Goal: Task Accomplishment & Management: Complete application form

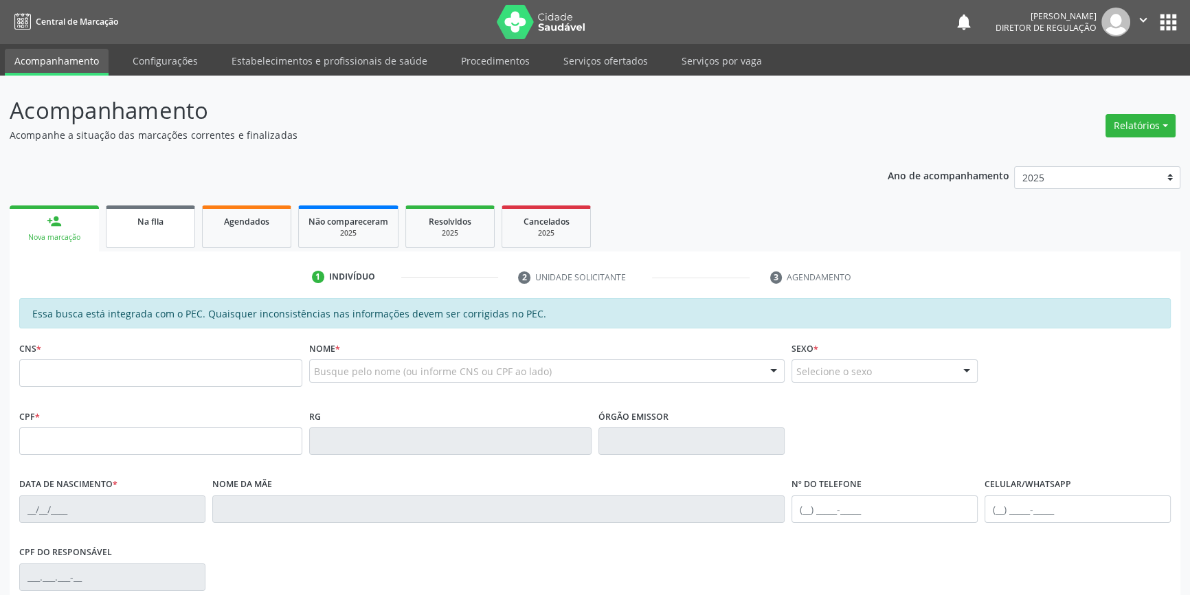
click at [137, 225] on div "Na fila" at bounding box center [150, 221] width 69 height 14
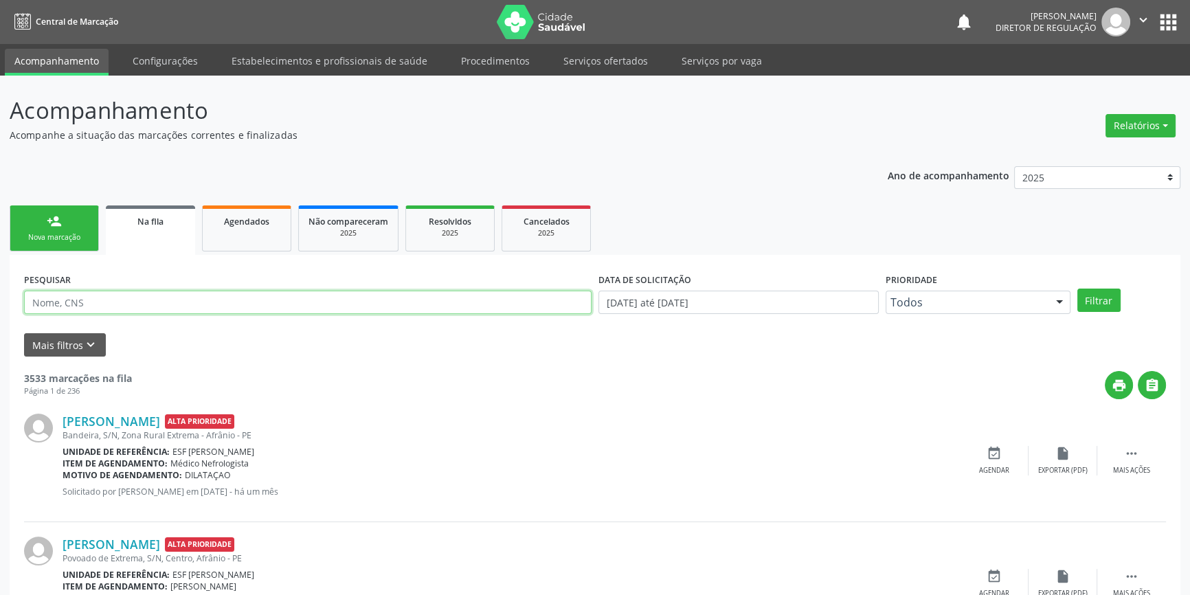
click at [140, 311] on input "text" at bounding box center [308, 302] width 568 height 23
type input "708101568478134"
click at [1085, 295] on button "Filtrar" at bounding box center [1099, 300] width 43 height 23
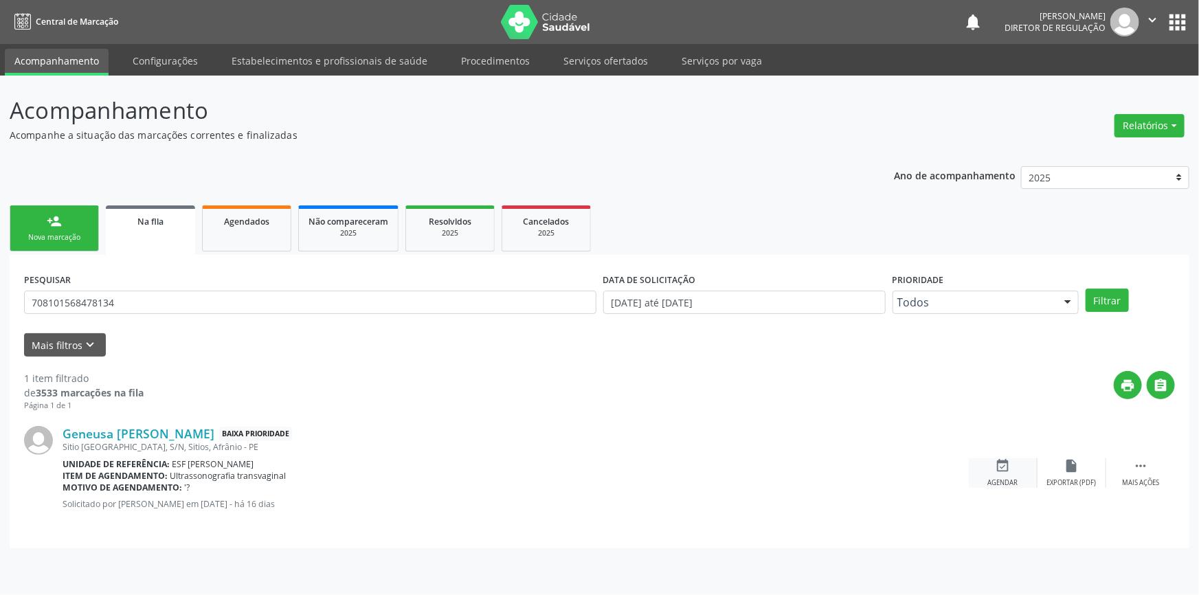
click at [1022, 473] on div "event_available Agendar" at bounding box center [1003, 473] width 69 height 30
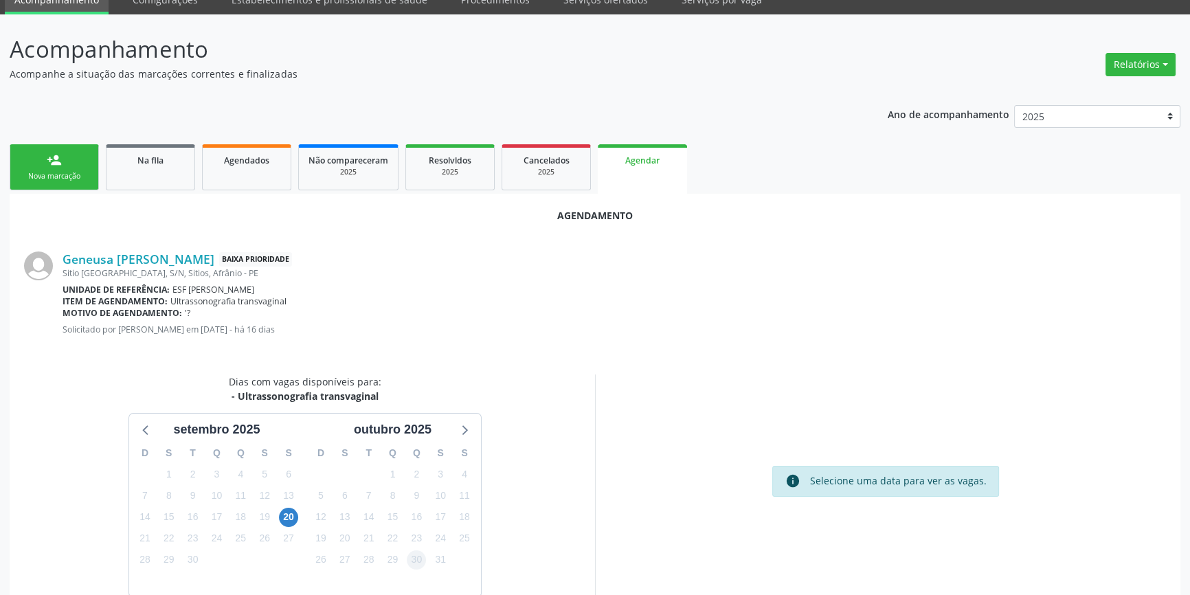
scroll to position [119, 0]
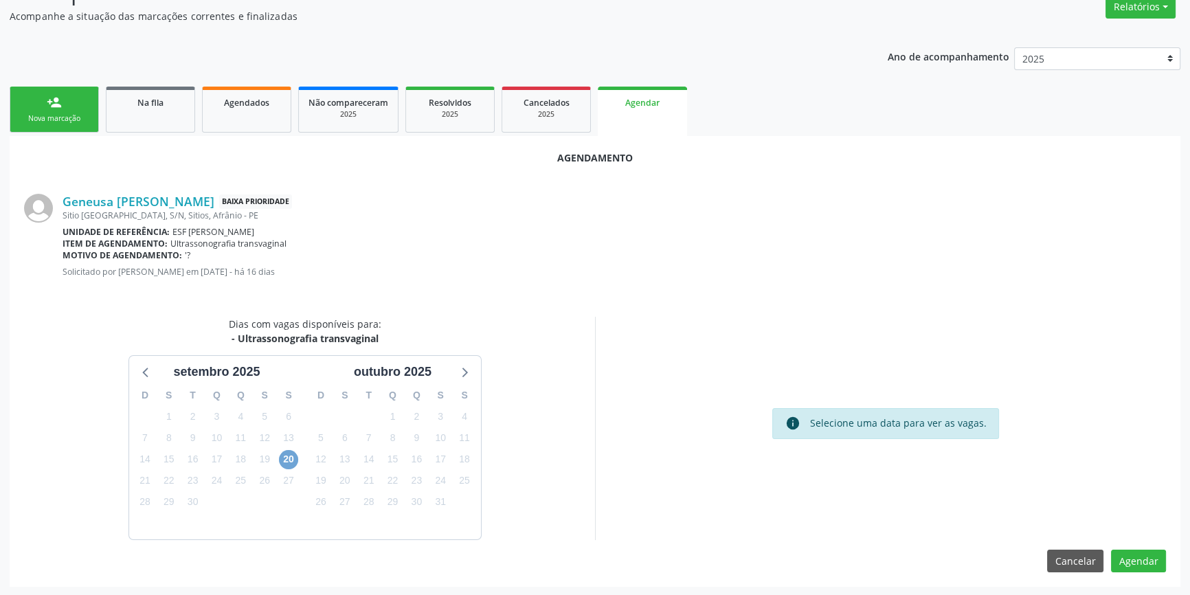
click at [287, 454] on span "20" at bounding box center [288, 459] width 19 height 19
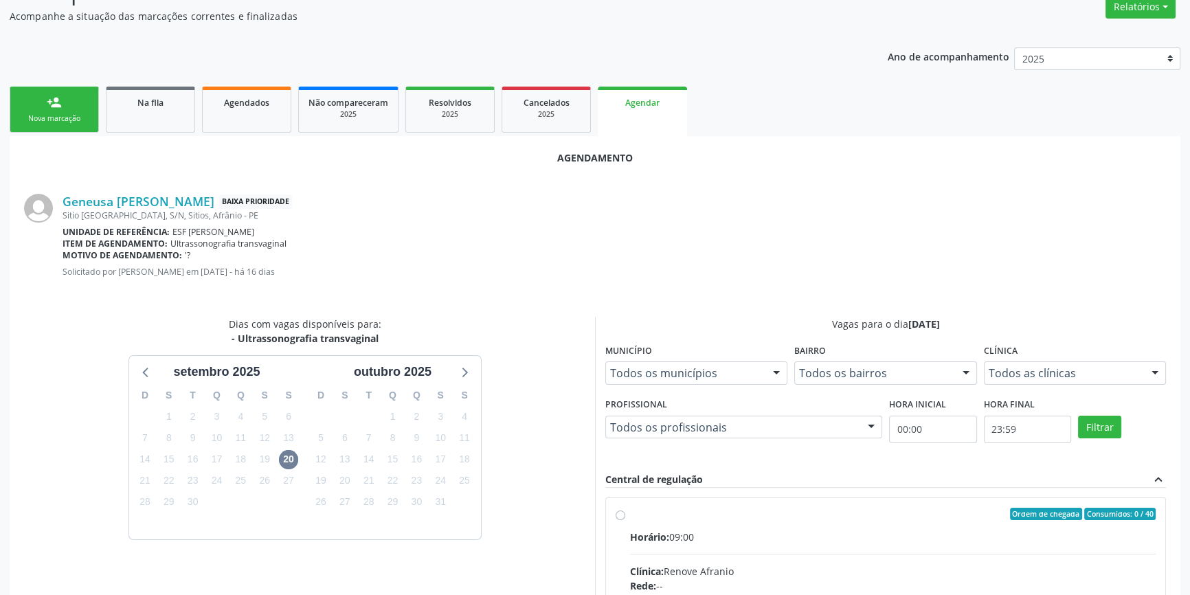
click at [676, 511] on div "Ordem de chegada Consumidos: 0 / 40" at bounding box center [893, 514] width 526 height 12
click at [625, 511] on input "Ordem de chegada Consumidos: 0 / 40 Horário: 09:00 Clínica: Renove Afranio Rede…" at bounding box center [621, 514] width 10 height 12
radio input "true"
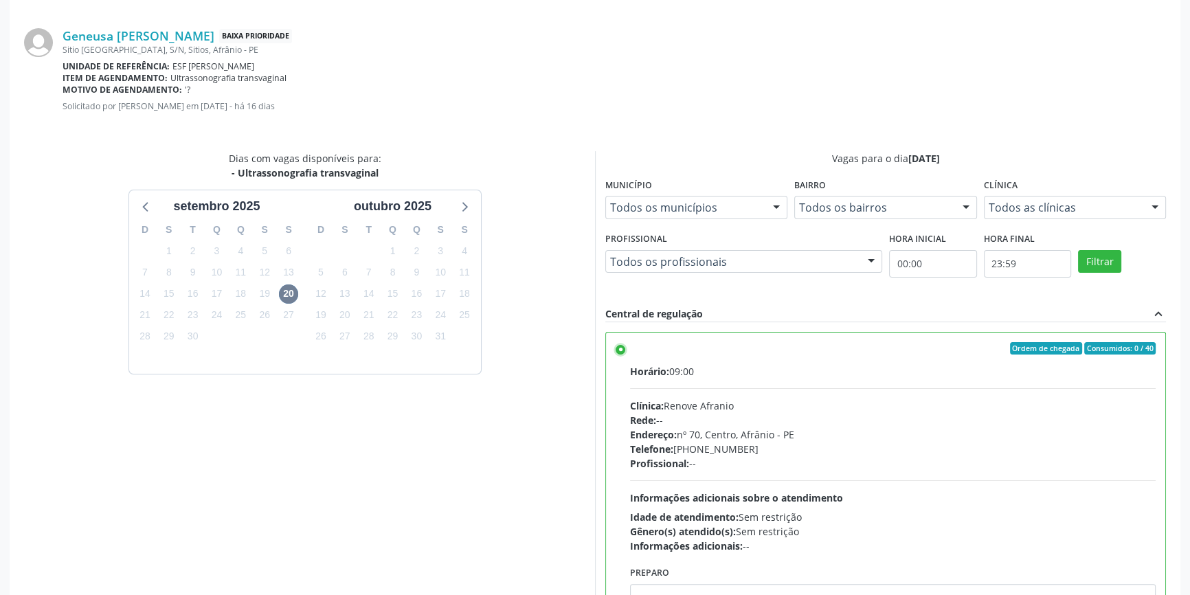
scroll to position [342, 0]
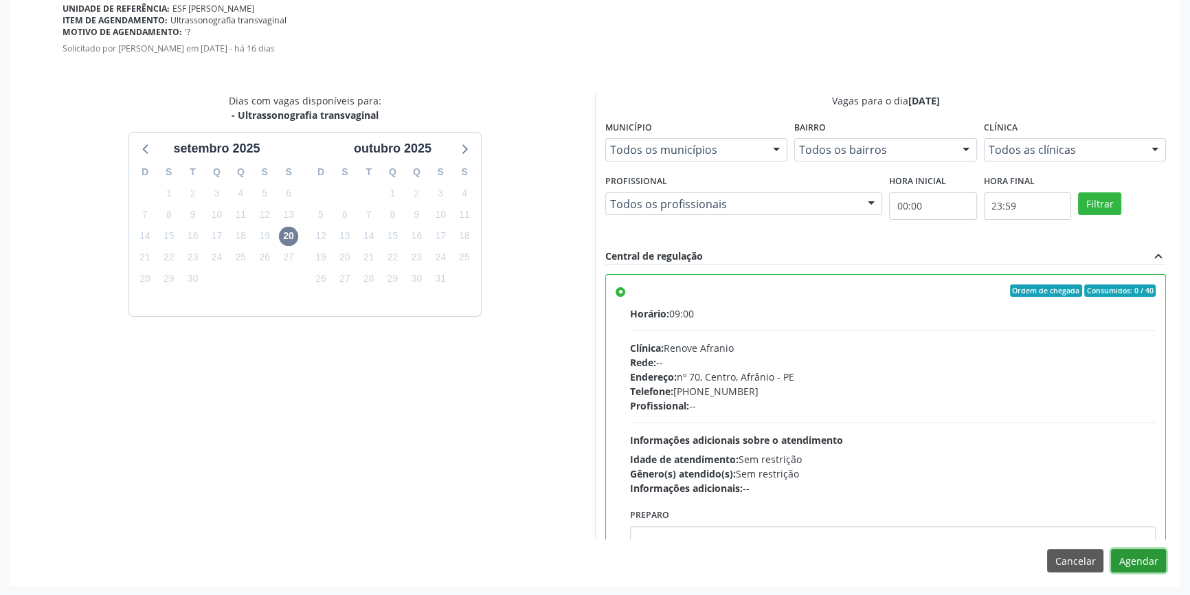
click at [1138, 558] on button "Agendar" at bounding box center [1138, 560] width 55 height 23
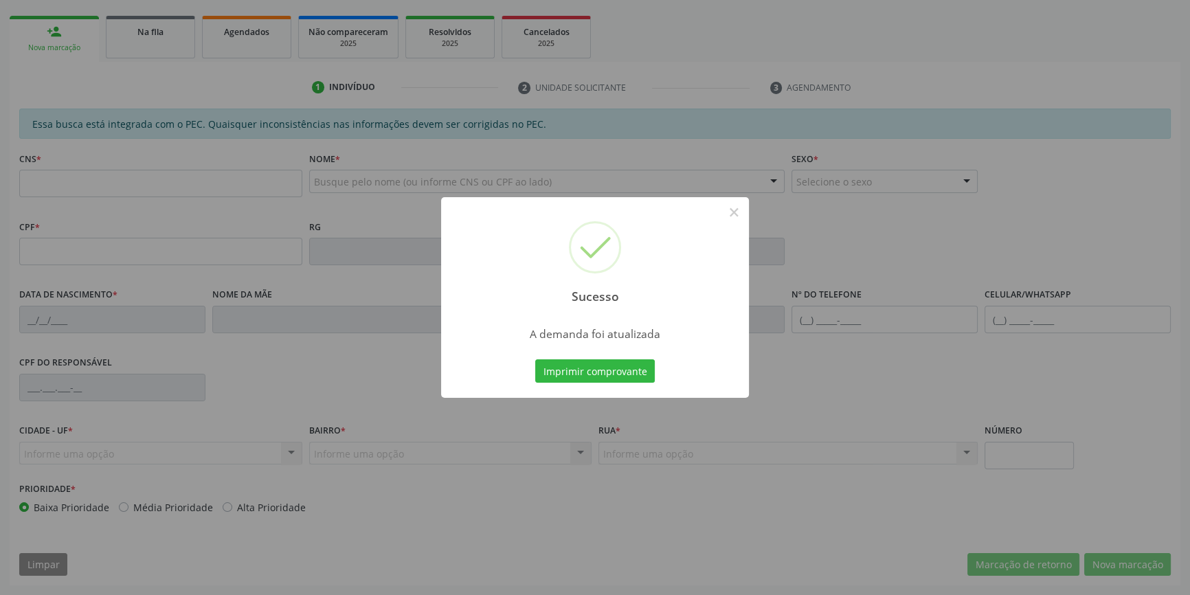
scroll to position [188, 0]
click at [635, 366] on button "Imprimir comprovante" at bounding box center [595, 370] width 120 height 23
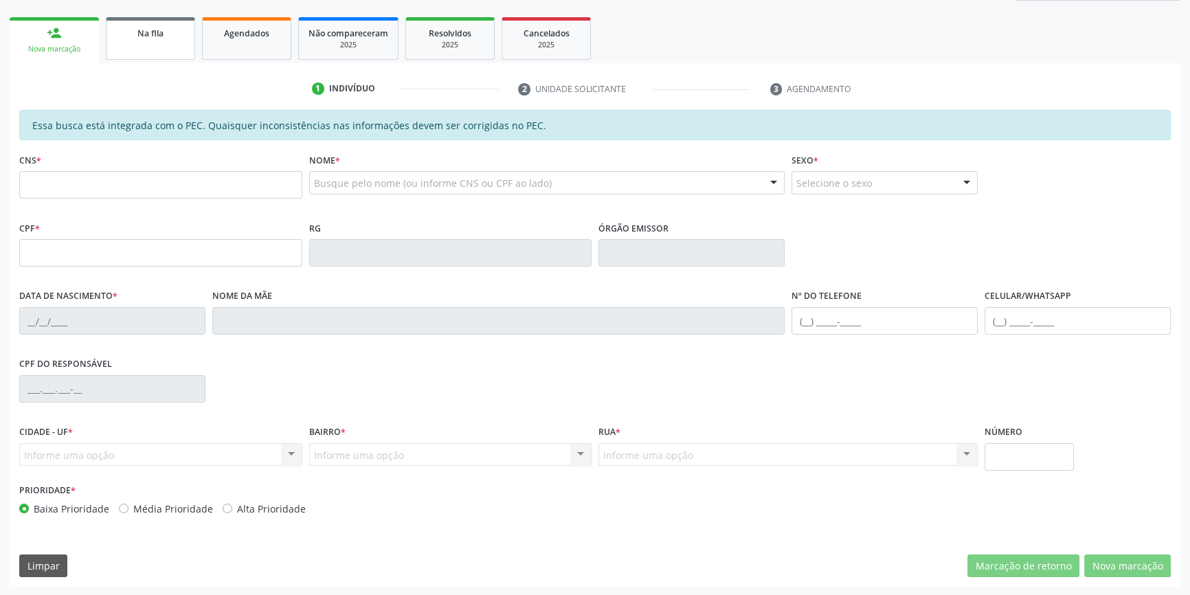
click at [174, 52] on link "Na fila" at bounding box center [150, 38] width 89 height 43
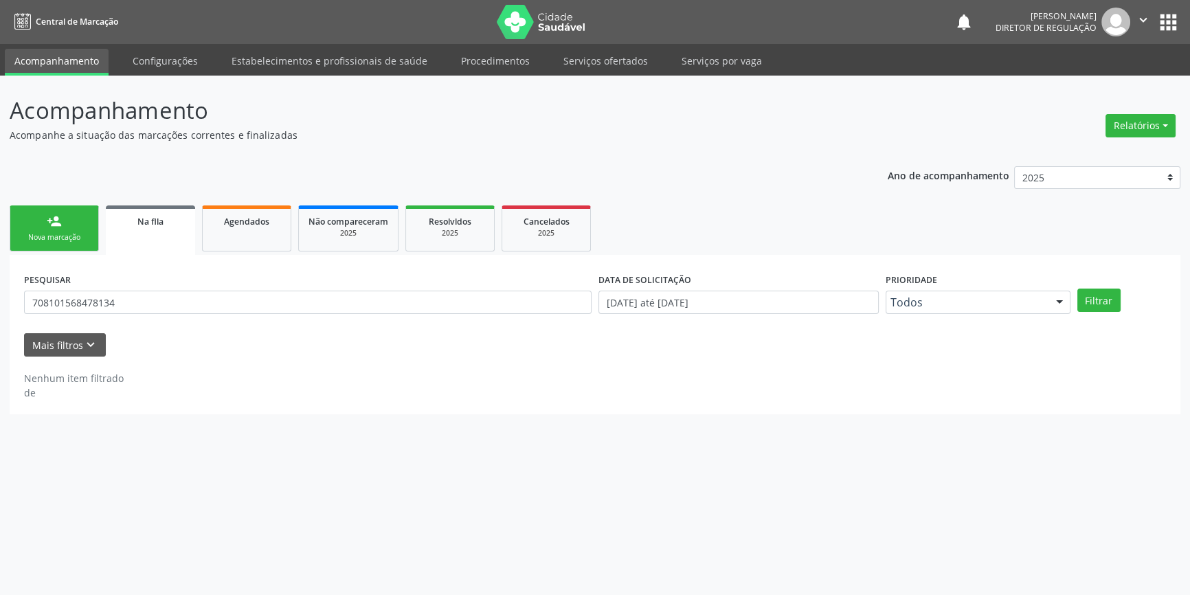
scroll to position [0, 0]
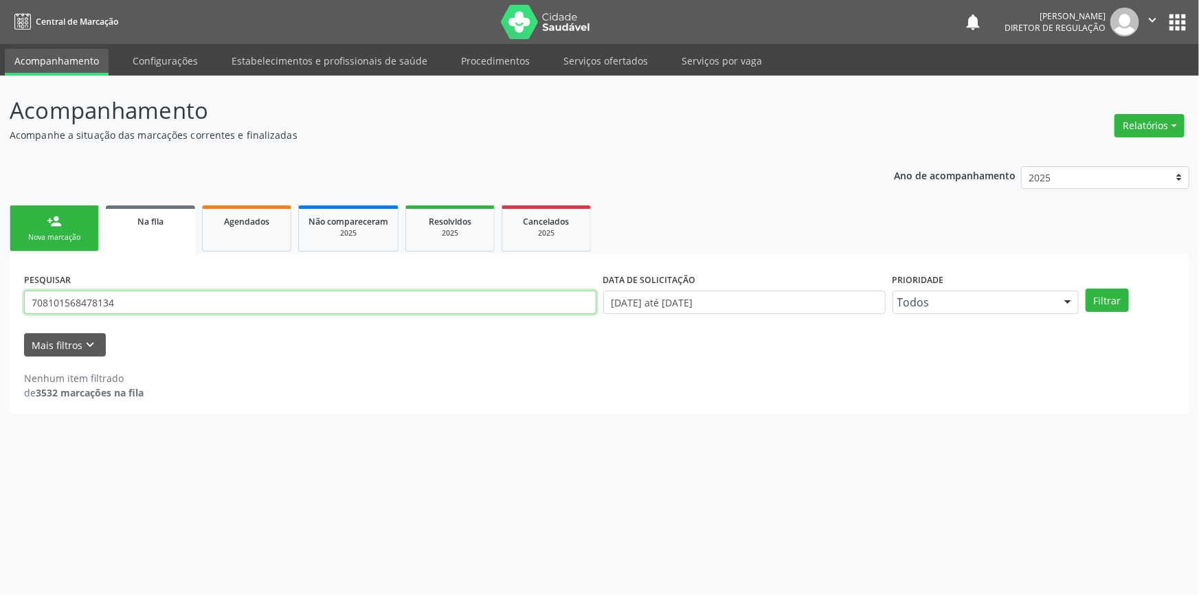
drag, startPoint x: 158, startPoint y: 302, endPoint x: 0, endPoint y: 284, distance: 159.2
click at [0, 285] on div "Acompanhamento Acompanhe a situação das marcações correntes e finalizadas Relat…" at bounding box center [599, 336] width 1199 height 520
type input "700607941864265"
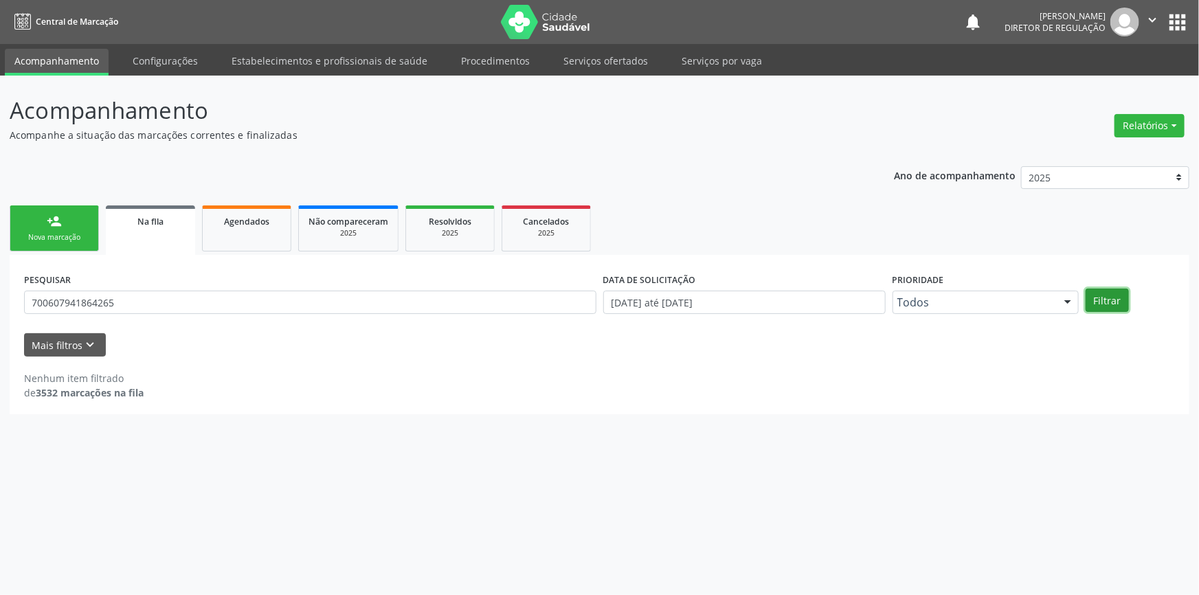
click at [1115, 296] on button "Filtrar" at bounding box center [1107, 300] width 43 height 23
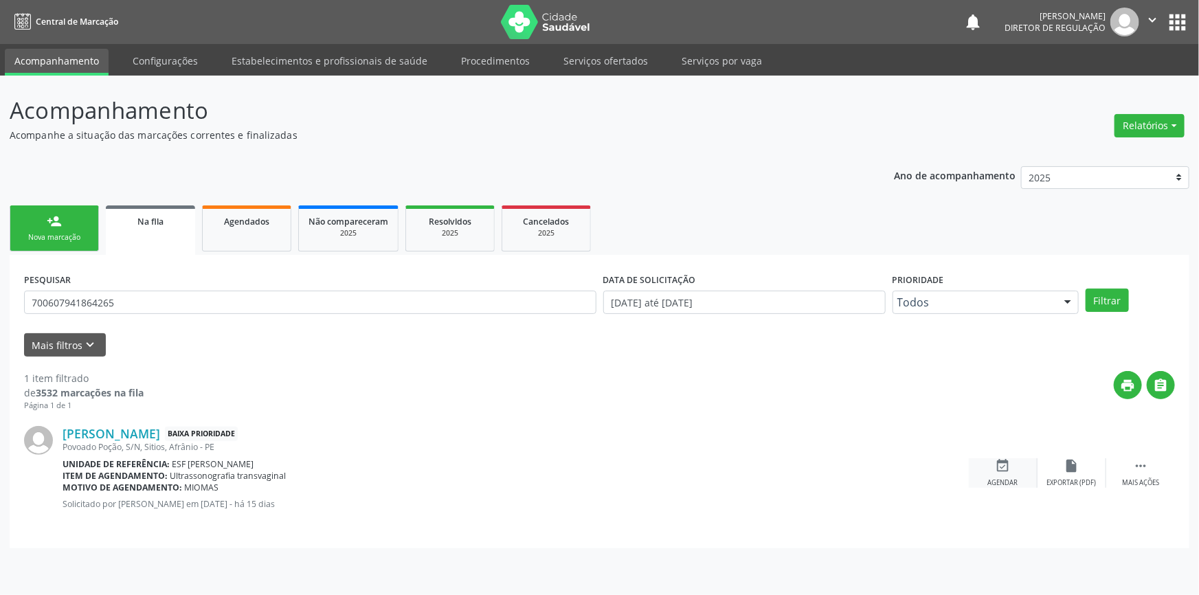
click at [1004, 476] on div "event_available Agendar" at bounding box center [1003, 473] width 69 height 30
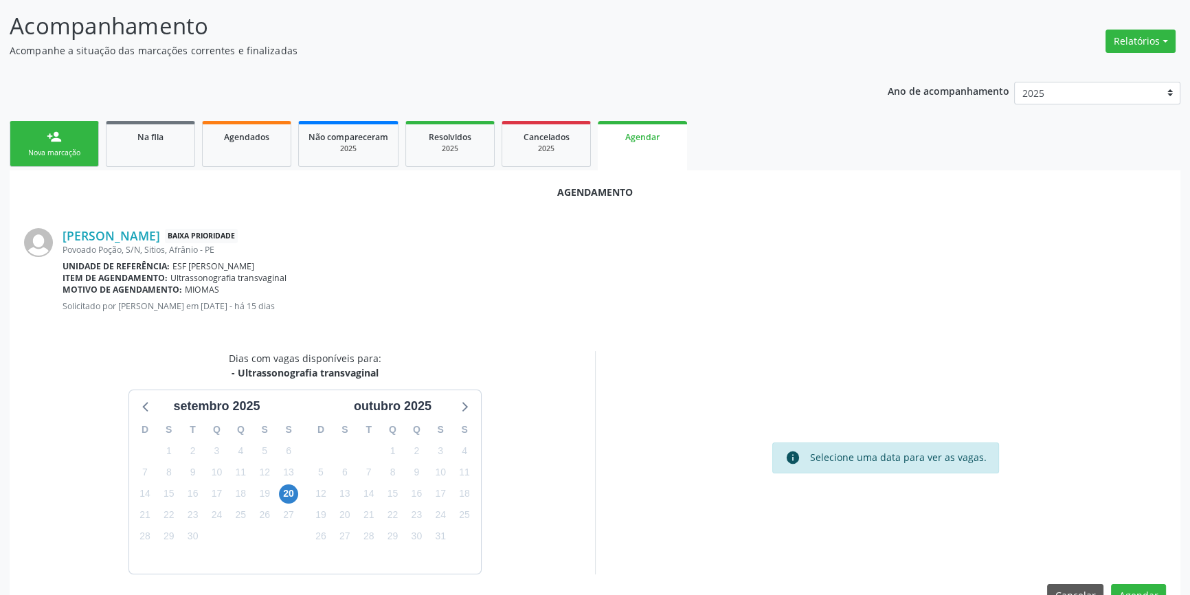
scroll to position [119, 0]
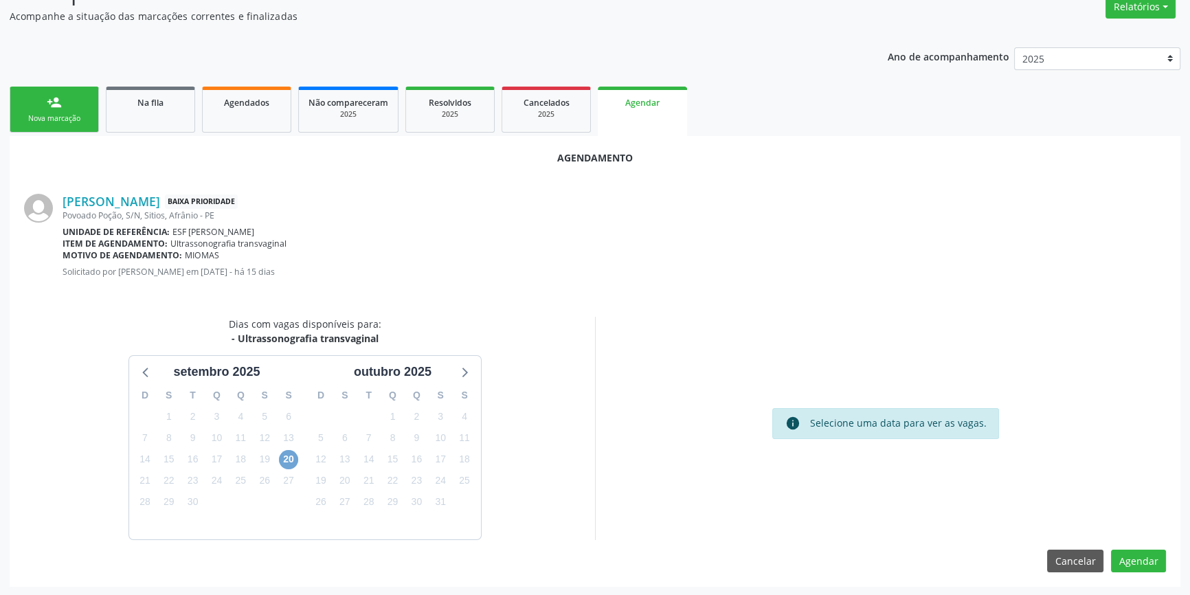
click at [288, 458] on span "20" at bounding box center [288, 459] width 19 height 19
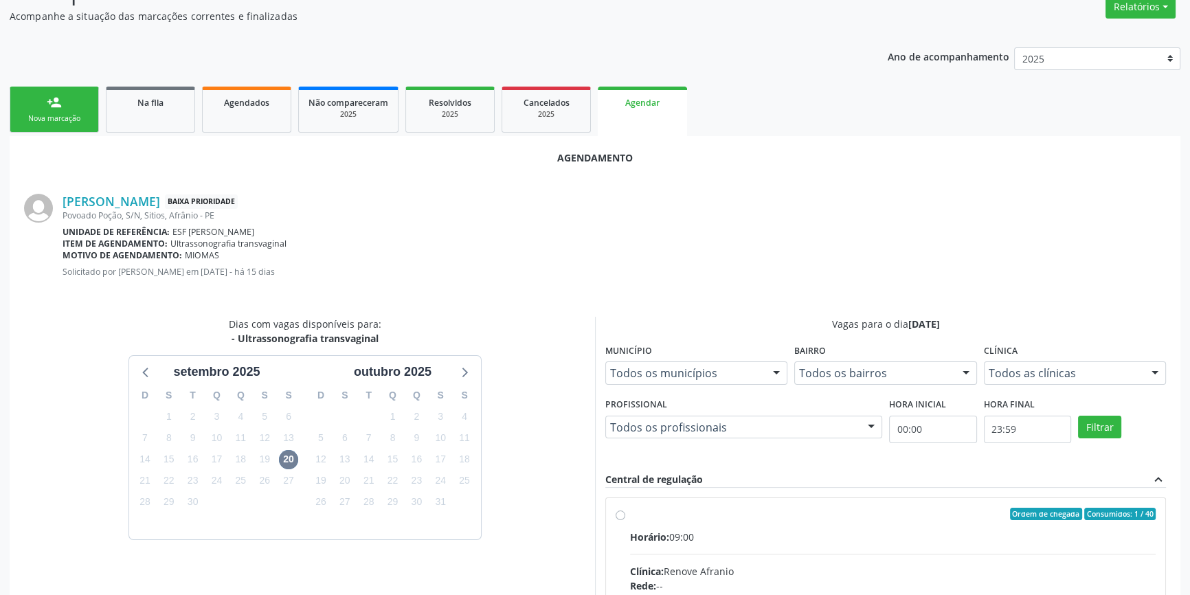
radio input "true"
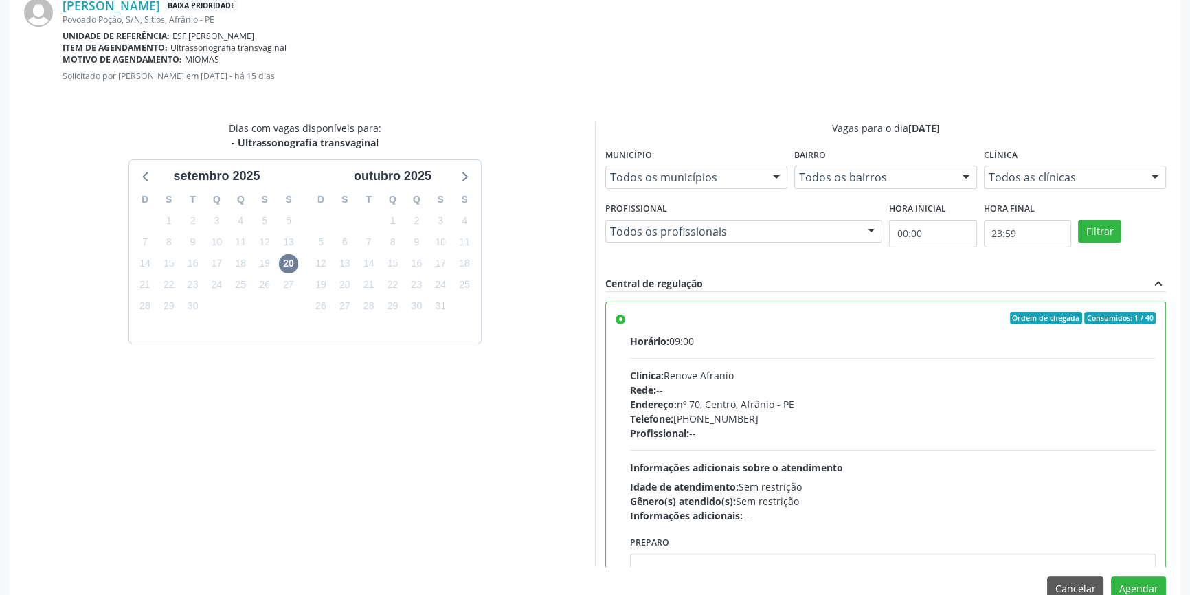
scroll to position [342, 0]
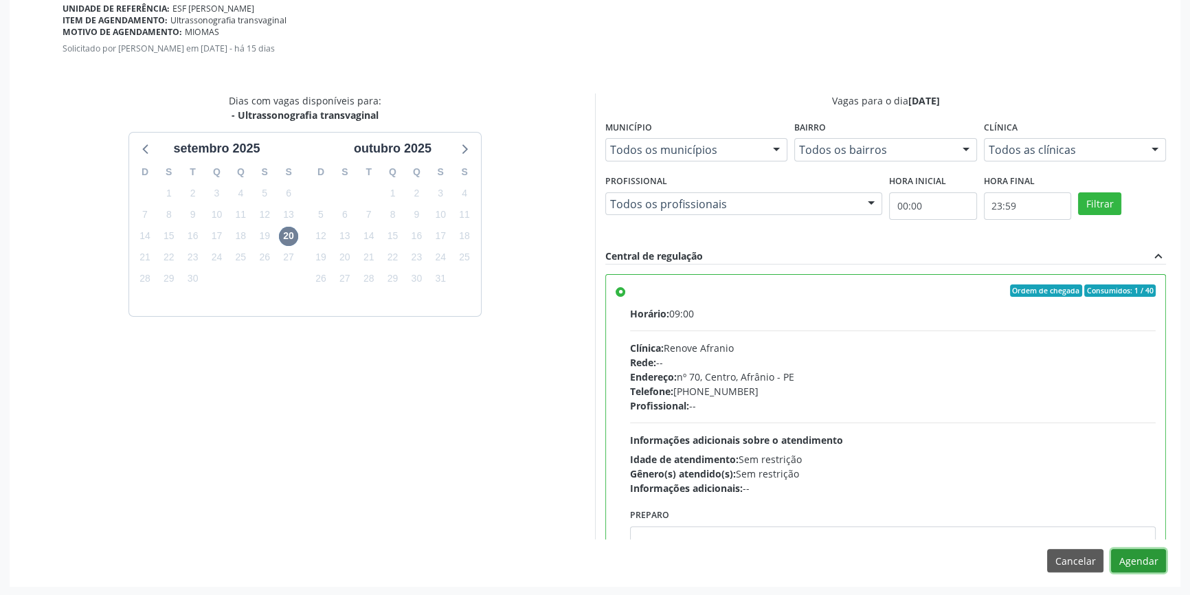
click at [1126, 559] on button "Agendar" at bounding box center [1138, 560] width 55 height 23
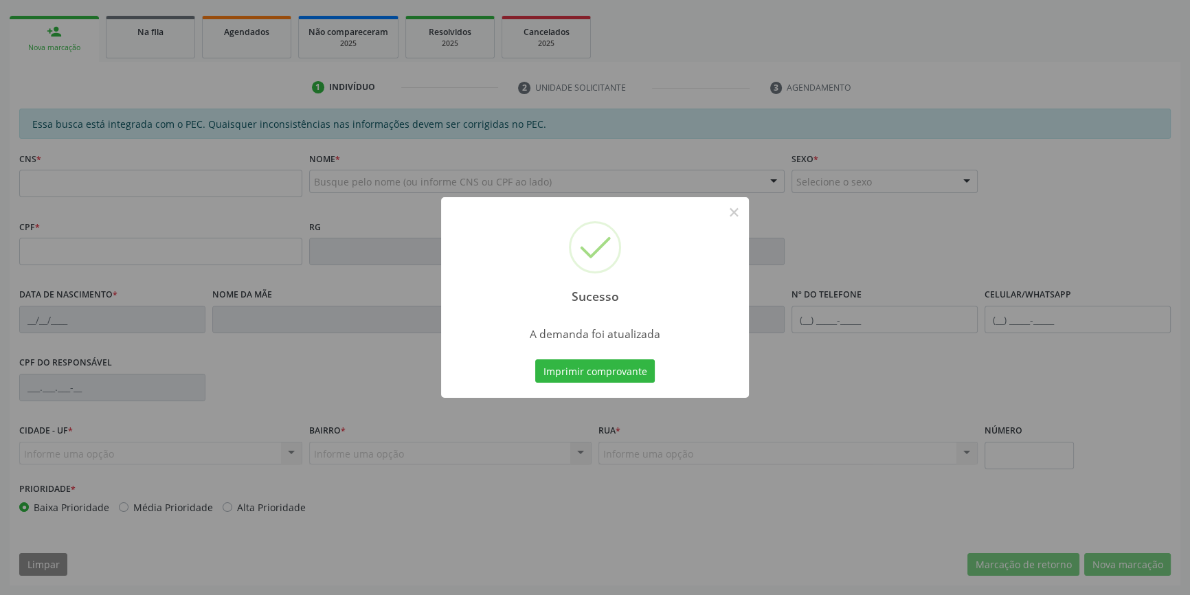
scroll to position [188, 0]
click at [593, 378] on button "Imprimir comprovante" at bounding box center [595, 370] width 120 height 23
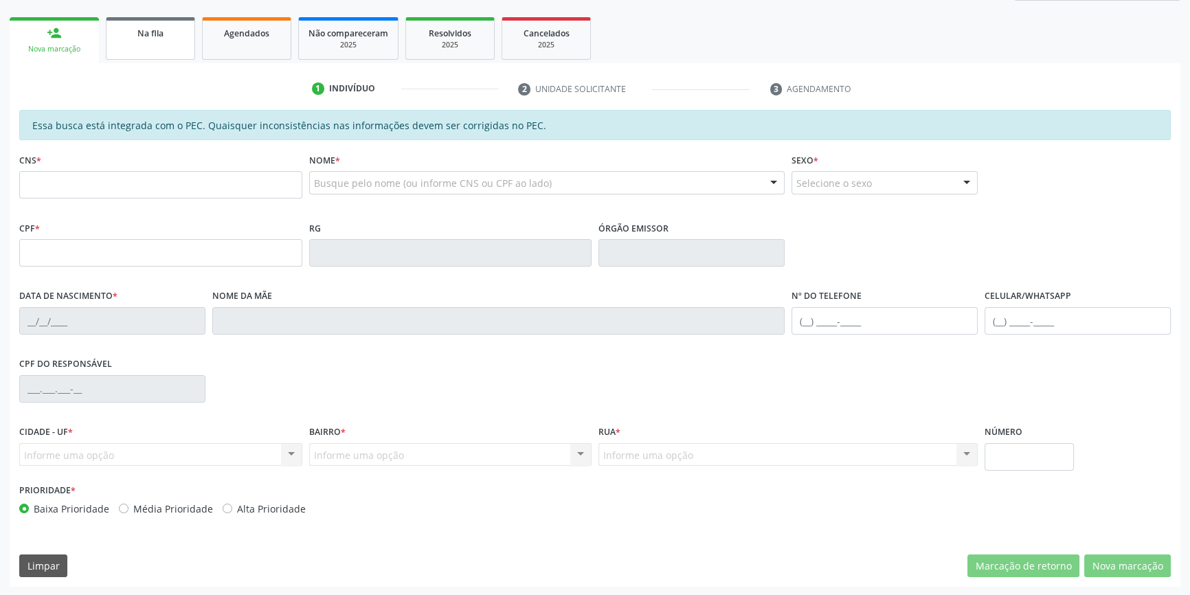
click at [149, 36] on span "Na fila" at bounding box center [150, 33] width 26 height 12
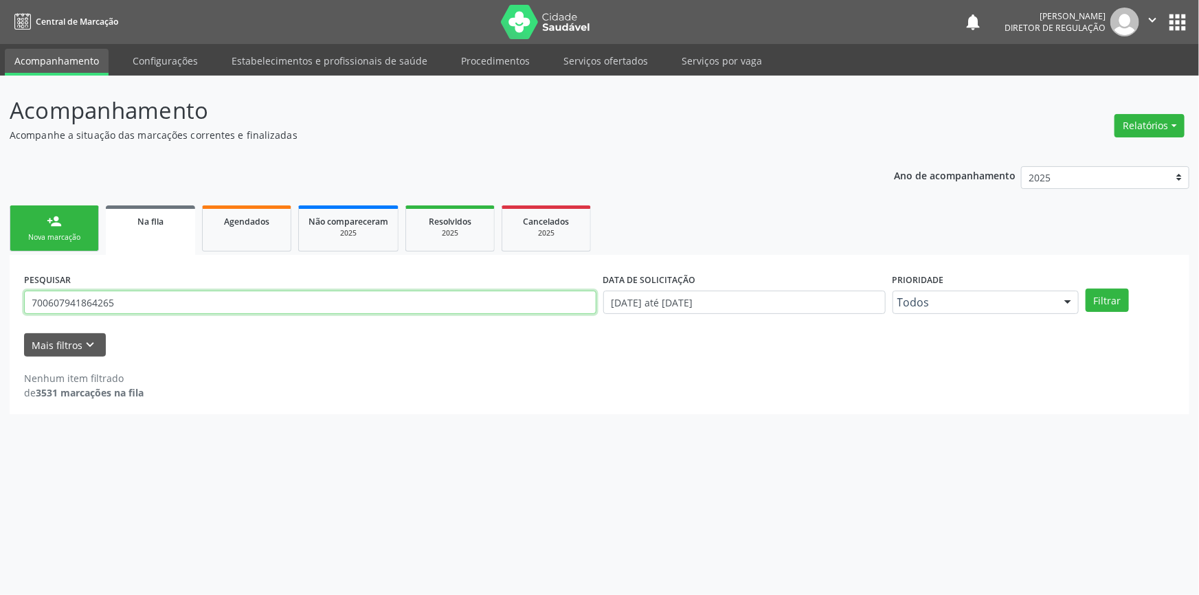
drag, startPoint x: 129, startPoint y: 312, endPoint x: 0, endPoint y: 309, distance: 129.2
click at [0, 309] on div "Acompanhamento Acompanhe a situação das marcações correntes e finalizadas Relat…" at bounding box center [599, 336] width 1199 height 520
type input "700401192128150"
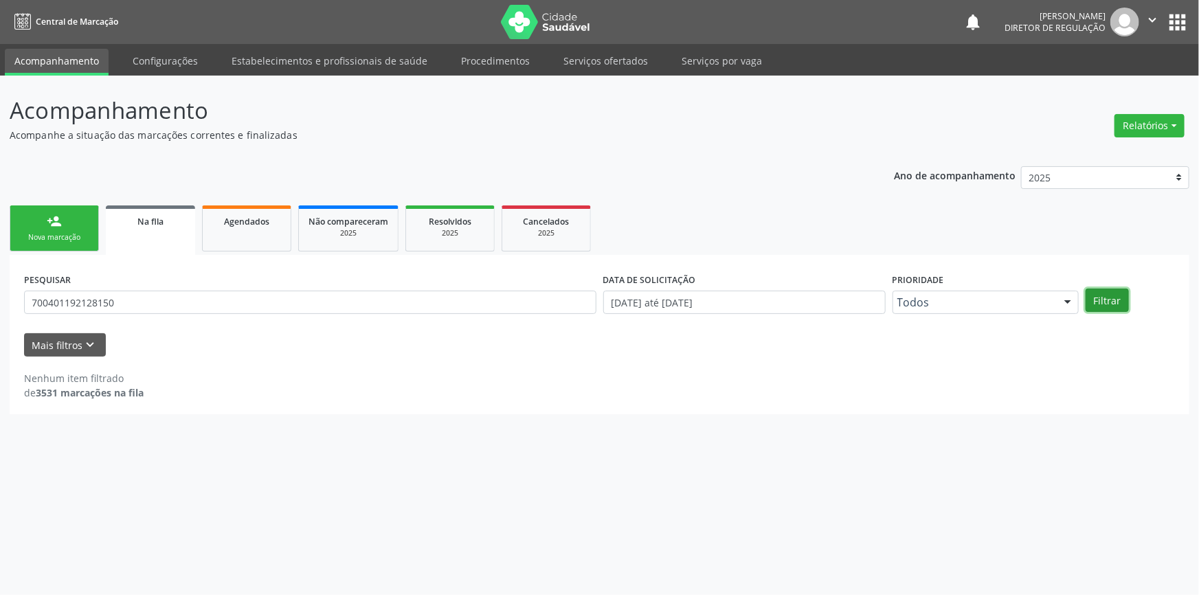
click at [1088, 300] on button "Filtrar" at bounding box center [1107, 300] width 43 height 23
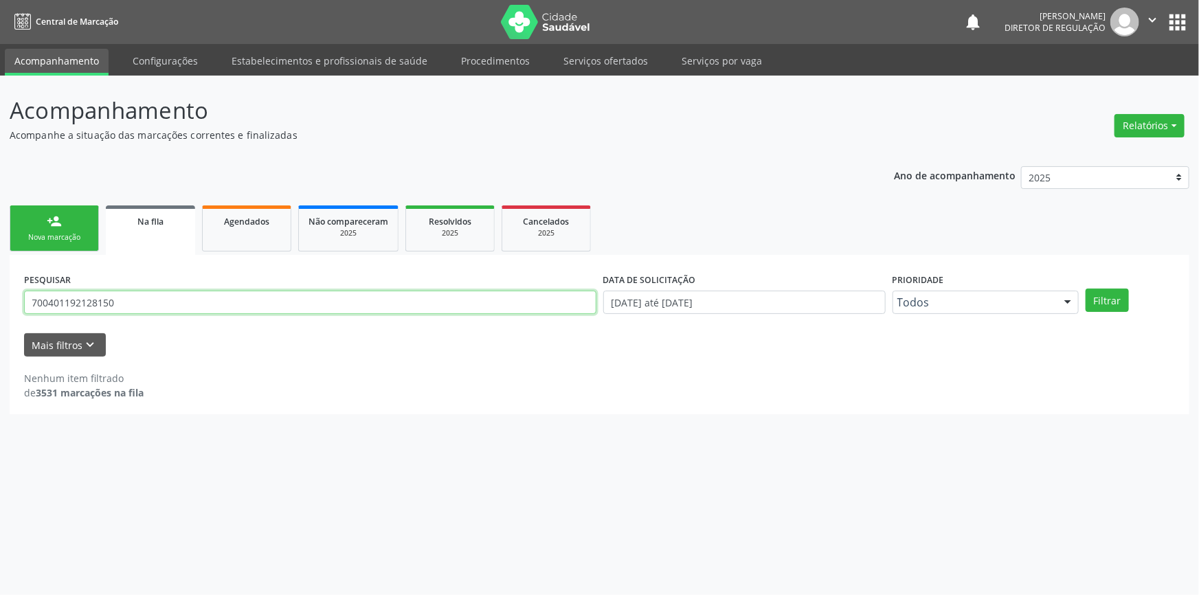
drag, startPoint x: 133, startPoint y: 293, endPoint x: 0, endPoint y: 285, distance: 133.6
click at [0, 285] on div "Acompanhamento Acompanhe a situação das marcações correntes e finalizadas Relat…" at bounding box center [599, 336] width 1199 height 520
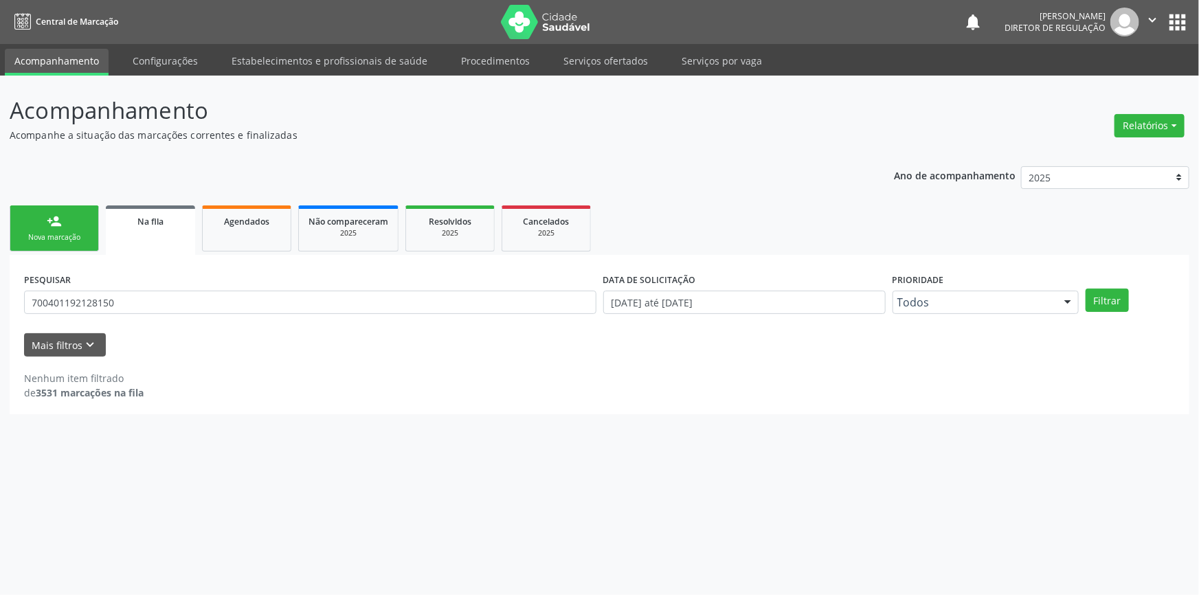
click at [50, 241] on div "Nova marcação" at bounding box center [54, 237] width 69 height 10
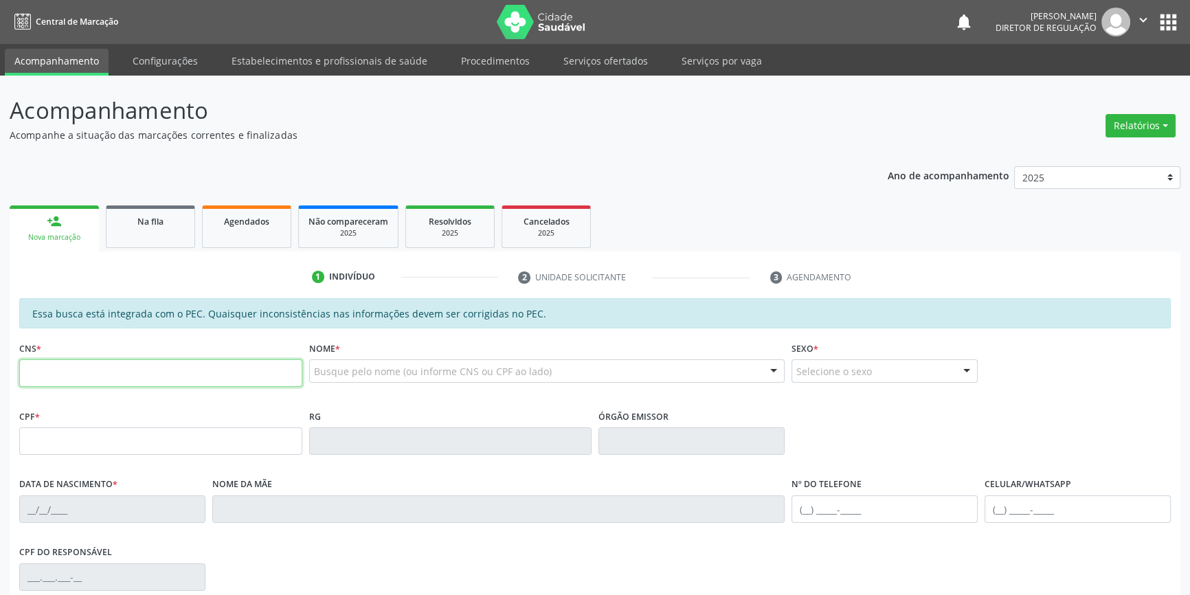
click at [153, 384] on input "text" at bounding box center [160, 372] width 283 height 27
paste input "700 4011 9212 8150"
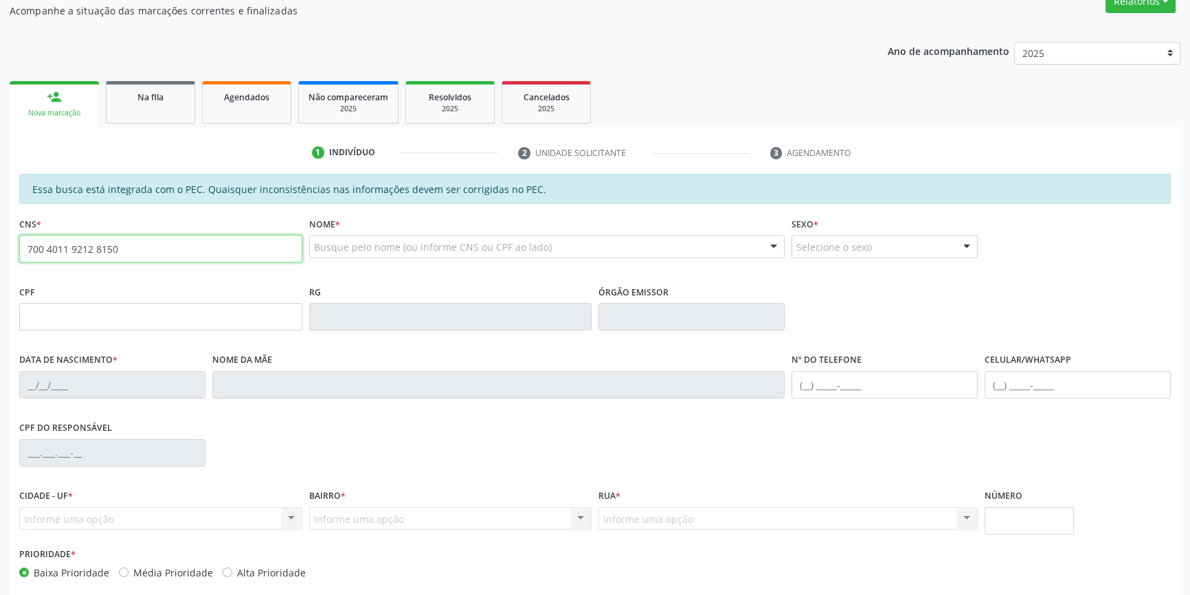
type input "700 4011 9212 8150"
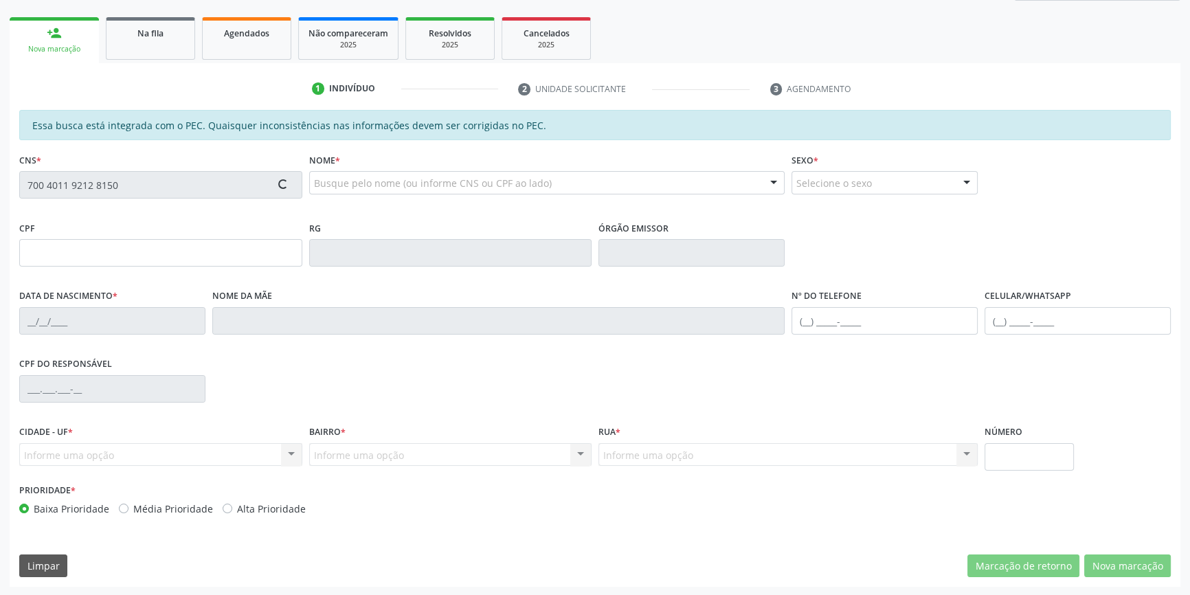
type input "005.530.131-22"
type input "29/07/1992"
type input "Laurecy Oliveira"
type input "(87) 98828-2086"
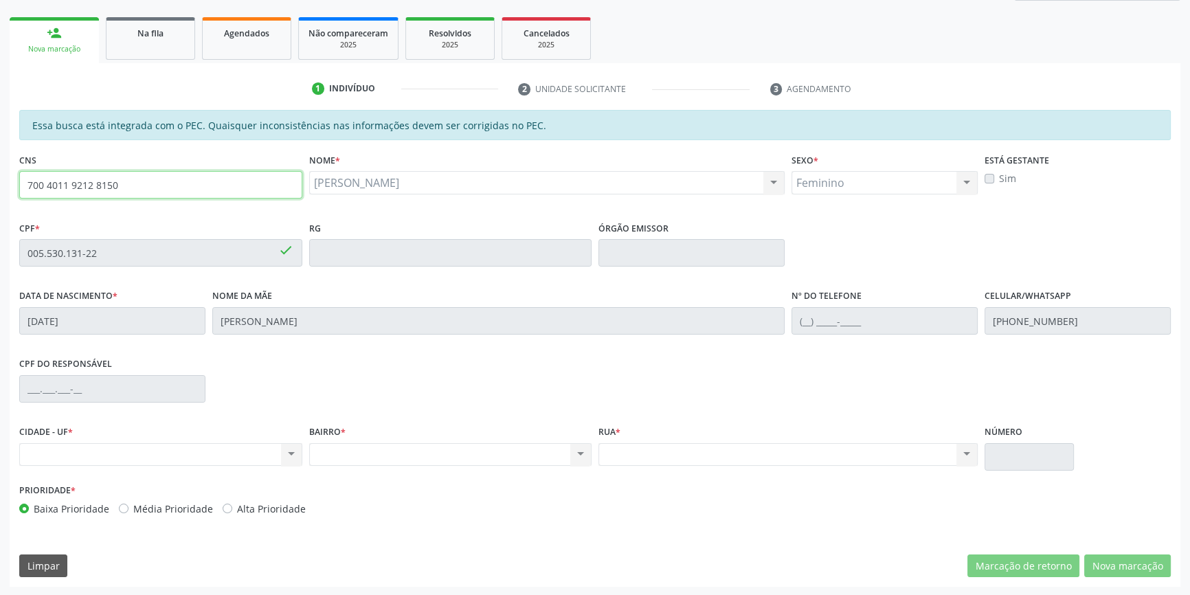
drag, startPoint x: 157, startPoint y: 188, endPoint x: 69, endPoint y: 126, distance: 107.2
click at [10, 172] on div "Essa busca está integrada com o PEC. Quaisquer inconsistências nas informações …" at bounding box center [595, 348] width 1171 height 477
click at [148, 43] on link "Na fila" at bounding box center [150, 38] width 89 height 43
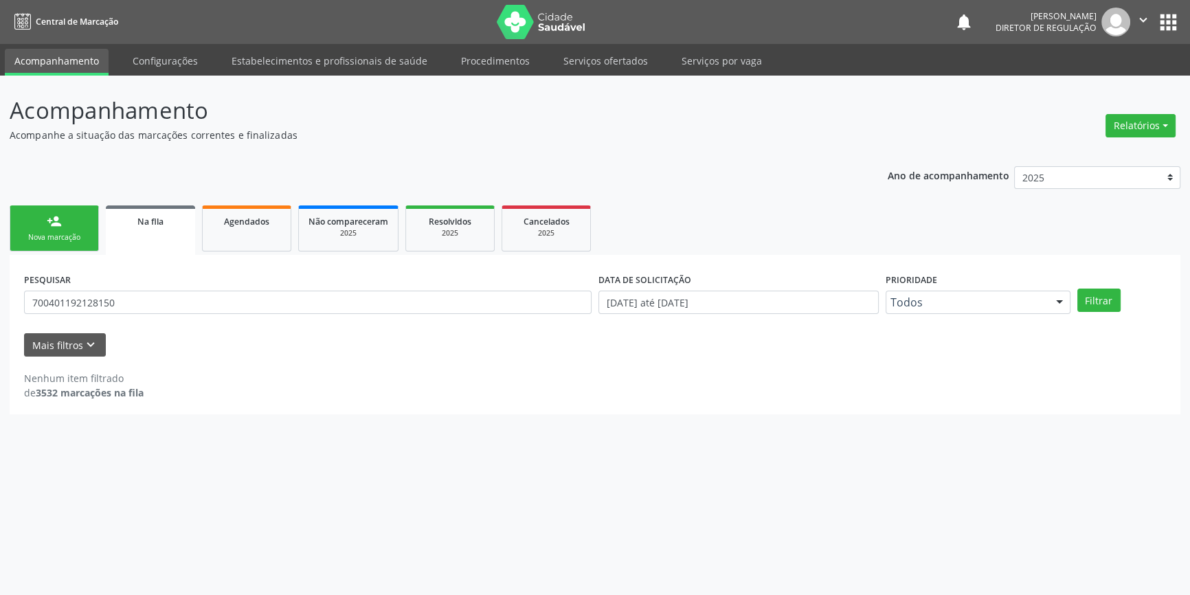
scroll to position [0, 0]
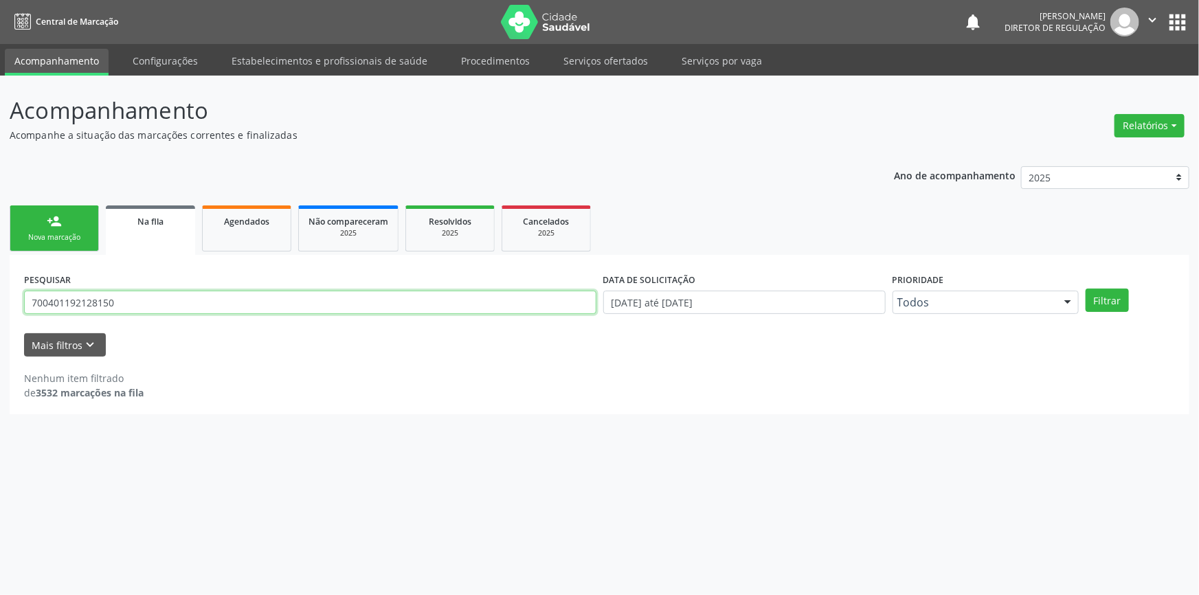
drag, startPoint x: 140, startPoint y: 296, endPoint x: 14, endPoint y: 292, distance: 125.2
click at [0, 290] on div "Acompanhamento Acompanhe a situação das marcações correntes e finalizadas Relat…" at bounding box center [599, 336] width 1199 height 520
type input "700401192128150"
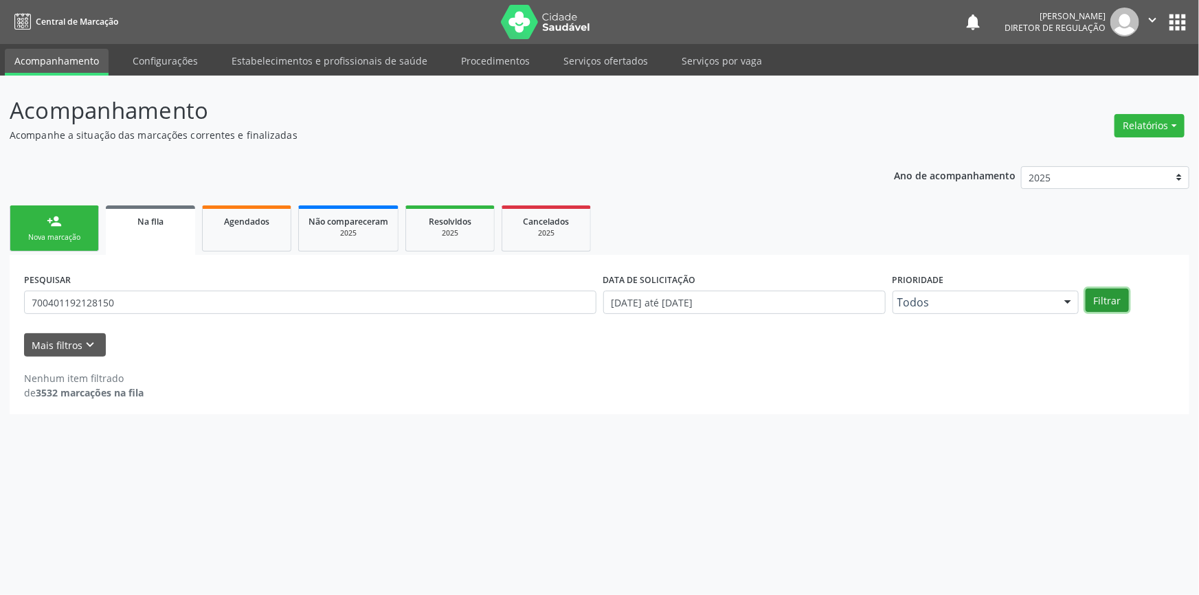
click at [1107, 296] on button "Filtrar" at bounding box center [1107, 300] width 43 height 23
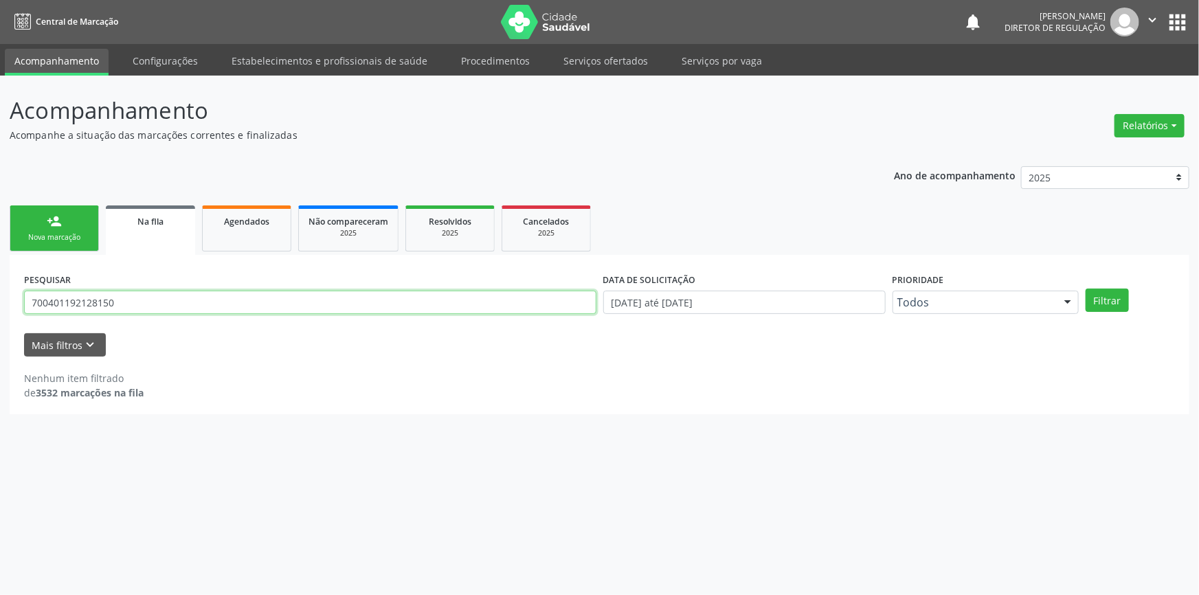
drag, startPoint x: 0, startPoint y: 303, endPoint x: 34, endPoint y: 281, distance: 40.8
click at [1, 301] on div "Acompanhamento Acompanhe a situação das marcações correntes e finalizadas Relat…" at bounding box center [599, 336] width 1199 height 520
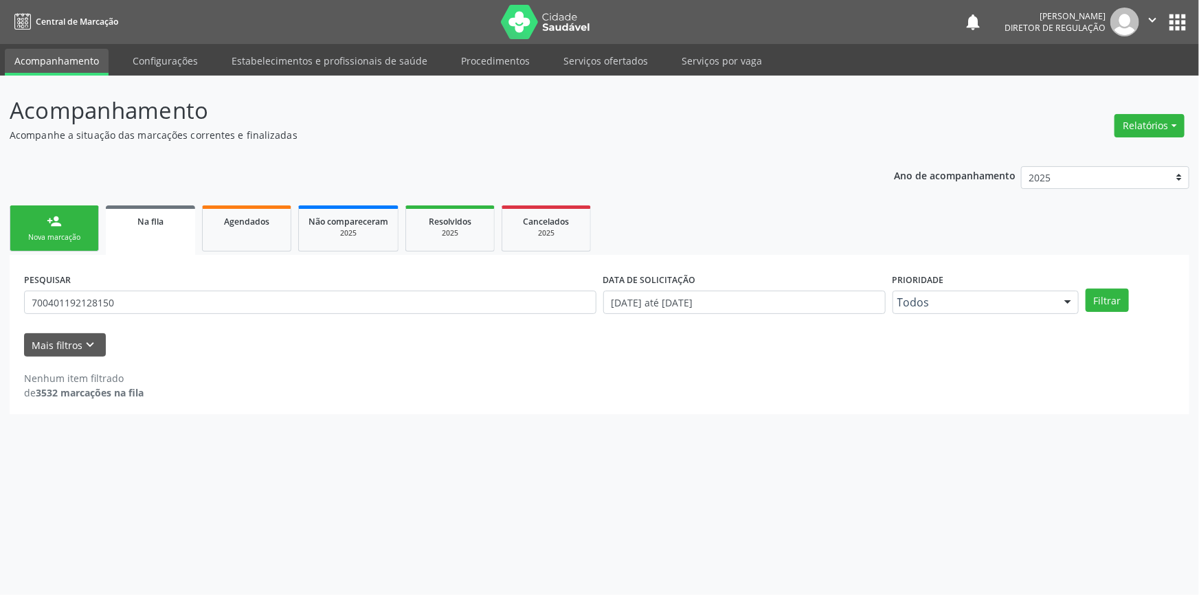
click at [45, 228] on link "person_add Nova marcação" at bounding box center [54, 229] width 89 height 46
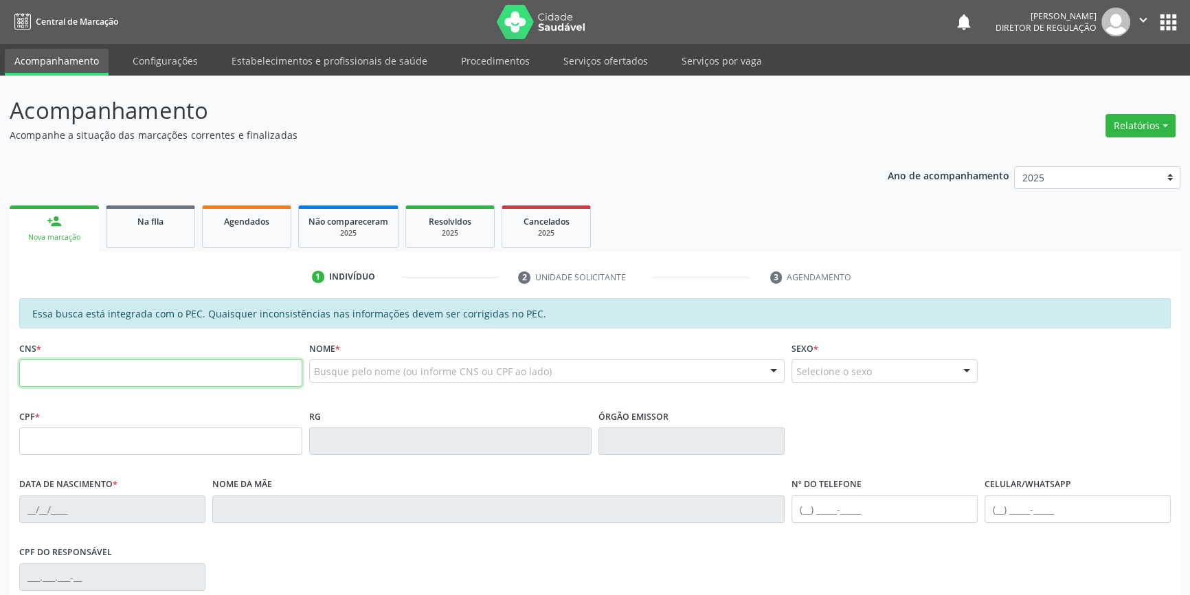
click at [133, 366] on input "text" at bounding box center [160, 372] width 283 height 27
paste input "700 4011 9212 8150"
type input "700 4011 9212 8150"
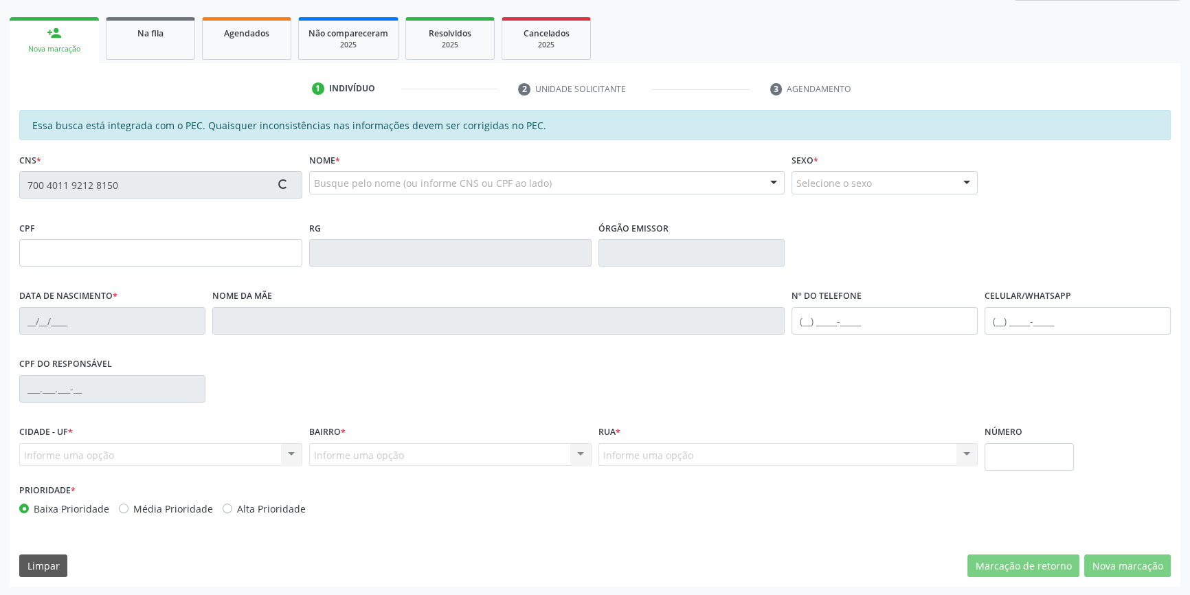
type input "005.530.131-22"
type input "29/07/1992"
type input "Laurecy Oliveira"
type input "(87) 98828-2086"
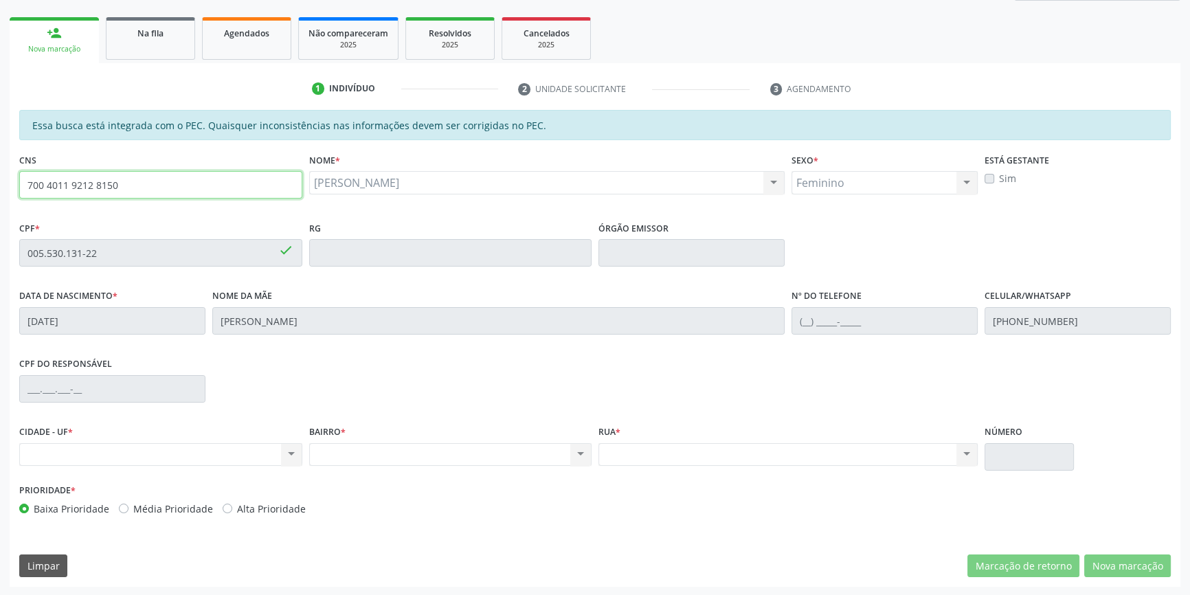
drag, startPoint x: 179, startPoint y: 189, endPoint x: 612, endPoint y: 162, distance: 434.6
click at [0, 195] on div "Acompanhamento Acompanhe a situação das marcações correntes e finalizadas Relat…" at bounding box center [595, 241] width 1190 height 709
type input "7"
type input "898 0023 5291 3677"
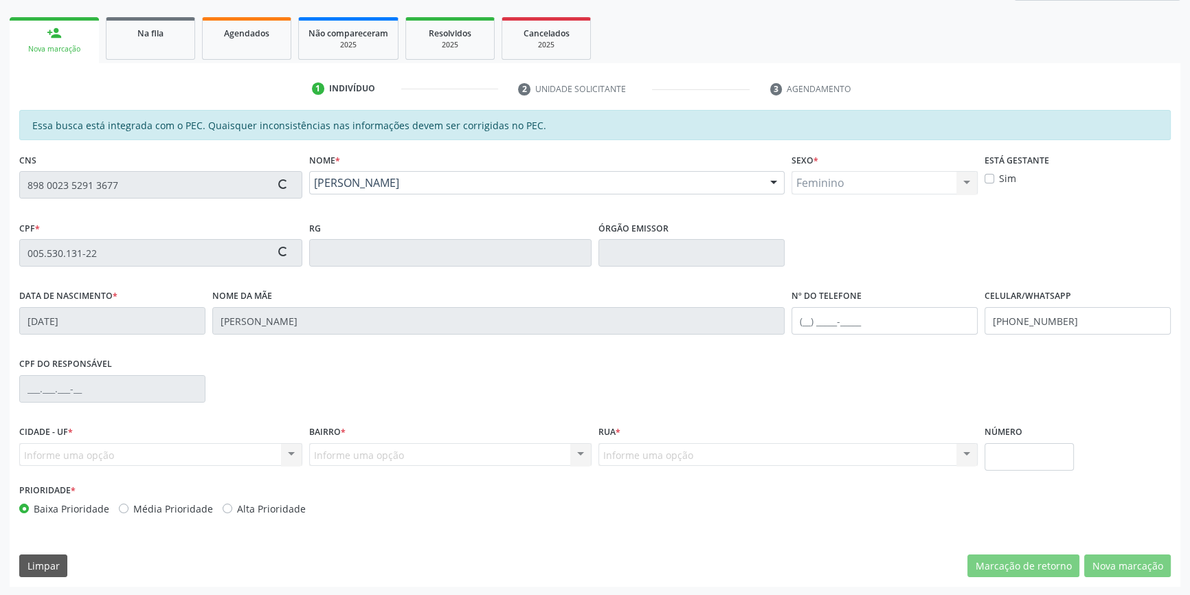
type input "148.500.924-38"
type input "06/02/2007"
type input "Maria José de Maceddo Silva"
type input "(87) 98812-8562"
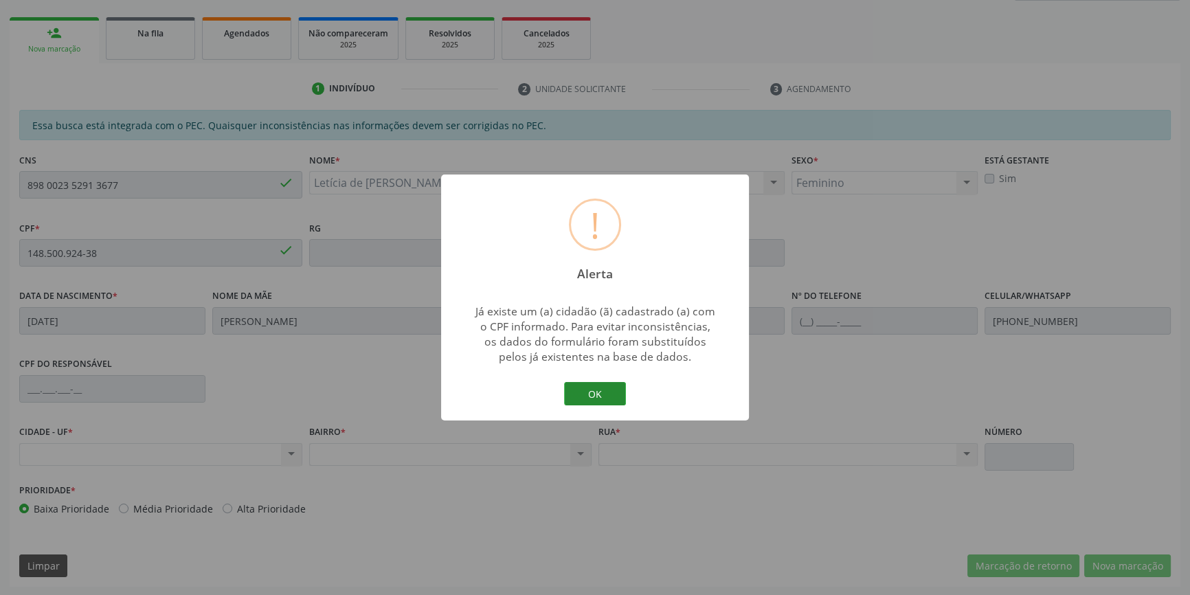
click at [593, 397] on button "OK" at bounding box center [595, 393] width 62 height 23
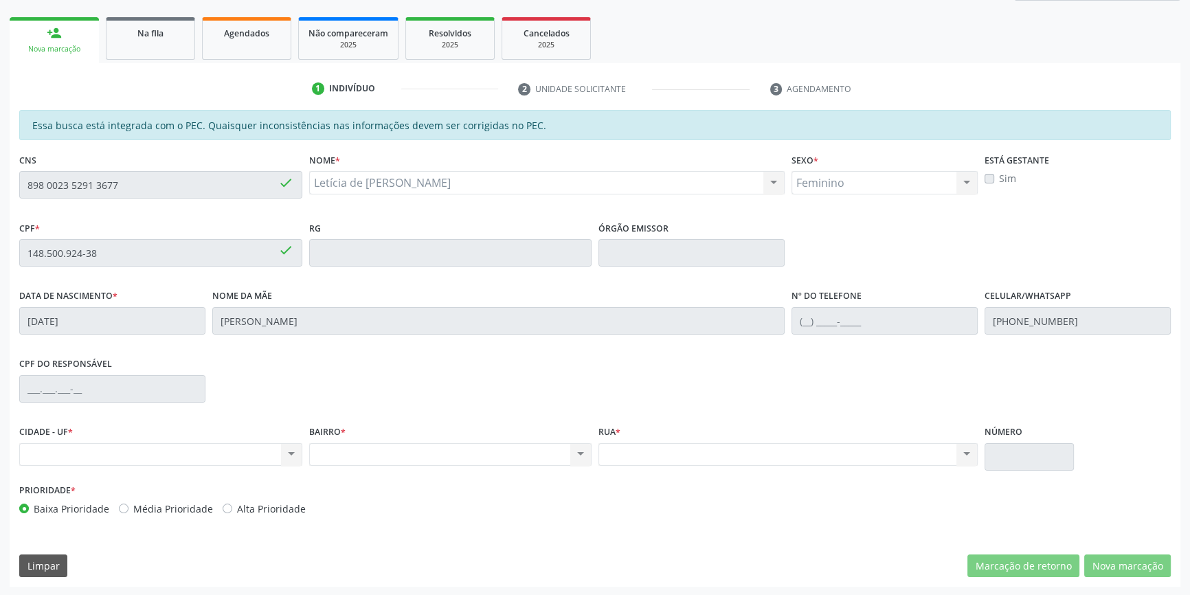
click at [0, 179] on div "Acompanhamento Acompanhe a situação das marcações correntes e finalizadas Relat…" at bounding box center [595, 241] width 1190 height 709
click at [131, 60] on ul "person_add Nova marcação Na fila Agendados Não compareceram 2025 Resolvidos 202…" at bounding box center [595, 38] width 1171 height 49
click at [142, 38] on div "Na fila" at bounding box center [150, 32] width 69 height 14
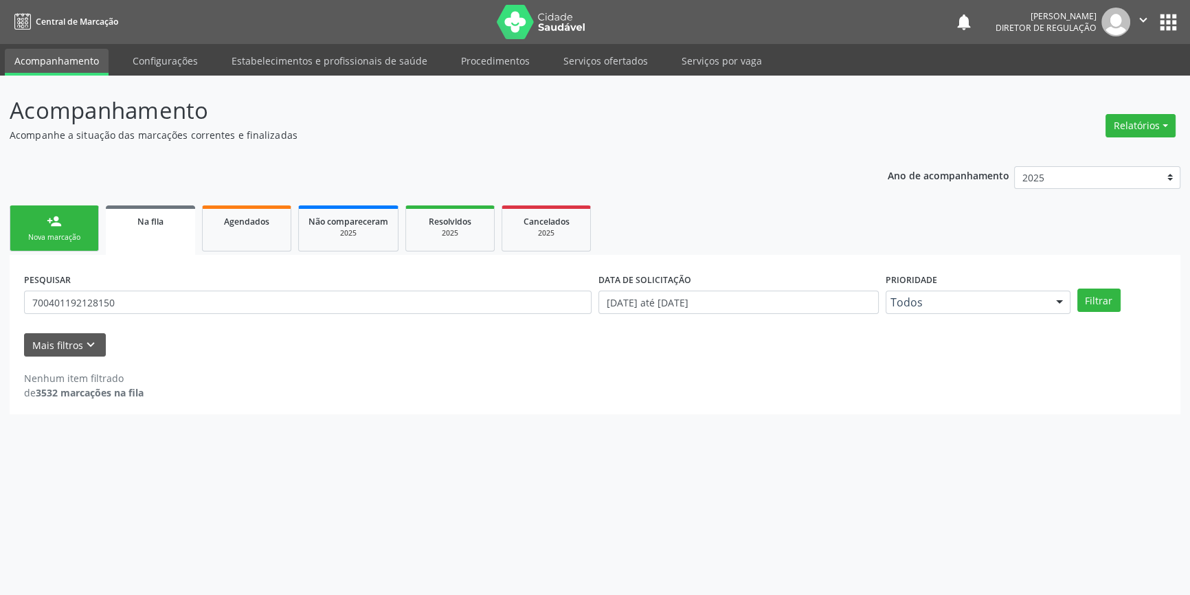
scroll to position [0, 0]
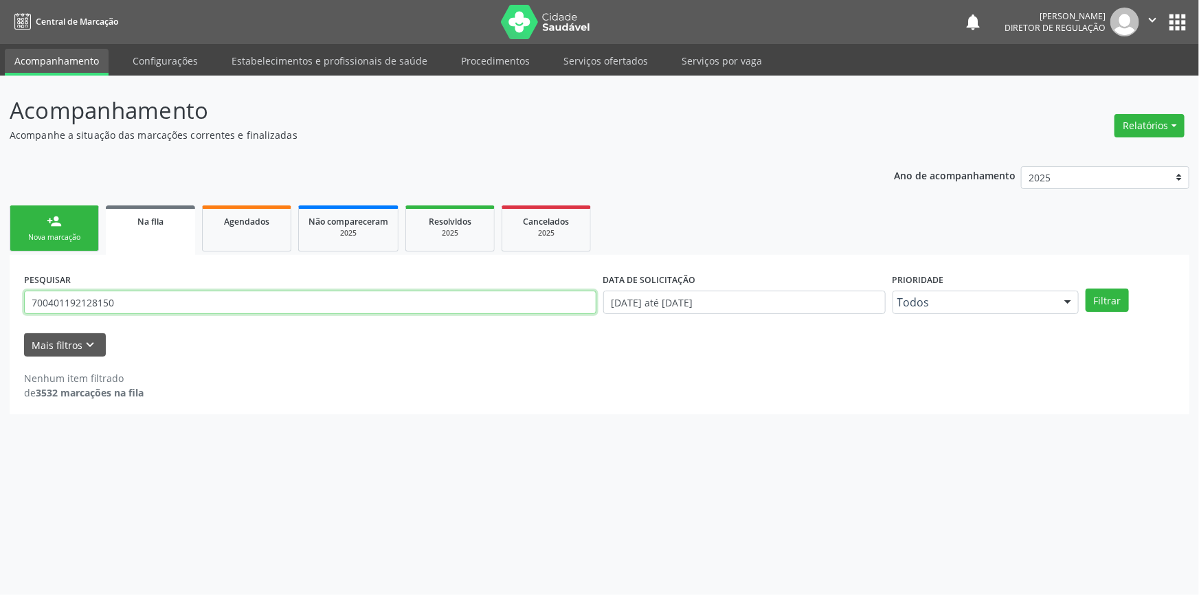
drag, startPoint x: 144, startPoint y: 297, endPoint x: 10, endPoint y: 300, distance: 134.8
click at [0, 300] on div "Acompanhamento Acompanhe a situação das marcações correntes e finalizadas Relat…" at bounding box center [599, 336] width 1199 height 520
paste input "898 0023 5291 3677"
type input "898 0023 5291 3677"
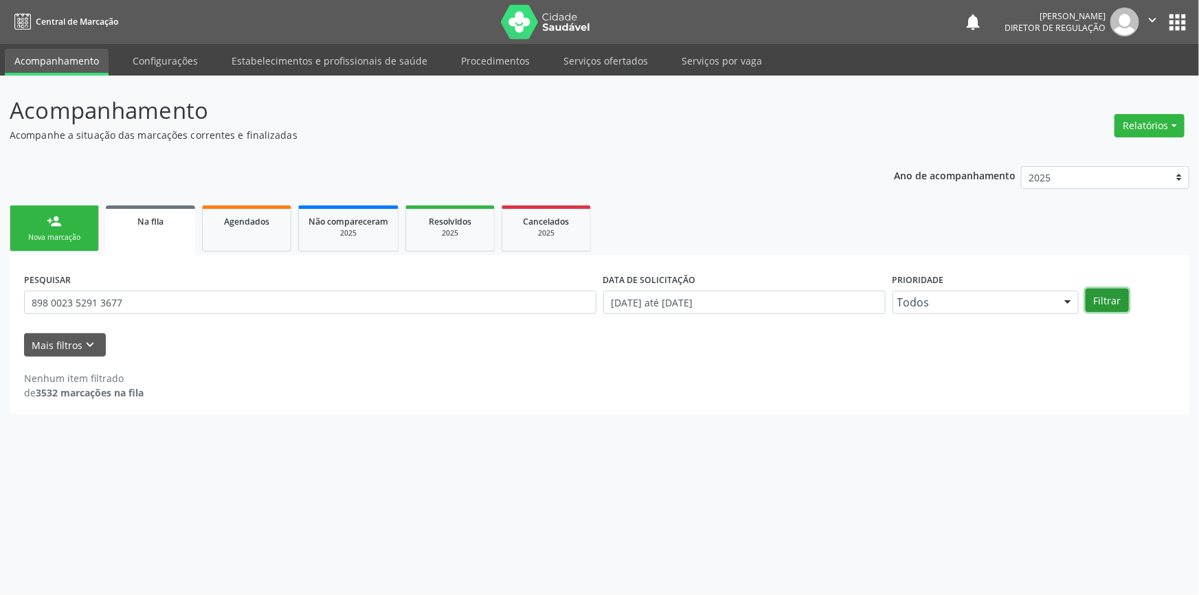
click at [1100, 303] on button "Filtrar" at bounding box center [1107, 300] width 43 height 23
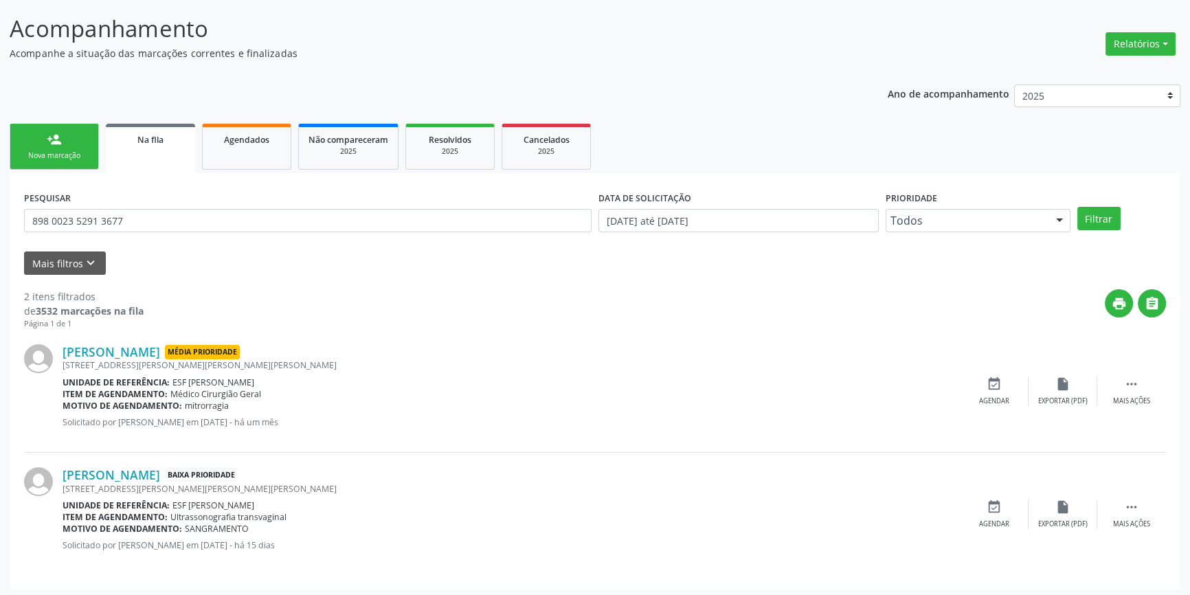
scroll to position [85, 0]
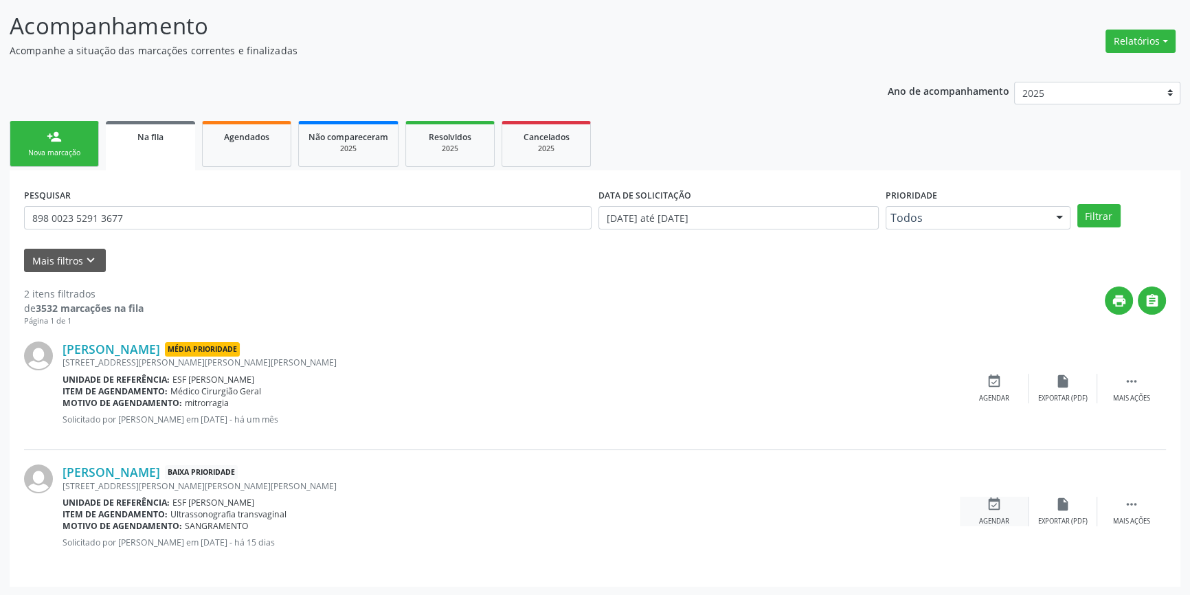
click at [995, 505] on icon "event_available" at bounding box center [994, 504] width 15 height 15
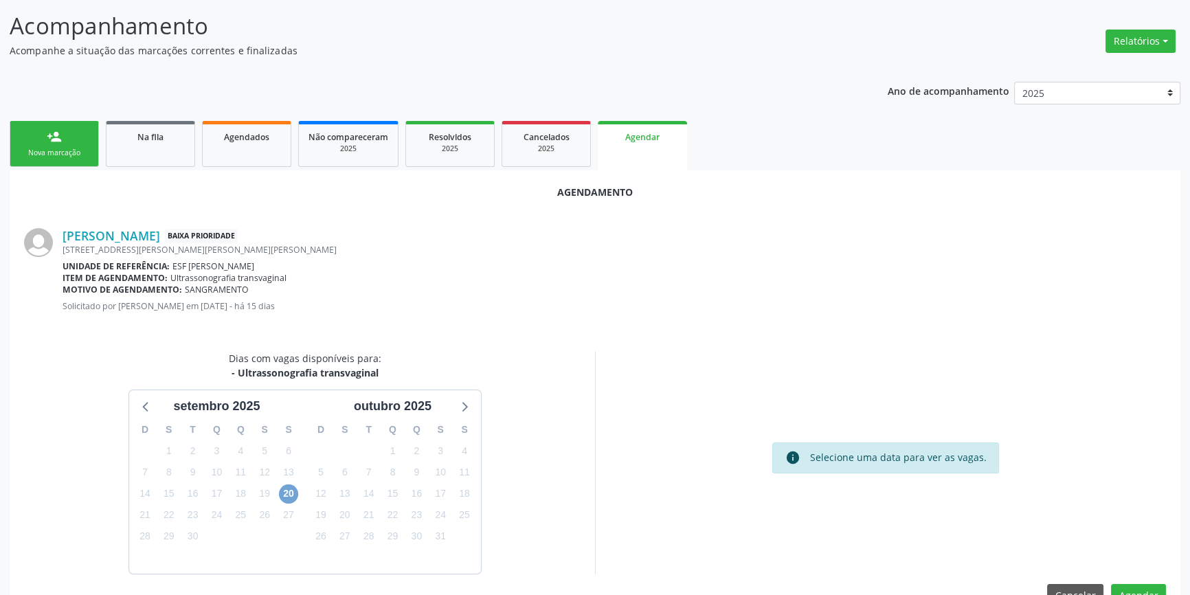
click at [282, 493] on span "20" at bounding box center [288, 494] width 19 height 19
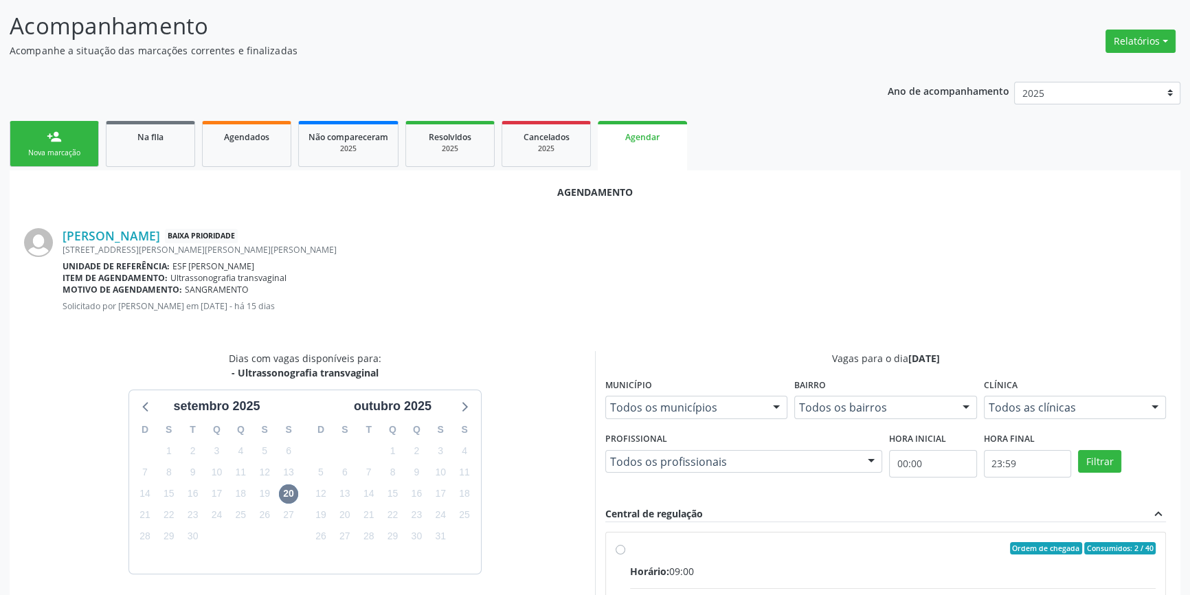
radio input "true"
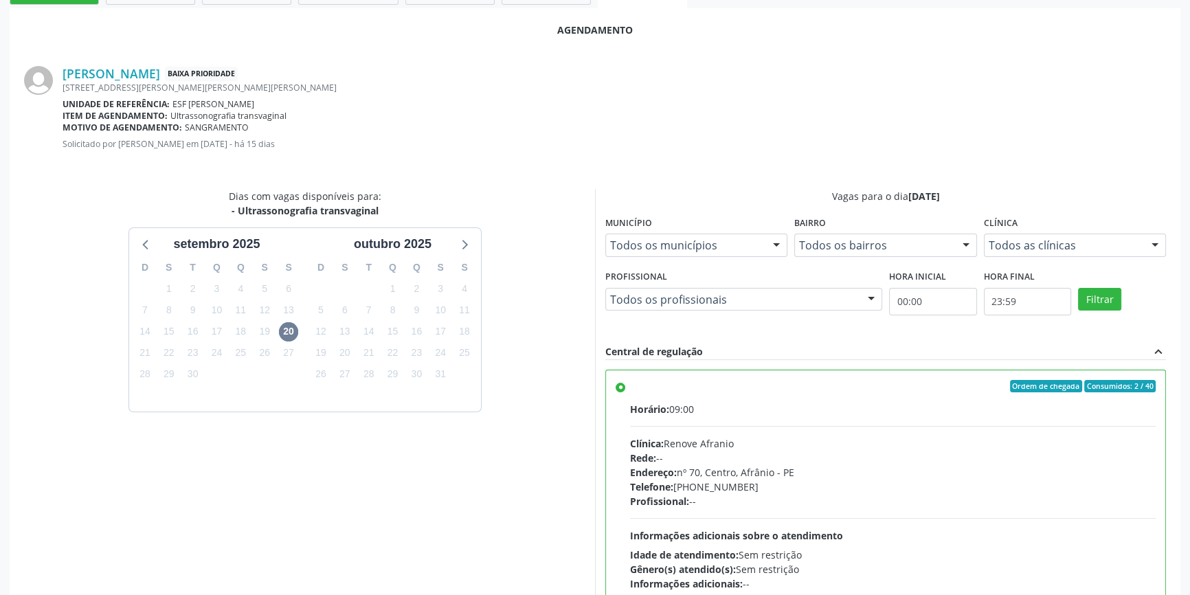
scroll to position [342, 0]
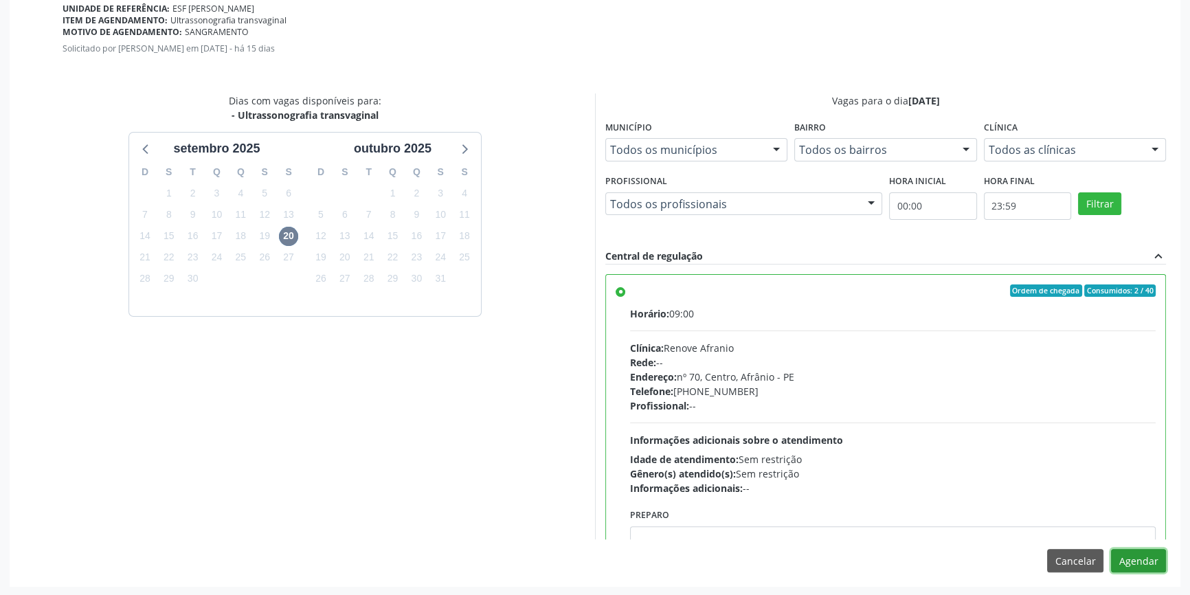
click at [1131, 557] on button "Agendar" at bounding box center [1138, 560] width 55 height 23
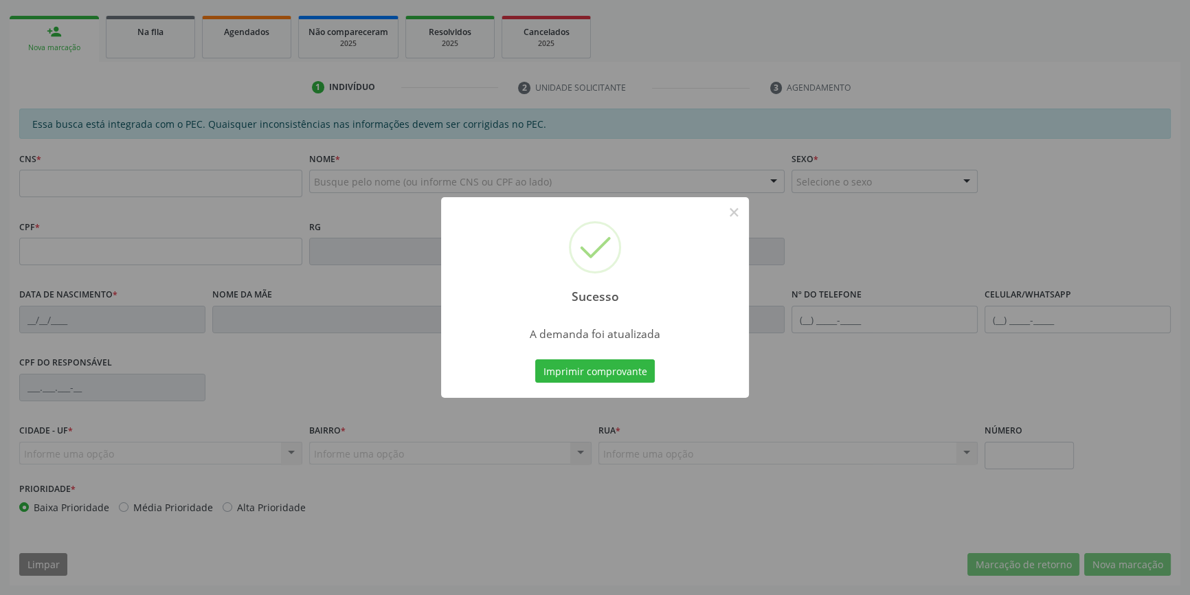
scroll to position [188, 0]
click at [615, 375] on button "Imprimir comprovante" at bounding box center [595, 370] width 120 height 23
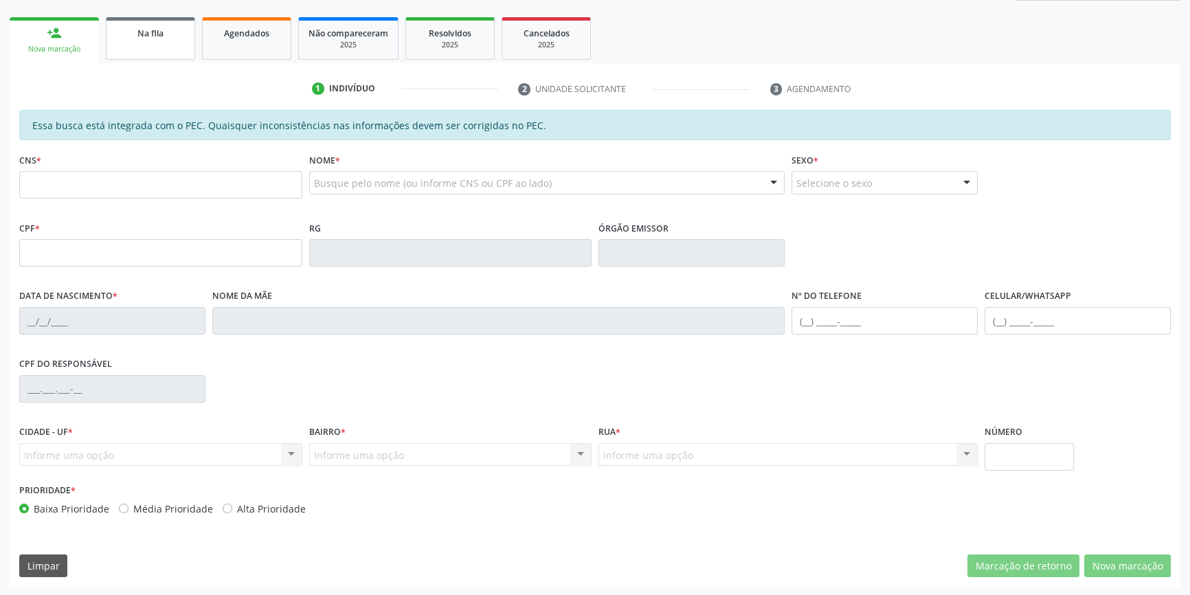
click at [164, 53] on link "Na fila" at bounding box center [150, 38] width 89 height 43
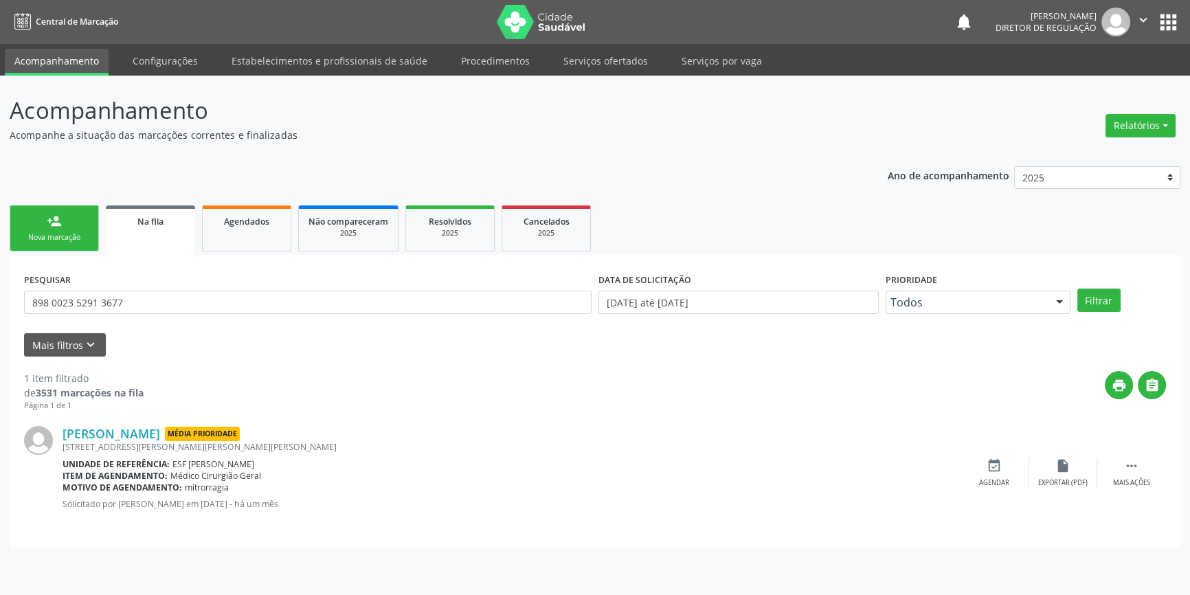
scroll to position [0, 0]
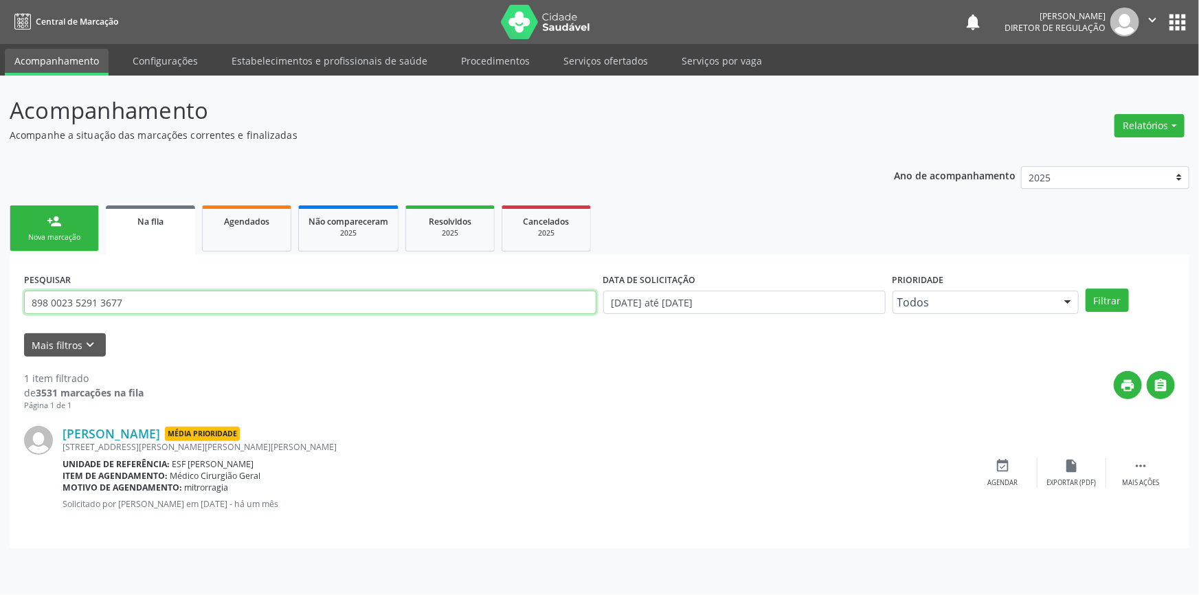
drag, startPoint x: 155, startPoint y: 309, endPoint x: 0, endPoint y: 313, distance: 155.4
click at [0, 311] on div "Acompanhamento Acompanhe a situação das marcações correntes e finalizadas Relat…" at bounding box center [599, 336] width 1199 height 520
type input "703205627427199"
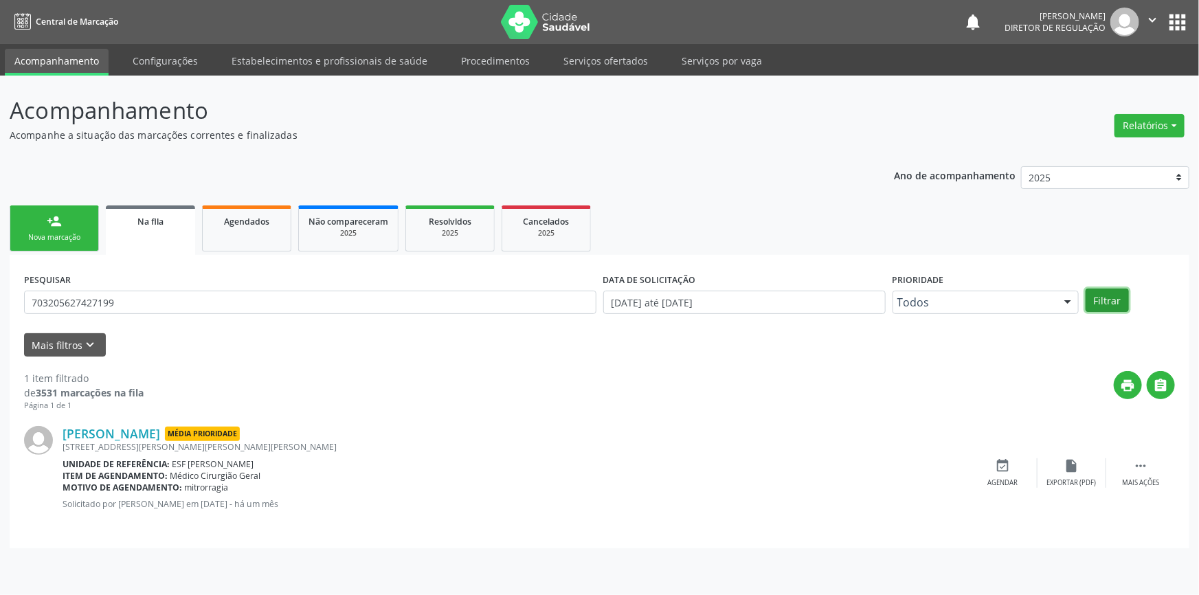
click at [1107, 302] on button "Filtrar" at bounding box center [1107, 300] width 43 height 23
click at [1000, 474] on div "event_available Agendar" at bounding box center [1003, 473] width 69 height 30
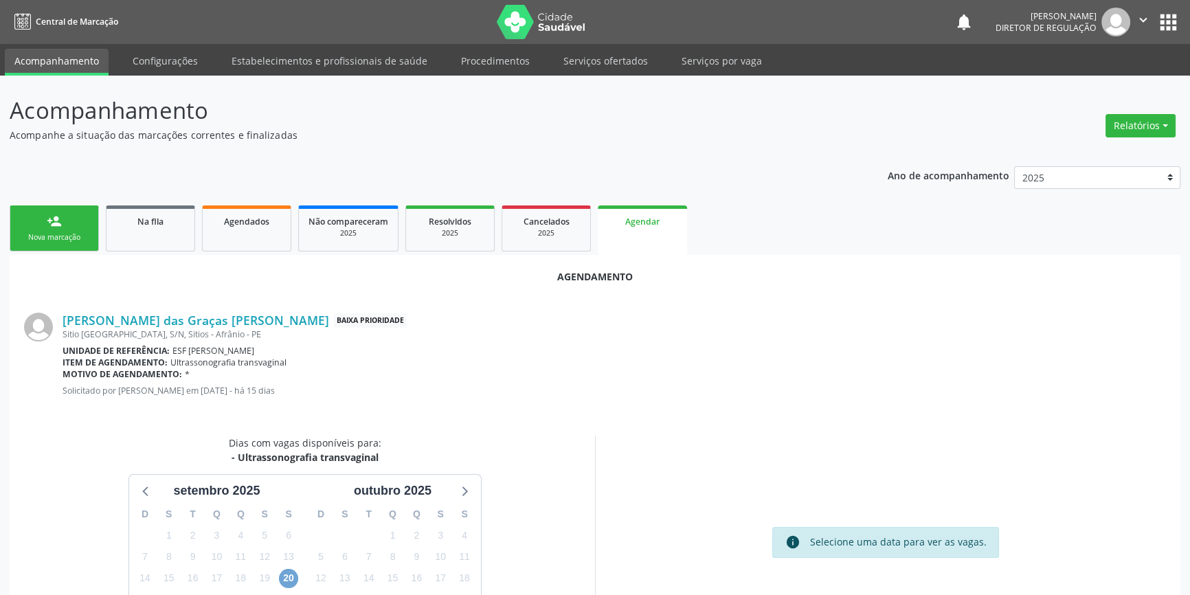
click at [292, 573] on span "20" at bounding box center [288, 578] width 19 height 19
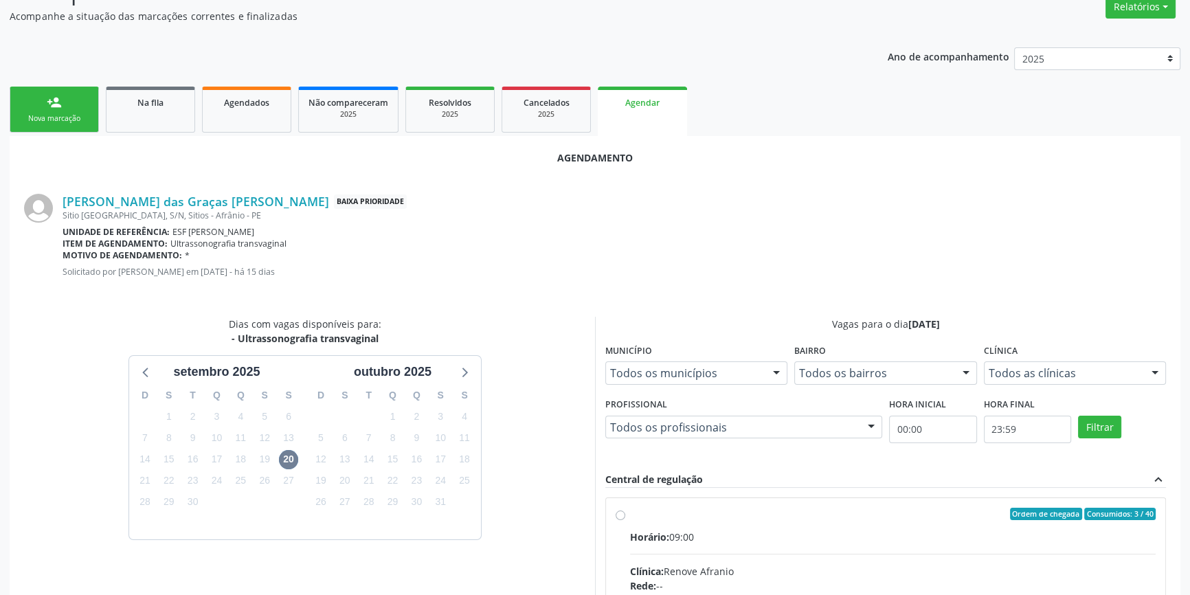
click at [690, 530] on div "Horário: 09:00" at bounding box center [893, 537] width 526 height 14
click at [625, 520] on input "Ordem de chegada Consumidos: 3 / 40 Horário: 09:00 Clínica: Renove Afranio Rede…" at bounding box center [621, 514] width 10 height 12
radio input "true"
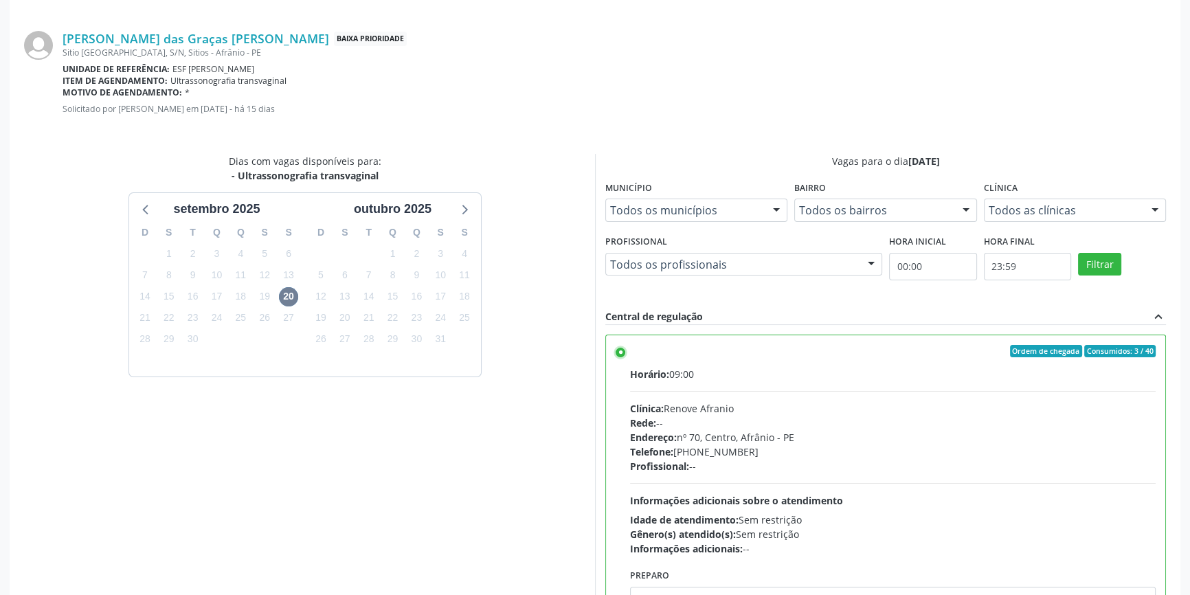
scroll to position [342, 0]
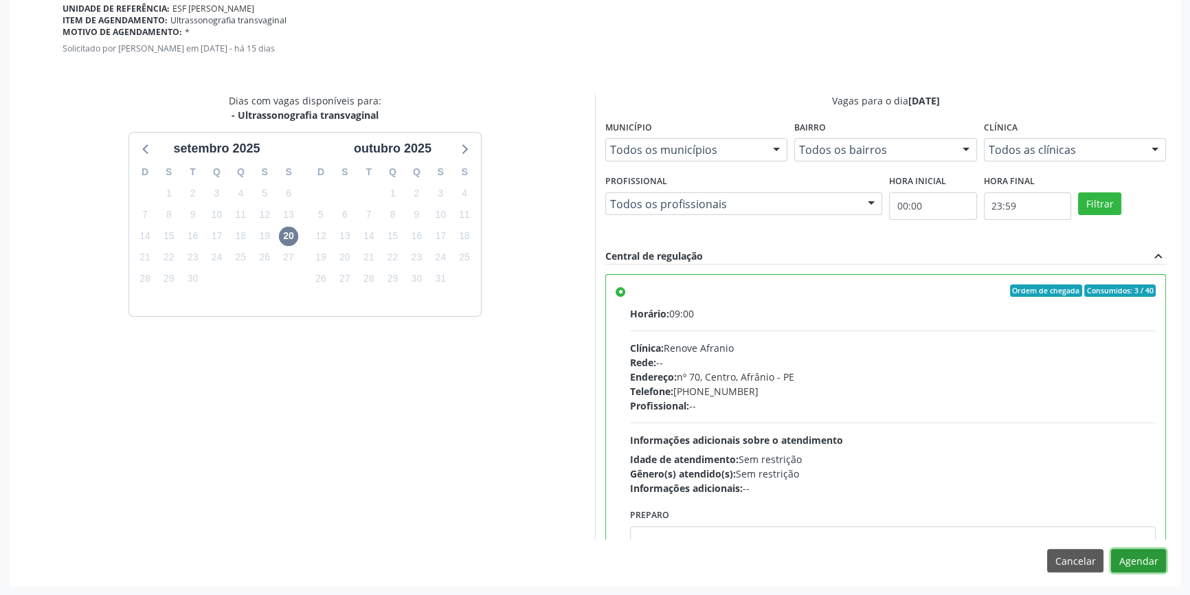
click at [1145, 566] on button "Agendar" at bounding box center [1138, 560] width 55 height 23
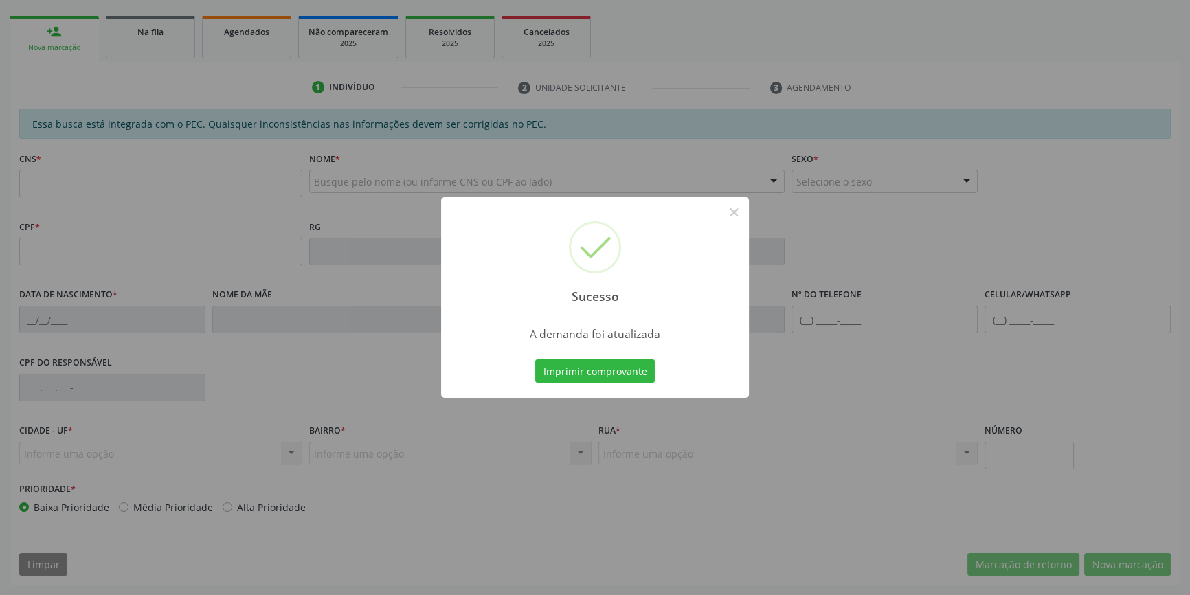
scroll to position [188, 0]
click at [617, 365] on button "Imprimir comprovante" at bounding box center [595, 370] width 120 height 23
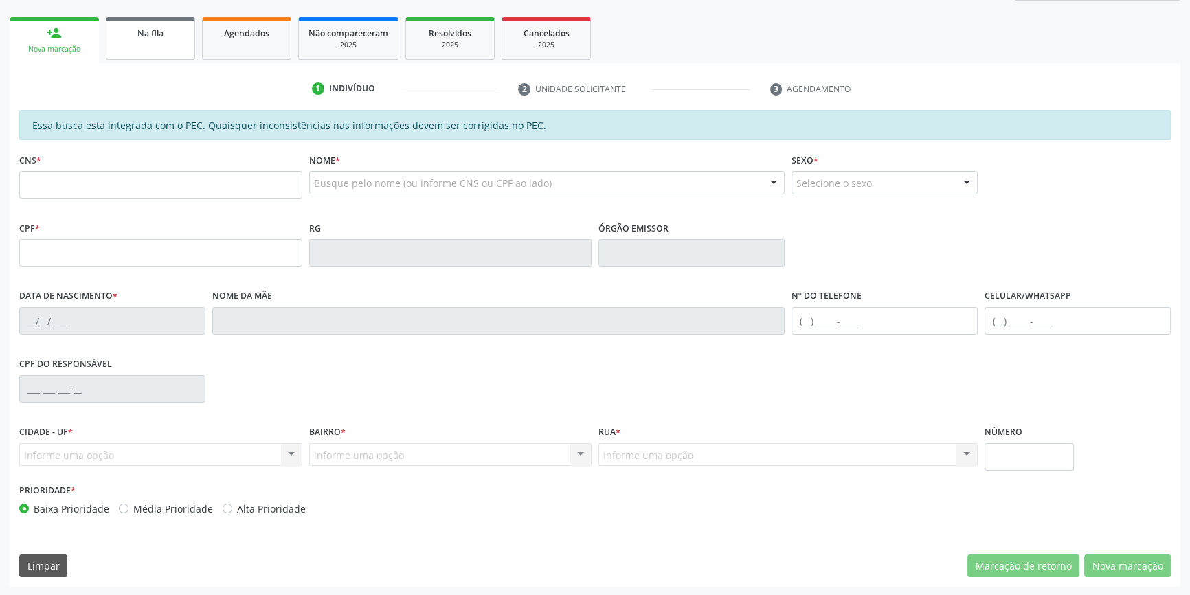
click at [155, 44] on link "Na fila" at bounding box center [150, 38] width 89 height 43
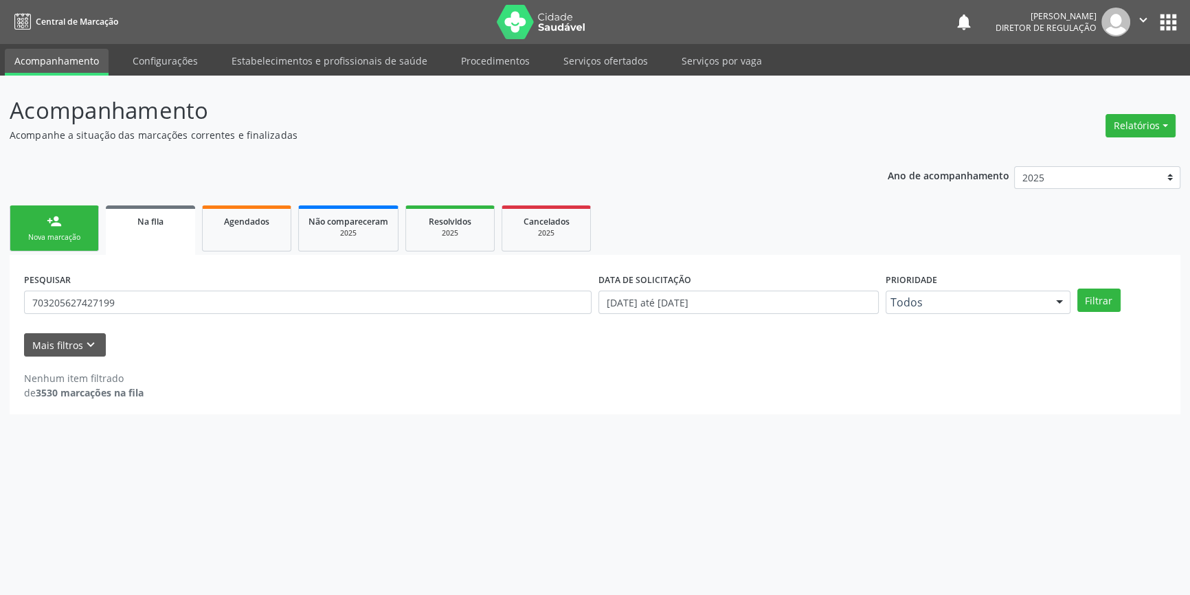
scroll to position [0, 0]
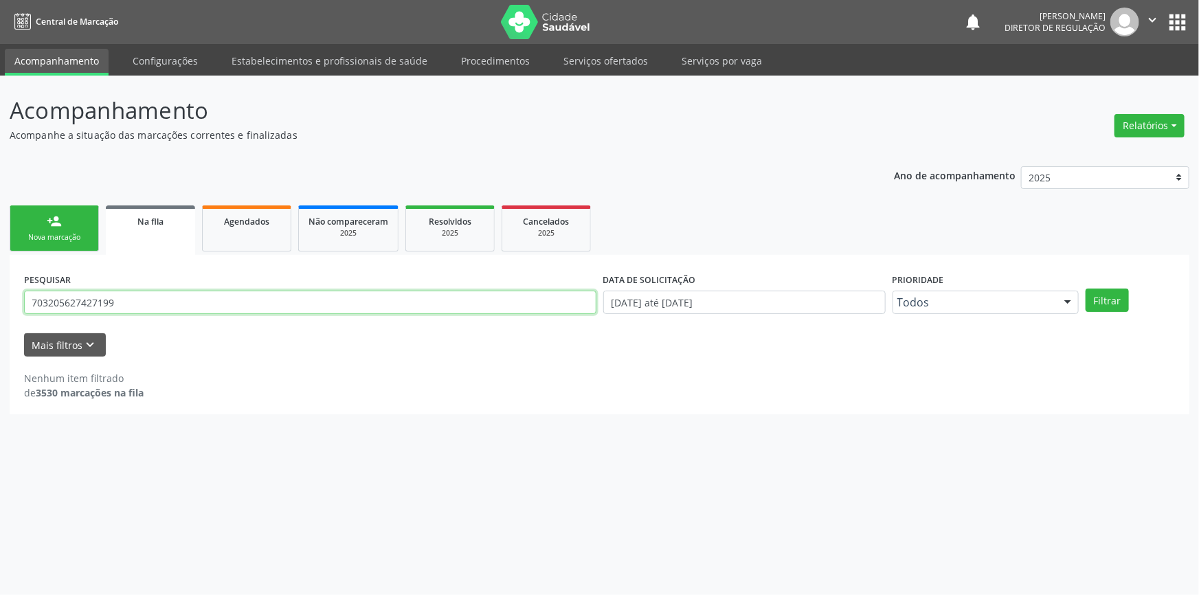
drag, startPoint x: 151, startPoint y: 304, endPoint x: 1, endPoint y: 317, distance: 151.0
click at [0, 317] on div "Acompanhamento Acompanhe a situação das marcações correntes e finalizadas Relat…" at bounding box center [599, 336] width 1199 height 520
type input "705809452379438"
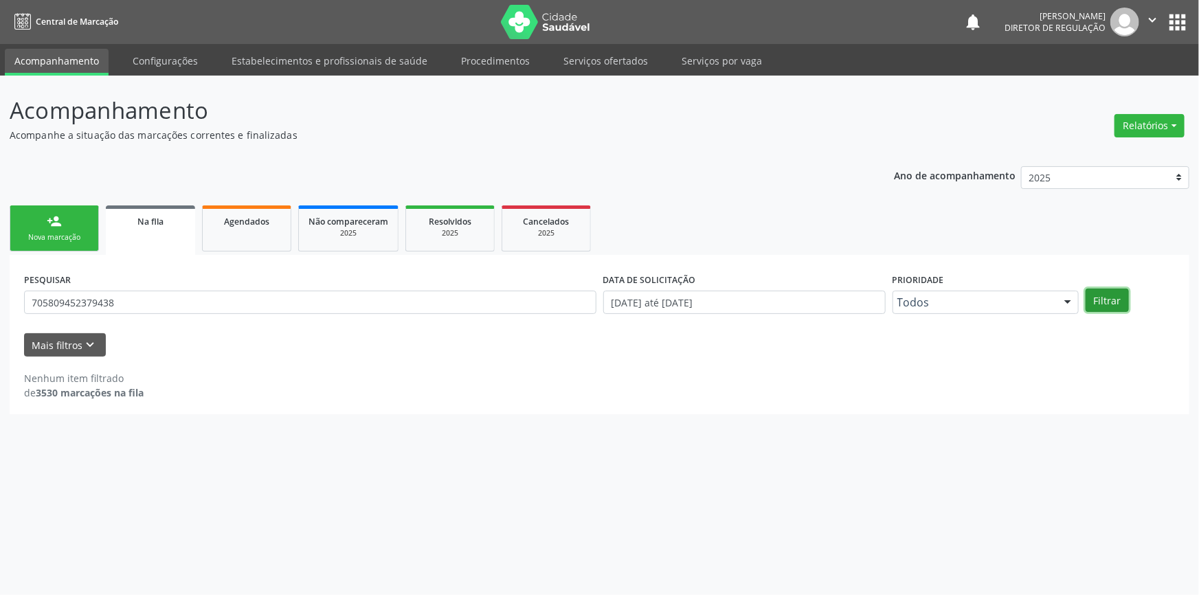
click at [1104, 295] on button "Filtrar" at bounding box center [1107, 300] width 43 height 23
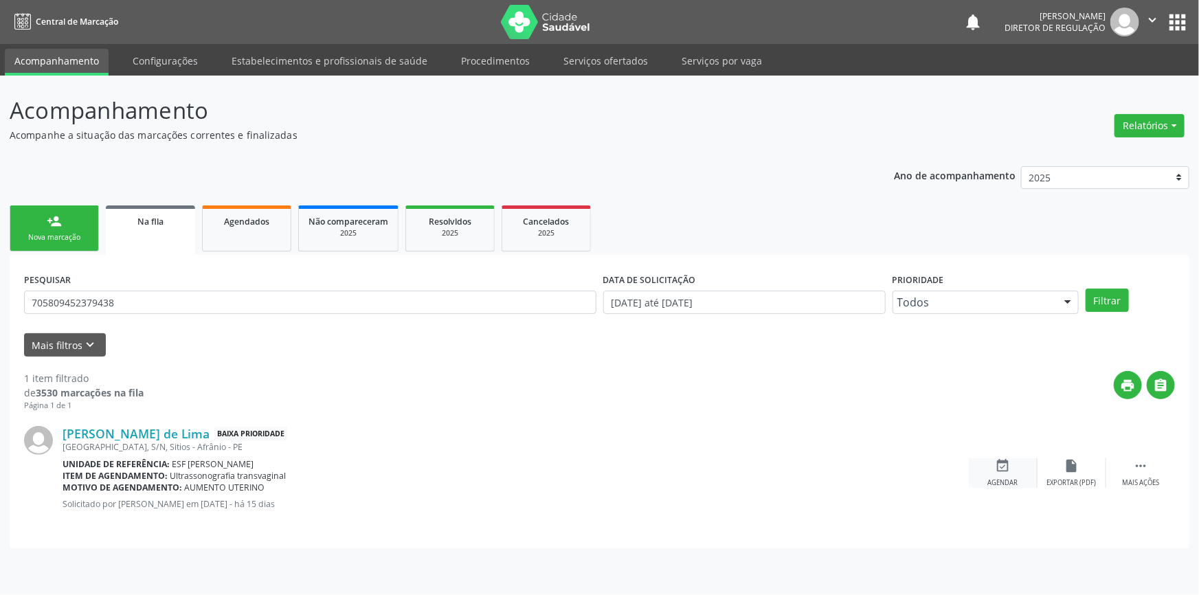
click at [1007, 464] on icon "event_available" at bounding box center [1003, 465] width 15 height 15
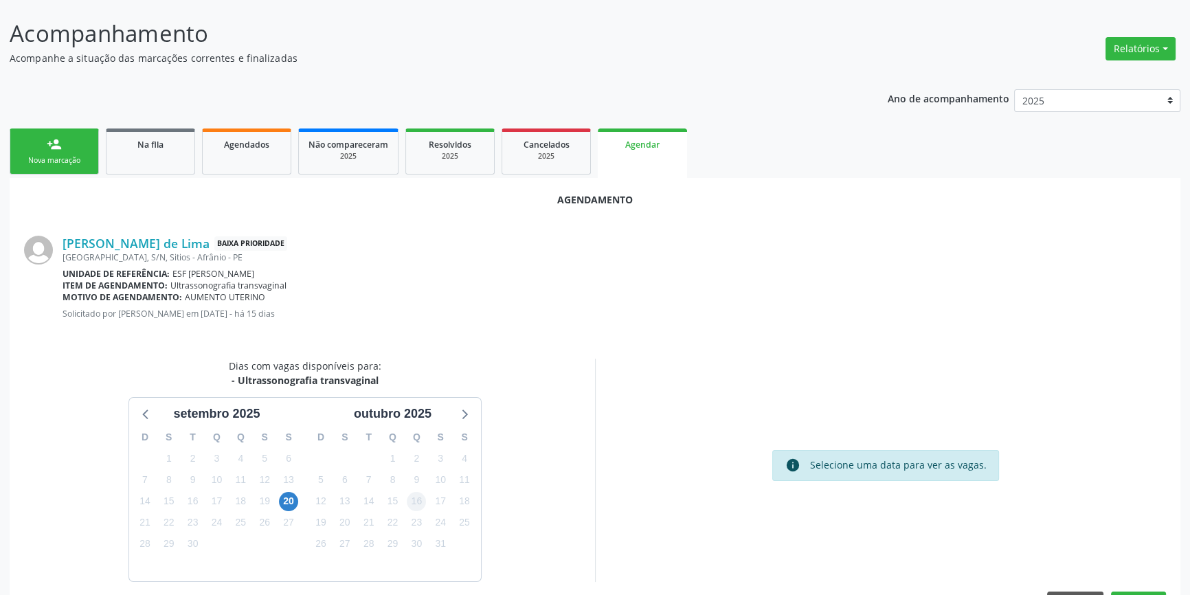
scroll to position [119, 0]
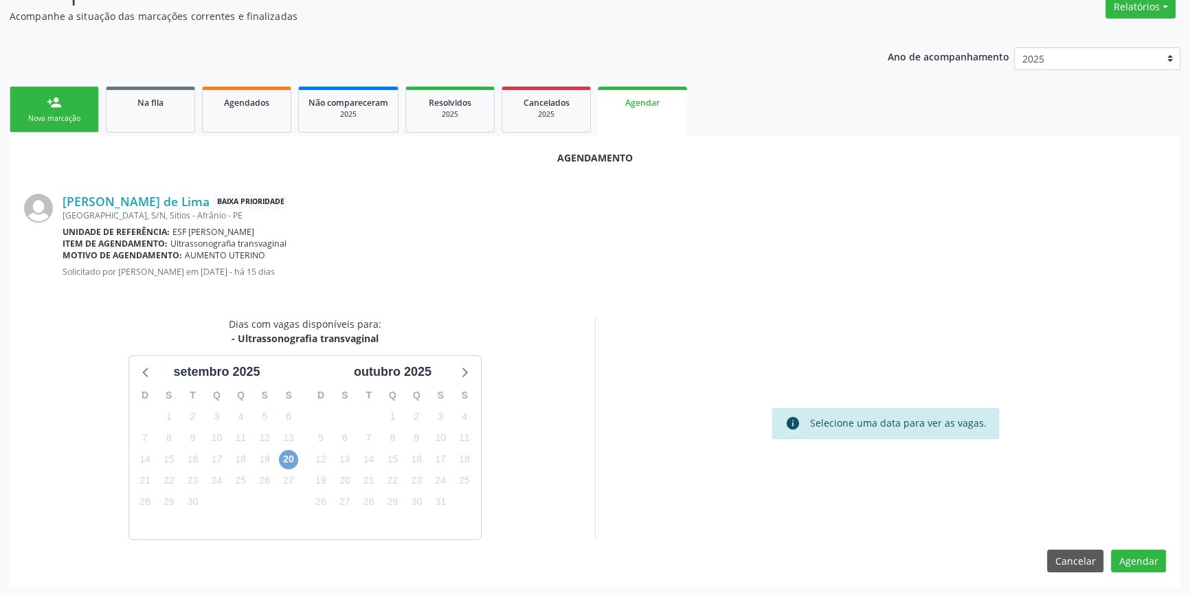
click at [289, 461] on span "20" at bounding box center [288, 459] width 19 height 19
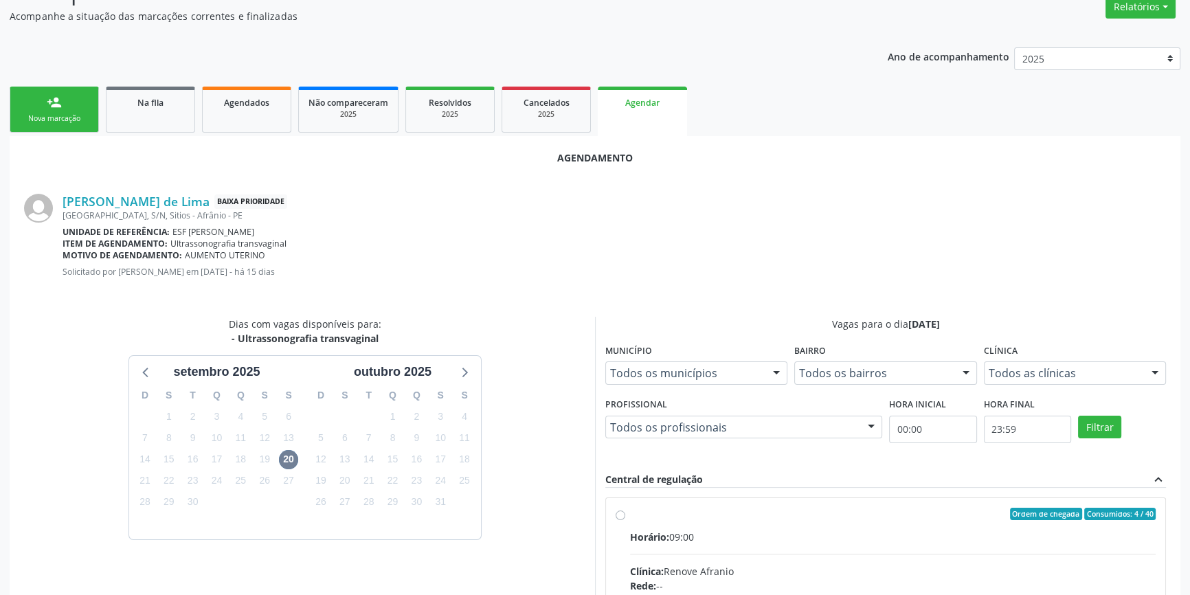
click at [625, 520] on input "Ordem de chegada Consumidos: 4 / 40 Horário: 09:00 Clínica: Renove Afranio Rede…" at bounding box center [621, 514] width 10 height 12
radio input "true"
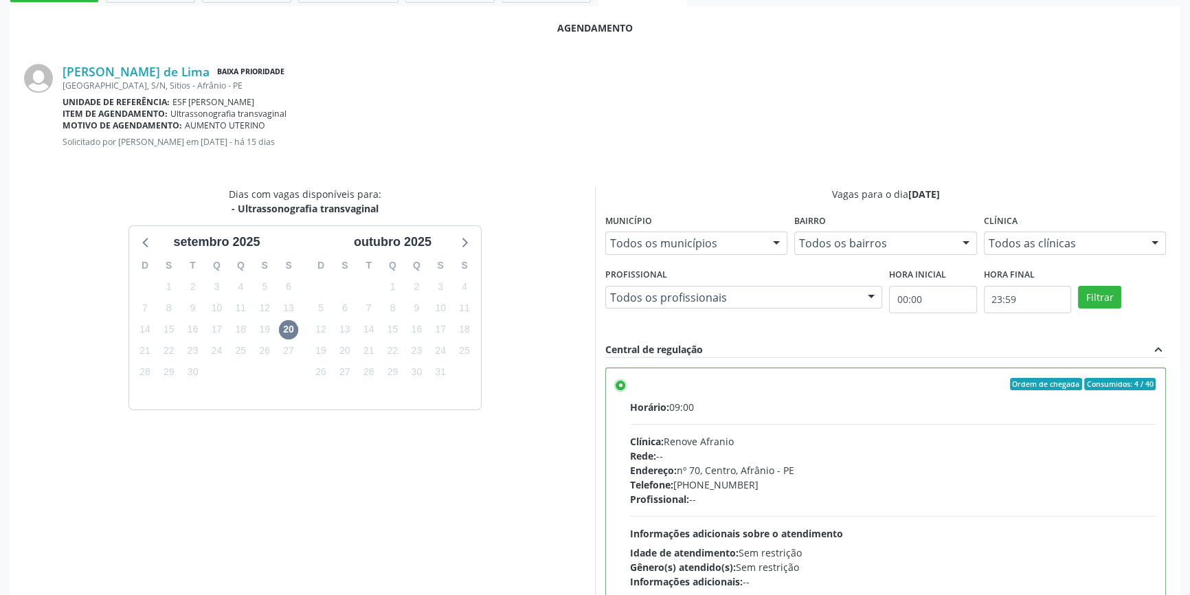
scroll to position [342, 0]
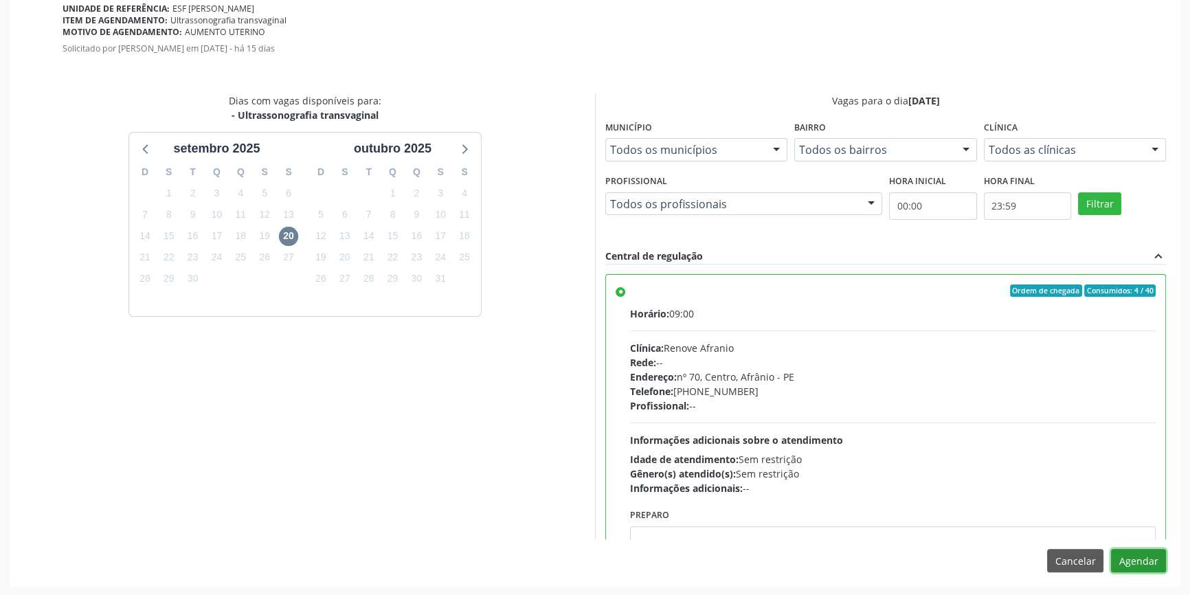
click at [1127, 559] on button "Agendar" at bounding box center [1138, 560] width 55 height 23
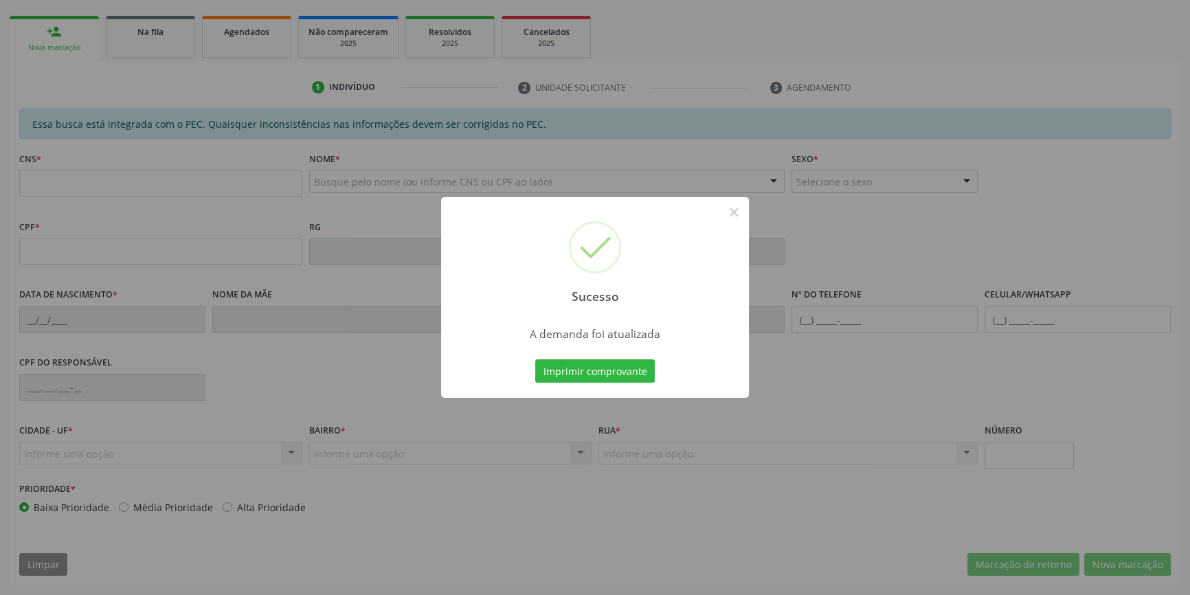
scroll to position [188, 0]
click at [573, 363] on button "Imprimir comprovante" at bounding box center [595, 370] width 120 height 23
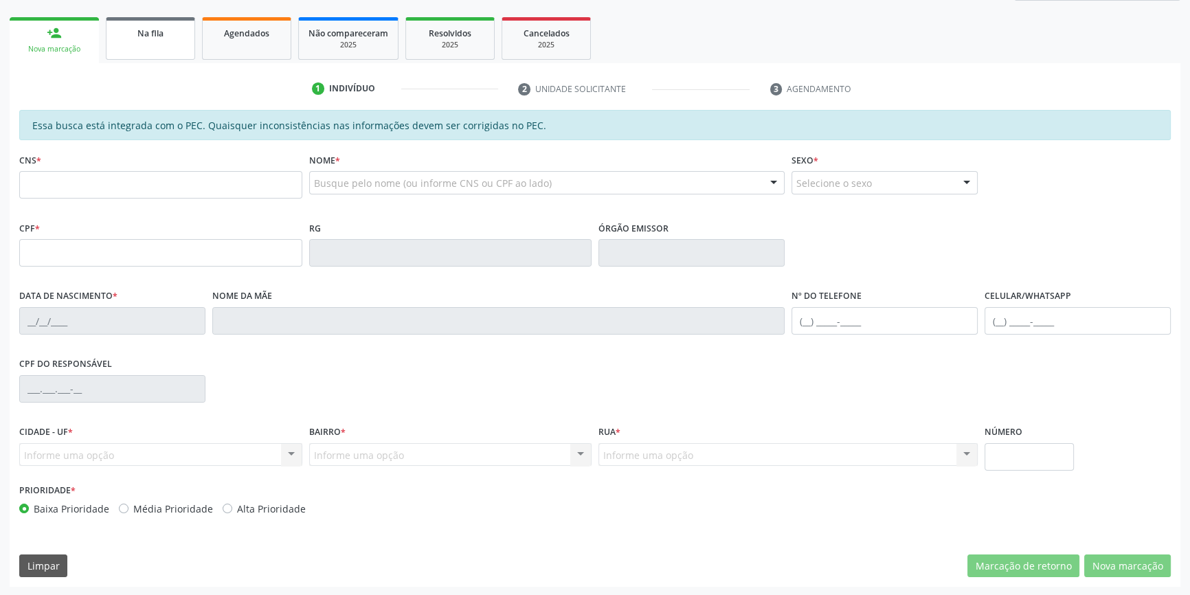
click at [173, 35] on div "Na fila" at bounding box center [150, 32] width 69 height 14
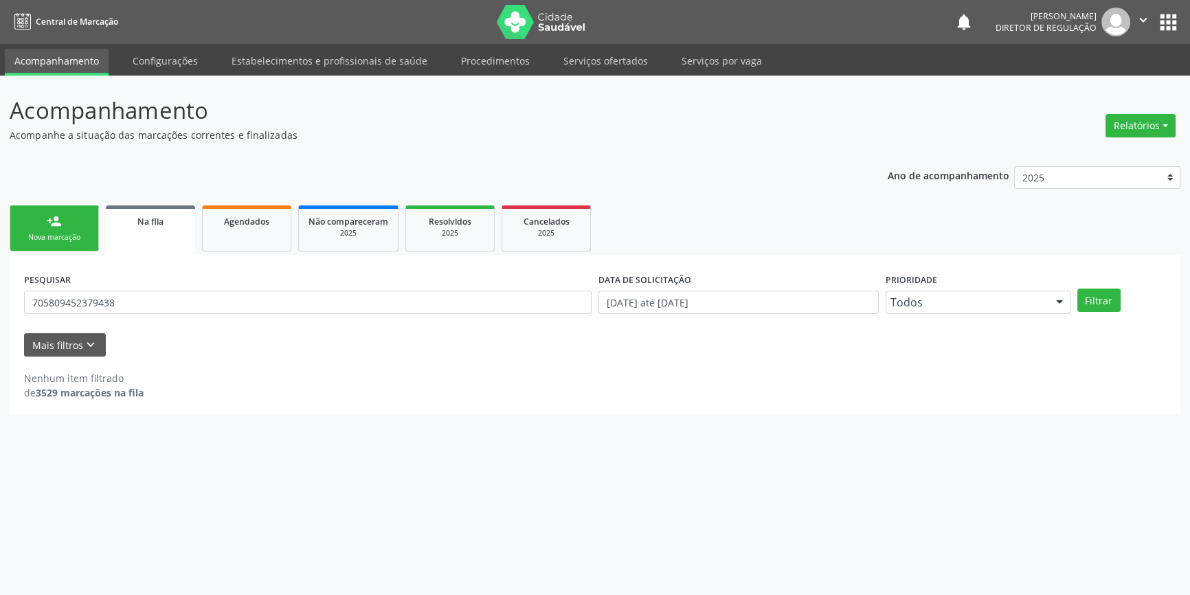
scroll to position [0, 0]
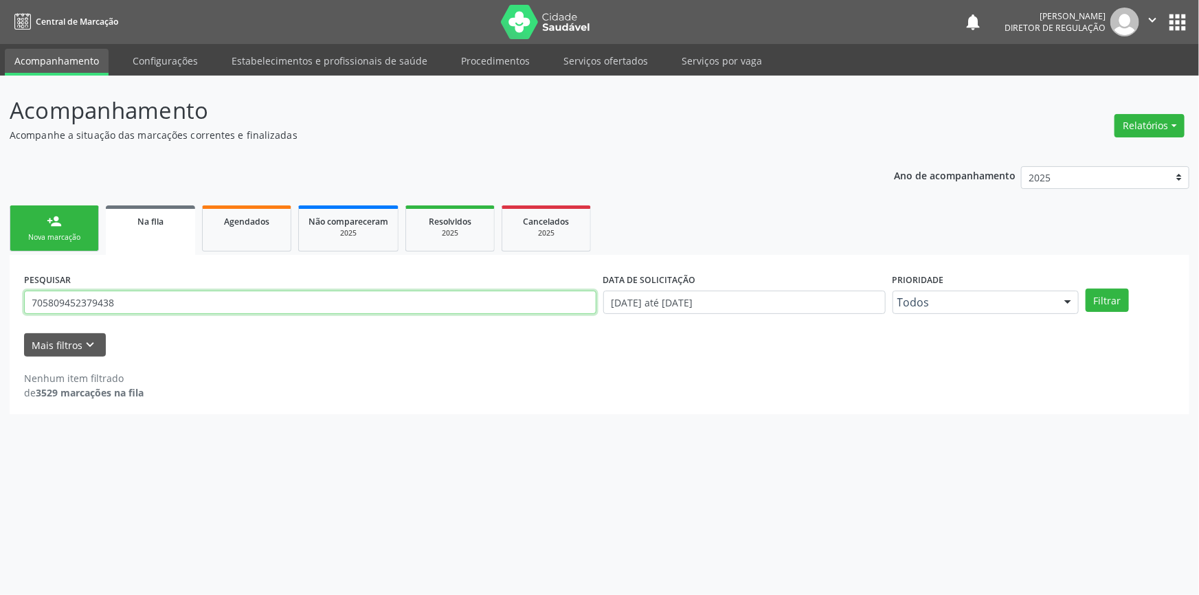
drag, startPoint x: 139, startPoint y: 300, endPoint x: 1105, endPoint y: 199, distance: 971.6
click at [0, 273] on div "Acompanhamento Acompanhe a situação das marcações correntes e finalizadas Relat…" at bounding box center [599, 336] width 1199 height 520
type input "705600481658319"
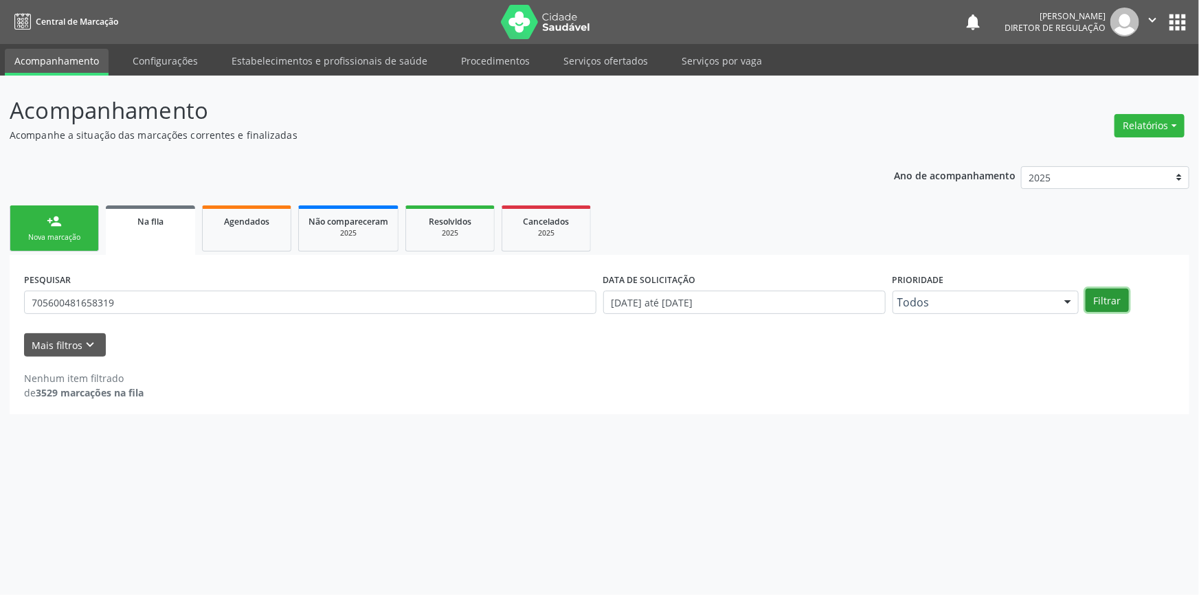
click at [1104, 304] on button "Filtrar" at bounding box center [1107, 300] width 43 height 23
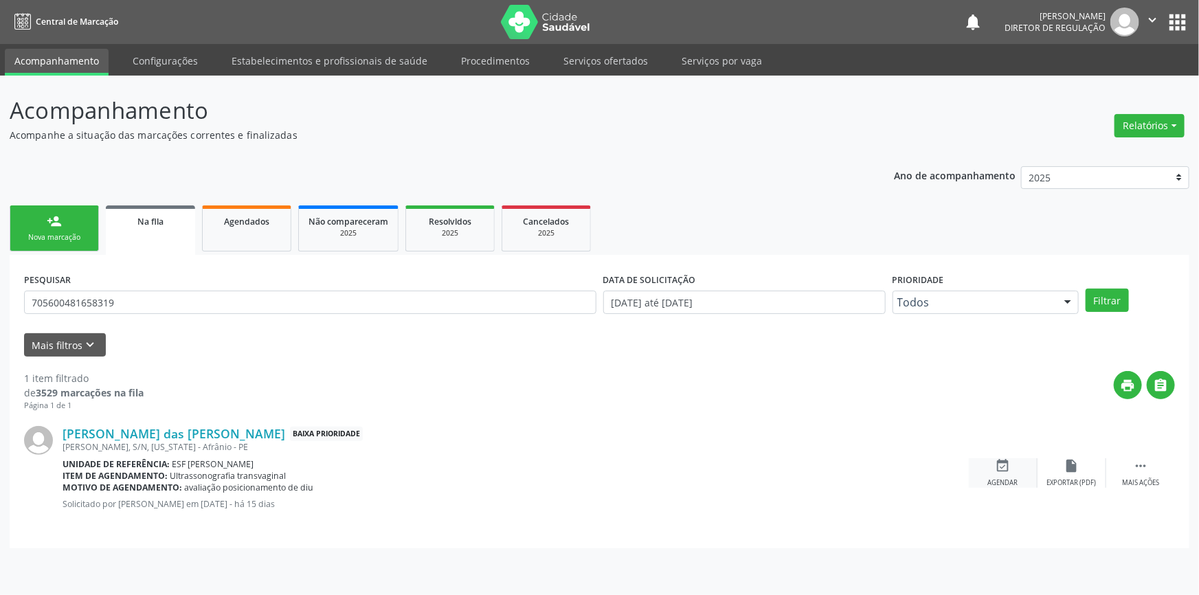
click at [1017, 472] on div "event_available Agendar" at bounding box center [1003, 473] width 69 height 30
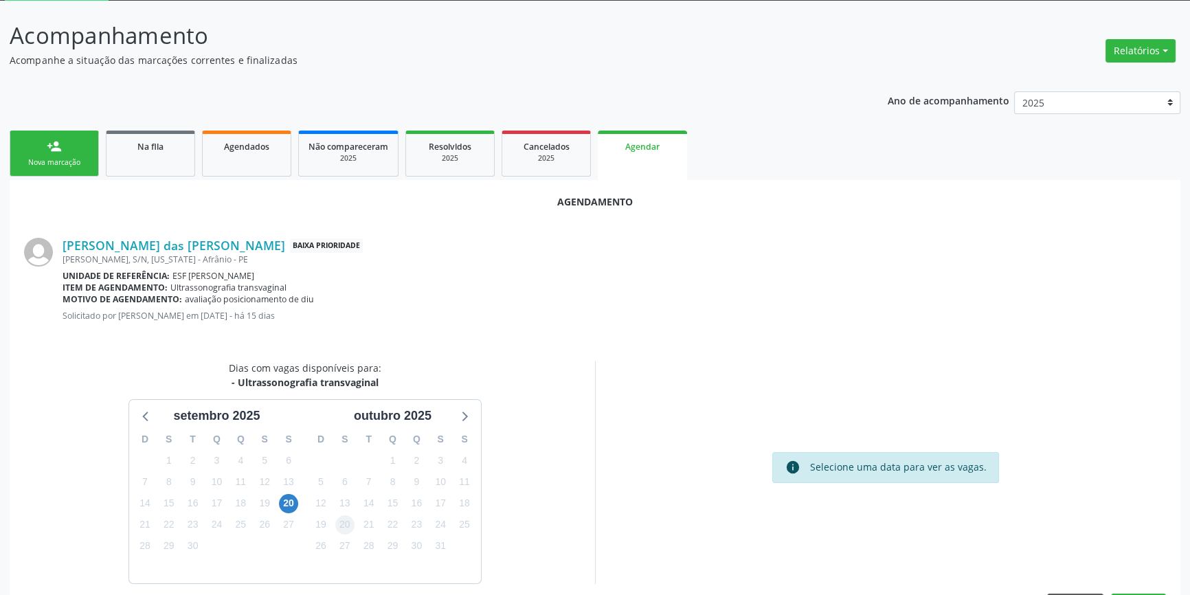
scroll to position [119, 0]
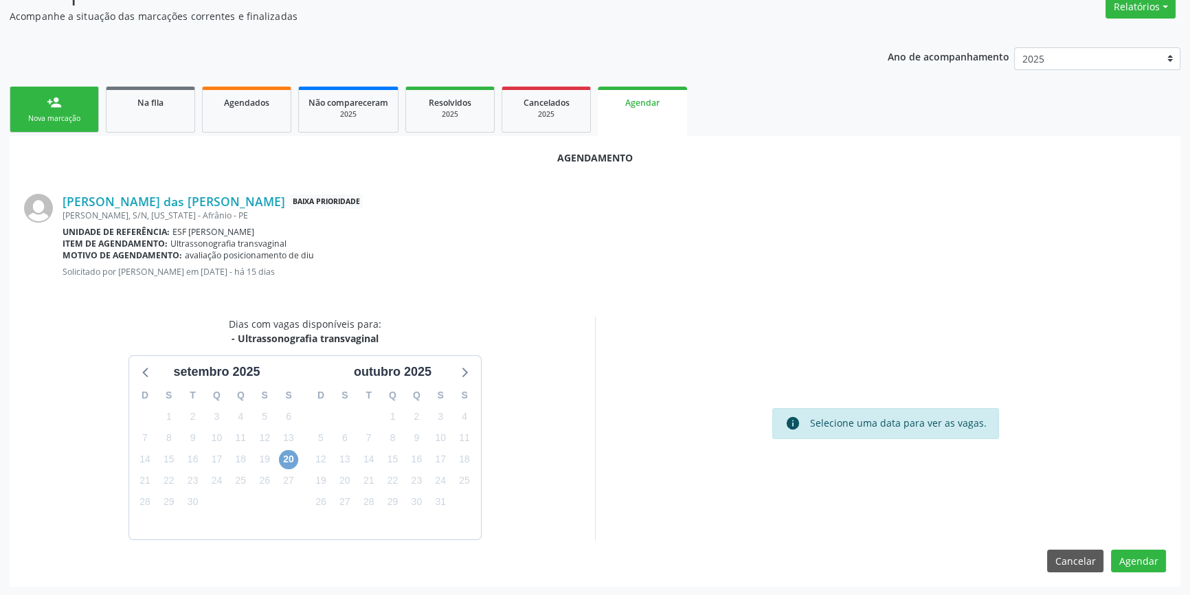
click at [295, 458] on span "20" at bounding box center [288, 459] width 19 height 19
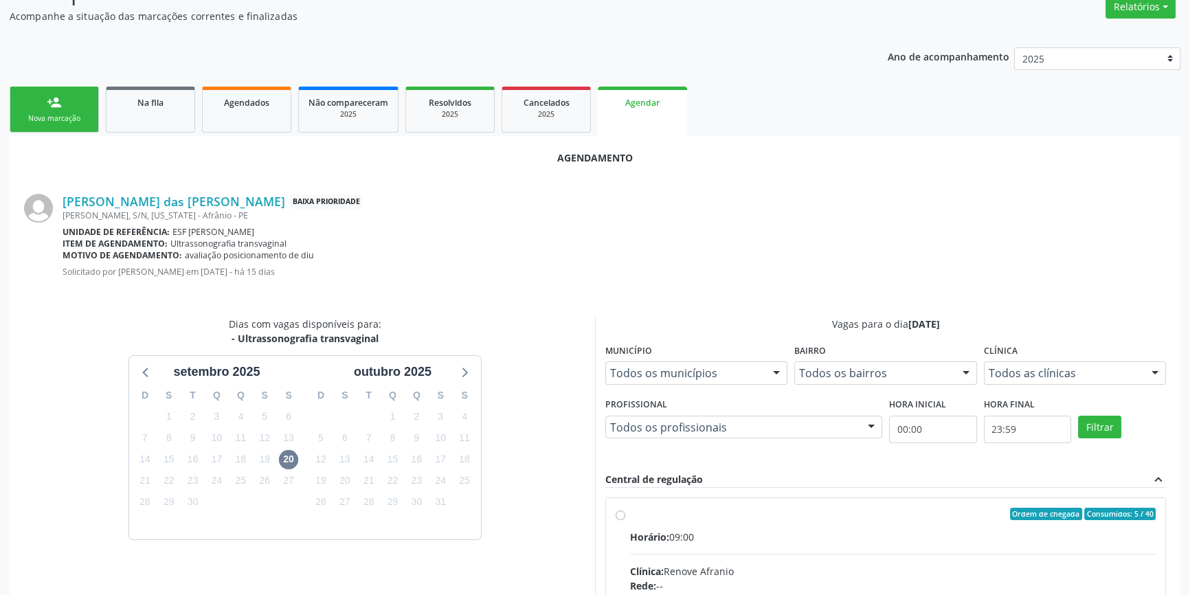
click at [625, 520] on input "Ordem de chegada Consumidos: 5 / 40 Horário: 09:00 Clínica: Renove Afranio Rede…" at bounding box center [621, 514] width 10 height 12
radio input "true"
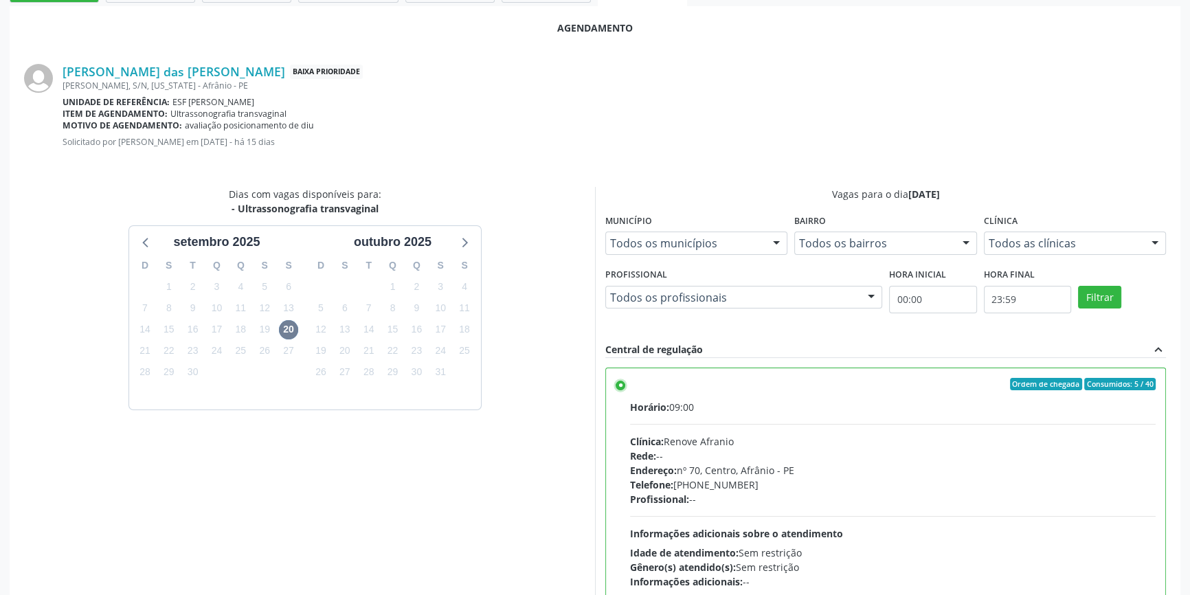
scroll to position [342, 0]
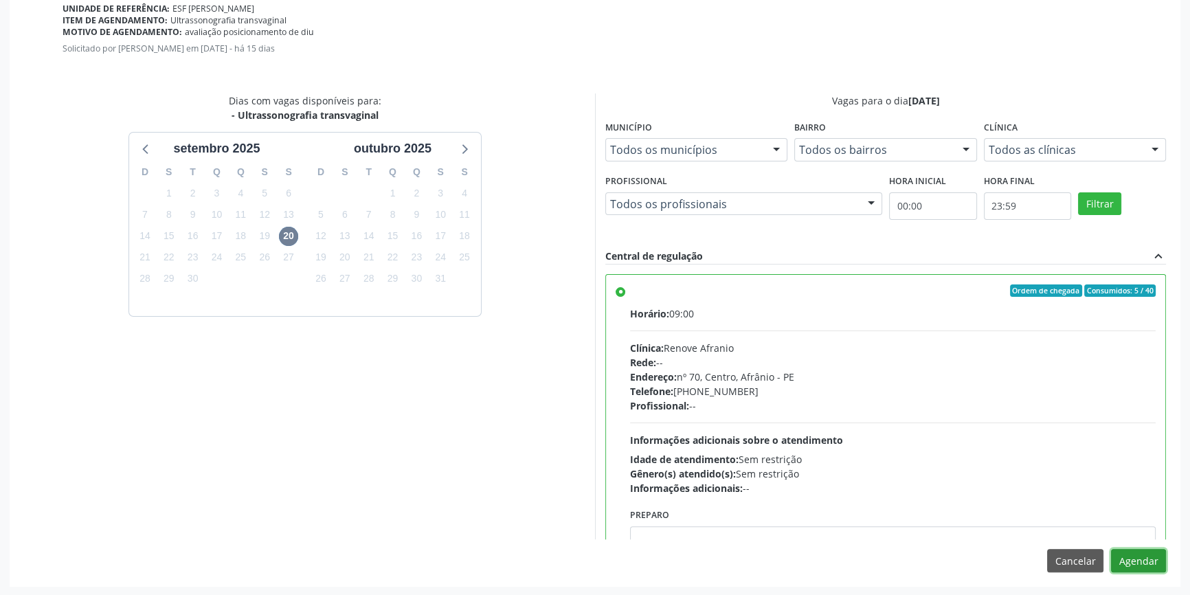
click at [1153, 555] on button "Agendar" at bounding box center [1138, 560] width 55 height 23
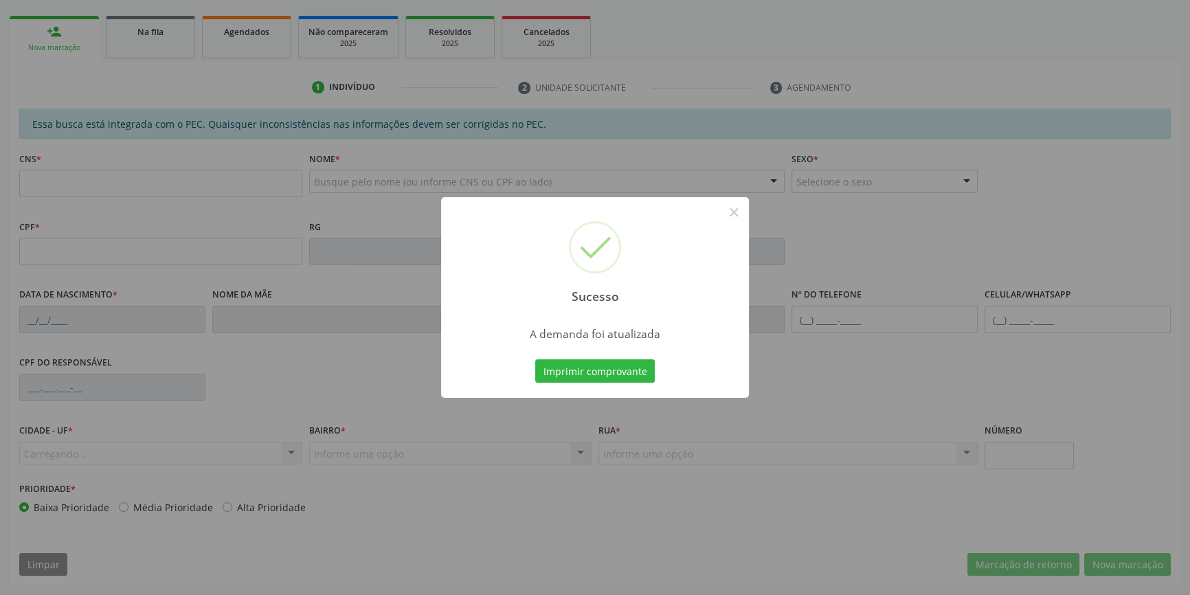
scroll to position [188, 0]
click at [617, 375] on button "Imprimir comprovante" at bounding box center [595, 370] width 120 height 23
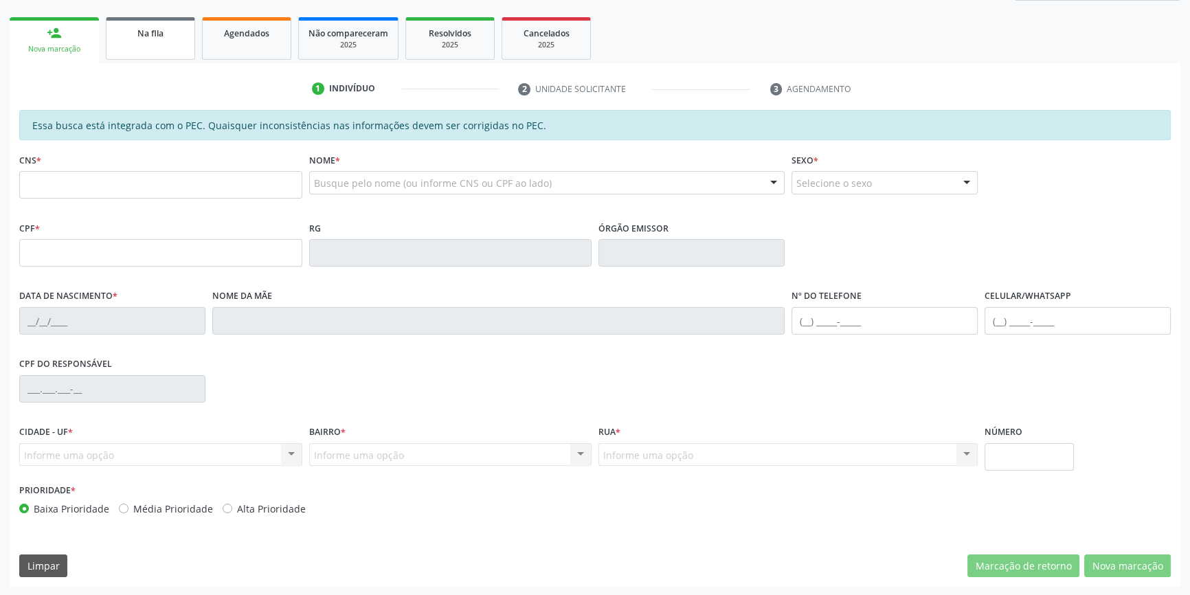
click at [144, 30] on span "Na fila" at bounding box center [150, 33] width 26 height 12
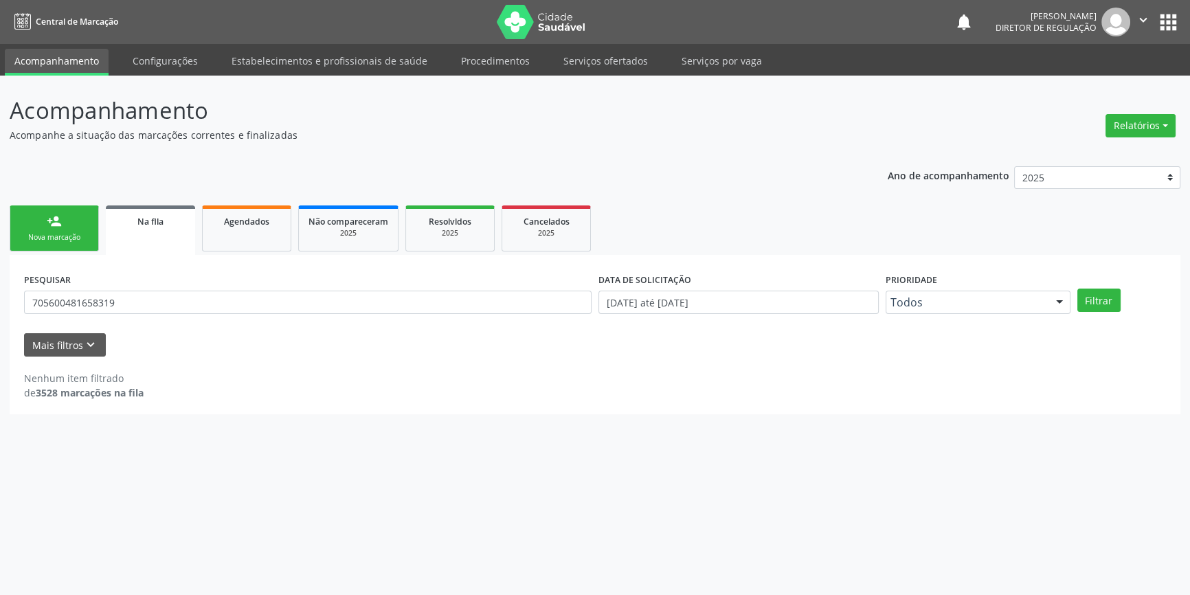
scroll to position [0, 0]
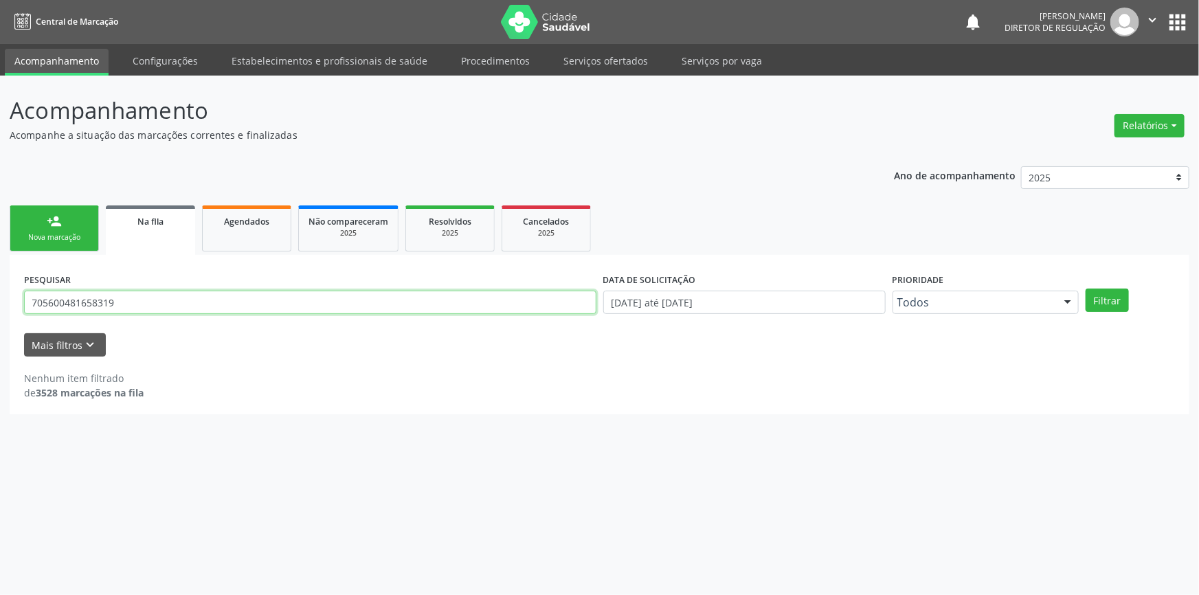
drag, startPoint x: 153, startPoint y: 306, endPoint x: 0, endPoint y: 307, distance: 152.6
click at [0, 307] on div "Acompanhamento Acompanhe a situação das marcações correntes e finalizadas Relat…" at bounding box center [599, 336] width 1199 height 520
type input "700104941436516"
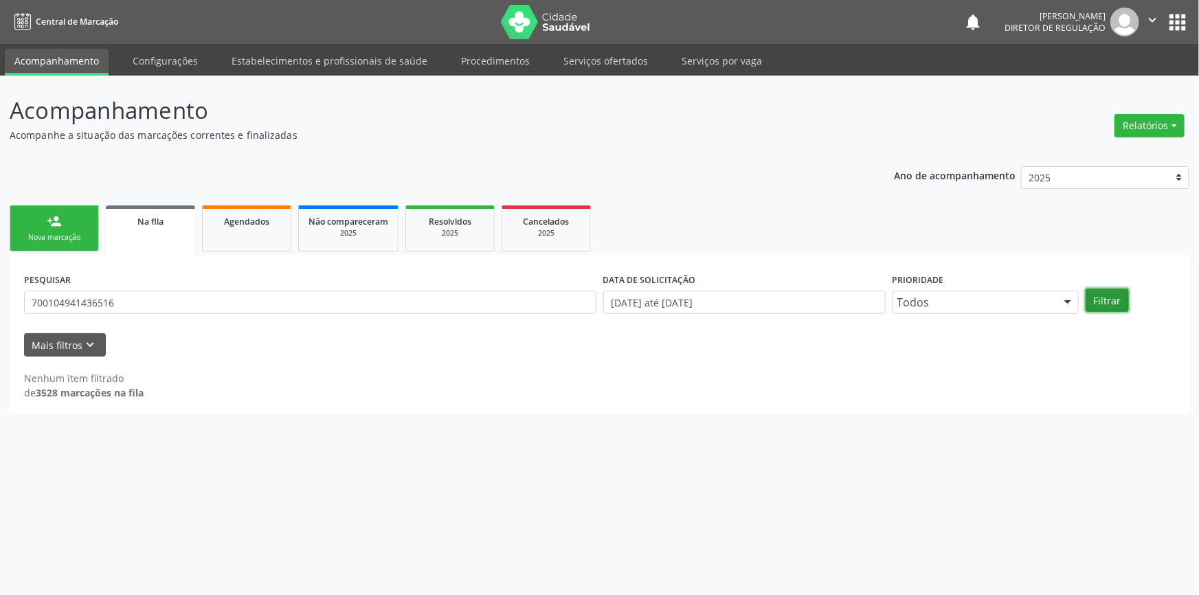
click at [1109, 299] on button "Filtrar" at bounding box center [1107, 300] width 43 height 23
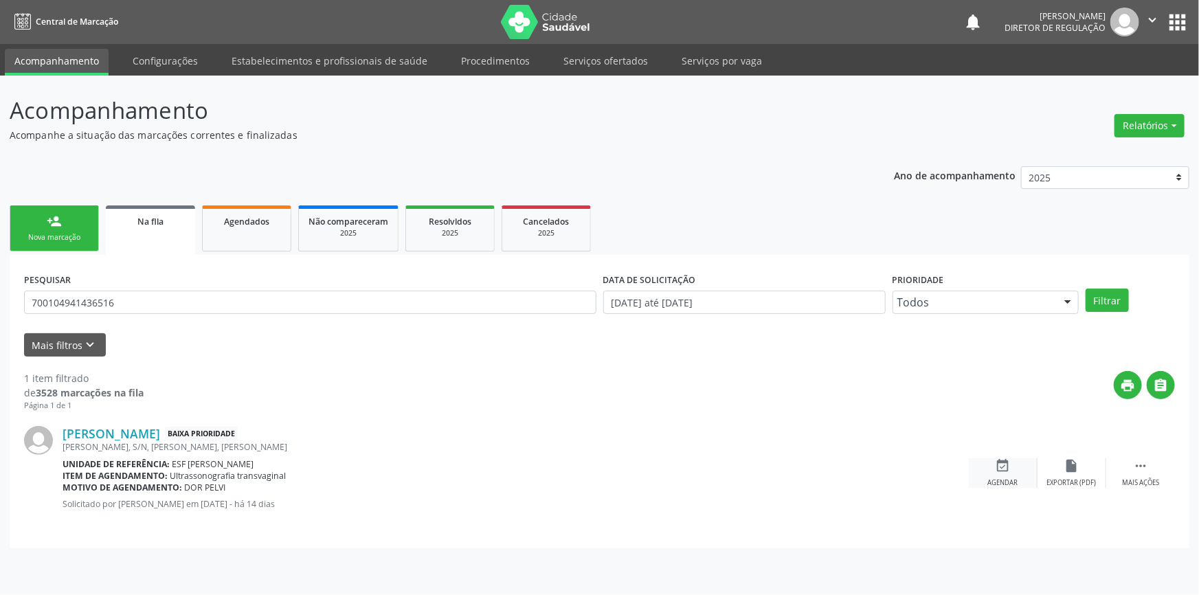
click at [1024, 466] on div "event_available Agendar" at bounding box center [1003, 473] width 69 height 30
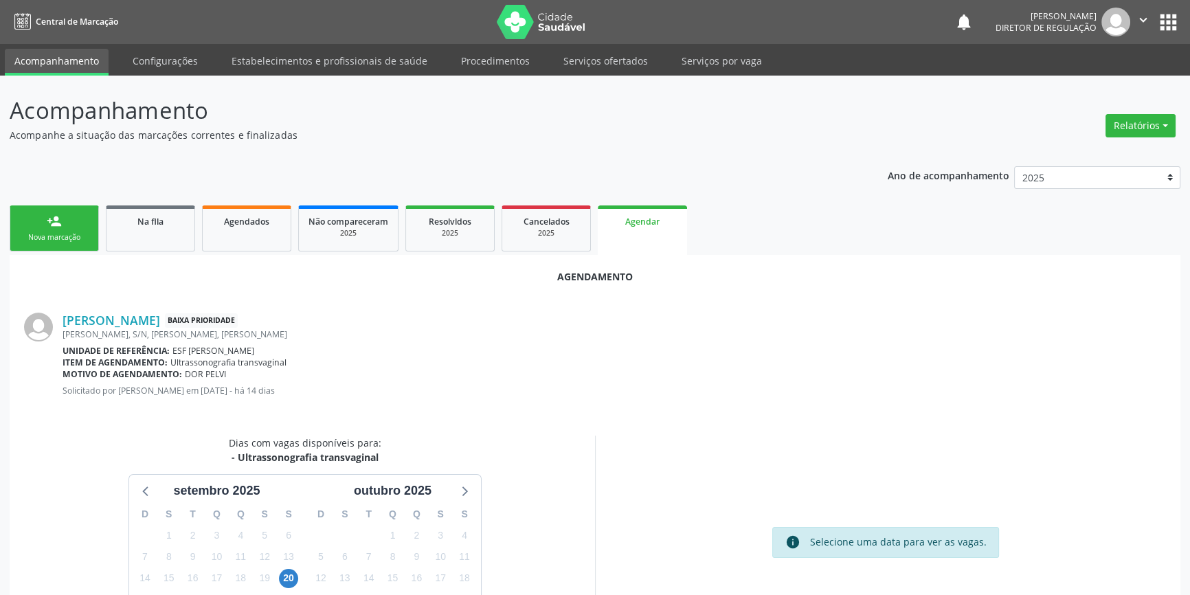
scroll to position [119, 0]
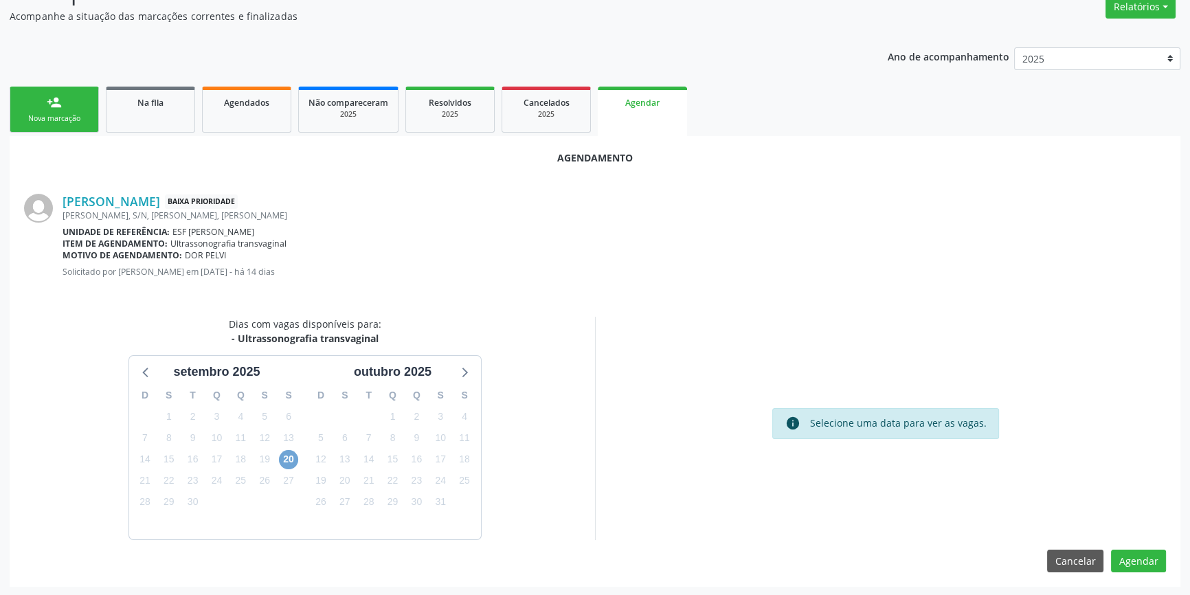
click at [285, 463] on span "20" at bounding box center [288, 459] width 19 height 19
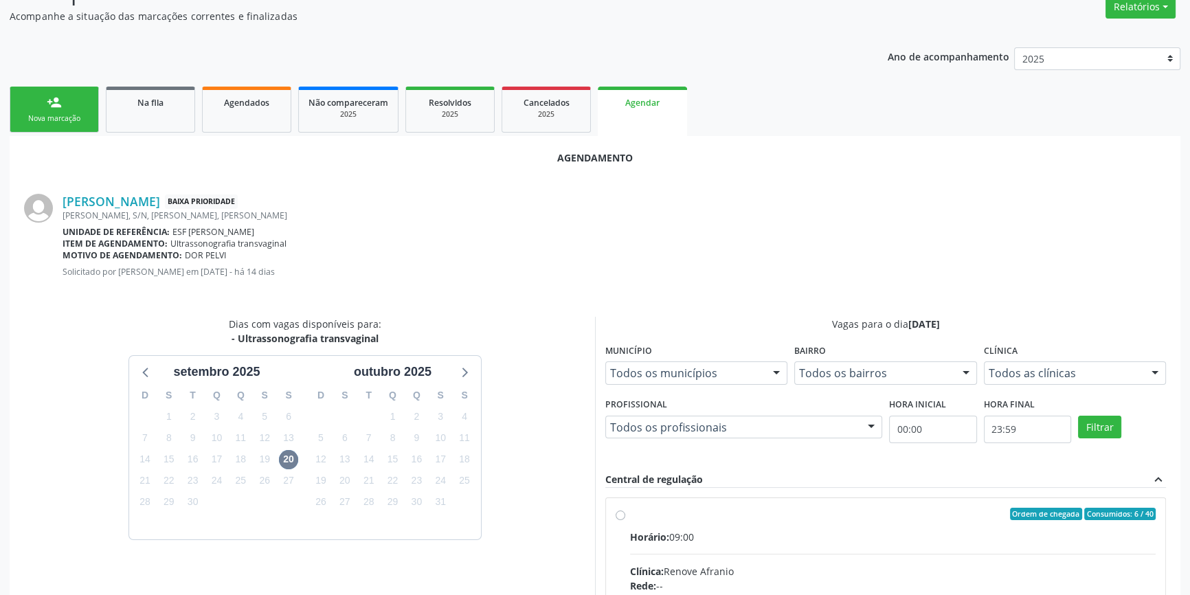
click at [656, 531] on span "Horário:" at bounding box center [649, 537] width 39 height 13
click at [625, 520] on input "Ordem de chegada Consumidos: 6 / 40 Horário: 09:00 Clínica: Renove Afranio Rede…" at bounding box center [621, 514] width 10 height 12
radio input "true"
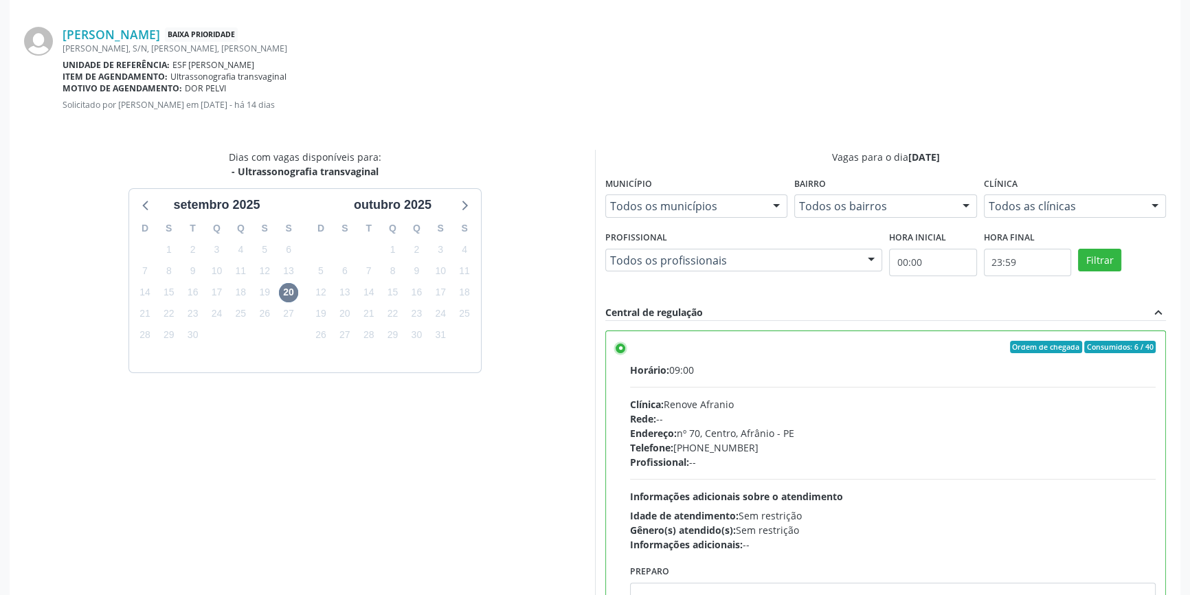
scroll to position [342, 0]
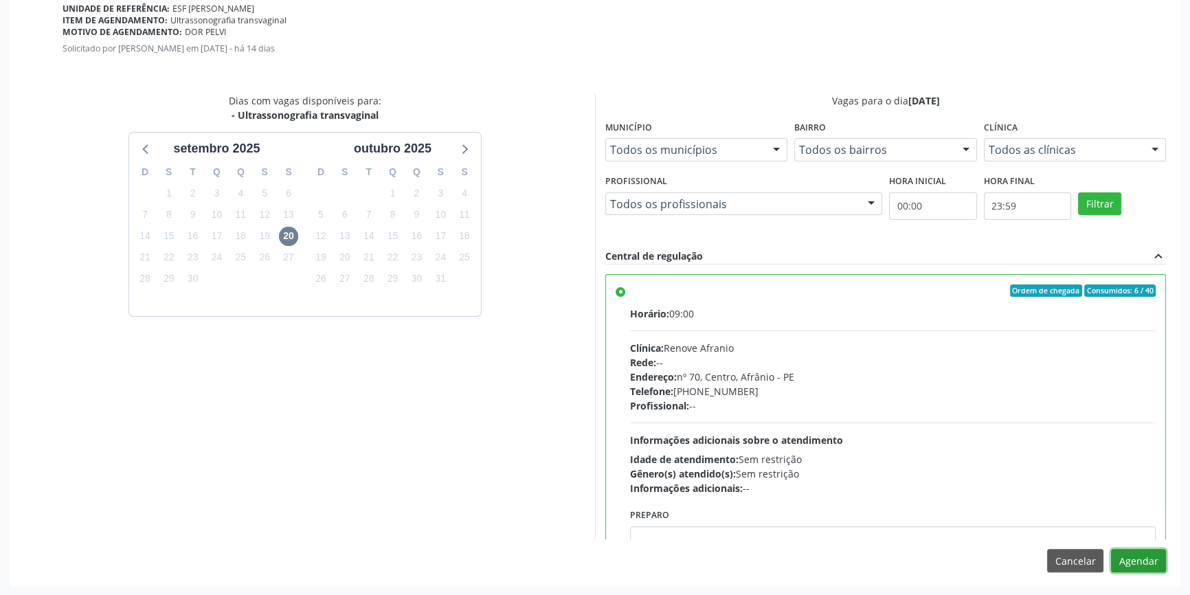
click at [1141, 560] on button "Agendar" at bounding box center [1138, 560] width 55 height 23
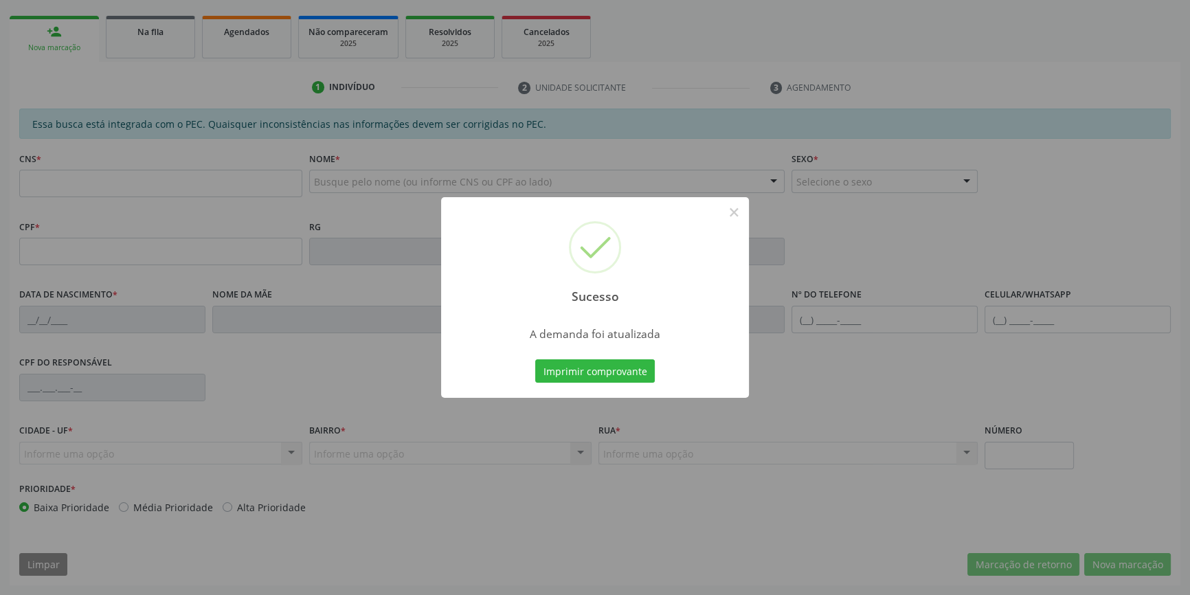
scroll to position [188, 0]
click at [578, 365] on button "Imprimir comprovante" at bounding box center [595, 370] width 120 height 23
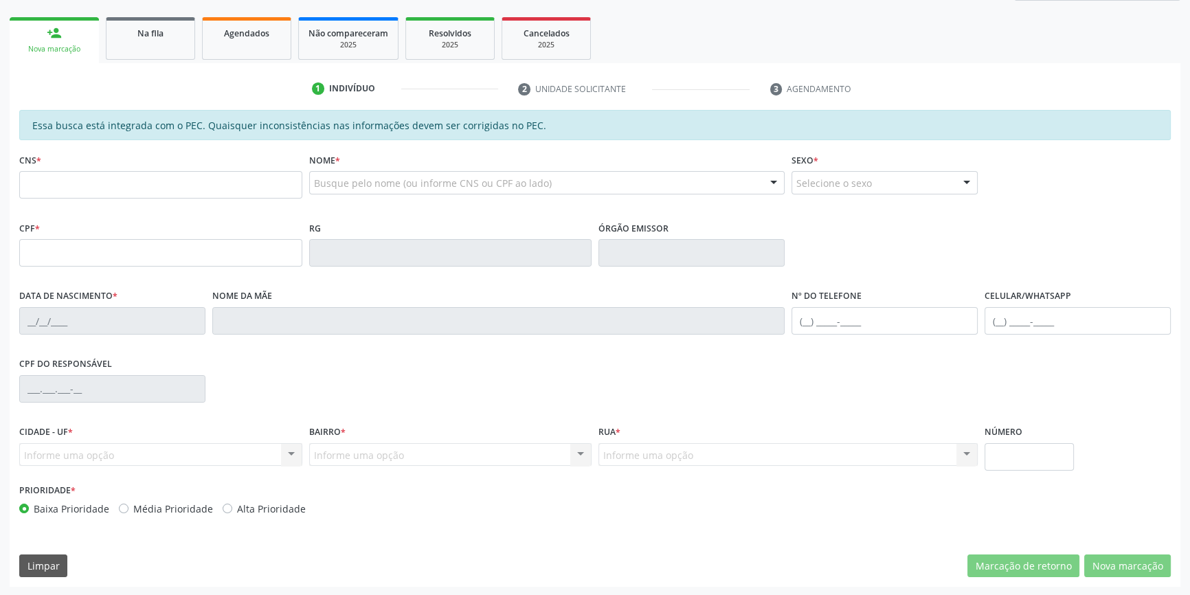
click at [151, 63] on div "1 Indivíduo 2 Unidade solicitante 3 Agendamento Essa busca está integrada com o…" at bounding box center [595, 325] width 1171 height 524
click at [149, 51] on link "Na fila" at bounding box center [150, 38] width 89 height 43
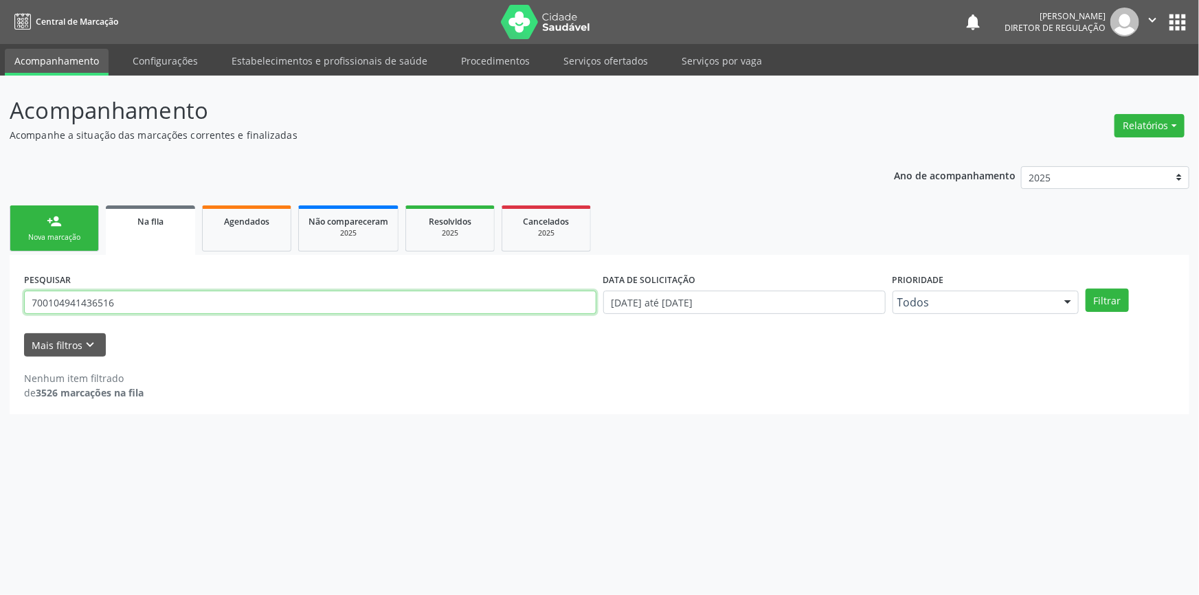
drag, startPoint x: 112, startPoint y: 304, endPoint x: 0, endPoint y: 290, distance: 113.0
click at [0, 290] on div "Acompanhamento Acompanhe a situação das marcações correntes e finalizadas Relat…" at bounding box center [599, 336] width 1199 height 520
type input "701407654969839"
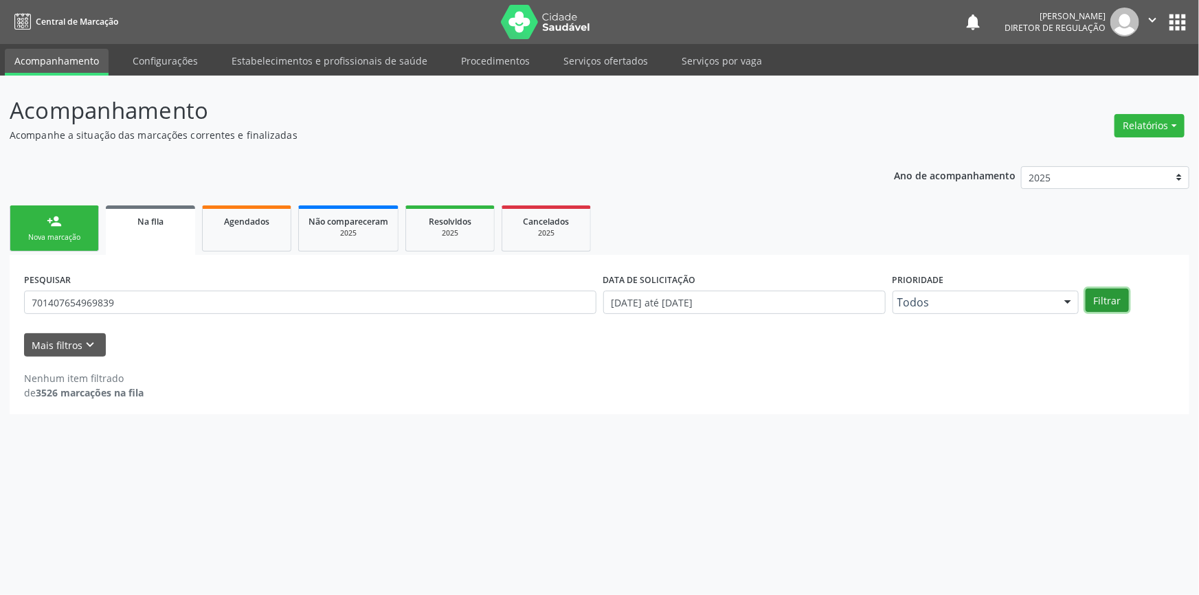
click at [1111, 302] on button "Filtrar" at bounding box center [1107, 300] width 43 height 23
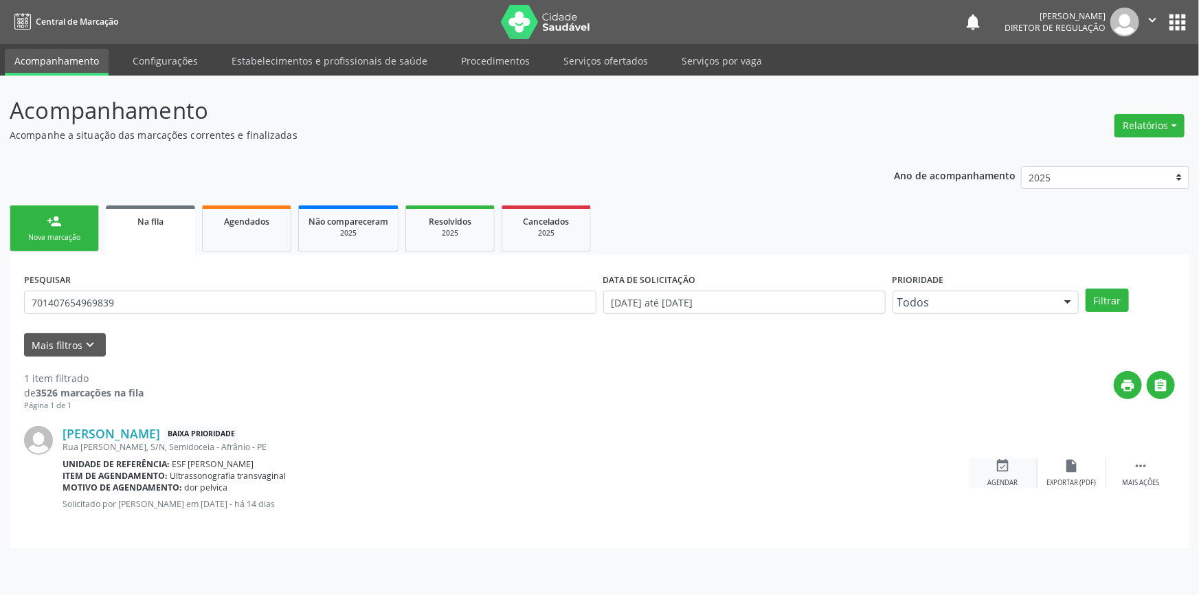
click at [1006, 475] on div "event_available Agendar" at bounding box center [1003, 473] width 69 height 30
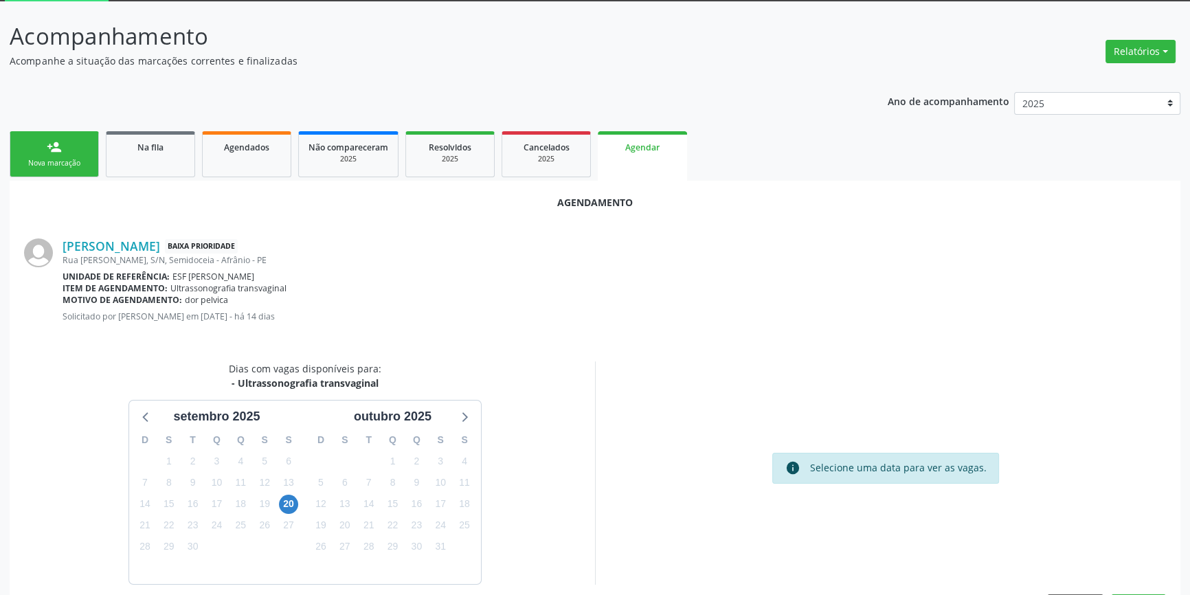
scroll to position [119, 0]
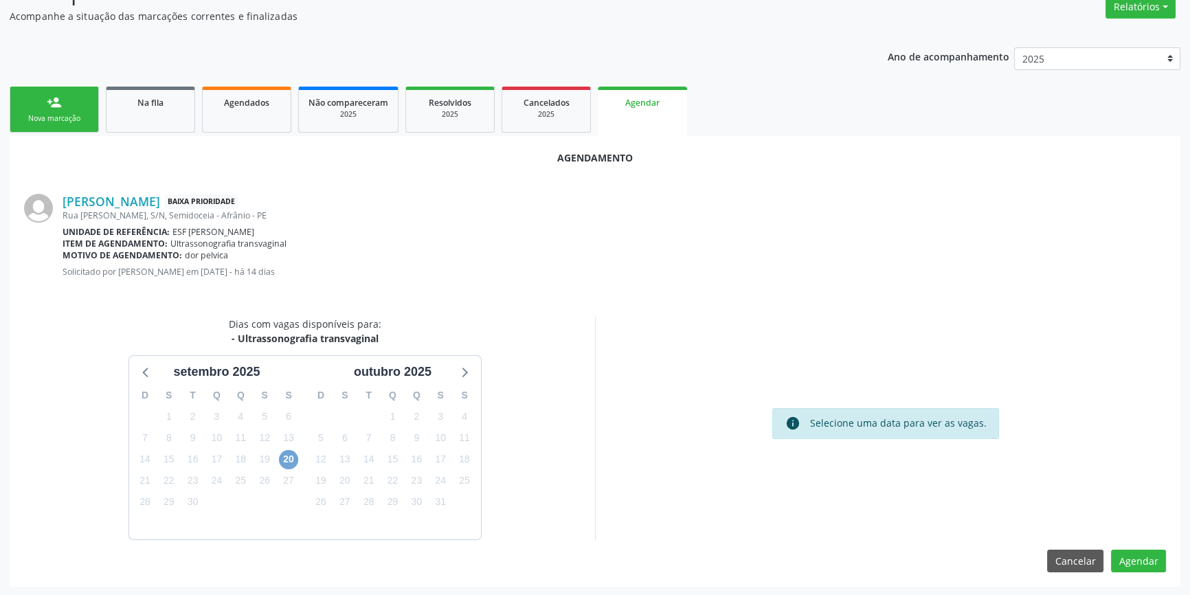
click at [289, 458] on span "20" at bounding box center [288, 459] width 19 height 19
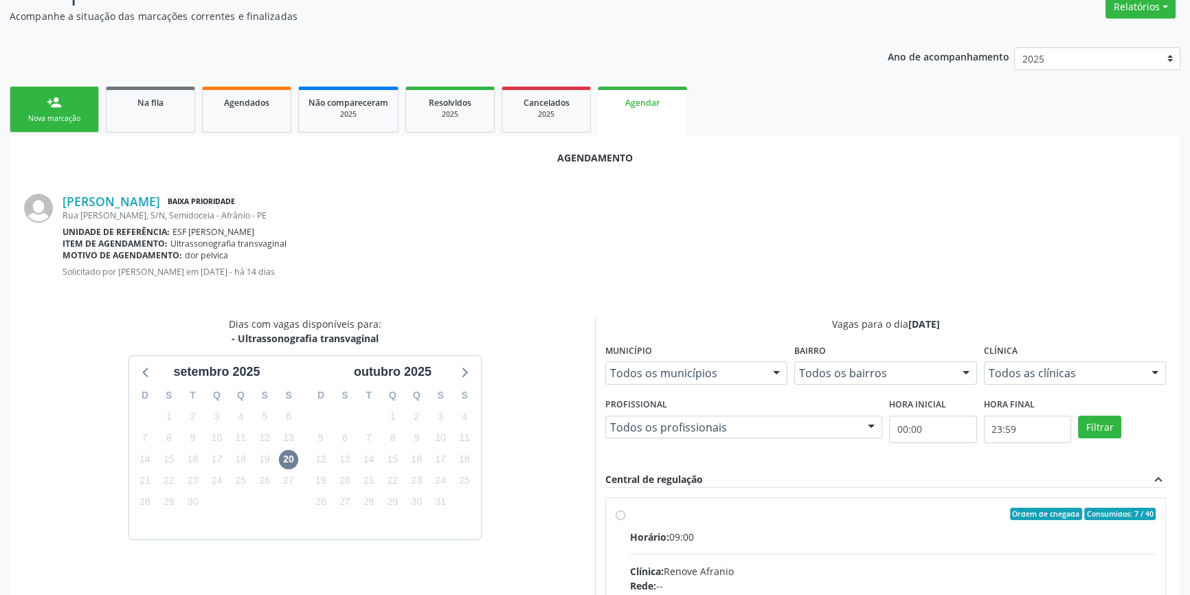
click at [646, 537] on span "Horário:" at bounding box center [649, 537] width 39 height 13
click at [625, 520] on input "Ordem de chegada Consumidos: 7 / 40 Horário: 09:00 Clínica: Renove Afranio Rede…" at bounding box center [621, 514] width 10 height 12
radio input "true"
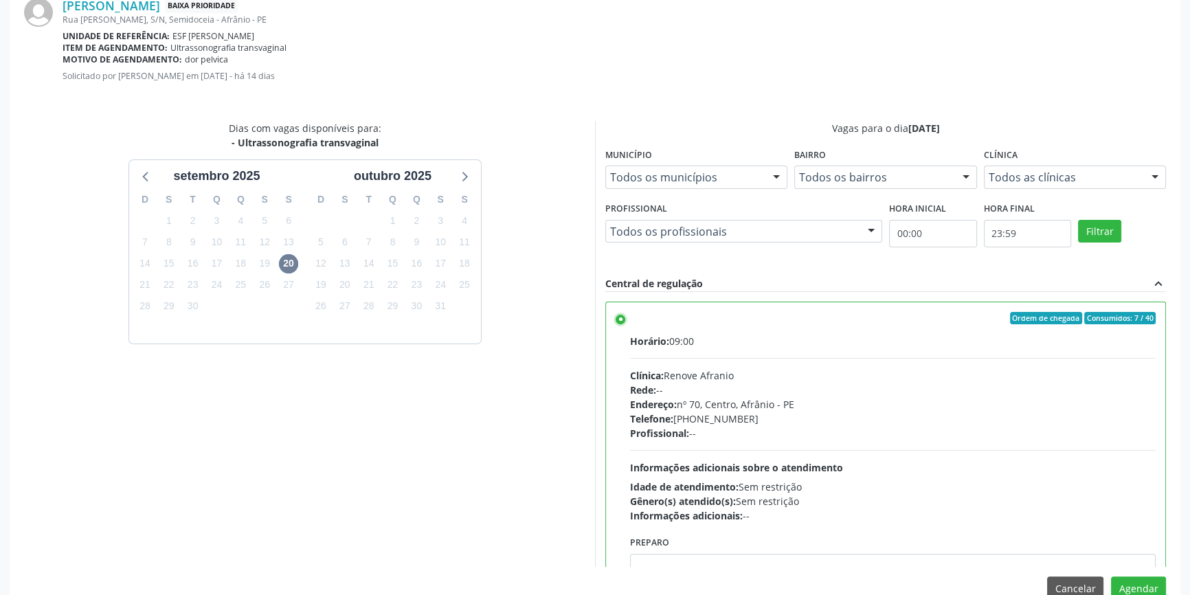
scroll to position [342, 0]
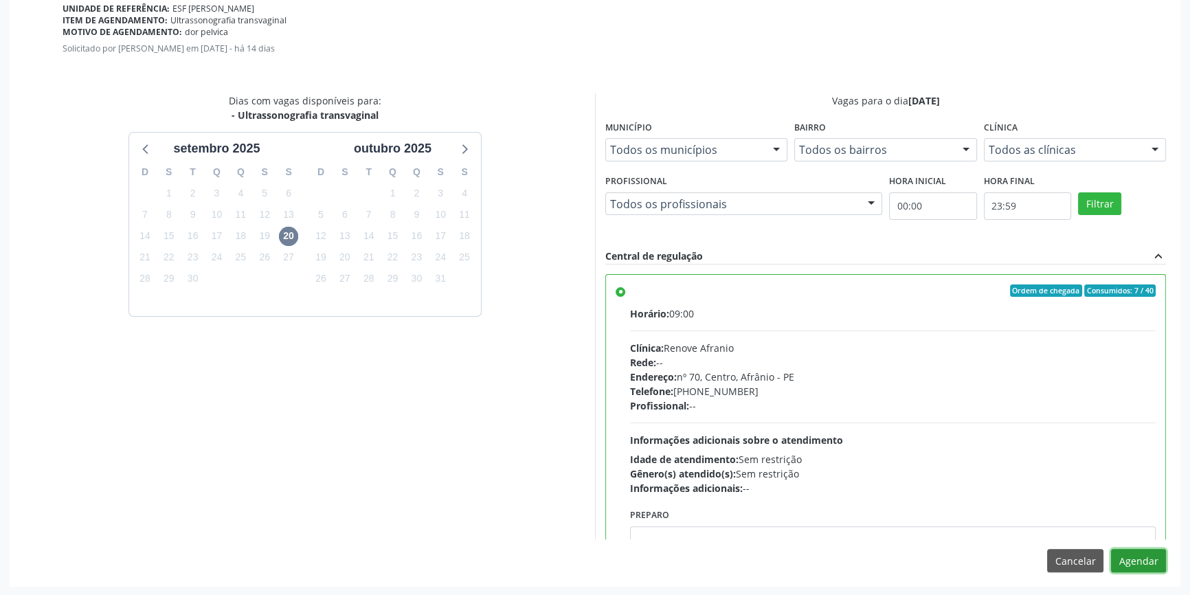
click at [1137, 564] on button "Agendar" at bounding box center [1138, 560] width 55 height 23
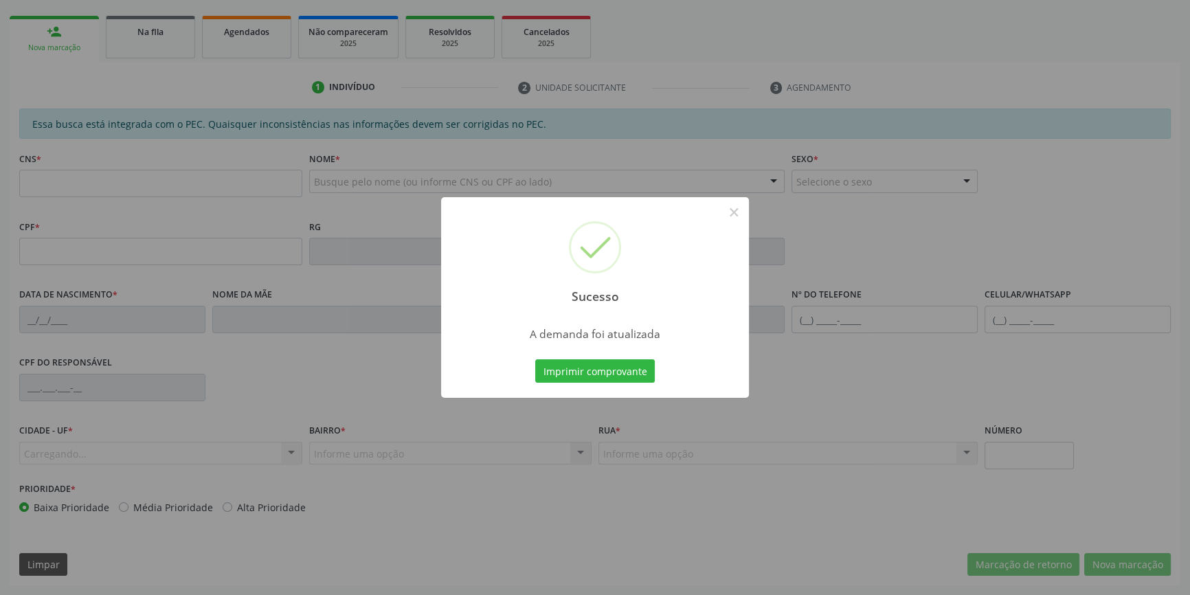
scroll to position [188, 0]
click at [588, 370] on button "Imprimir comprovante" at bounding box center [595, 370] width 120 height 23
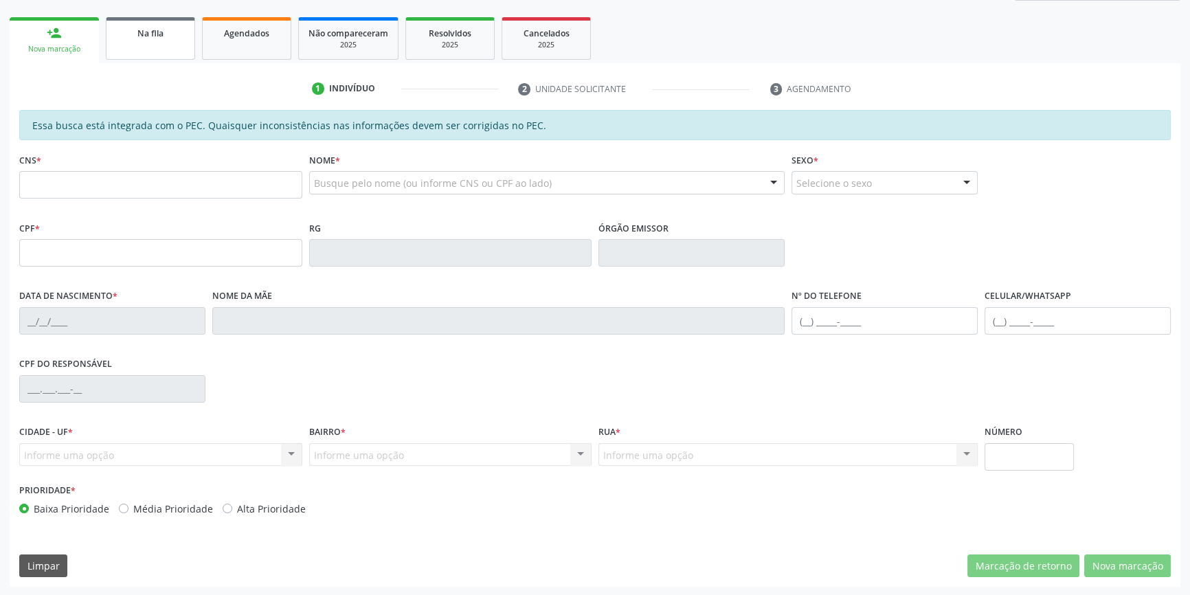
click at [155, 40] on link "Na fila" at bounding box center [150, 38] width 89 height 43
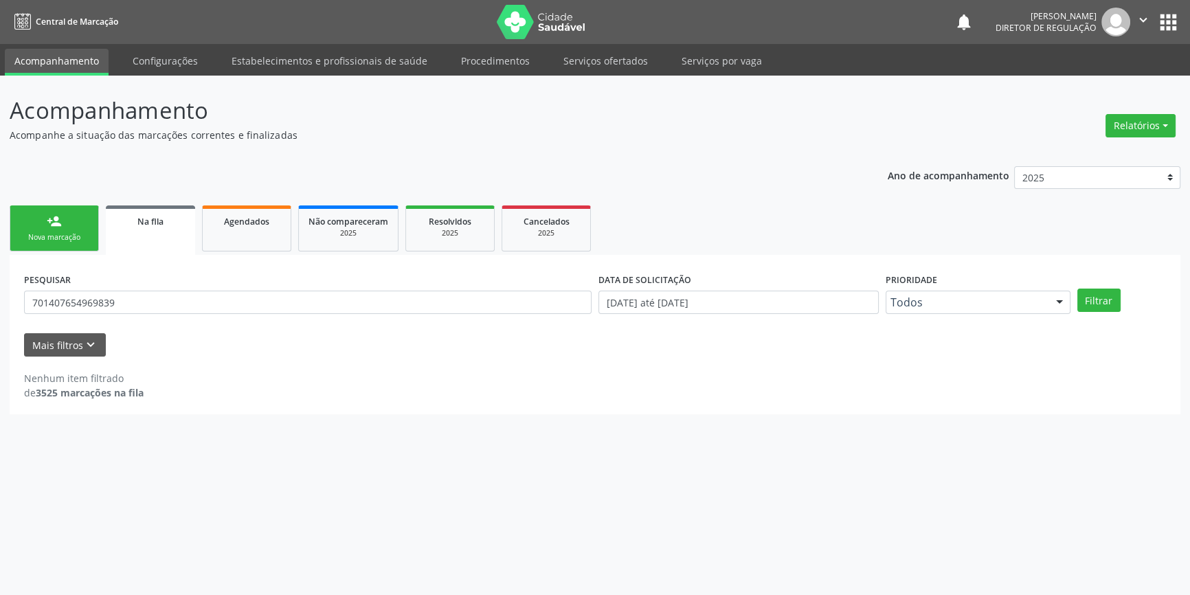
scroll to position [0, 0]
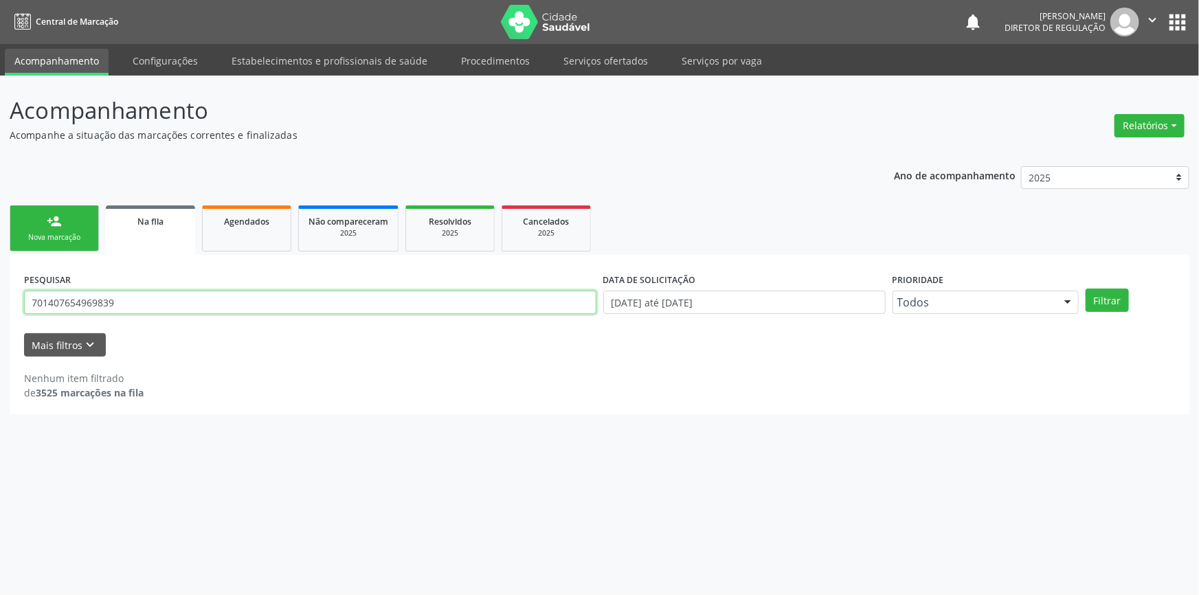
drag, startPoint x: 175, startPoint y: 309, endPoint x: 0, endPoint y: 302, distance: 175.4
click at [0, 302] on div "Acompanhamento Acompanhe a situação das marcações correntes e finalizadas Relat…" at bounding box center [599, 336] width 1199 height 520
type input "708408780998964"
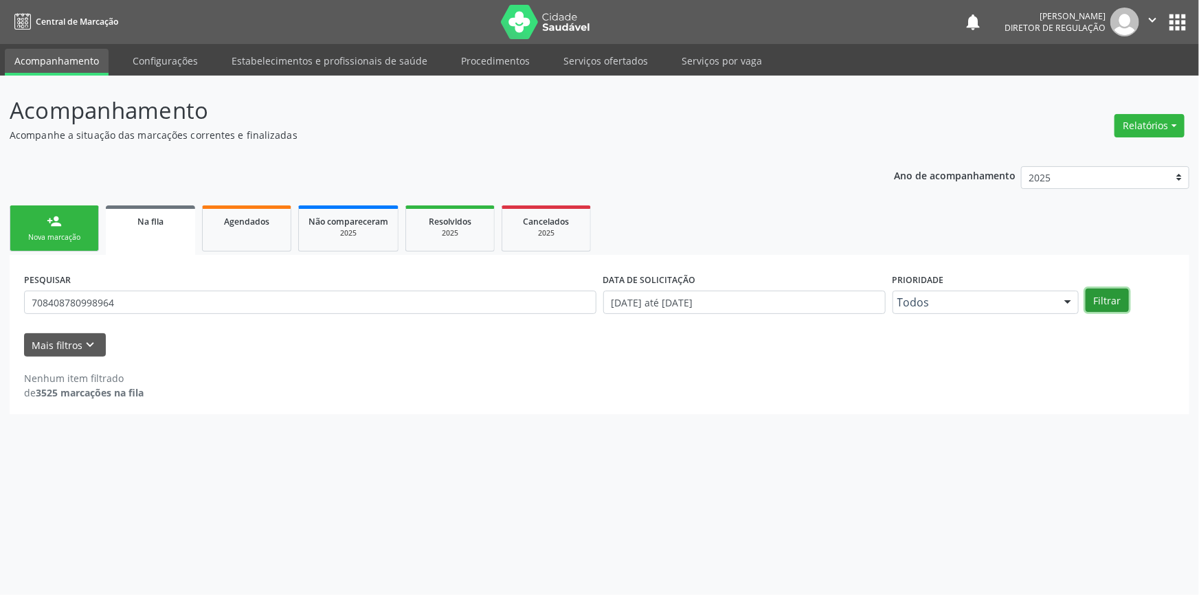
click at [1108, 304] on button "Filtrar" at bounding box center [1107, 300] width 43 height 23
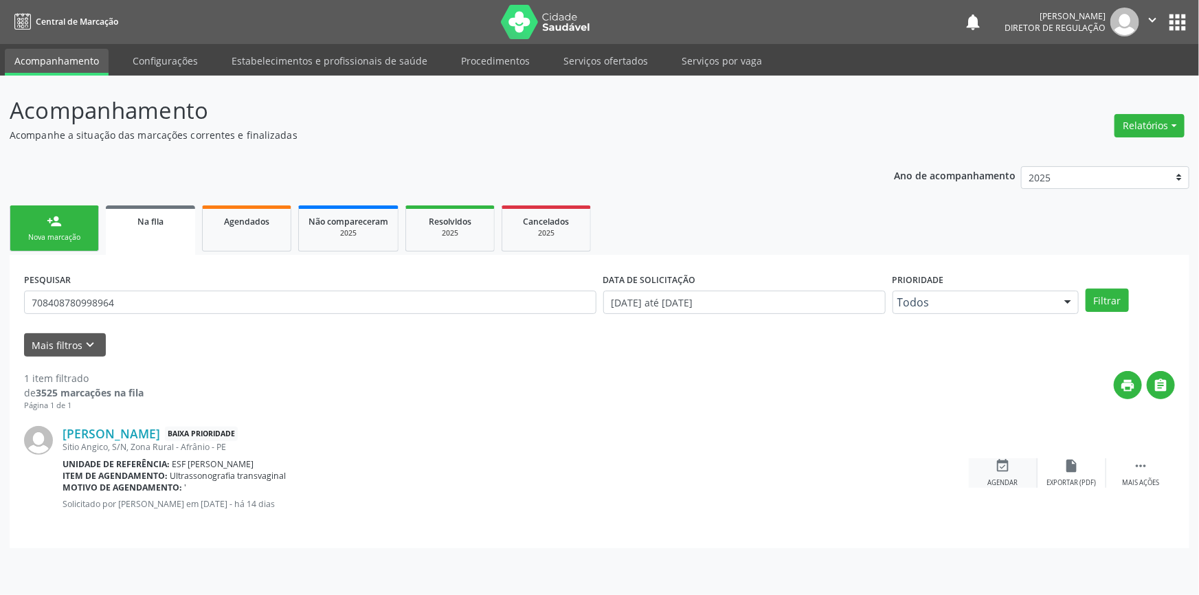
click at [987, 472] on div "event_available Agendar" at bounding box center [1003, 473] width 69 height 30
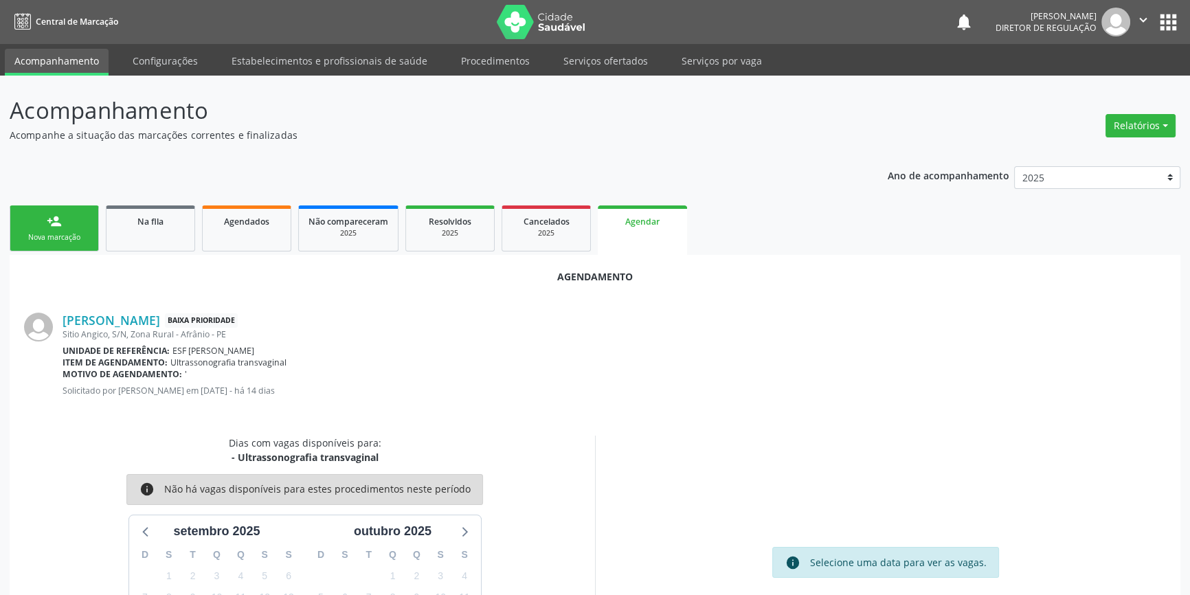
scroll to position [87, 0]
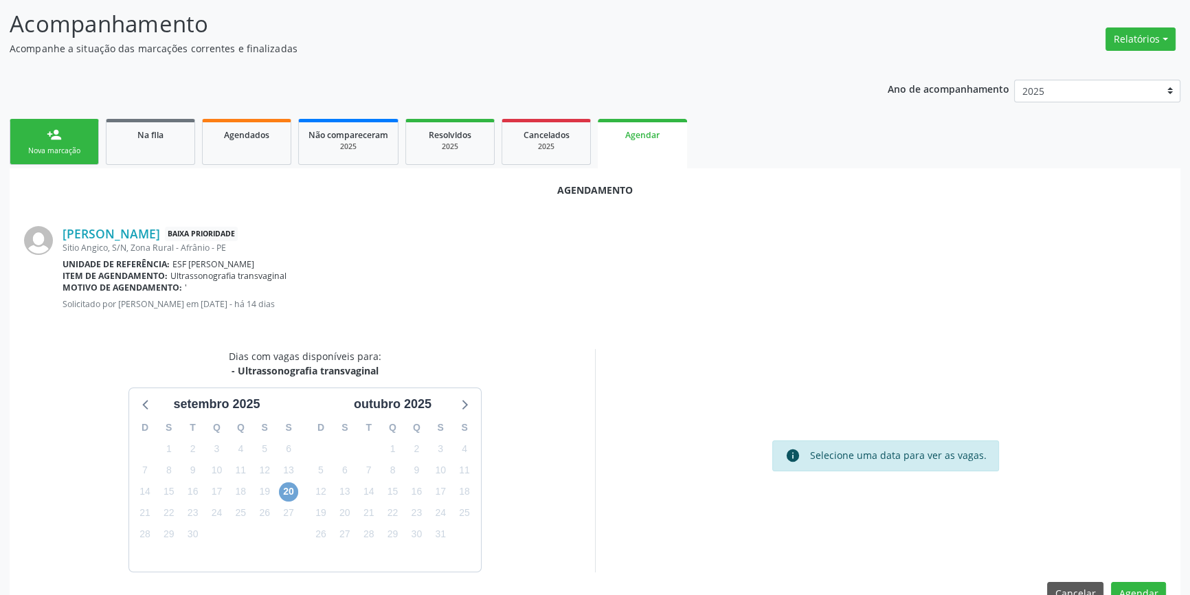
click at [287, 489] on span "20" at bounding box center [288, 492] width 19 height 19
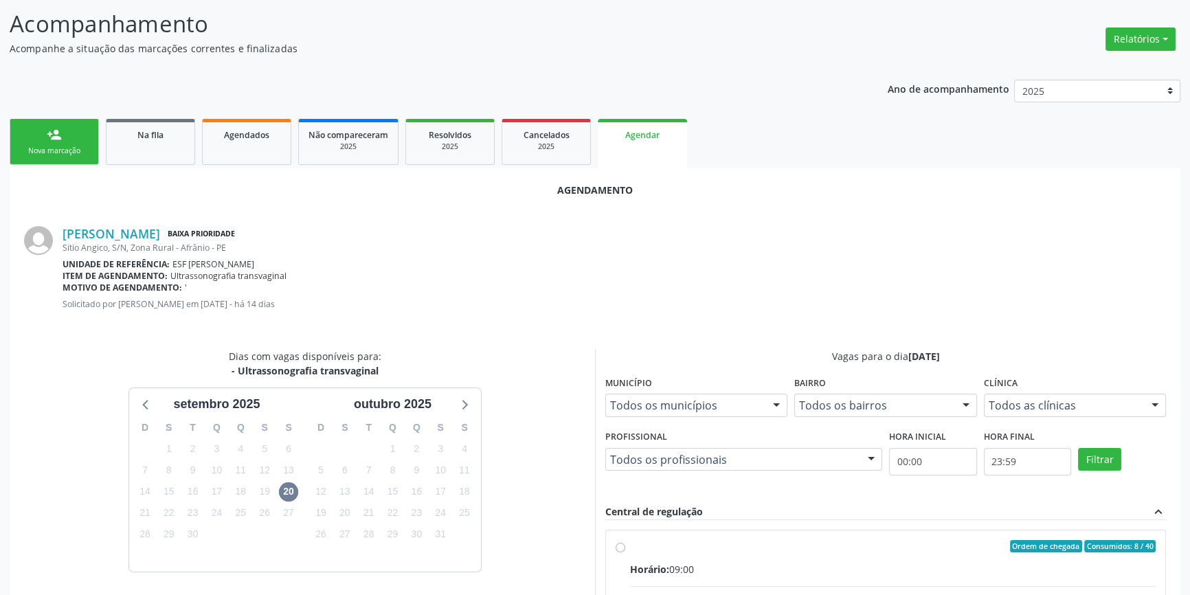
click at [625, 553] on input "Ordem de chegada Consumidos: 8 / 40 Horário: 09:00 Clínica: Renove Afranio Rede…" at bounding box center [621, 546] width 10 height 12
radio input "true"
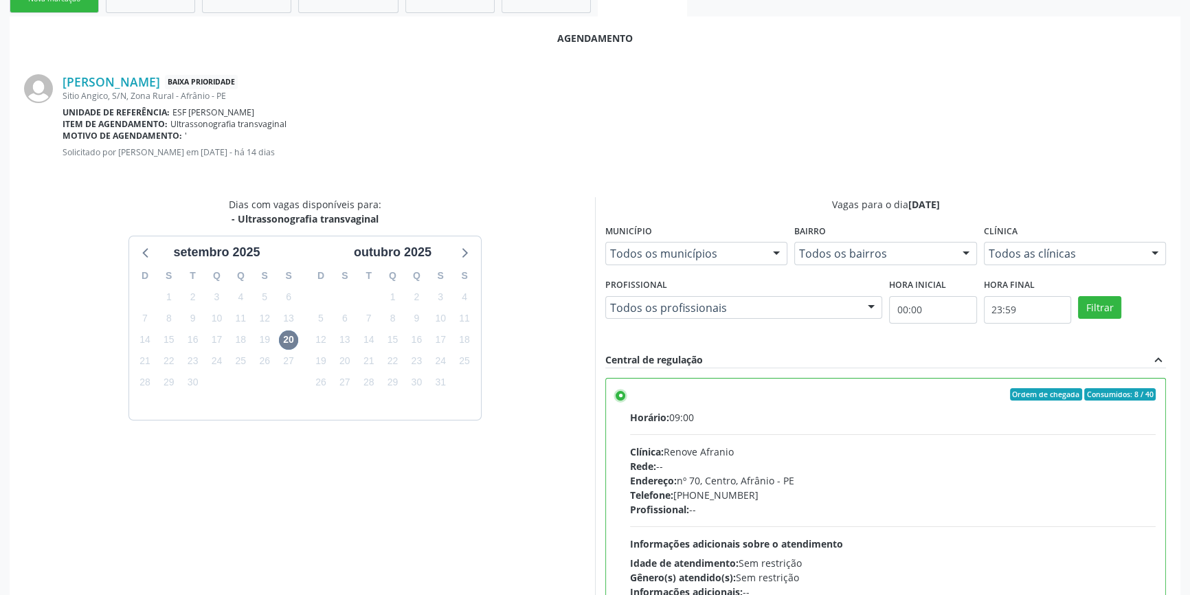
scroll to position [337, 0]
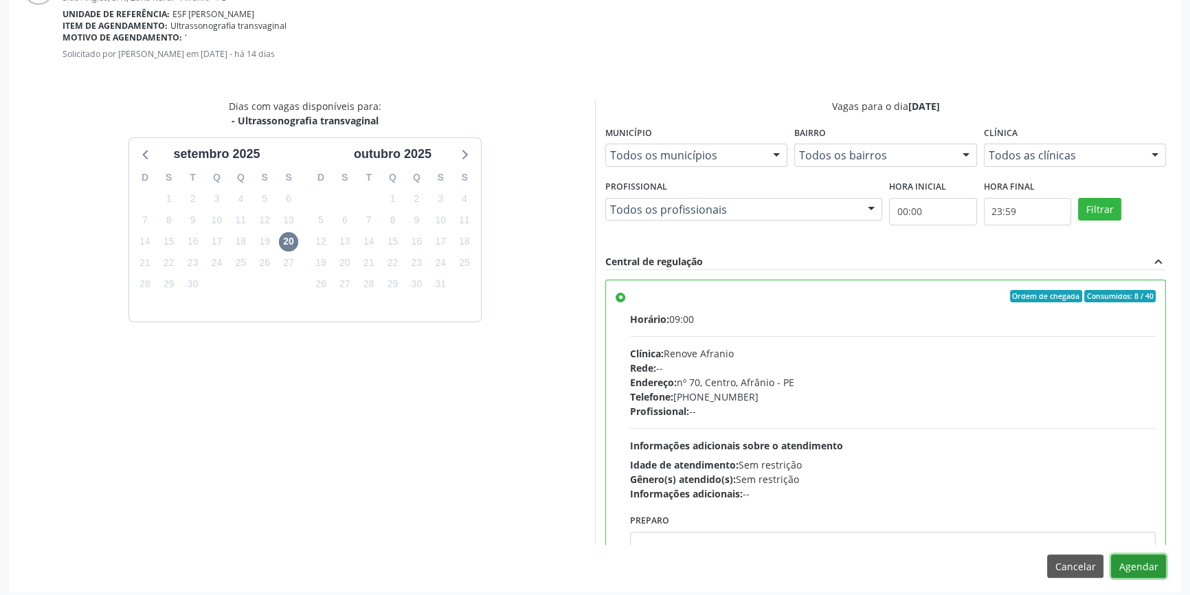
click at [1138, 559] on button "Agendar" at bounding box center [1138, 566] width 55 height 23
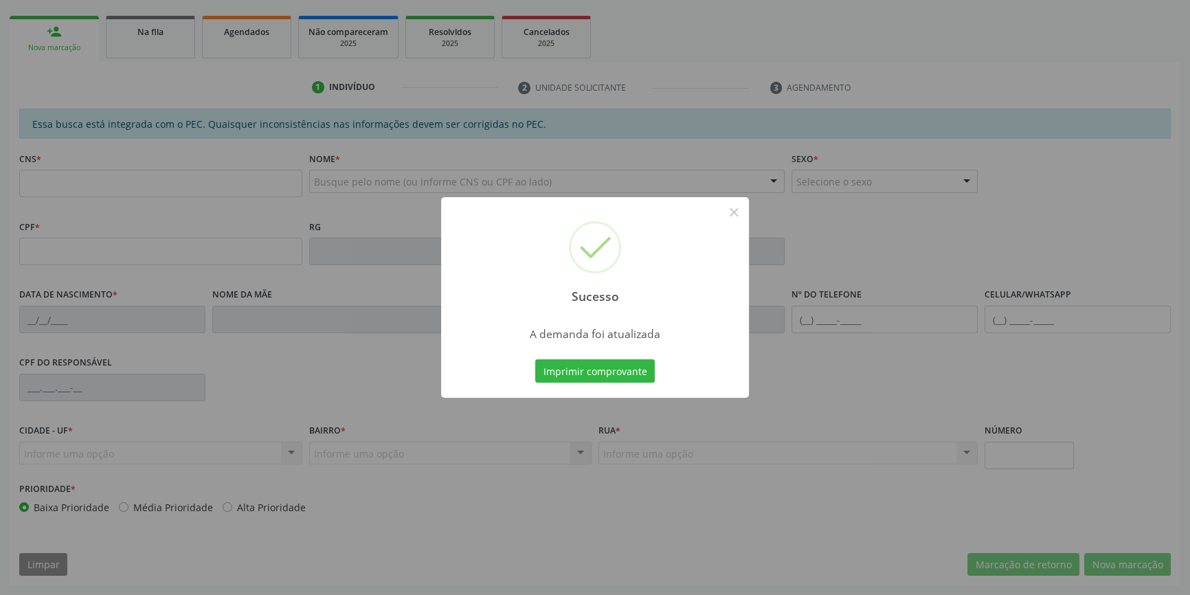
scroll to position [188, 0]
click at [573, 370] on button "Imprimir comprovante" at bounding box center [595, 370] width 120 height 23
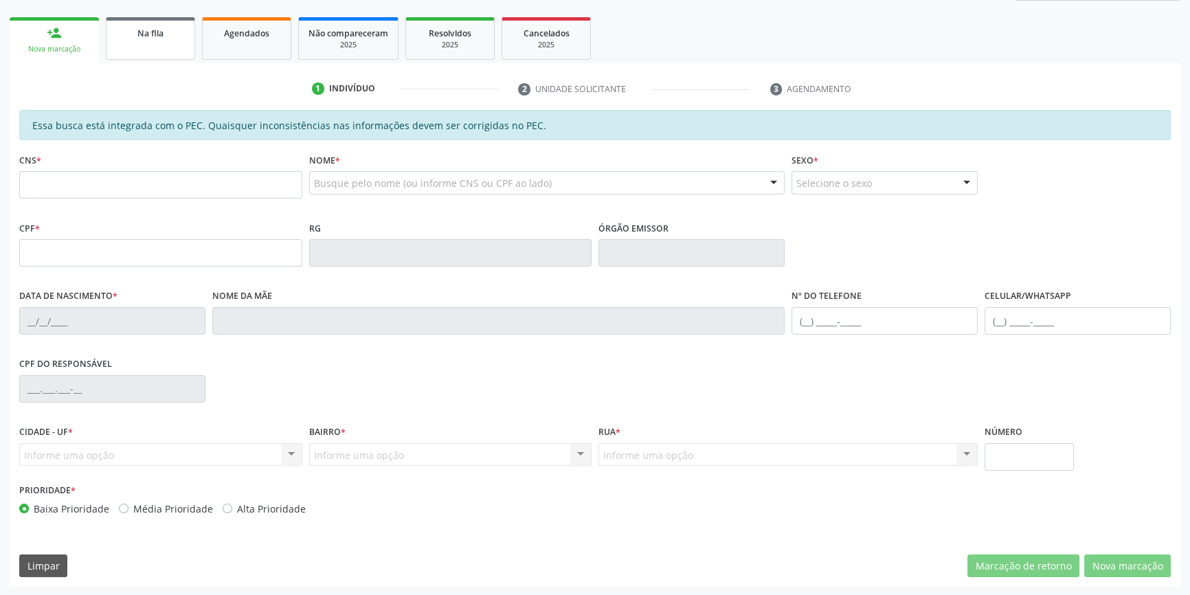
click at [157, 52] on link "Na fila" at bounding box center [150, 38] width 89 height 43
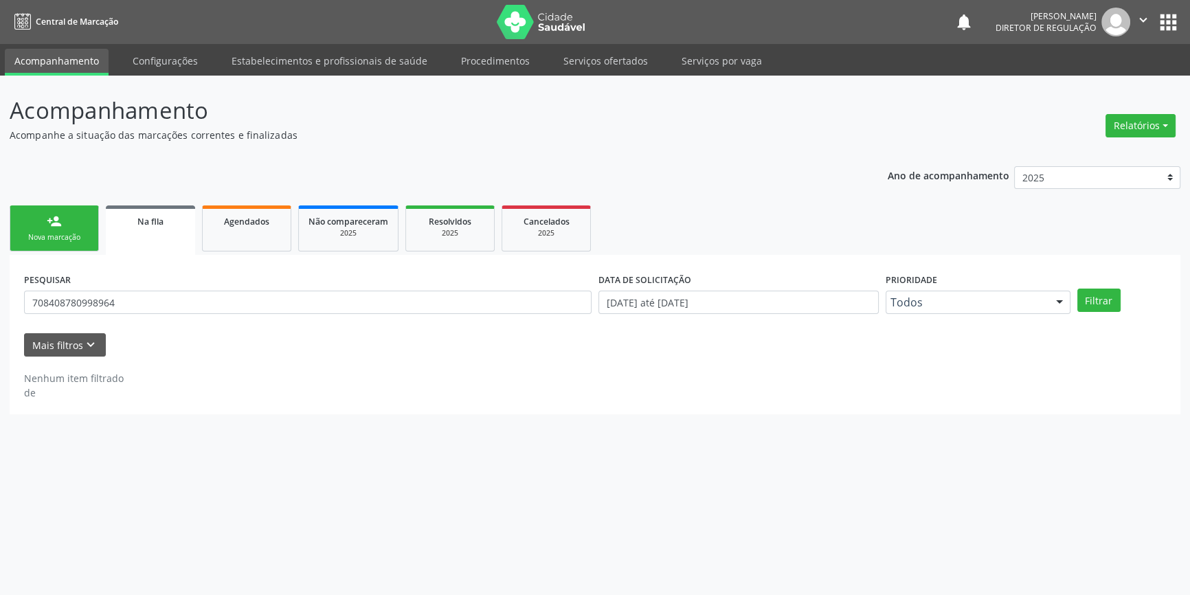
scroll to position [0, 0]
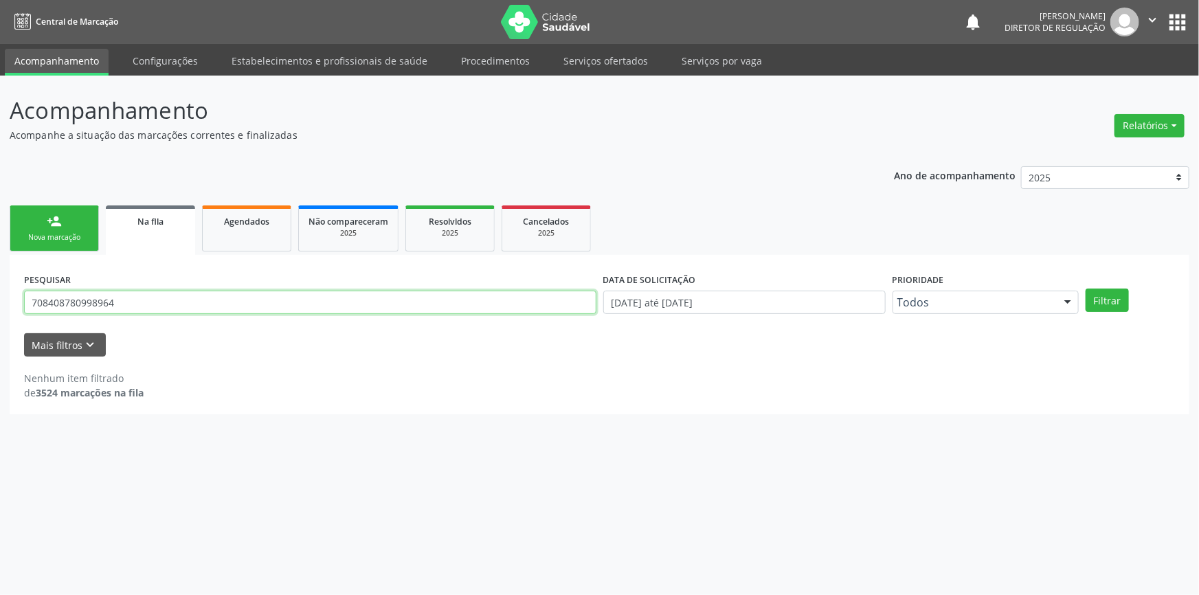
drag, startPoint x: 192, startPoint y: 301, endPoint x: 0, endPoint y: 289, distance: 192.9
click at [0, 289] on div "Acompanhamento Acompanhe a situação das marcações correntes e finalizadas Relat…" at bounding box center [599, 336] width 1199 height 520
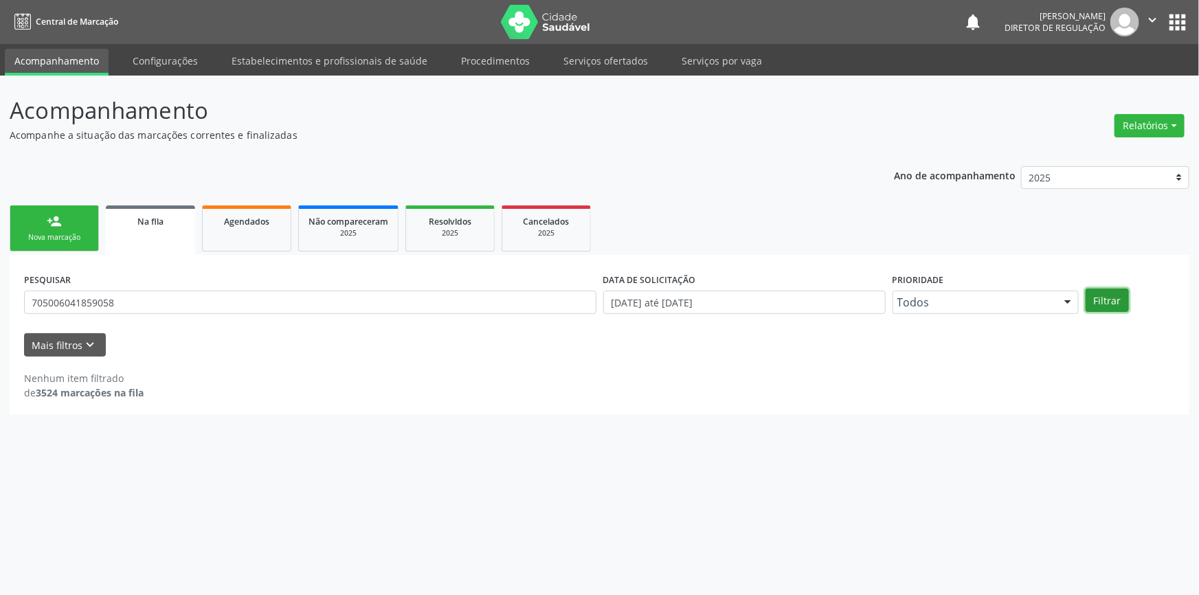
click at [1115, 295] on button "Filtrar" at bounding box center [1107, 300] width 43 height 23
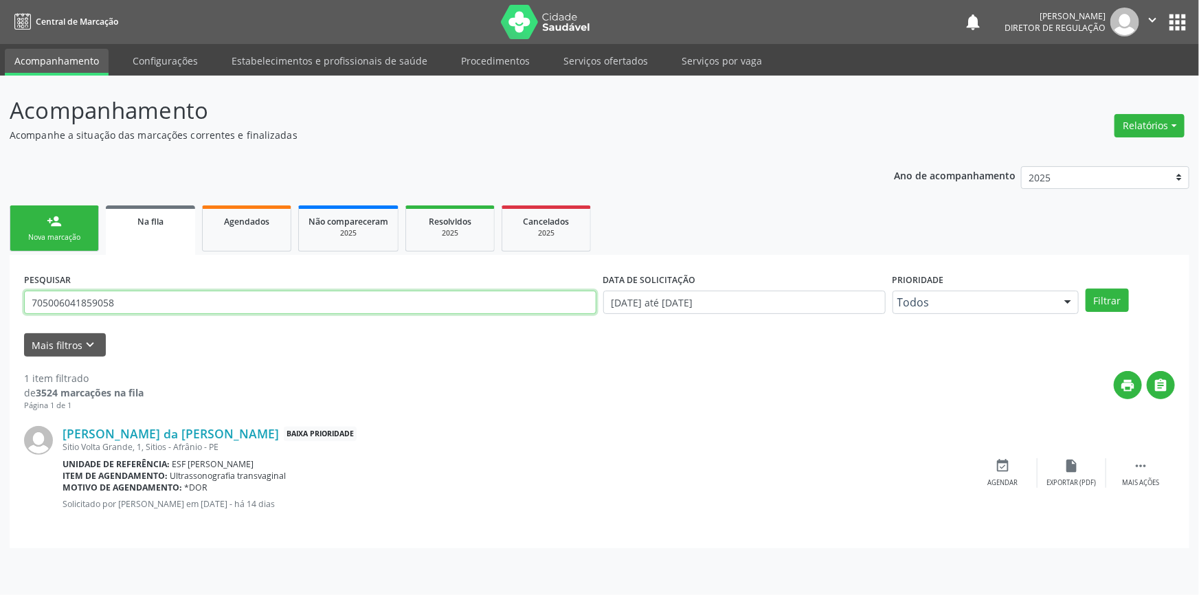
click at [0, 304] on div "Acompanhamento Acompanhe a situação das marcações correntes e finalizadas Relat…" at bounding box center [599, 336] width 1199 height 520
type input "705006041859058"
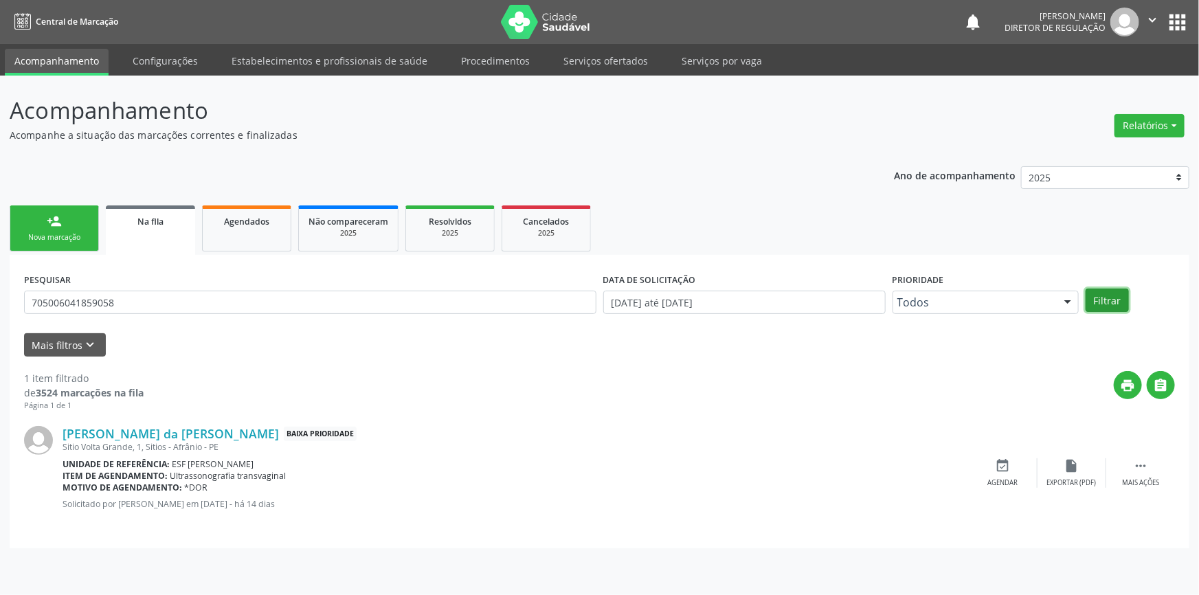
click at [1117, 301] on button "Filtrar" at bounding box center [1107, 300] width 43 height 23
click at [1008, 463] on icon "event_available" at bounding box center [1003, 465] width 15 height 15
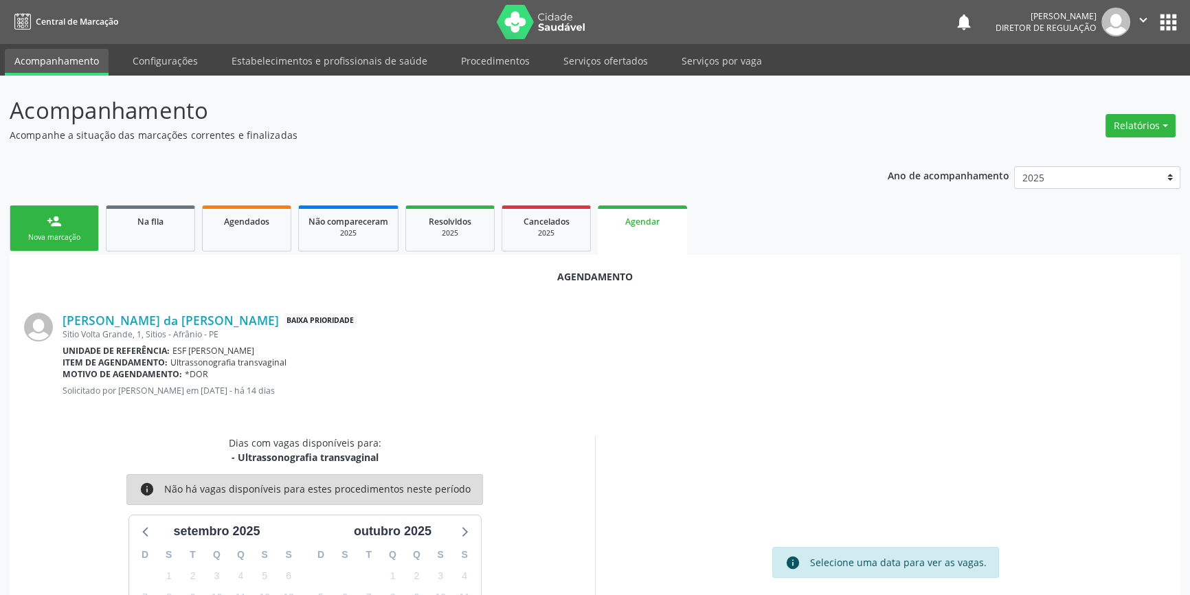
scroll to position [87, 0]
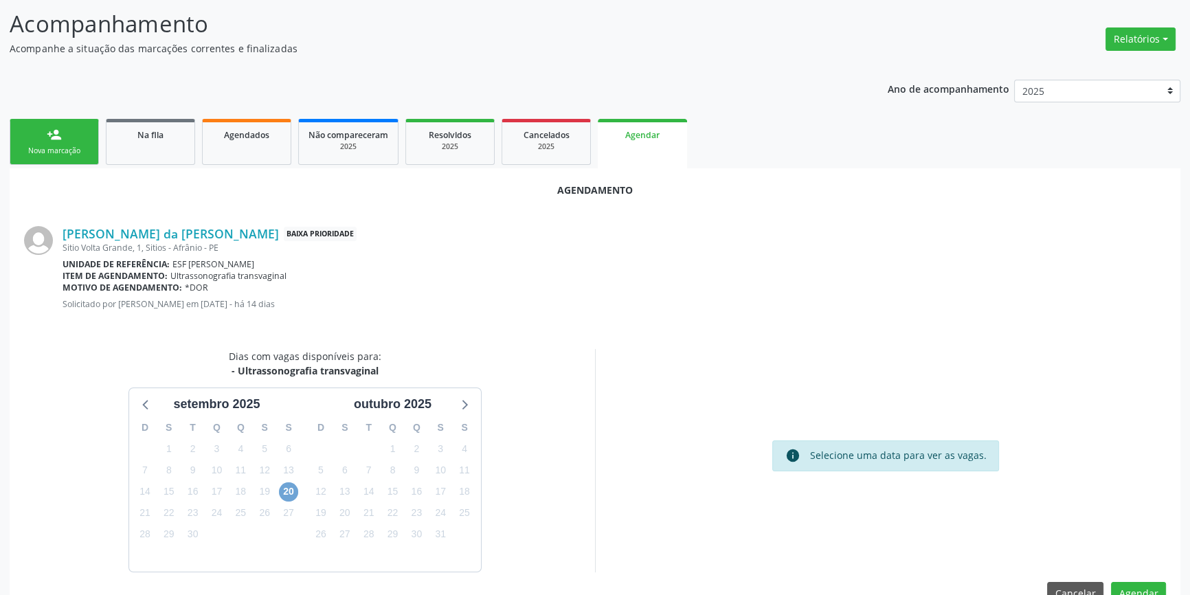
click at [288, 486] on span "20" at bounding box center [288, 492] width 19 height 19
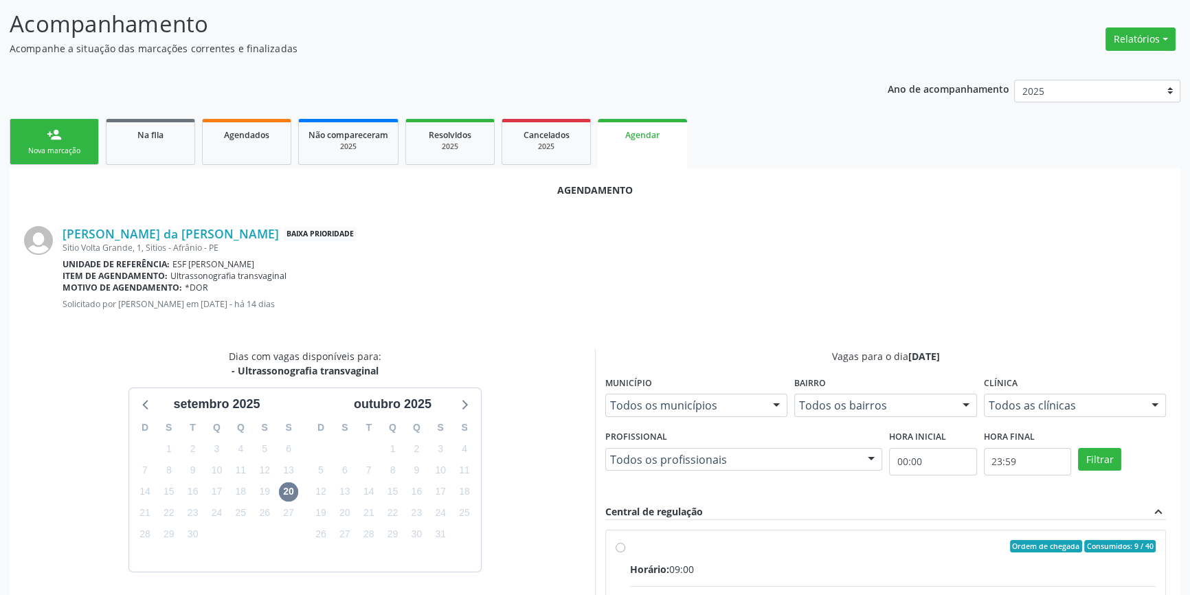
click at [625, 553] on input "Ordem de chegada Consumidos: 9 / 40 Horário: 09:00 Clínica: Renove Afranio Rede…" at bounding box center [621, 546] width 10 height 12
radio input "true"
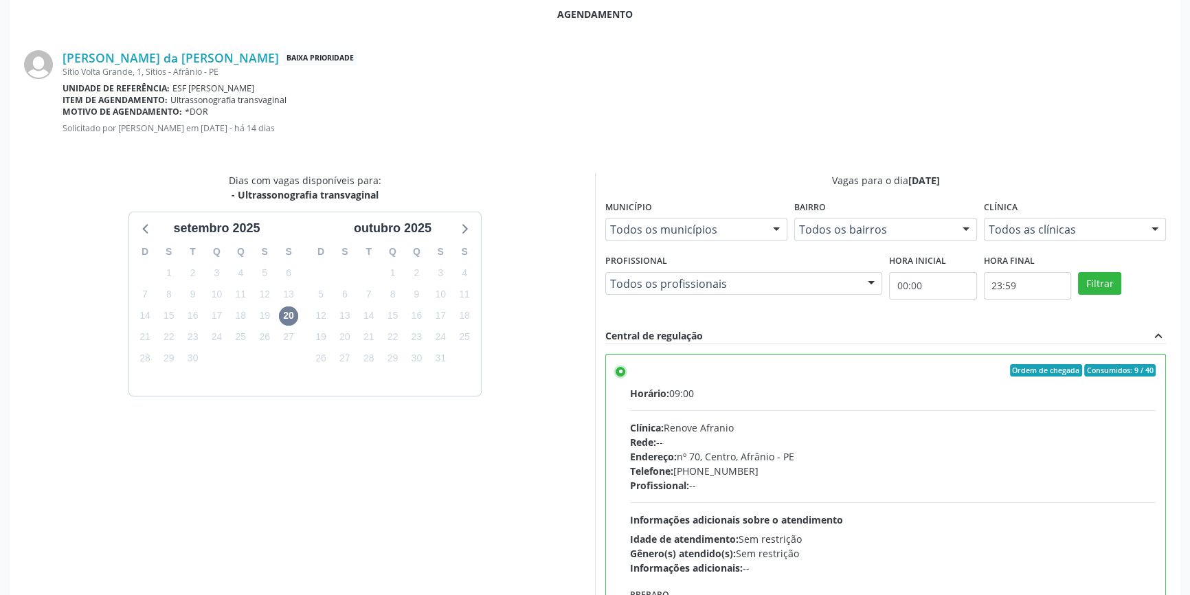
scroll to position [342, 0]
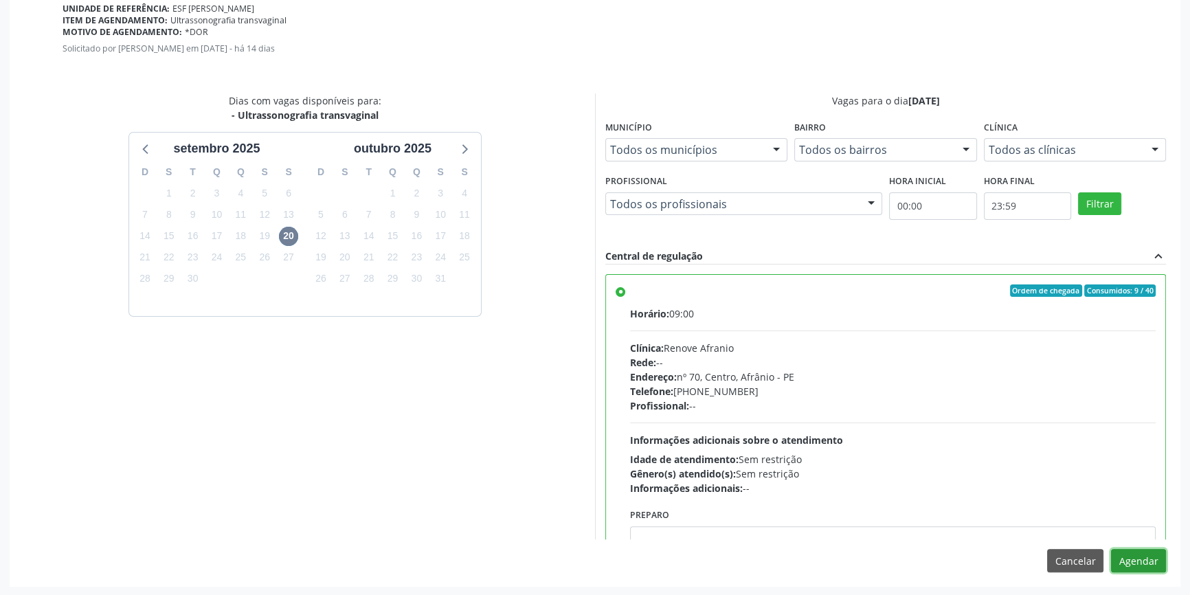
click at [1144, 564] on button "Agendar" at bounding box center [1138, 560] width 55 height 23
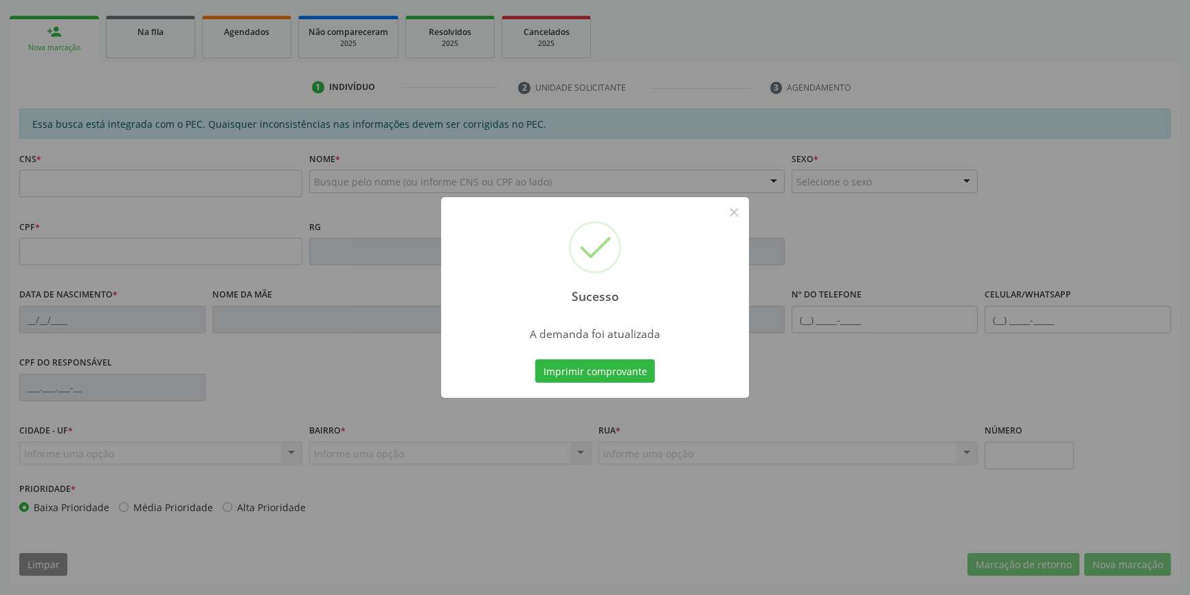
click at [622, 365] on div "Sucesso × A demanda foi atualizada Imprimir comprovante Cancel" at bounding box center [595, 297] width 308 height 201
click at [622, 365] on button "Imprimir comprovante" at bounding box center [595, 370] width 120 height 23
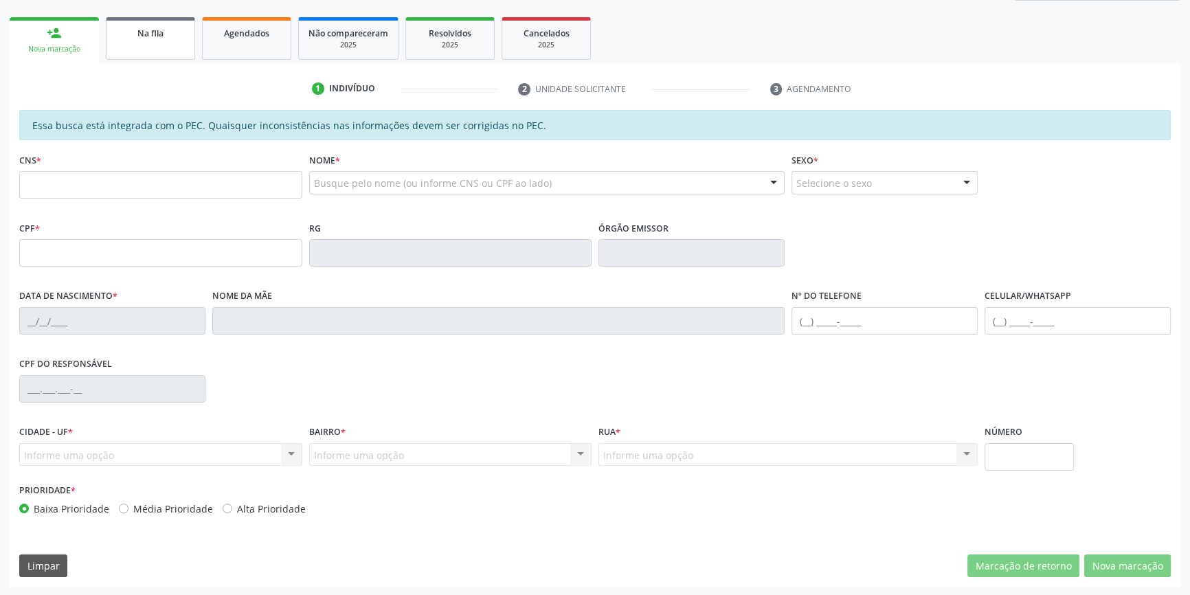
click at [150, 50] on link "Na fila" at bounding box center [150, 38] width 89 height 43
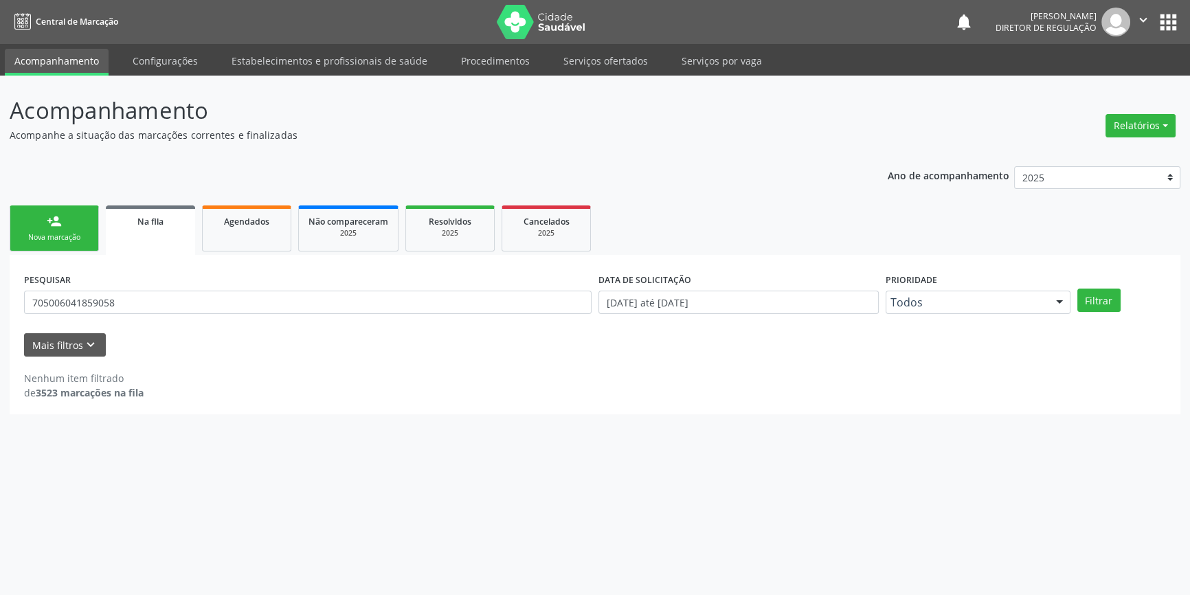
scroll to position [0, 0]
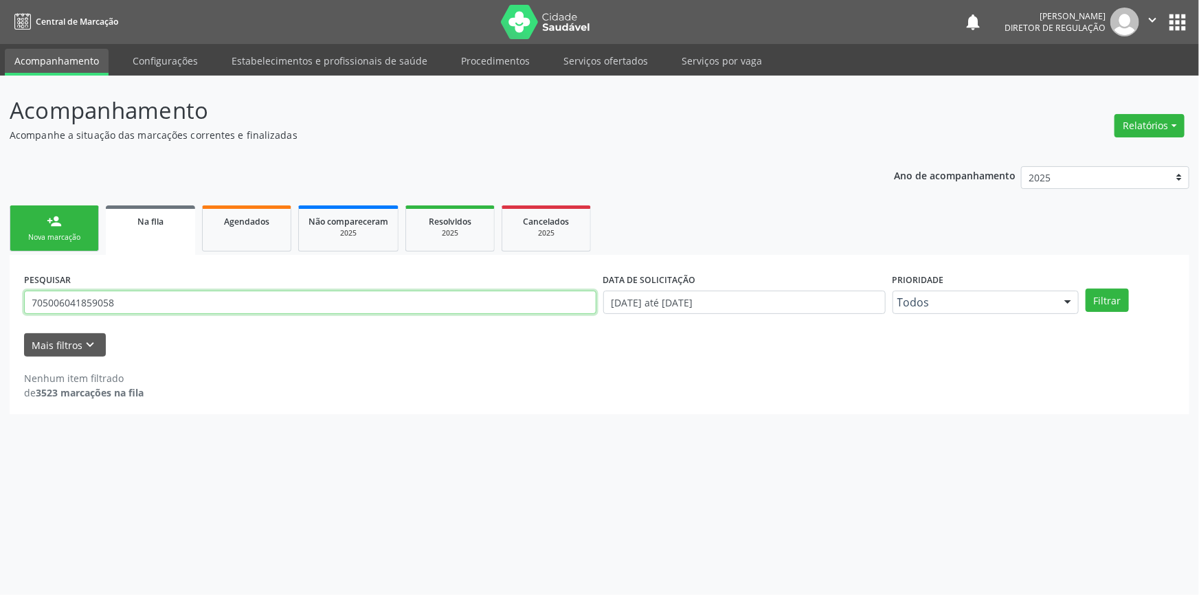
drag, startPoint x: 144, startPoint y: 302, endPoint x: 0, endPoint y: 302, distance: 144.3
click at [0, 302] on div "Acompanhamento Acompanhe a situação das marcações correntes e finalizadas Relat…" at bounding box center [599, 336] width 1199 height 520
type input "708601001228884"
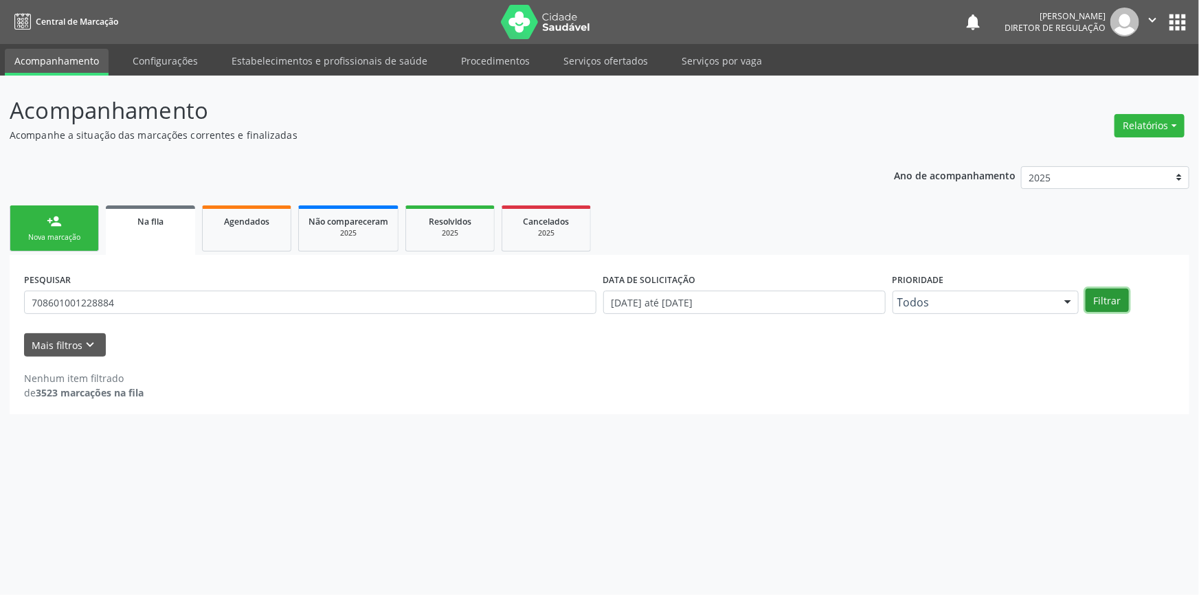
click at [1113, 302] on button "Filtrar" at bounding box center [1107, 300] width 43 height 23
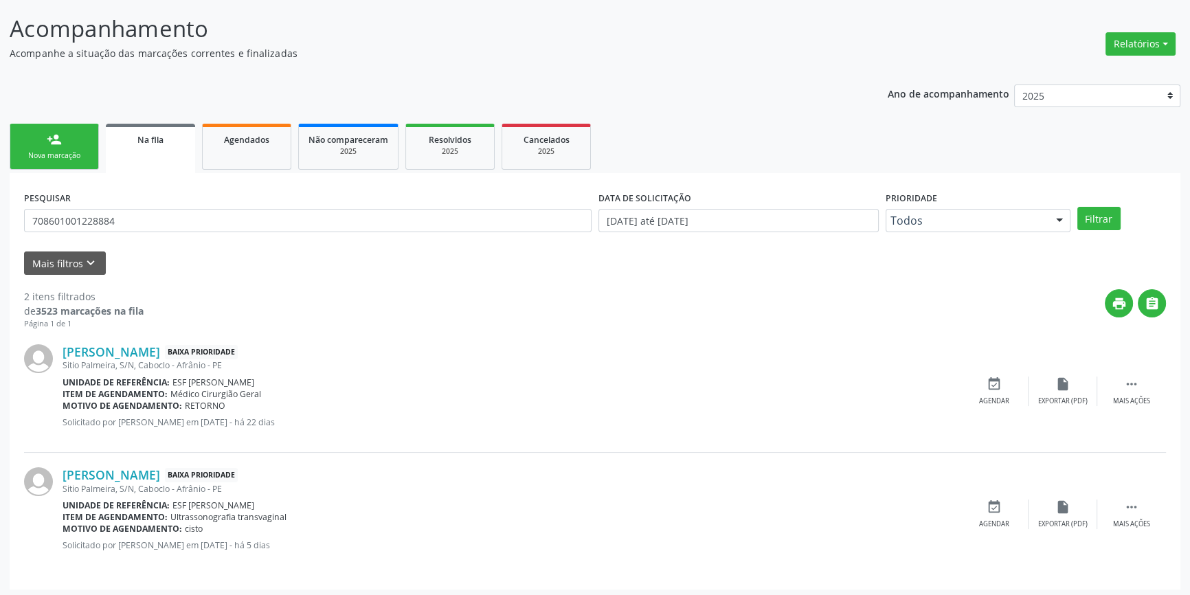
scroll to position [85, 0]
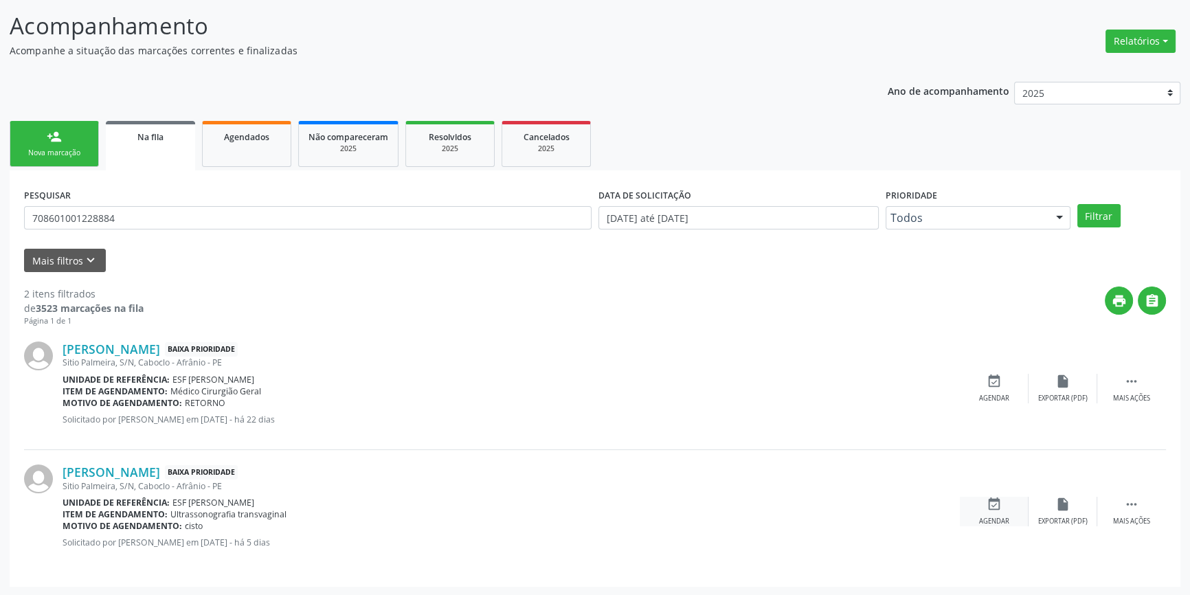
click at [995, 506] on icon "event_available" at bounding box center [994, 504] width 15 height 15
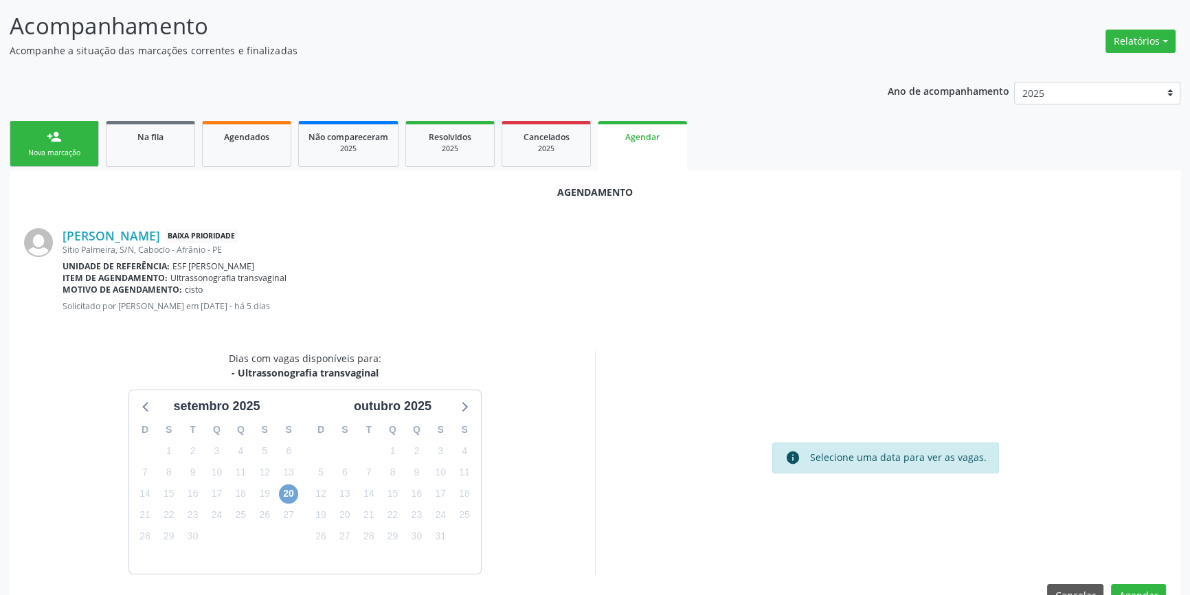
click at [293, 492] on span "20" at bounding box center [288, 494] width 19 height 19
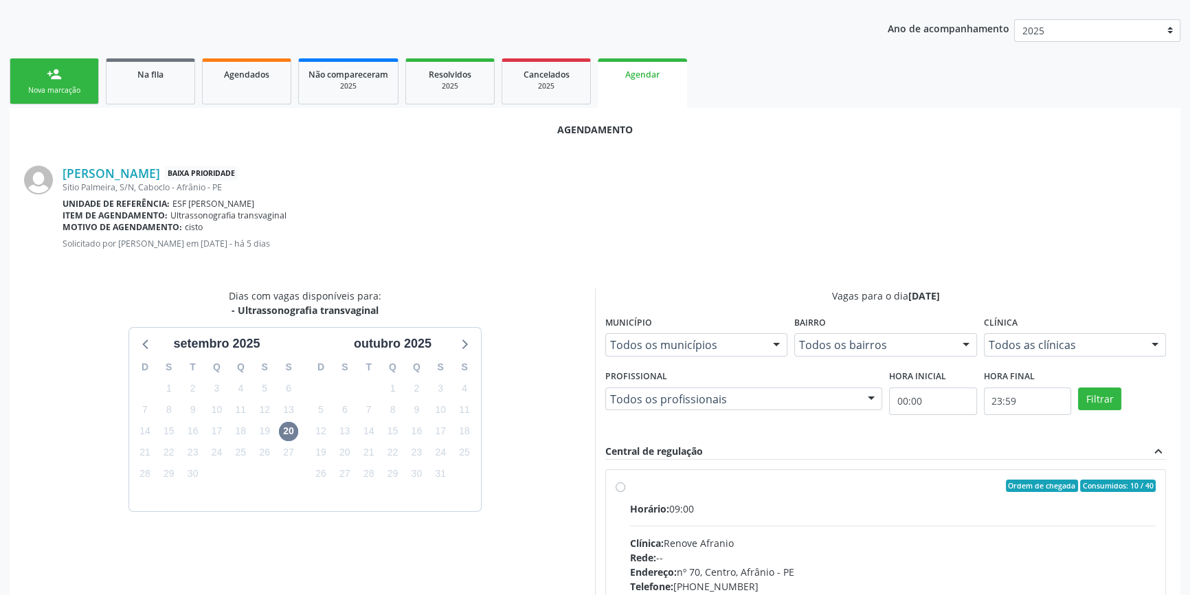
click at [696, 553] on div "Rede: --" at bounding box center [893, 558] width 526 height 14
click at [625, 492] on input "Ordem de chegada Consumidos: 10 / 40 Horário: 09:00 Clínica: Renove Afranio Red…" at bounding box center [621, 486] width 10 height 12
radio input "true"
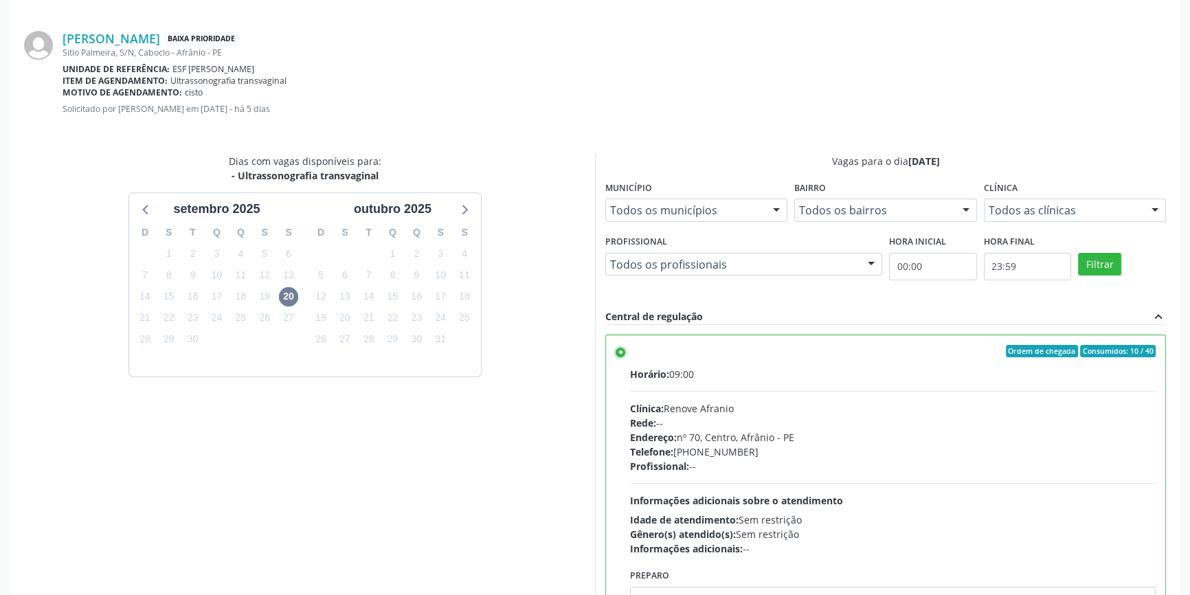
scroll to position [342, 0]
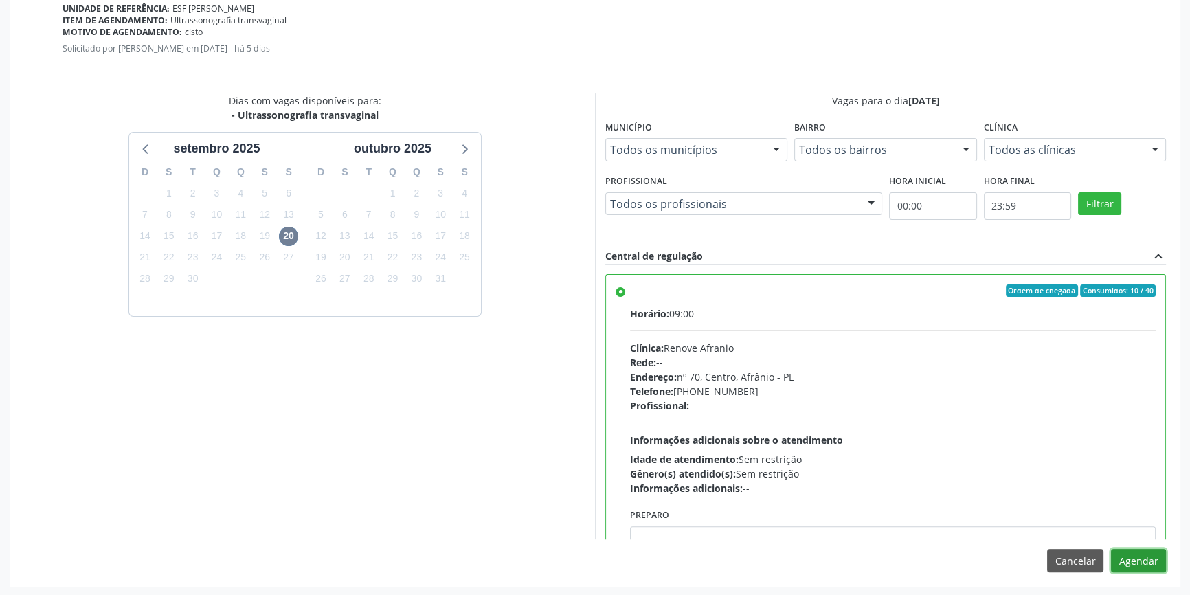
click at [1144, 557] on button "Agendar" at bounding box center [1138, 560] width 55 height 23
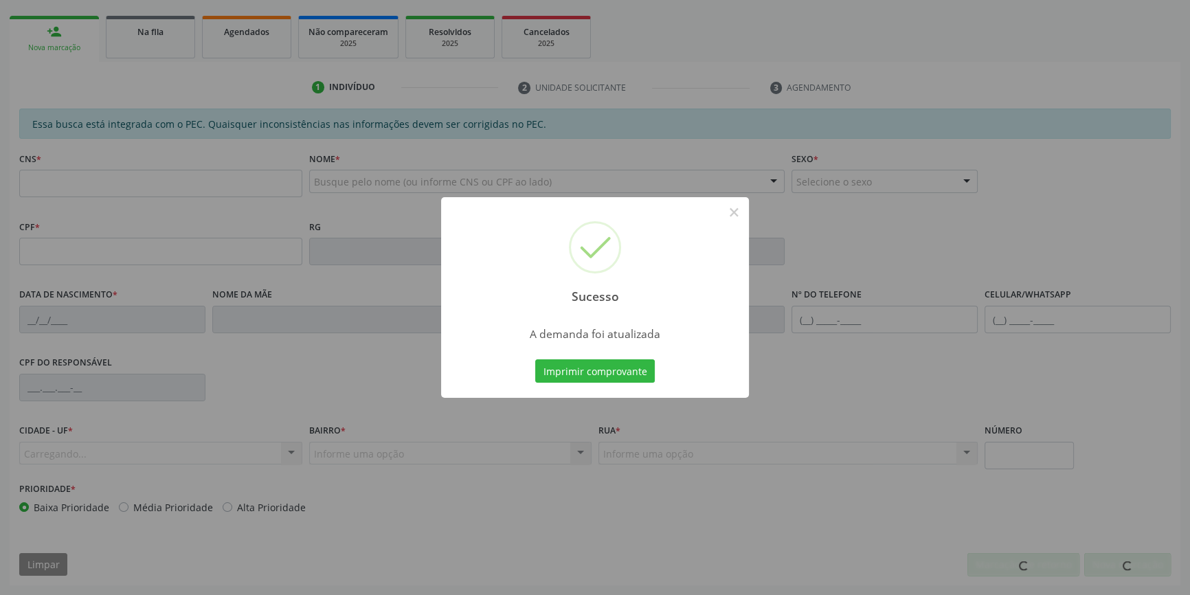
scroll to position [188, 0]
click at [611, 371] on div "Sucesso × A demanda foi atualizada Imprimir comprovante Cancel" at bounding box center [595, 297] width 1190 height 595
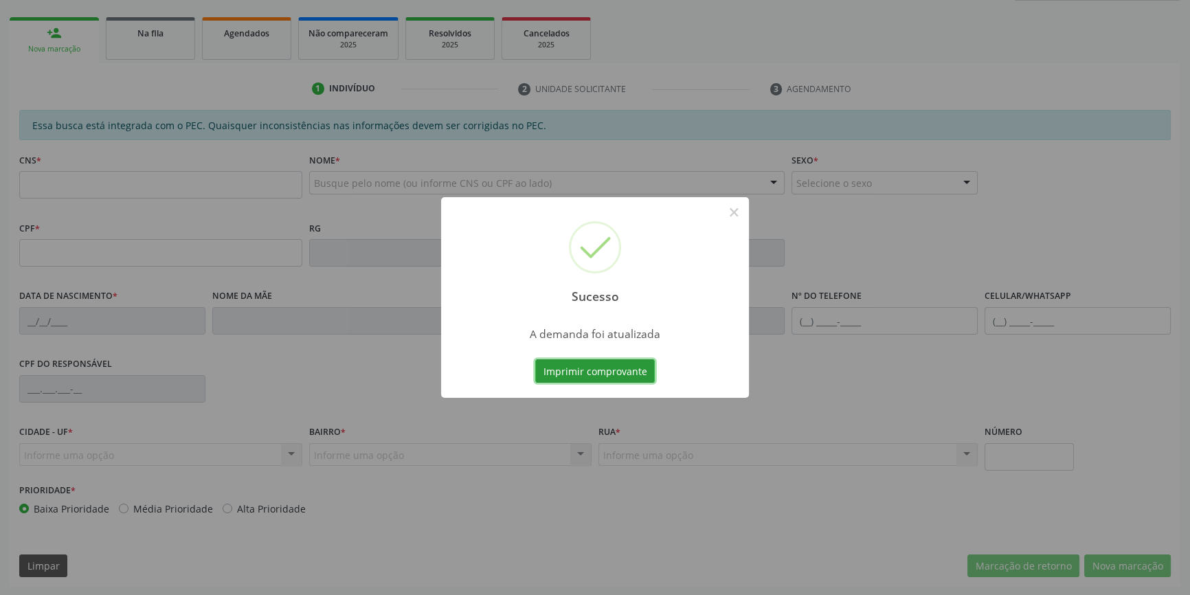
click at [611, 371] on button "Imprimir comprovante" at bounding box center [595, 370] width 120 height 23
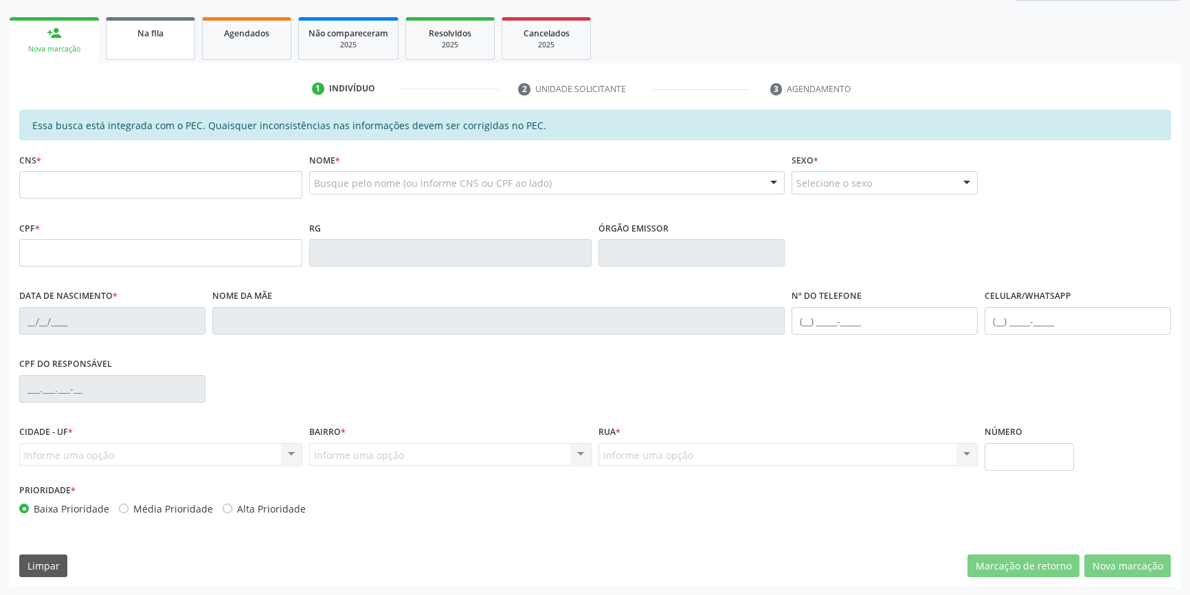
click at [148, 48] on link "Na fila" at bounding box center [150, 38] width 89 height 43
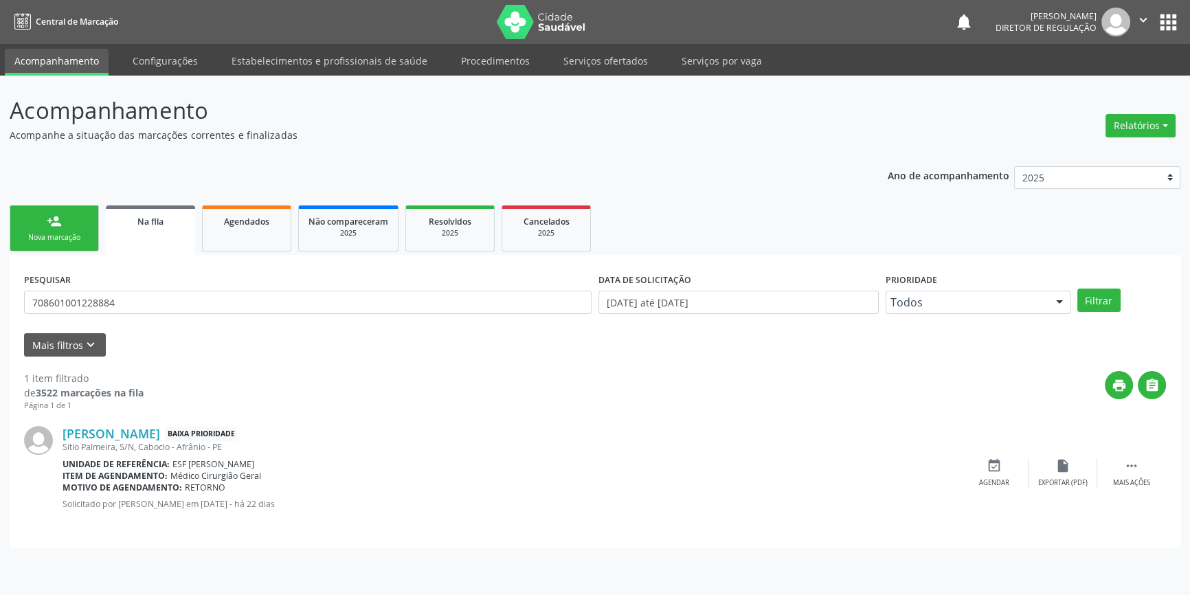
scroll to position [0, 0]
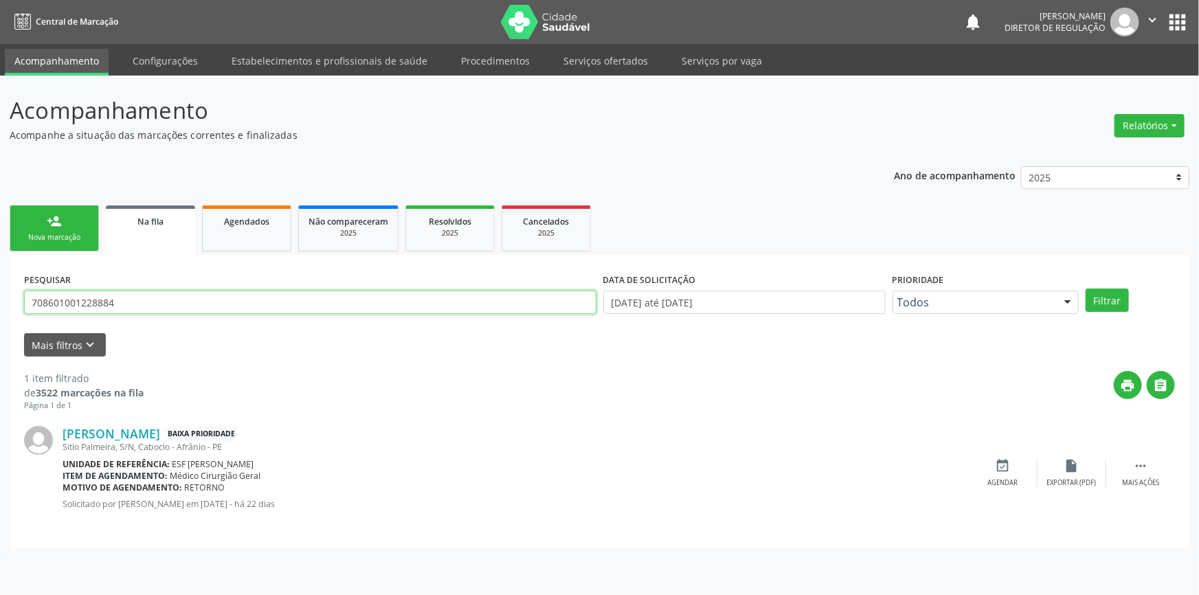
drag, startPoint x: 159, startPoint y: 291, endPoint x: 0, endPoint y: 285, distance: 159.6
click at [0, 285] on div "Acompanhamento Acompanhe a situação das marcações correntes e finalizadas Relat…" at bounding box center [599, 336] width 1199 height 520
type input "702802629976266"
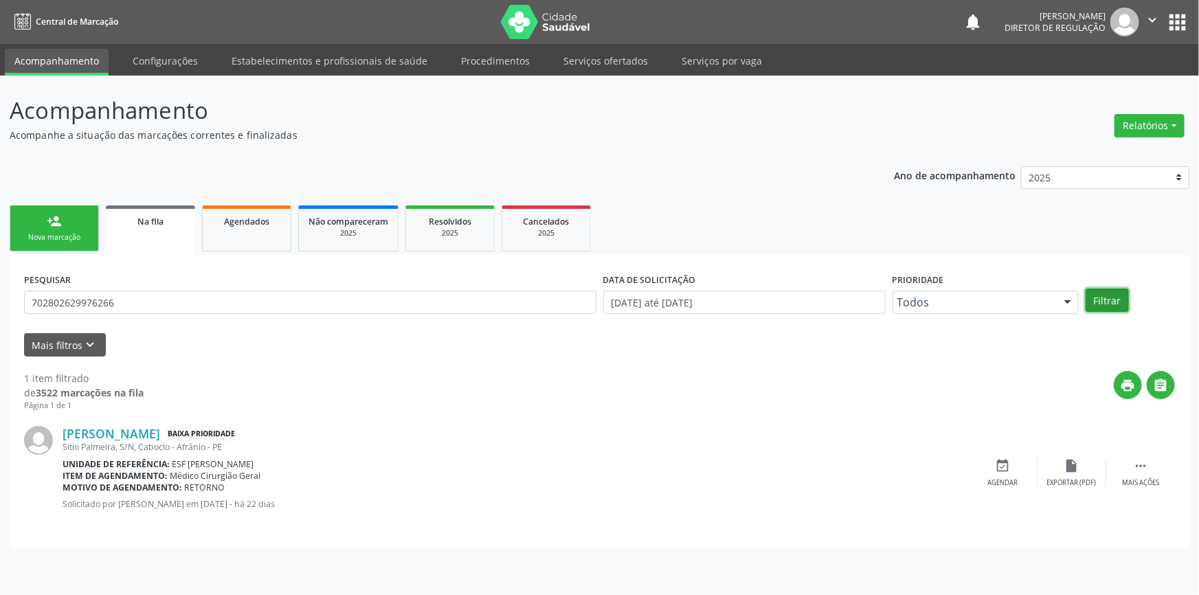
click at [1107, 309] on button "Filtrar" at bounding box center [1107, 300] width 43 height 23
click at [995, 467] on div "event_available Agendar" at bounding box center [1003, 473] width 69 height 30
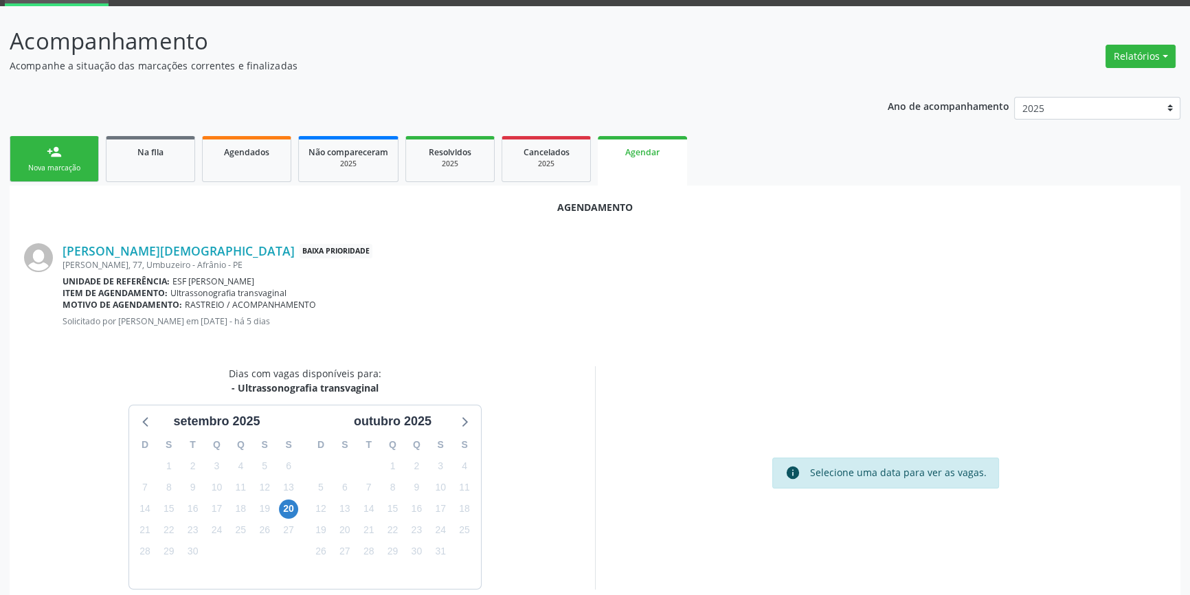
scroll to position [119, 0]
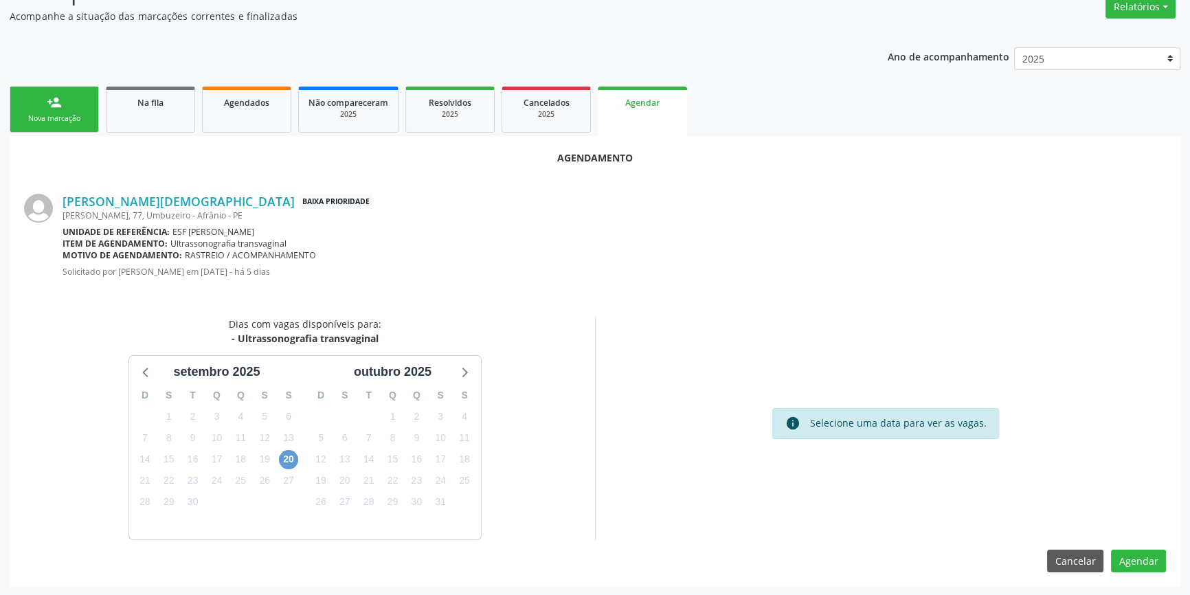
click at [280, 461] on div "20" at bounding box center [288, 459] width 19 height 21
click at [283, 461] on span "20" at bounding box center [288, 459] width 19 height 19
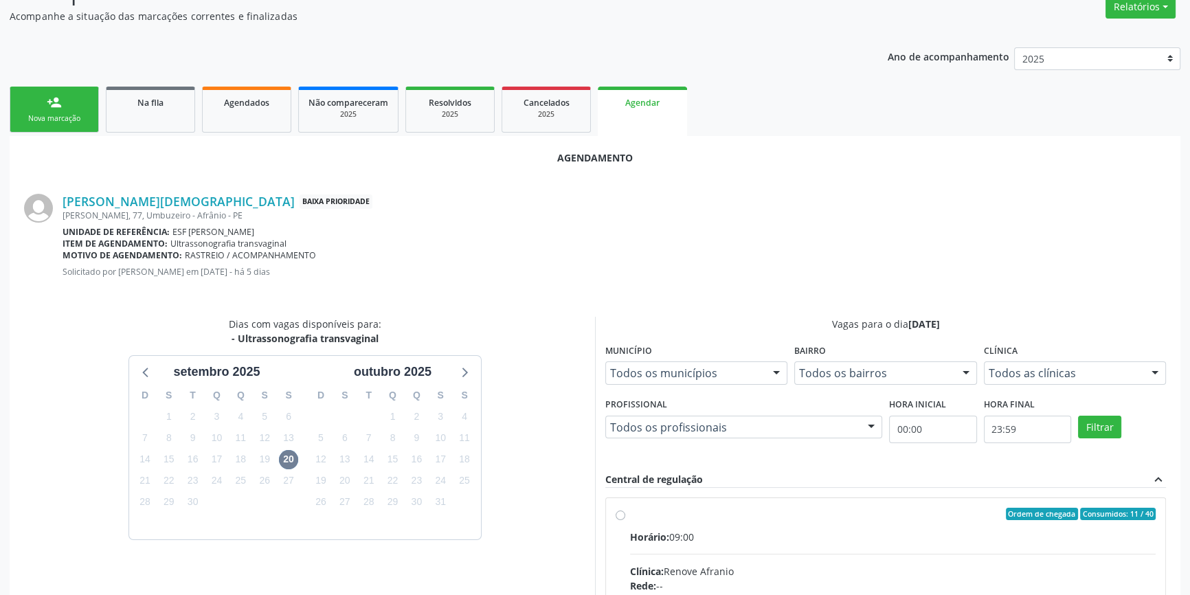
radio input "true"
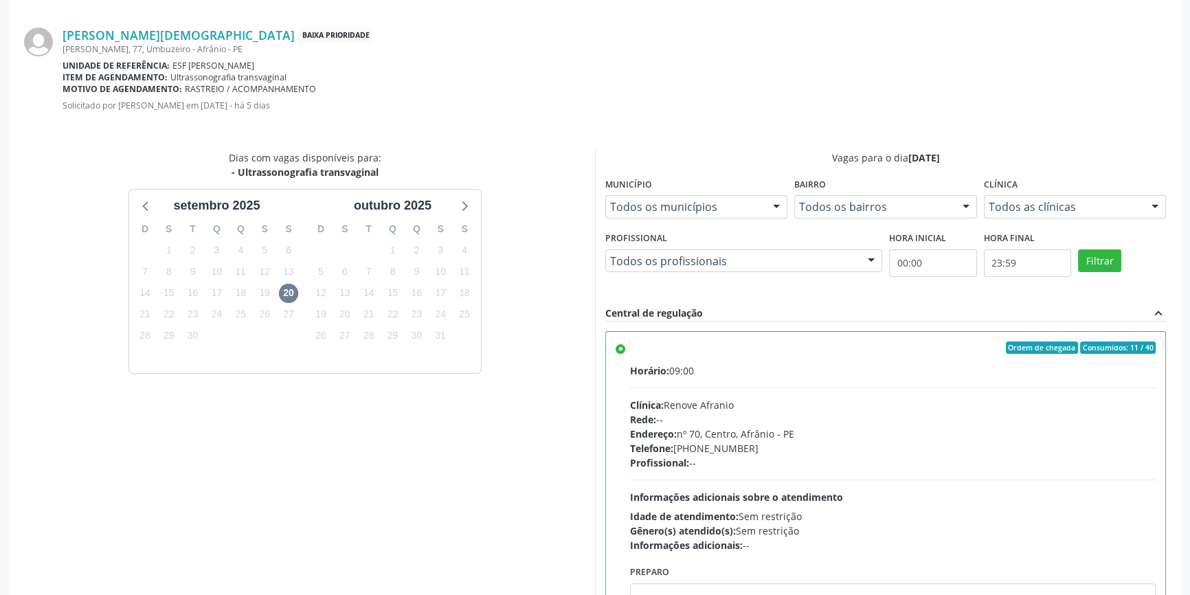
scroll to position [342, 0]
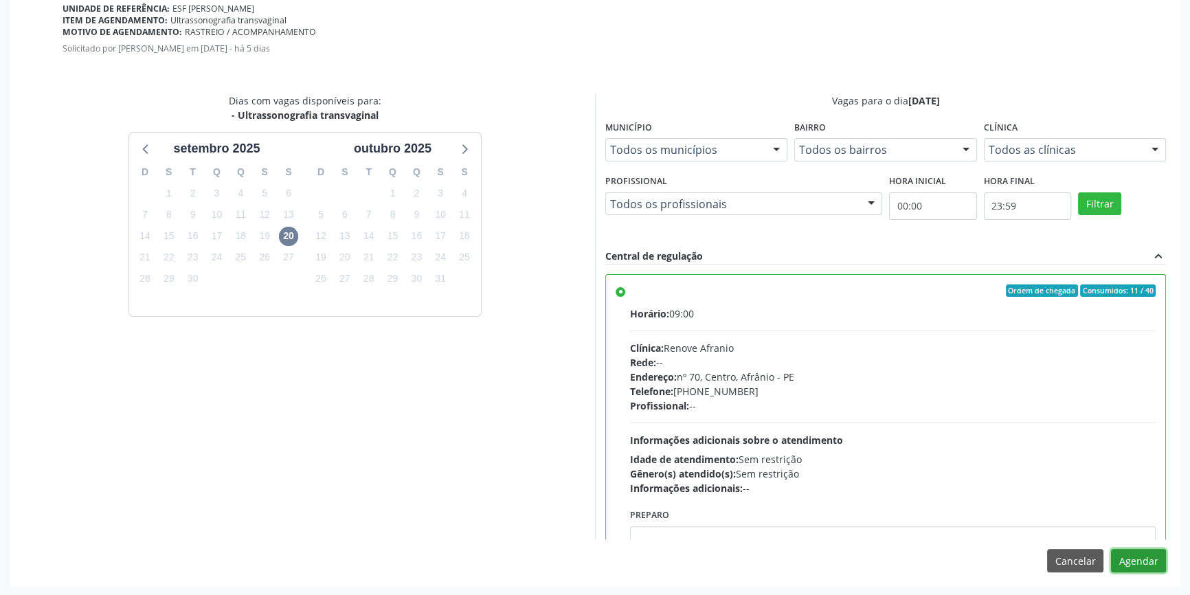
click at [1138, 566] on button "Agendar" at bounding box center [1138, 560] width 55 height 23
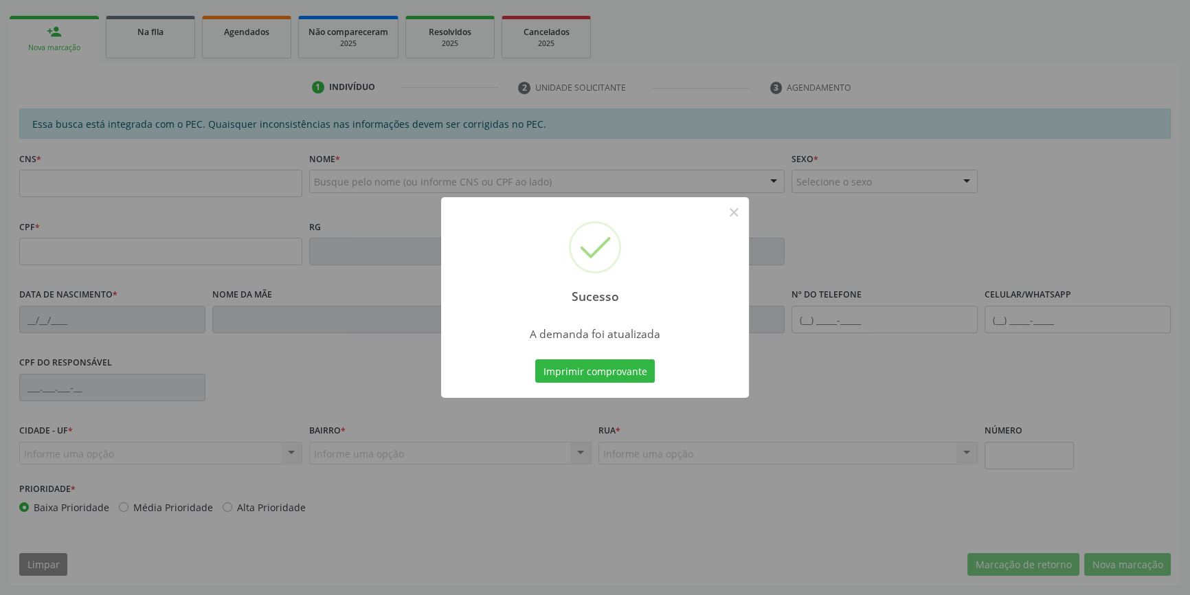
click at [623, 370] on div "Sucesso × A demanda foi atualizada Imprimir comprovante Cancel" at bounding box center [595, 297] width 1190 height 595
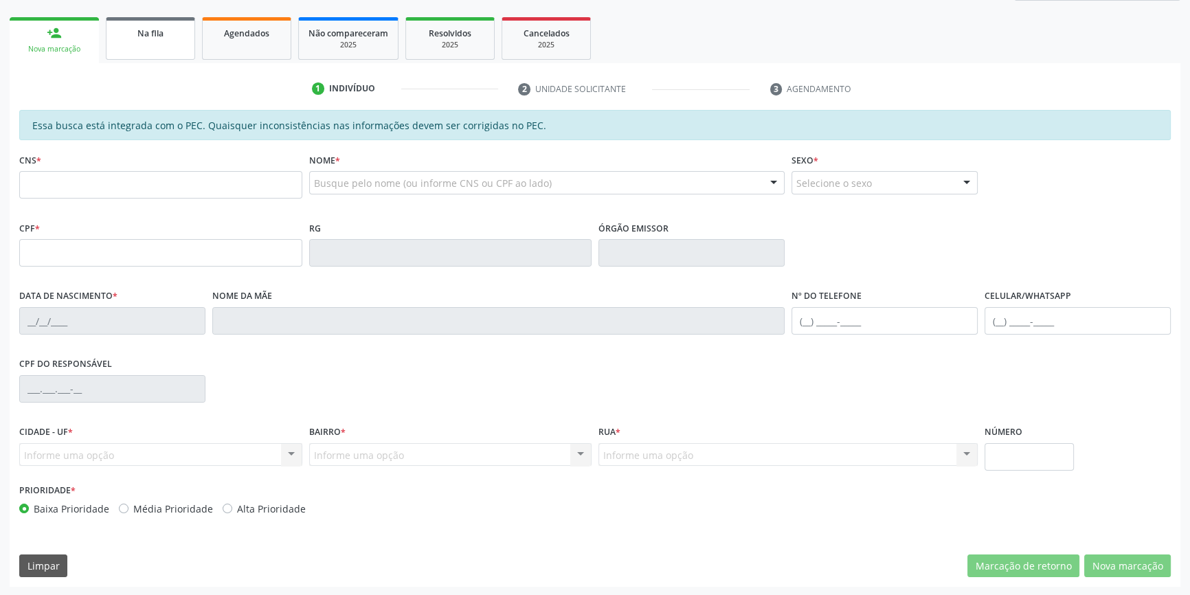
click at [160, 38] on div "Na fila" at bounding box center [150, 32] width 69 height 14
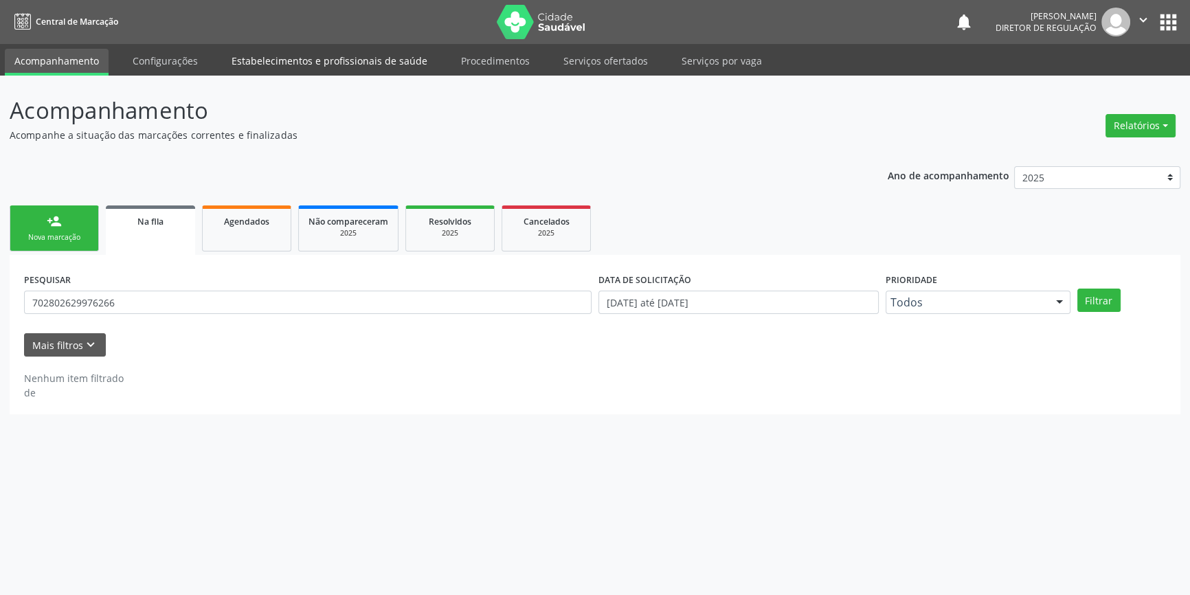
scroll to position [0, 0]
click at [260, 231] on link "Agendados" at bounding box center [246, 229] width 89 height 46
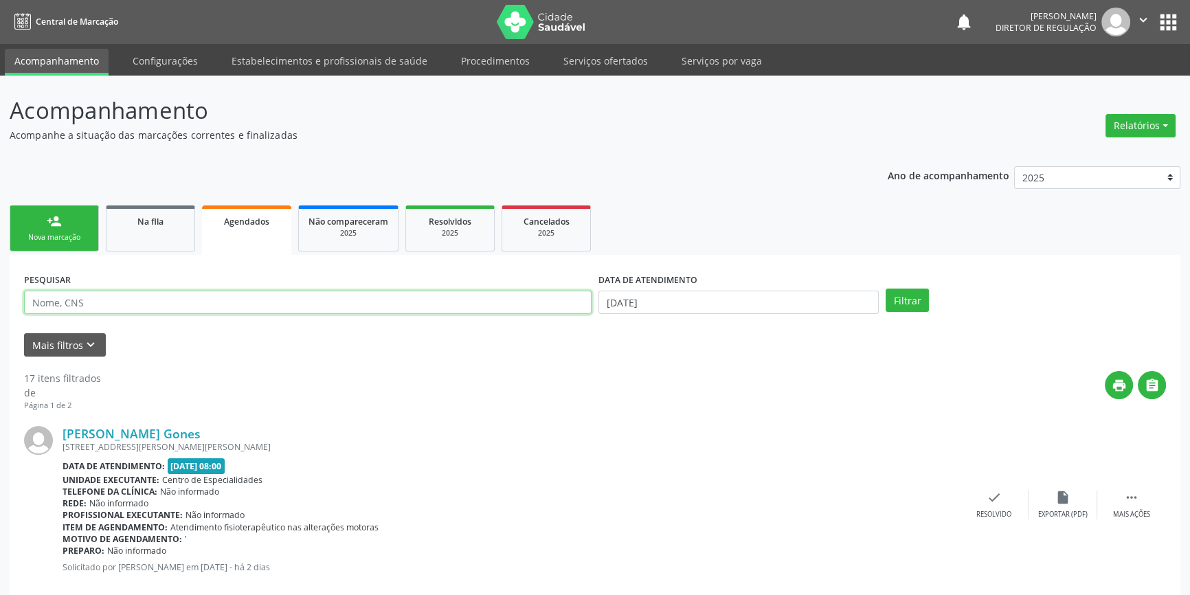
drag, startPoint x: 208, startPoint y: 297, endPoint x: 14, endPoint y: 289, distance: 194.7
type input "702802629976266"
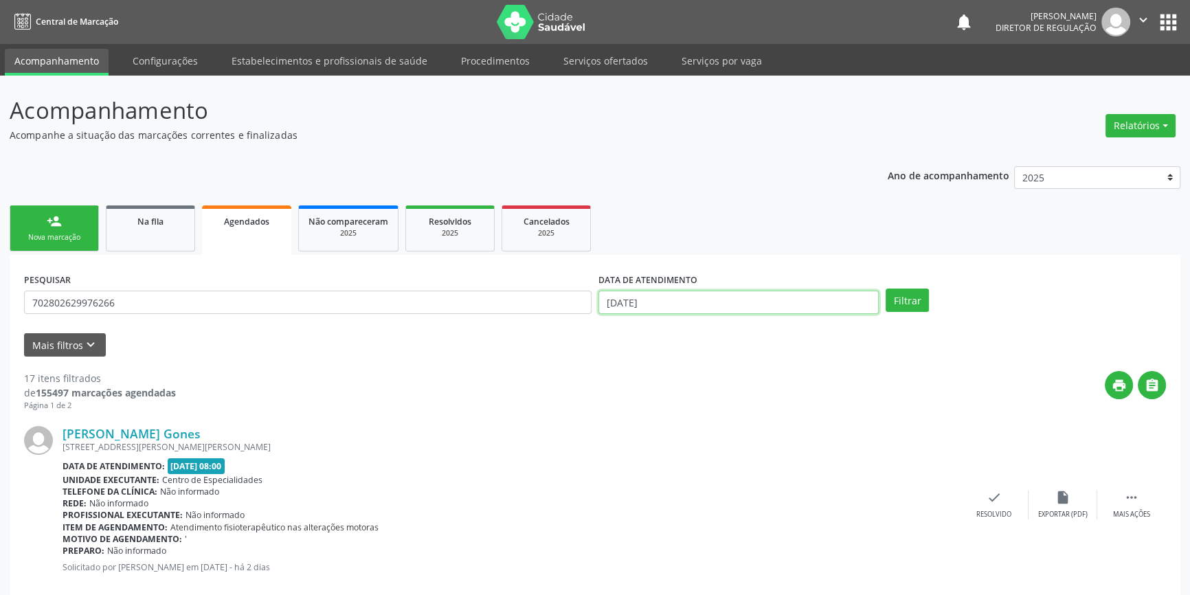
click at [678, 301] on input "[DATE]" at bounding box center [739, 302] width 280 height 23
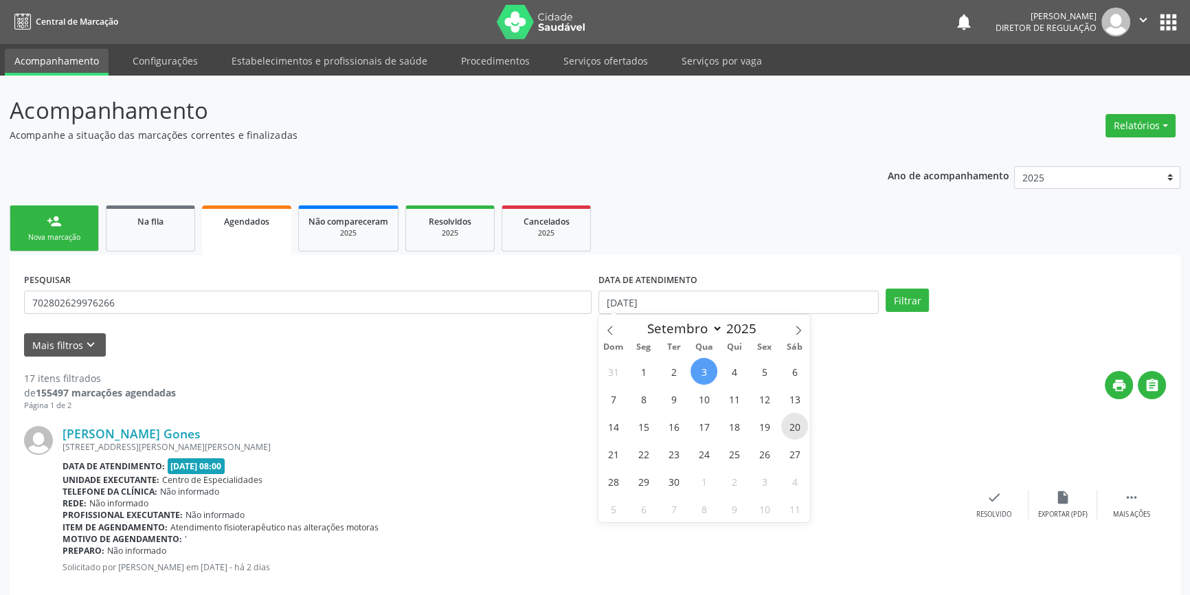
click at [799, 422] on span "20" at bounding box center [794, 426] width 27 height 27
type input "[DATE]"
click at [799, 422] on span "20" at bounding box center [794, 426] width 27 height 27
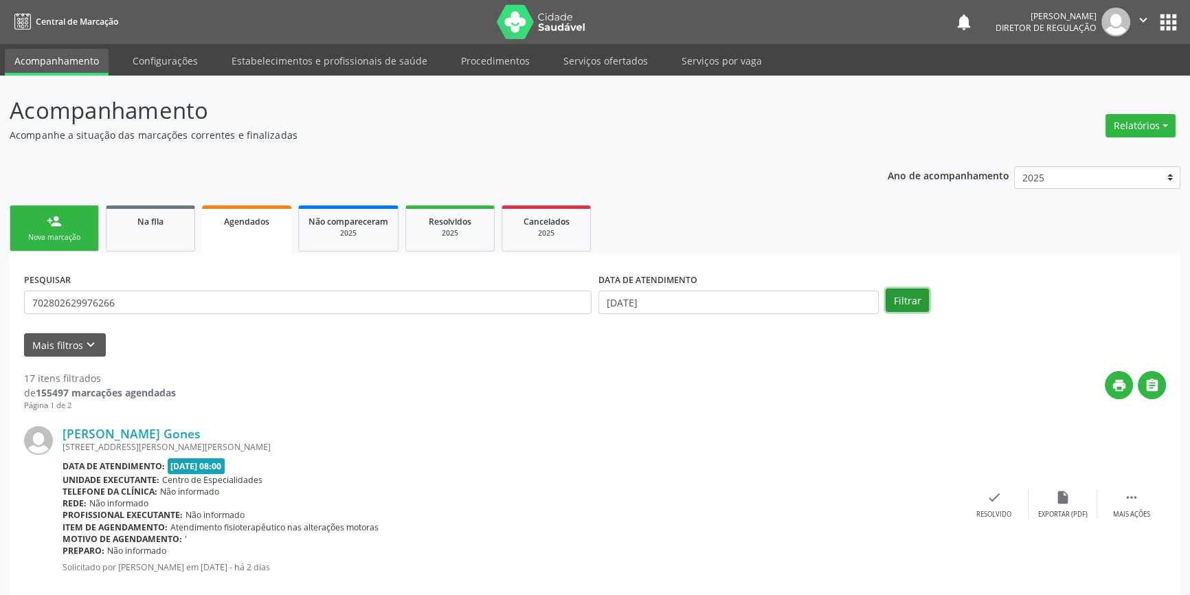
click at [900, 307] on button "Filtrar" at bounding box center [907, 300] width 43 height 23
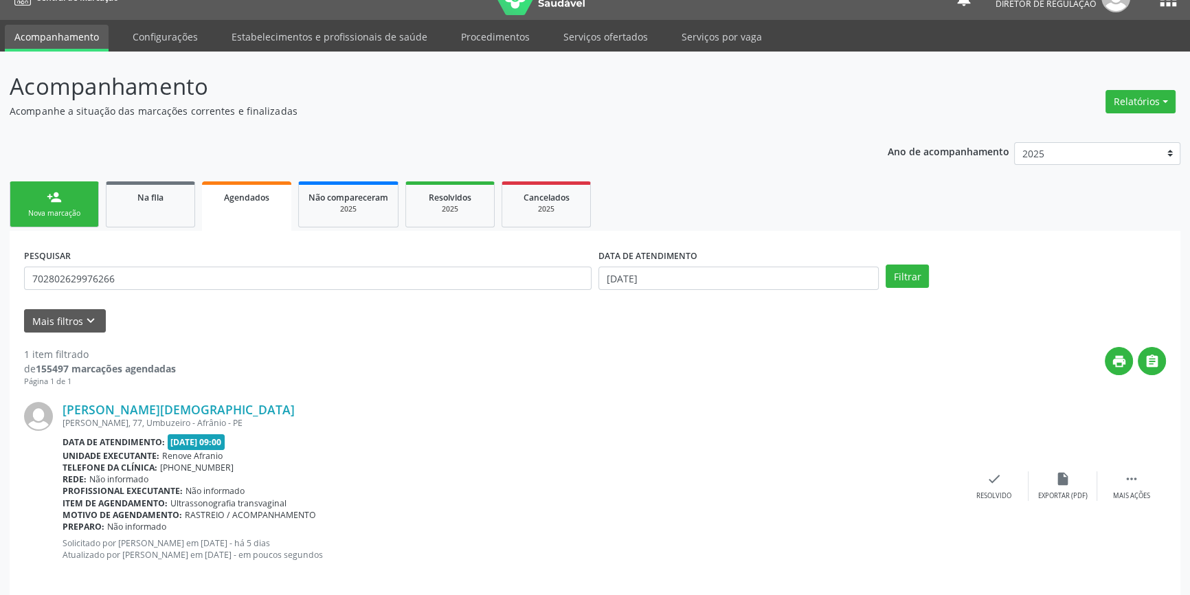
scroll to position [36, 0]
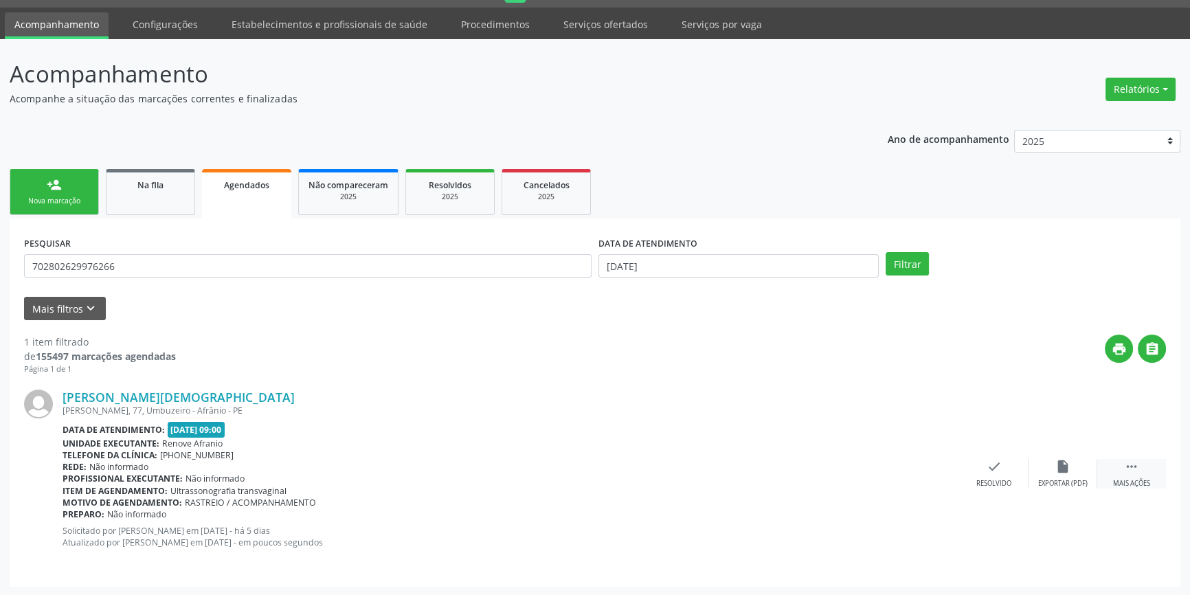
click at [1116, 465] on div " Mais ações" at bounding box center [1132, 474] width 69 height 30
click at [861, 463] on icon "print" at bounding box center [857, 466] width 15 height 15
click at [148, 179] on span "Na fila" at bounding box center [150, 185] width 26 height 12
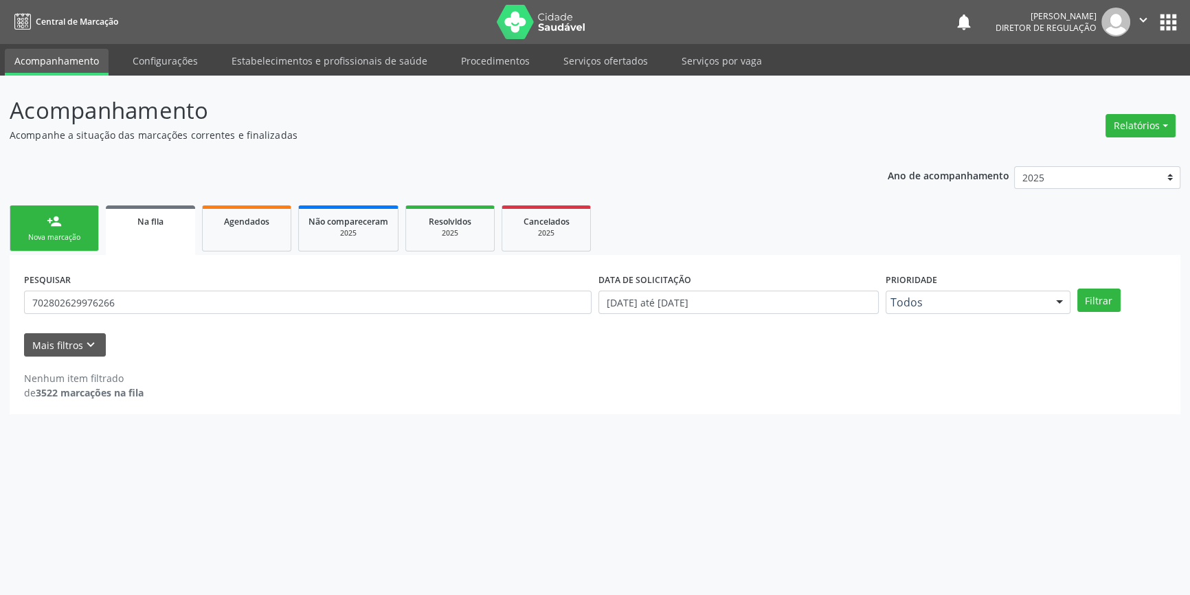
scroll to position [0, 0]
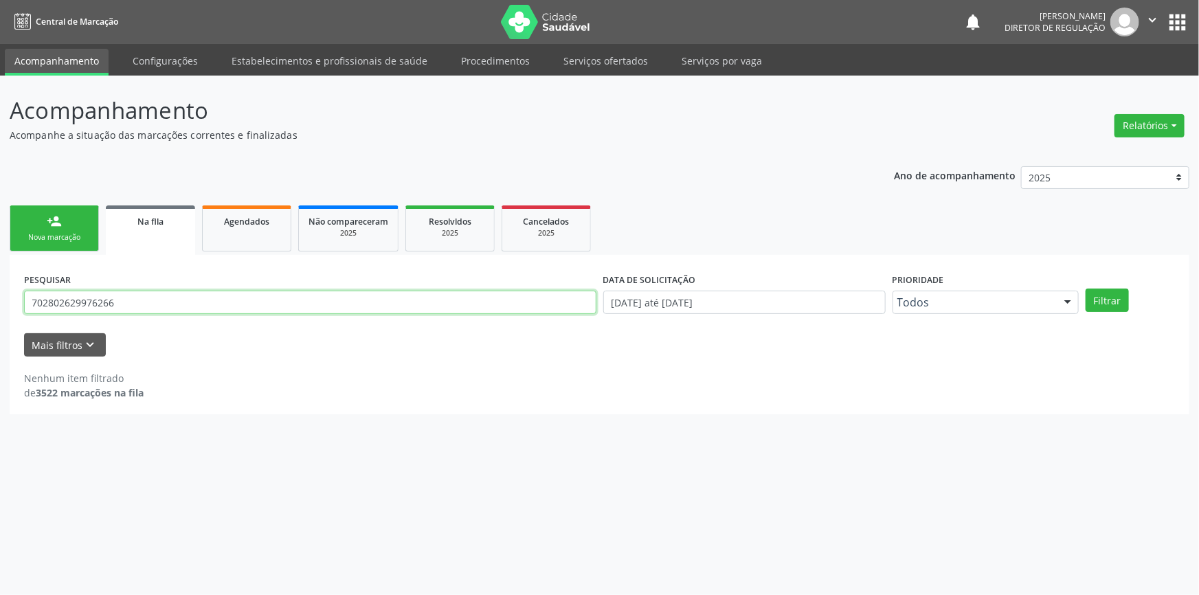
drag, startPoint x: 125, startPoint y: 309, endPoint x: 0, endPoint y: 291, distance: 126.4
click at [0, 291] on div "Acompanhamento Acompanhe a situação das marcações correntes e finalizadas Relat…" at bounding box center [599, 336] width 1199 height 520
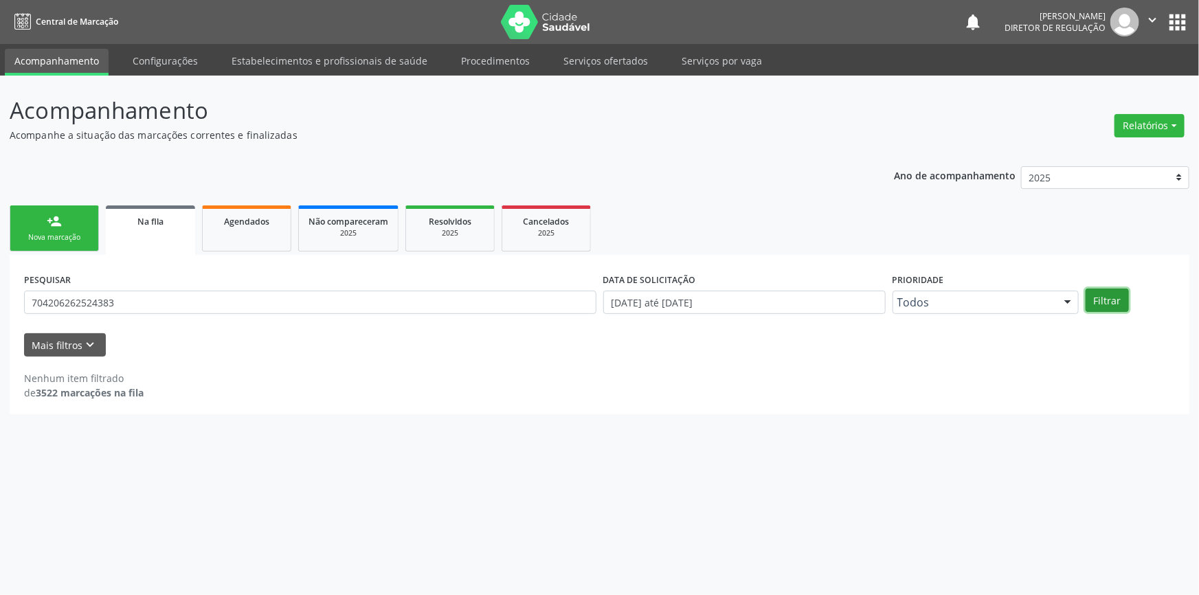
click at [1105, 295] on button "Filtrar" at bounding box center [1107, 300] width 43 height 23
click at [1088, 291] on button "Filtrar" at bounding box center [1107, 300] width 43 height 23
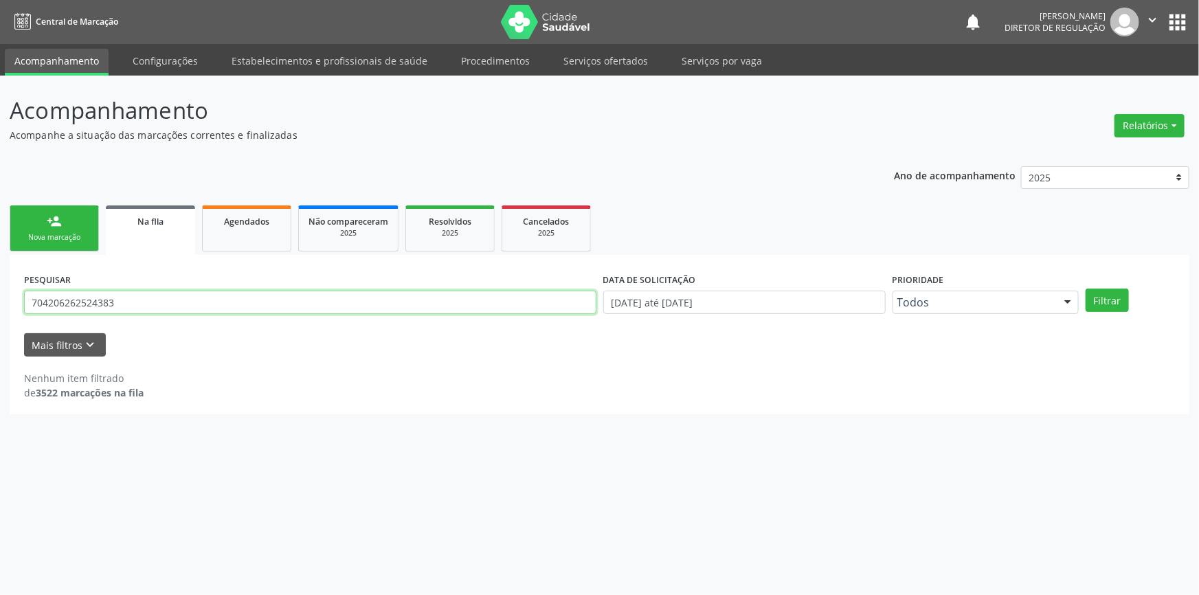
drag, startPoint x: 218, startPoint y: 300, endPoint x: 0, endPoint y: 287, distance: 218.2
click at [0, 287] on div "Acompanhamento Acompanhe a situação das marcações correntes e finalizadas Relat…" at bounding box center [599, 336] width 1199 height 520
type input "704206262594383"
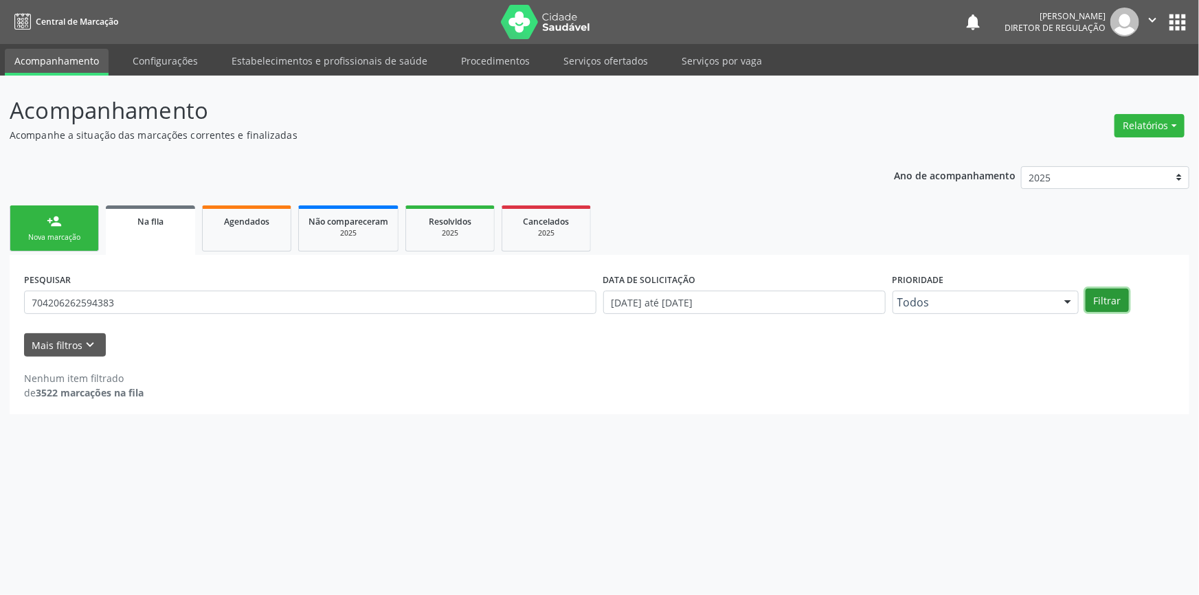
click at [1113, 295] on button "Filtrar" at bounding box center [1107, 300] width 43 height 23
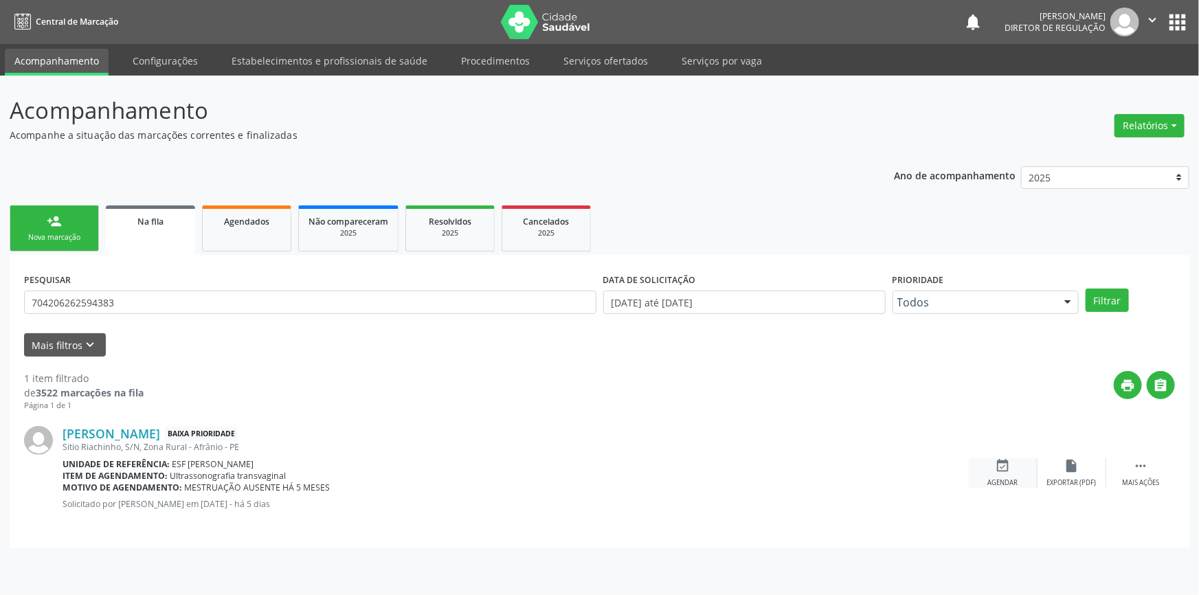
click at [993, 466] on div "event_available Agendar" at bounding box center [1003, 473] width 69 height 30
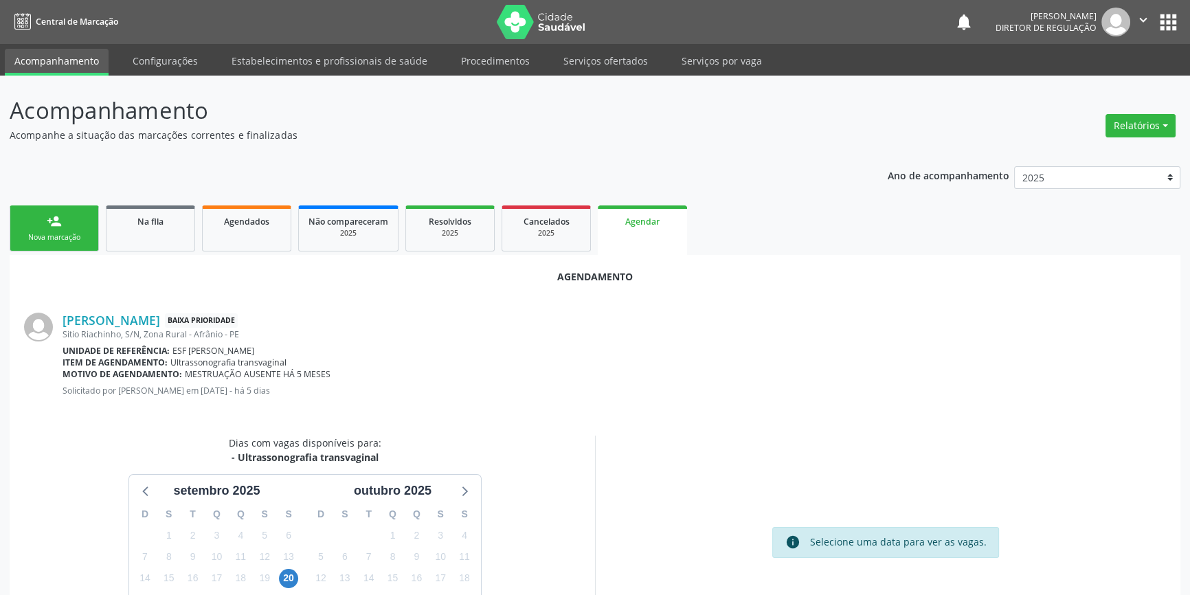
scroll to position [119, 0]
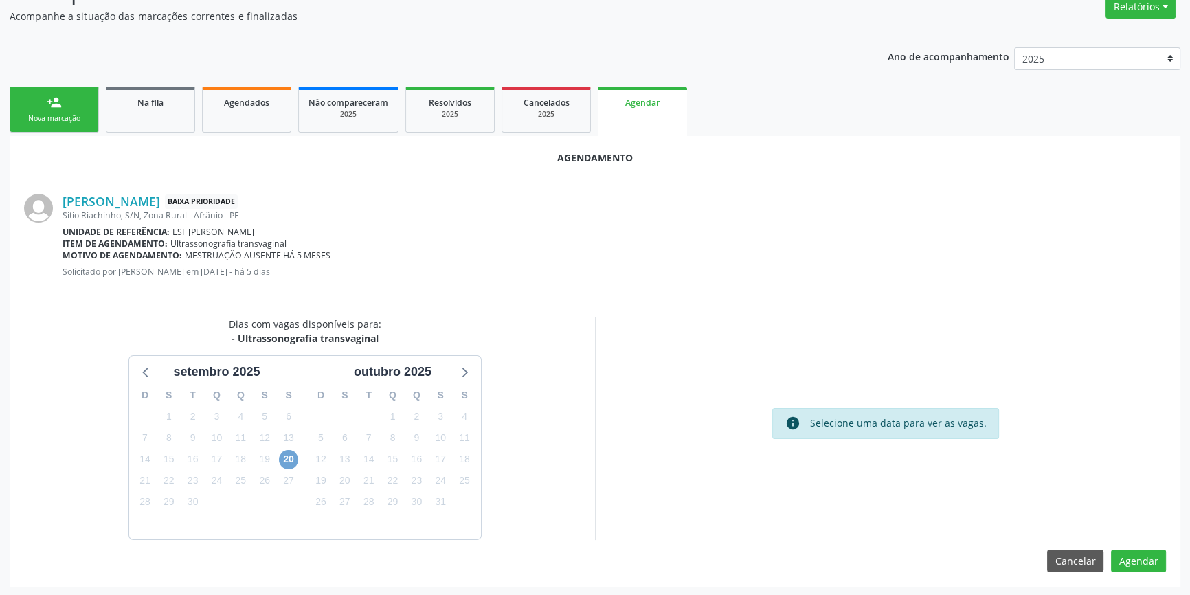
click at [293, 456] on span "20" at bounding box center [288, 459] width 19 height 19
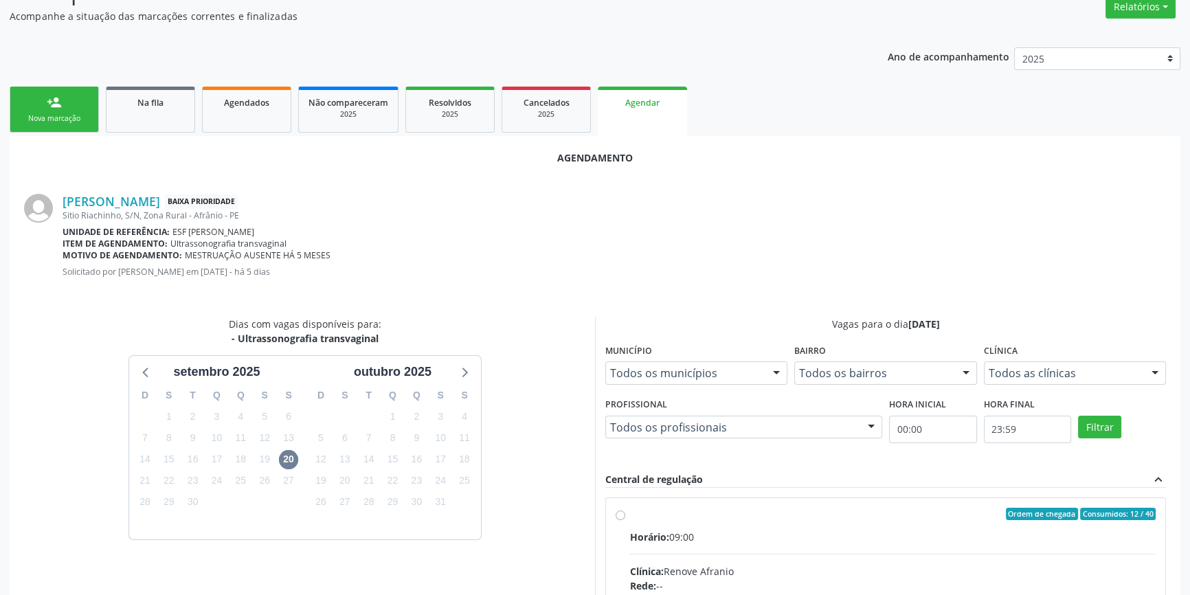
click at [625, 520] on input "Ordem de chegada Consumidos: 12 / 40 Horário: 09:00 Clínica: Renove Afranio Red…" at bounding box center [621, 514] width 10 height 12
radio input "true"
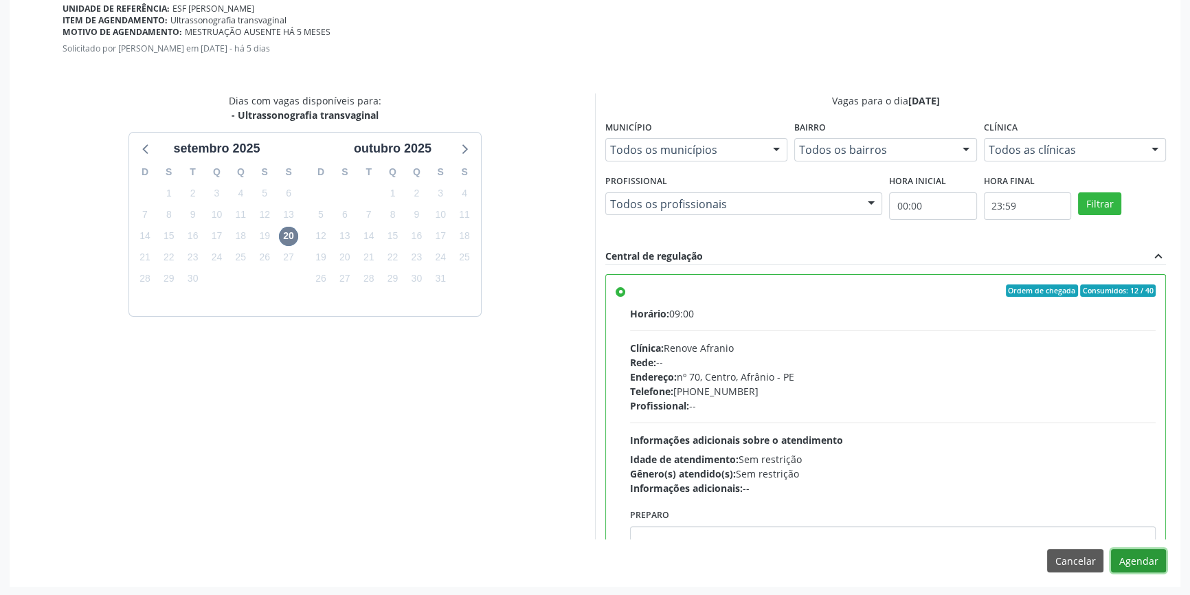
click at [1139, 556] on button "Agendar" at bounding box center [1138, 560] width 55 height 23
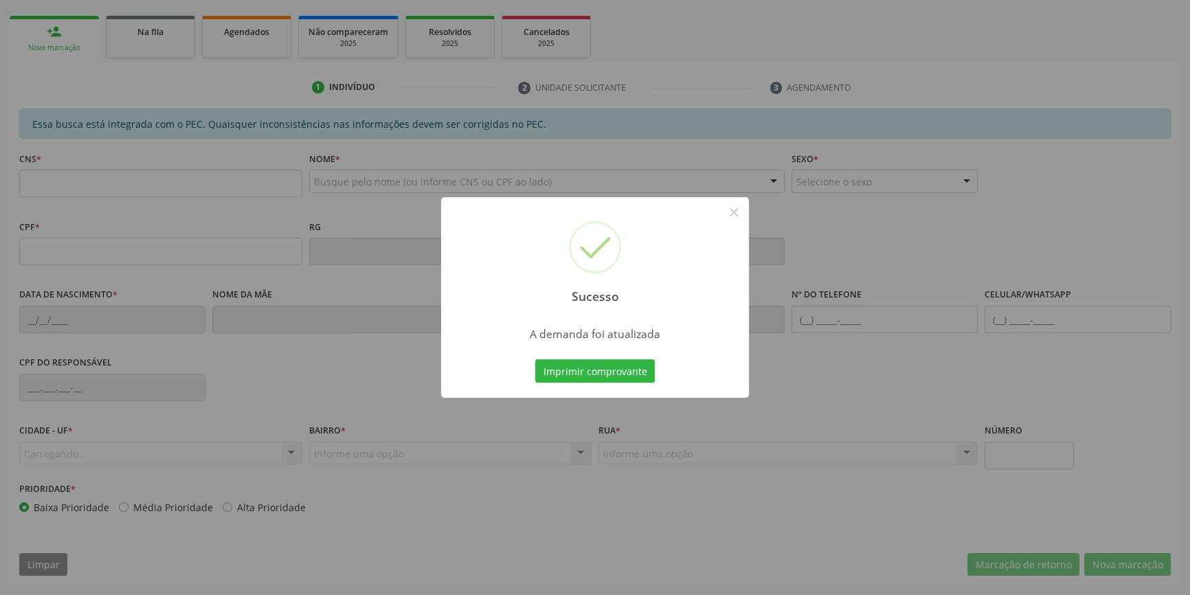
scroll to position [188, 0]
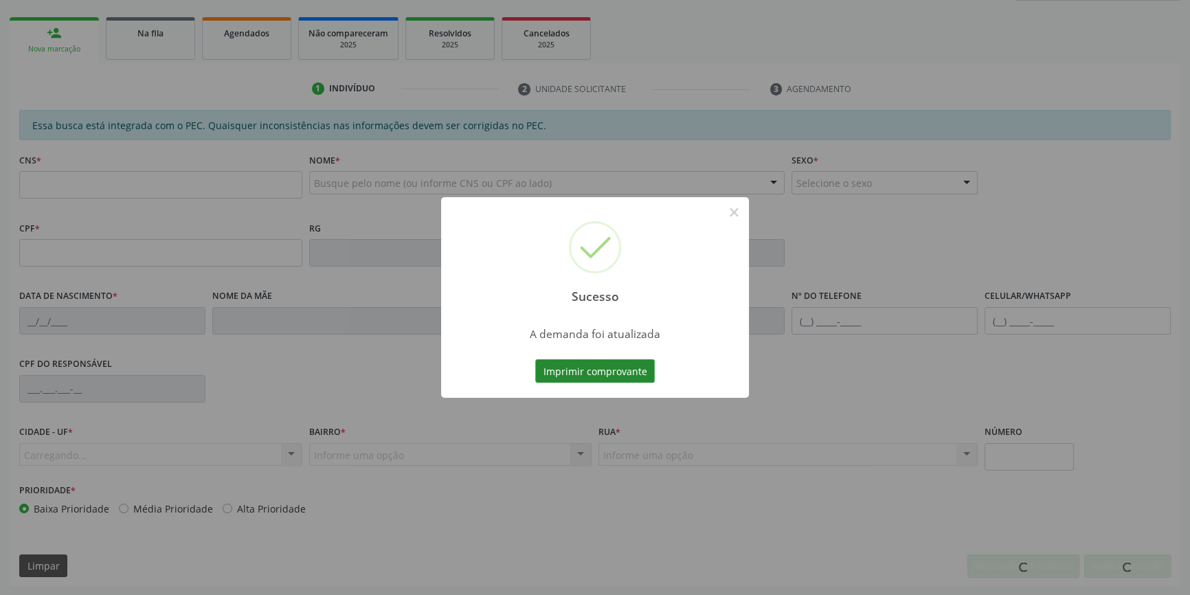
click at [587, 371] on button "Imprimir comprovante" at bounding box center [595, 370] width 120 height 23
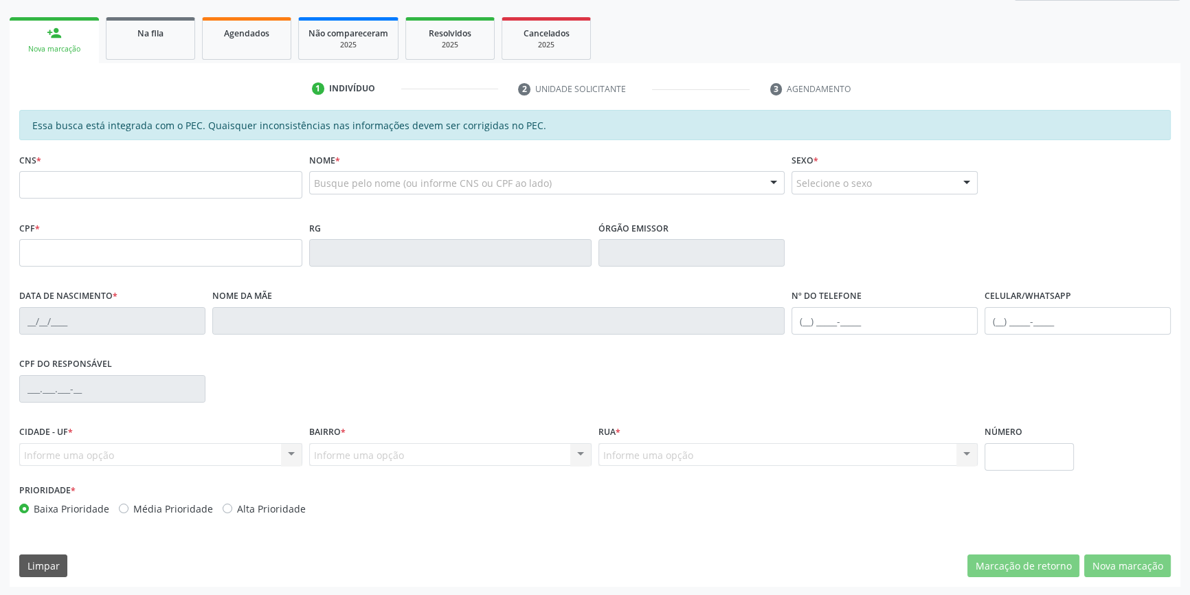
click at [148, 30] on div "Sucesso × A demanda foi atualizada Imprimir comprovante Cancel" at bounding box center [595, 297] width 1190 height 595
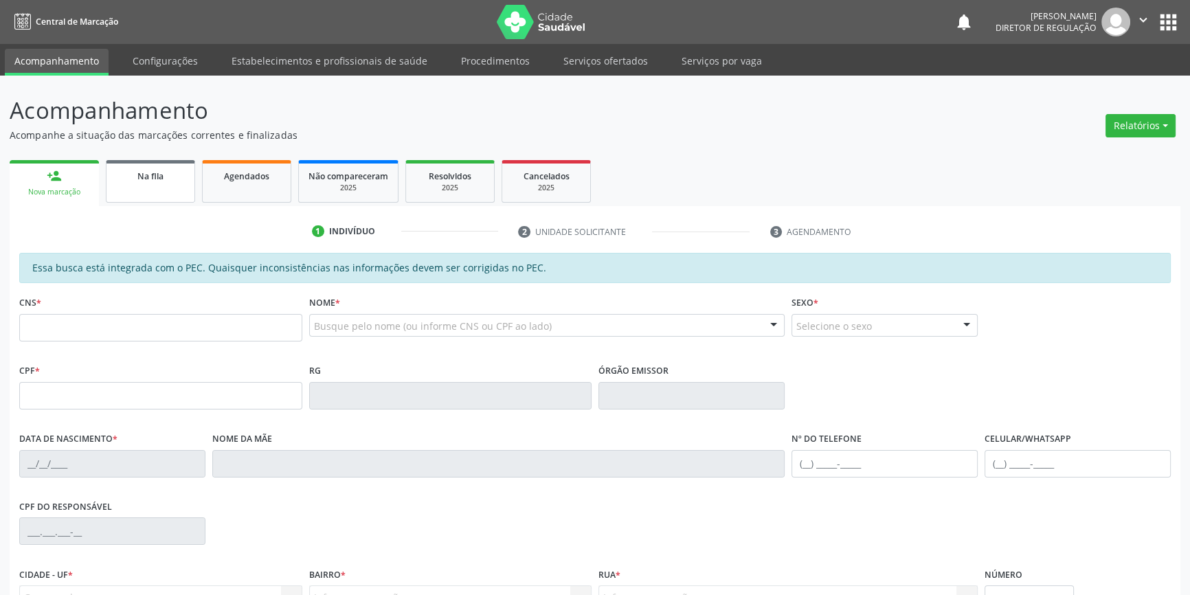
click at [141, 164] on link "Na fila" at bounding box center [150, 181] width 89 height 43
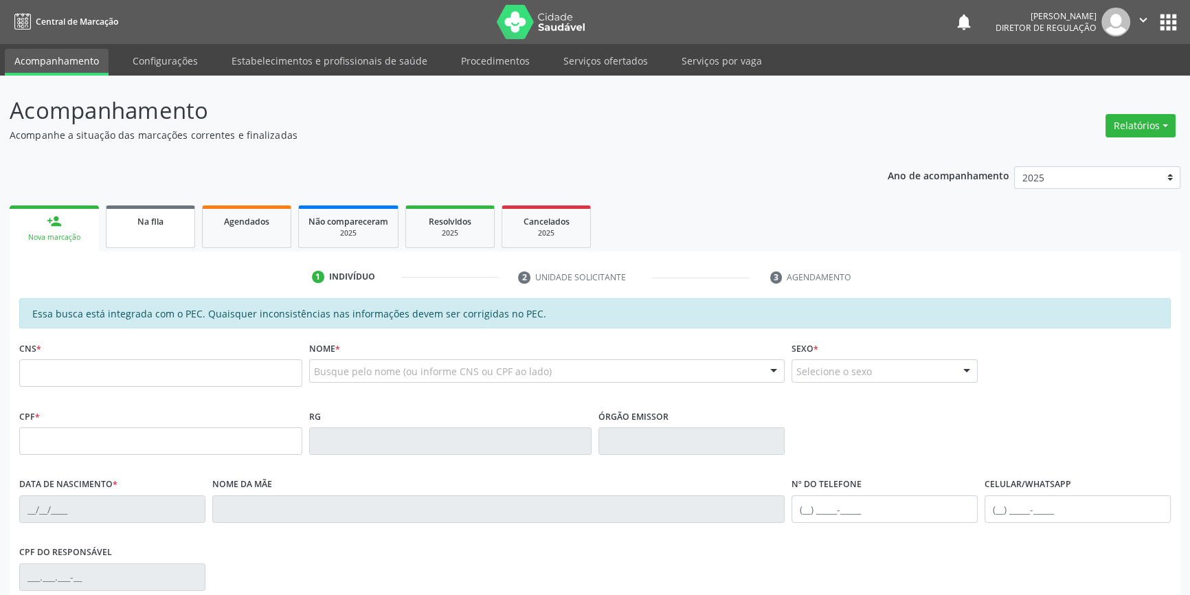
click at [141, 235] on link "Na fila" at bounding box center [150, 227] width 89 height 43
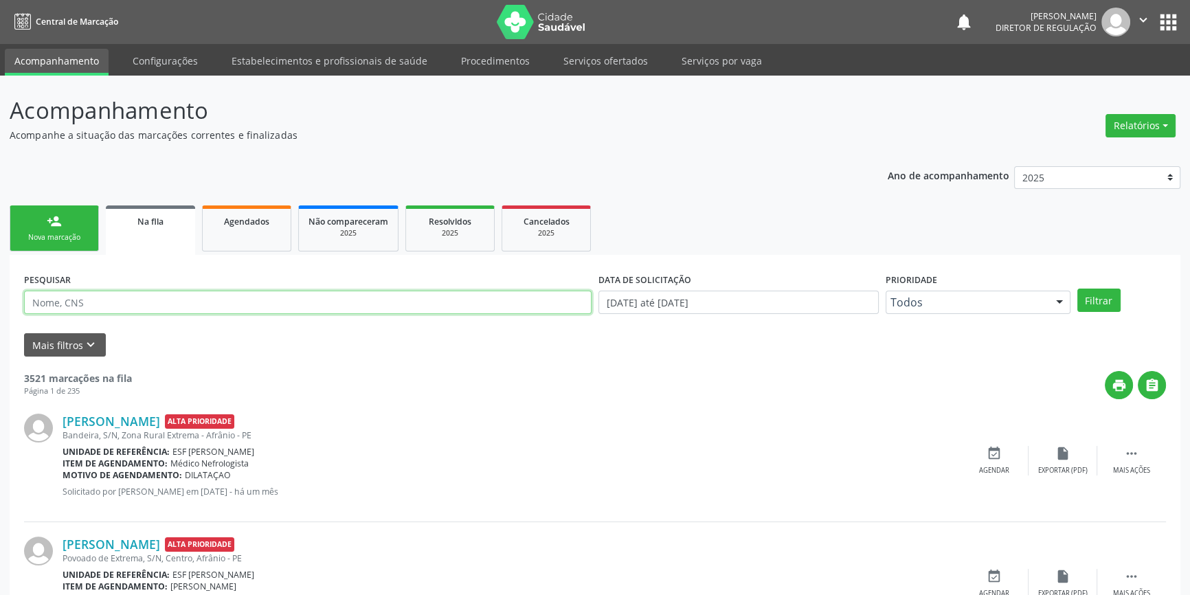
click at [124, 309] on input "text" at bounding box center [308, 302] width 568 height 23
type input "70430150404397"
click at [1102, 299] on button "Filtrar" at bounding box center [1099, 300] width 43 height 23
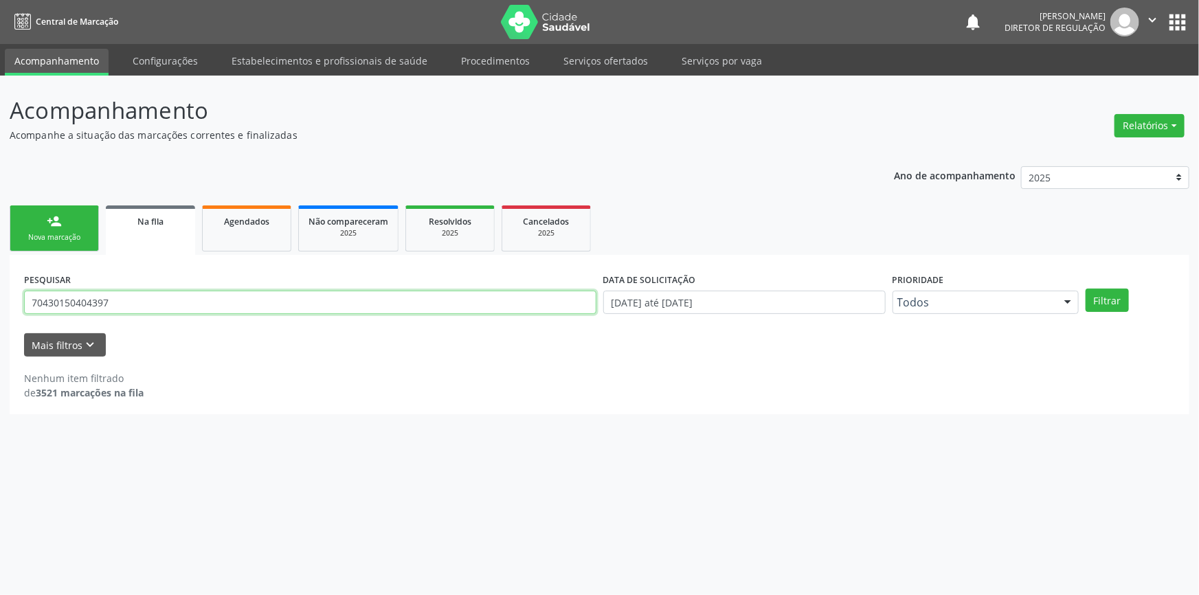
drag, startPoint x: 159, startPoint y: 302, endPoint x: 0, endPoint y: 294, distance: 159.0
click at [0, 294] on div "Acompanhamento Acompanhe a situação das marcações correntes e finalizadas Relat…" at bounding box center [599, 336] width 1199 height 520
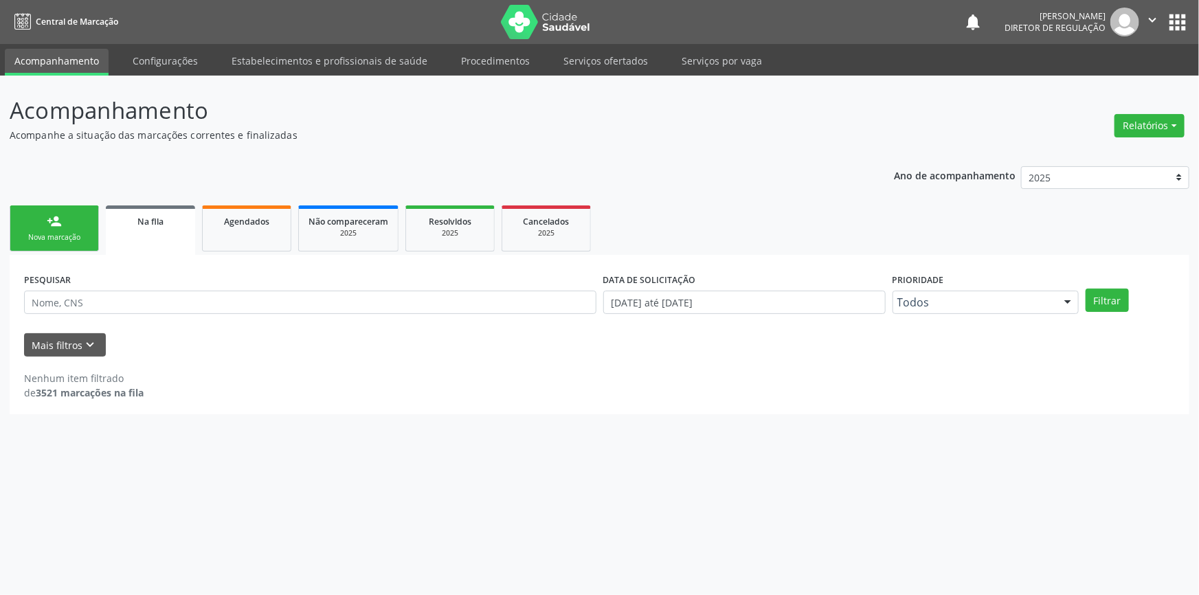
click at [73, 234] on div "Nova marcação" at bounding box center [54, 237] width 69 height 10
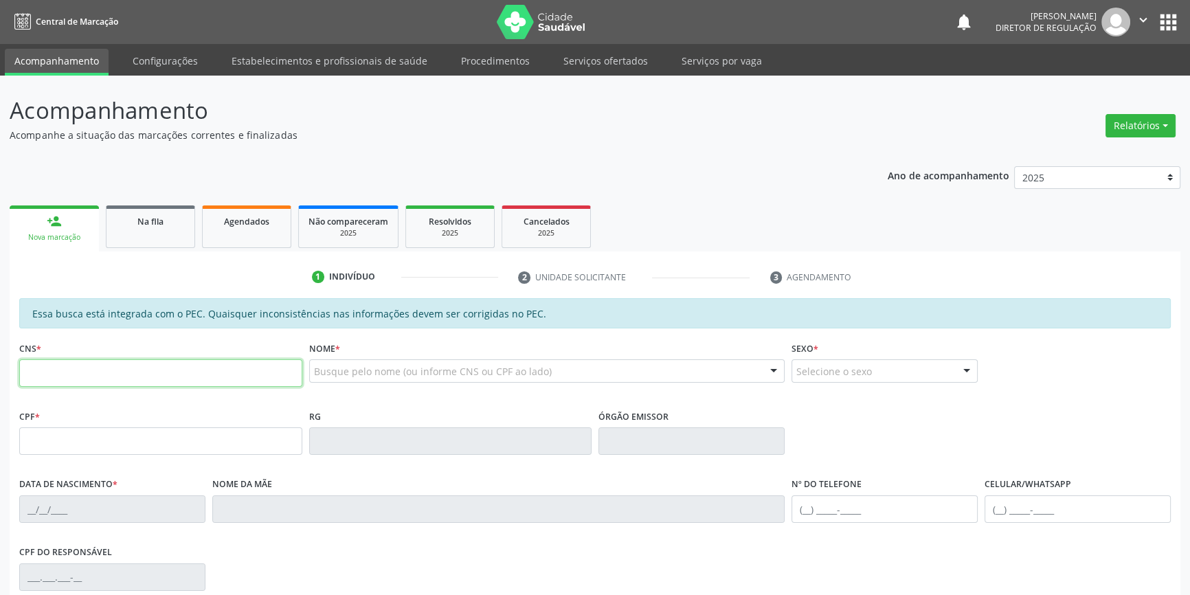
click at [100, 381] on input "text" at bounding box center [160, 372] width 283 height 27
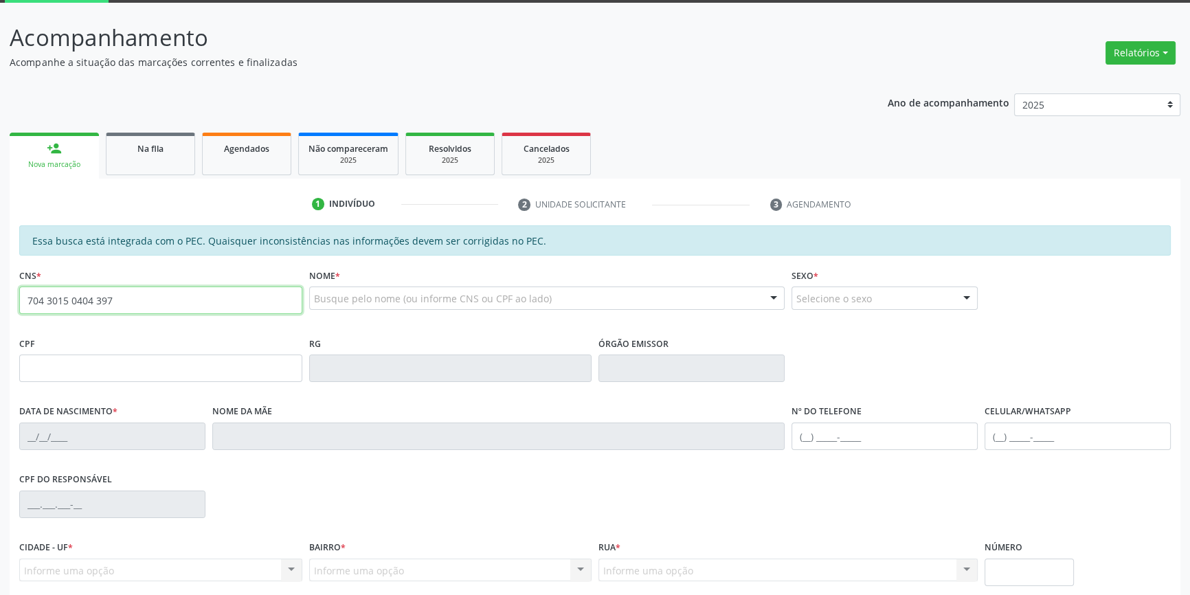
scroll to position [187, 0]
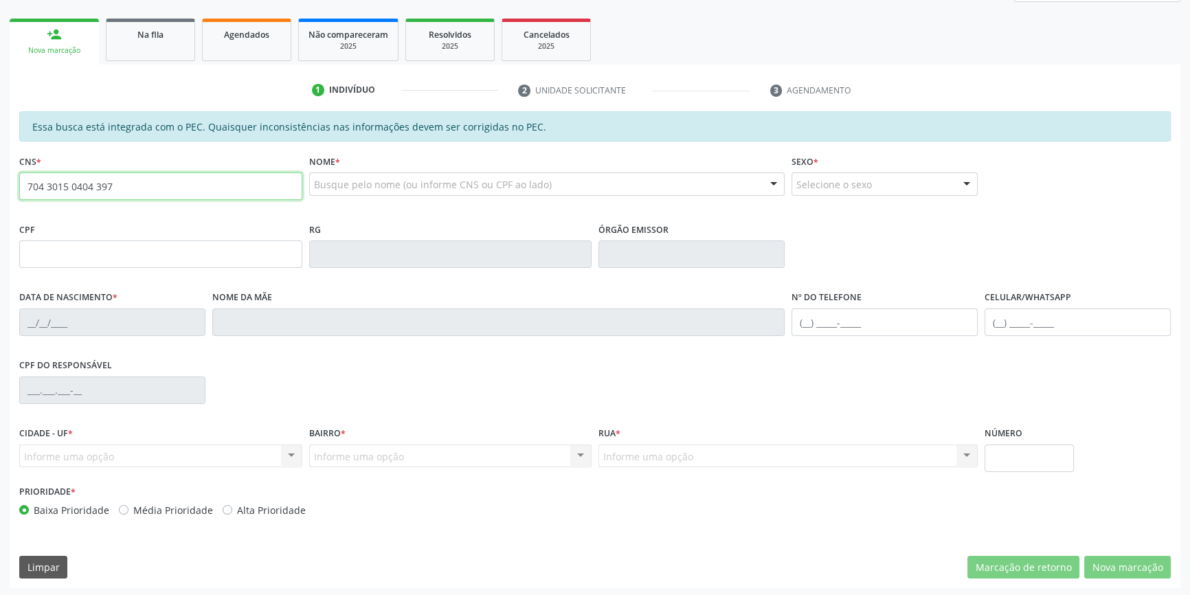
drag, startPoint x: 176, startPoint y: 179, endPoint x: 0, endPoint y: 176, distance: 176.0
click at [0, 180] on div "Acompanhamento Acompanhe a situação das marcações correntes e finalizadas Relat…" at bounding box center [595, 243] width 1190 height 709
type input "704 3015 0404 0397"
type input "037.061.554-94"
type input "19/04/1970"
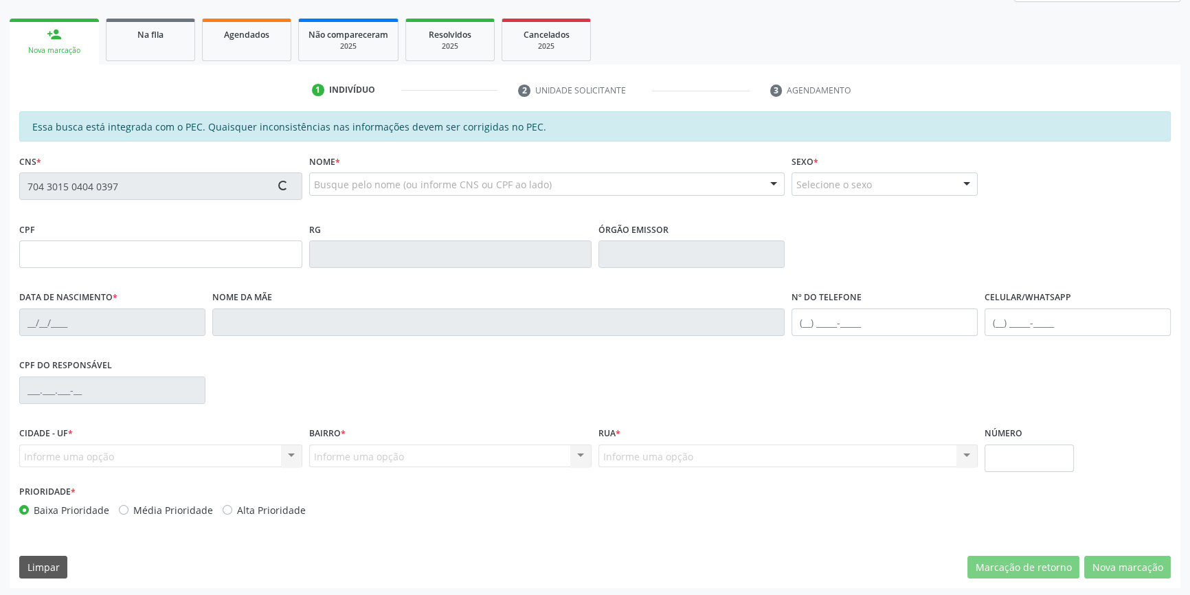
type input "Terezinha Rodrigues Pereira"
type input "(87) 98843-5333"
type input "755.316.744-49"
type input "S/N"
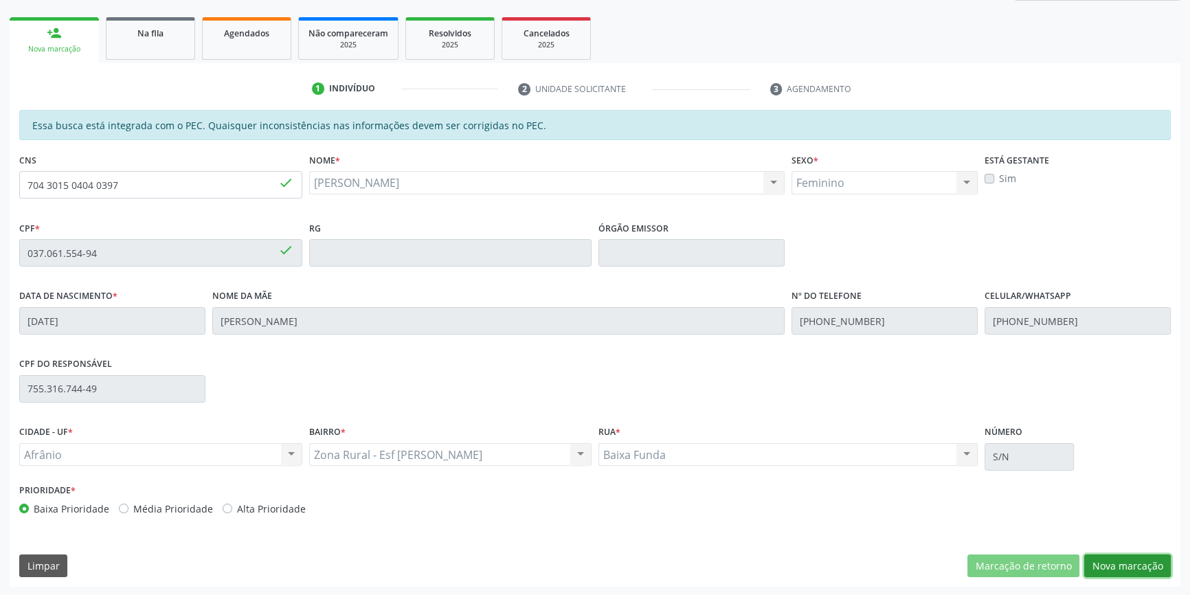
click at [1132, 562] on button "Nova marcação" at bounding box center [1128, 566] width 87 height 23
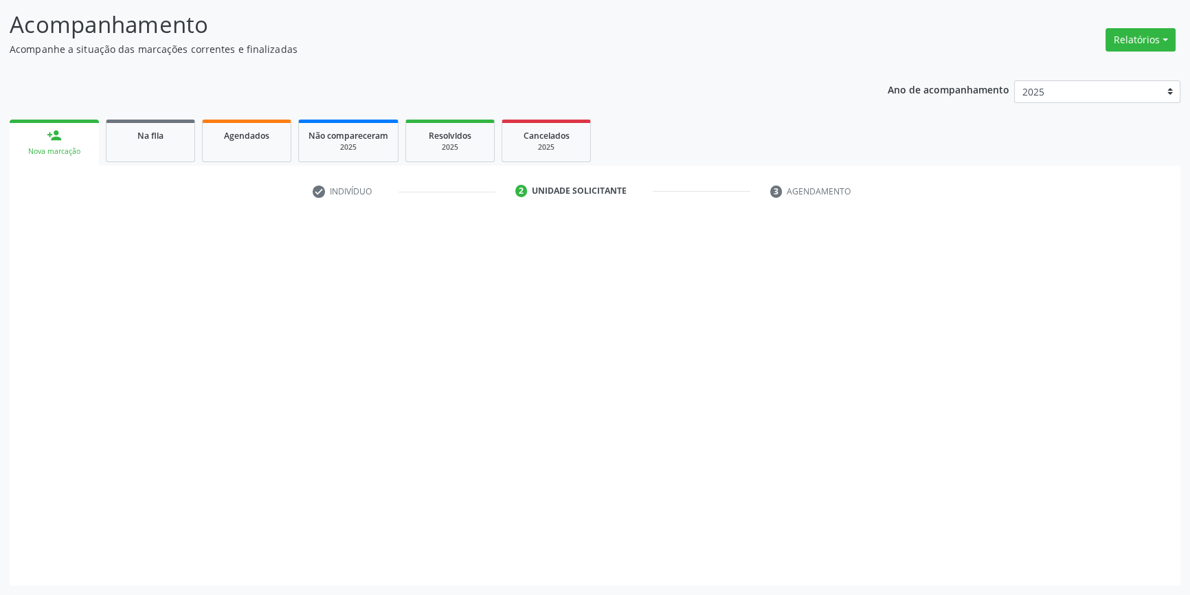
scroll to position [85, 0]
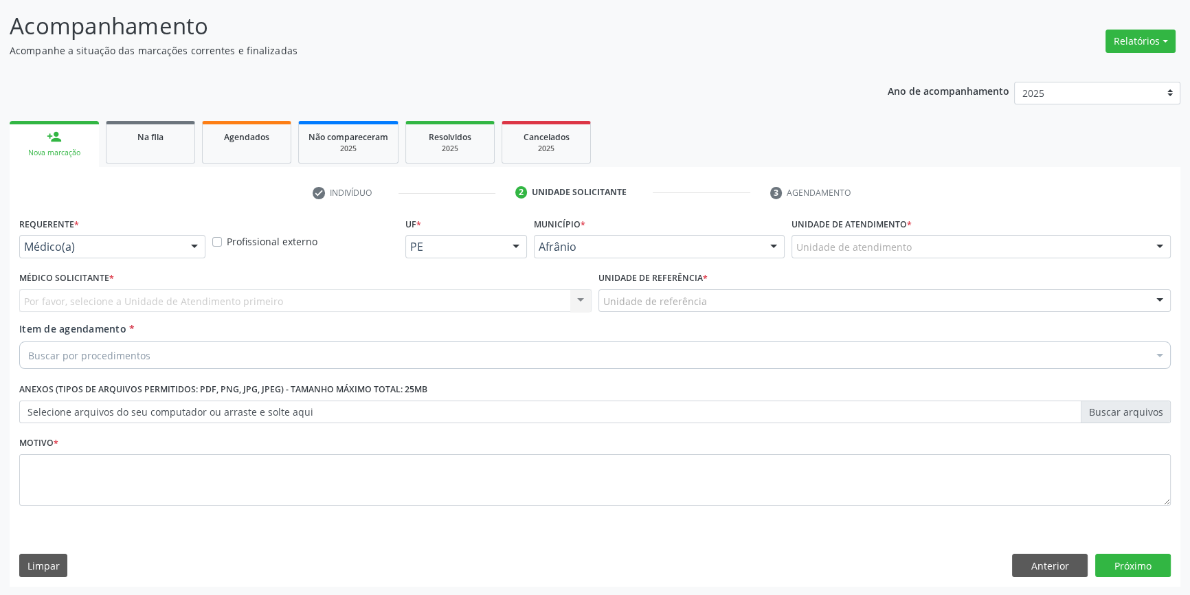
click at [874, 254] on div "Unidade de atendimento" at bounding box center [981, 246] width 379 height 23
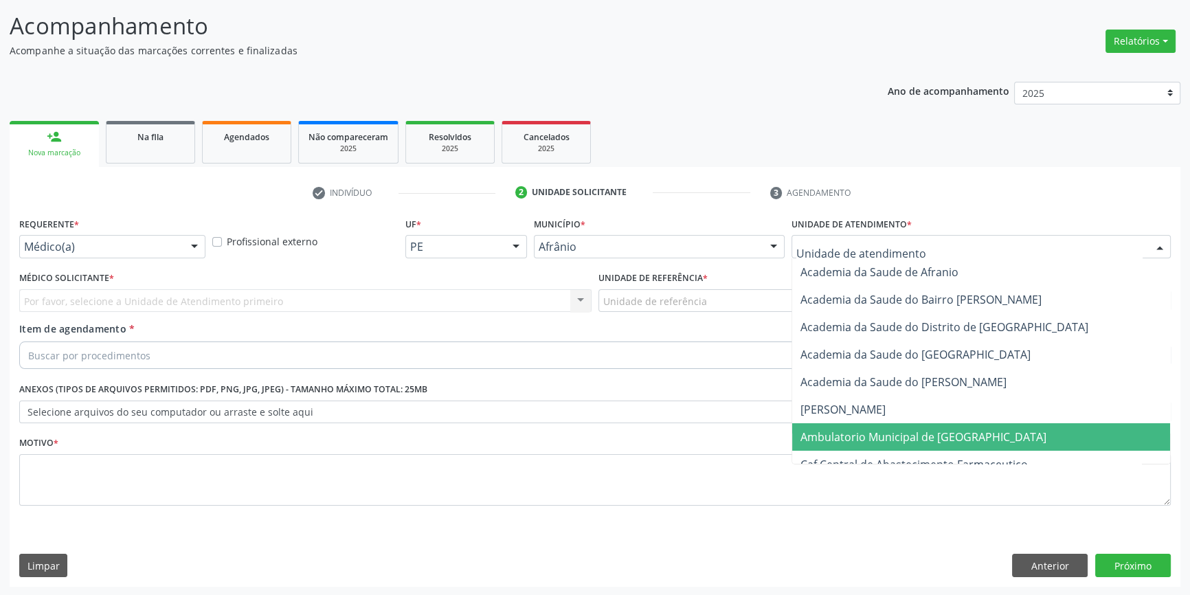
drag, startPoint x: 854, startPoint y: 438, endPoint x: 700, endPoint y: 323, distance: 192.6
click at [853, 439] on span "Ambulatorio Municipal de [GEOGRAPHIC_DATA]" at bounding box center [924, 437] width 246 height 15
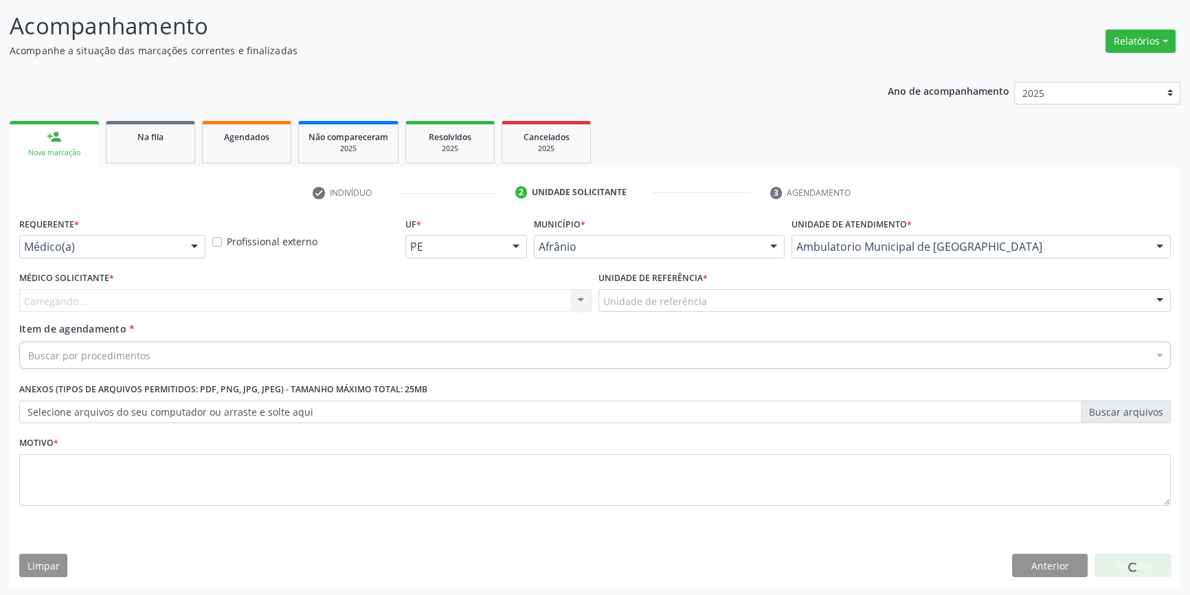
click at [700, 309] on div "Unidade de referência" at bounding box center [885, 300] width 573 height 23
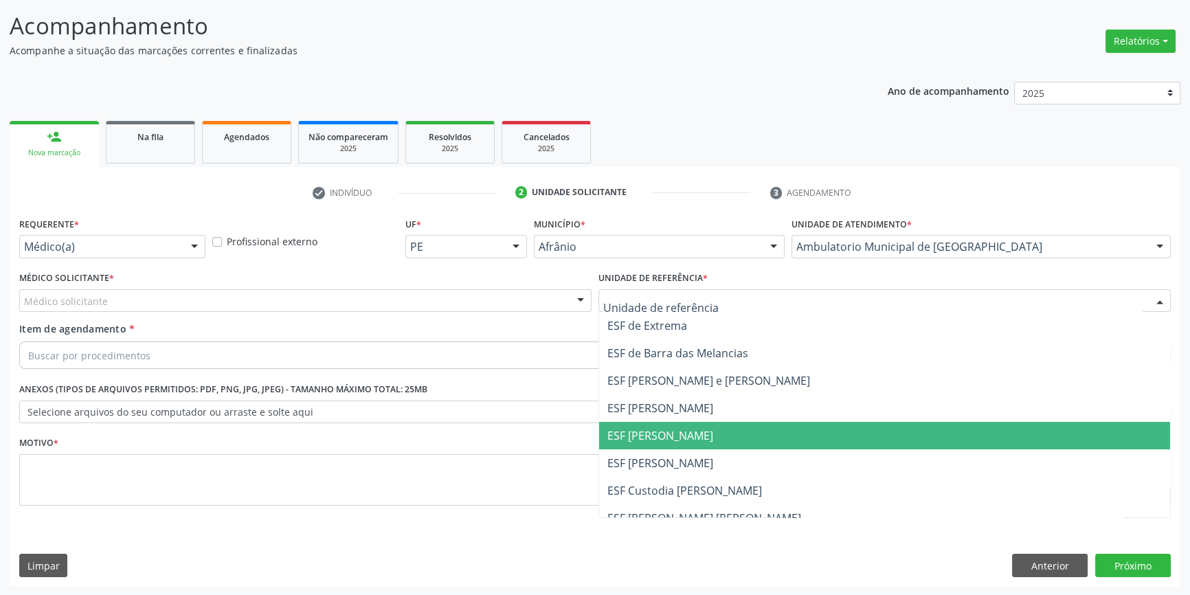
click at [689, 425] on span "ESF [PERSON_NAME]" at bounding box center [884, 435] width 571 height 27
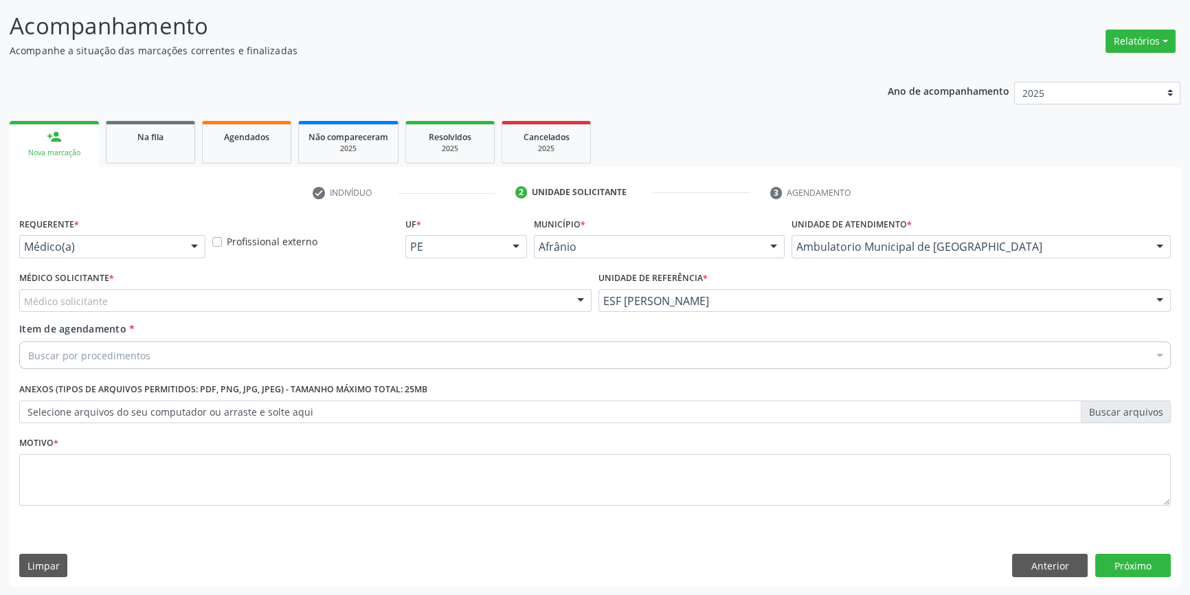
click at [508, 307] on div "Médico solicitante" at bounding box center [305, 300] width 573 height 23
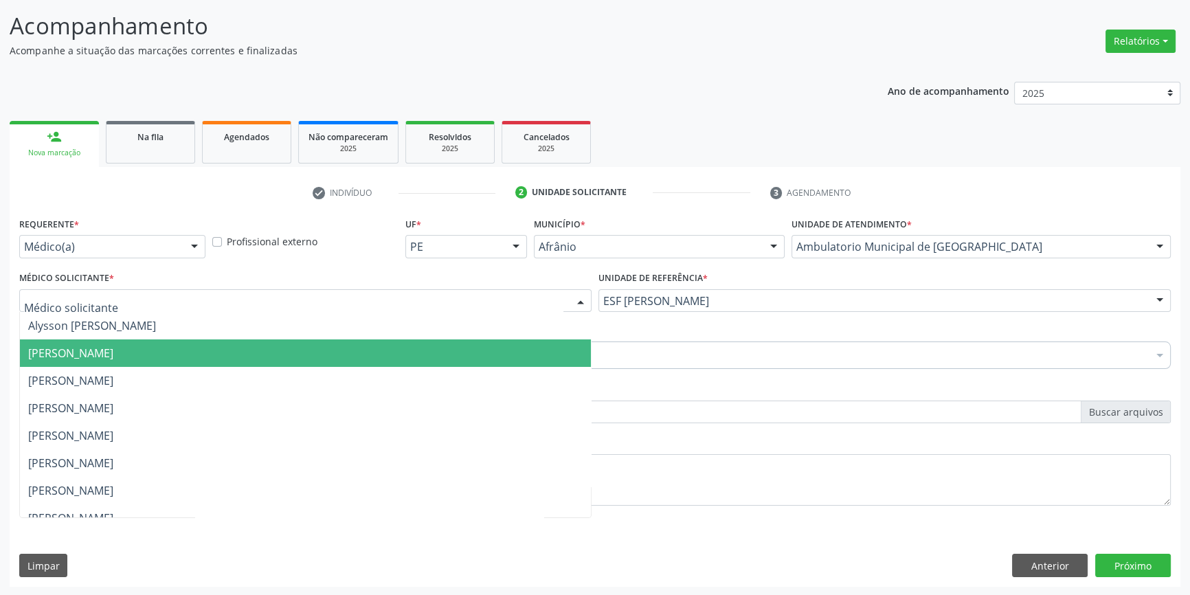
click at [278, 354] on span "[PERSON_NAME]" at bounding box center [305, 353] width 571 height 27
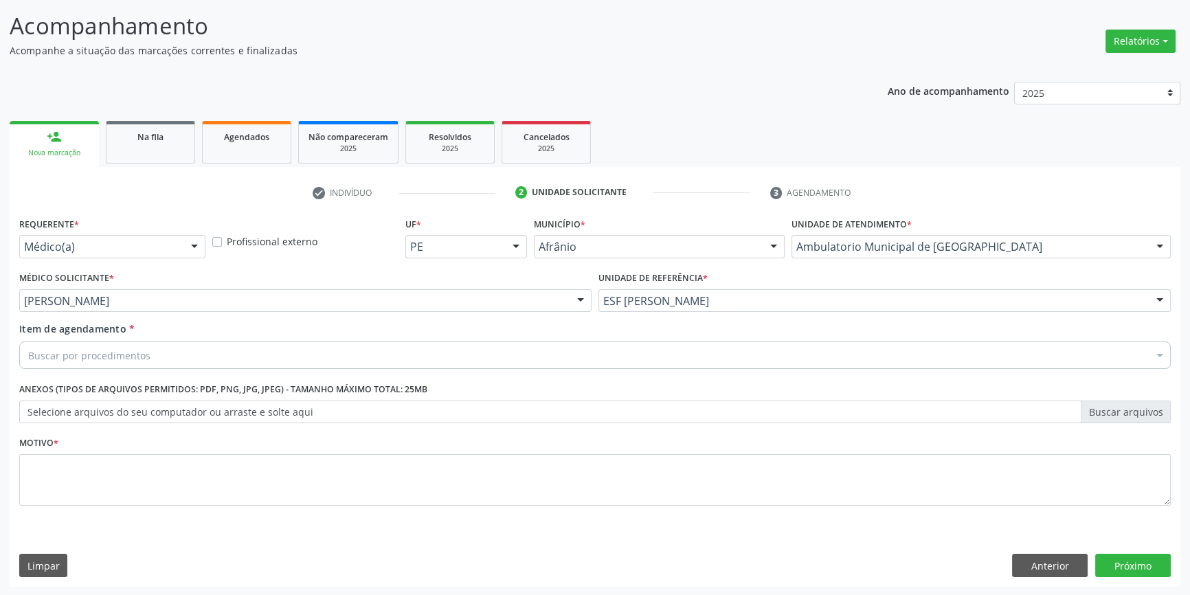
click at [220, 352] on div "Buscar por procedimentos" at bounding box center [595, 355] width 1152 height 27
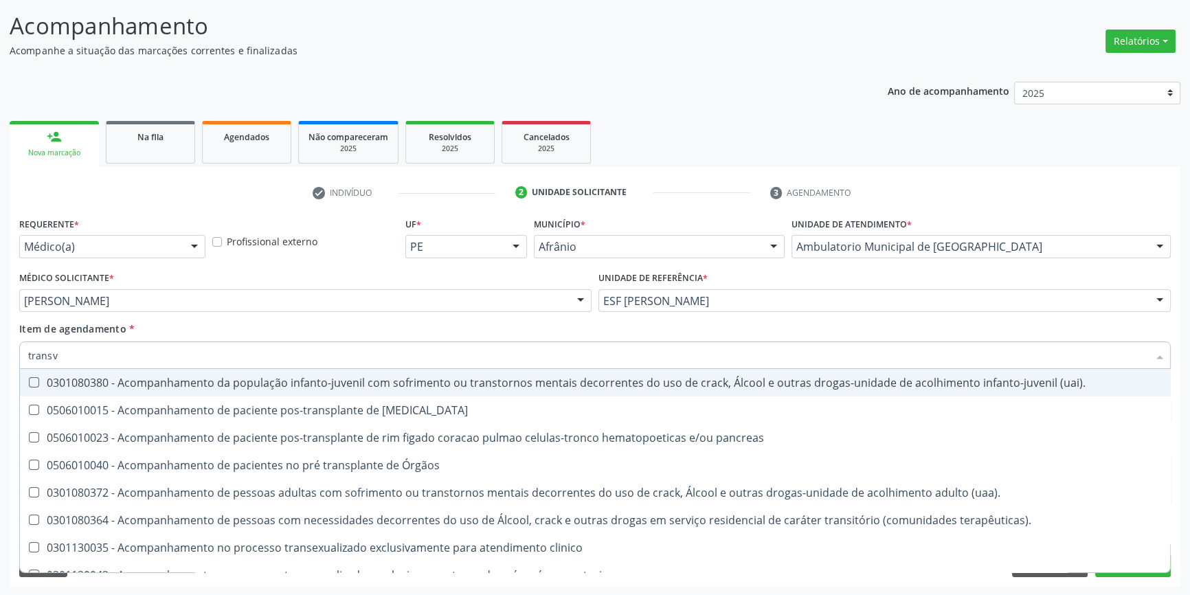
type input "transva"
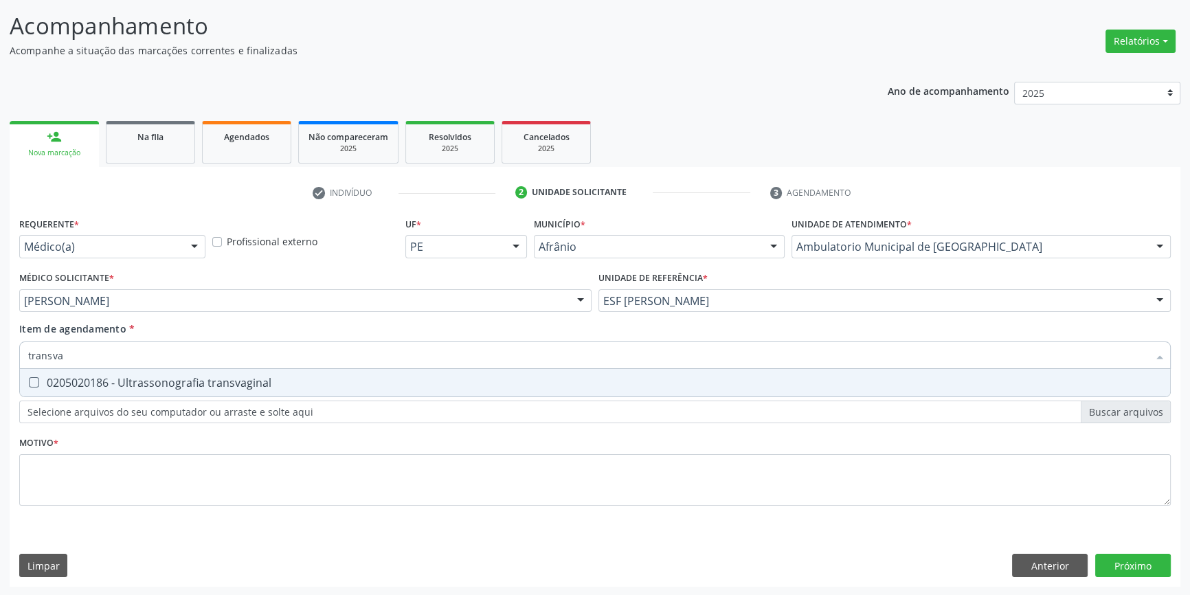
click at [225, 385] on div "0205020186 - Ultrassonografia transvaginal" at bounding box center [595, 382] width 1134 height 11
checkbox transvaginal "true"
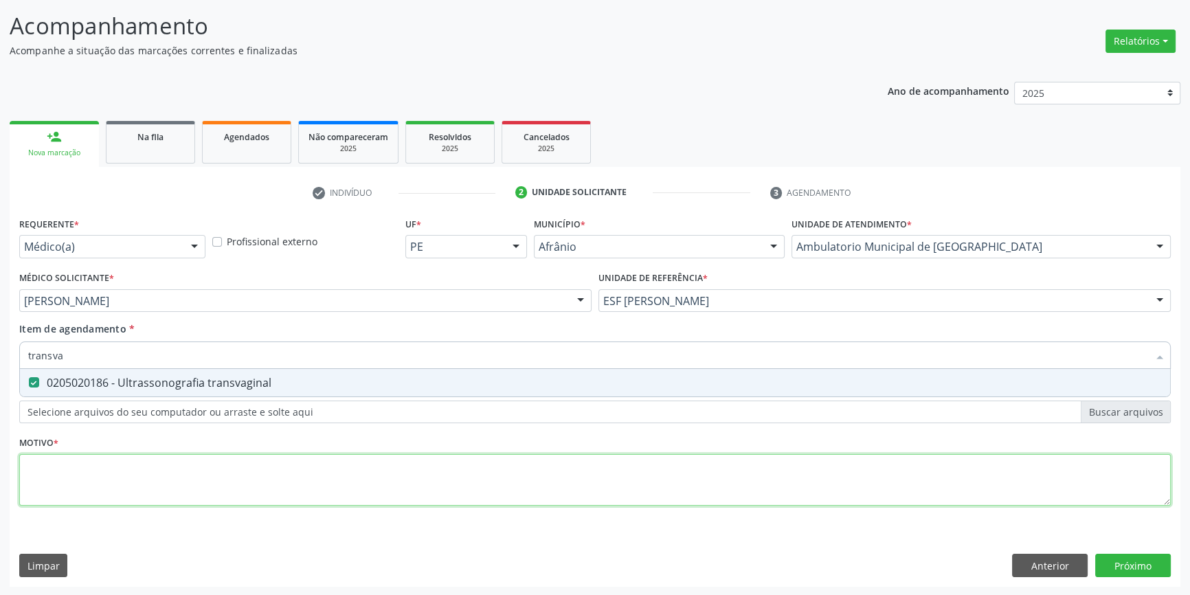
click at [190, 478] on div "Requerente * Médico(a) Médico(a) Enfermeiro(a) Paciente Nenhum resultado encont…" at bounding box center [595, 369] width 1152 height 311
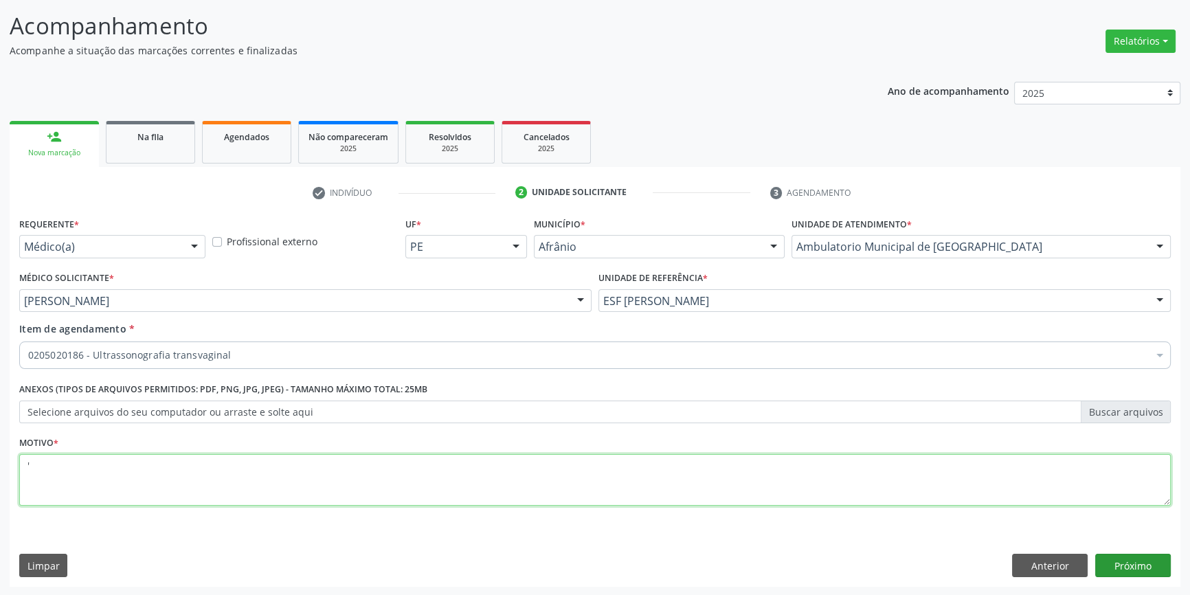
type textarea "'"
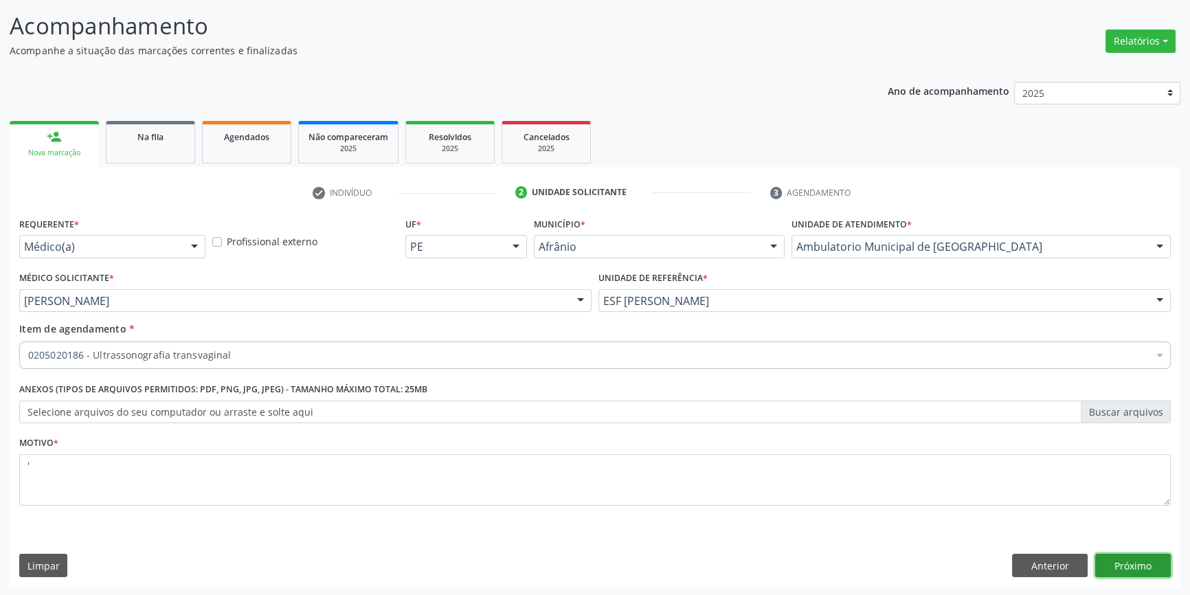
click at [1129, 570] on button "Próximo" at bounding box center [1134, 565] width 76 height 23
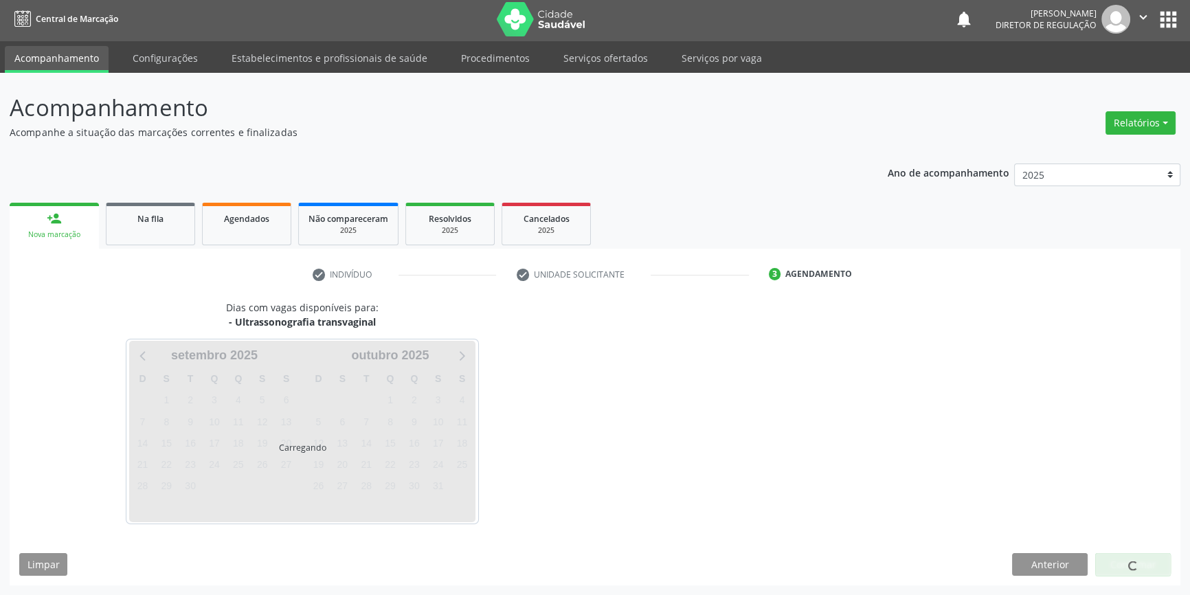
scroll to position [1, 0]
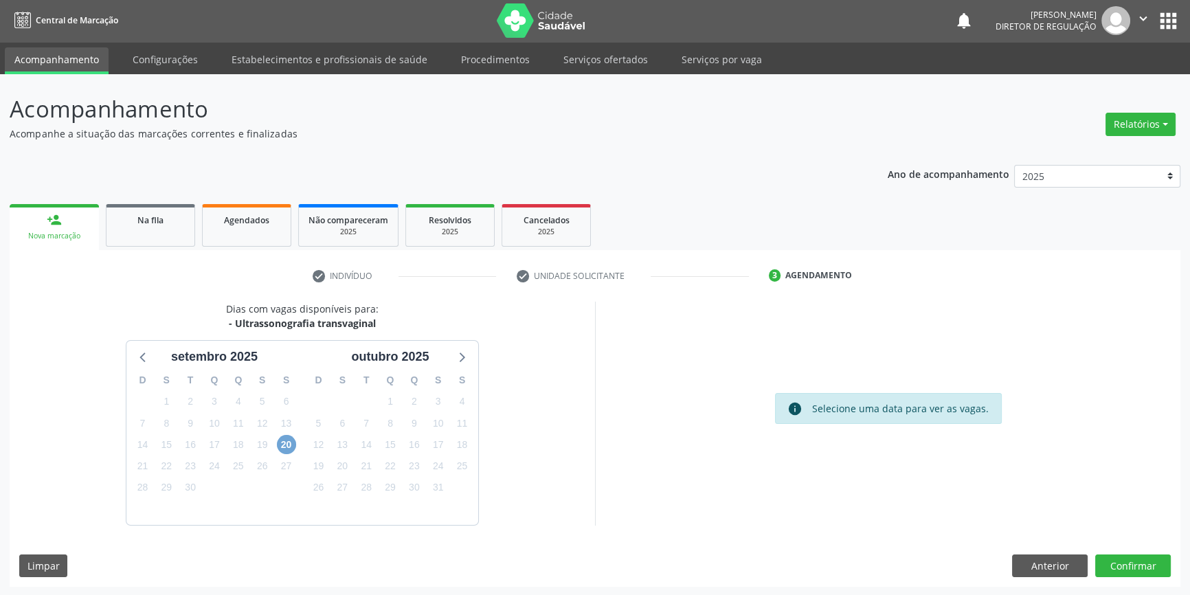
click at [280, 441] on span "20" at bounding box center [286, 444] width 19 height 19
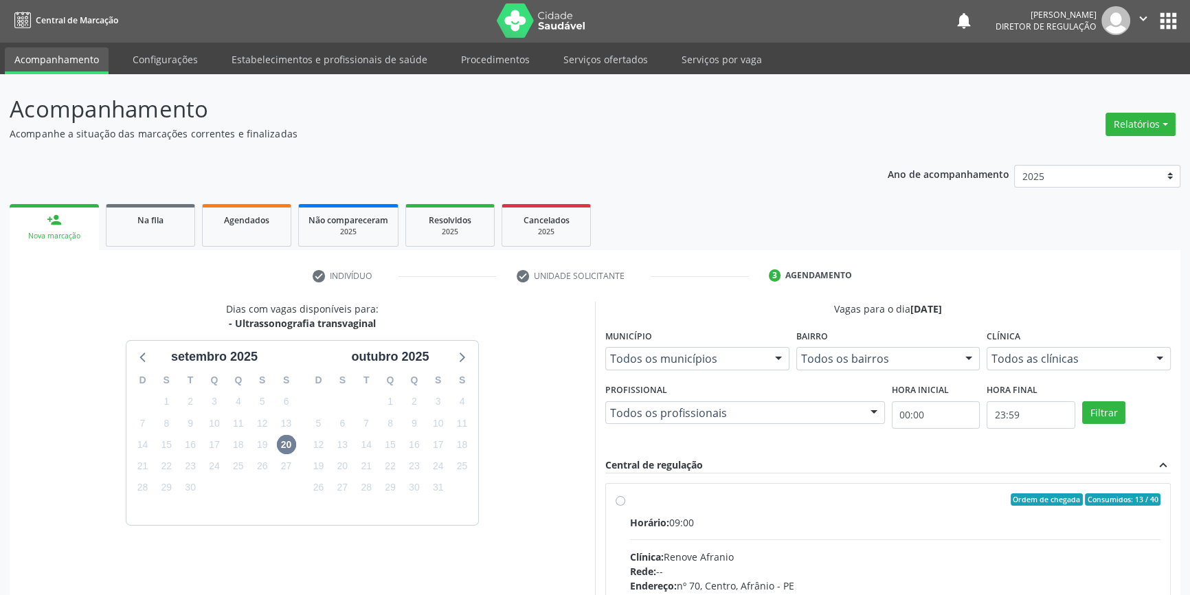
click at [727, 517] on div "Horário: 09:00" at bounding box center [895, 523] width 531 height 14
click at [625, 506] on input "Ordem de chegada Consumidos: 13 / 40 Horário: 09:00 Clínica: Renove Afranio Red…" at bounding box center [621, 500] width 10 height 12
radio input "true"
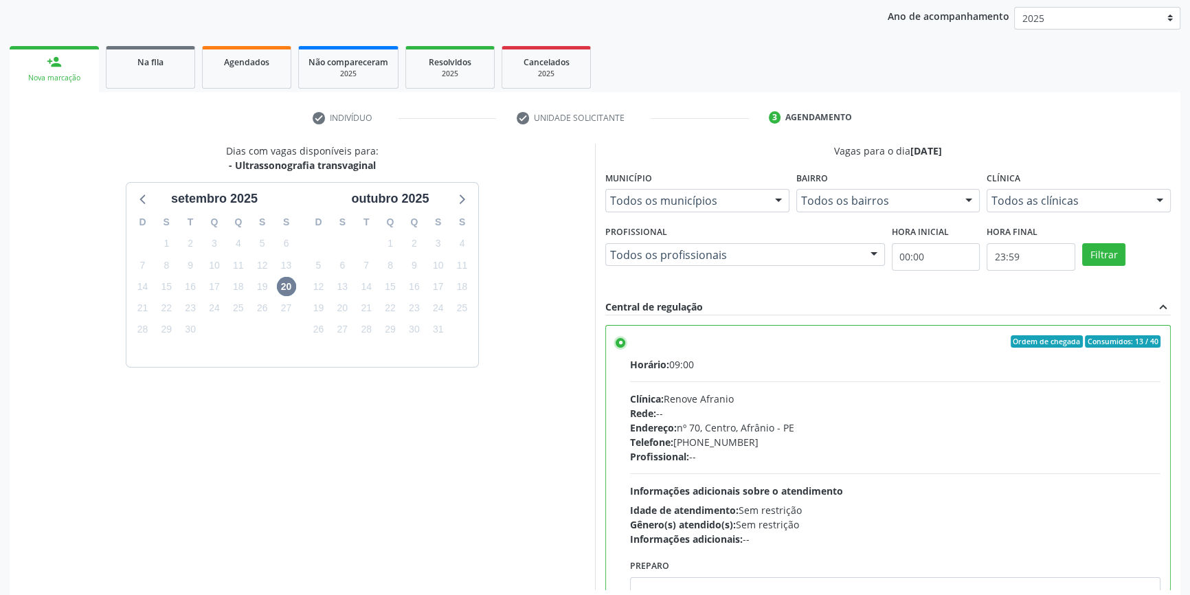
scroll to position [225, 0]
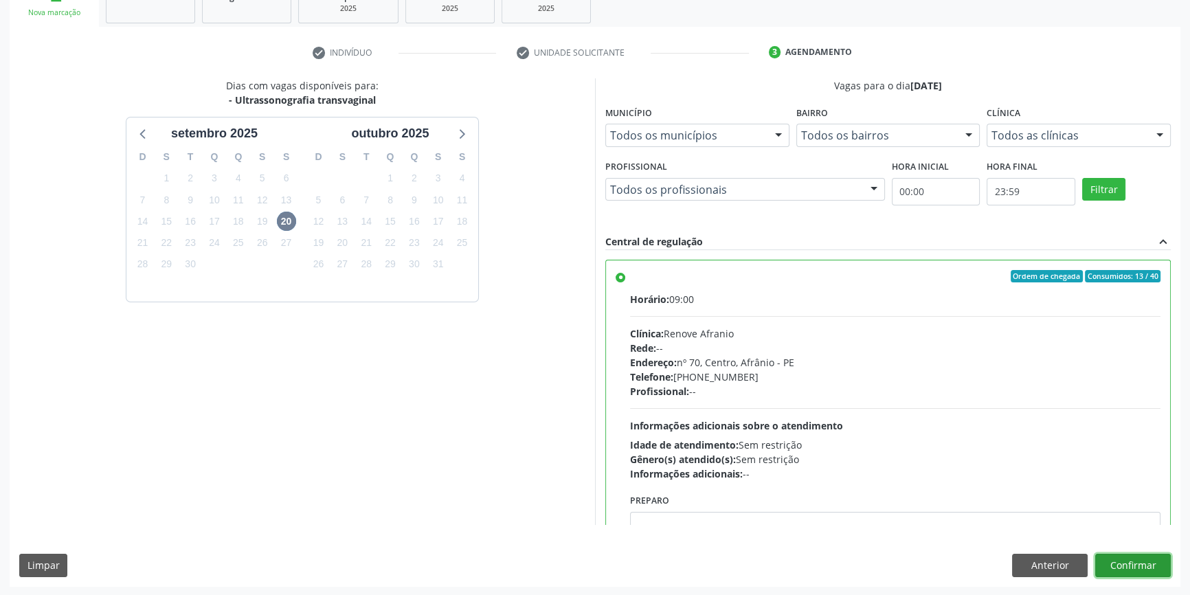
click at [1145, 564] on button "Confirmar" at bounding box center [1134, 565] width 76 height 23
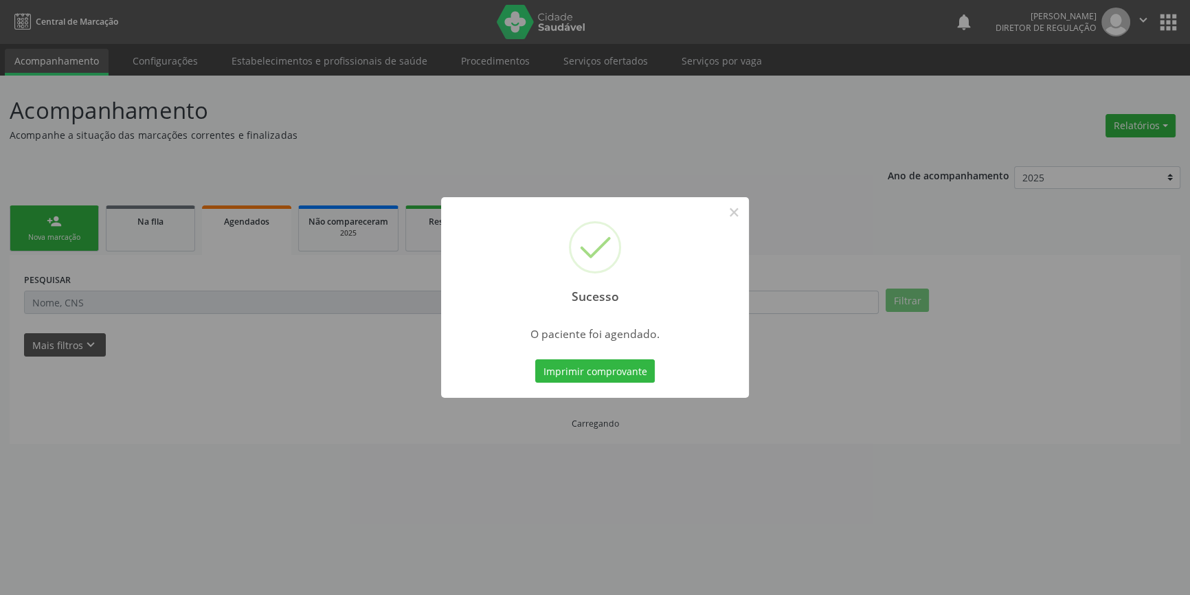
scroll to position [0, 0]
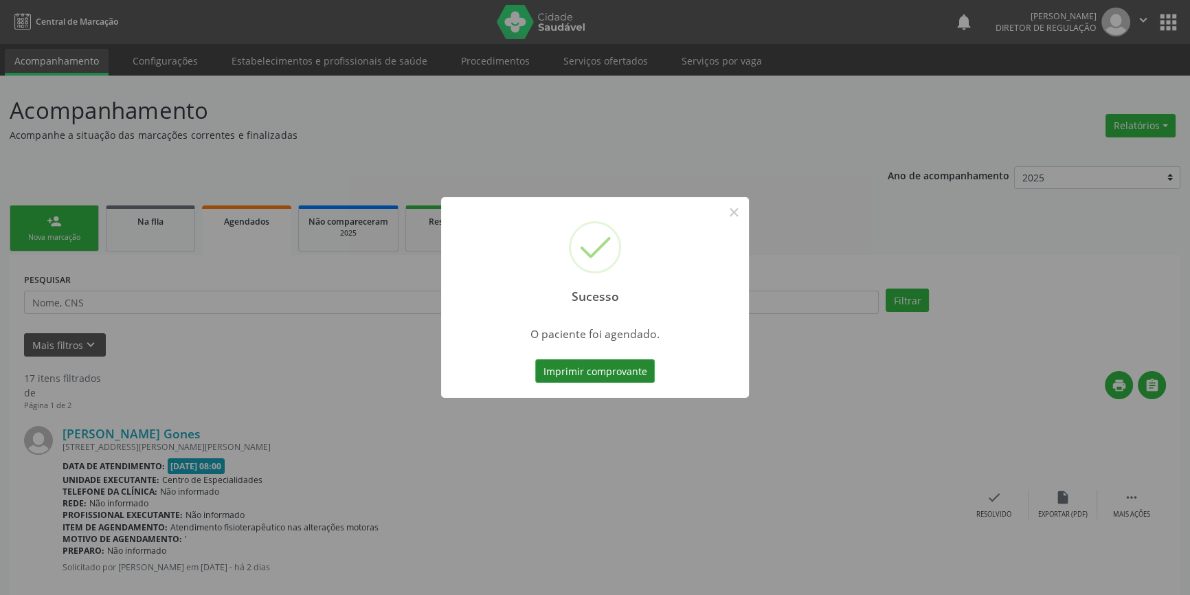
click at [590, 370] on button "Imprimir comprovante" at bounding box center [595, 370] width 120 height 23
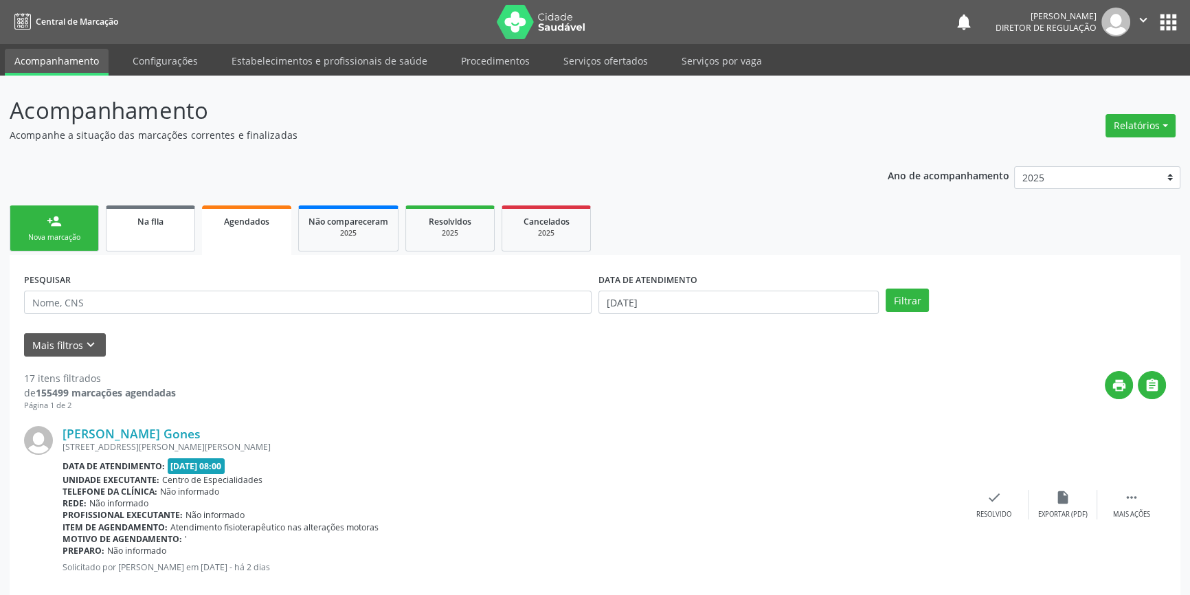
click at [148, 249] on link "Na fila" at bounding box center [150, 229] width 89 height 46
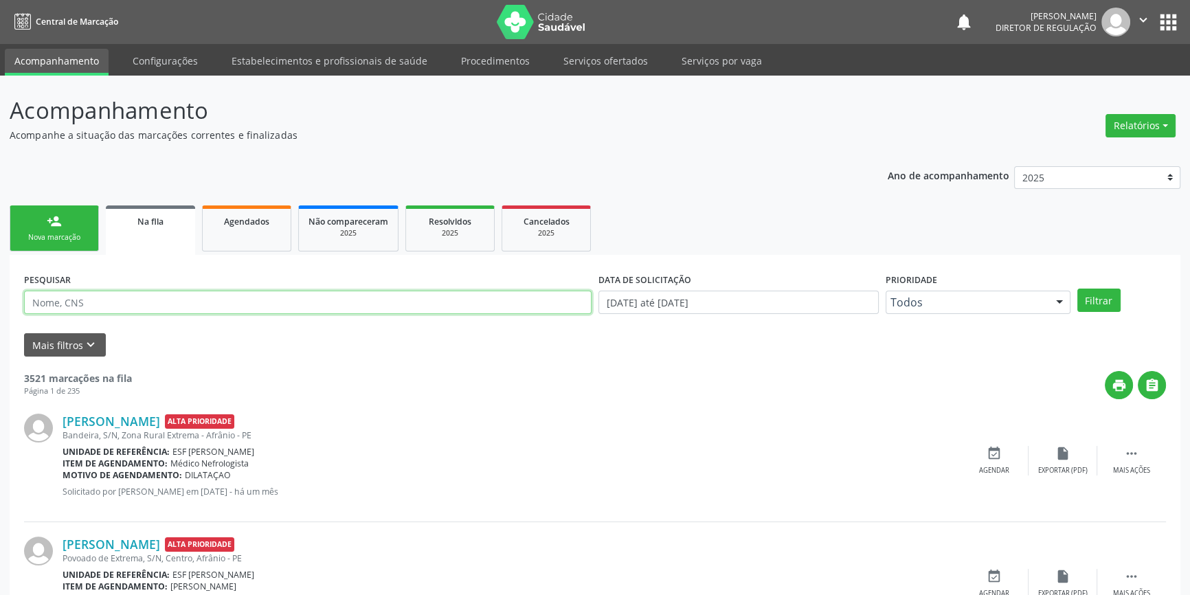
click at [132, 306] on input "text" at bounding box center [308, 302] width 568 height 23
type input "705004259375356"
click at [1105, 302] on button "Filtrar" at bounding box center [1099, 300] width 43 height 23
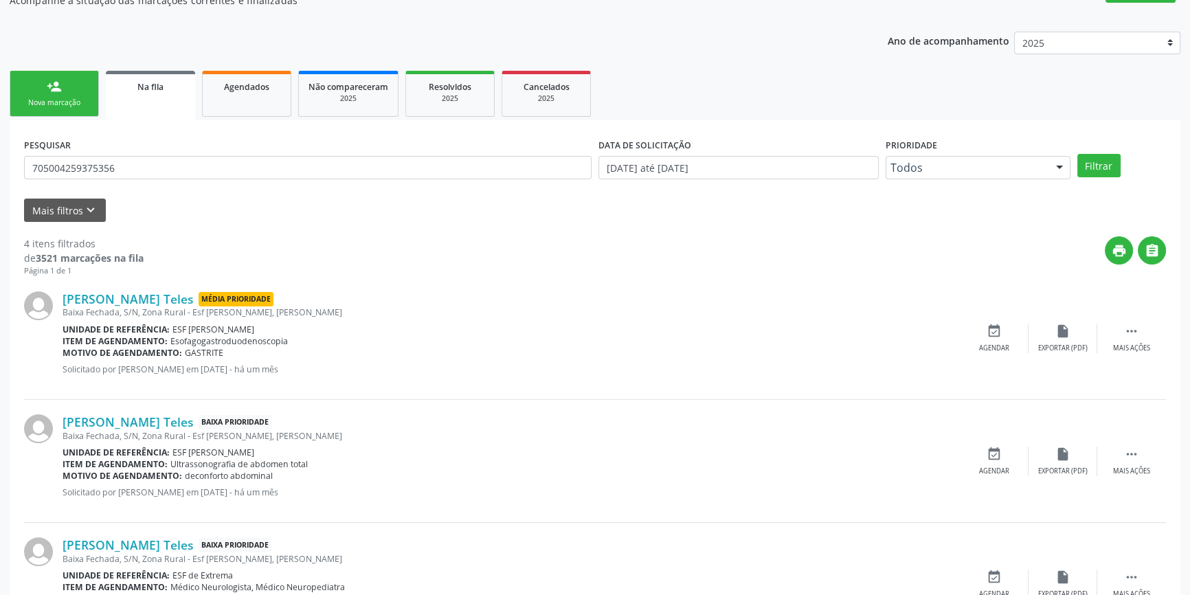
scroll to position [331, 0]
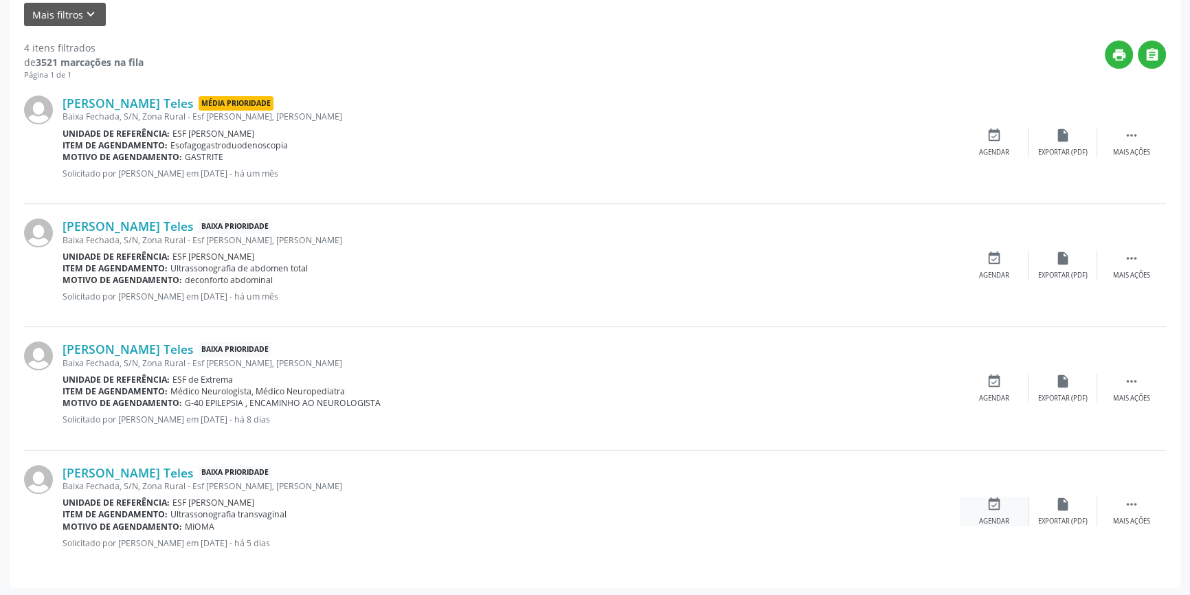
click at [1003, 498] on div "event_available Agendar" at bounding box center [994, 512] width 69 height 30
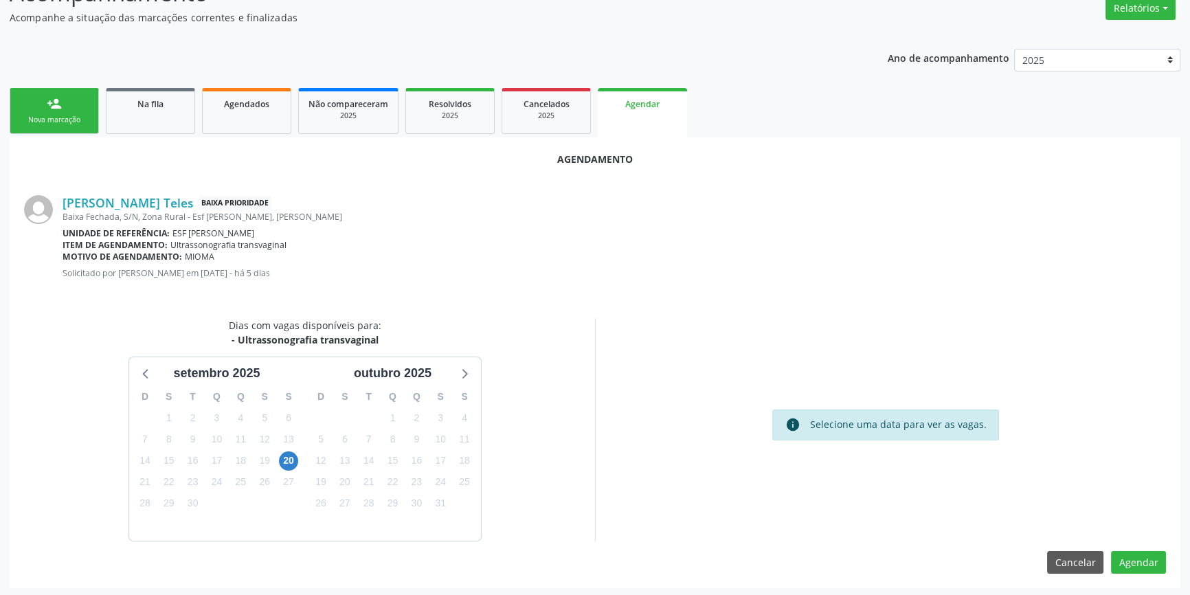
scroll to position [119, 0]
click at [296, 462] on div "20" at bounding box center [289, 459] width 24 height 21
click at [289, 460] on span "20" at bounding box center [288, 459] width 19 height 19
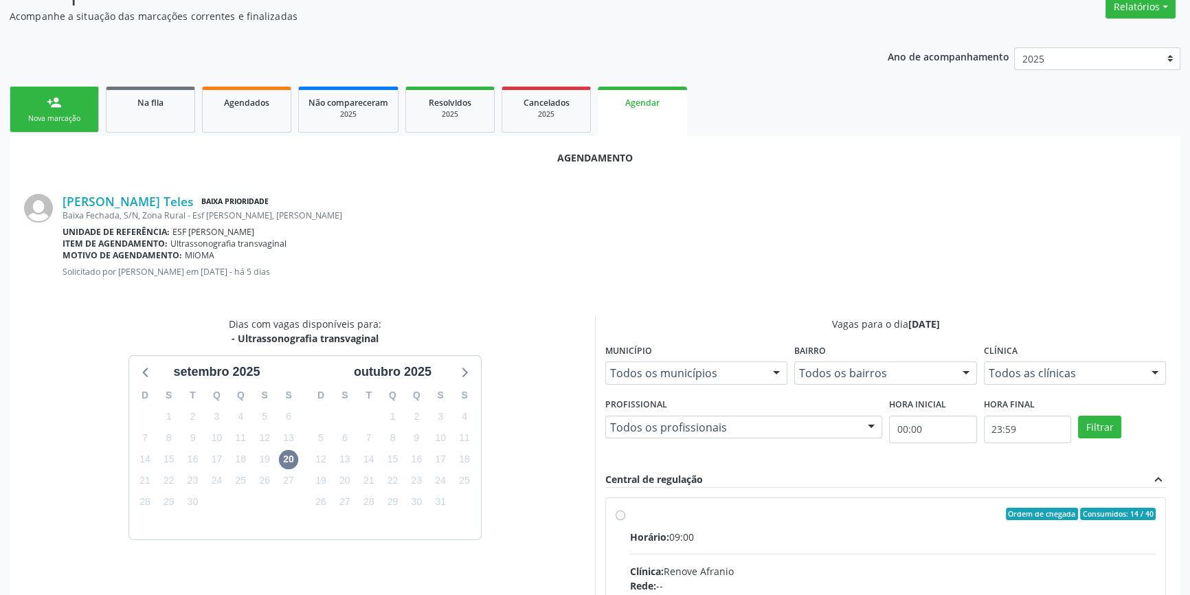
click at [656, 530] on div "Horário: 09:00" at bounding box center [893, 537] width 526 height 14
click at [625, 520] on input "Ordem de chegada Consumidos: 14 / 40 Horário: 09:00 Clínica: Renove Afranio Red…" at bounding box center [621, 514] width 10 height 12
radio input "true"
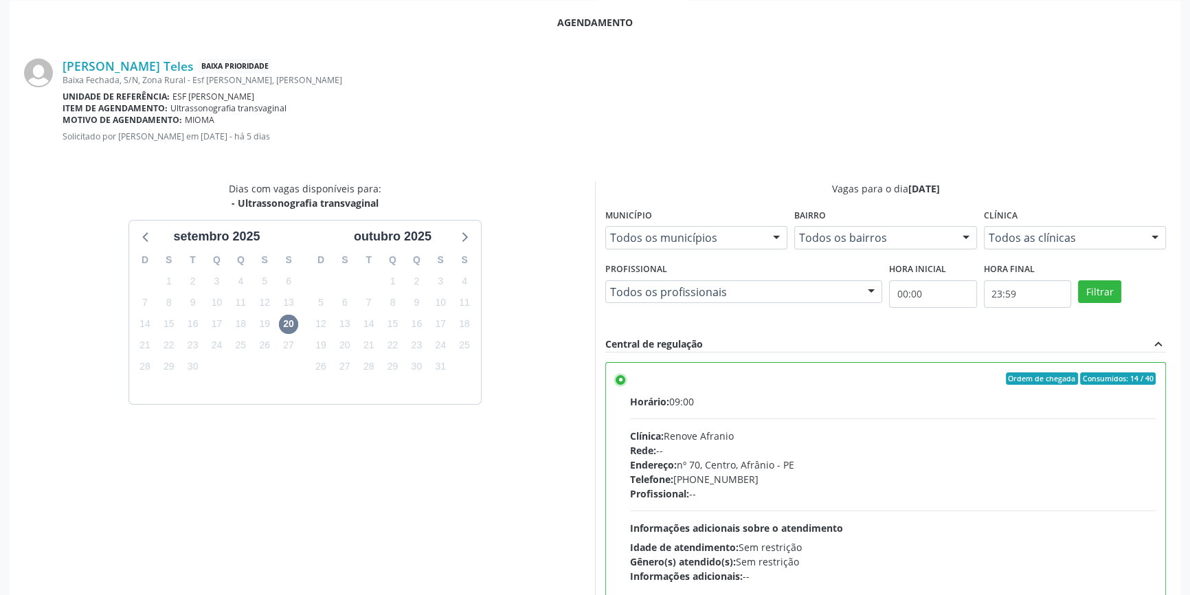
scroll to position [342, 0]
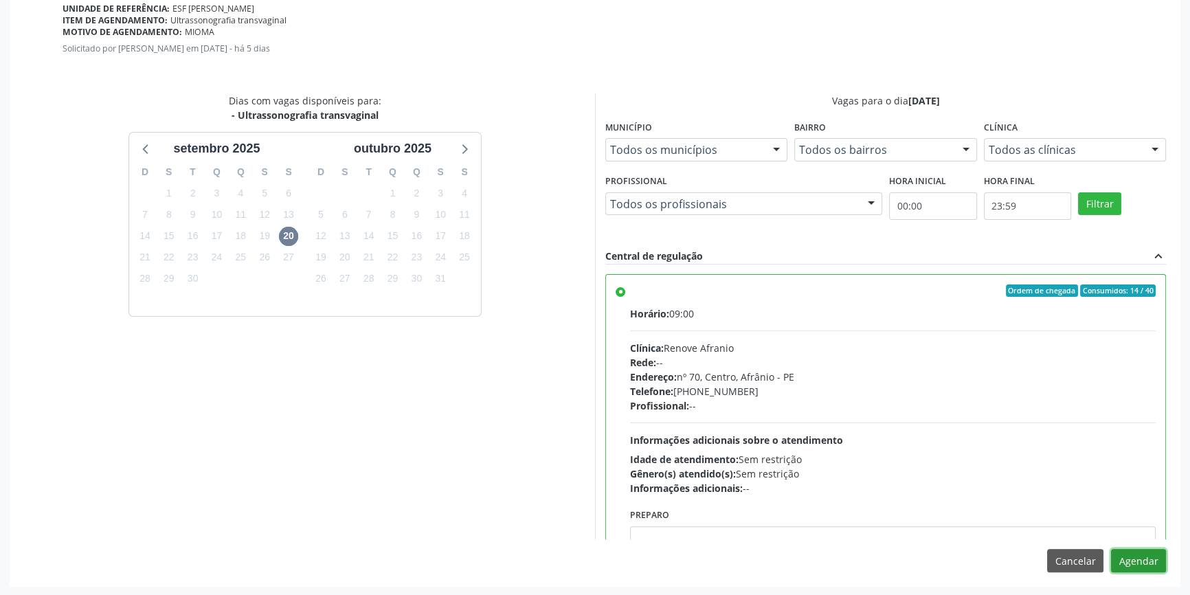
click at [1146, 552] on button "Agendar" at bounding box center [1138, 560] width 55 height 23
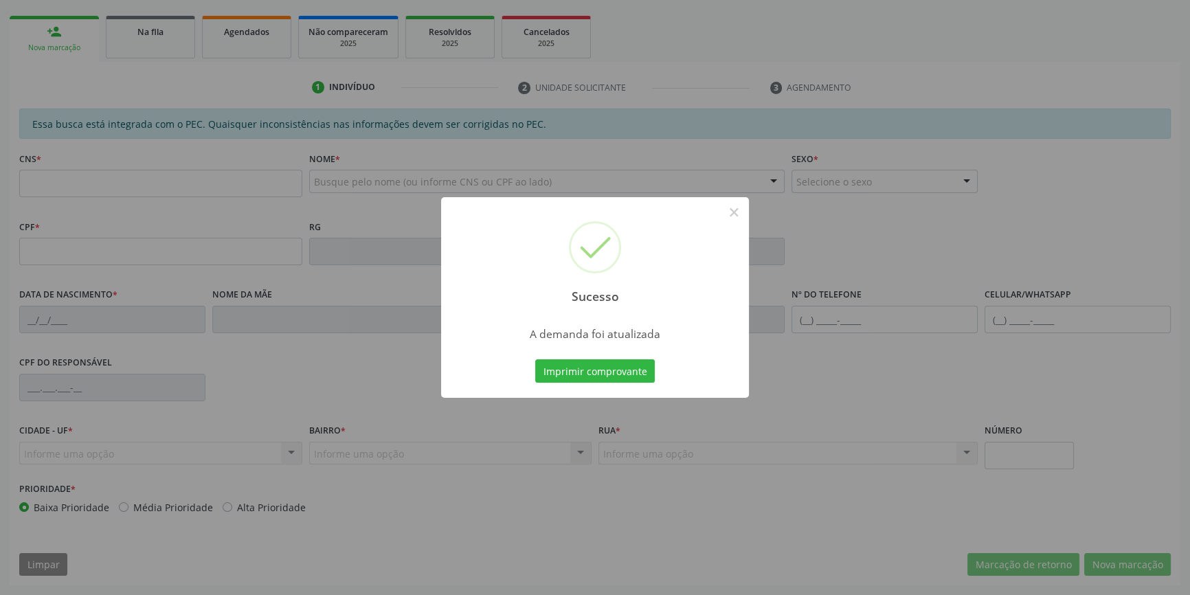
scroll to position [188, 0]
click at [614, 371] on button "Imprimir comprovante" at bounding box center [595, 370] width 120 height 23
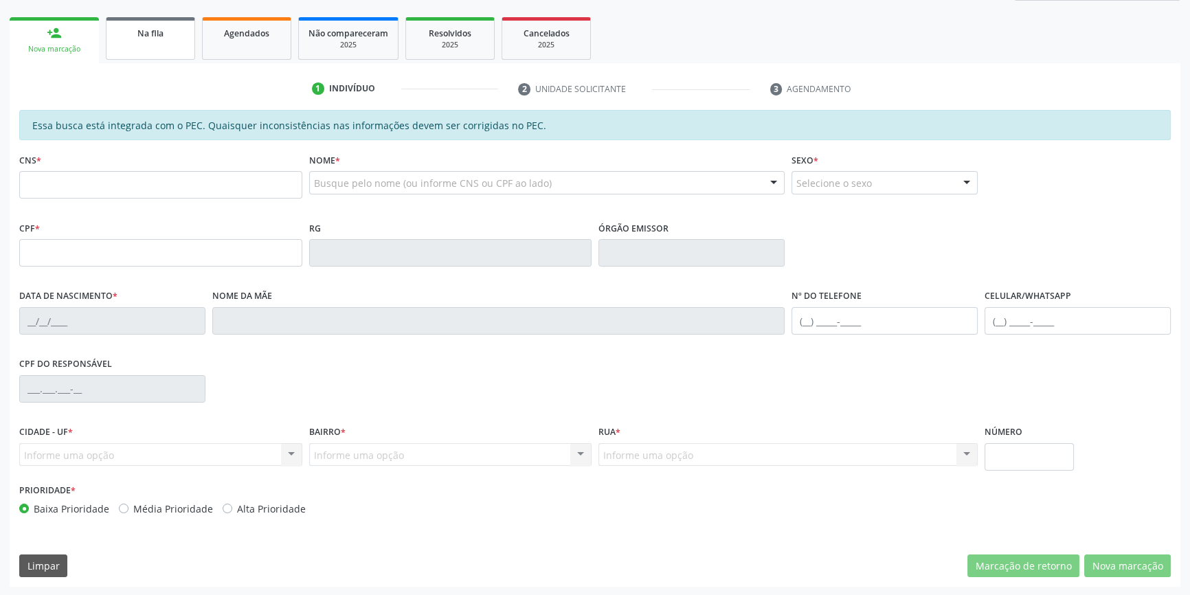
click at [139, 54] on link "Na fila" at bounding box center [150, 38] width 89 height 43
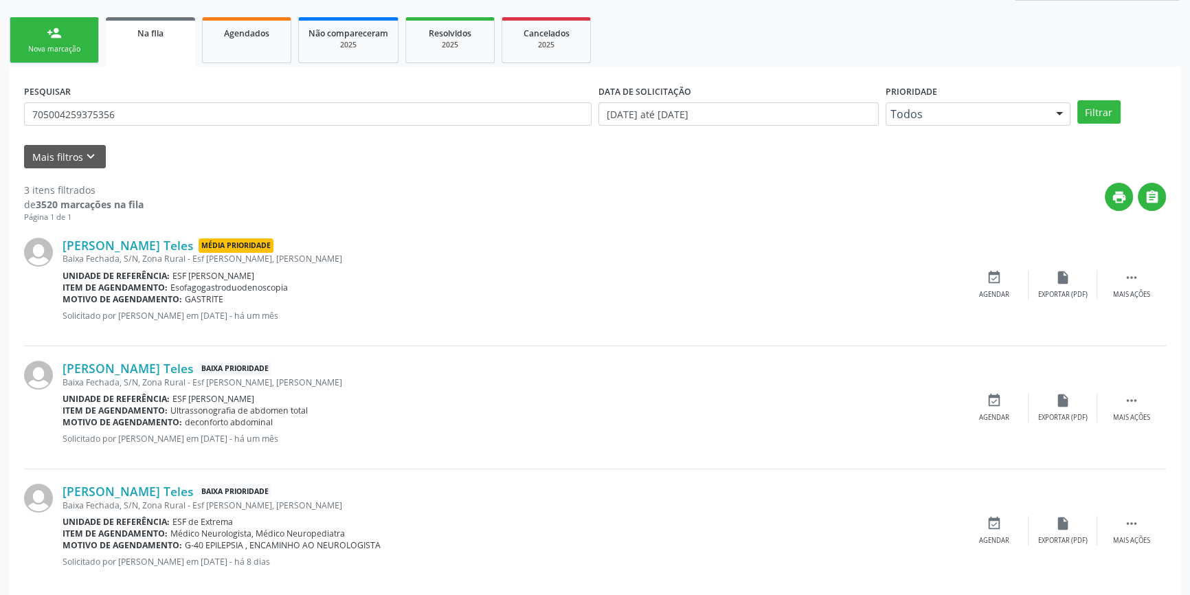
scroll to position [0, 0]
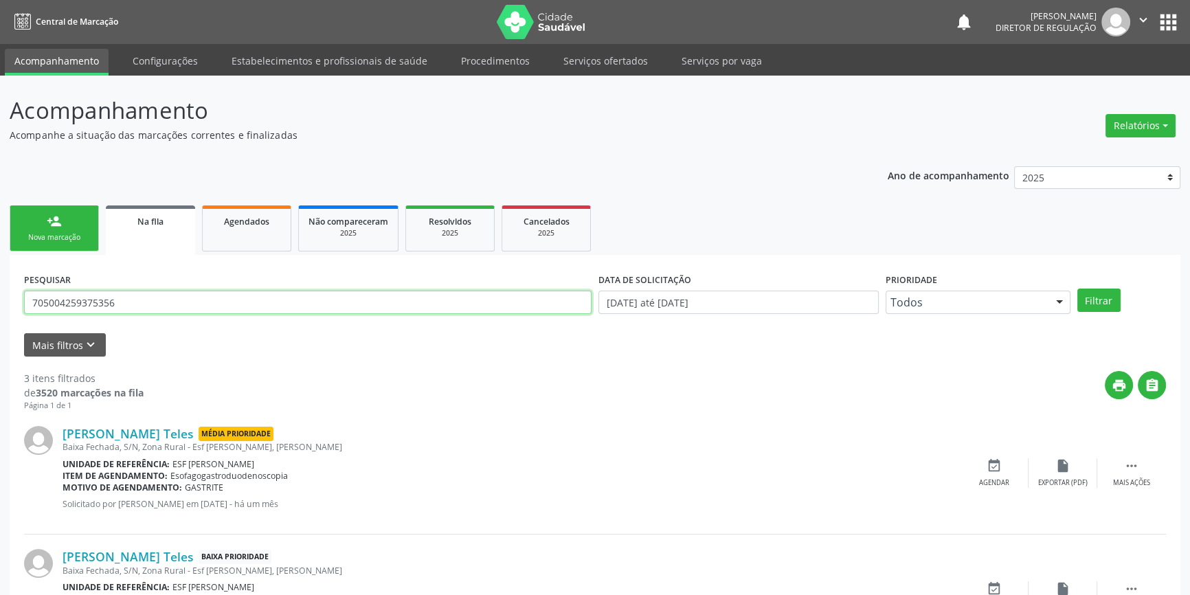
drag, startPoint x: 143, startPoint y: 299, endPoint x: 0, endPoint y: 302, distance: 143.0
click at [0, 302] on div "Acompanhamento Acompanhe a situação das marcações correntes e finalizadas Relat…" at bounding box center [595, 440] width 1190 height 729
type input "705002847316553"
click at [1107, 304] on button "Filtrar" at bounding box center [1099, 300] width 43 height 23
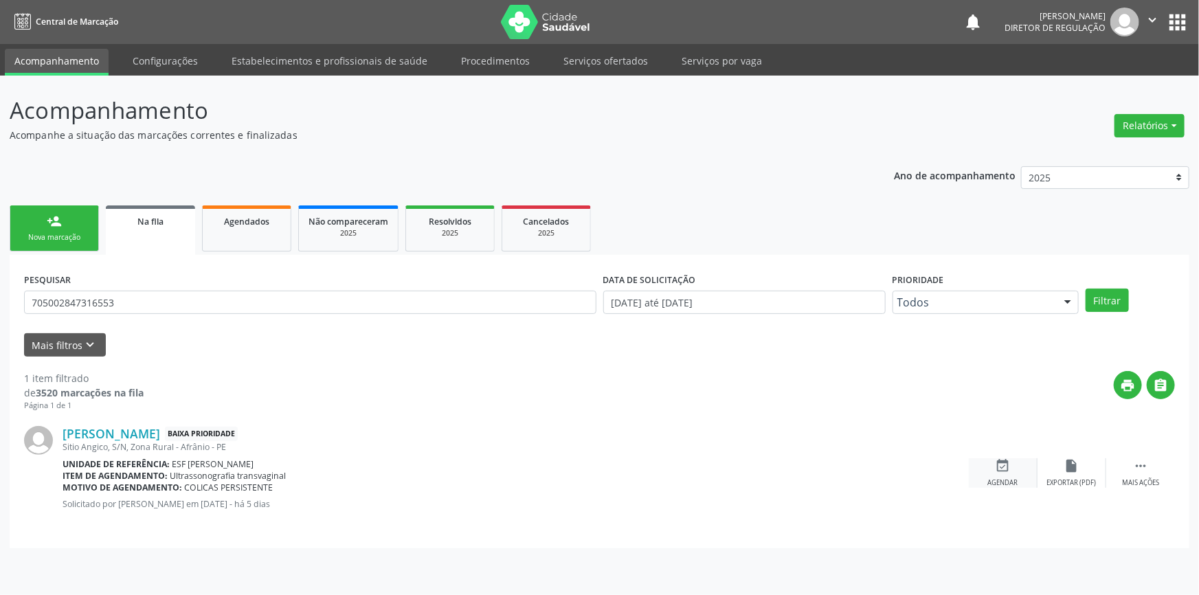
click at [1008, 471] on icon "event_available" at bounding box center [1003, 465] width 15 height 15
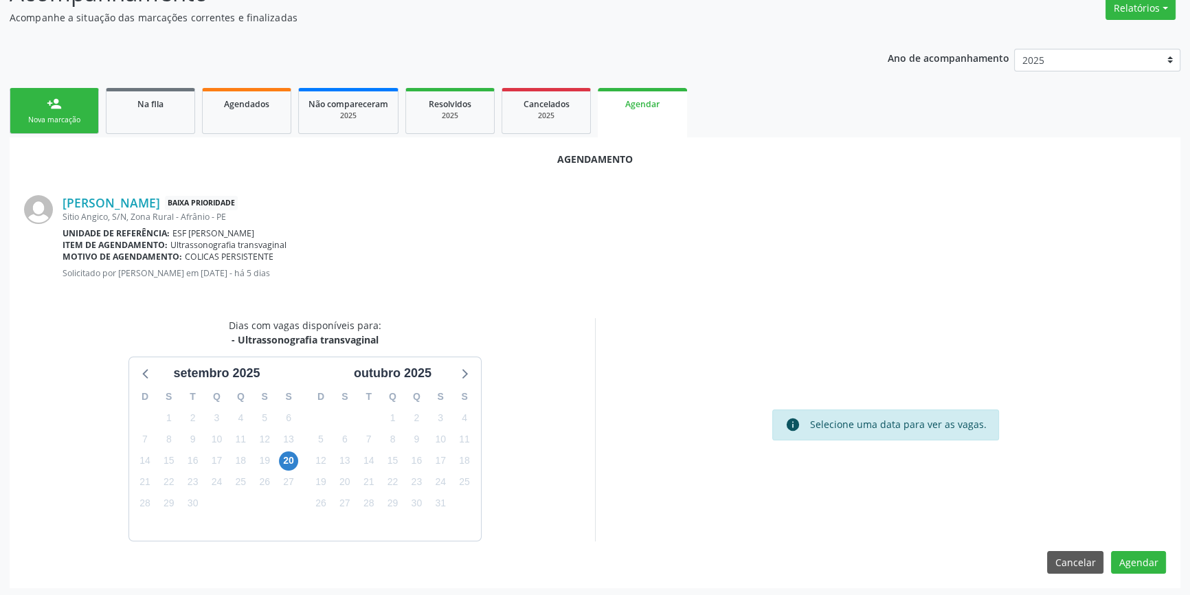
scroll to position [119, 0]
click at [284, 458] on span "20" at bounding box center [288, 459] width 19 height 19
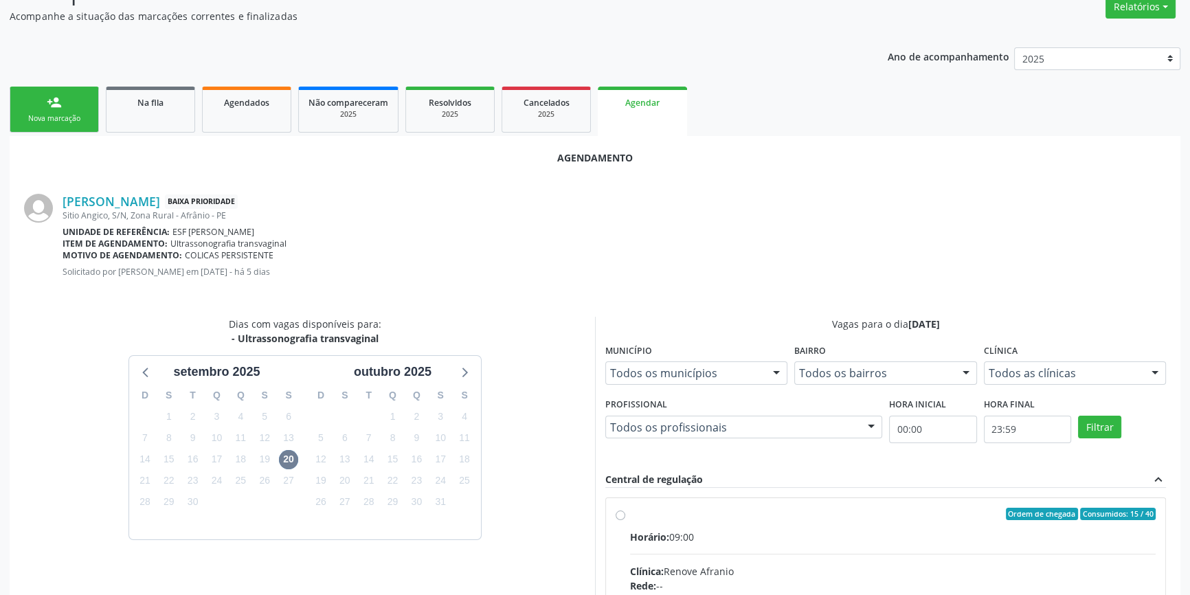
click at [625, 520] on input "Ordem de chegada Consumidos: 15 / 40 Horário: 09:00 Clínica: Renove Afranio Red…" at bounding box center [621, 514] width 10 height 12
radio input "true"
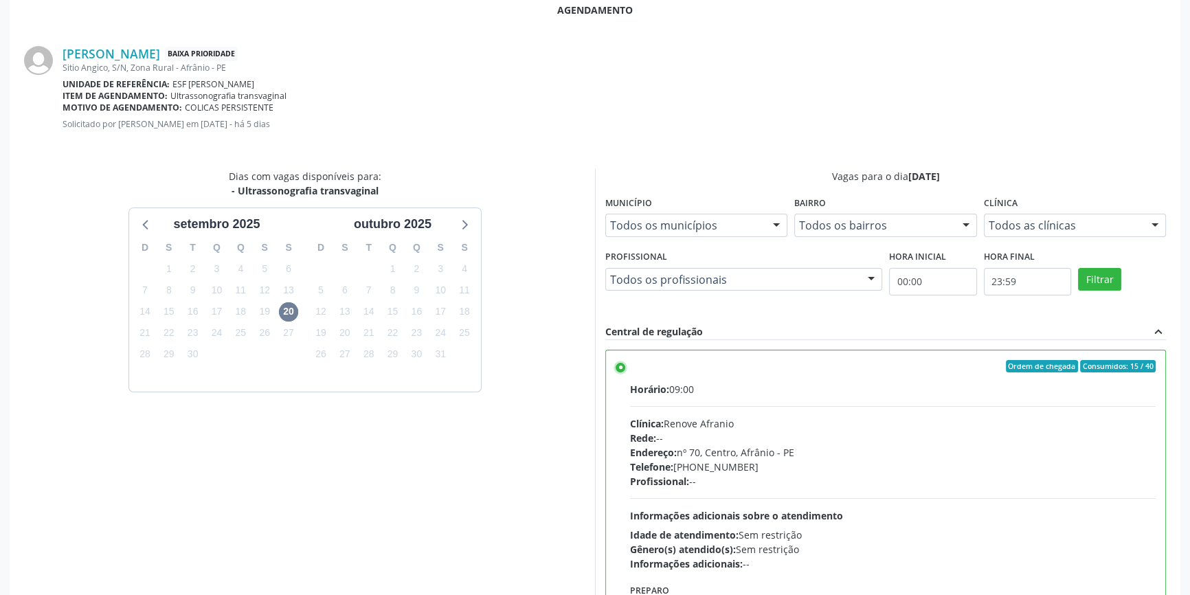
scroll to position [342, 0]
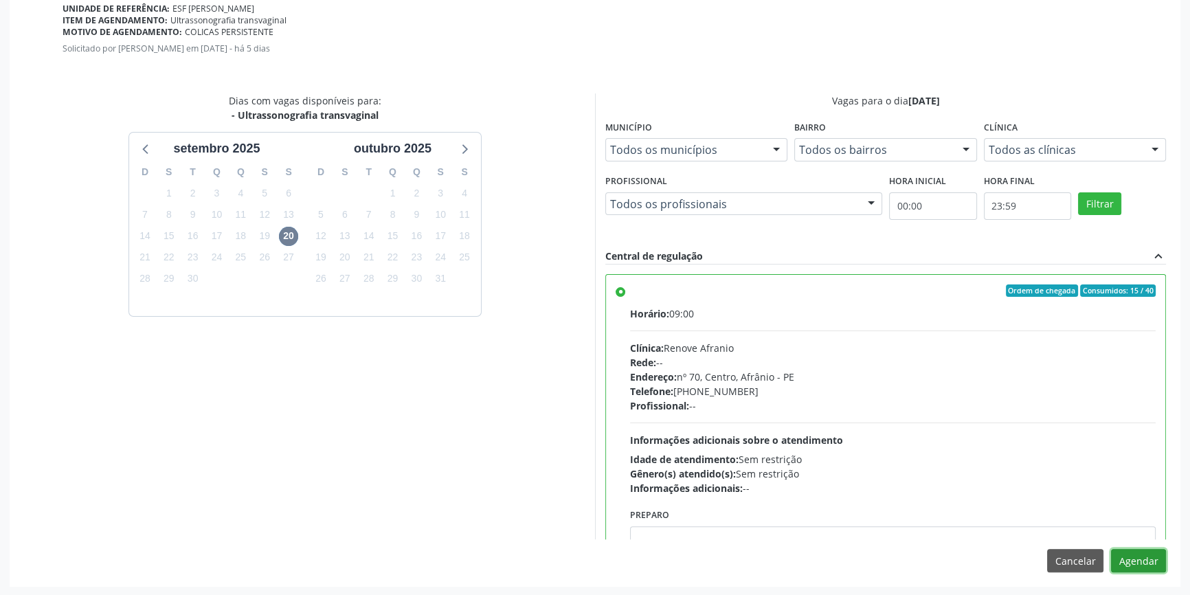
click at [1141, 558] on button "Agendar" at bounding box center [1138, 560] width 55 height 23
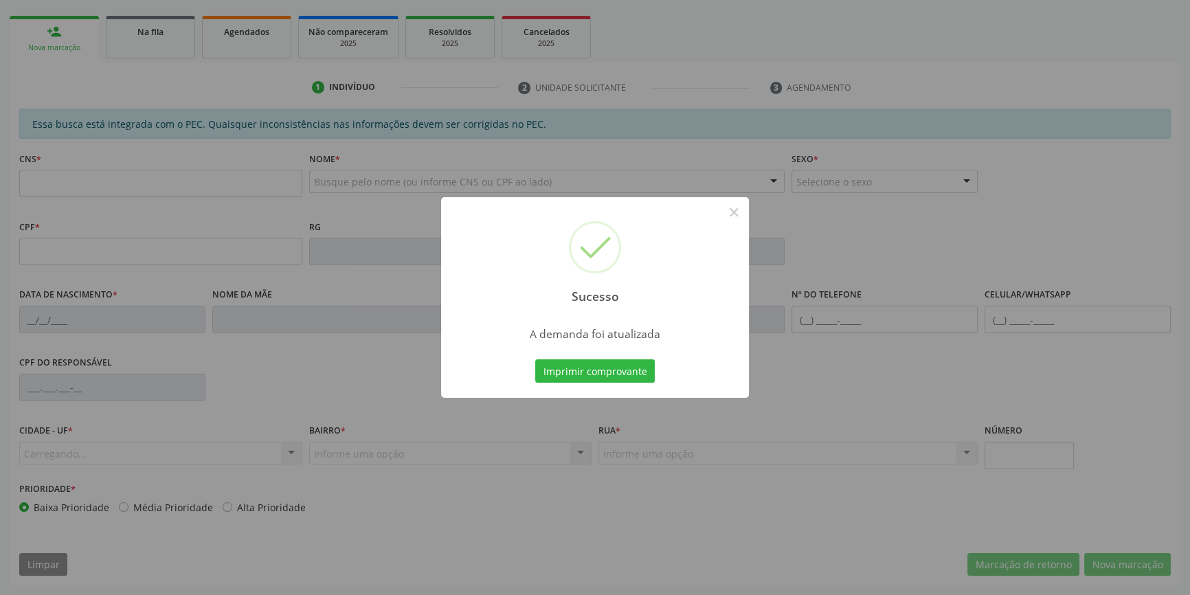
scroll to position [188, 0]
click at [632, 373] on button "Imprimir comprovante" at bounding box center [595, 370] width 120 height 23
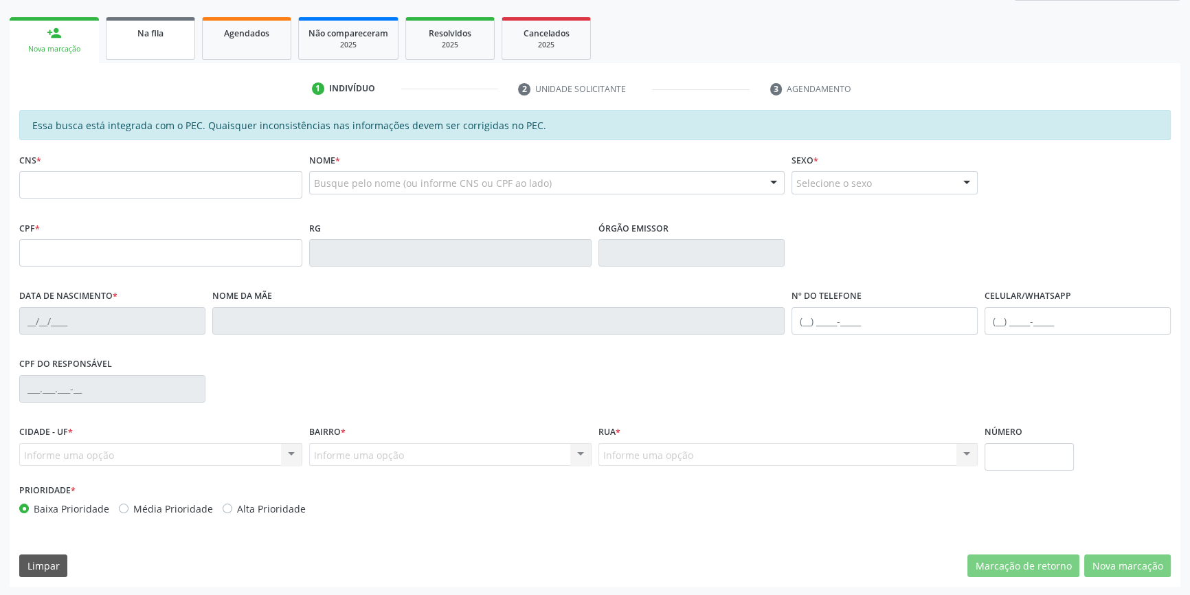
click at [175, 47] on link "Na fila" at bounding box center [150, 38] width 89 height 43
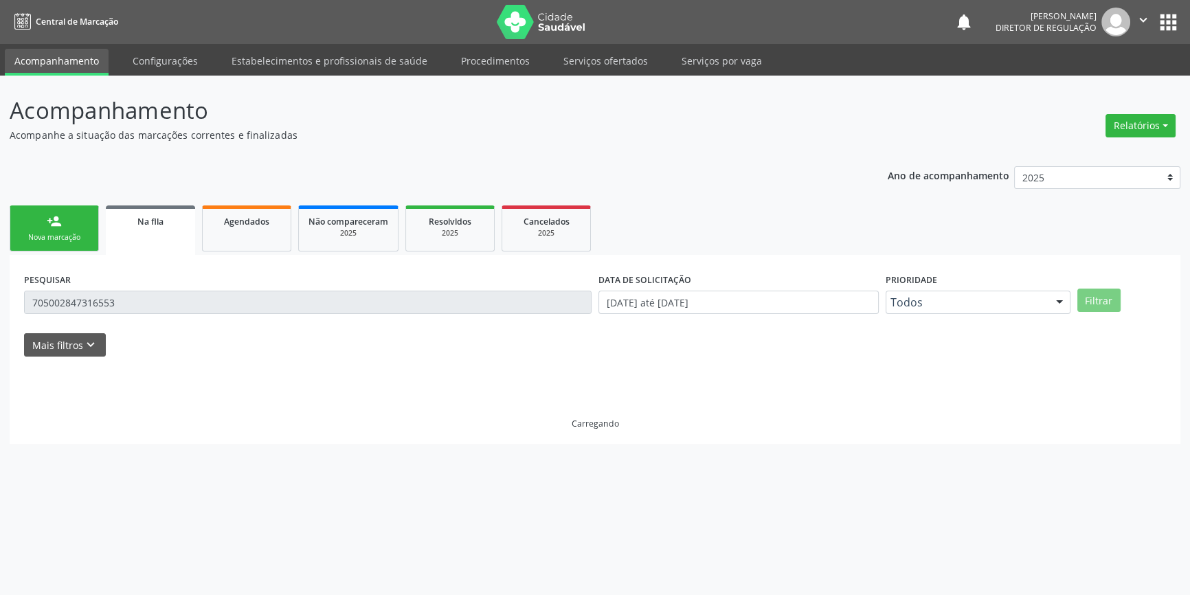
scroll to position [0, 0]
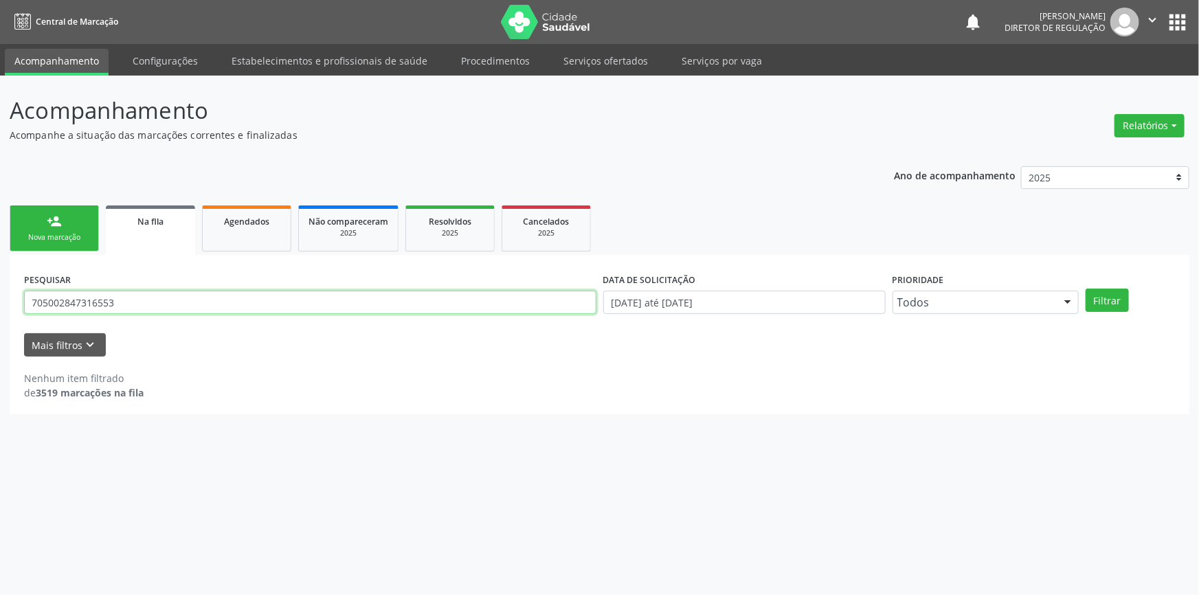
click at [0, 296] on div "Acompanhamento Acompanhe a situação das marcações correntes e finalizadas Relat…" at bounding box center [599, 336] width 1199 height 520
type input "708708156435498"
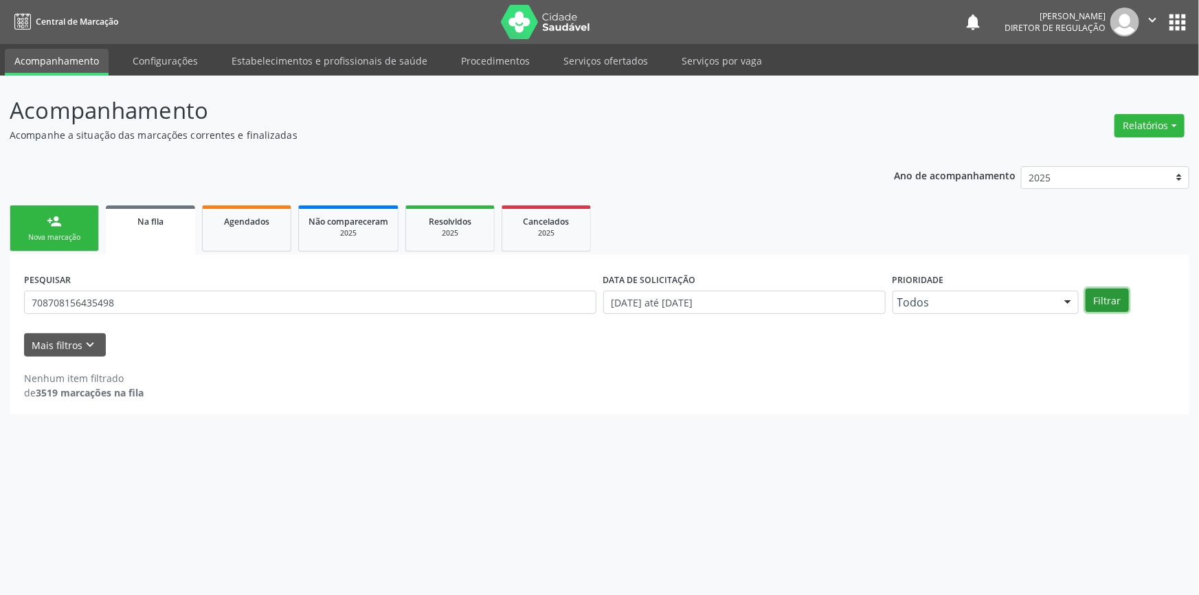
click at [1119, 302] on button "Filtrar" at bounding box center [1107, 300] width 43 height 23
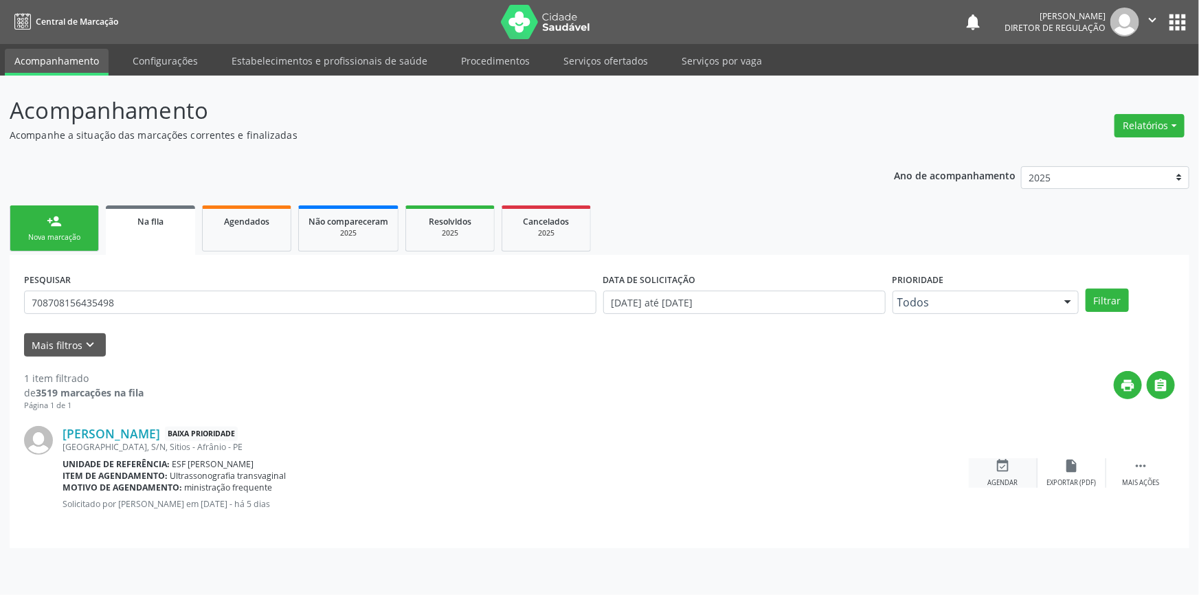
click at [1007, 467] on icon "event_available" at bounding box center [1003, 465] width 15 height 15
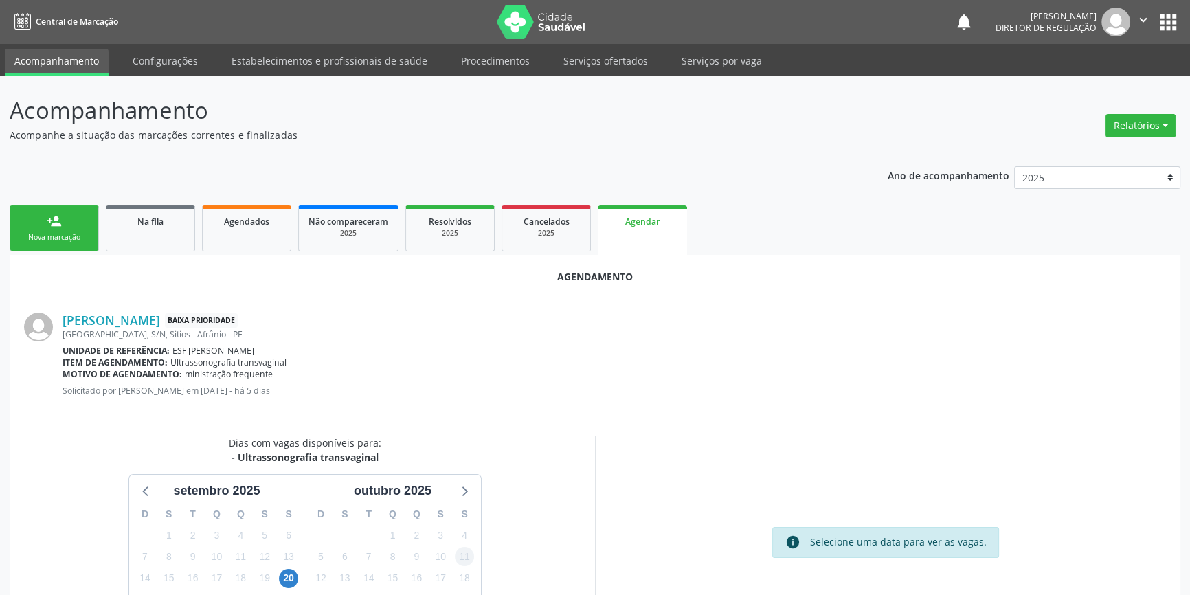
scroll to position [119, 0]
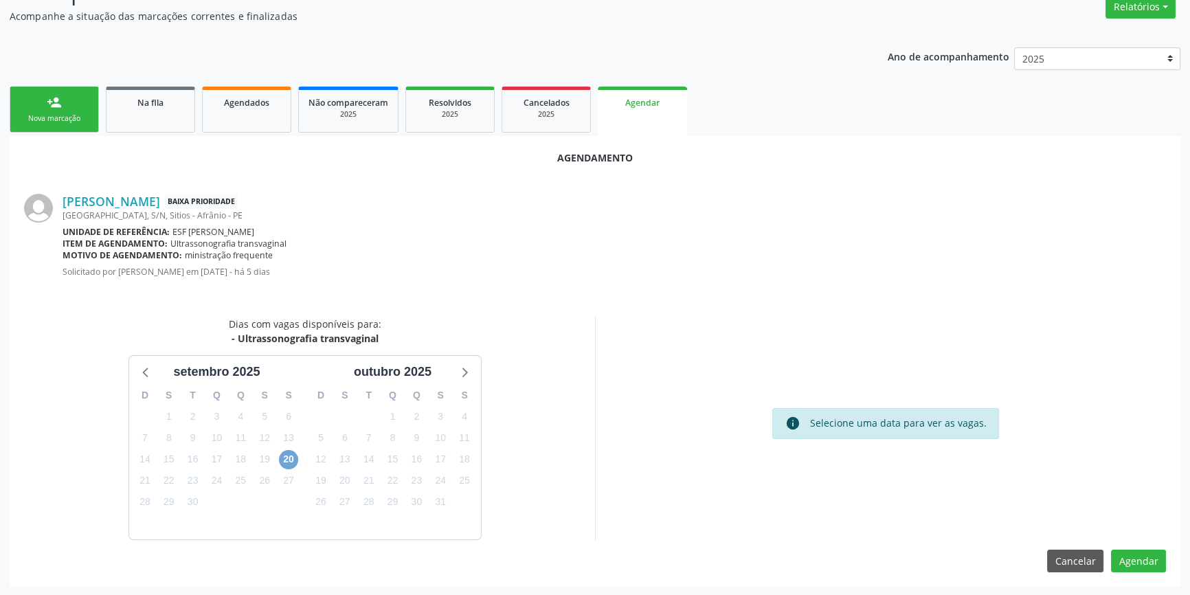
click at [293, 454] on span "20" at bounding box center [288, 459] width 19 height 19
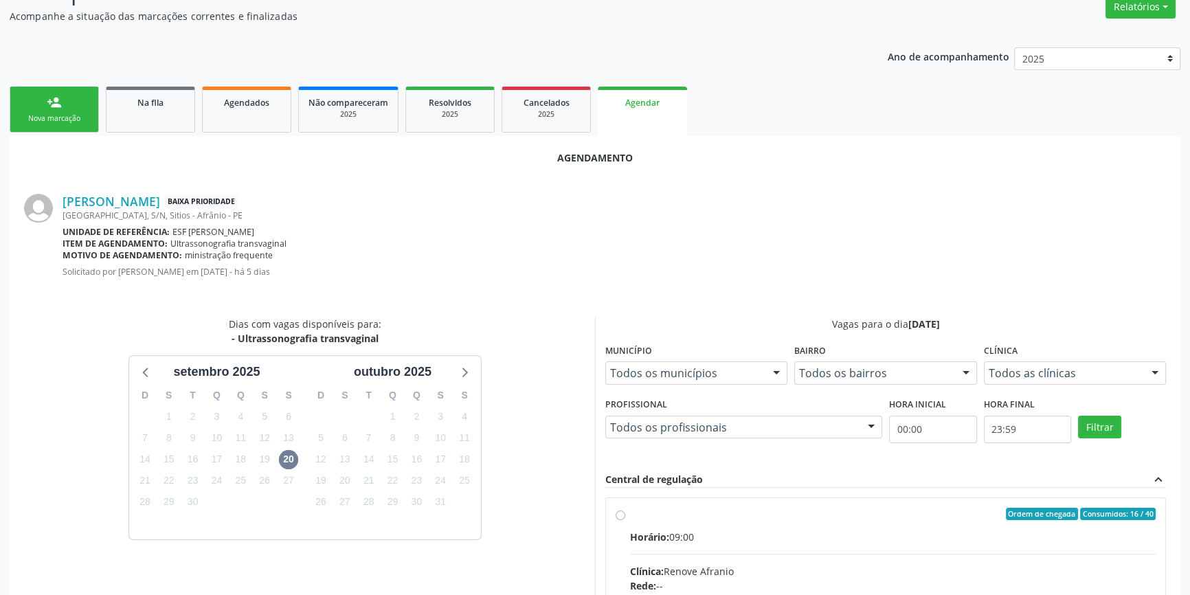
click at [731, 515] on div "Ordem de chegada Consumidos: 16 / 40" at bounding box center [893, 514] width 526 height 12
click at [625, 515] on input "Ordem de chegada Consumidos: 16 / 40 Horário: 09:00 Clínica: Renove Afranio Red…" at bounding box center [621, 514] width 10 height 12
radio input "true"
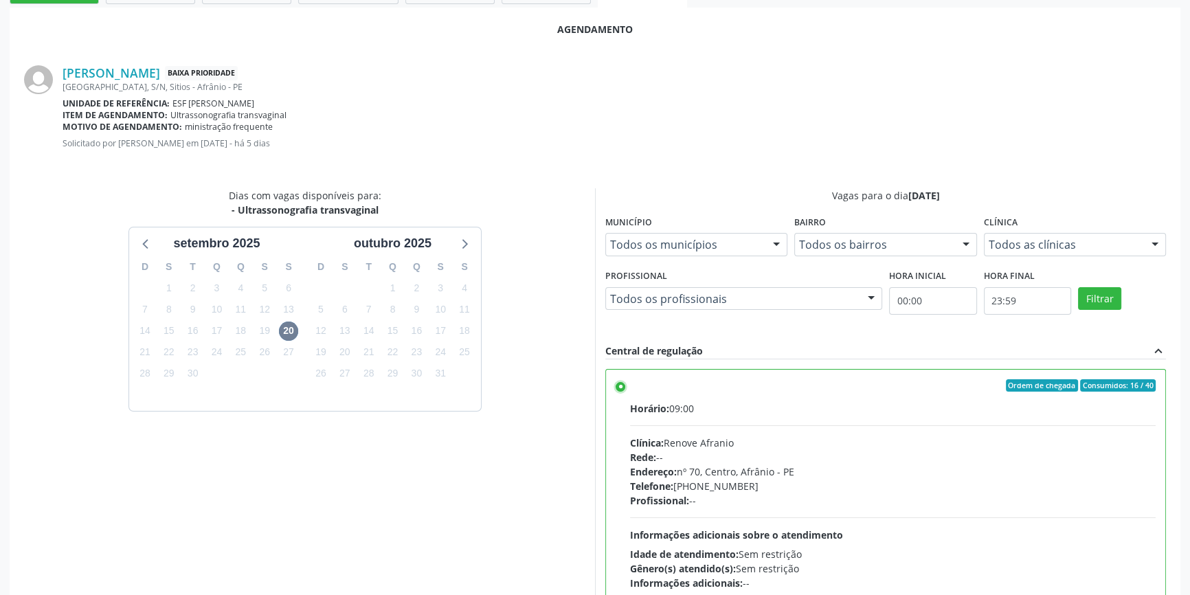
scroll to position [342, 0]
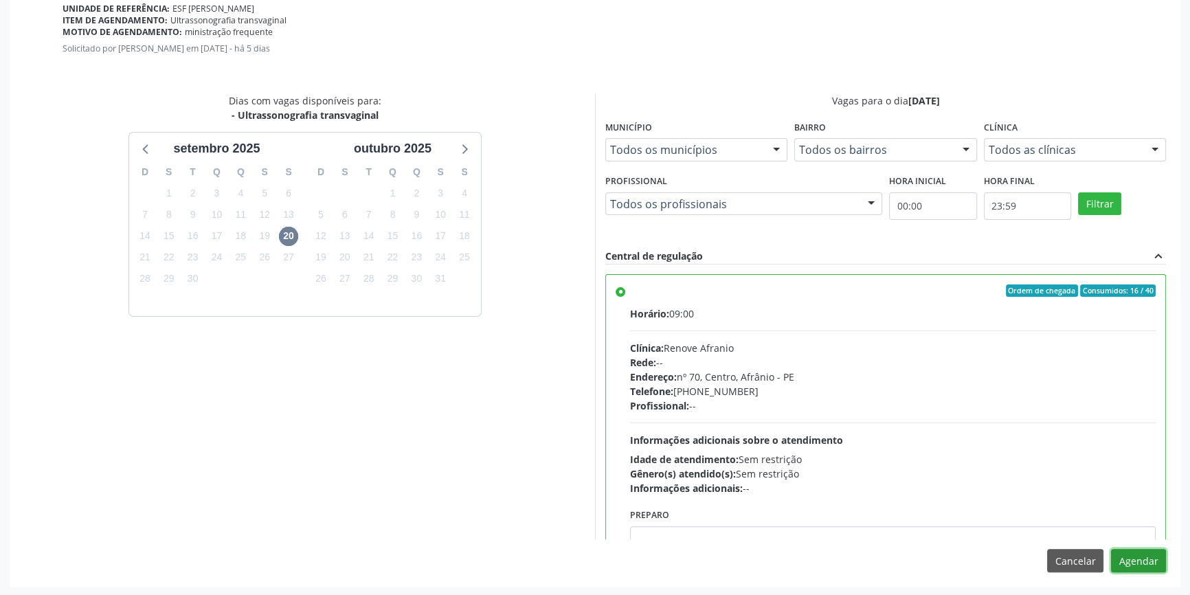
click at [1149, 552] on button "Agendar" at bounding box center [1138, 560] width 55 height 23
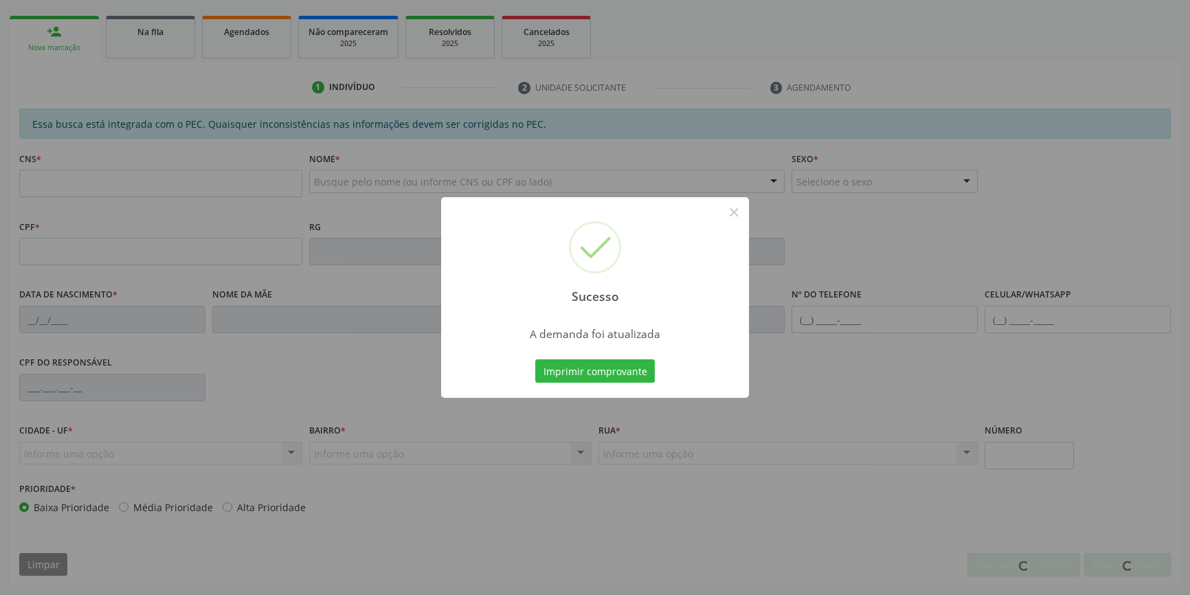
scroll to position [188, 0]
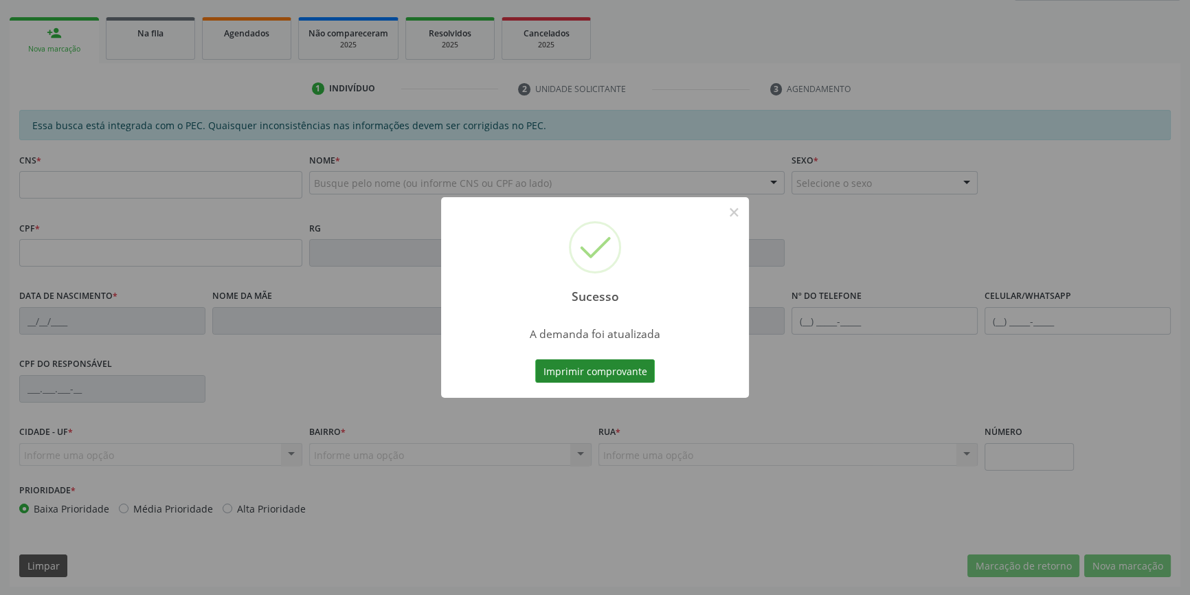
click at [617, 367] on button "Imprimir comprovante" at bounding box center [595, 370] width 120 height 23
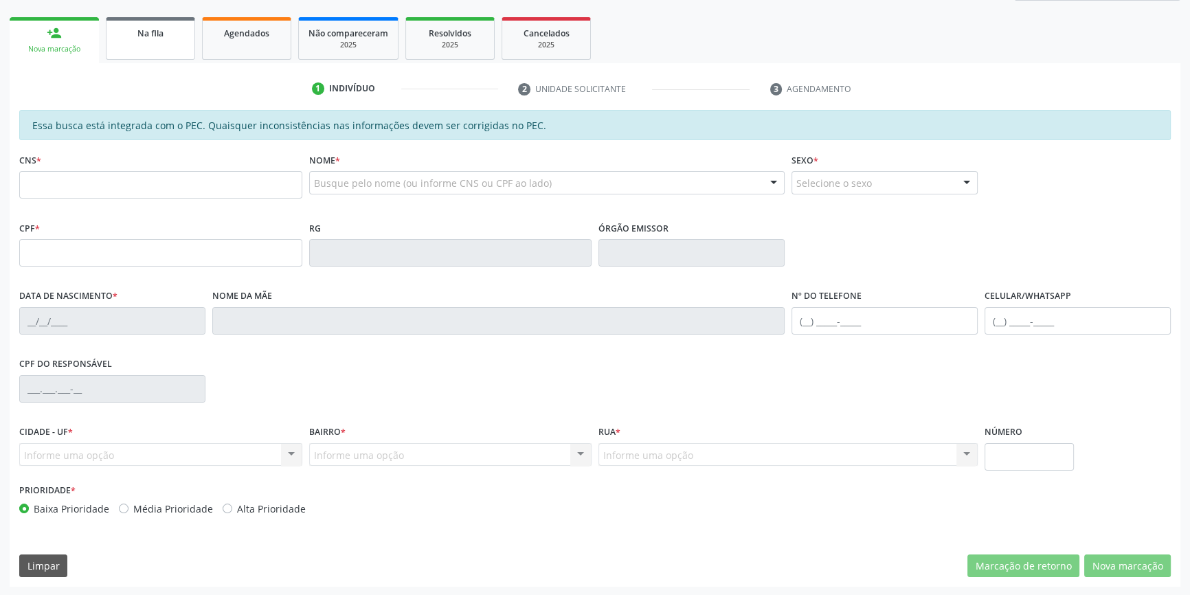
click at [164, 34] on div "Na fila" at bounding box center [150, 32] width 69 height 14
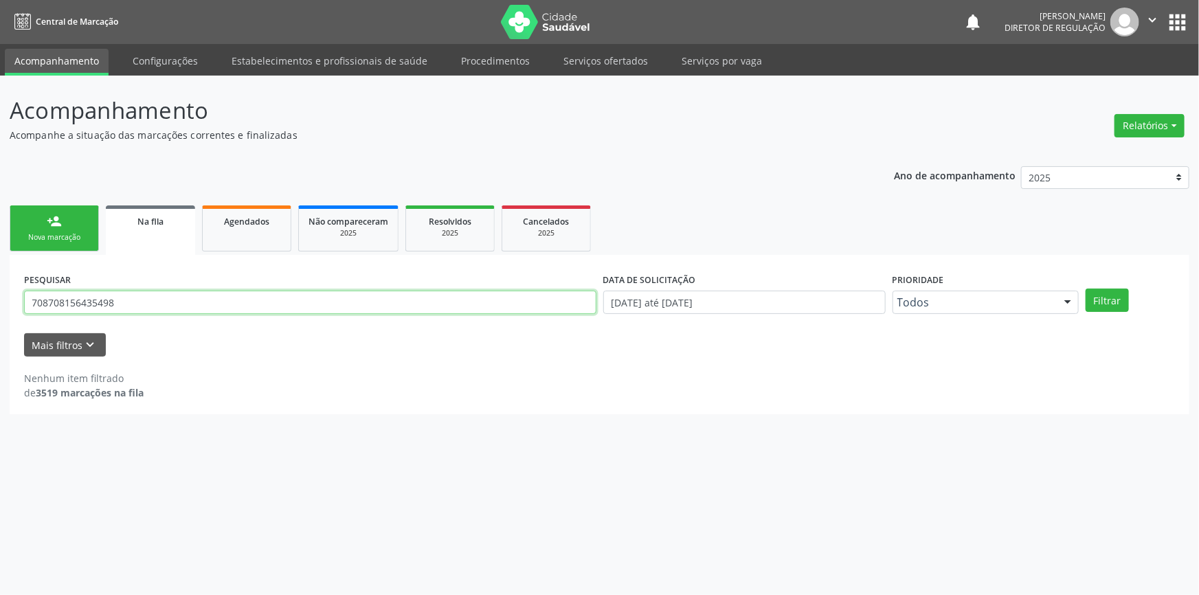
drag, startPoint x: 153, startPoint y: 302, endPoint x: 0, endPoint y: 300, distance: 153.3
click at [0, 300] on div "Acompanhamento Acompanhe a situação das marcações correntes e finalizadas Relat…" at bounding box center [599, 336] width 1199 height 520
type input "700609929243967"
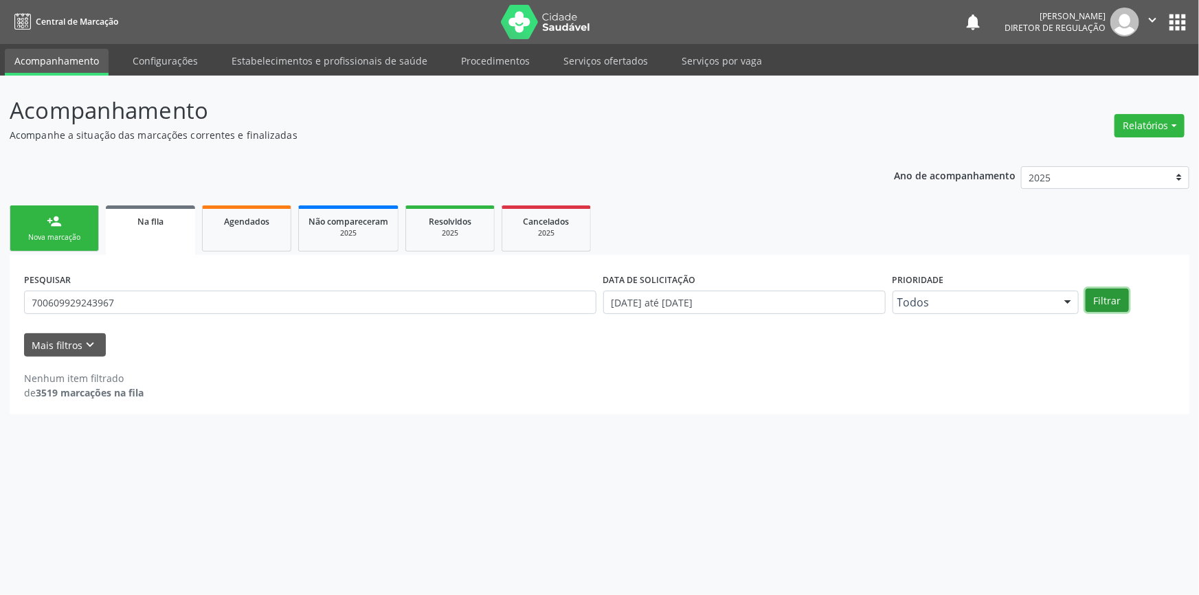
click at [1111, 305] on button "Filtrar" at bounding box center [1107, 300] width 43 height 23
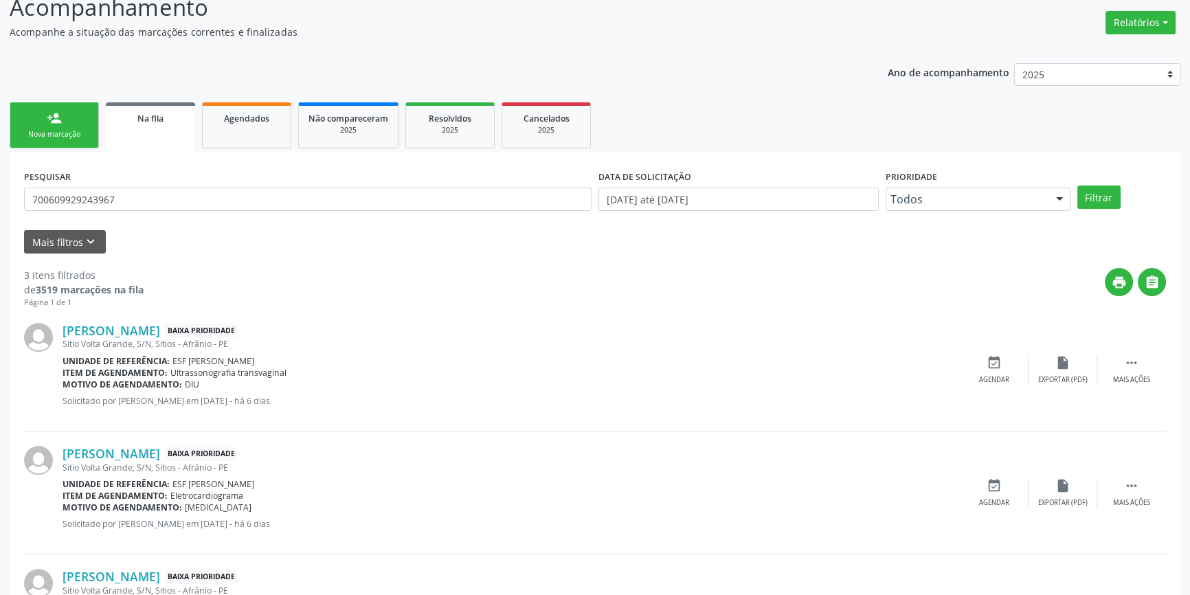
scroll to position [187, 0]
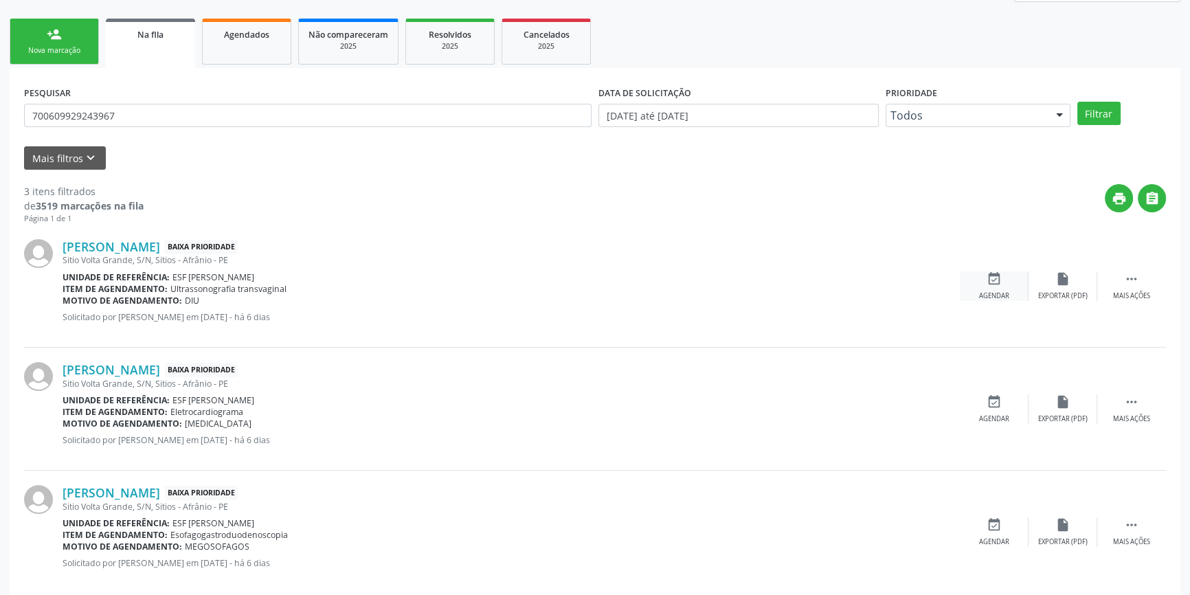
click at [1006, 289] on div "event_available Agendar" at bounding box center [994, 286] width 69 height 30
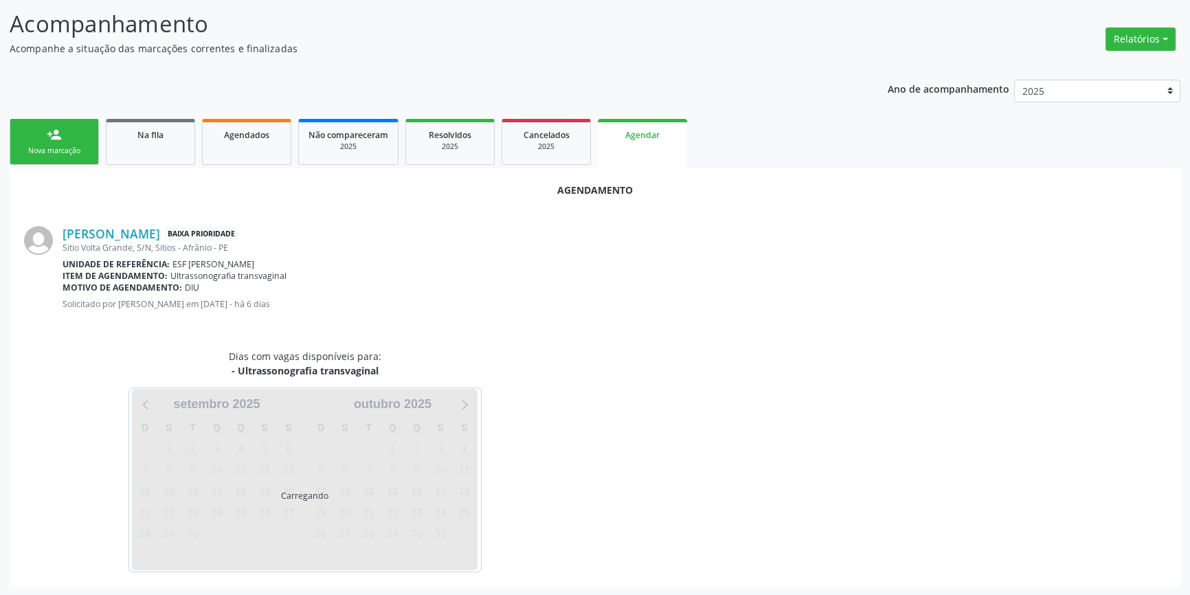
scroll to position [119, 0]
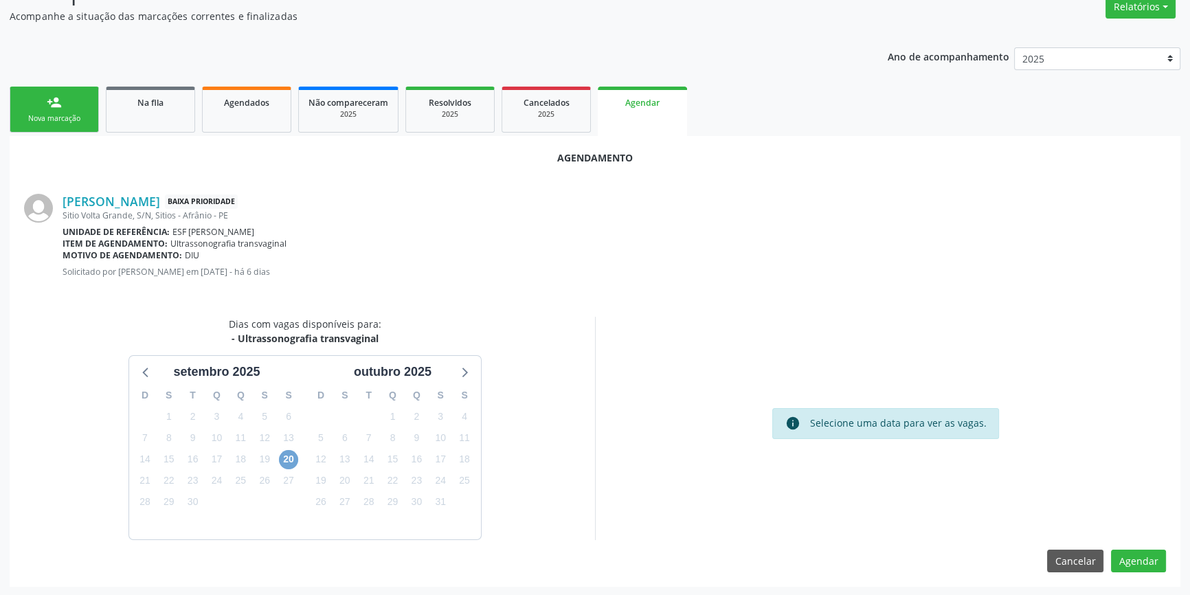
click at [285, 456] on span "20" at bounding box center [288, 459] width 19 height 19
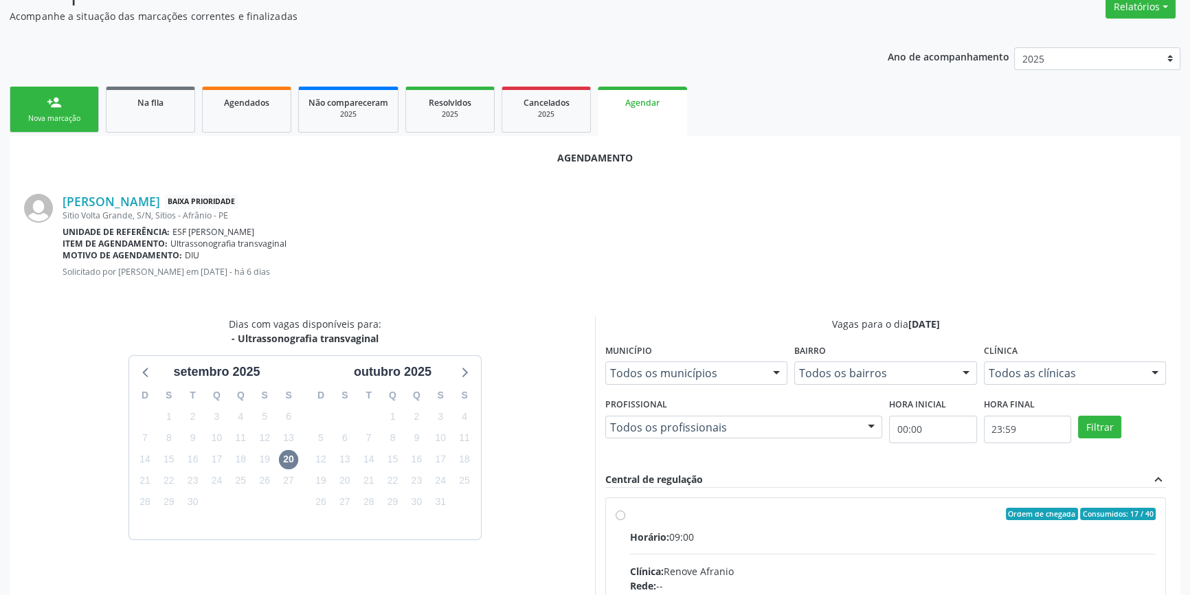
click at [657, 530] on div "Horário: 09:00" at bounding box center [893, 537] width 526 height 14
click at [625, 520] on input "Ordem de chegada Consumidos: 17 / 40 Horário: 09:00 Clínica: Renove Afranio Red…" at bounding box center [621, 514] width 10 height 12
radio input "true"
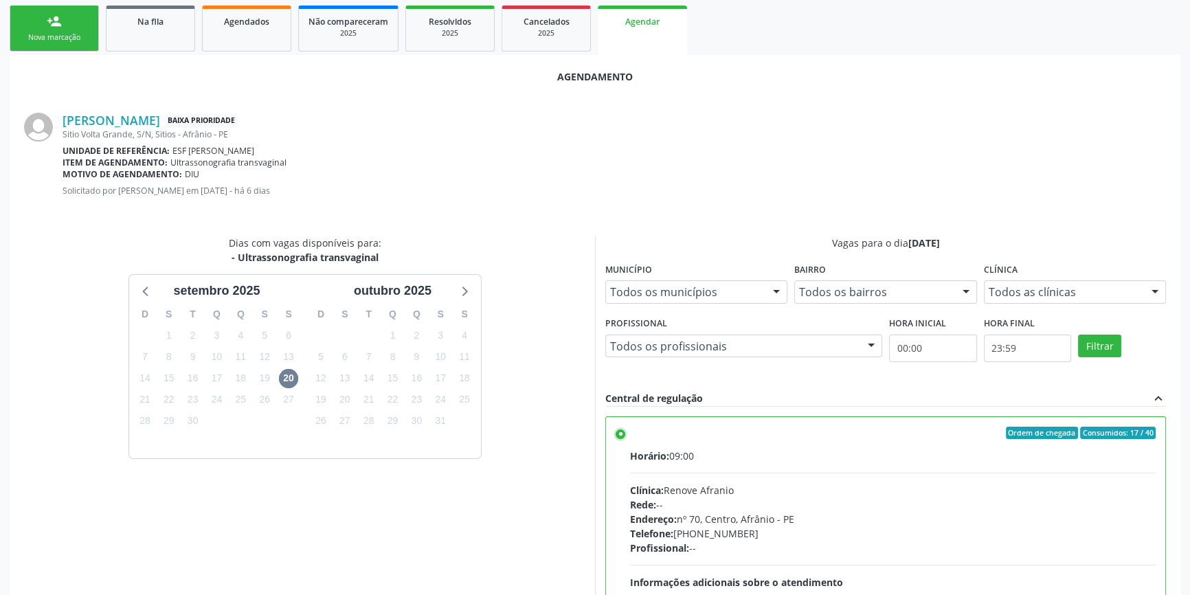
scroll to position [342, 0]
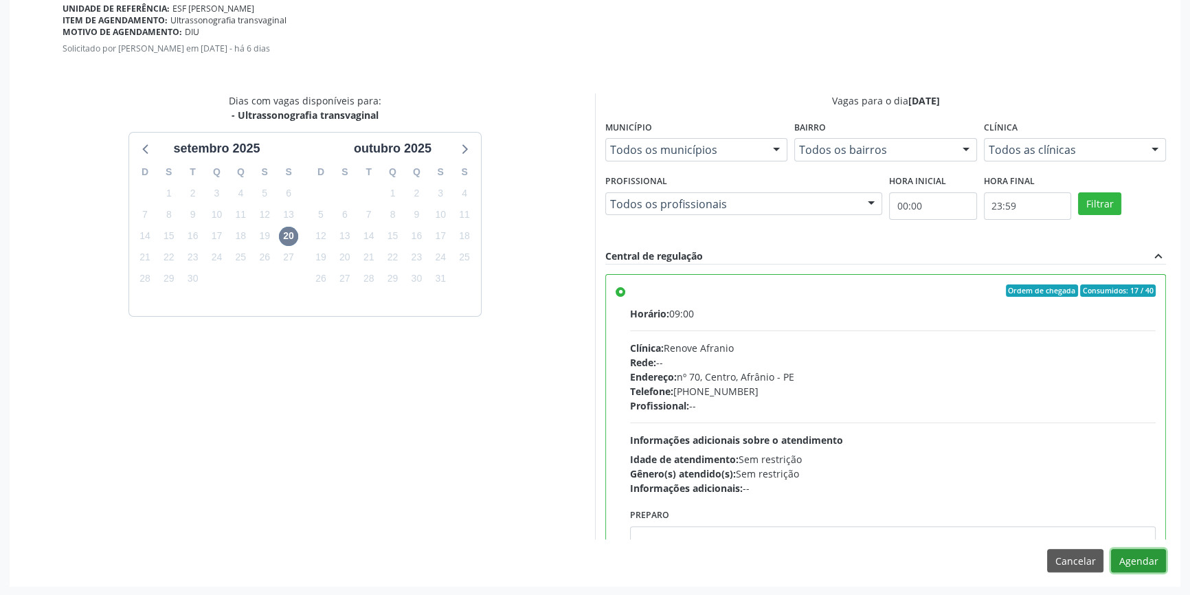
click at [1143, 557] on button "Agendar" at bounding box center [1138, 560] width 55 height 23
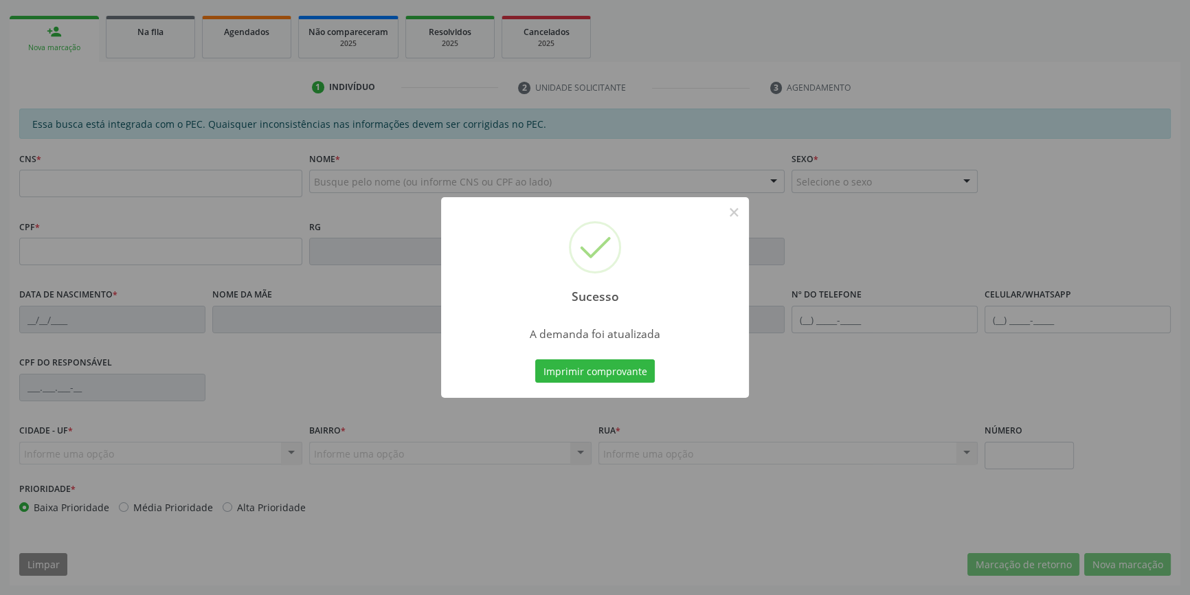
scroll to position [188, 0]
click at [605, 371] on button "Imprimir comprovante" at bounding box center [595, 370] width 120 height 23
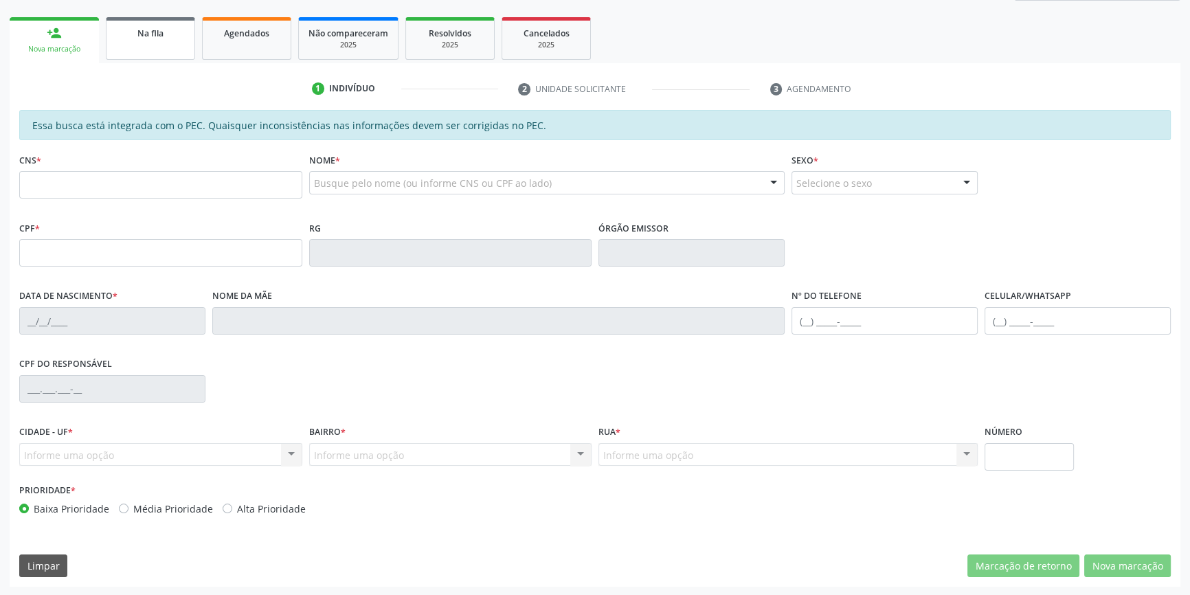
click at [164, 57] on link "Na fila" at bounding box center [150, 38] width 89 height 43
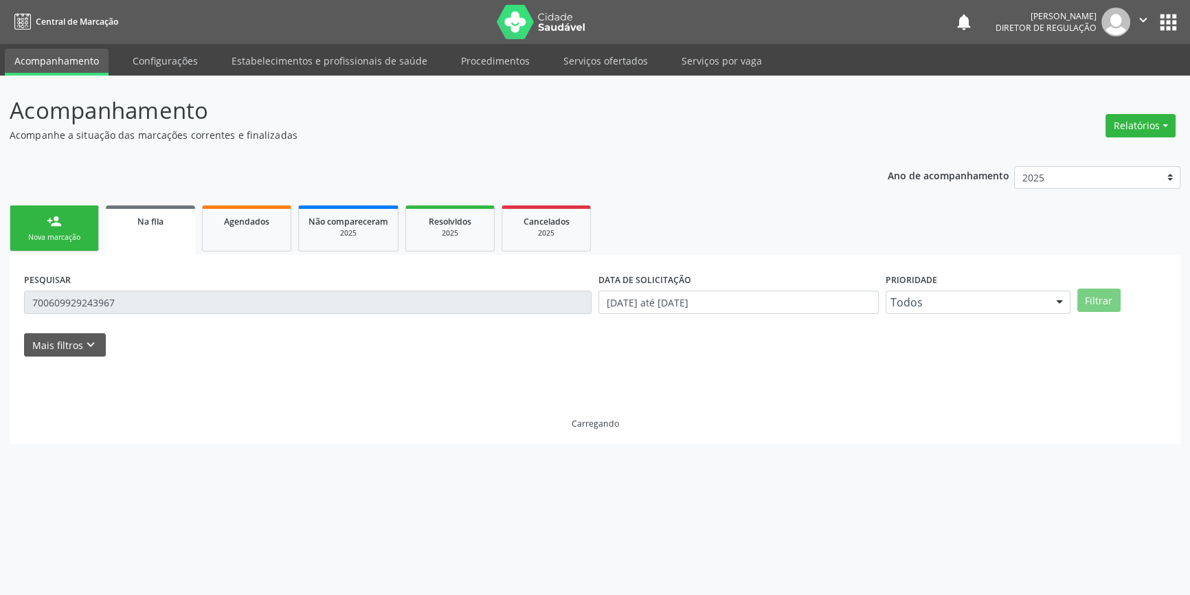
scroll to position [0, 0]
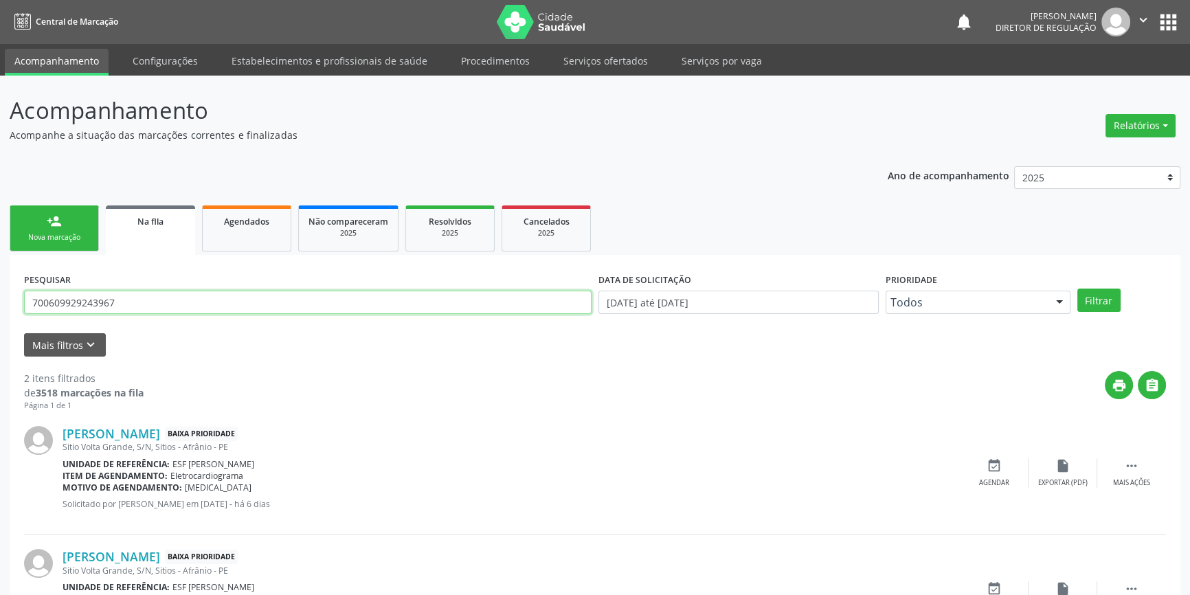
drag, startPoint x: 137, startPoint y: 295, endPoint x: 0, endPoint y: 296, distance: 137.5
click at [0, 296] on div "Acompanhamento Acompanhe a situação das marcações correntes e finalizadas Relat…" at bounding box center [595, 379] width 1190 height 606
type input "708607037563786"
click at [1091, 316] on div "PESQUISAR 708607037563786 DATA DE SOLICITAÇÃO 01/01/2018 até 03/09/2025 Priorid…" at bounding box center [595, 296] width 1149 height 54
click at [1093, 302] on button "Filtrar" at bounding box center [1099, 300] width 43 height 23
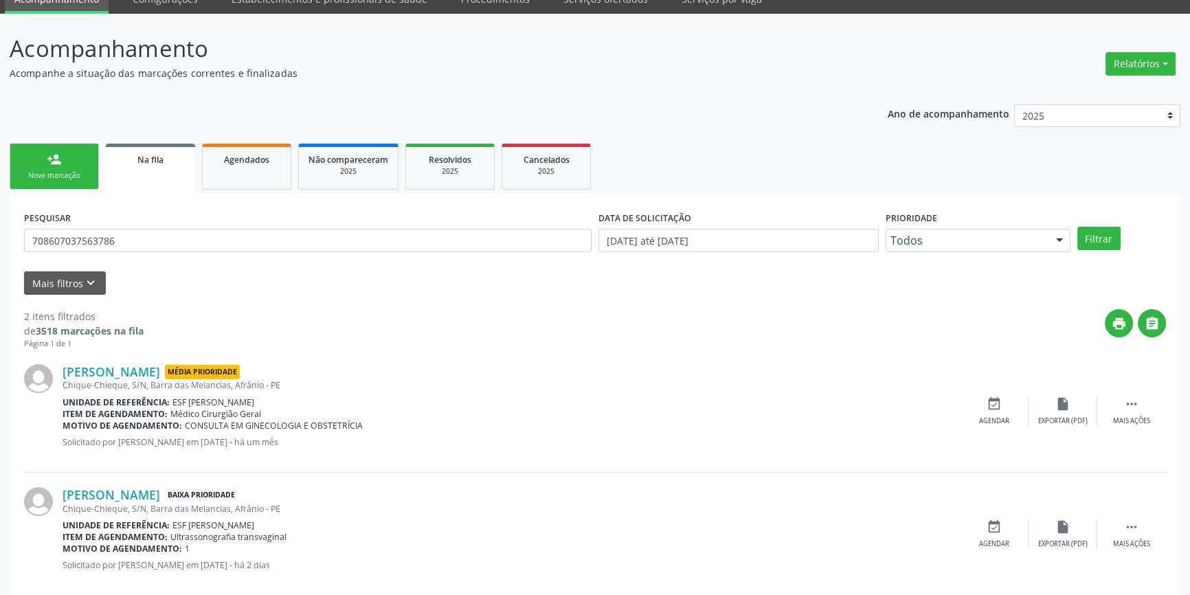
scroll to position [85, 0]
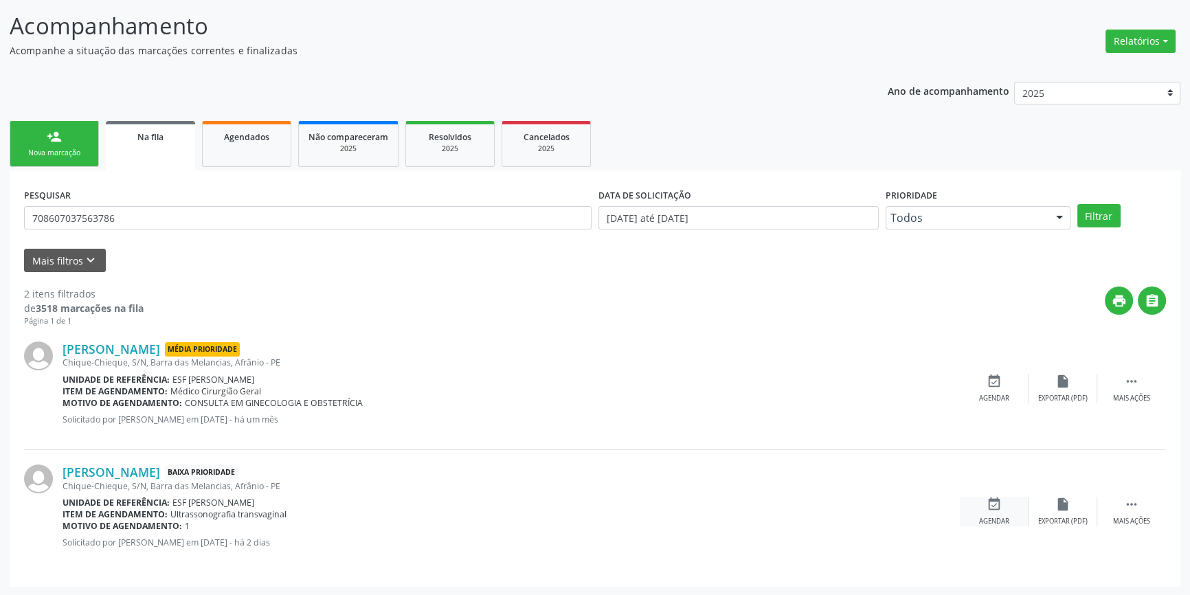
click at [988, 502] on icon "event_available" at bounding box center [994, 504] width 15 height 15
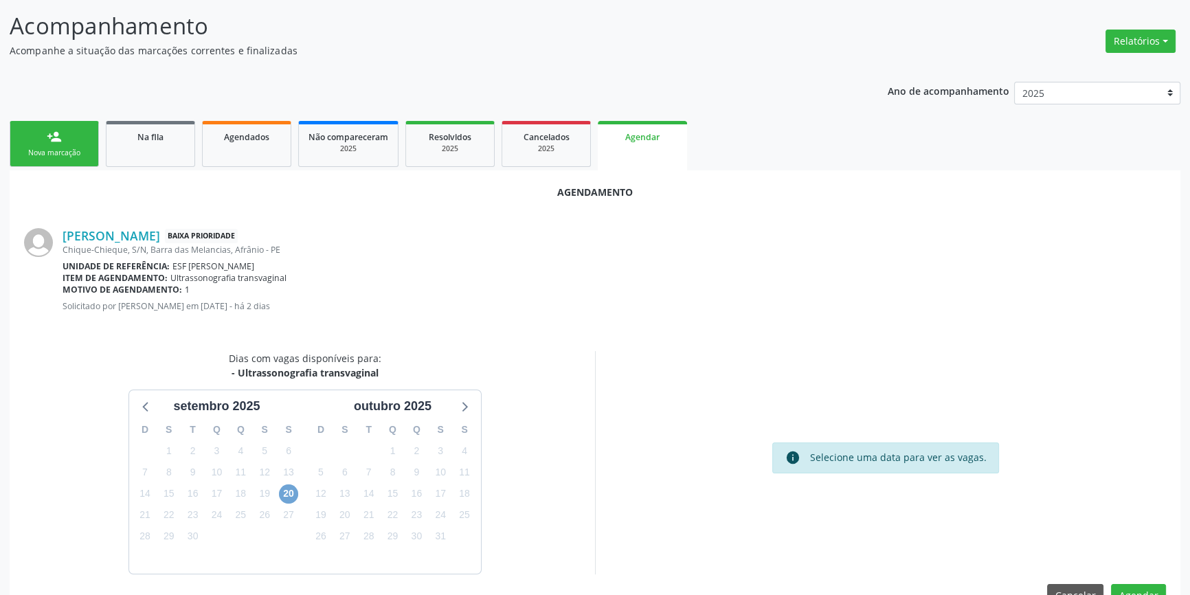
click at [291, 488] on span "20" at bounding box center [288, 494] width 19 height 19
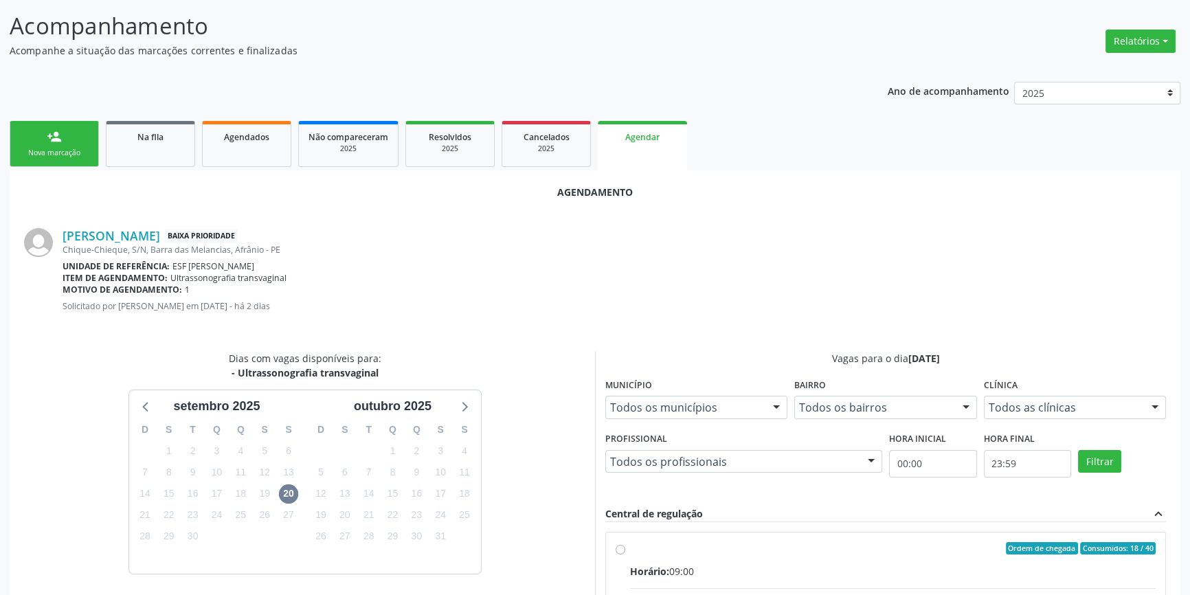
click at [625, 555] on input "Ordem de chegada Consumidos: 18 / 40 Horário: 09:00 Clínica: Renove Afranio Red…" at bounding box center [621, 548] width 10 height 12
radio input "true"
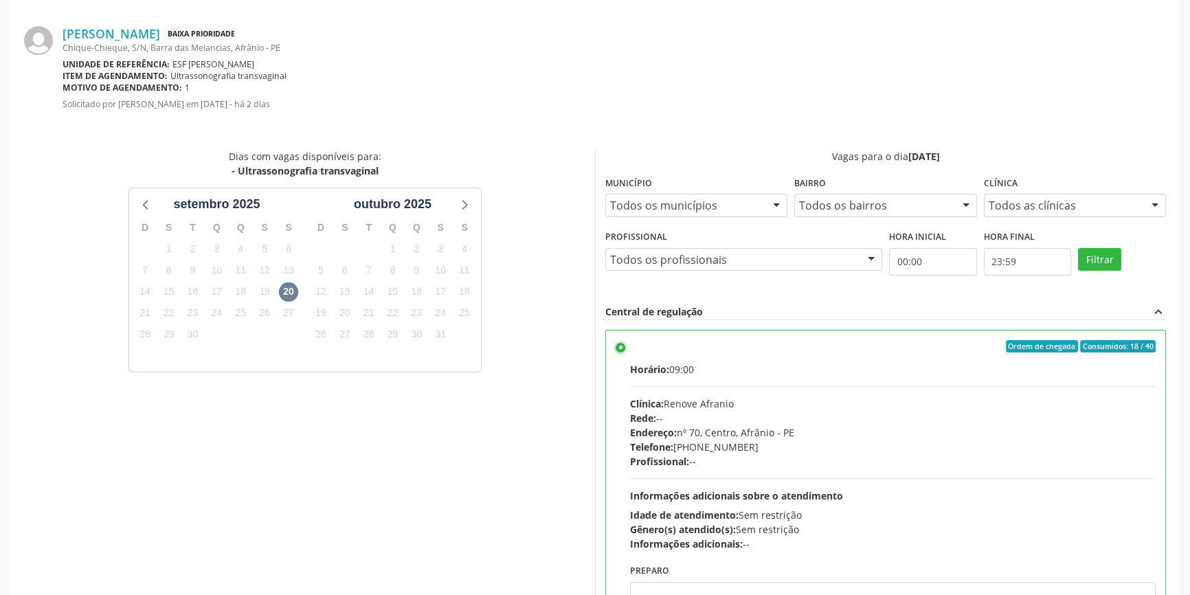
scroll to position [335, 0]
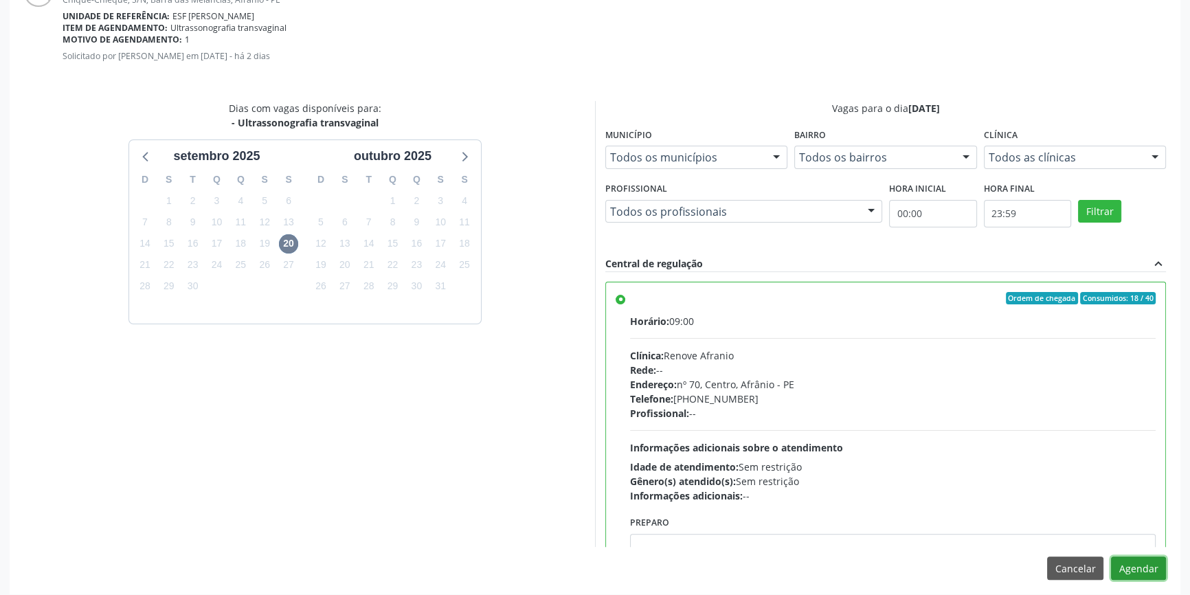
click at [1148, 575] on button "Agendar" at bounding box center [1138, 568] width 55 height 23
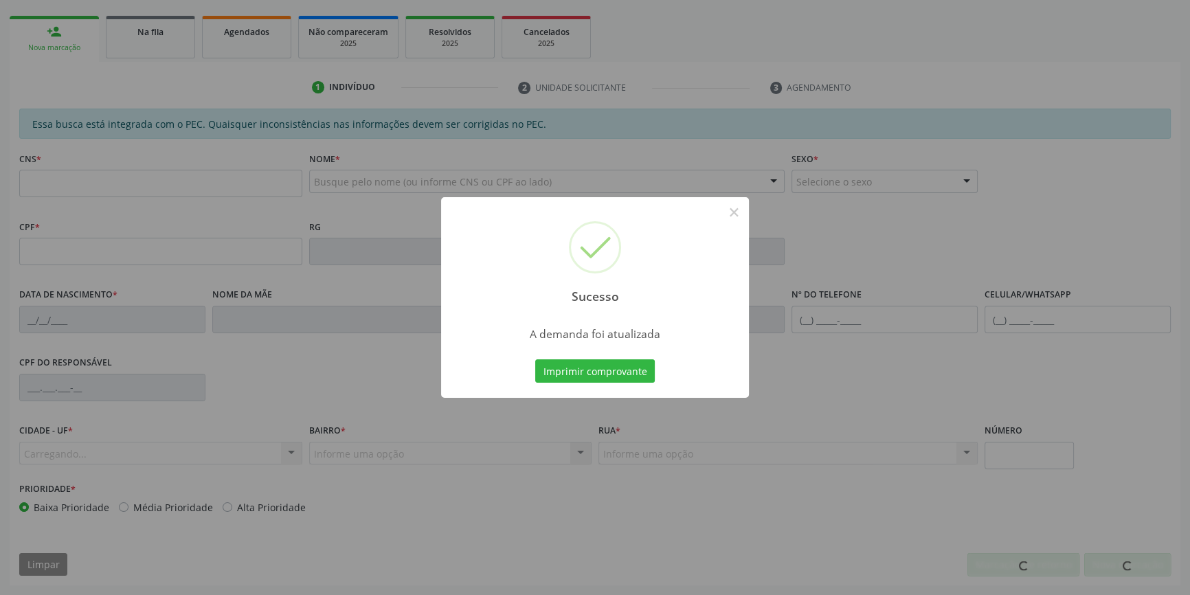
scroll to position [188, 0]
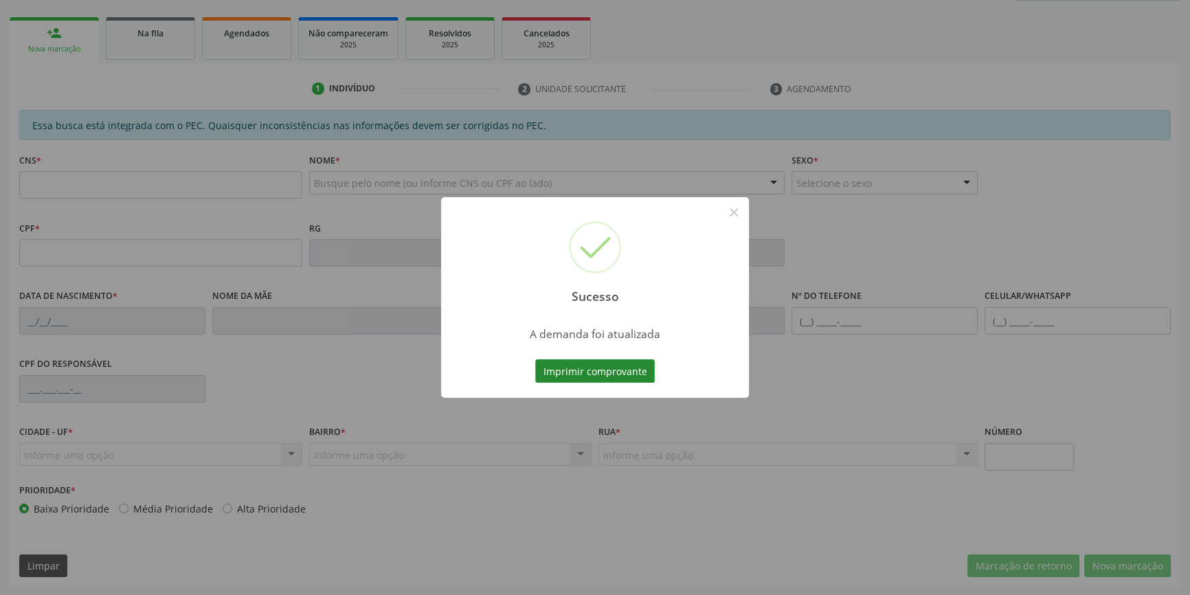
click at [612, 364] on button "Imprimir comprovante" at bounding box center [595, 370] width 120 height 23
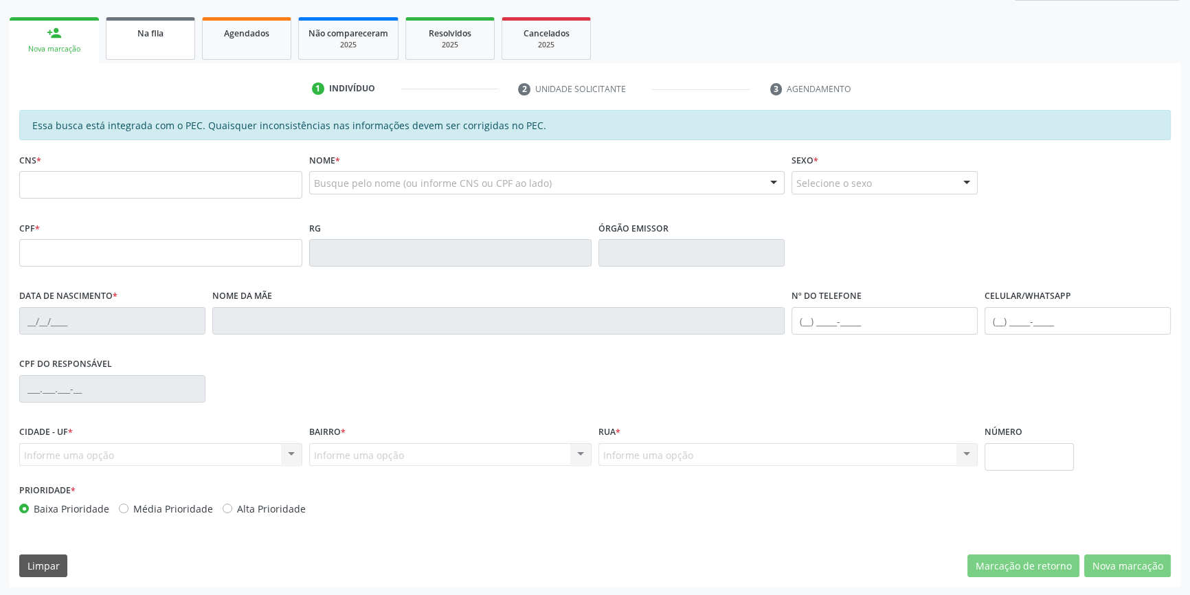
click at [190, 45] on link "Na fila" at bounding box center [150, 38] width 89 height 43
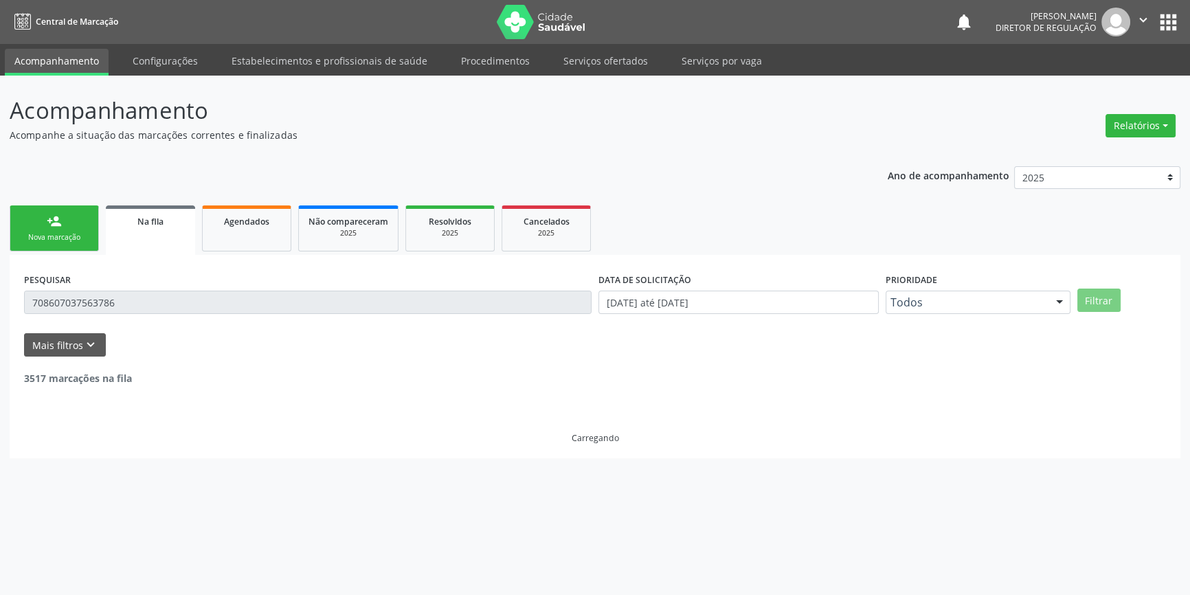
scroll to position [0, 0]
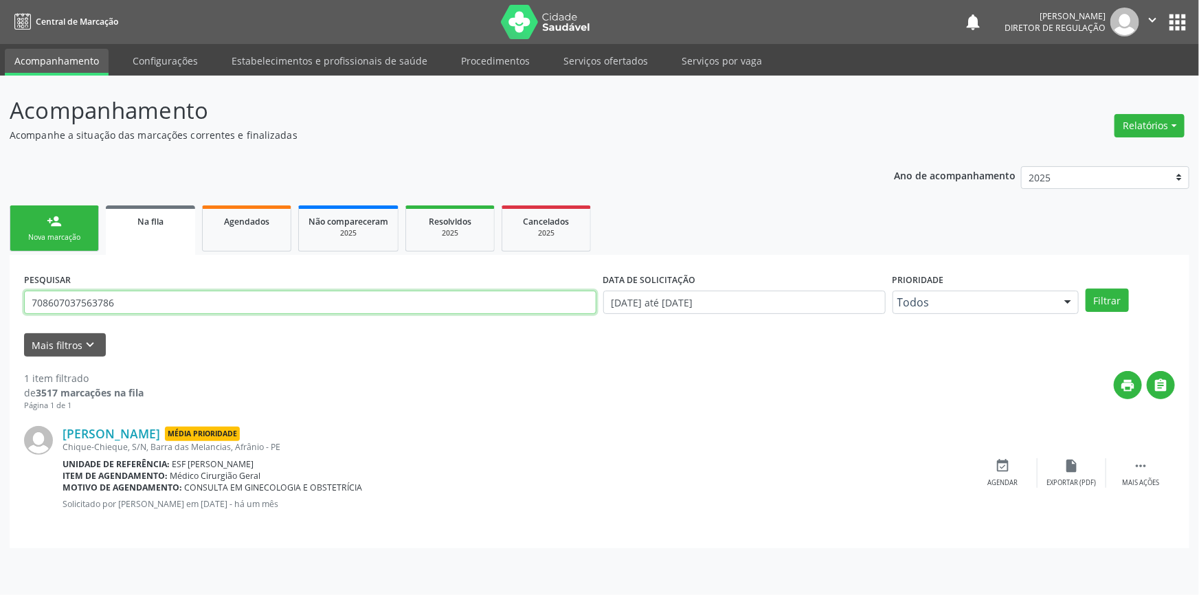
drag, startPoint x: 80, startPoint y: 296, endPoint x: 154, endPoint y: 241, distance: 92.8
click at [0, 285] on div "Acompanhamento Acompanhe a situação das marcações correntes e finalizadas Relat…" at bounding box center [599, 336] width 1199 height 520
type input "700807934083588"
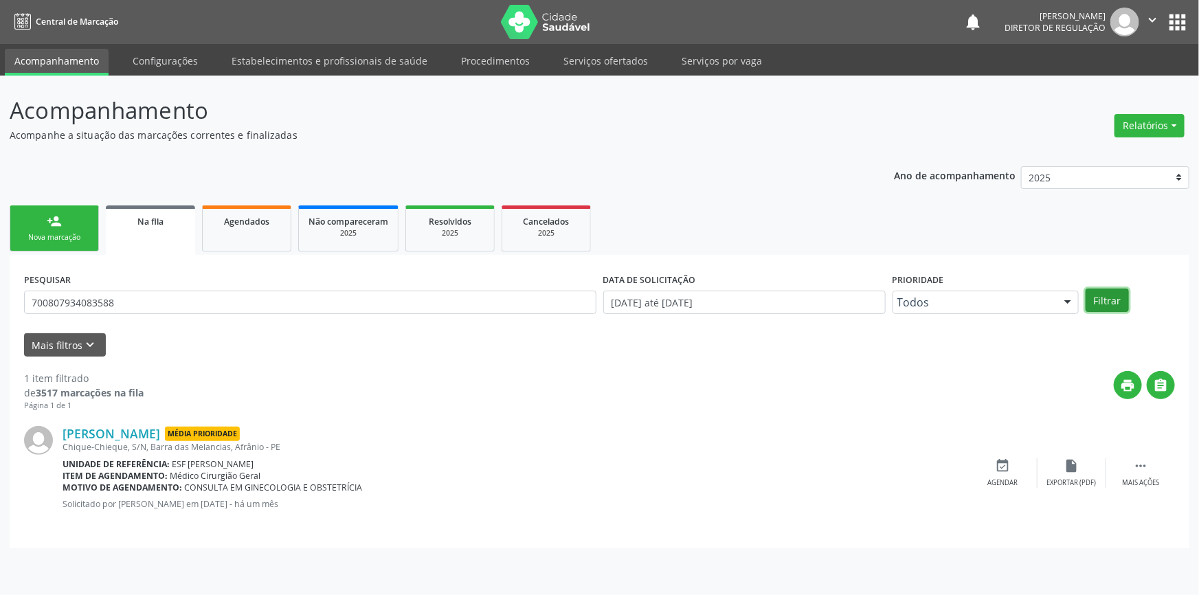
click at [1105, 290] on button "Filtrar" at bounding box center [1107, 300] width 43 height 23
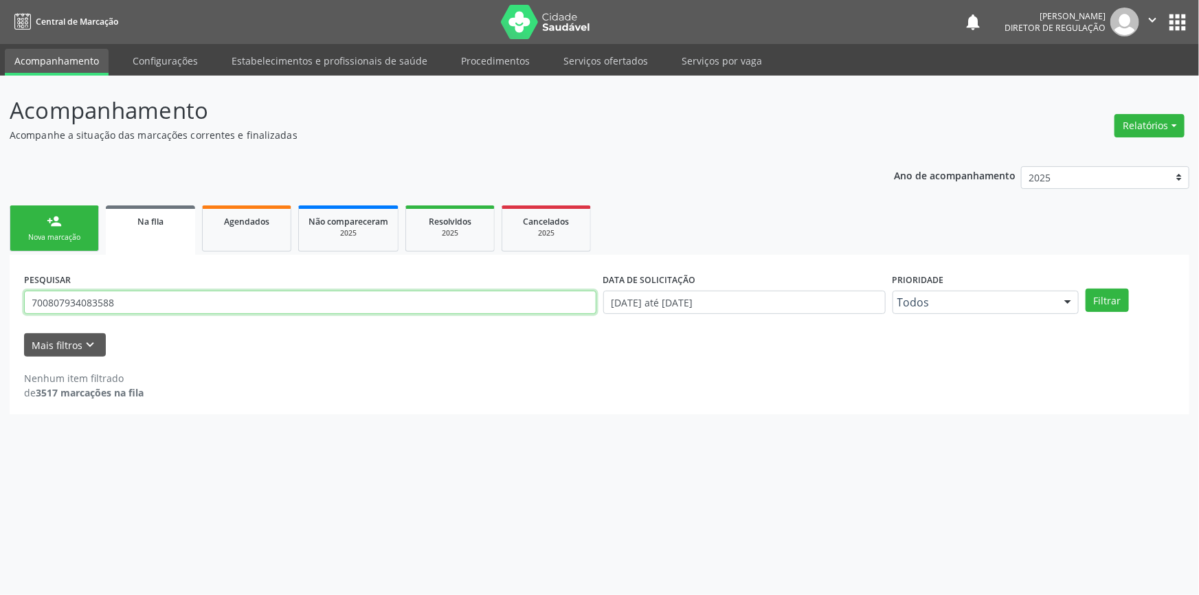
drag, startPoint x: 109, startPoint y: 295, endPoint x: 0, endPoint y: 291, distance: 109.3
click at [0, 291] on div "Acompanhamento Acompanhe a situação das marcações correntes e finalizadas Relat…" at bounding box center [599, 336] width 1199 height 520
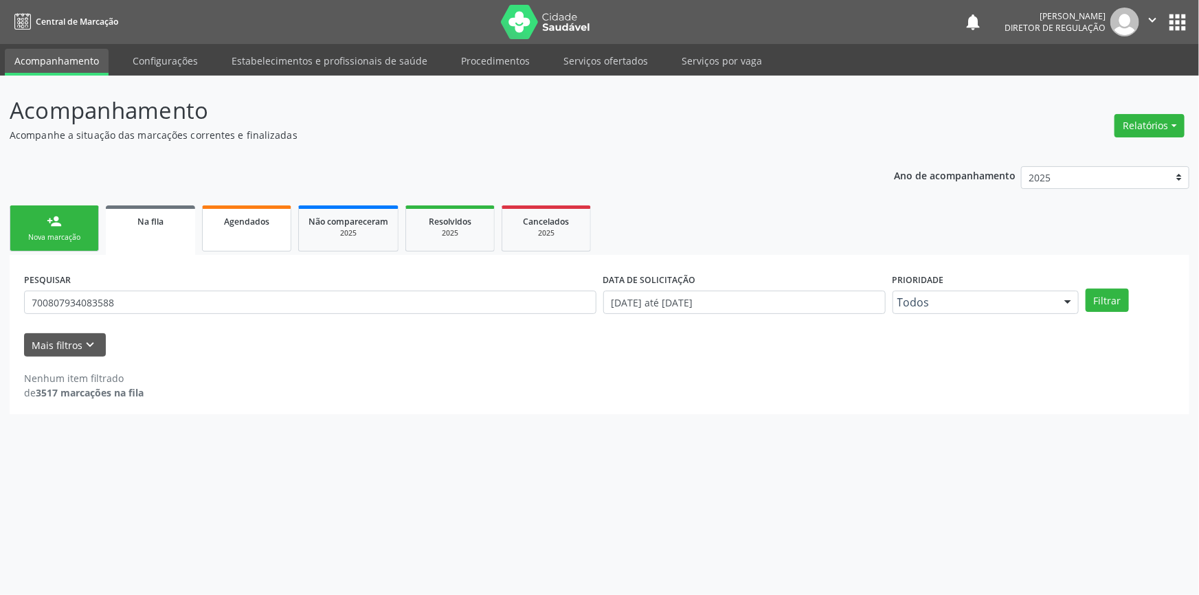
click at [241, 231] on link "Agendados" at bounding box center [246, 229] width 89 height 46
select select "8"
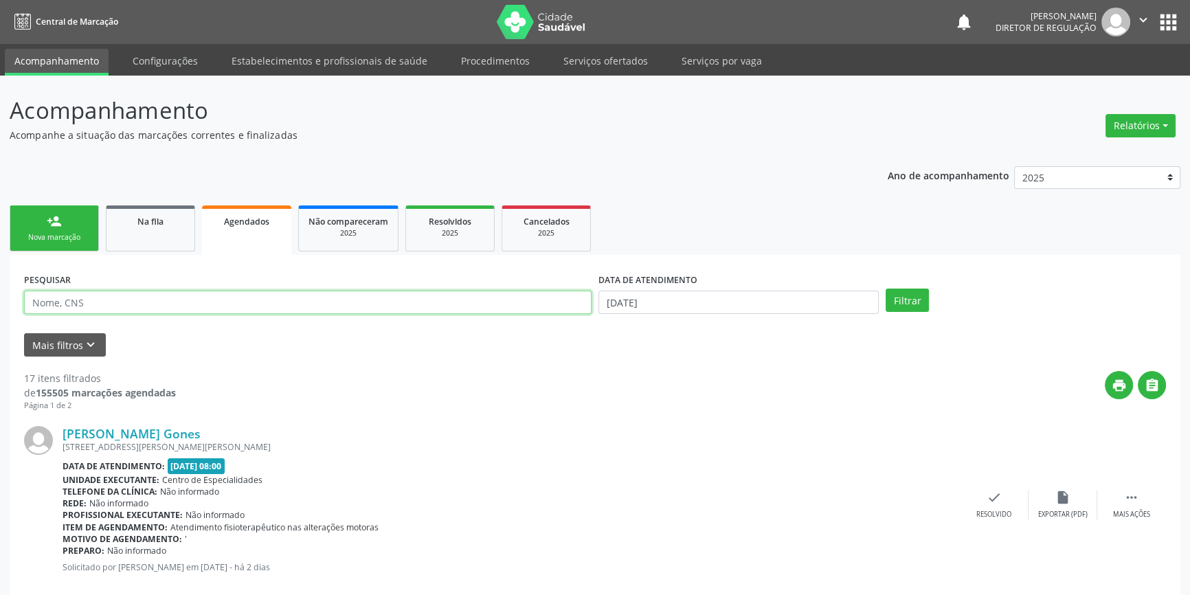
click at [173, 303] on input "text" at bounding box center [308, 302] width 568 height 23
paste input "700 8079 3408 3588"
type input "700 8079 3408 3588"
click at [661, 308] on input "[DATE]" at bounding box center [739, 302] width 280 height 23
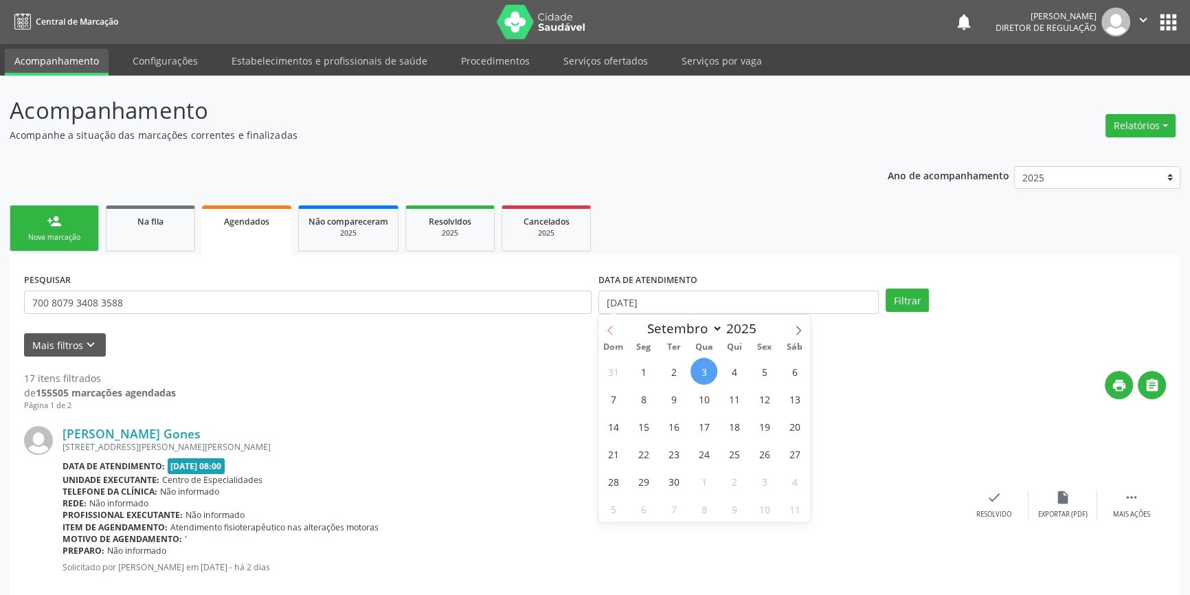
click at [613, 331] on span at bounding box center [610, 326] width 23 height 23
click at [612, 331] on icon at bounding box center [611, 331] width 10 height 10
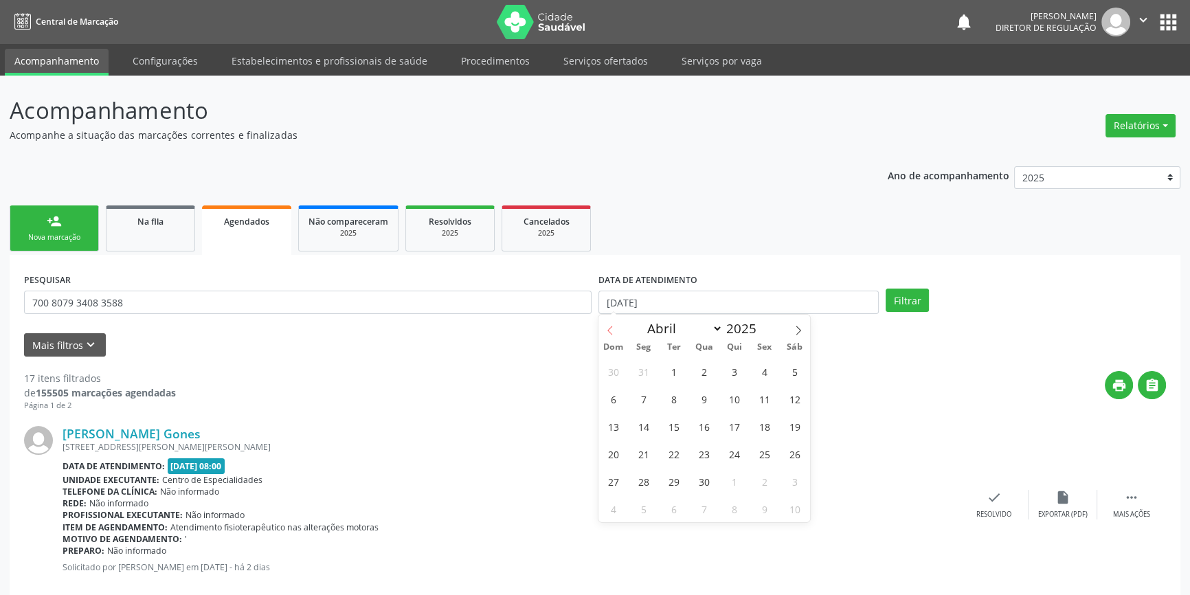
click at [612, 331] on icon at bounding box center [611, 331] width 10 height 10
select select "0"
click at [716, 378] on div "29 30 31 1 2 3 4 5 6 7 8 9 10 11 12 13 14 15 16 17 18 19 20 21 22 23 24 25 26 2…" at bounding box center [705, 439] width 212 height 165
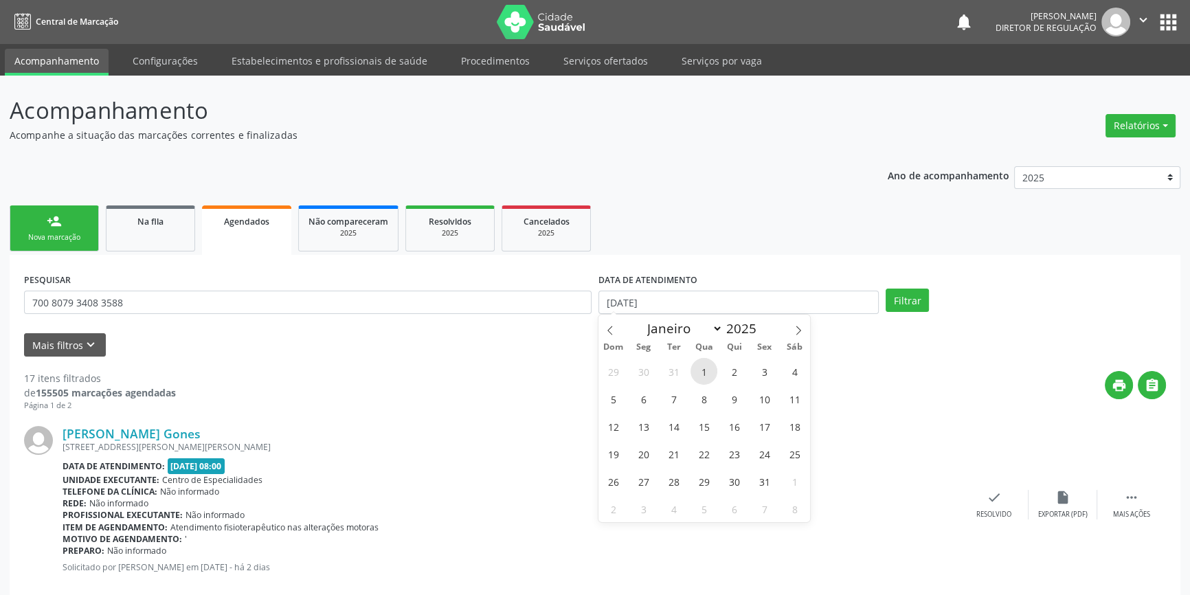
click at [706, 371] on span "1" at bounding box center [704, 371] width 27 height 27
type input "01/01/2025"
click at [798, 329] on icon at bounding box center [799, 331] width 10 height 10
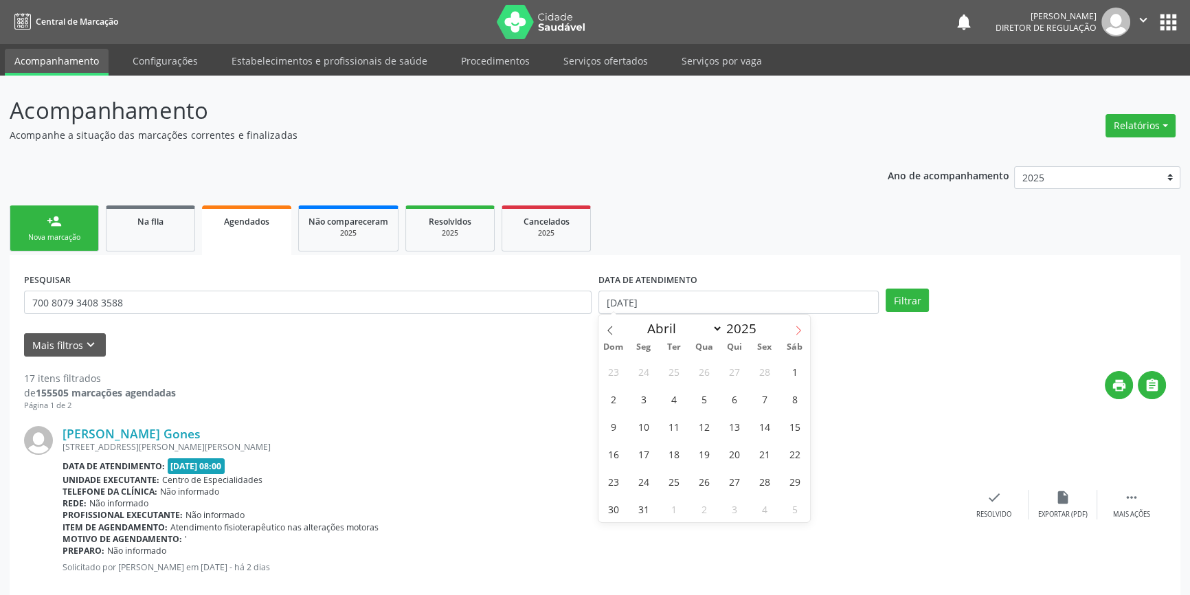
click at [798, 329] on icon at bounding box center [799, 331] width 10 height 10
select select "7"
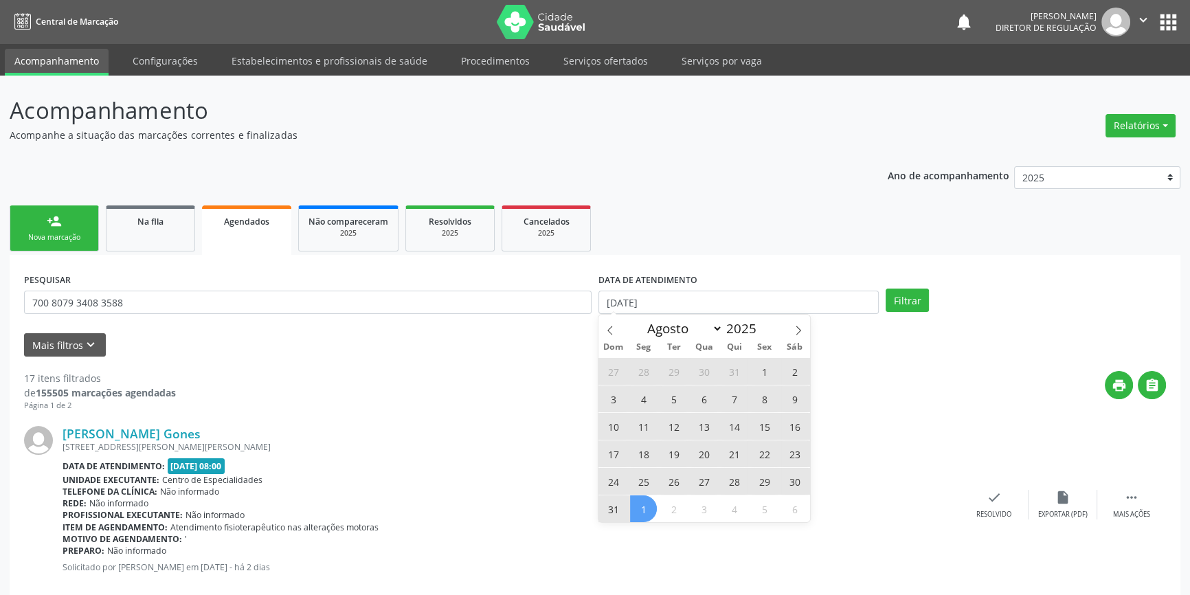
click at [617, 505] on span "31" at bounding box center [613, 509] width 27 height 27
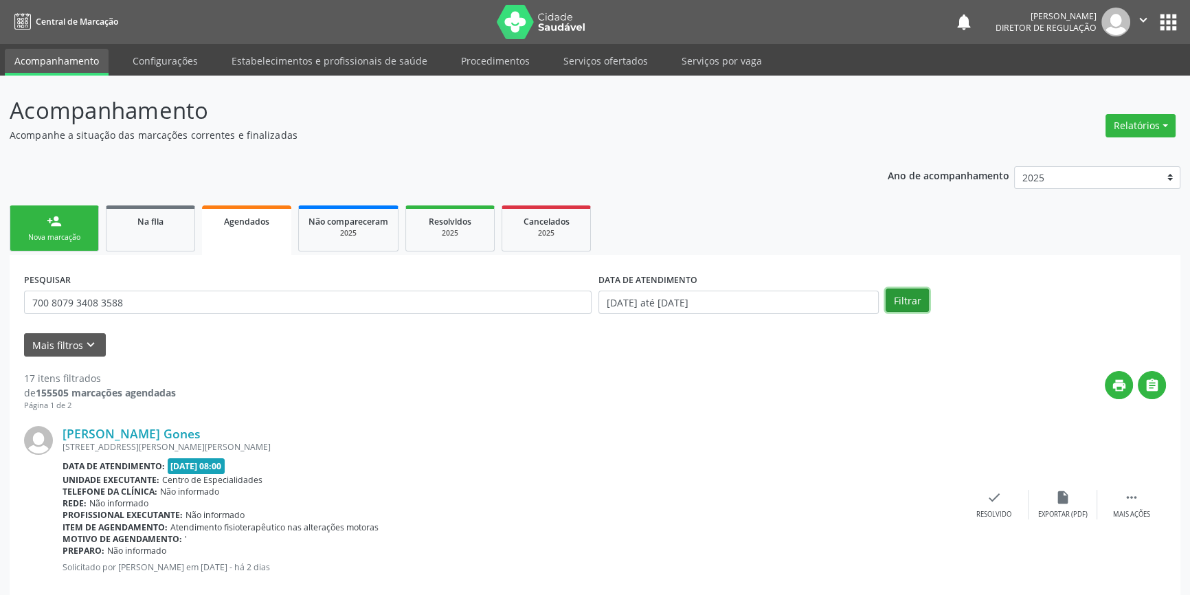
click at [911, 302] on button "Filtrar" at bounding box center [907, 300] width 43 height 23
click at [157, 210] on link "Na fila" at bounding box center [150, 229] width 89 height 46
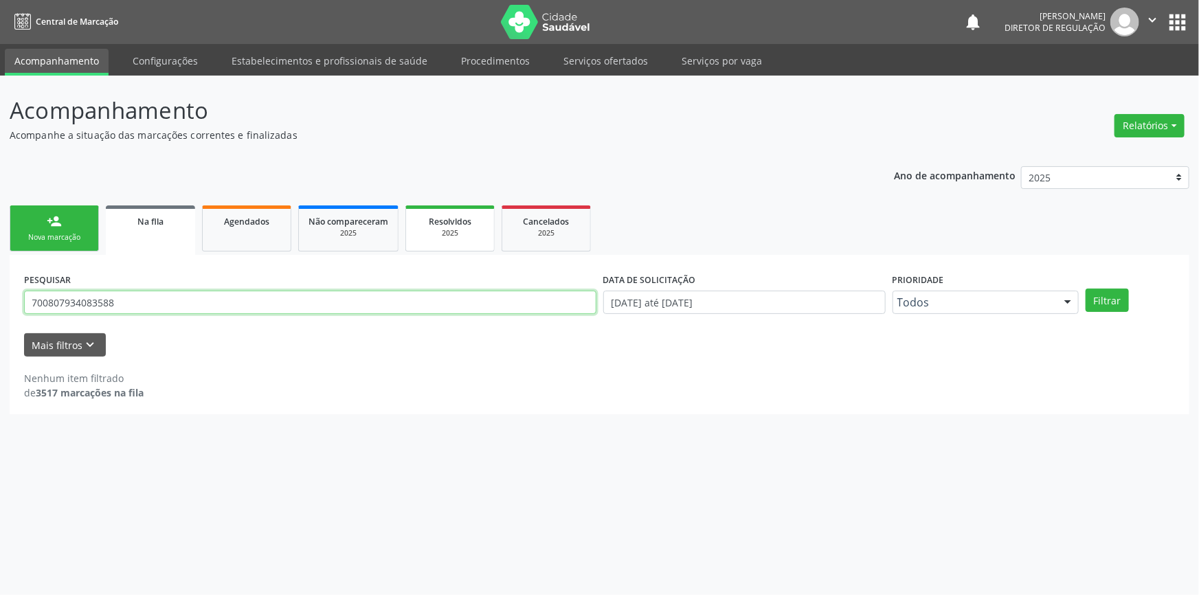
drag, startPoint x: 37, startPoint y: 300, endPoint x: 421, endPoint y: 233, distance: 389.4
click at [0, 300] on div "Acompanhamento Acompanhe a situação das marcações correntes e finalizadas Relat…" at bounding box center [599, 336] width 1199 height 520
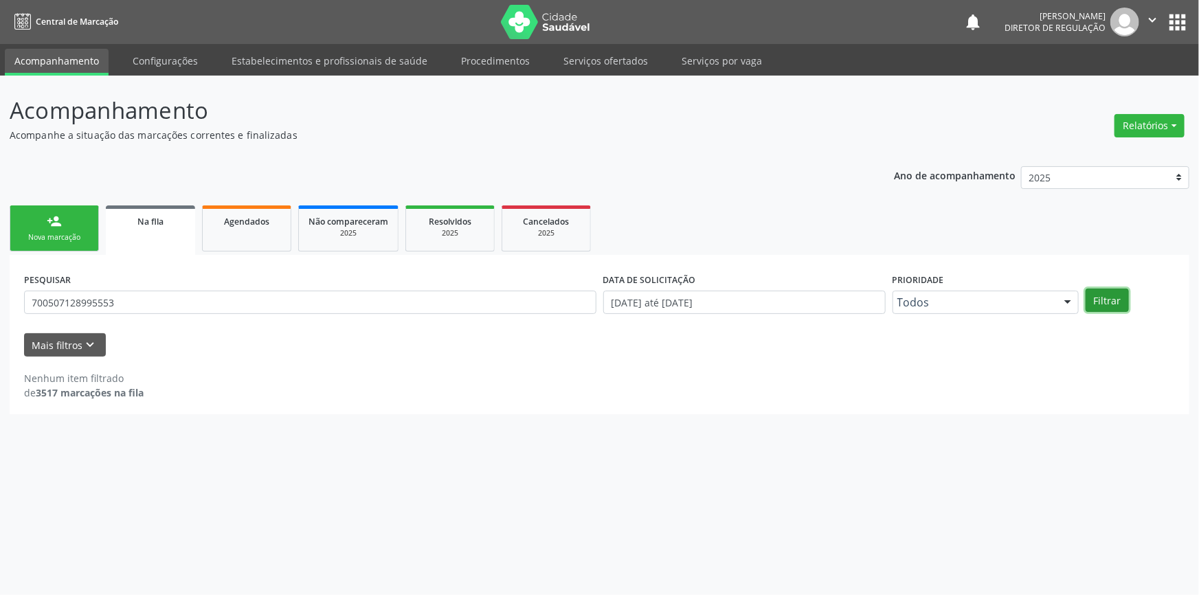
click at [1102, 301] on button "Filtrar" at bounding box center [1107, 300] width 43 height 23
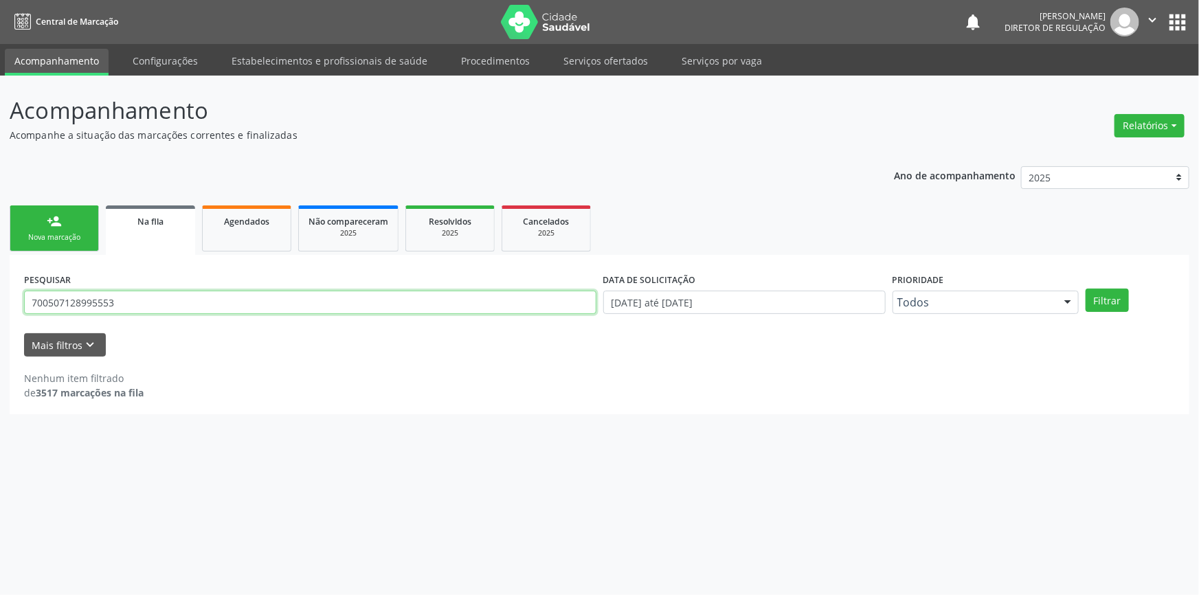
click at [0, 301] on div "Acompanhamento Acompanhe a situação das marcações correntes e finalizadas Relat…" at bounding box center [599, 336] width 1199 height 520
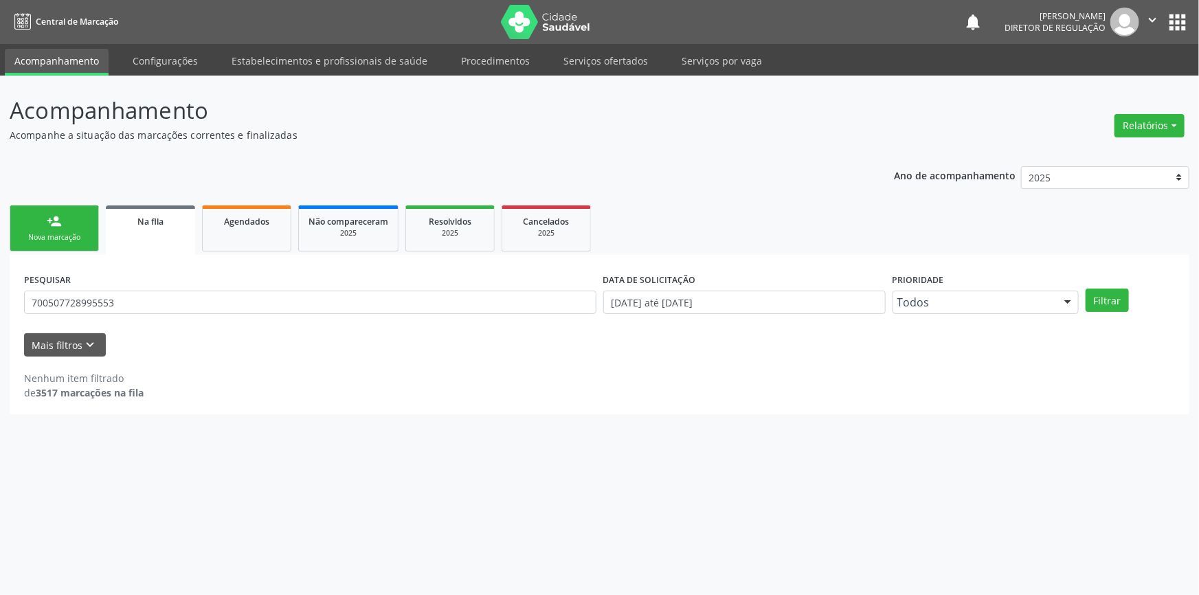
click at [1105, 313] on div "PESQUISAR 700507728995553 DATA DE SOLICITAÇÃO 01/01/2018 até 03/09/2025 Priorid…" at bounding box center [600, 296] width 1158 height 54
click at [1107, 301] on button "Filtrar" at bounding box center [1107, 300] width 43 height 23
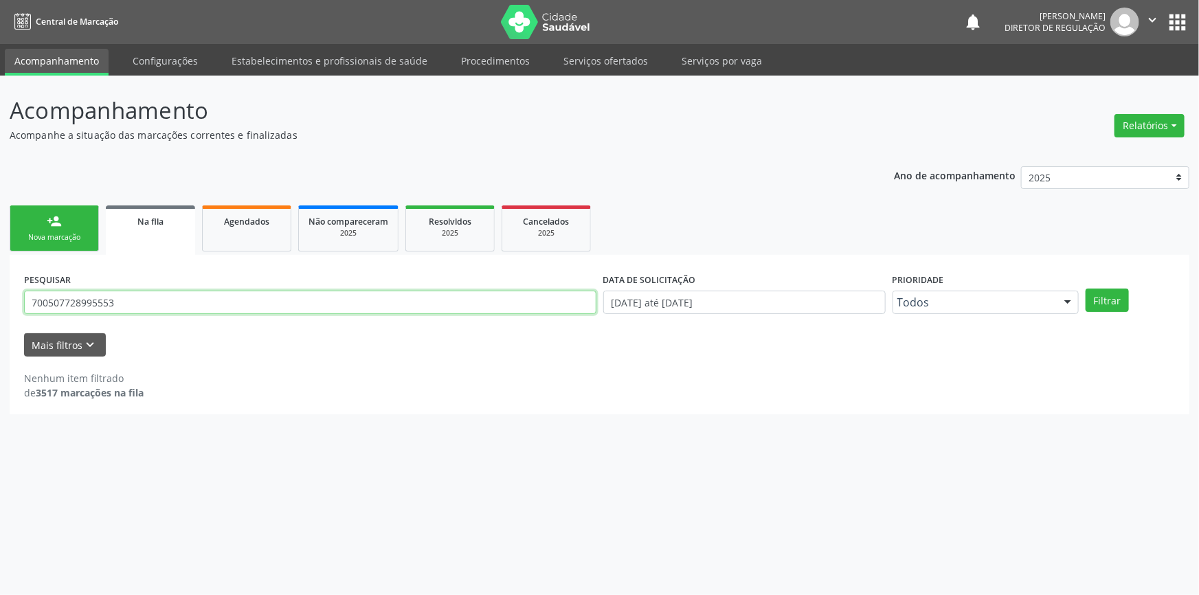
drag, startPoint x: 169, startPoint y: 306, endPoint x: 0, endPoint y: 306, distance: 169.1
click at [0, 306] on div "Acompanhamento Acompanhe a situação das marcações correntes e finalizadas Relat…" at bounding box center [599, 336] width 1199 height 520
paste input "8079 3408 3588"
drag, startPoint x: 181, startPoint y: 306, endPoint x: 0, endPoint y: 304, distance: 181.5
click at [0, 304] on div "Acompanhamento Acompanhe a situação das marcações correntes e finalizadas Relat…" at bounding box center [599, 336] width 1199 height 520
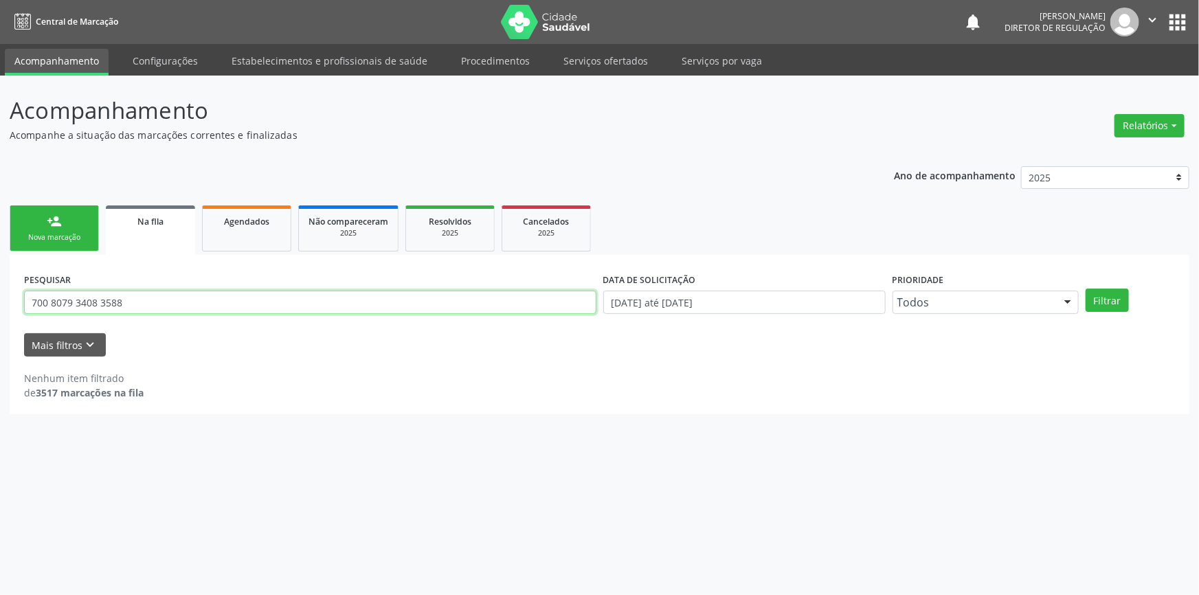
paste input "5071 2899 5553"
type input "700 5071 2899 5553"
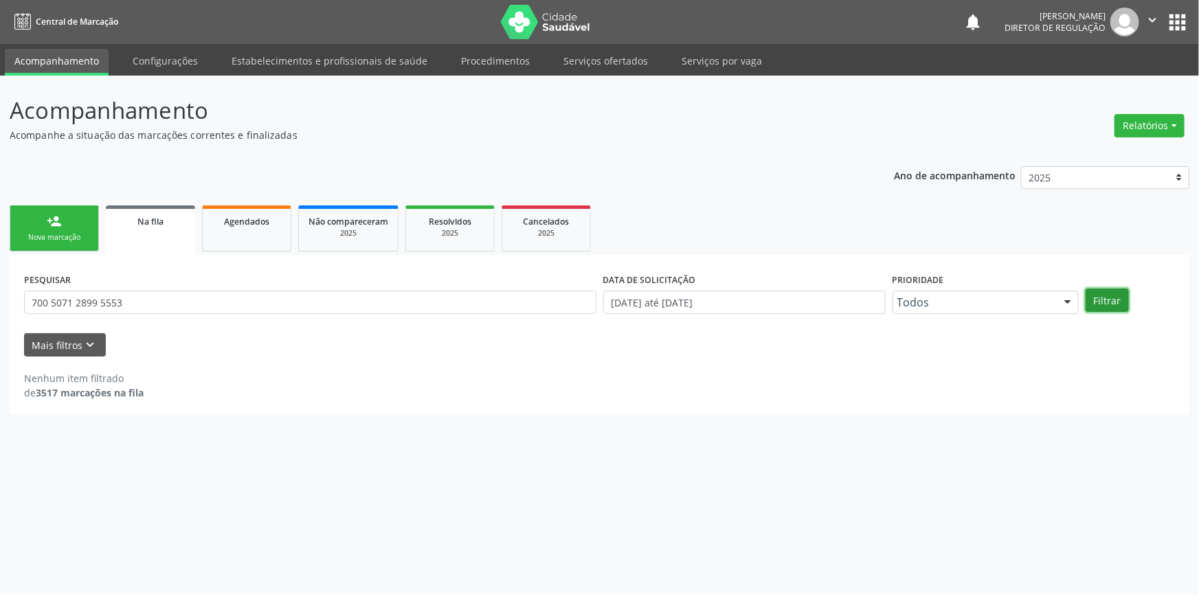
click at [1114, 304] on button "Filtrar" at bounding box center [1107, 300] width 43 height 23
click at [69, 238] on div "Nova marcação" at bounding box center [54, 237] width 69 height 10
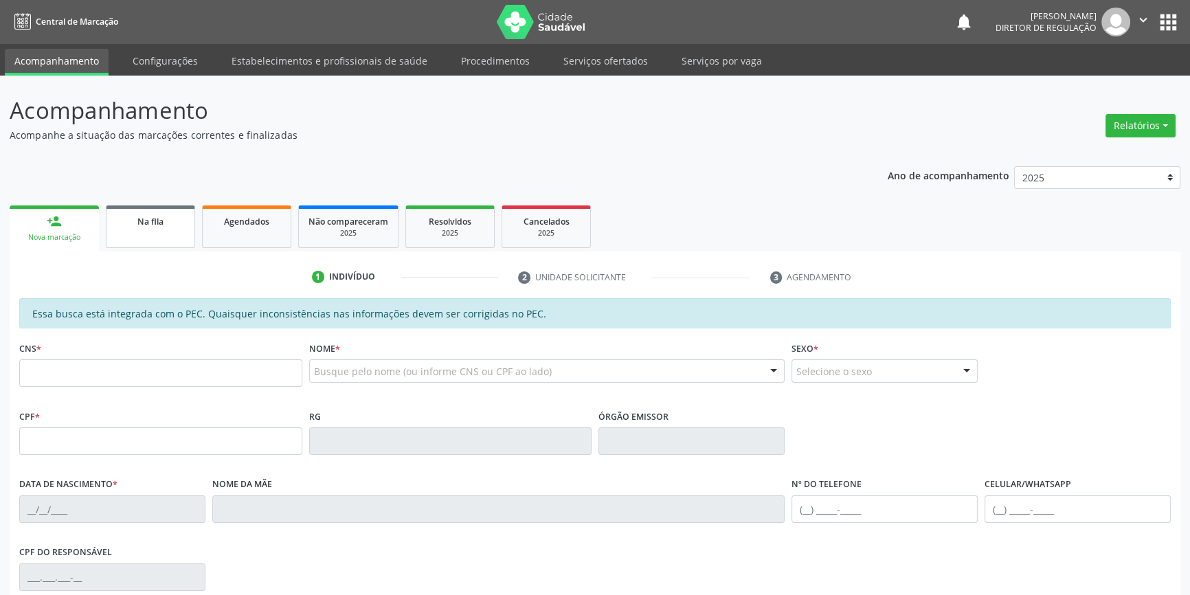
drag, startPoint x: 145, startPoint y: 210, endPoint x: 151, endPoint y: 218, distance: 9.3
click at [145, 212] on link "Na fila" at bounding box center [150, 227] width 89 height 43
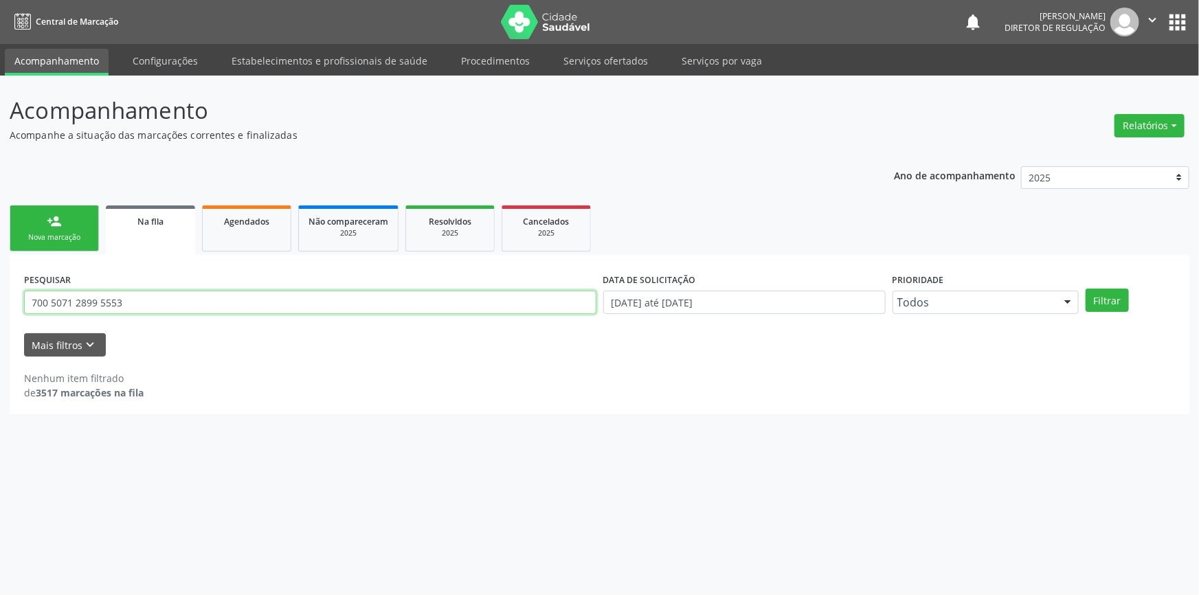
drag, startPoint x: 170, startPoint y: 305, endPoint x: 3, endPoint y: 301, distance: 166.4
click at [0, 298] on div "Acompanhamento Acompanhe a situação das marcações correntes e finalizadas Relat…" at bounding box center [599, 336] width 1199 height 520
type input "706706533686914"
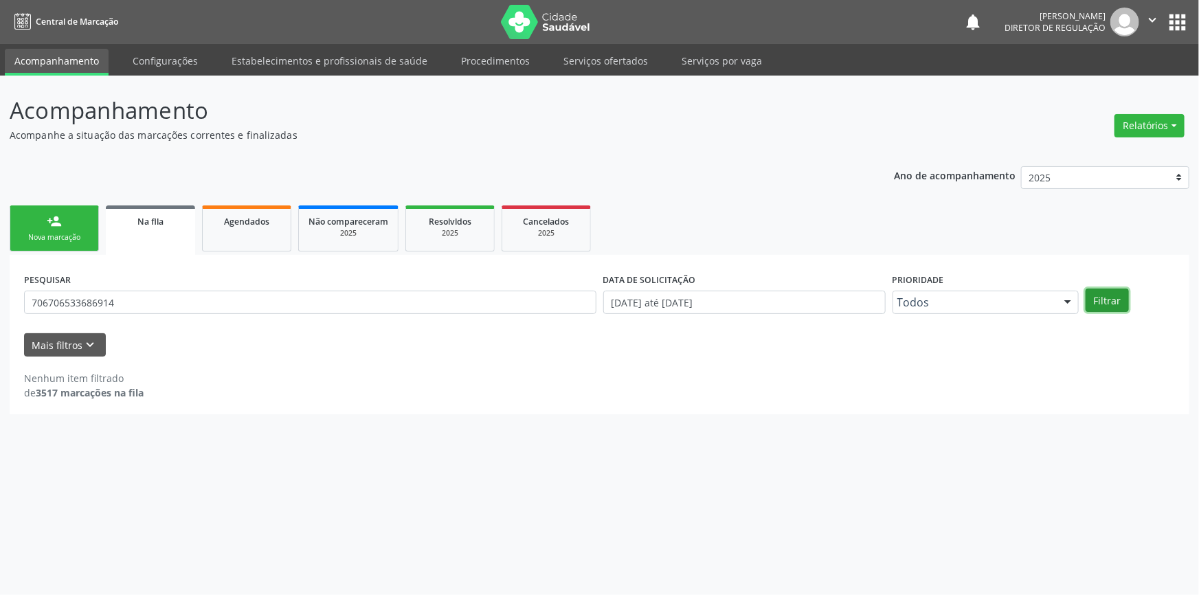
click at [1113, 293] on button "Filtrar" at bounding box center [1107, 300] width 43 height 23
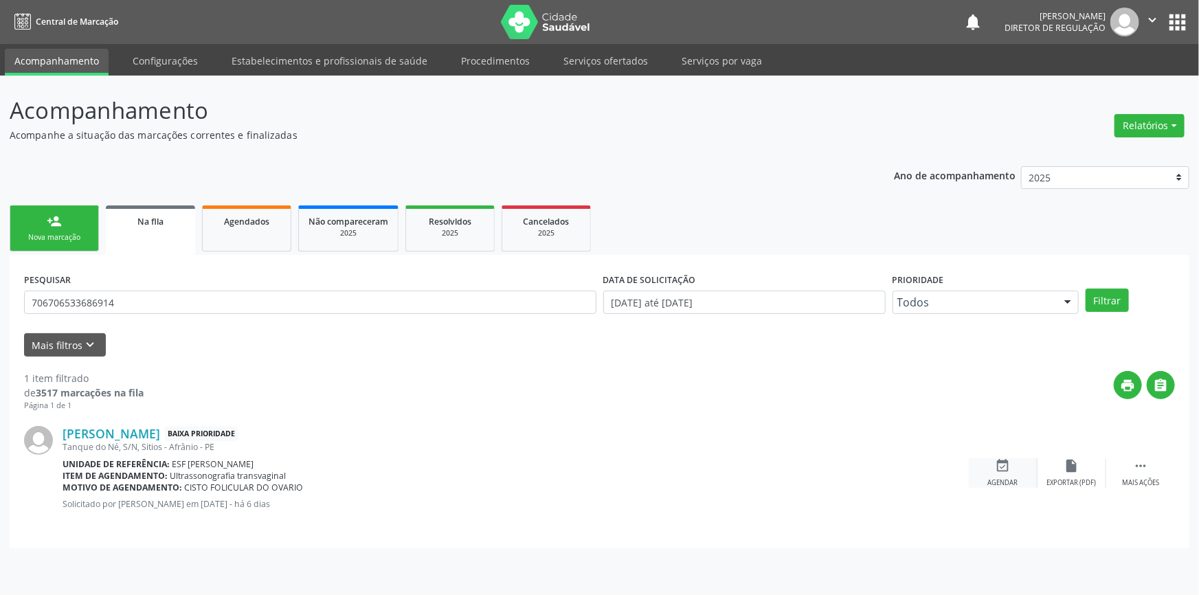
click at [993, 474] on div "event_available Agendar" at bounding box center [1003, 473] width 69 height 30
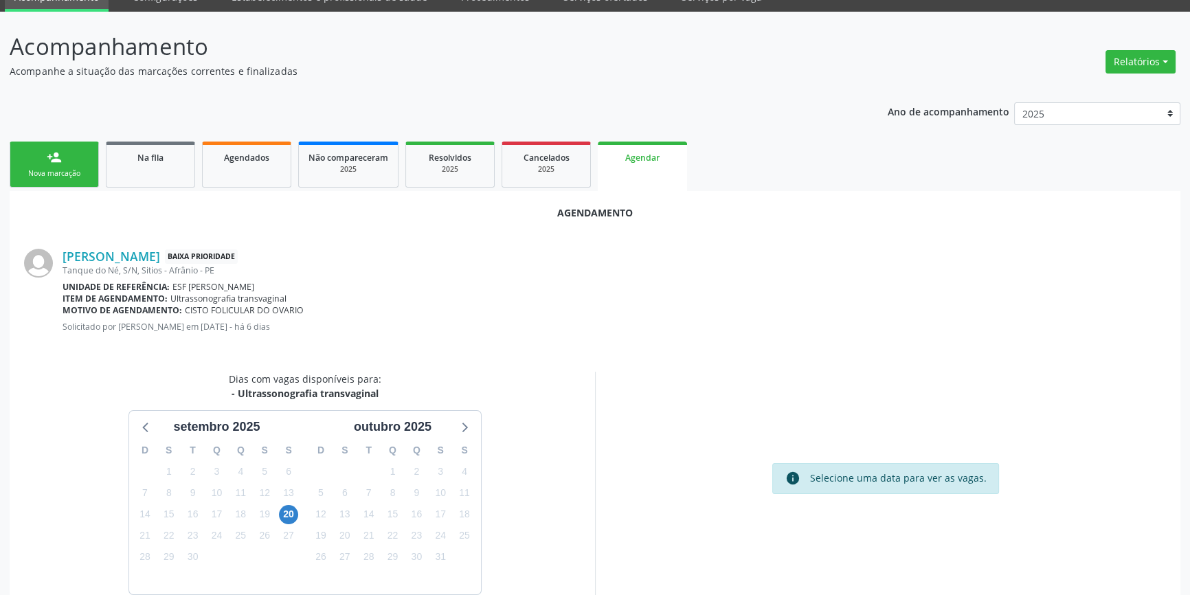
scroll to position [119, 0]
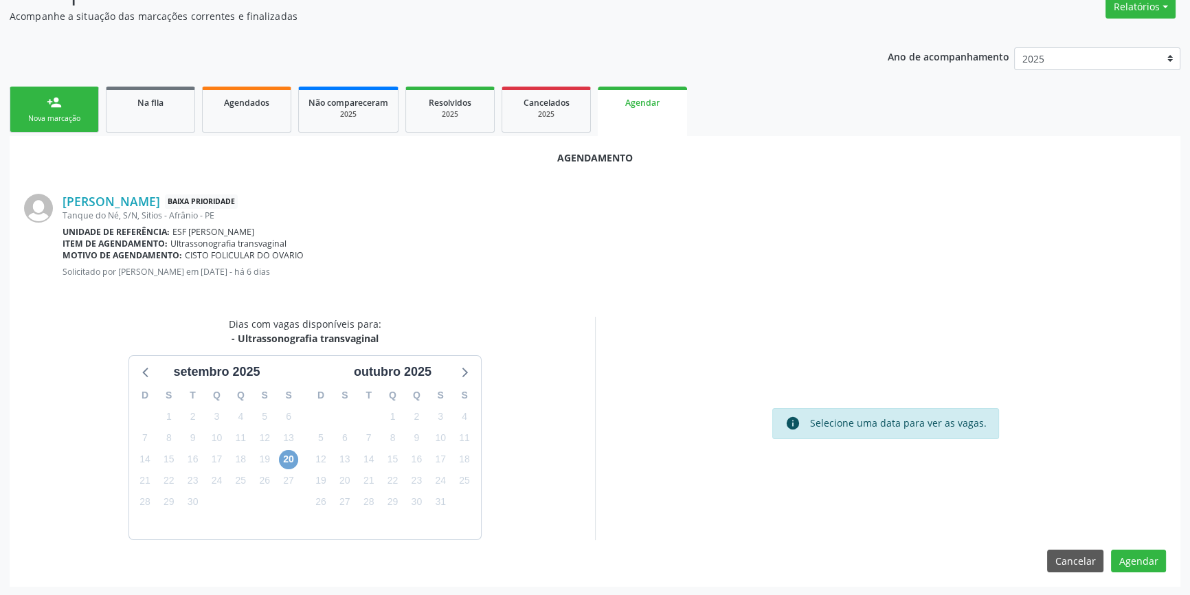
click at [287, 467] on span "20" at bounding box center [288, 459] width 19 height 19
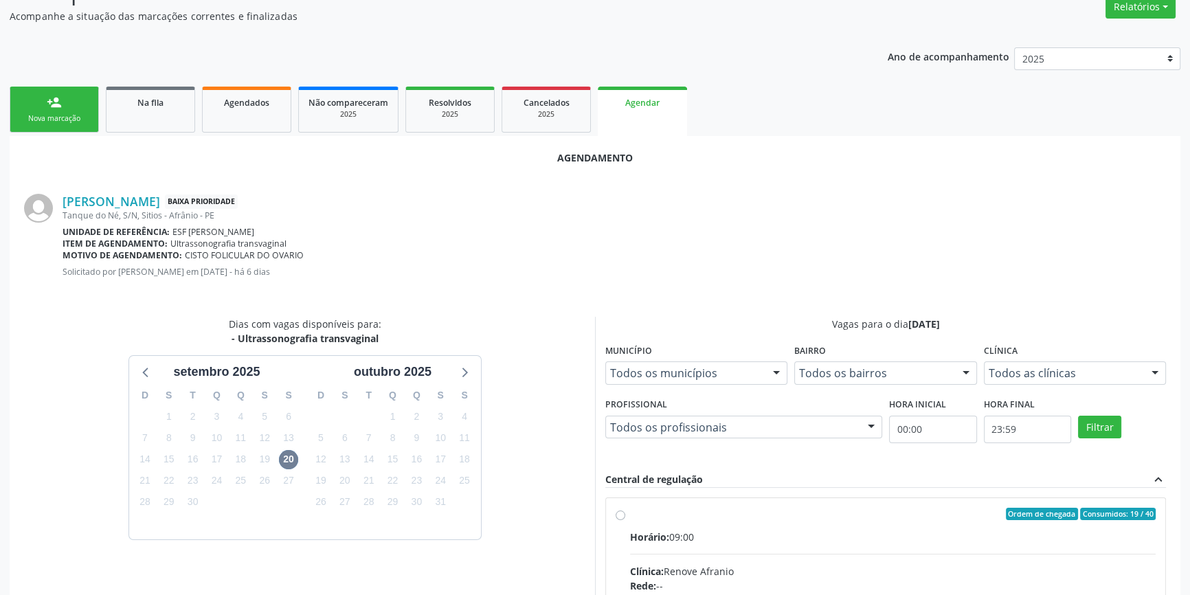
drag, startPoint x: 647, startPoint y: 535, endPoint x: 795, endPoint y: 435, distance: 178.6
click at [647, 535] on span "Horário:" at bounding box center [649, 537] width 39 height 13
click at [625, 520] on input "Ordem de chegada Consumidos: 19 / 40 Horário: 09:00 Clínica: Renove Afranio Red…" at bounding box center [621, 514] width 10 height 12
radio input "true"
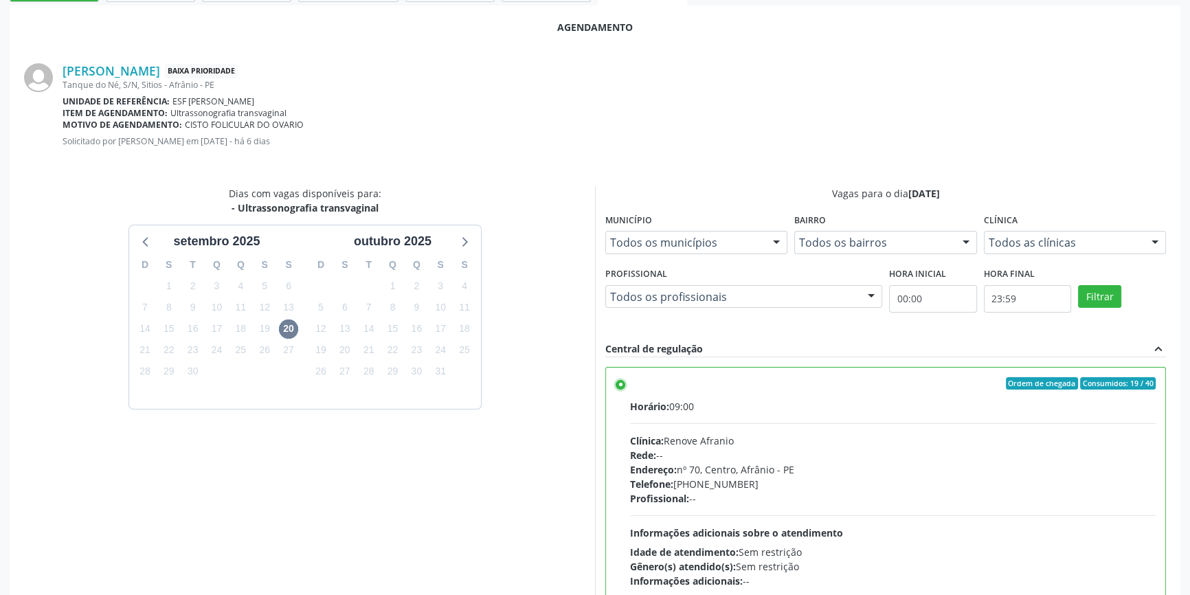
scroll to position [342, 0]
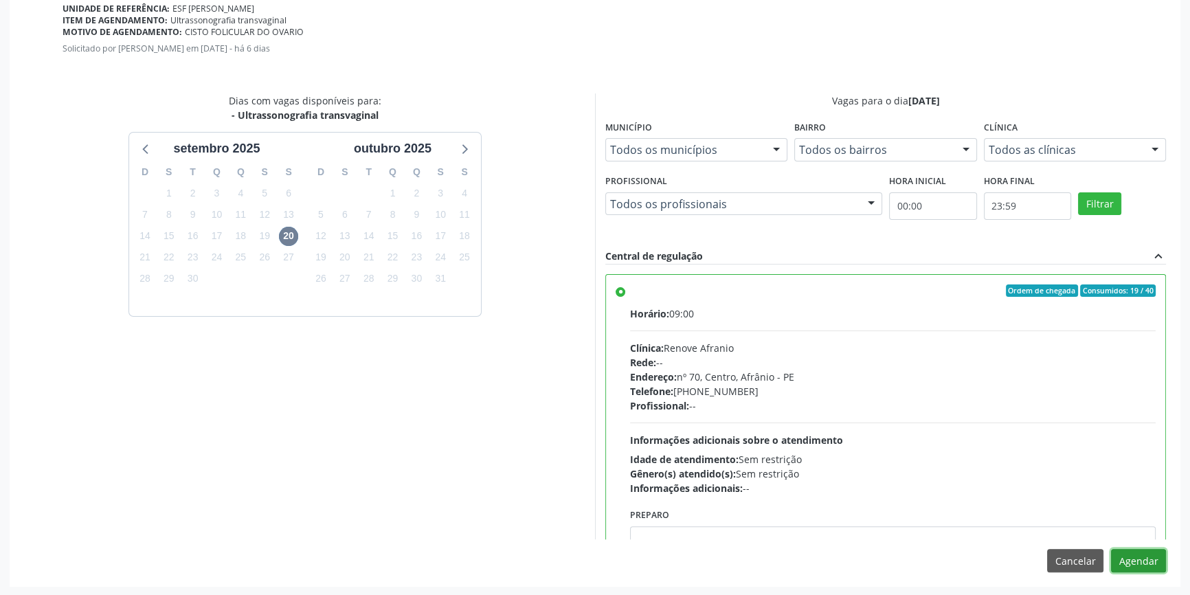
click at [1131, 568] on button "Agendar" at bounding box center [1138, 560] width 55 height 23
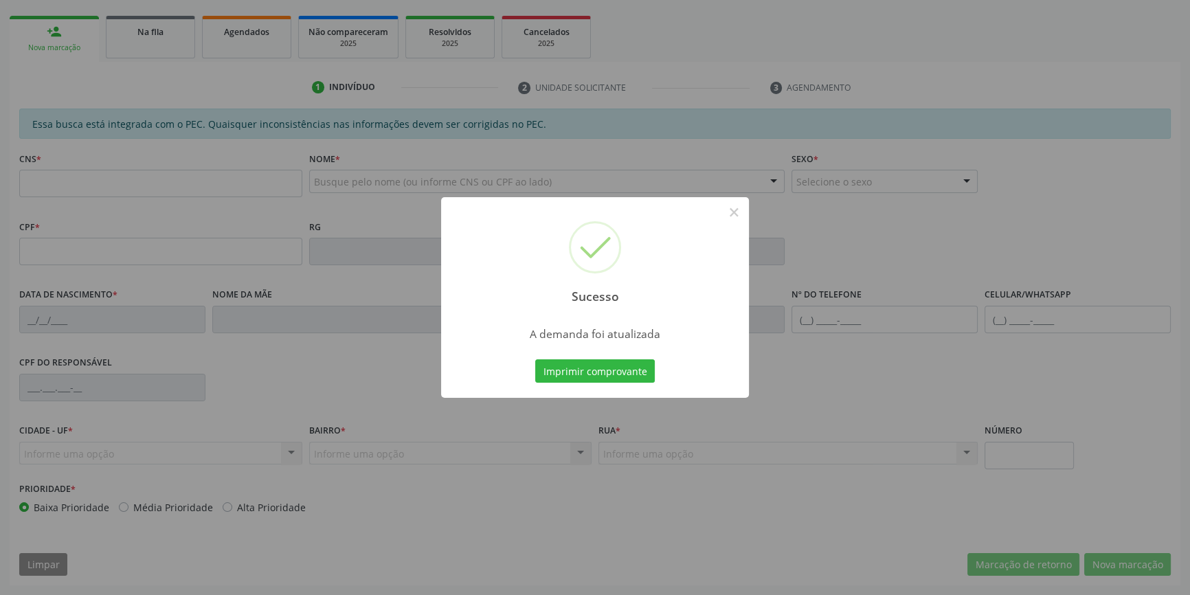
scroll to position [188, 0]
click at [632, 372] on button "Imprimir comprovante" at bounding box center [595, 370] width 120 height 23
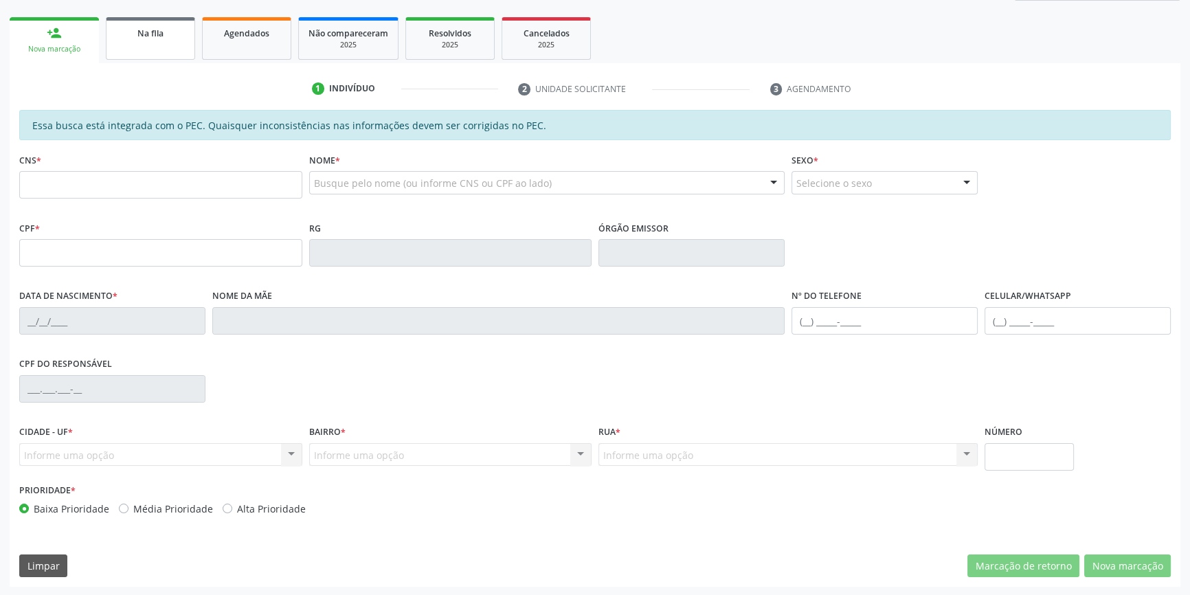
click at [164, 37] on div "Na fila" at bounding box center [150, 32] width 69 height 14
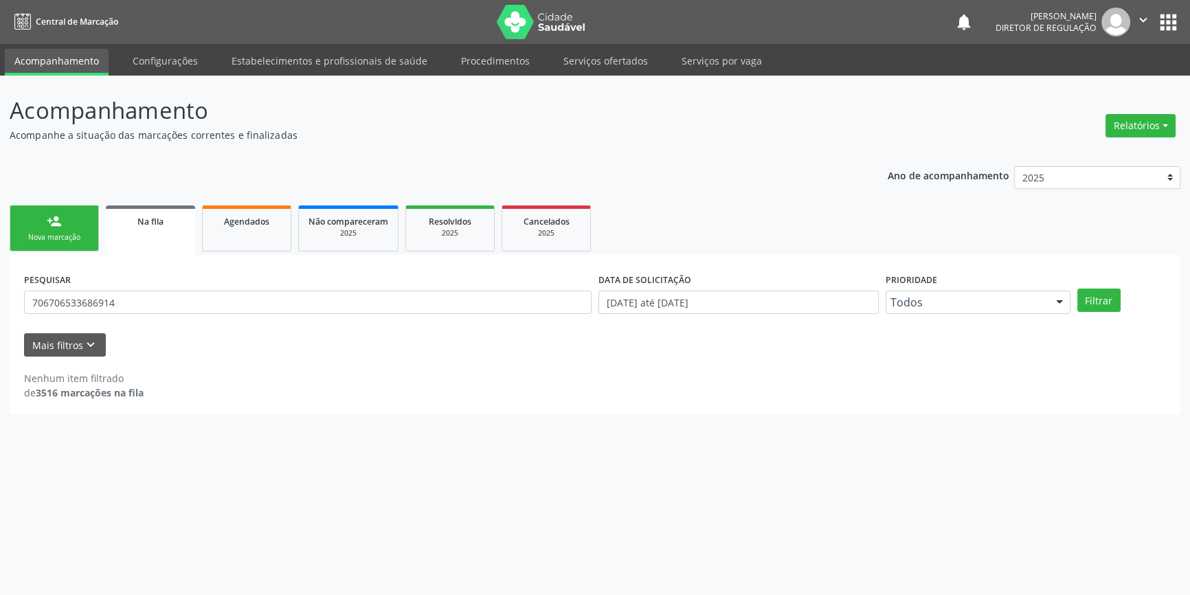
scroll to position [0, 0]
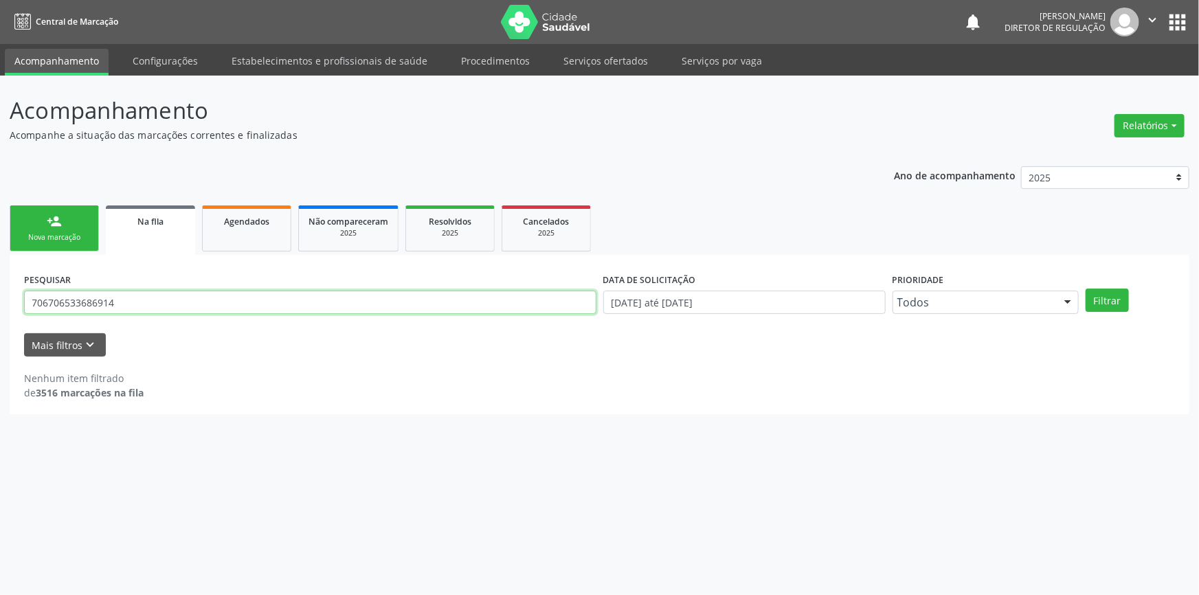
drag, startPoint x: 123, startPoint y: 302, endPoint x: 16, endPoint y: 289, distance: 107.3
click at [1, 302] on div "Acompanhamento Acompanhe a situação das marcações correntes e finalizadas Relat…" at bounding box center [599, 336] width 1199 height 520
type input "705204479946571"
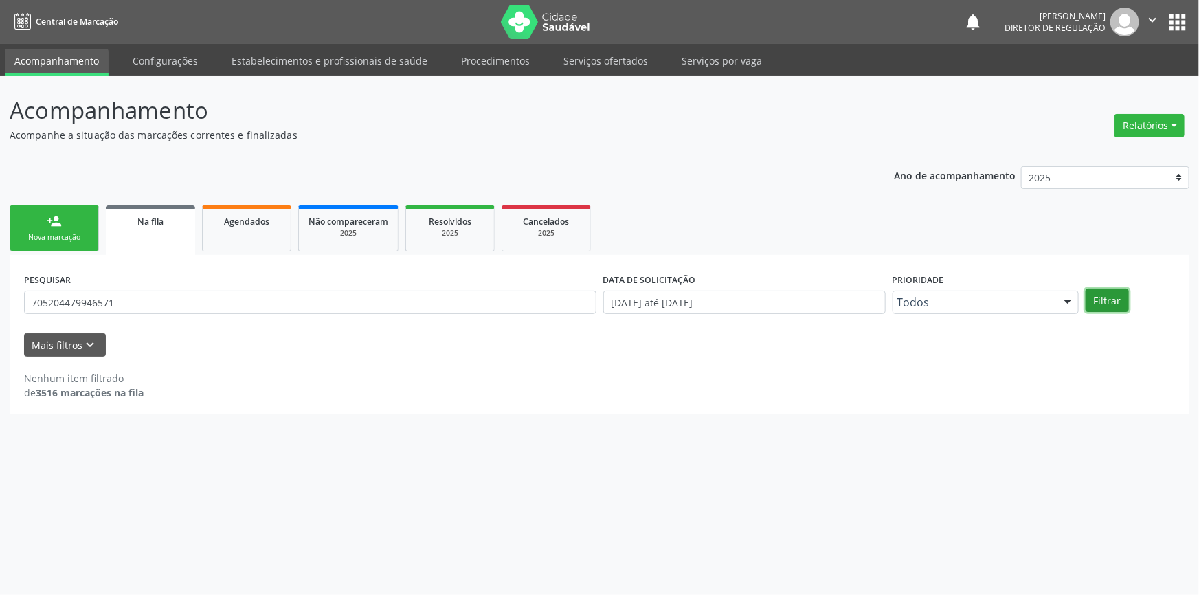
click at [1123, 296] on button "Filtrar" at bounding box center [1107, 300] width 43 height 23
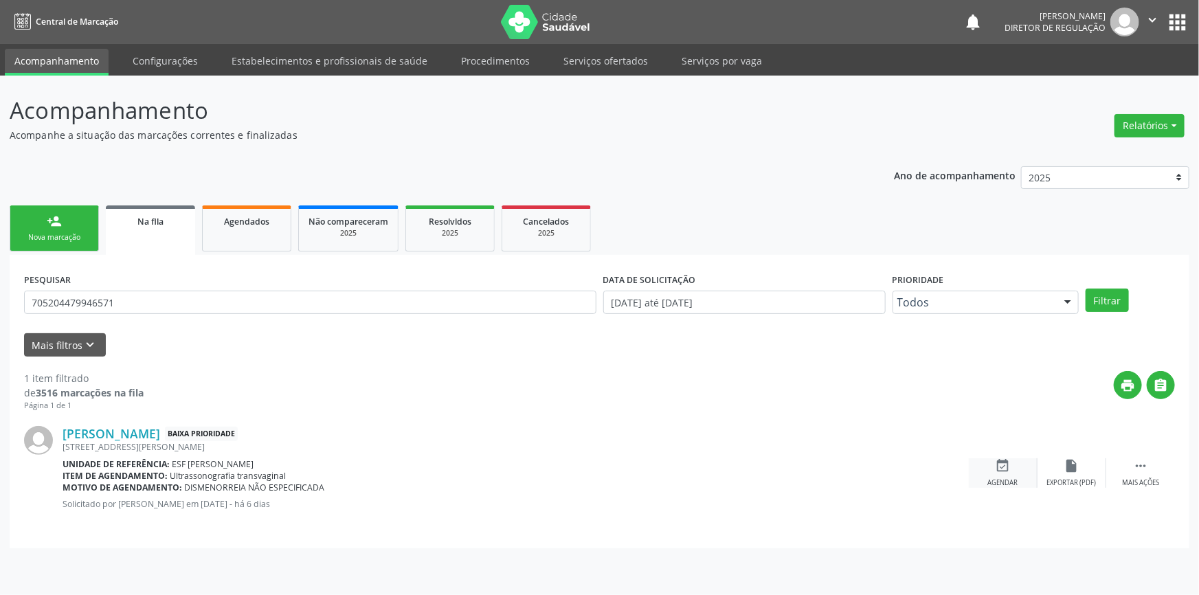
click at [1001, 466] on icon "event_available" at bounding box center [1003, 465] width 15 height 15
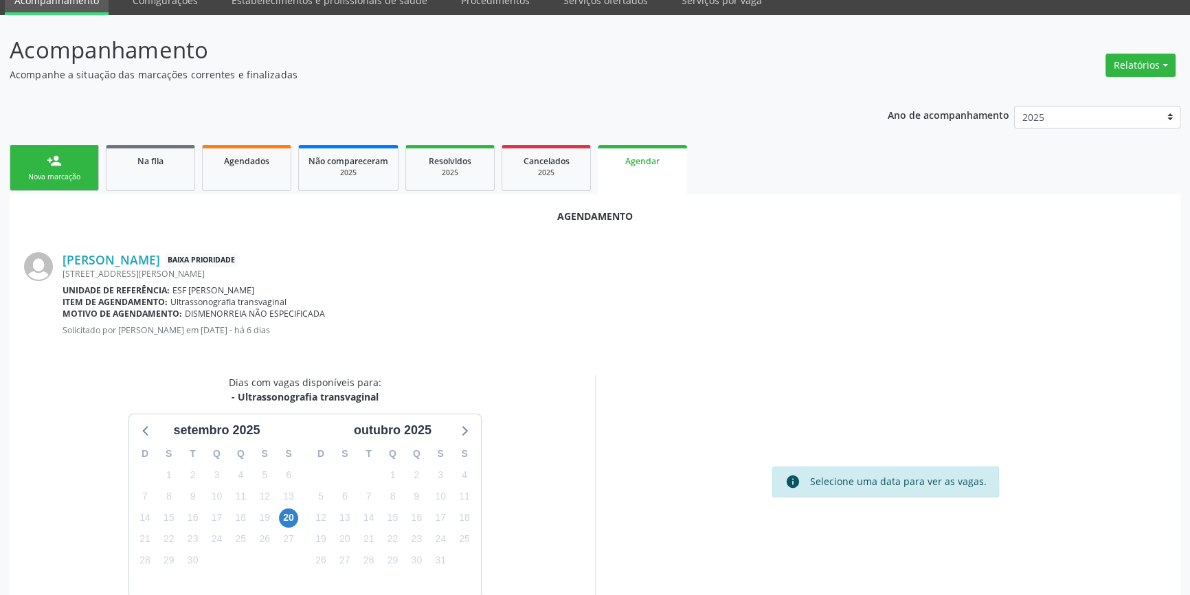
scroll to position [119, 0]
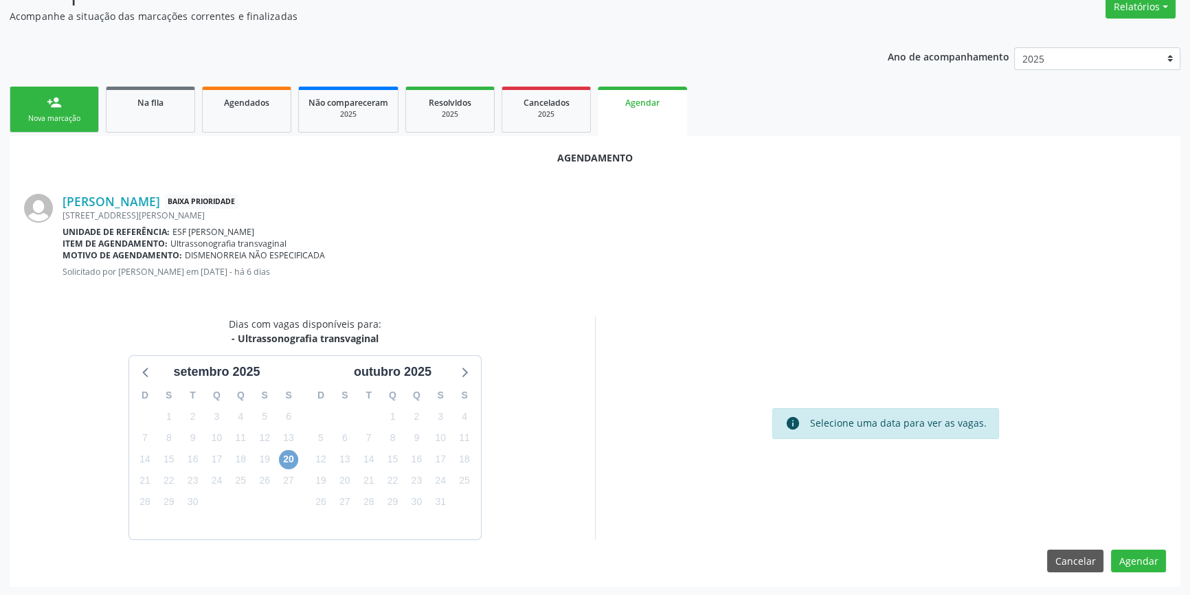
click at [289, 452] on span "20" at bounding box center [288, 459] width 19 height 19
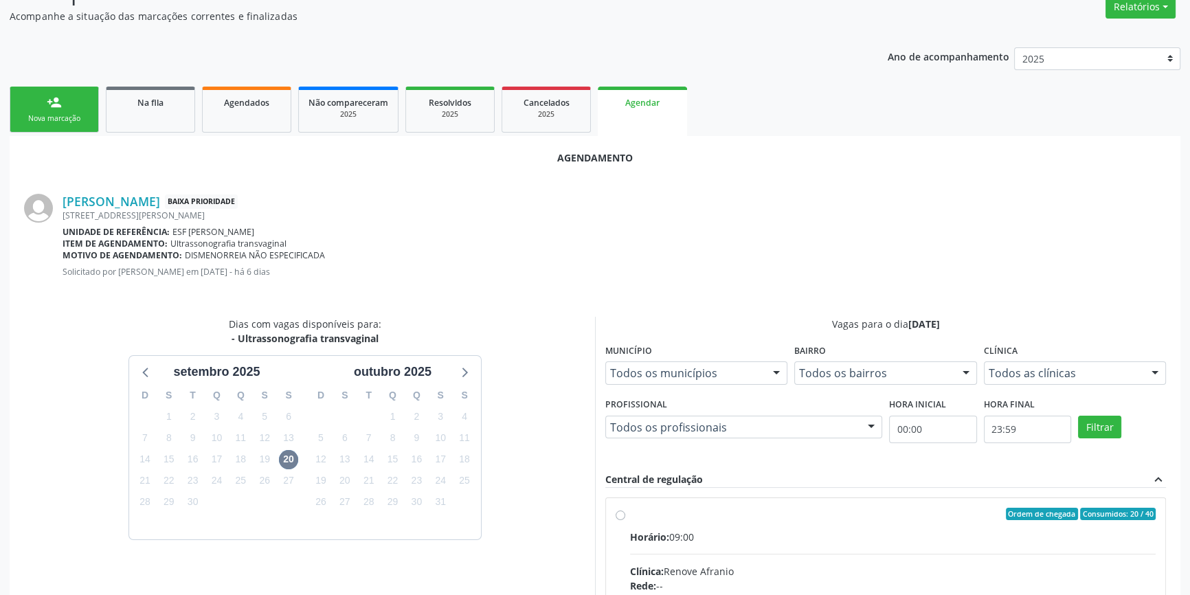
click at [666, 514] on div "Ordem de chegada Consumidos: 20 / 40" at bounding box center [893, 514] width 526 height 12
click at [625, 514] on input "Ordem de chegada Consumidos: 20 / 40 Horário: 09:00 Clínica: Renove Afranio Red…" at bounding box center [621, 514] width 10 height 12
radio input "true"
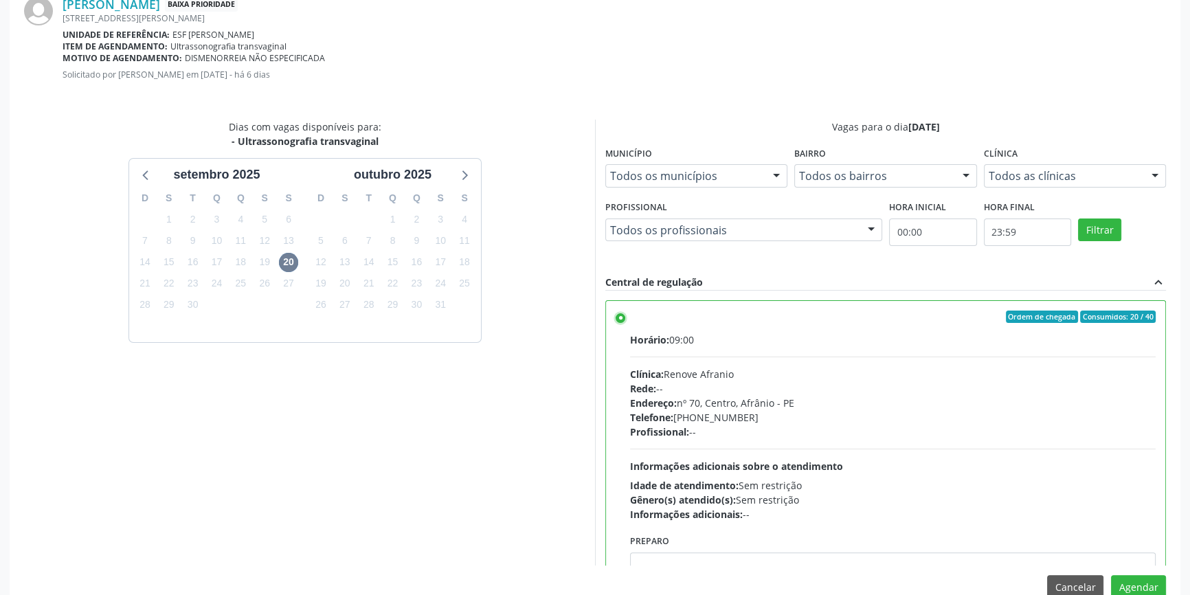
scroll to position [342, 0]
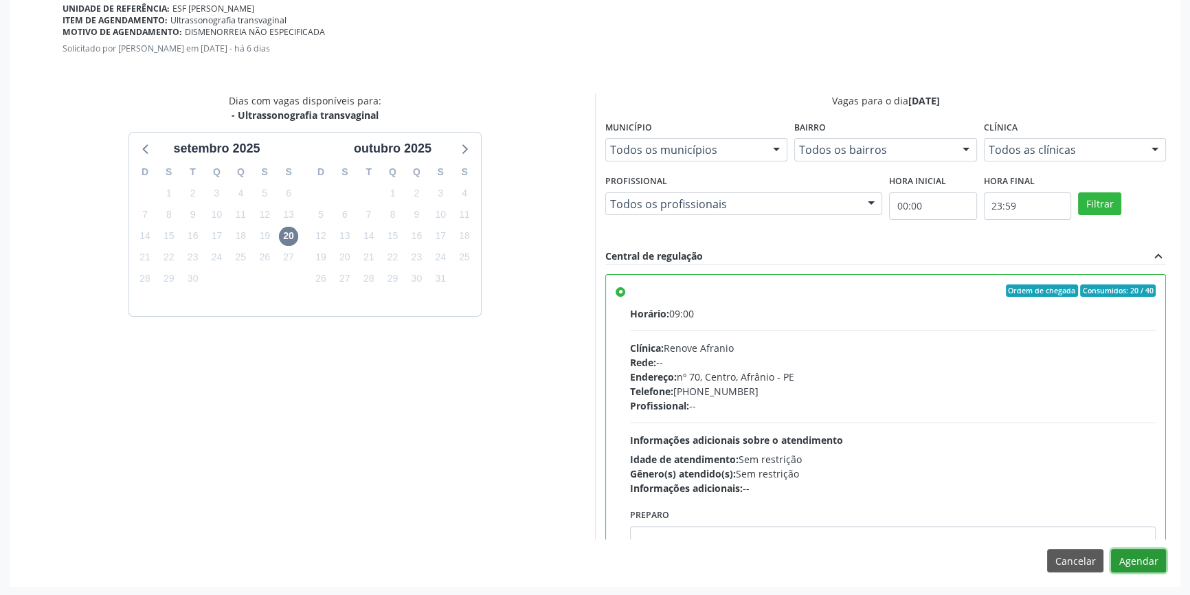
click at [1135, 564] on button "Agendar" at bounding box center [1138, 560] width 55 height 23
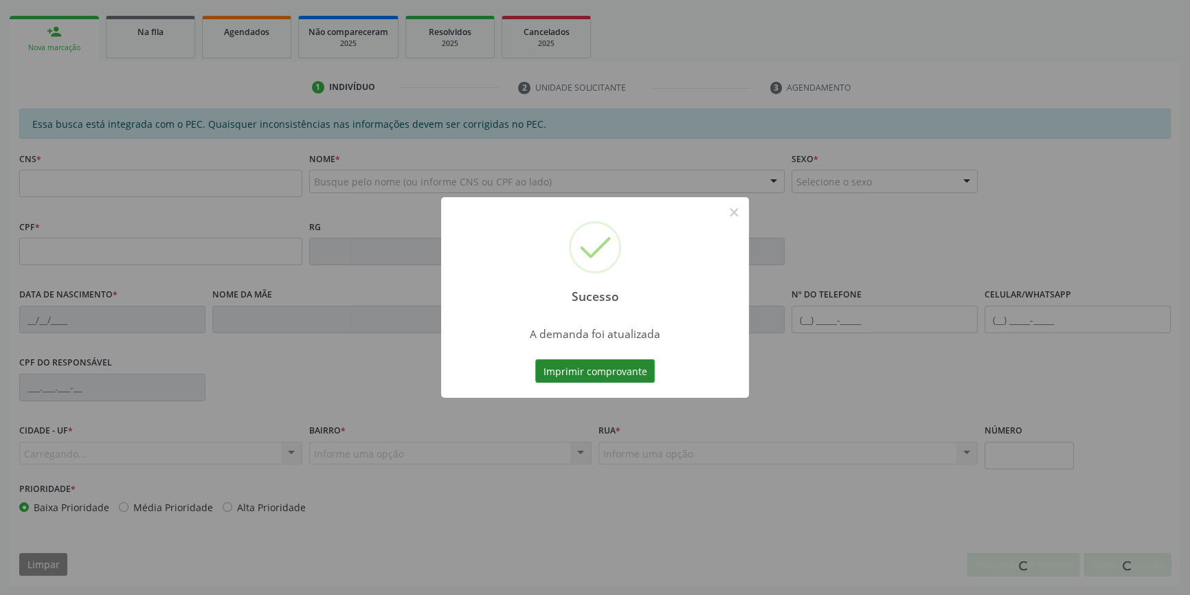
scroll to position [188, 0]
click at [616, 372] on button "Imprimir comprovante" at bounding box center [595, 370] width 120 height 23
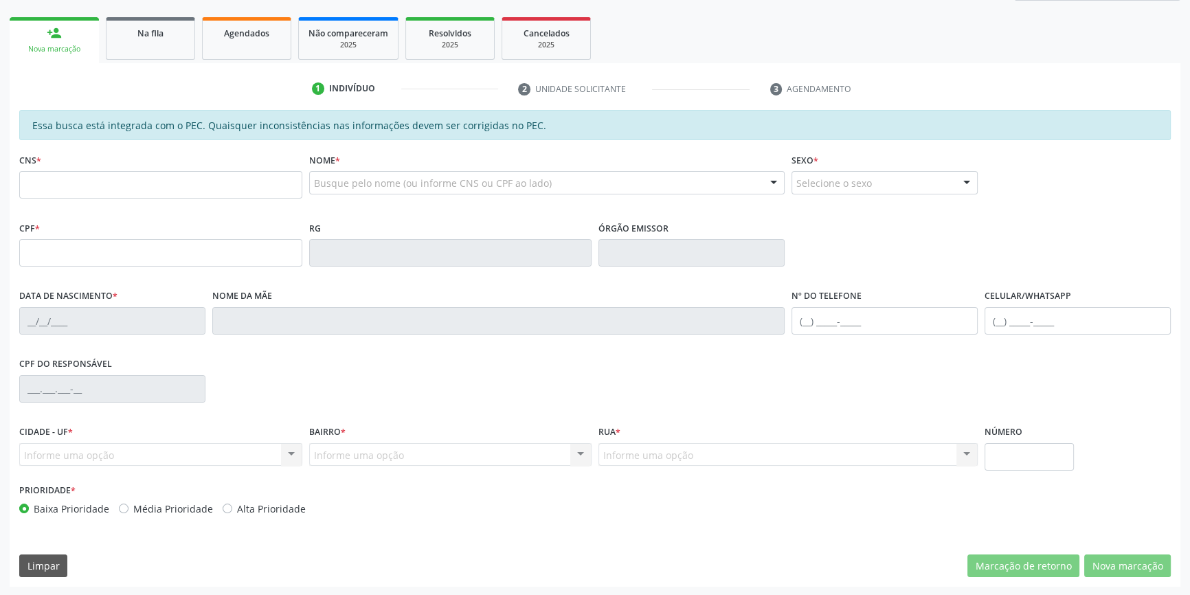
click at [152, 64] on div "Sucesso × A demanda foi atualizada Imprimir comprovante Cancel" at bounding box center [595, 297] width 1190 height 595
click at [155, 40] on div "Sucesso × A demanda foi atualizada Imprimir comprovante Cancel" at bounding box center [595, 297] width 1190 height 595
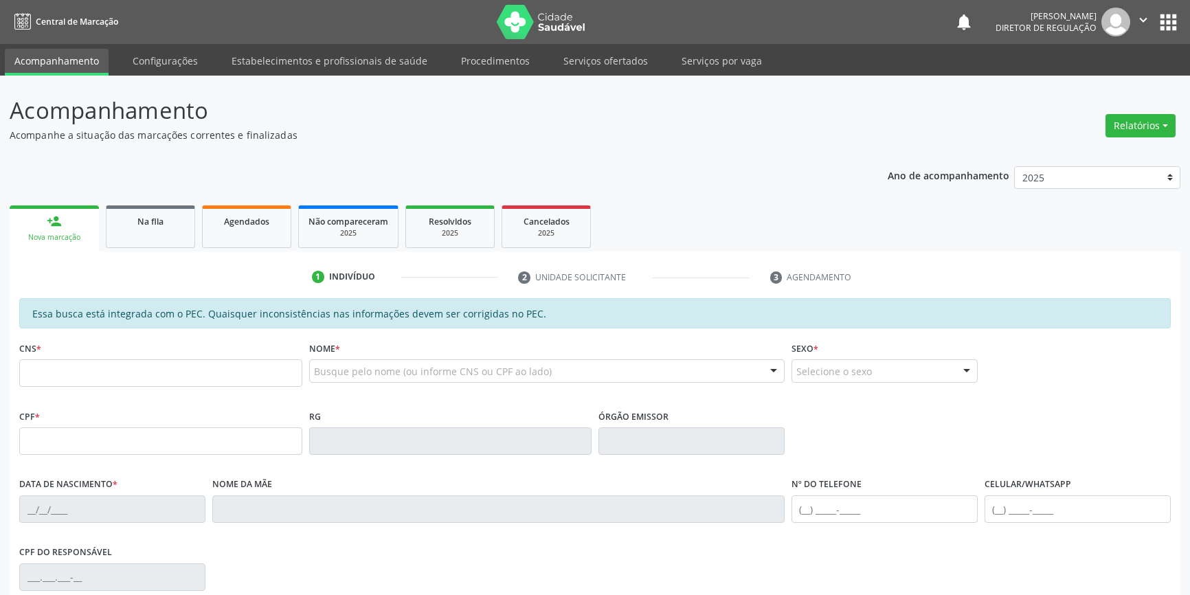
scroll to position [188, 0]
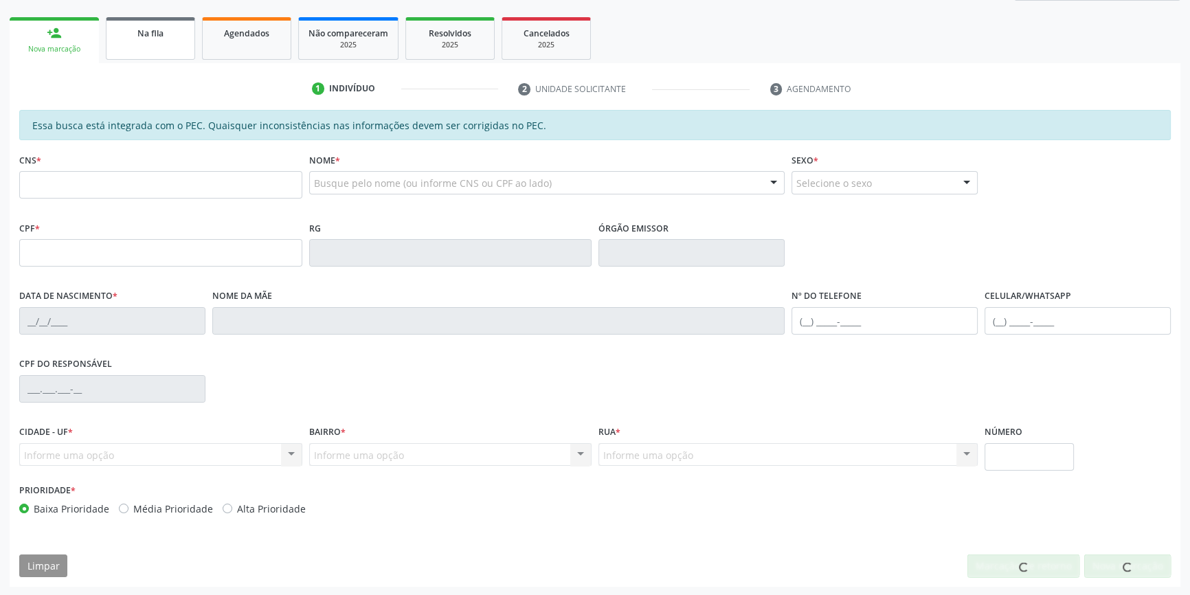
click at [173, 26] on div "Na fila" at bounding box center [150, 32] width 69 height 14
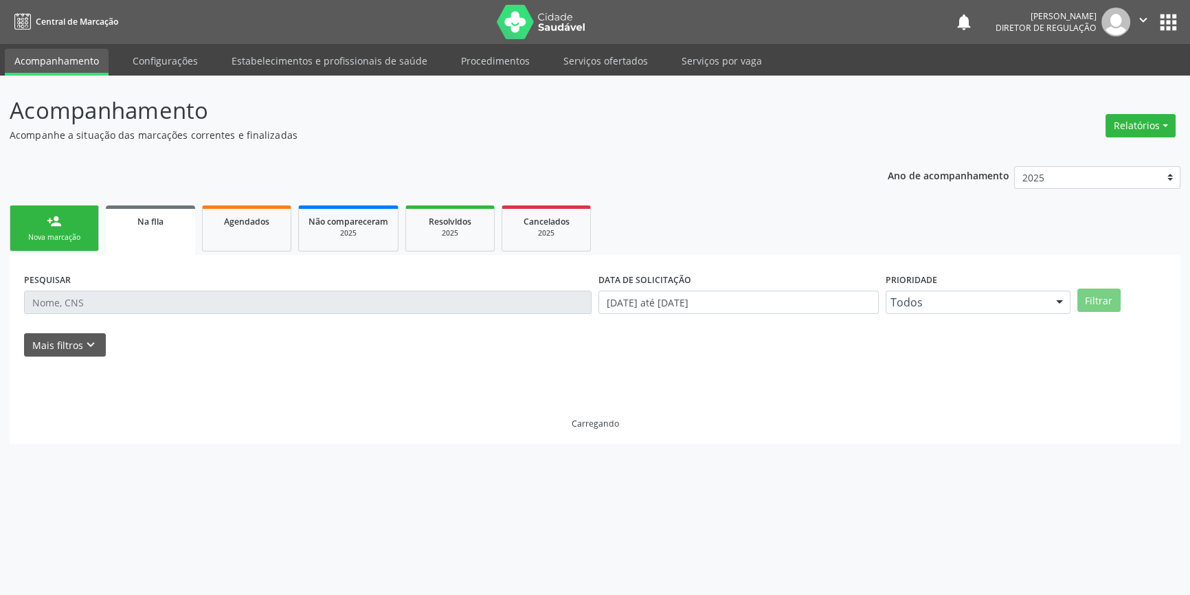
scroll to position [0, 0]
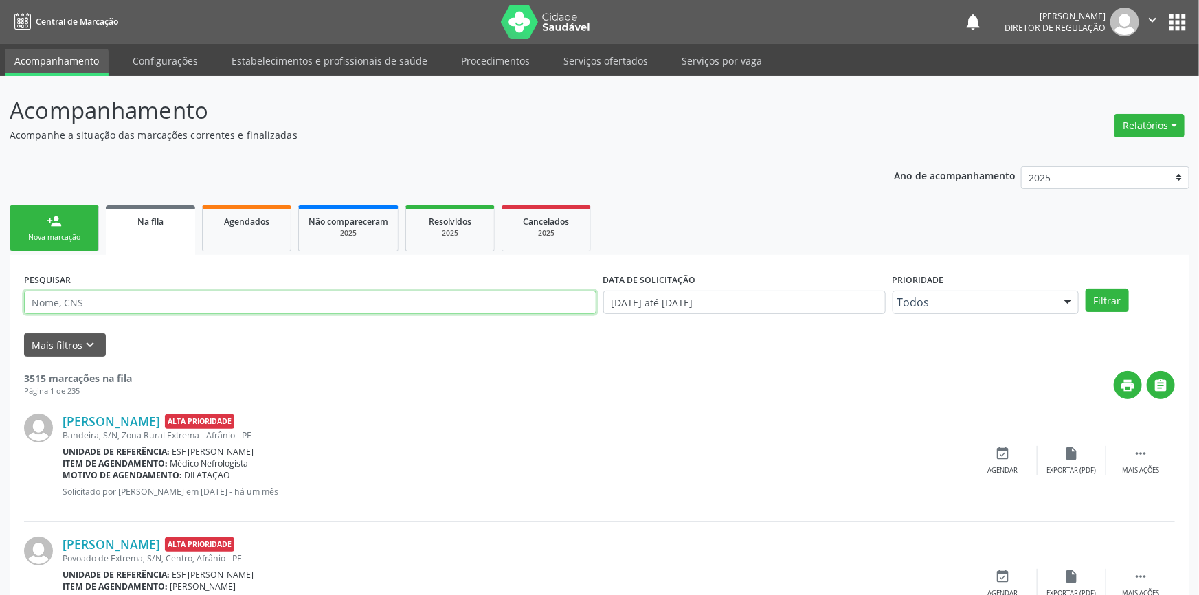
click at [139, 304] on input "text" at bounding box center [310, 302] width 573 height 23
type input "703209684066594"
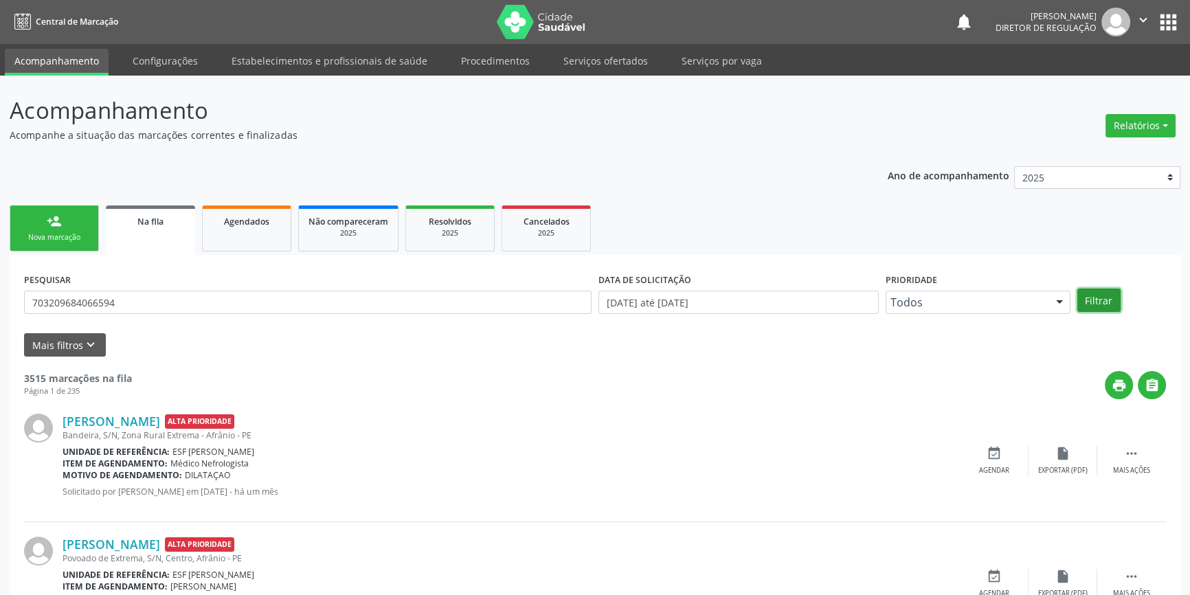
click at [1096, 295] on button "Filtrar" at bounding box center [1099, 300] width 43 height 23
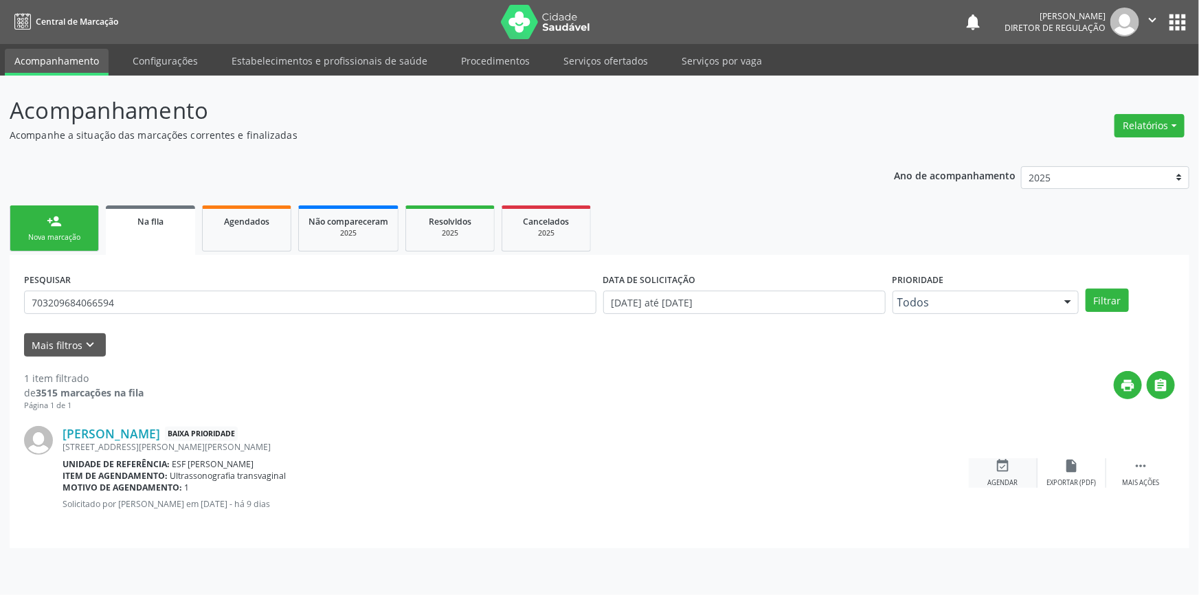
click at [1005, 470] on icon "event_available" at bounding box center [1003, 465] width 15 height 15
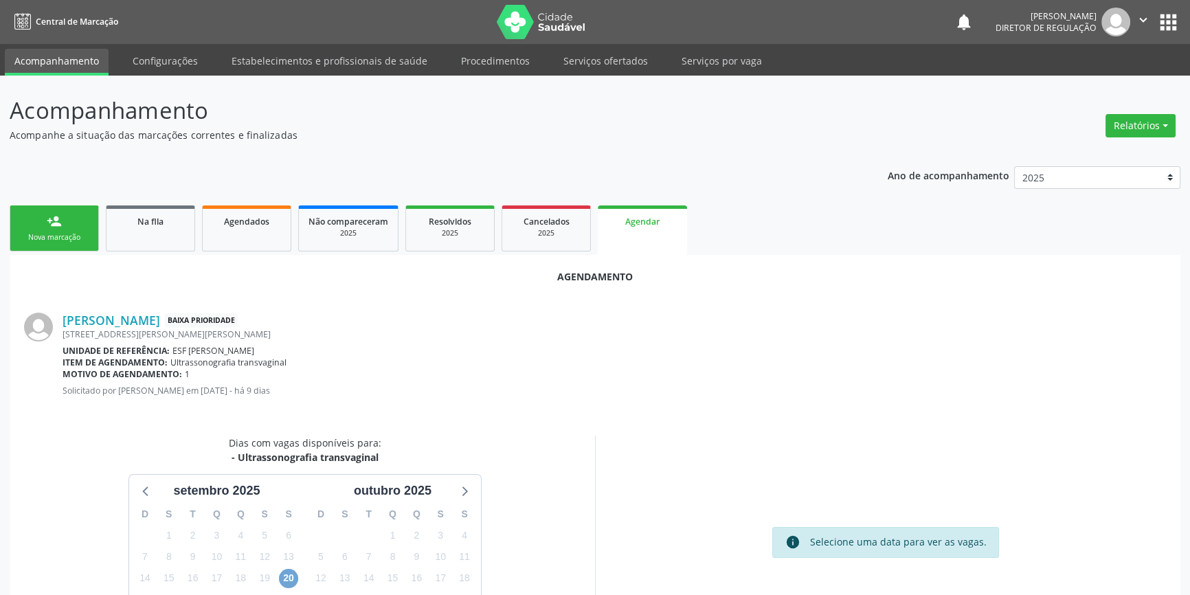
click at [285, 576] on span "20" at bounding box center [288, 578] width 19 height 19
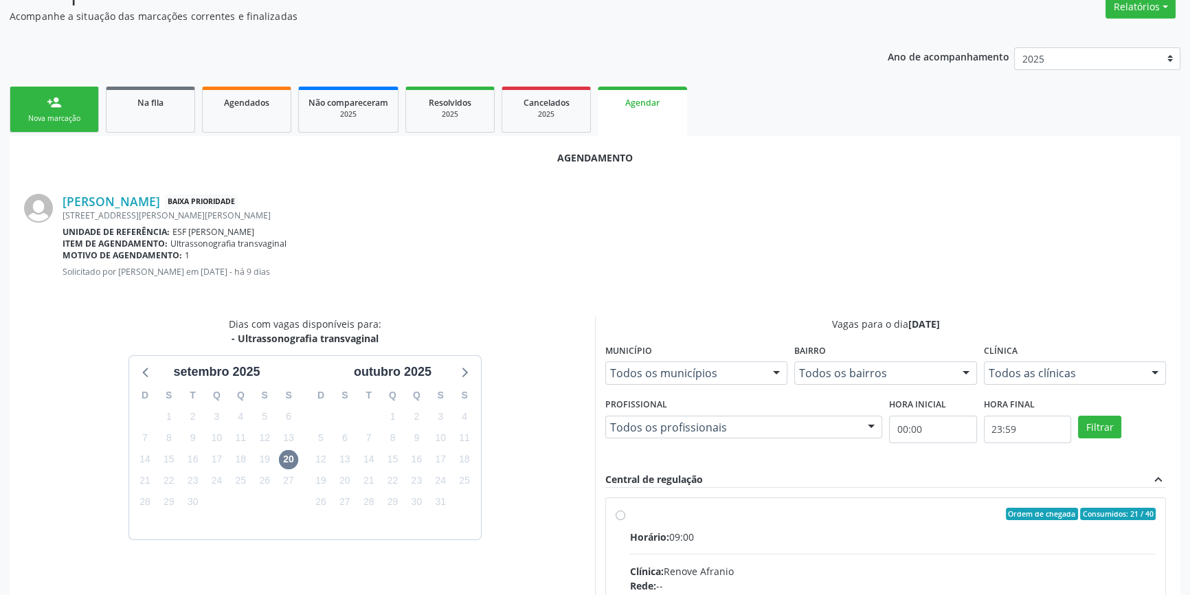
click at [817, 530] on div "Horário: 09:00" at bounding box center [893, 537] width 526 height 14
click at [625, 520] on input "Ordem de chegada Consumidos: 21 / 40 Horário: 09:00 Clínica: Renove Afranio Red…" at bounding box center [621, 514] width 10 height 12
radio input "true"
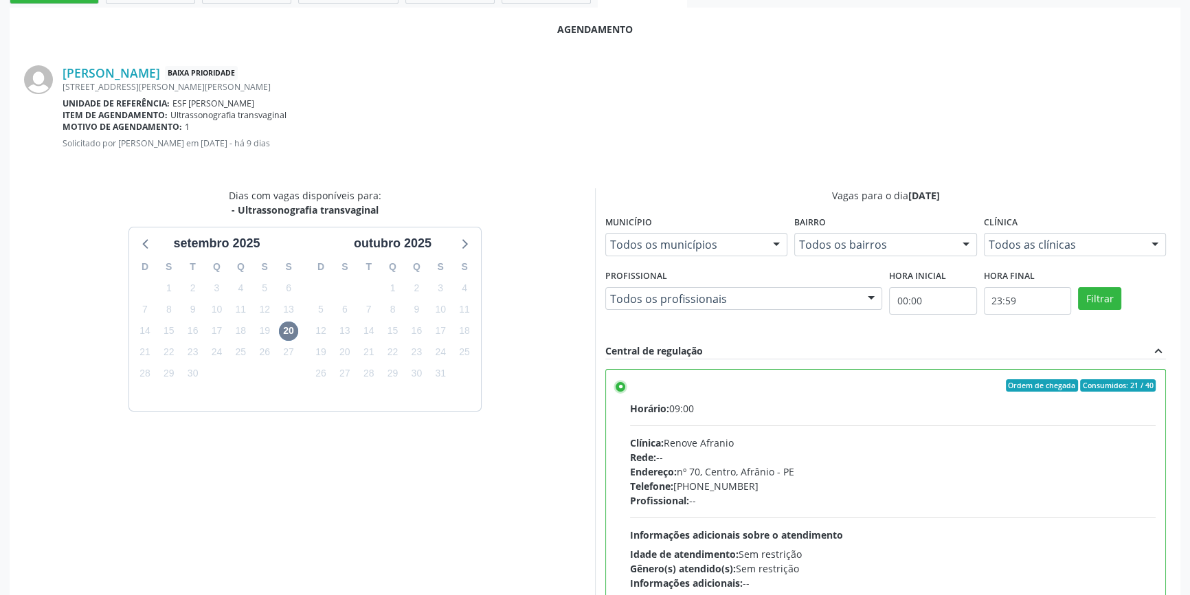
scroll to position [342, 0]
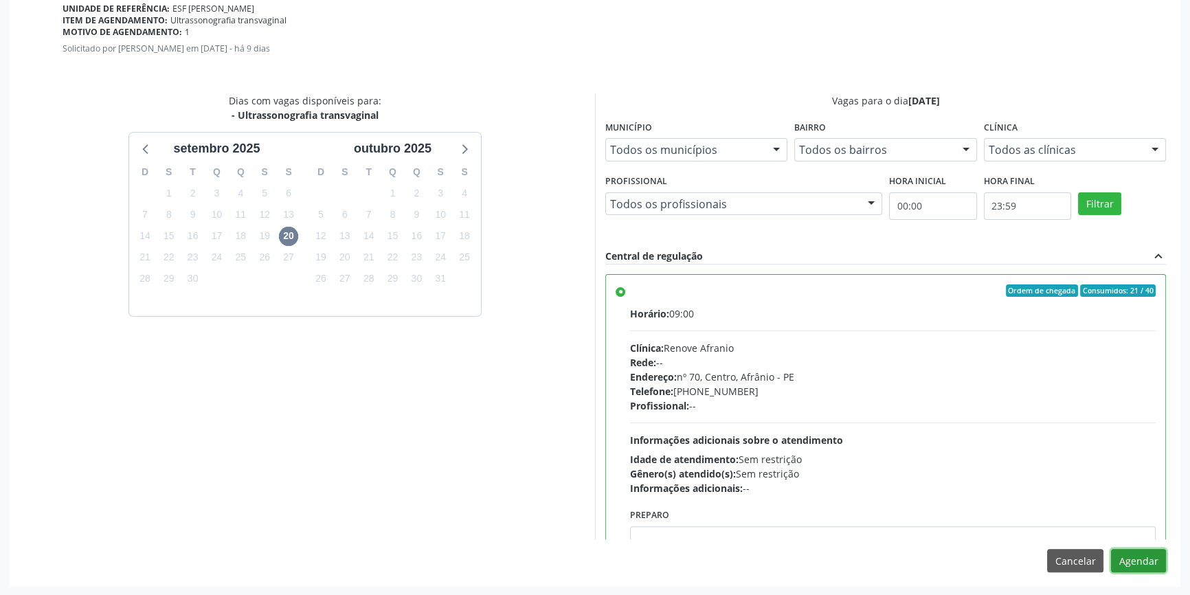
click at [1125, 560] on button "Agendar" at bounding box center [1138, 560] width 55 height 23
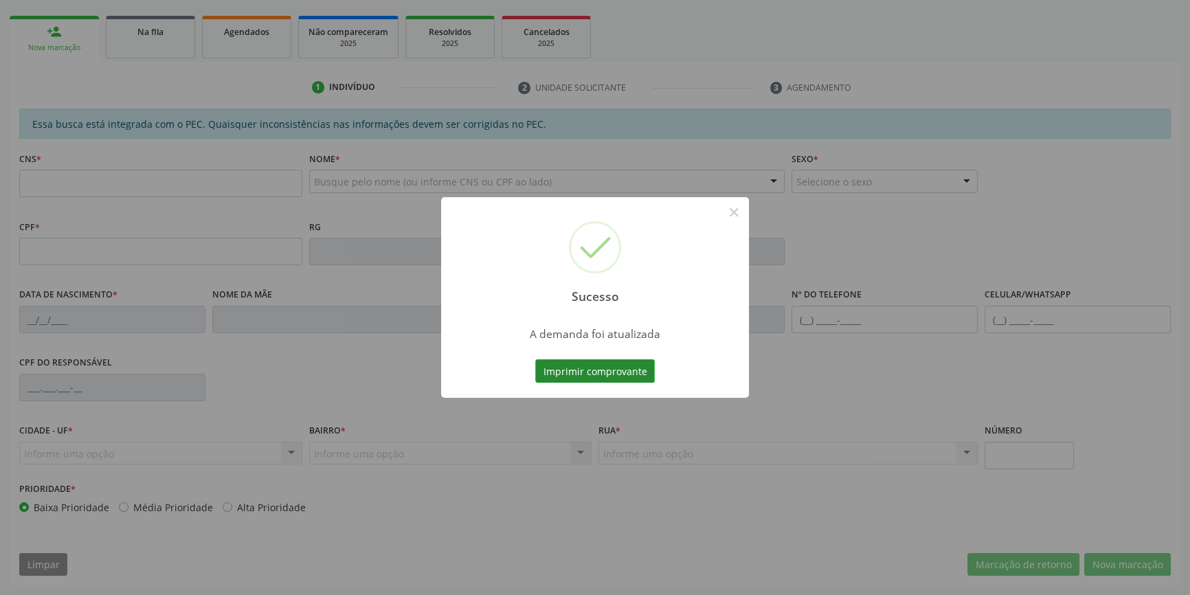
scroll to position [188, 0]
click at [577, 372] on button "Imprimir comprovante" at bounding box center [595, 370] width 120 height 23
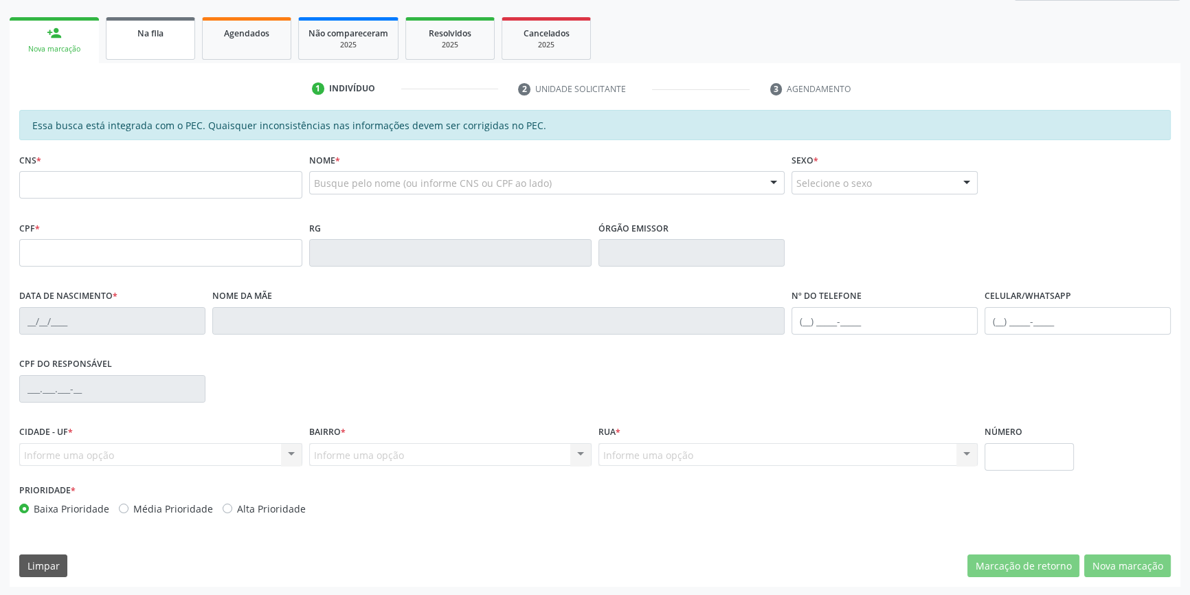
click at [154, 25] on div "Na fila" at bounding box center [150, 32] width 69 height 14
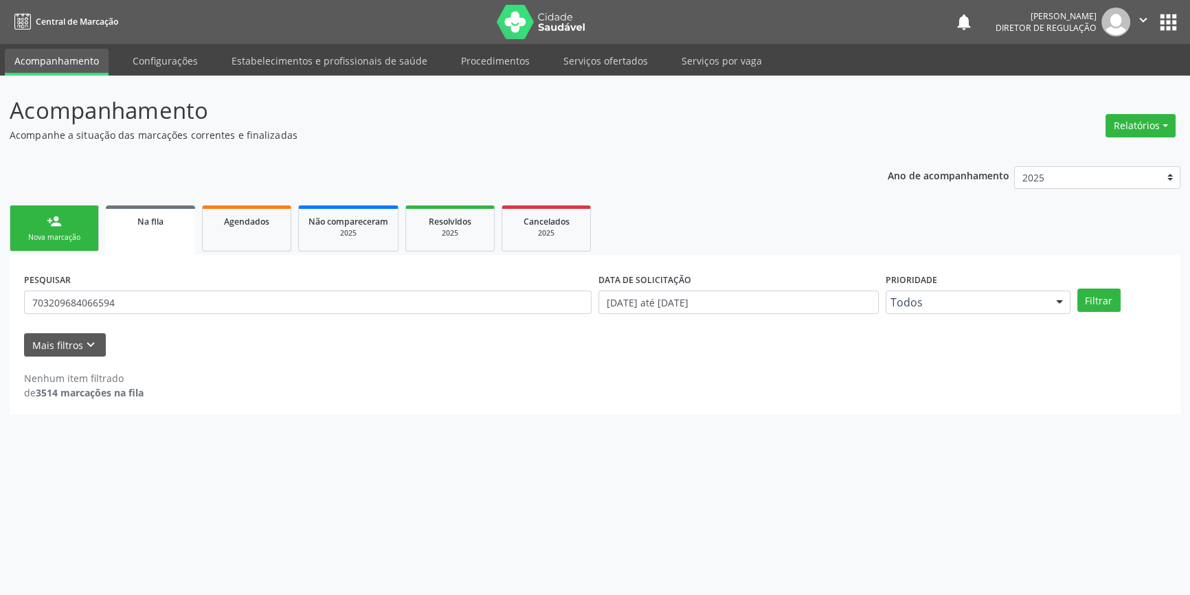
scroll to position [0, 0]
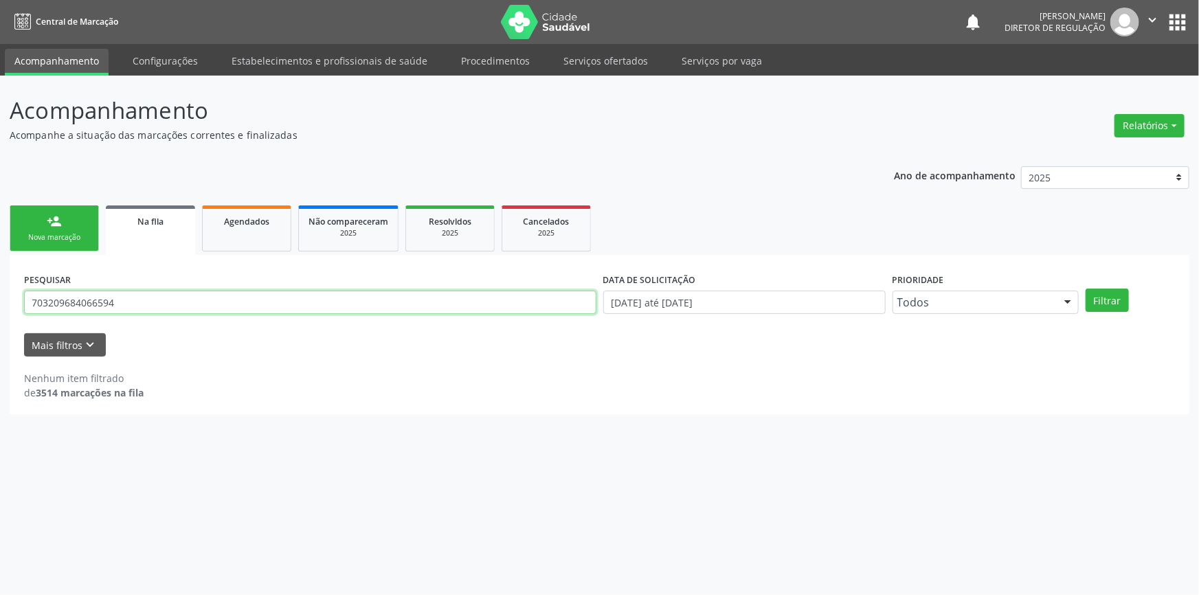
drag, startPoint x: 155, startPoint y: 302, endPoint x: 0, endPoint y: 287, distance: 155.3
click at [0, 288] on div "Acompanhamento Acompanhe a situação das marcações correntes e finalizadas Relat…" at bounding box center [599, 336] width 1199 height 520
type input "703207625795192"
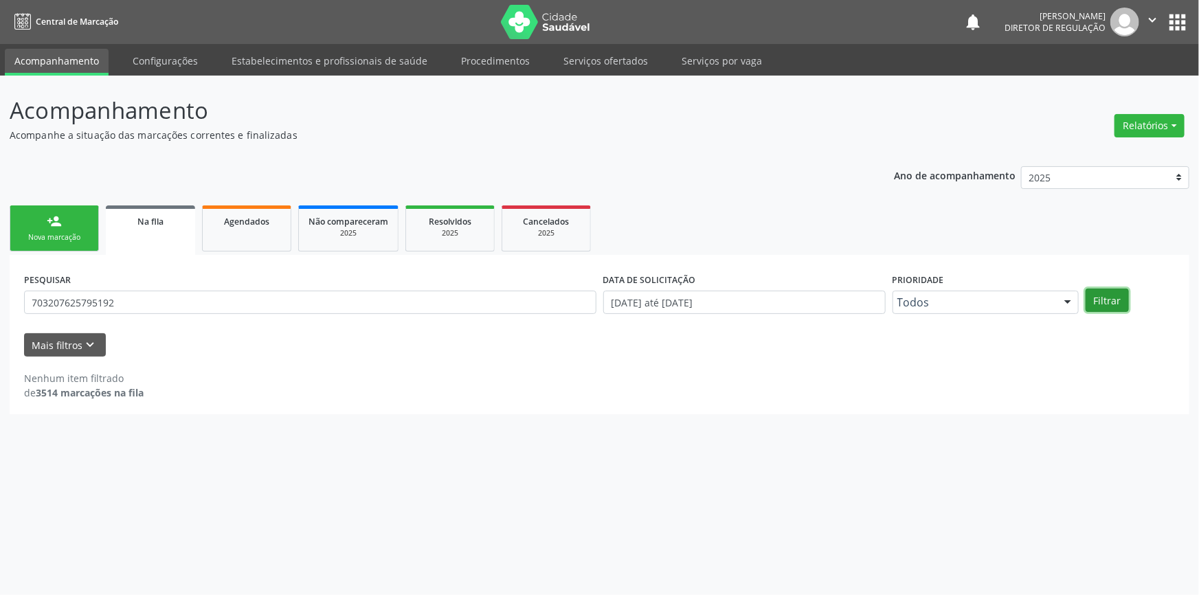
click at [1107, 307] on button "Filtrar" at bounding box center [1107, 300] width 43 height 23
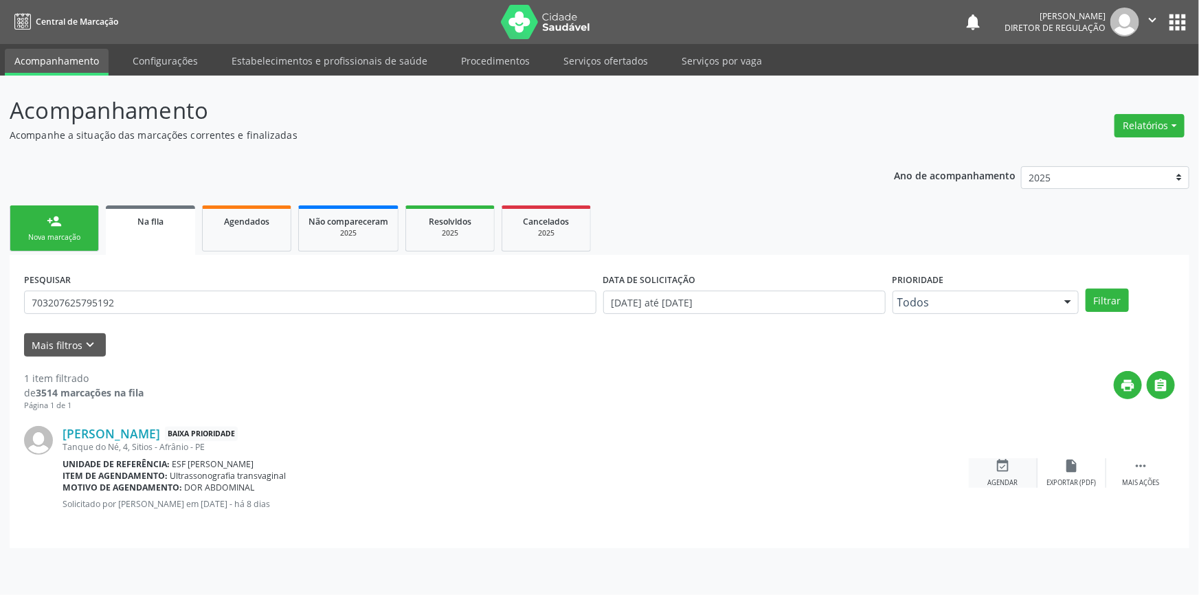
click at [1008, 470] on icon "event_available" at bounding box center [1003, 465] width 15 height 15
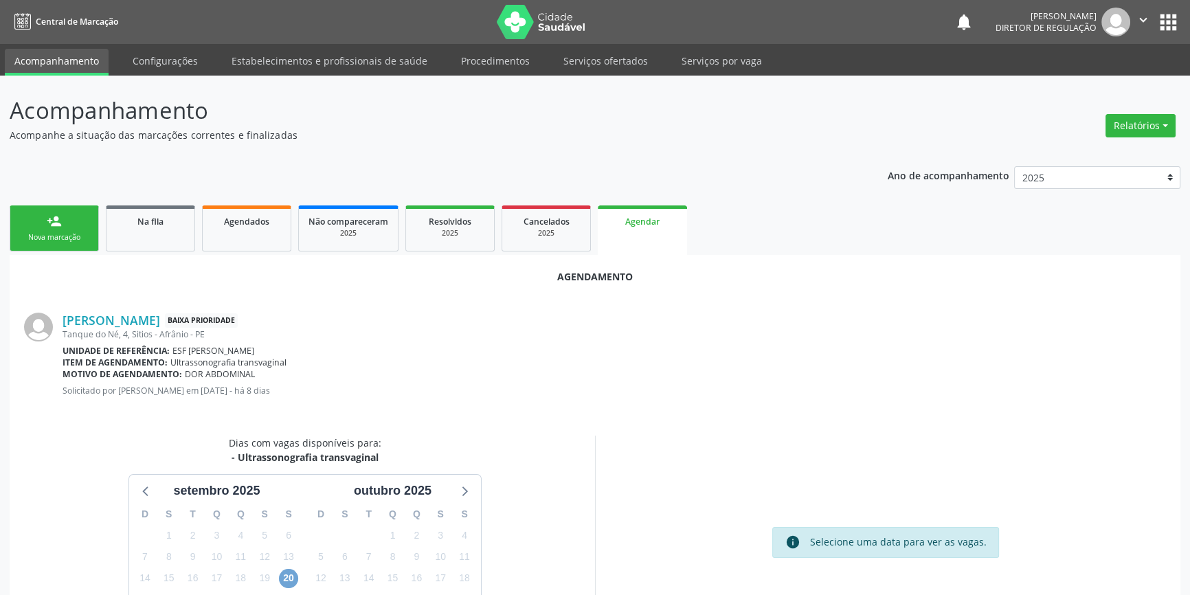
click at [286, 573] on span "20" at bounding box center [288, 578] width 19 height 19
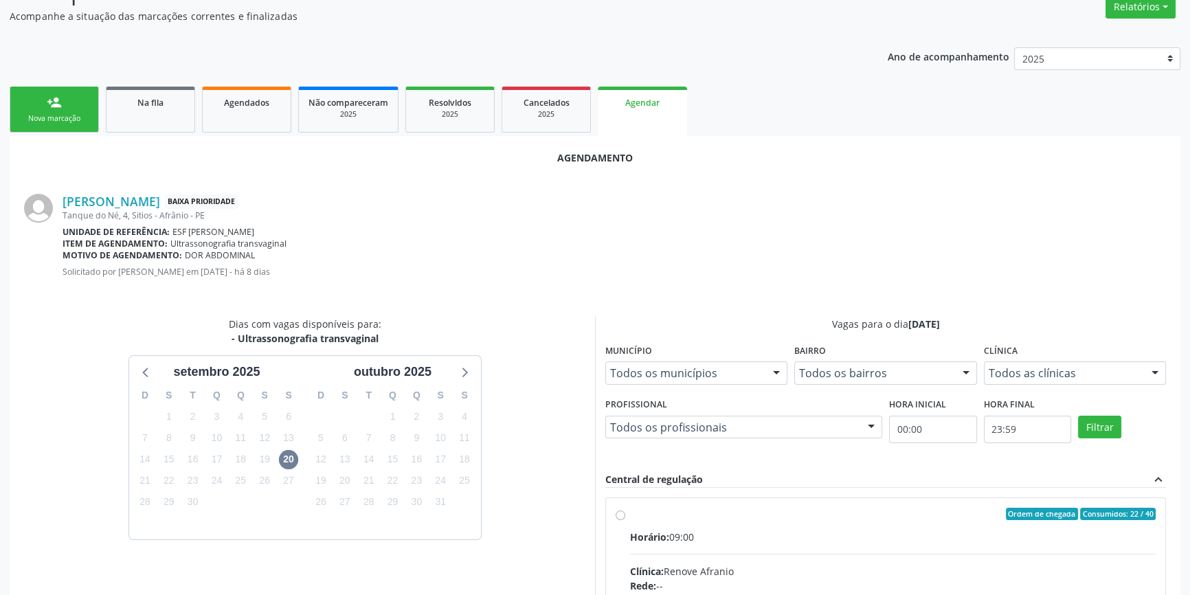
click at [669, 516] on div "Ordem de chegada Consumidos: 22 / 40" at bounding box center [893, 514] width 526 height 12
click at [625, 516] on input "Ordem de chegada Consumidos: 22 / 40 Horário: 09:00 Clínica: Renove Afranio Red…" at bounding box center [621, 514] width 10 height 12
radio input "true"
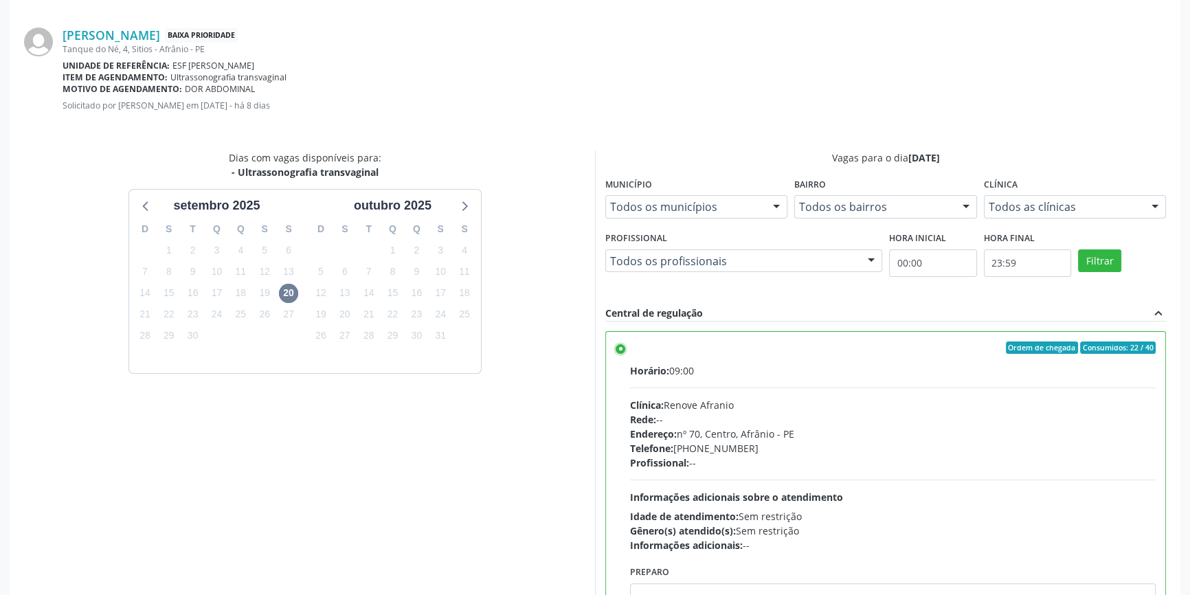
scroll to position [342, 0]
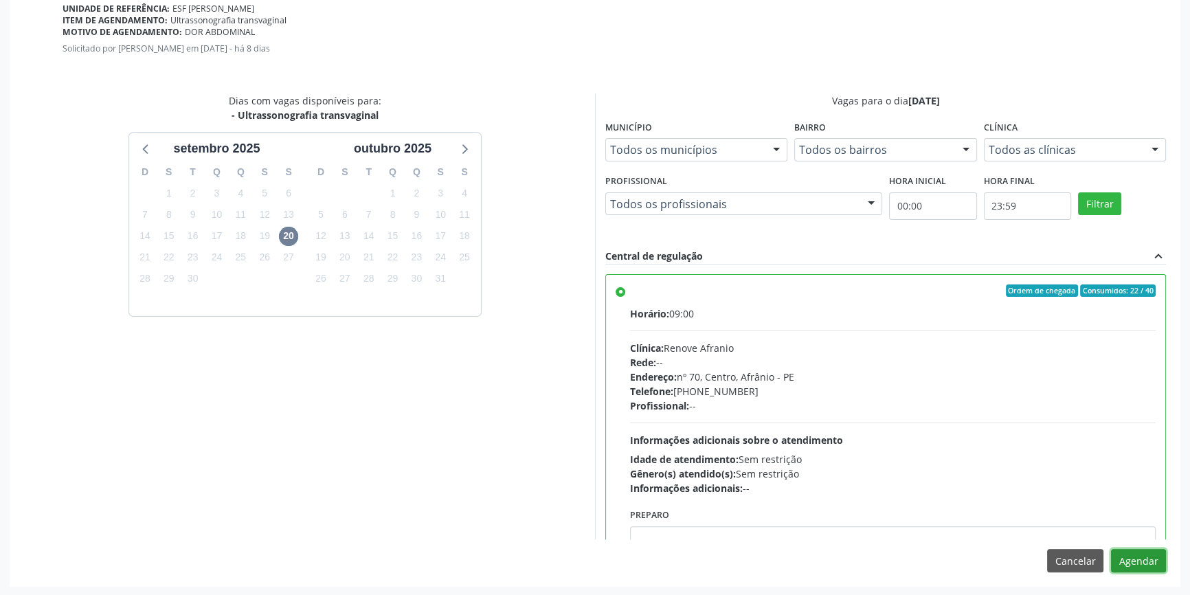
click at [1149, 564] on button "Agendar" at bounding box center [1138, 560] width 55 height 23
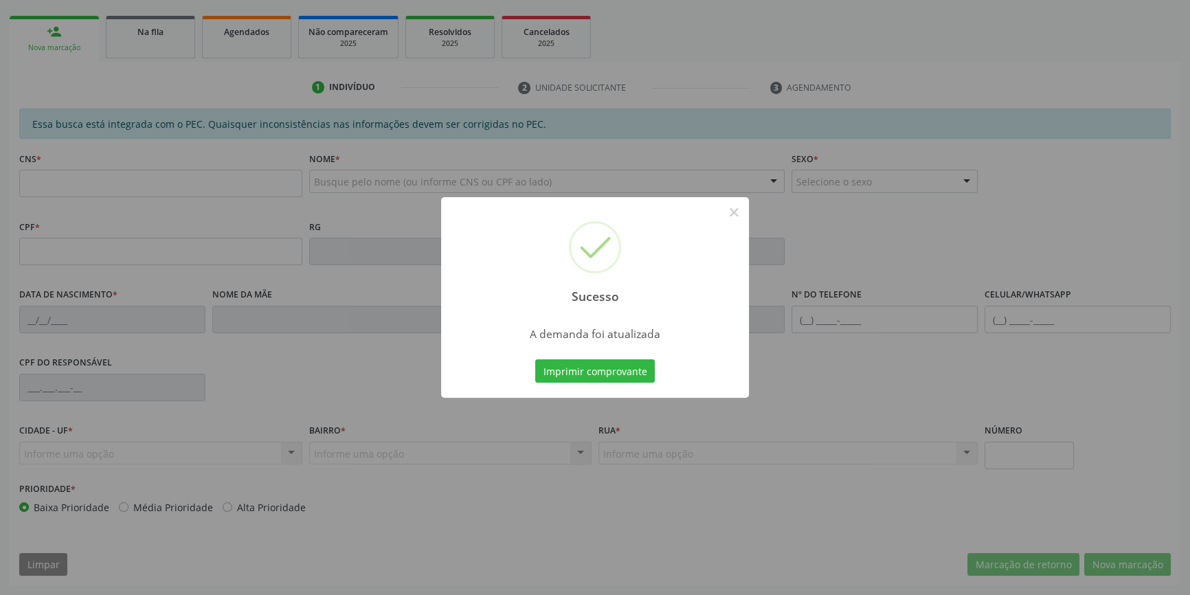
scroll to position [188, 0]
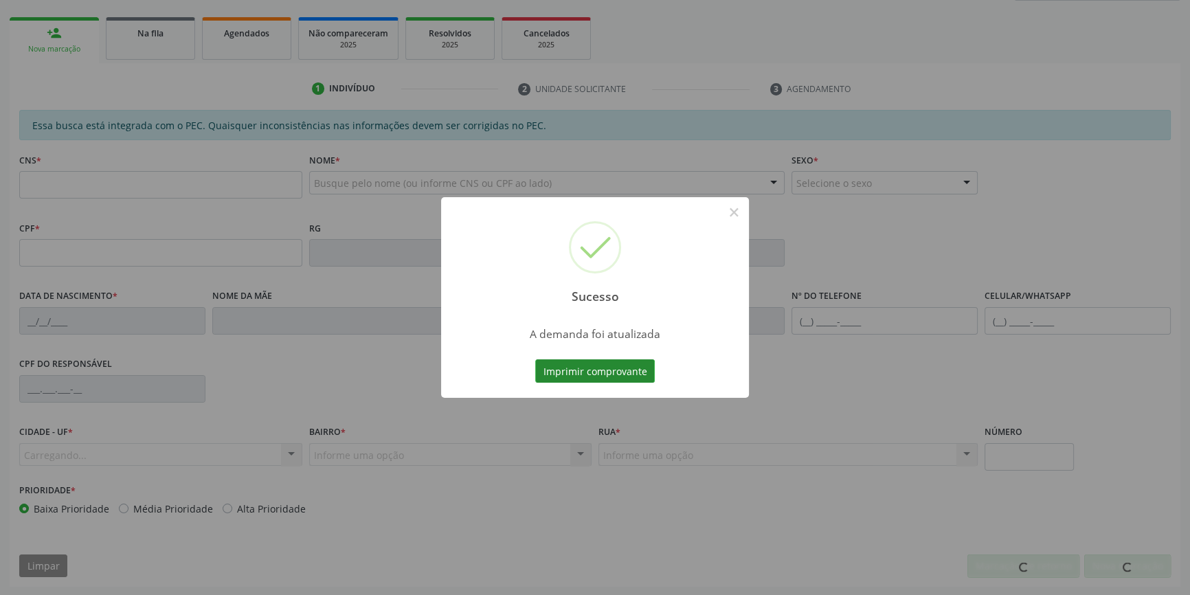
click at [606, 364] on button "Imprimir comprovante" at bounding box center [595, 370] width 120 height 23
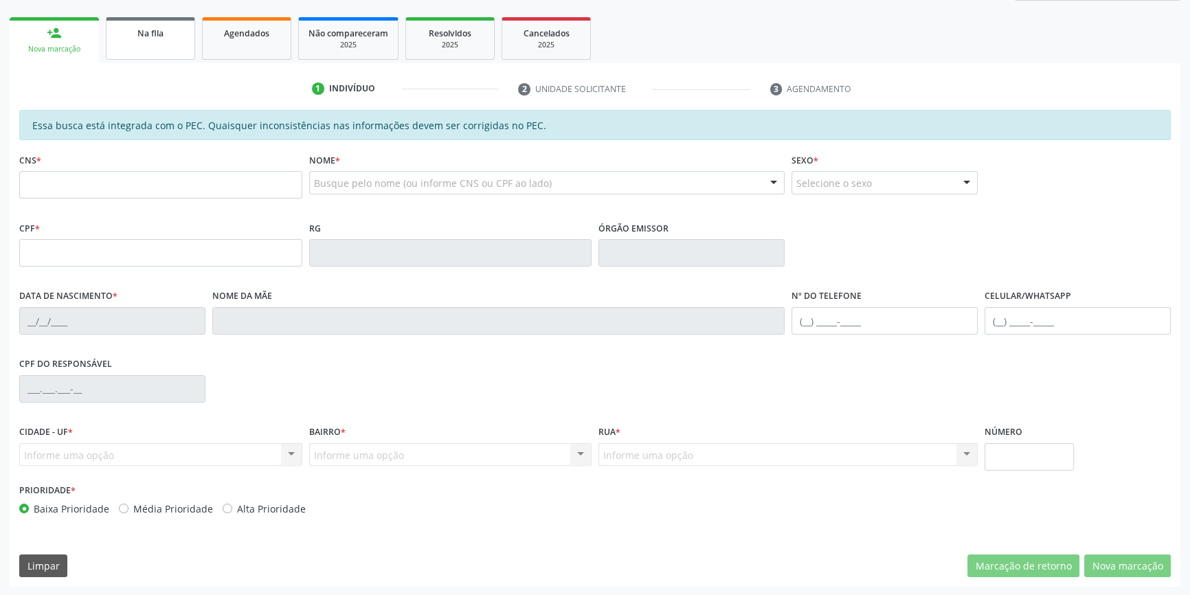
click at [168, 44] on link "Na fila" at bounding box center [150, 38] width 89 height 43
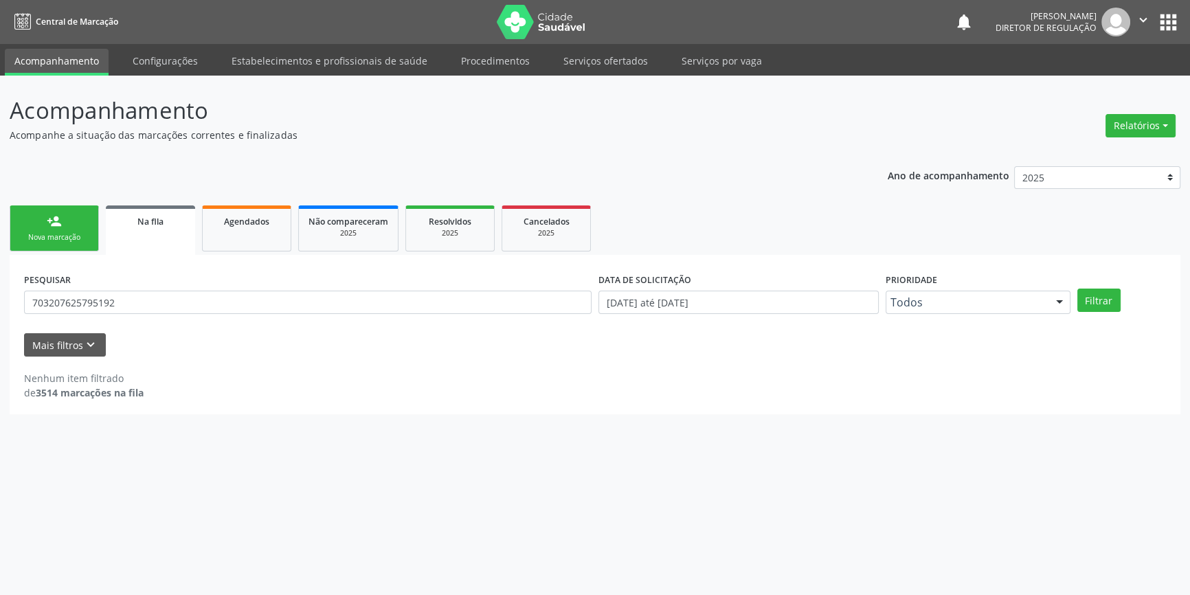
scroll to position [0, 0]
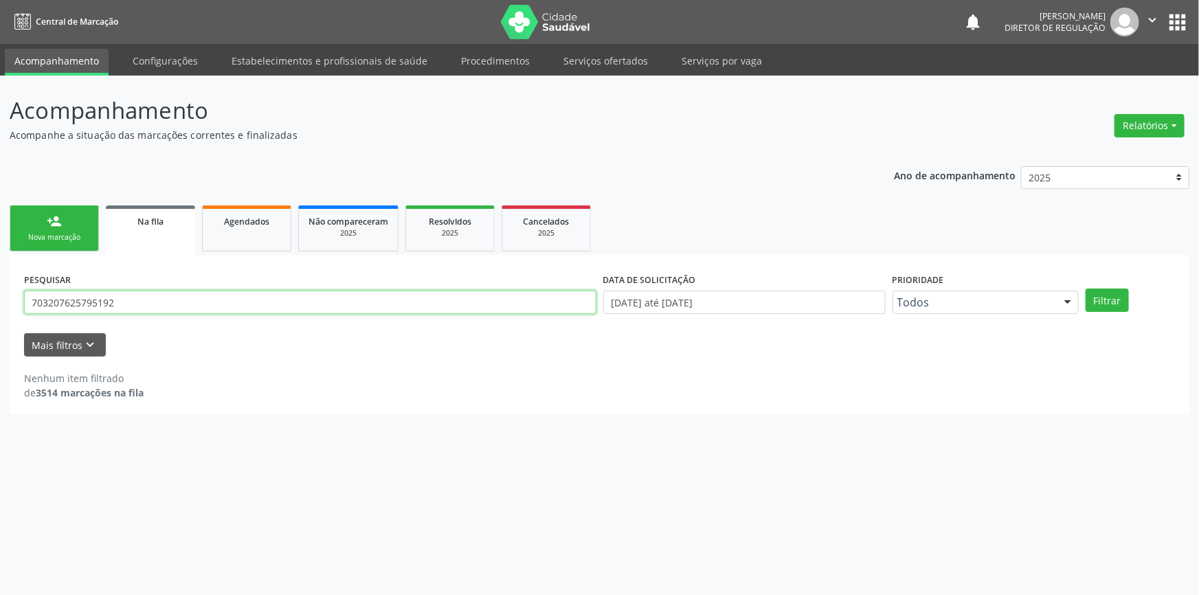
drag, startPoint x: 205, startPoint y: 306, endPoint x: 0, endPoint y: 306, distance: 204.8
click at [0, 306] on div "Acompanhamento Acompanhe a situação das marcações correntes e finalizadas Relat…" at bounding box center [599, 336] width 1199 height 520
type input "708006849519123"
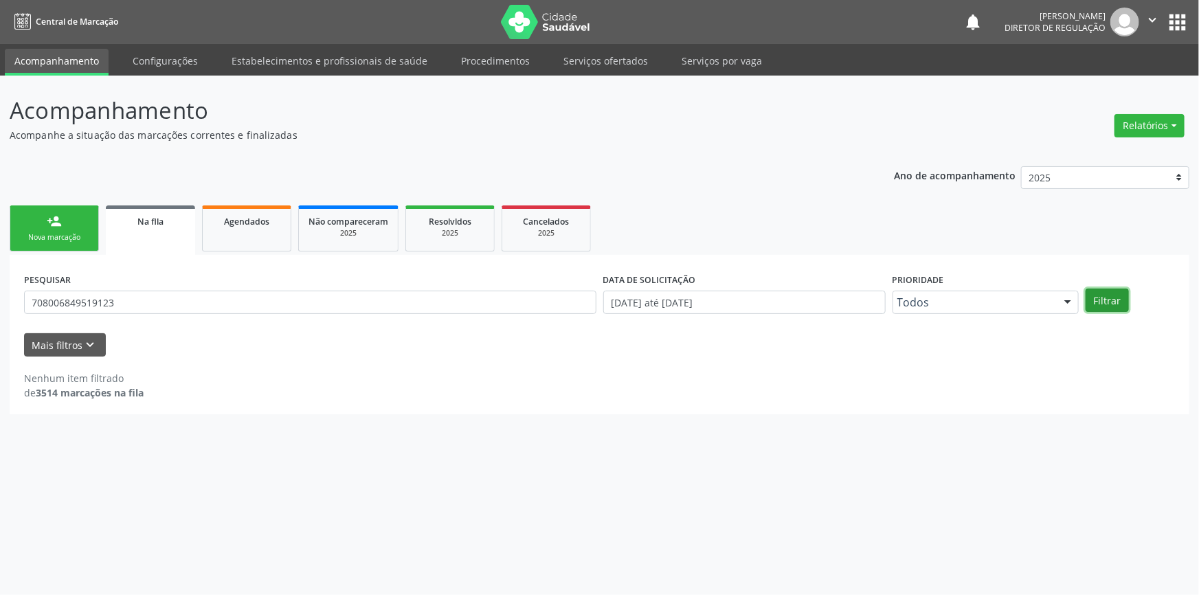
click at [1113, 297] on button "Filtrar" at bounding box center [1107, 300] width 43 height 23
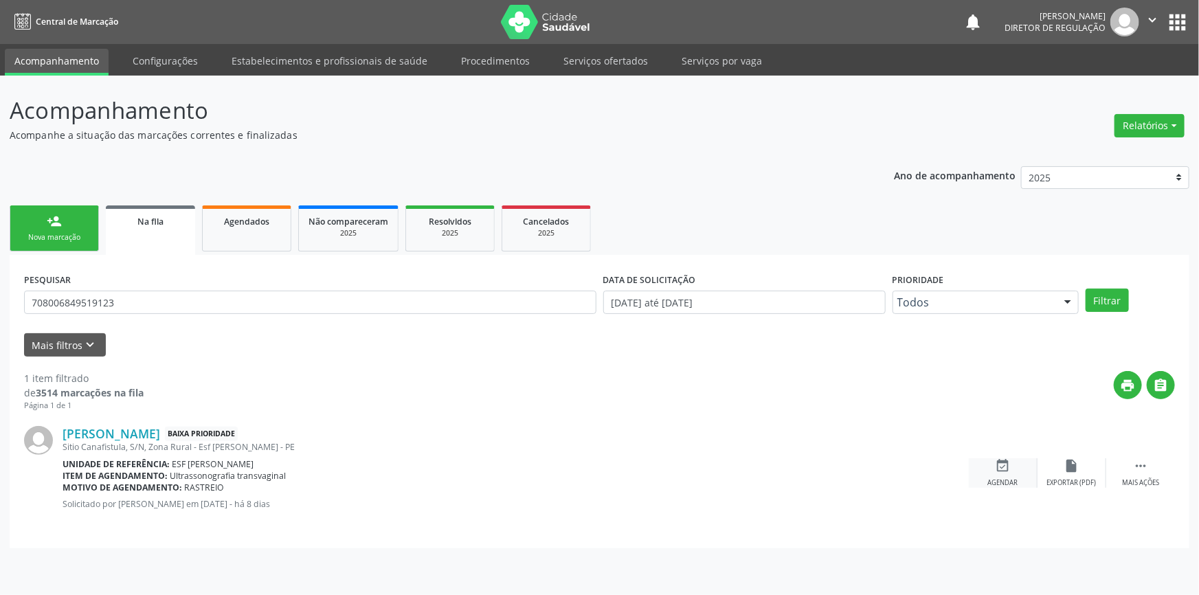
click at [998, 466] on icon "event_available" at bounding box center [1003, 465] width 15 height 15
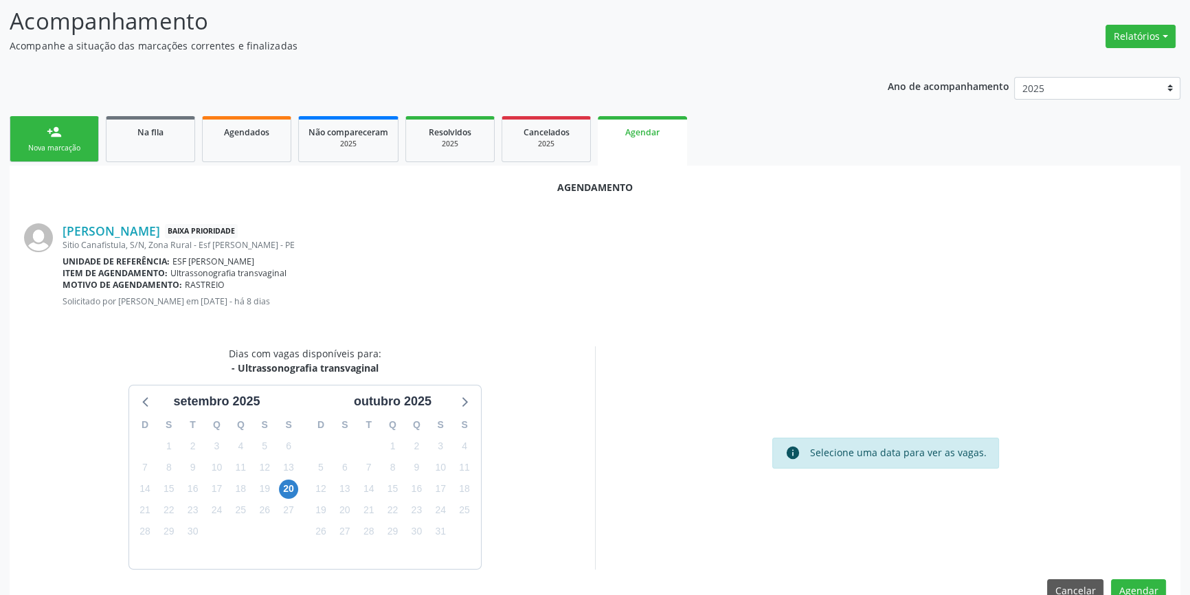
scroll to position [119, 0]
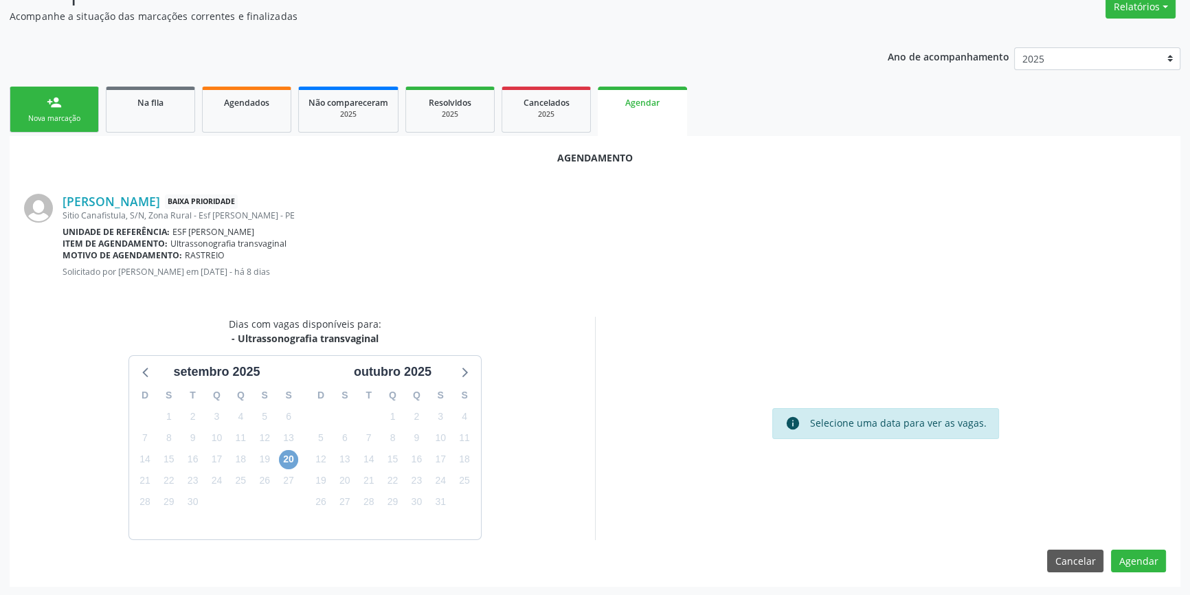
click at [284, 463] on span "20" at bounding box center [288, 459] width 19 height 19
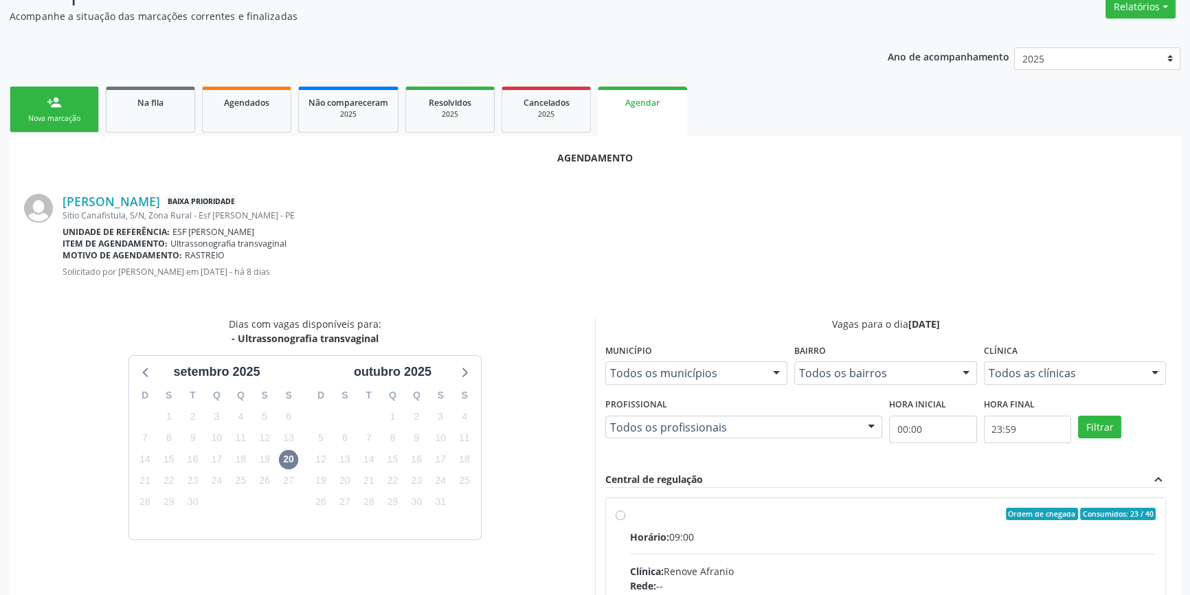
click at [633, 509] on div "Ordem de chegada Consumidos: 23 / 40" at bounding box center [893, 514] width 526 height 12
click at [625, 509] on input "Ordem de chegada Consumidos: 23 / 40 Horário: 09:00 Clínica: Renove Afranio Red…" at bounding box center [621, 514] width 10 height 12
radio input "true"
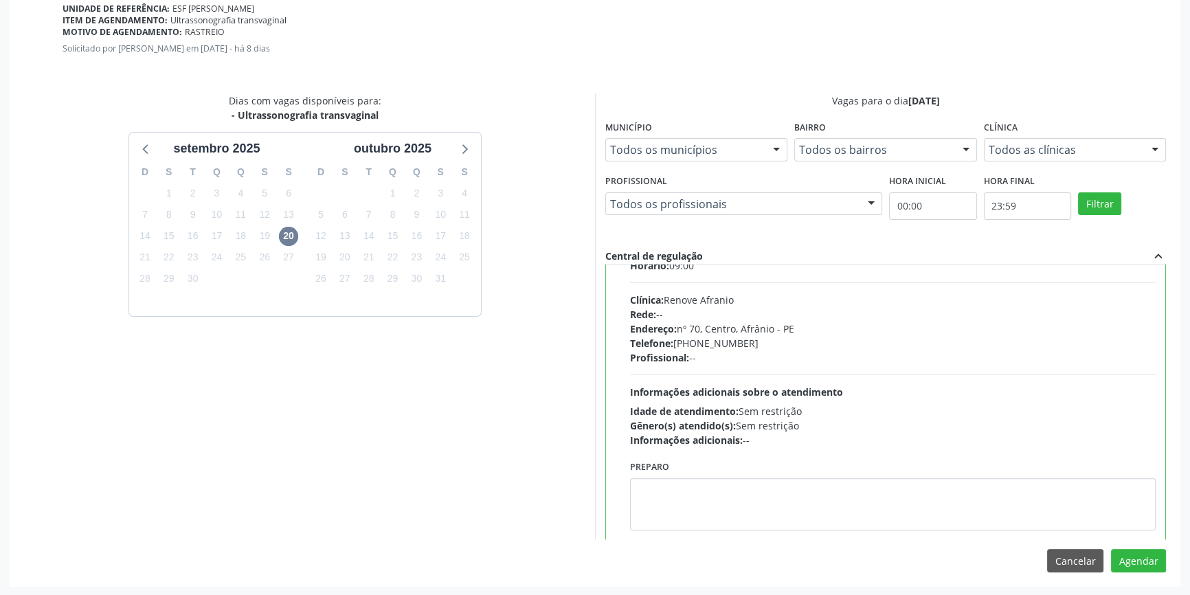
scroll to position [62, 0]
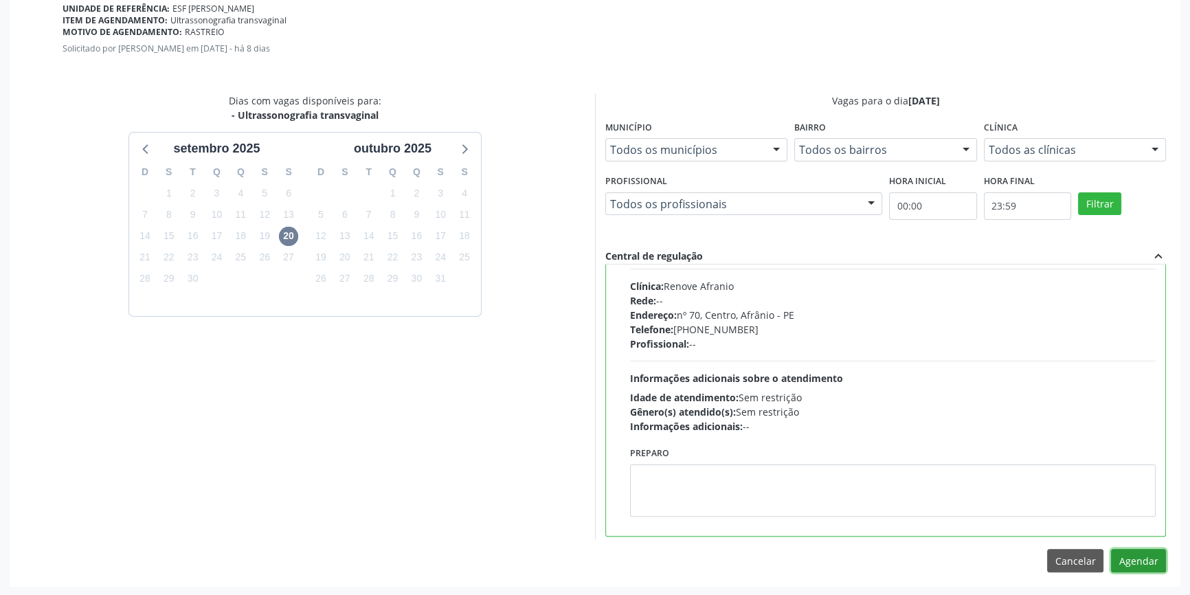
click at [1141, 558] on button "Agendar" at bounding box center [1138, 560] width 55 height 23
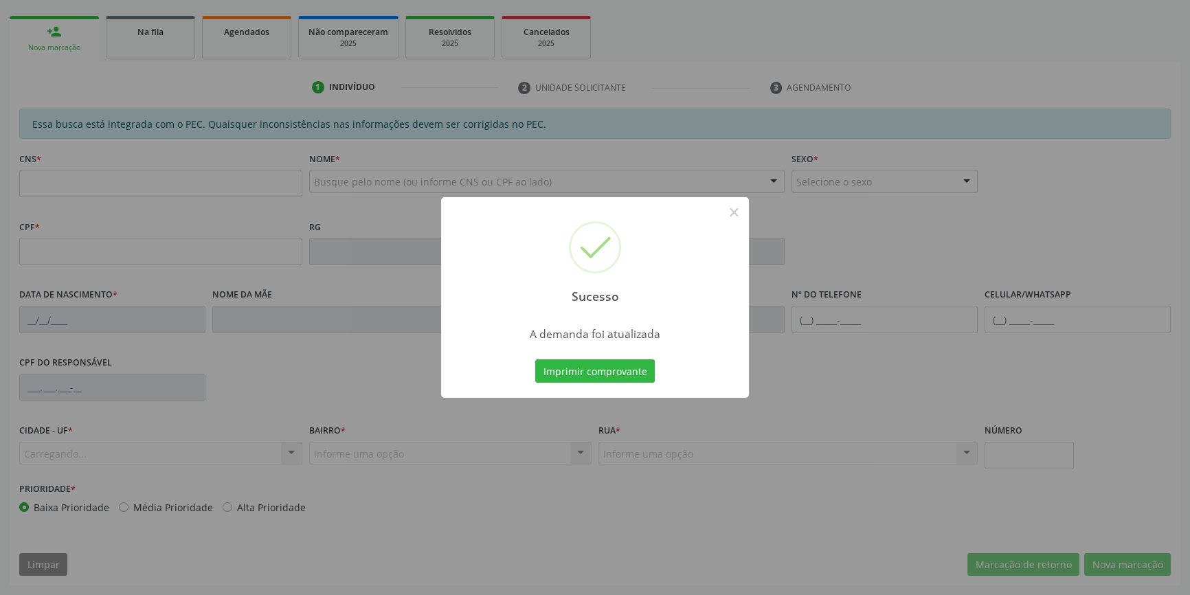
scroll to position [188, 0]
click at [633, 375] on button "Imprimir comprovante" at bounding box center [595, 370] width 120 height 23
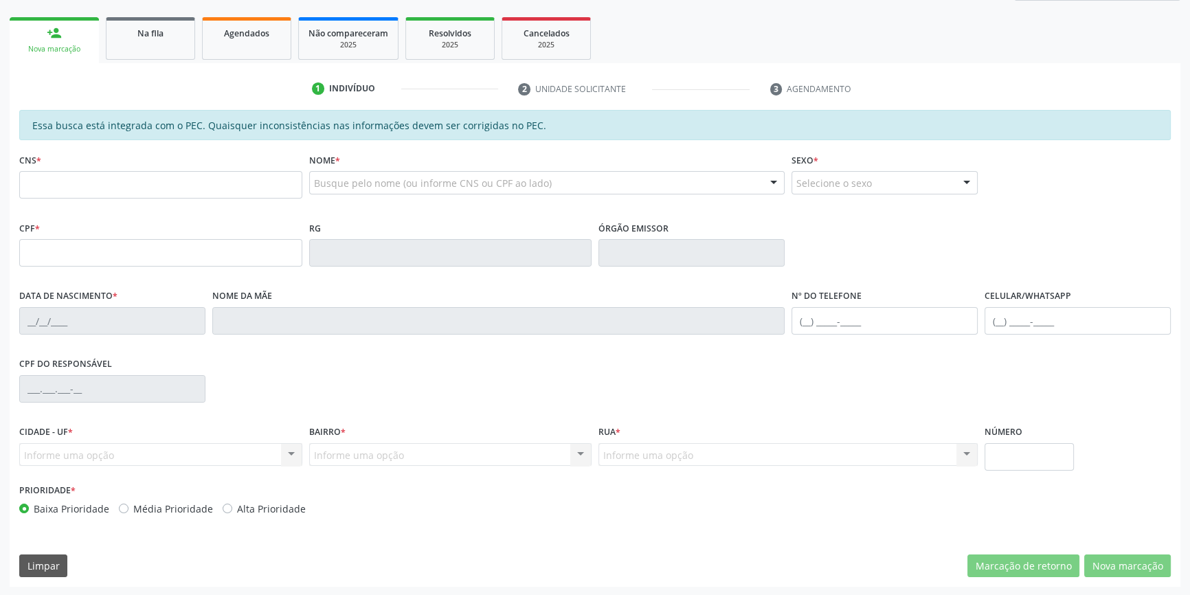
click at [154, 47] on link "Na fila" at bounding box center [150, 38] width 89 height 43
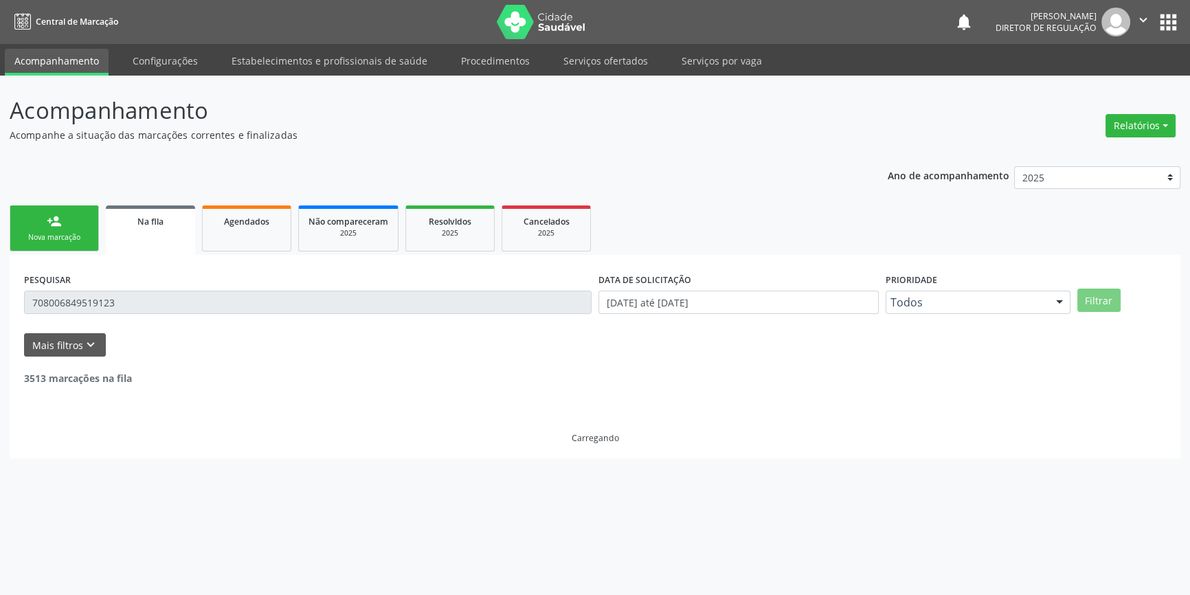
scroll to position [0, 0]
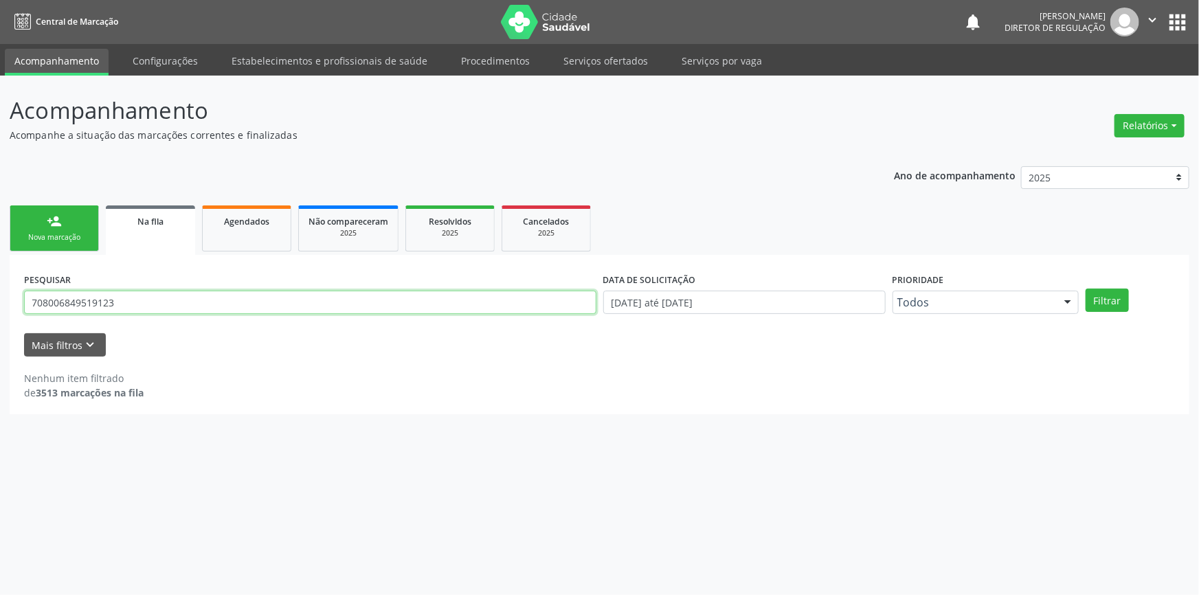
click at [0, 303] on div "Acompanhamento Acompanhe a situação das marcações correntes e finalizadas Relat…" at bounding box center [599, 336] width 1199 height 520
type input "700507937256451"
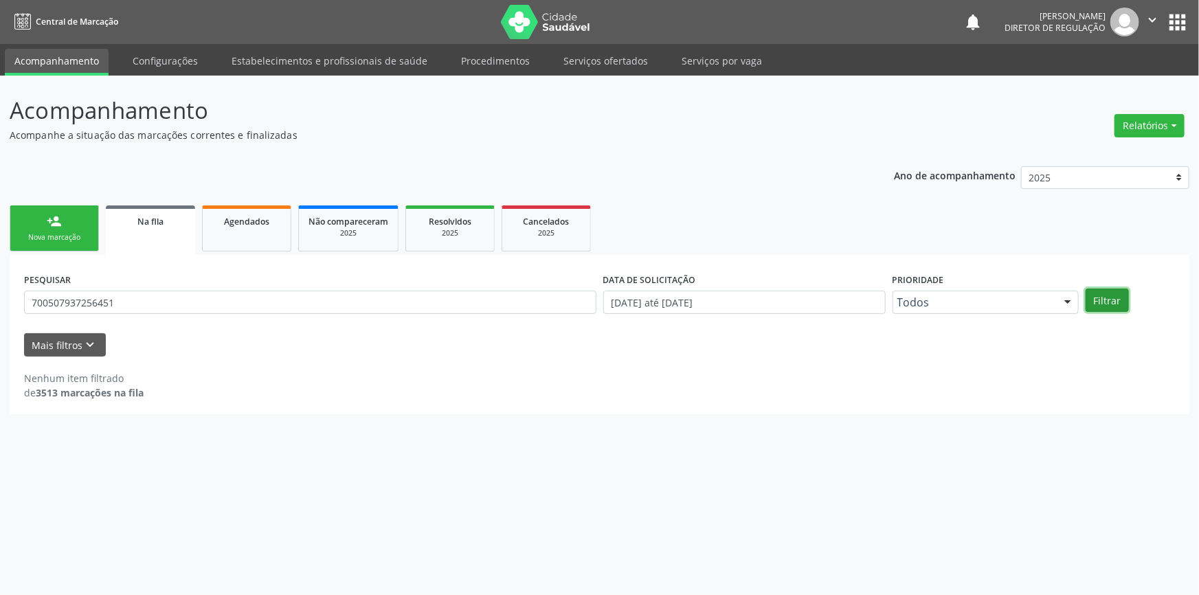
click at [1106, 296] on button "Filtrar" at bounding box center [1107, 300] width 43 height 23
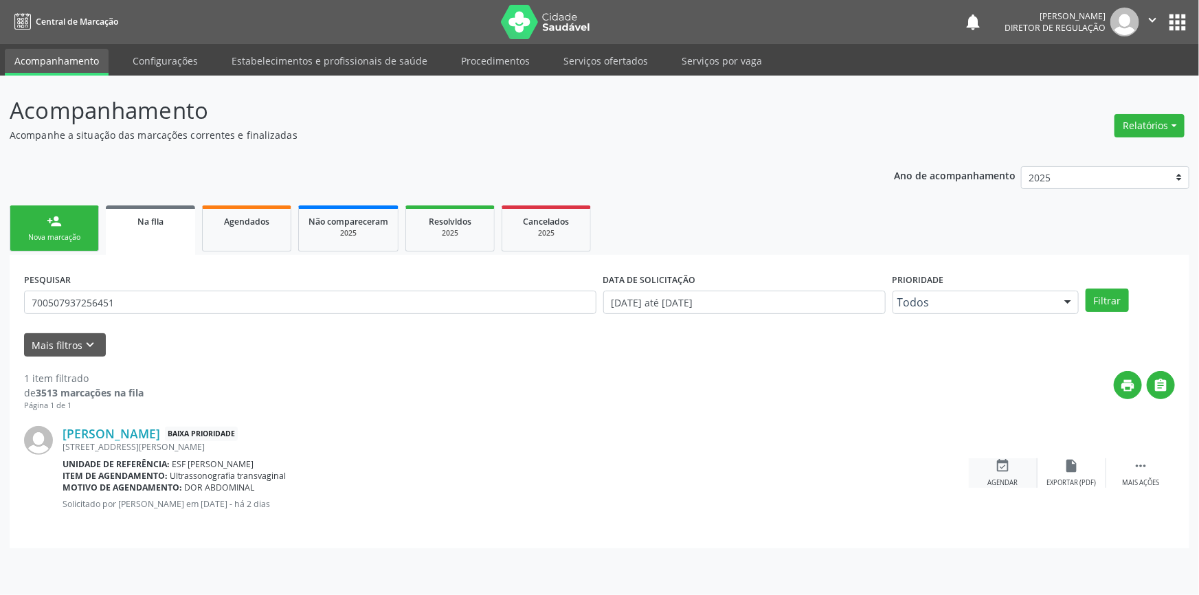
click at [992, 458] on div "event_available Agendar" at bounding box center [1003, 473] width 69 height 30
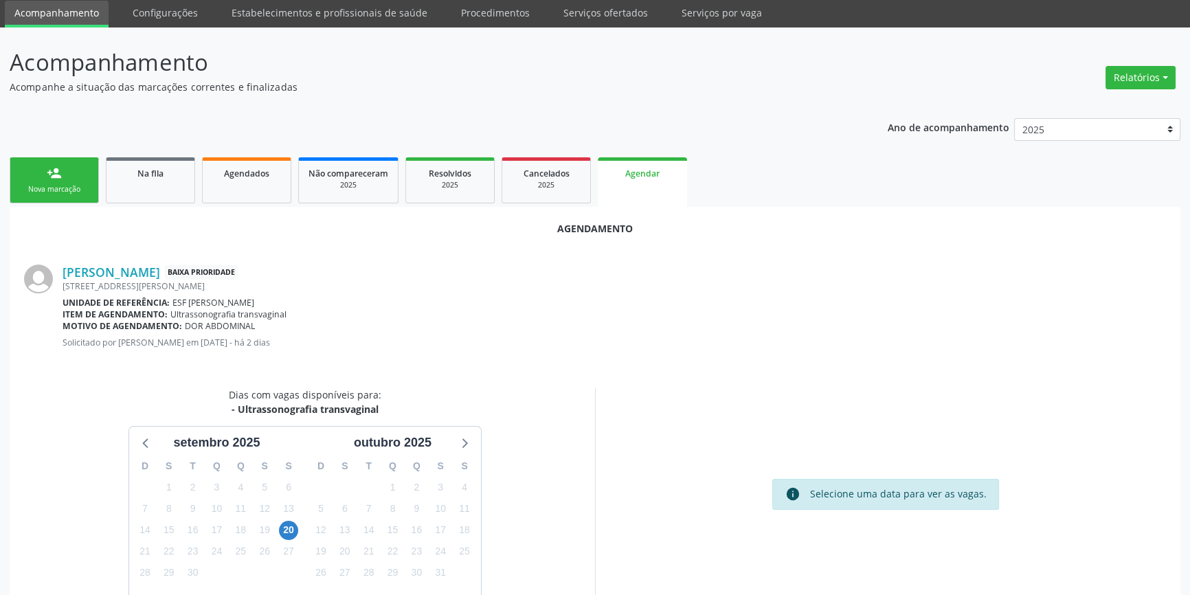
scroll to position [87, 0]
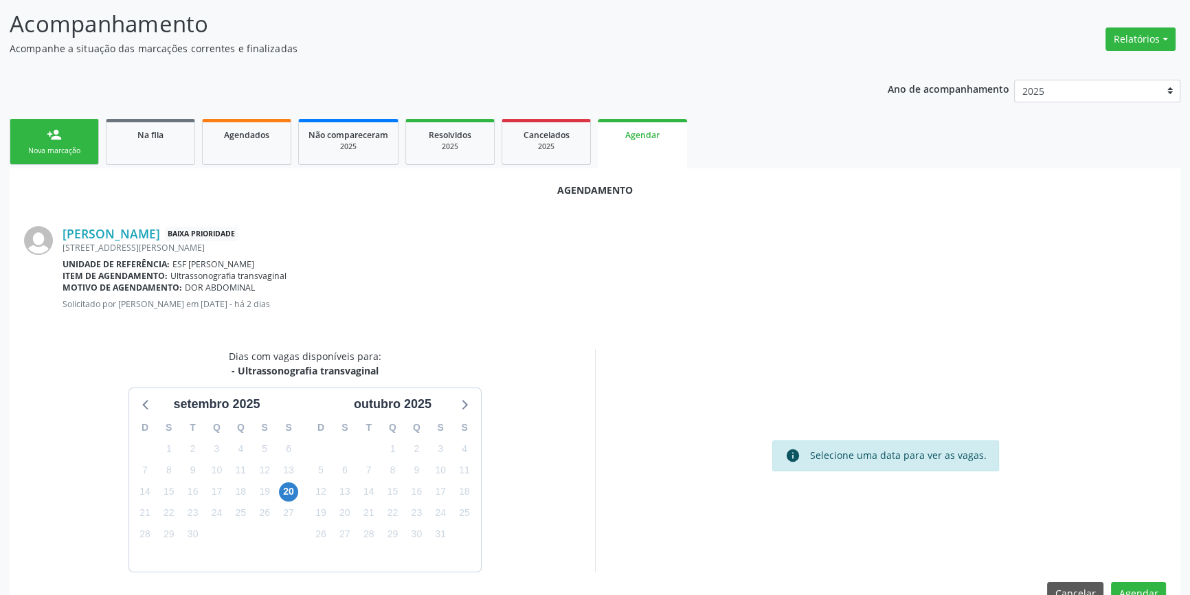
click at [280, 498] on div "20" at bounding box center [288, 491] width 19 height 21
click at [288, 495] on span "20" at bounding box center [288, 492] width 19 height 19
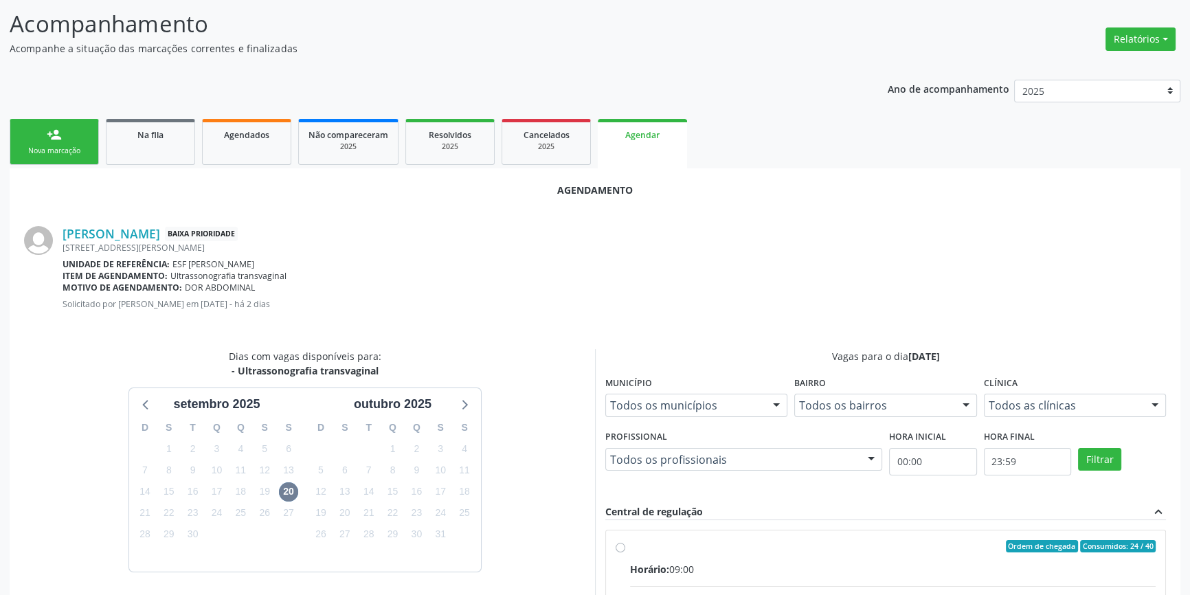
click at [625, 553] on input "Ordem de chegada Consumidos: 24 / 40 Horário: 09:00 Clínica: Renove Afranio Red…" at bounding box center [621, 546] width 10 height 12
radio input "true"
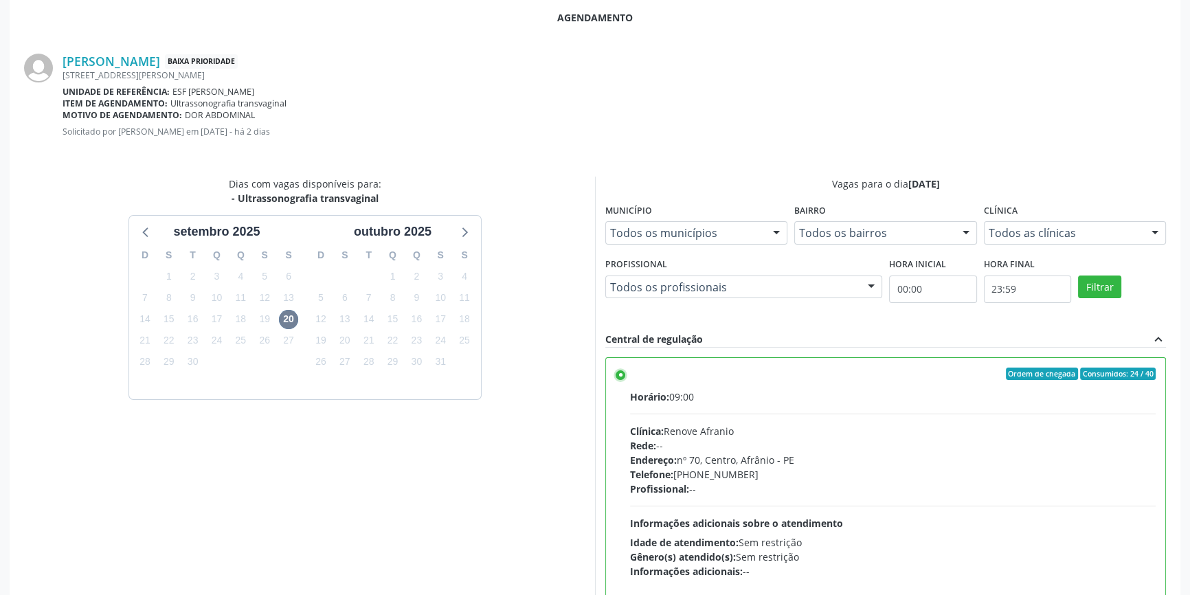
scroll to position [342, 0]
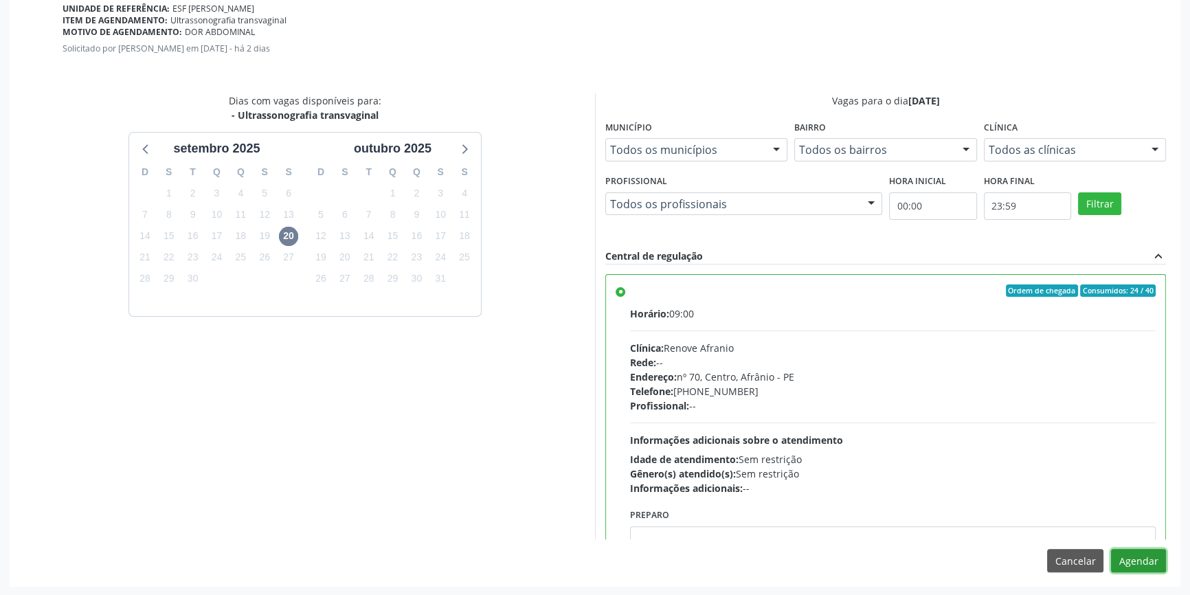
click at [1141, 562] on button "Agendar" at bounding box center [1138, 560] width 55 height 23
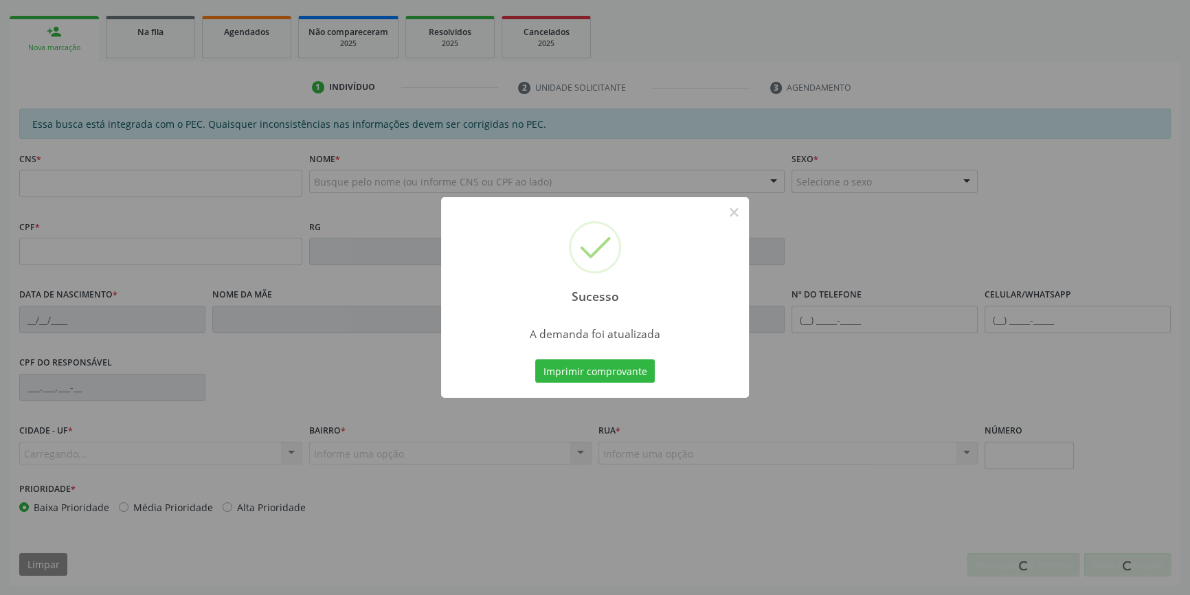
scroll to position [188, 0]
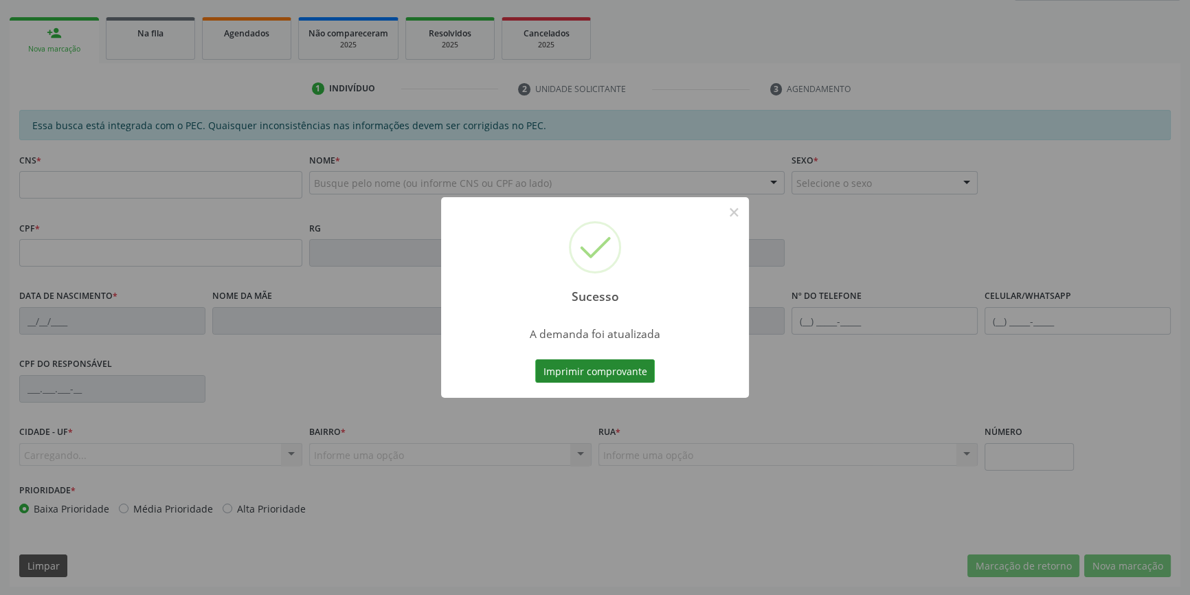
click at [585, 379] on button "Imprimir comprovante" at bounding box center [595, 370] width 120 height 23
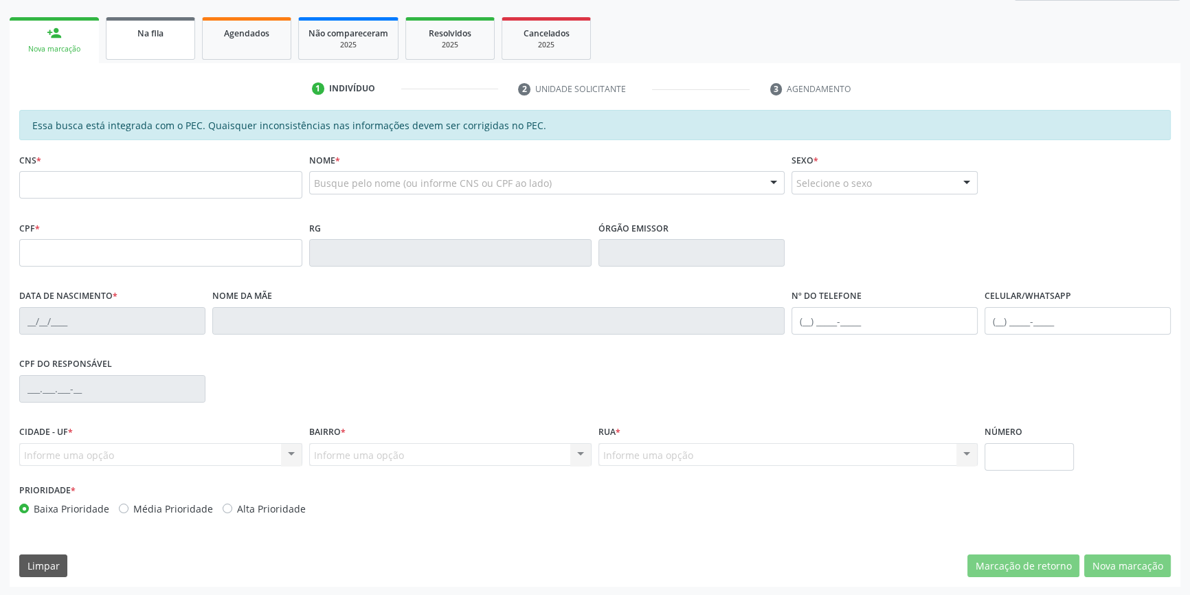
click at [144, 57] on link "Na fila" at bounding box center [150, 38] width 89 height 43
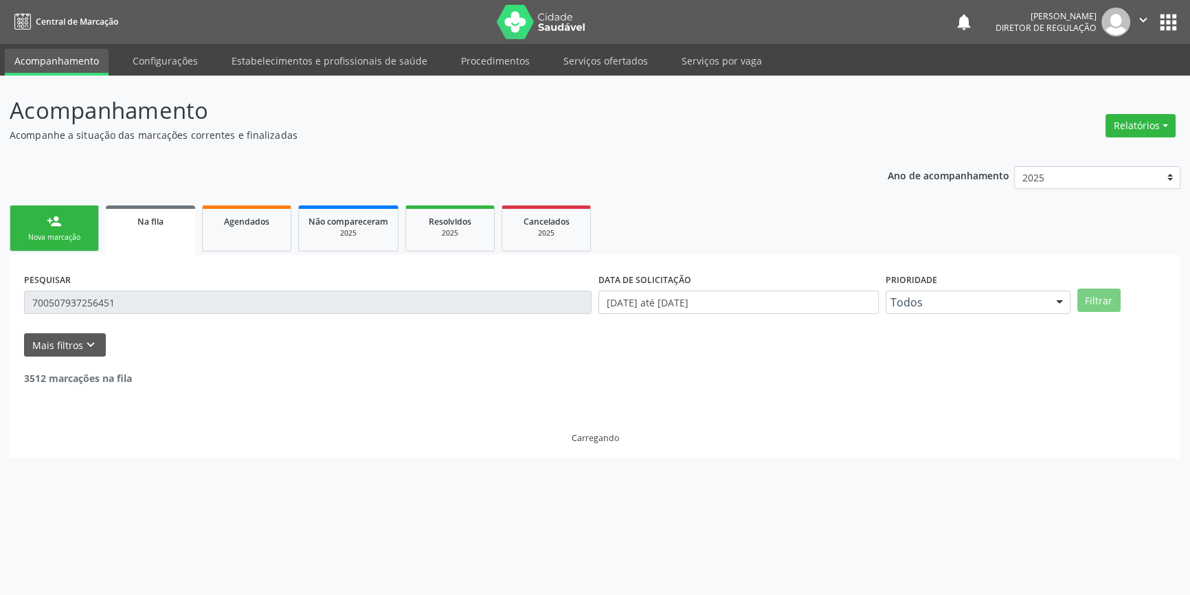
scroll to position [0, 0]
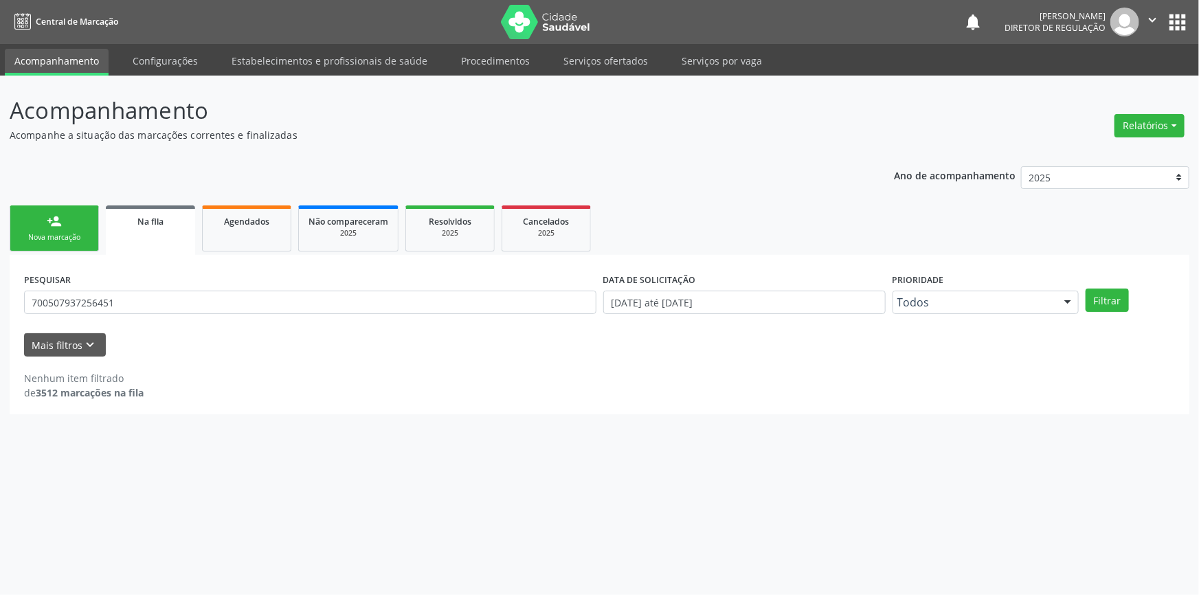
click at [137, 298] on input "700507937256451" at bounding box center [310, 302] width 573 height 23
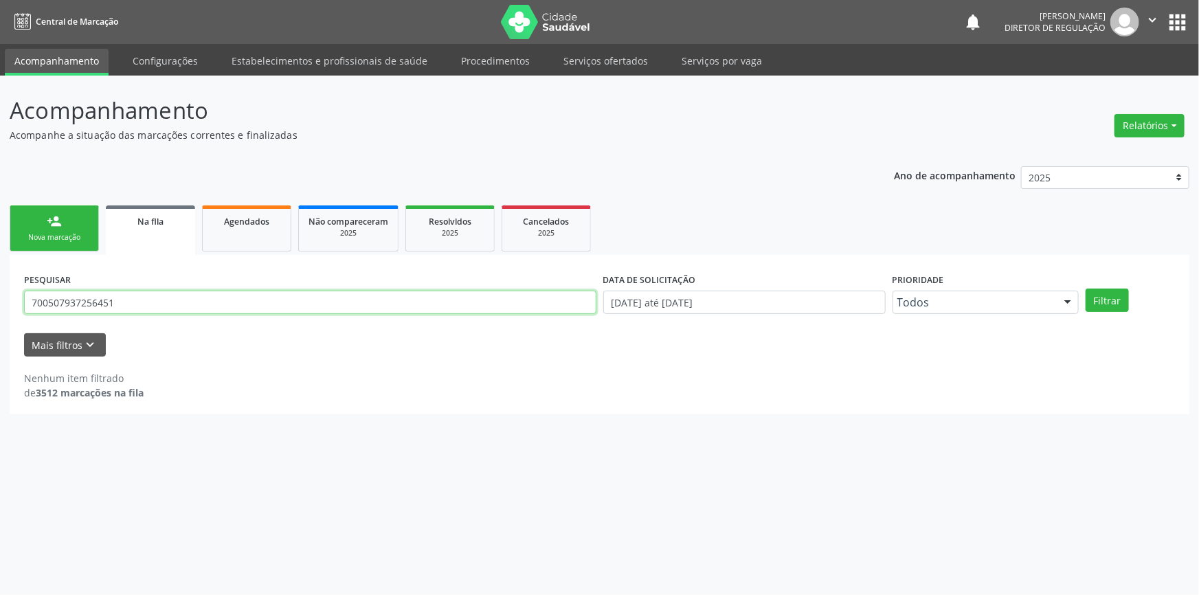
drag, startPoint x: 148, startPoint y: 302, endPoint x: 0, endPoint y: 305, distance: 148.5
click at [5, 305] on div "Acompanhamento Acompanhe a situação das marcações correntes e finalizadas Relat…" at bounding box center [599, 336] width 1199 height 520
type input "703403905467300"
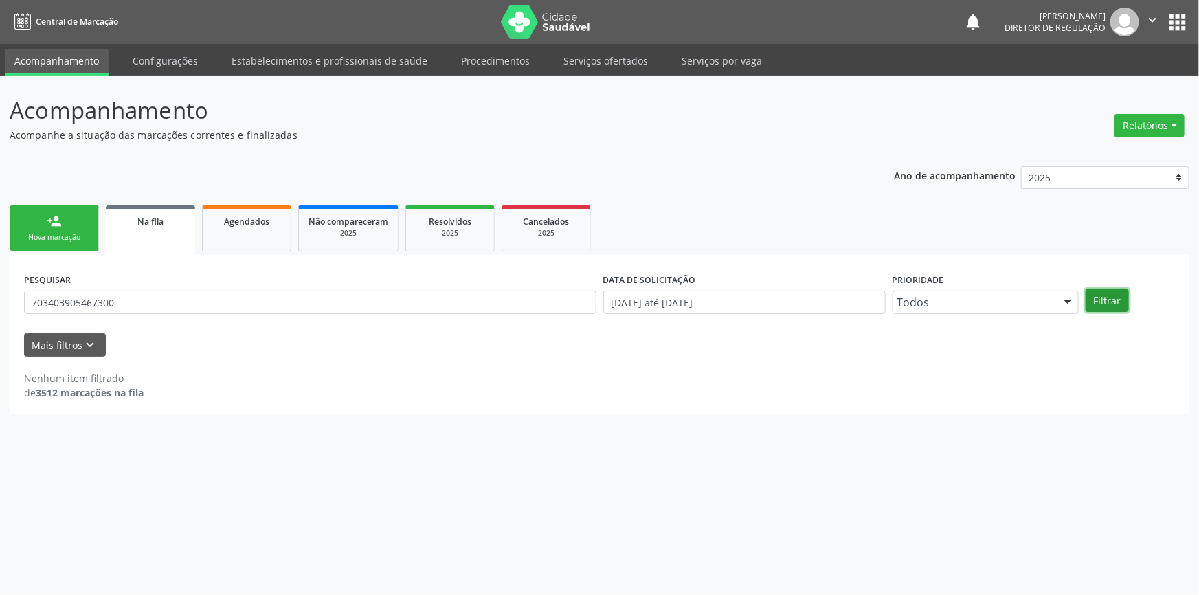
click at [1108, 302] on button "Filtrar" at bounding box center [1107, 300] width 43 height 23
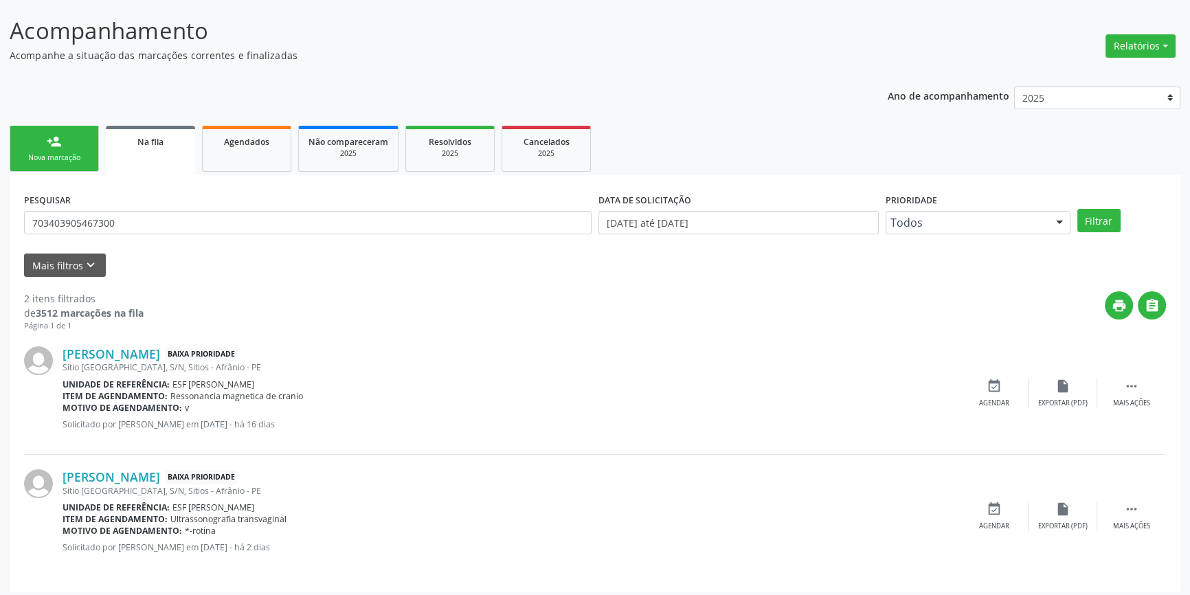
scroll to position [85, 0]
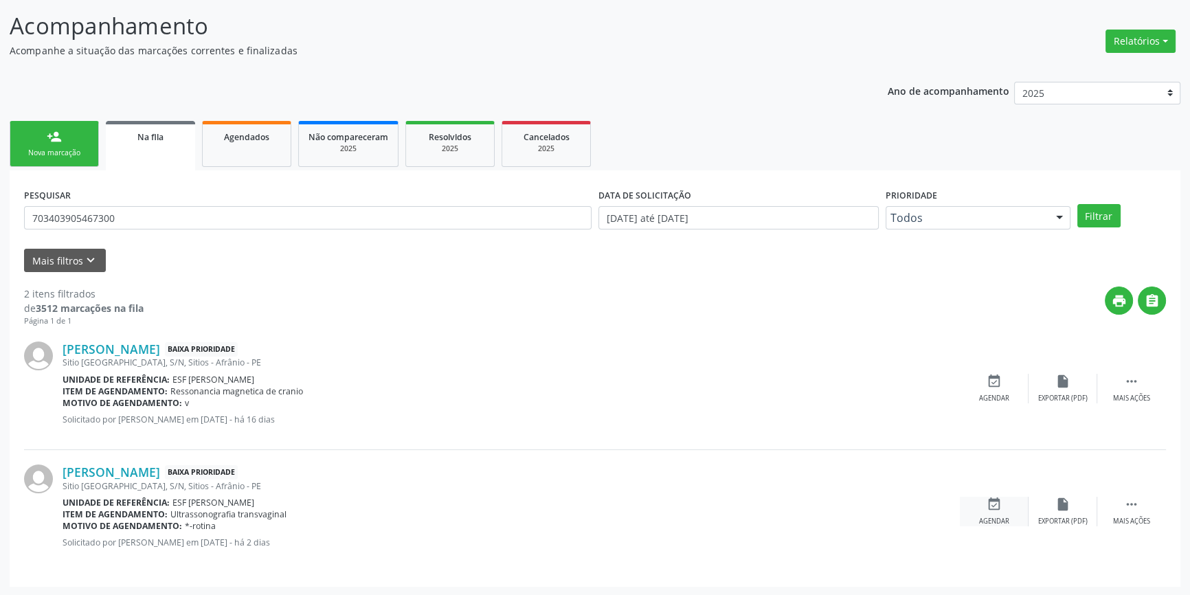
click at [978, 503] on div "event_available Agendar" at bounding box center [994, 512] width 69 height 30
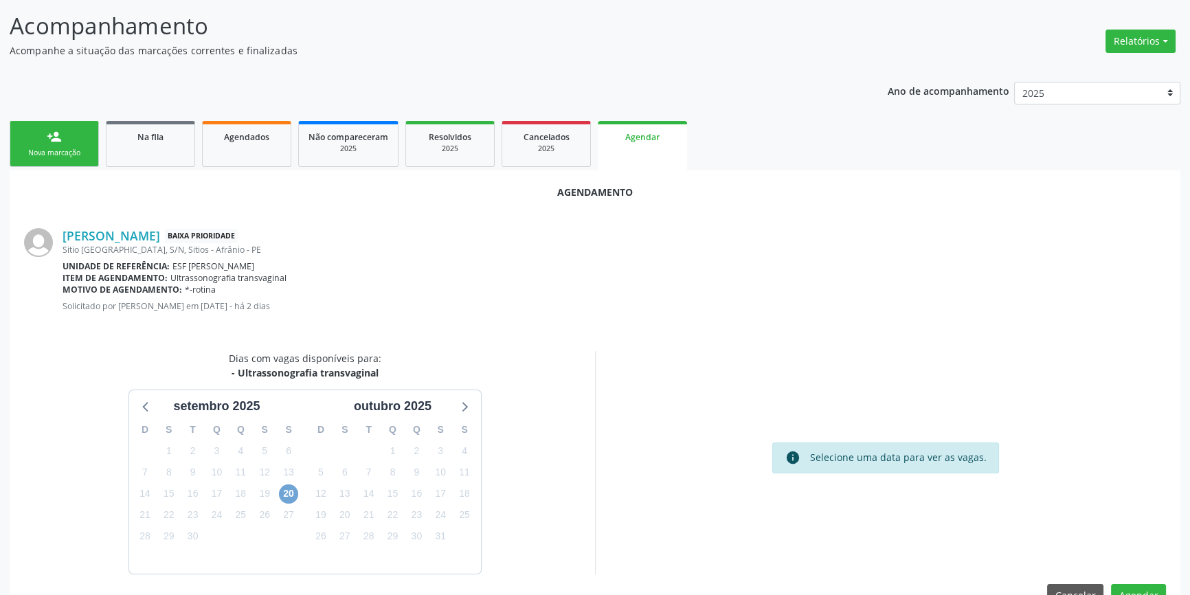
click at [293, 495] on span "20" at bounding box center [288, 494] width 19 height 19
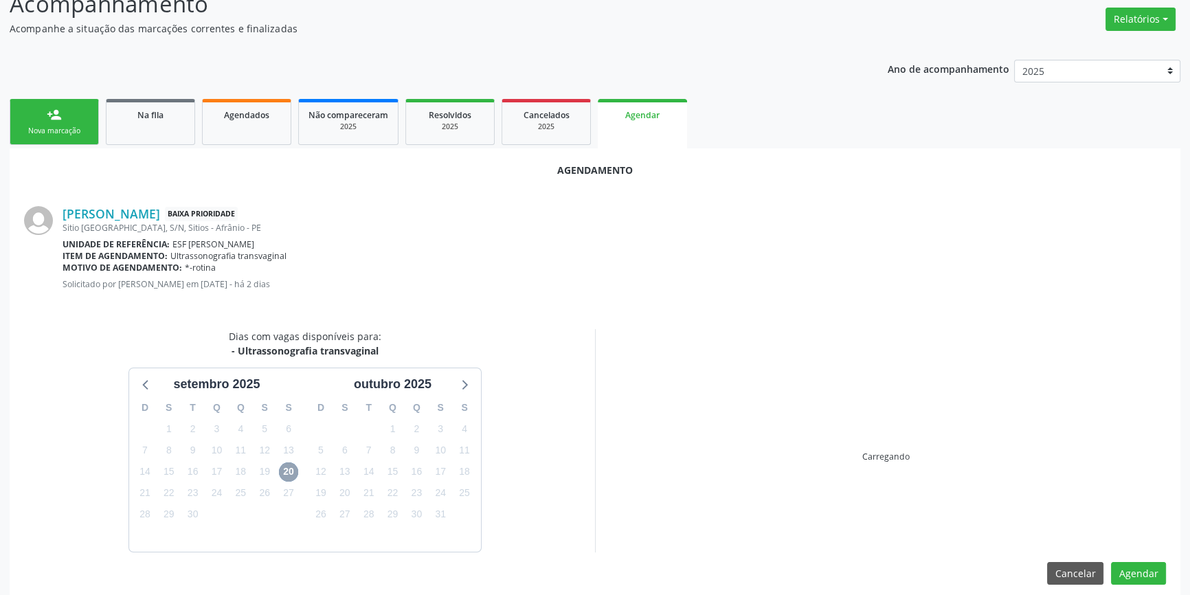
scroll to position [119, 0]
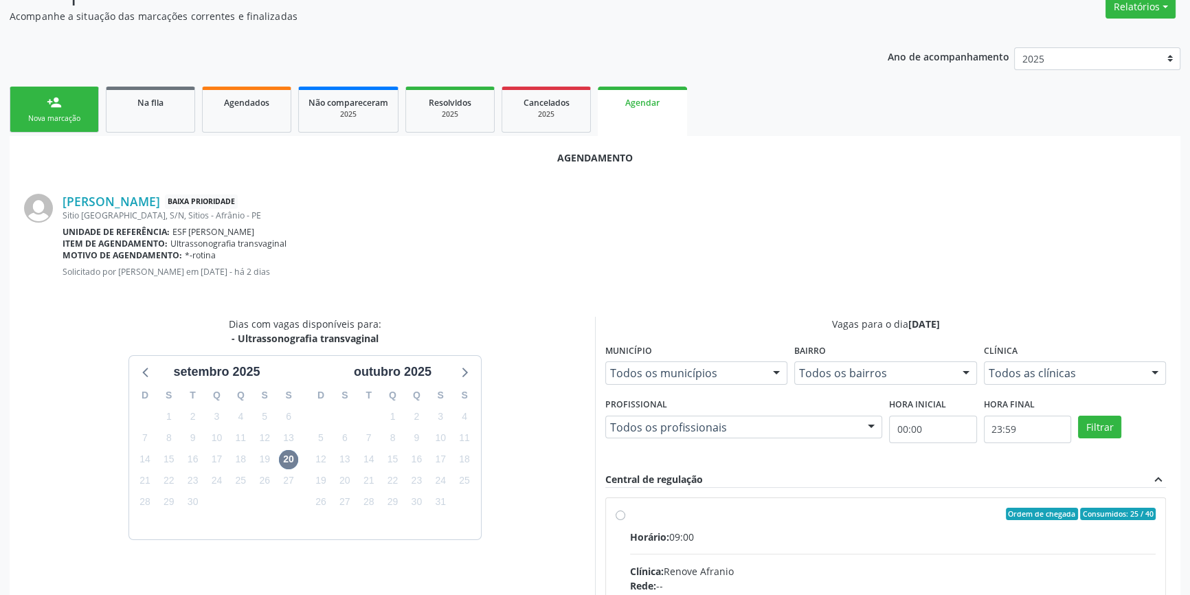
radio input "true"
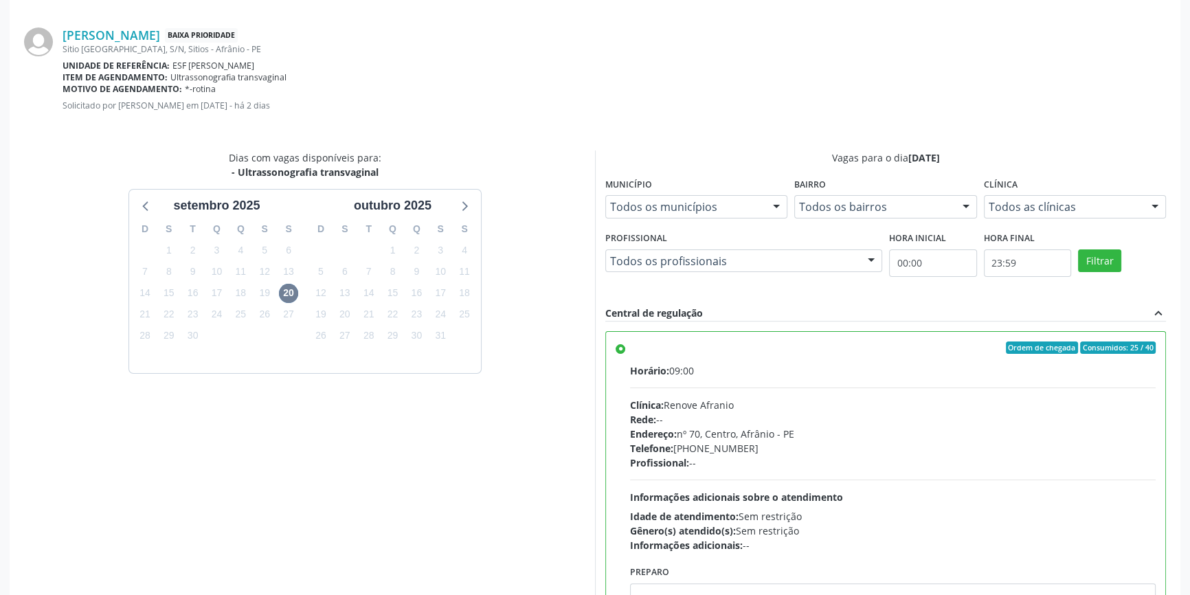
scroll to position [342, 0]
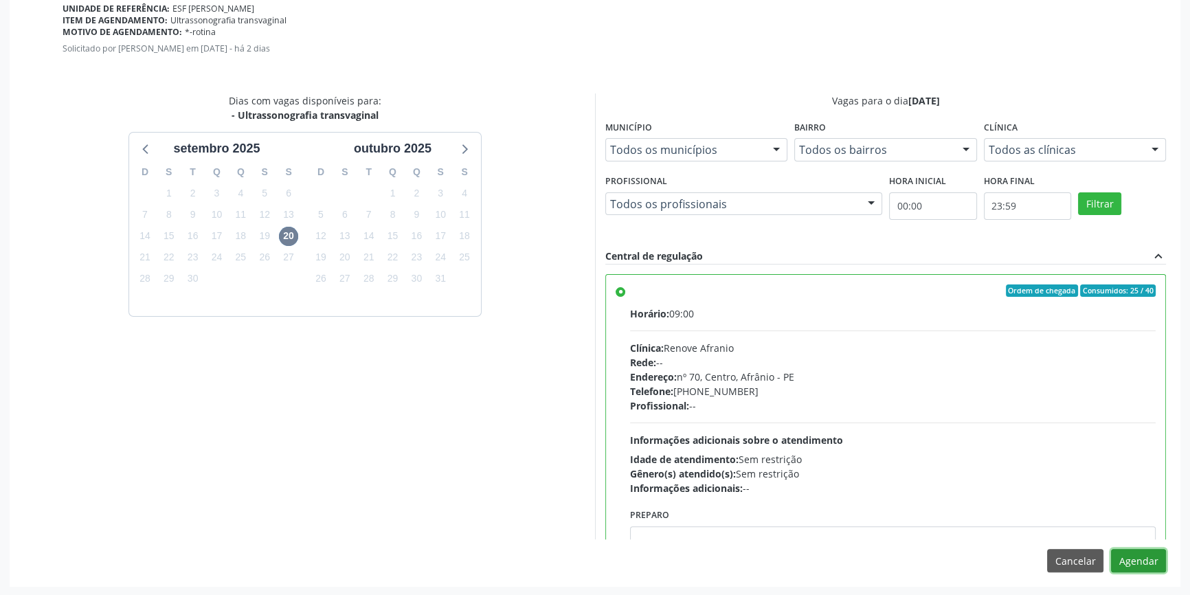
click at [1138, 559] on button "Agendar" at bounding box center [1138, 560] width 55 height 23
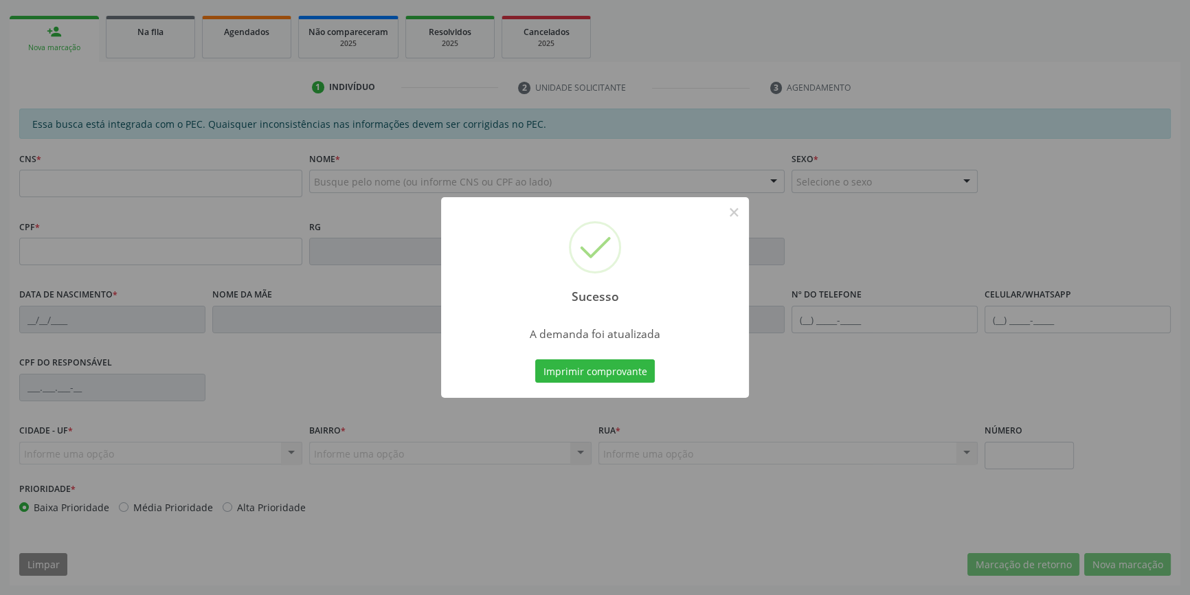
scroll to position [188, 0]
click at [594, 367] on button "Imprimir comprovante" at bounding box center [595, 370] width 120 height 23
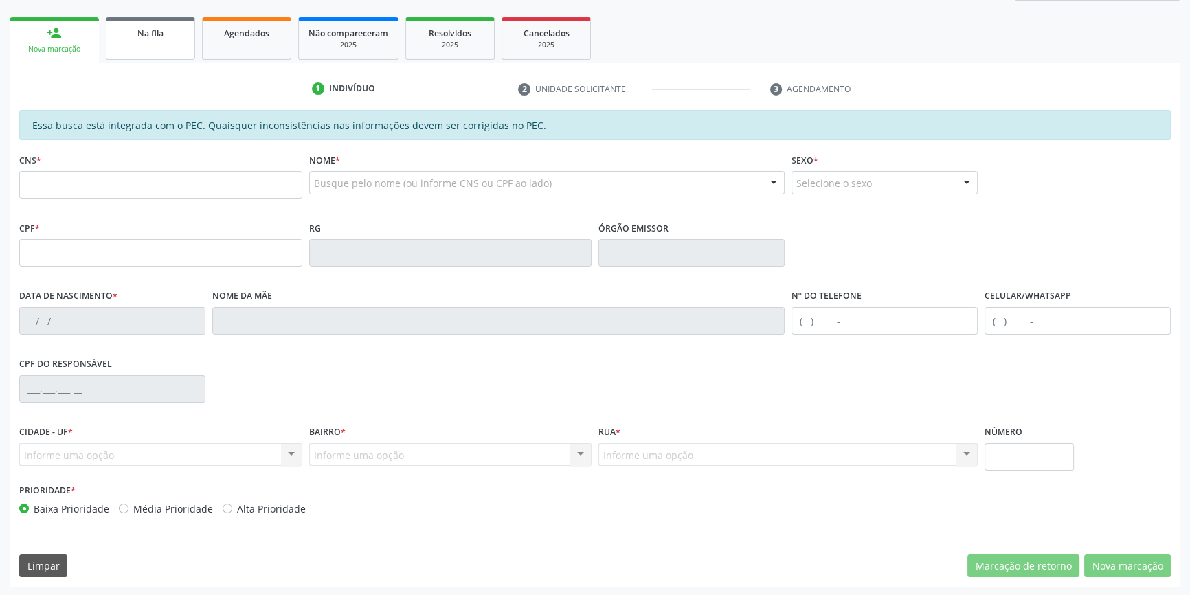
click at [158, 41] on link "Na fila" at bounding box center [150, 38] width 89 height 43
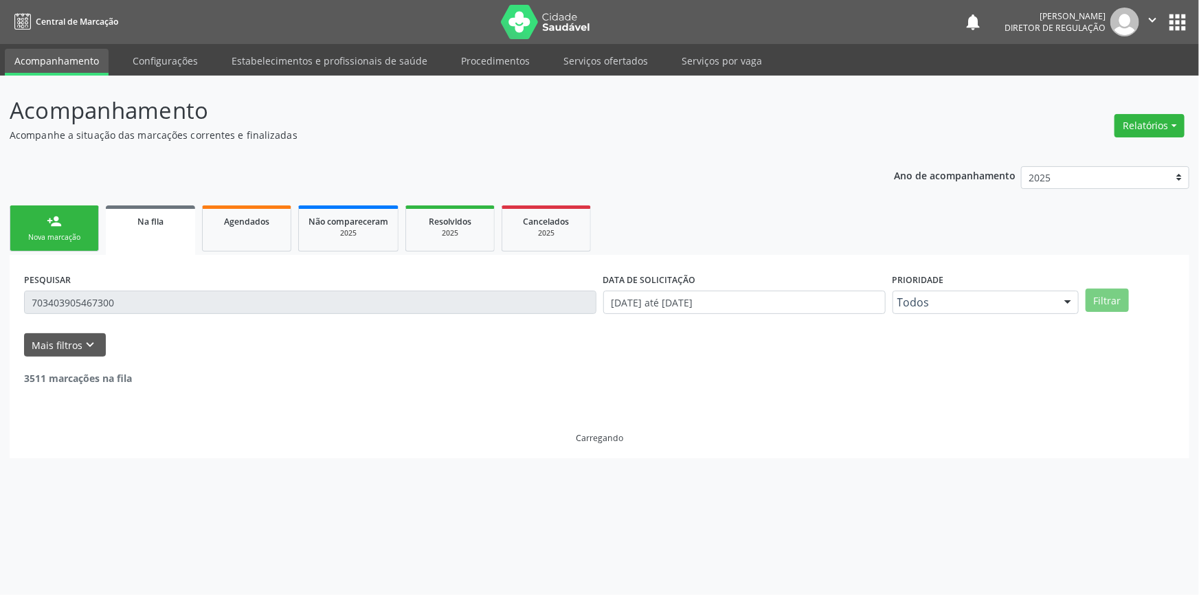
click at [0, 292] on div "Acompanhamento Acompanhe a situação das marcações correntes e finalizadas Relat…" at bounding box center [599, 336] width 1199 height 520
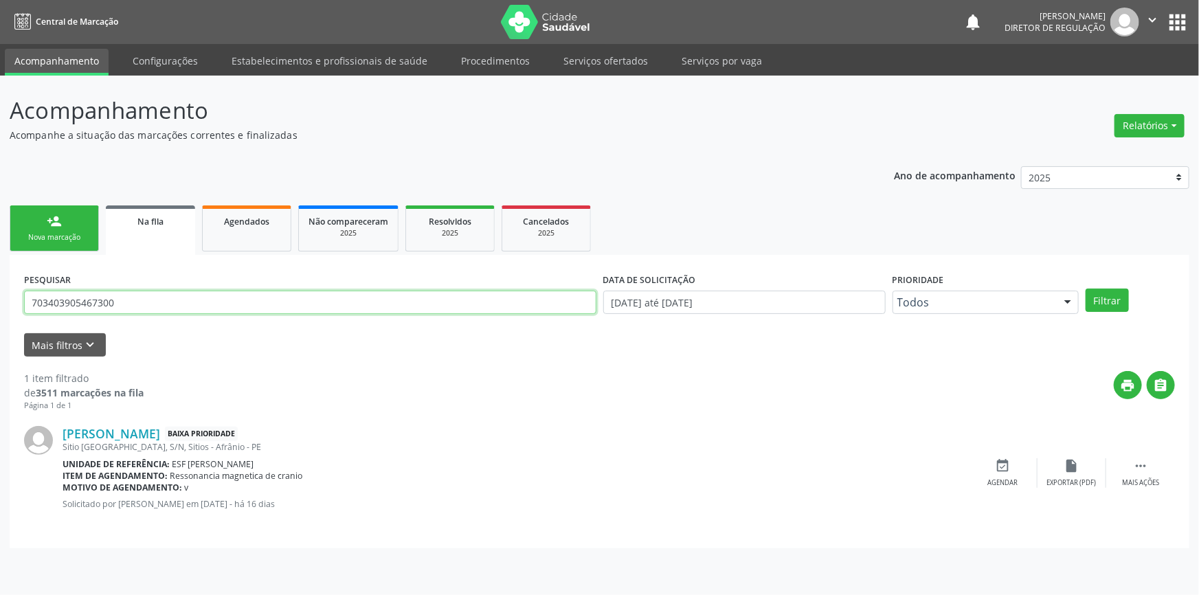
drag, startPoint x: 135, startPoint y: 290, endPoint x: 0, endPoint y: 298, distance: 134.9
click at [6, 298] on div "Acompanhamento Acompanhe a situação das marcações correntes e finalizadas Relat…" at bounding box center [599, 336] width 1199 height 520
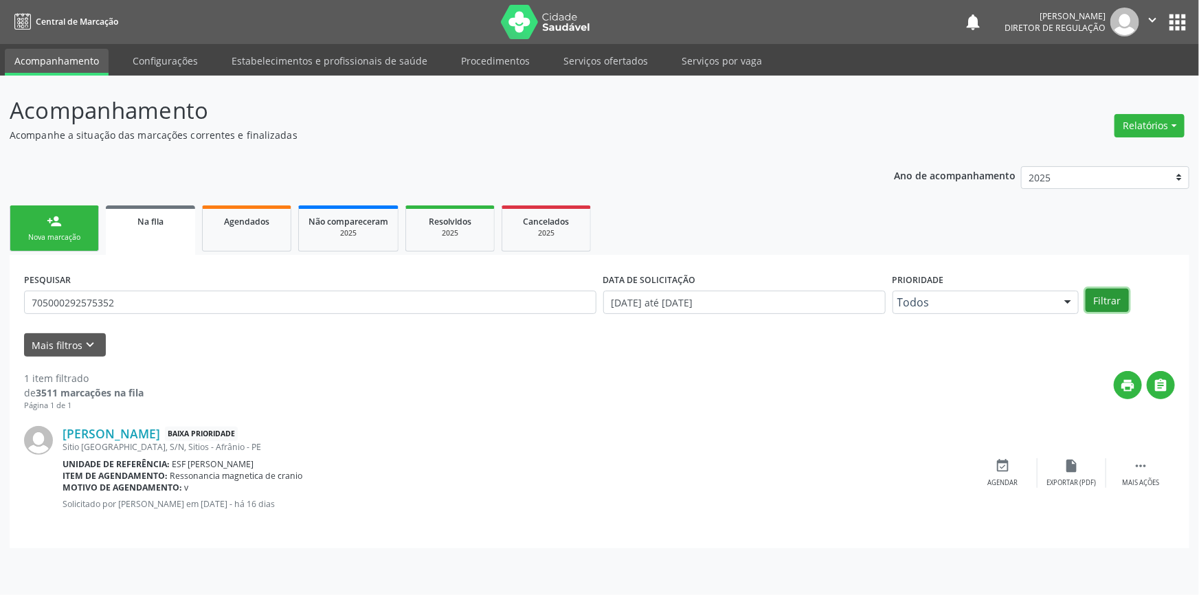
click at [1093, 298] on button "Filtrar" at bounding box center [1107, 300] width 43 height 23
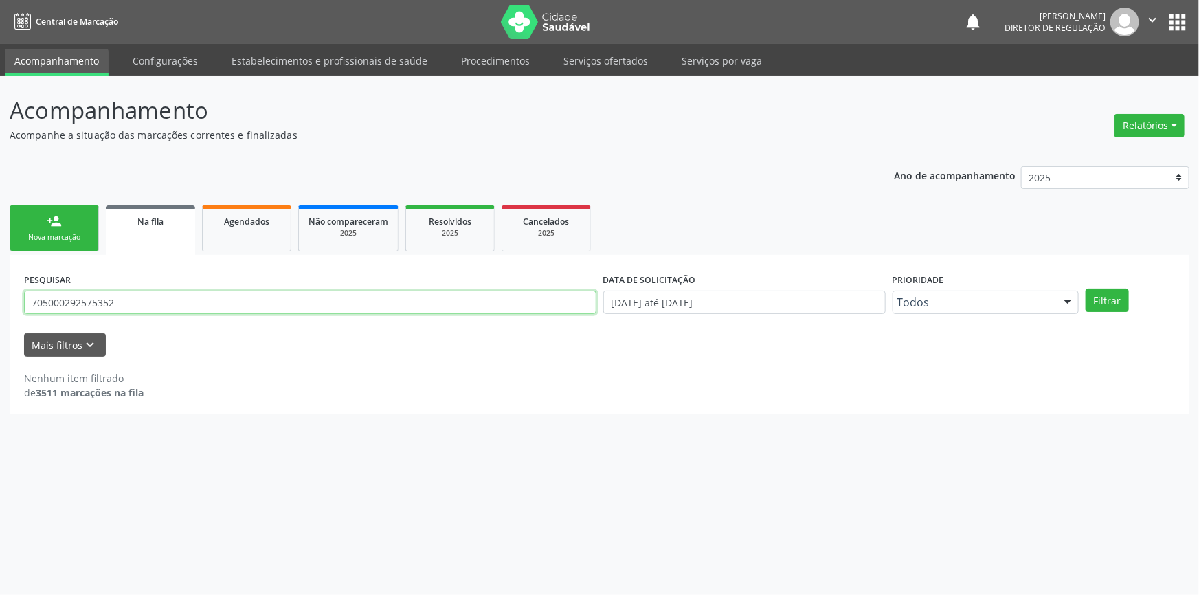
click at [151, 297] on input "705000292575352" at bounding box center [310, 302] width 573 height 23
type input "705000292575357"
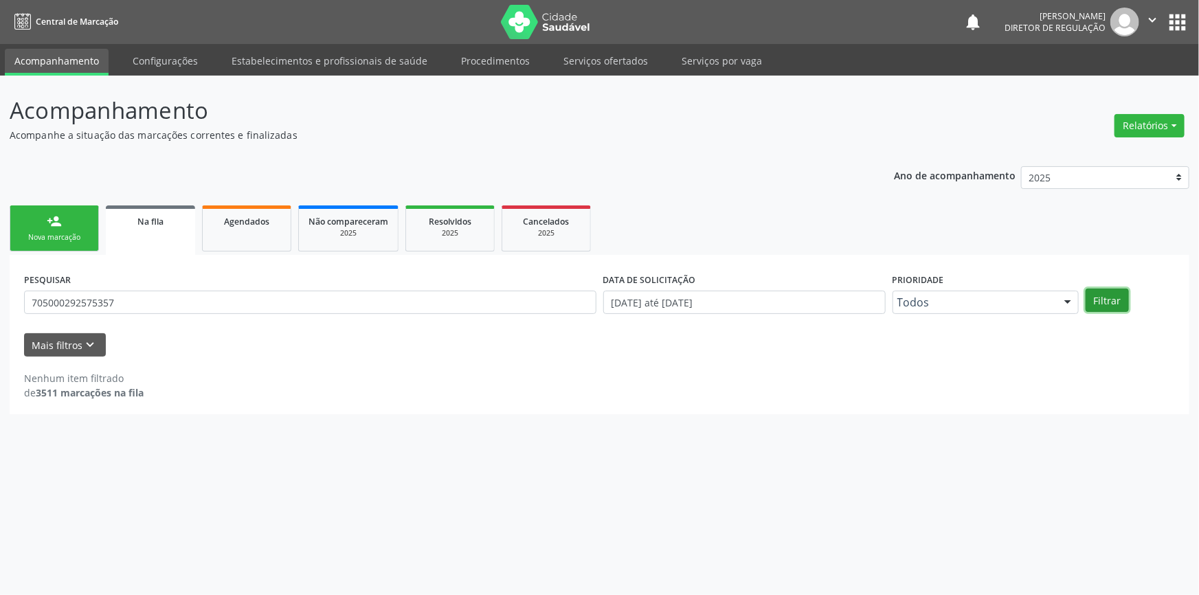
click at [1110, 291] on button "Filtrar" at bounding box center [1107, 300] width 43 height 23
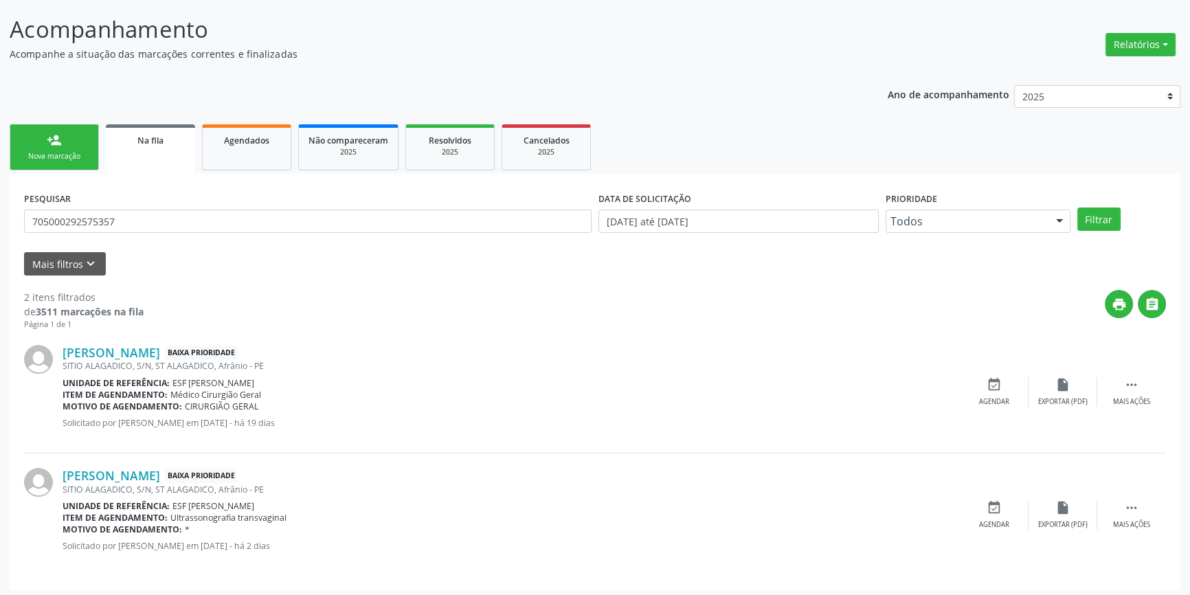
scroll to position [85, 0]
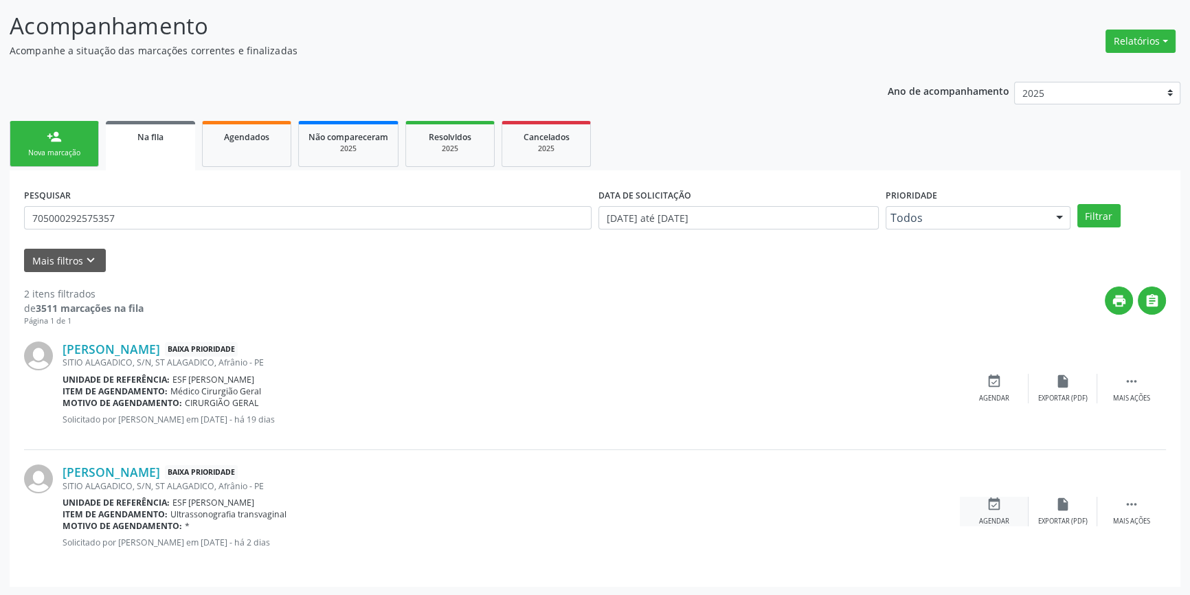
click at [999, 514] on div "event_available Agendar" at bounding box center [994, 512] width 69 height 30
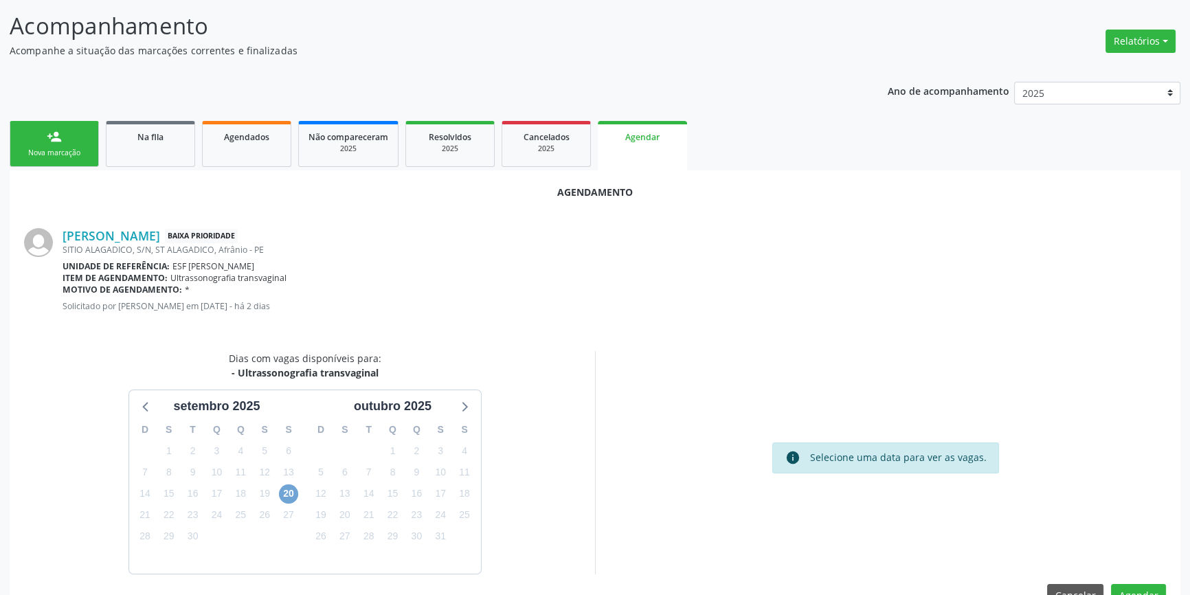
click at [289, 493] on span "20" at bounding box center [288, 494] width 19 height 19
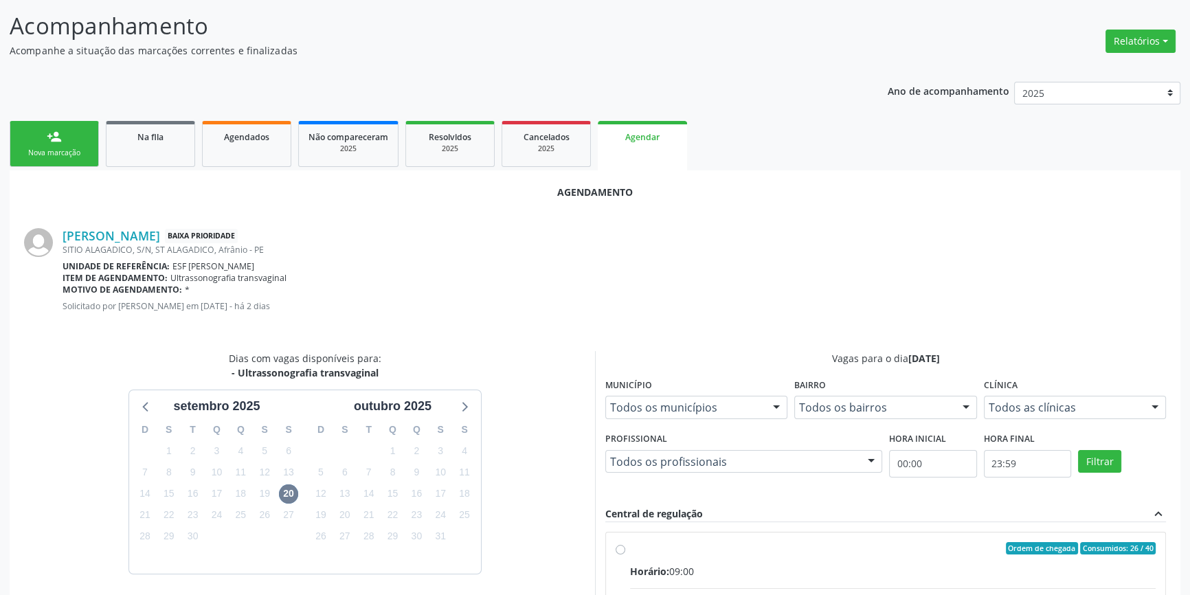
radio input "true"
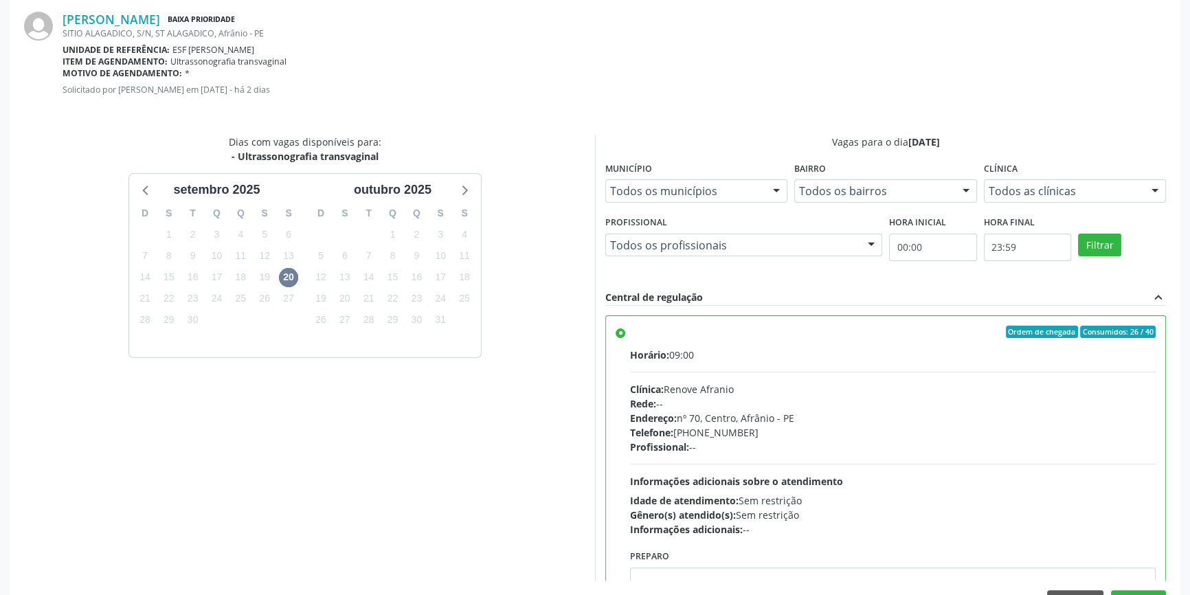
scroll to position [342, 0]
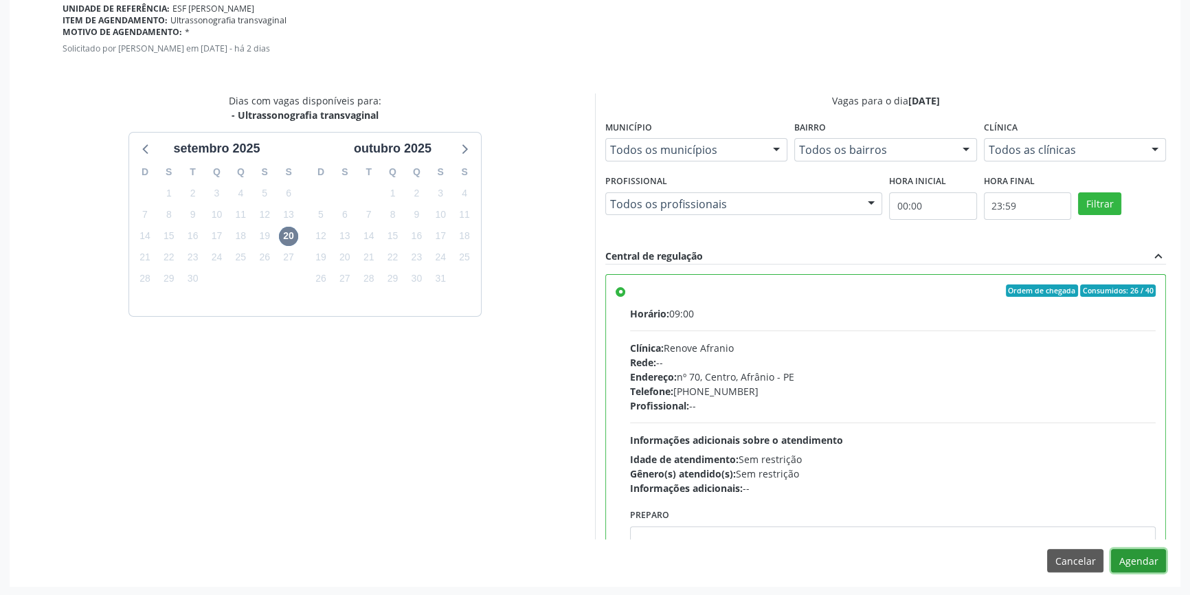
click at [1132, 564] on button "Agendar" at bounding box center [1138, 560] width 55 height 23
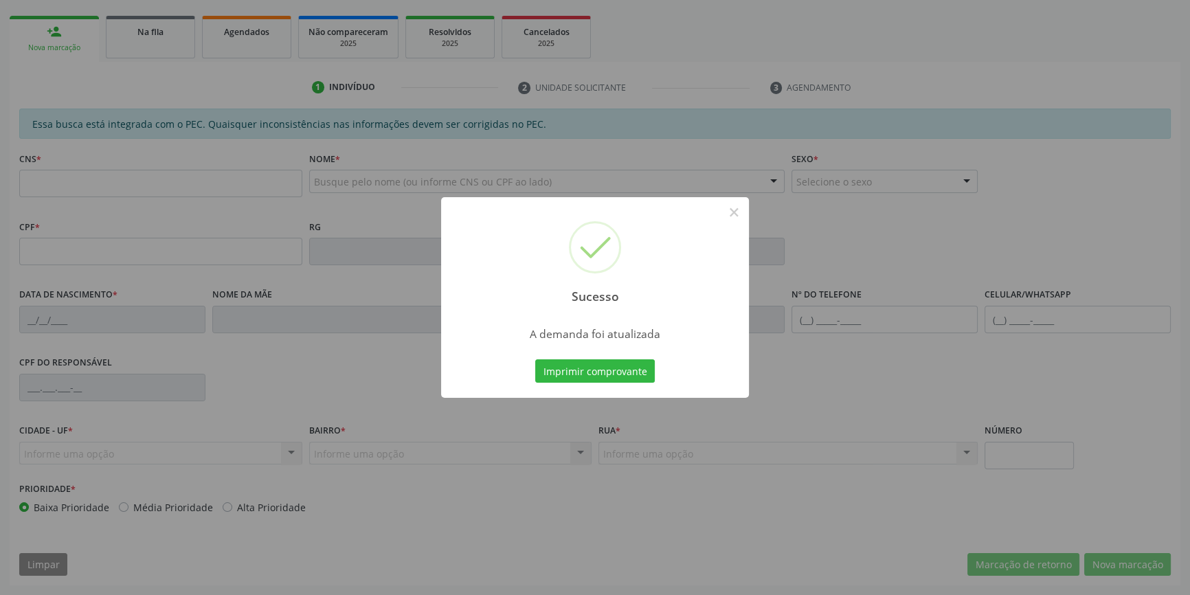
scroll to position [188, 0]
click at [636, 370] on button "Imprimir comprovante" at bounding box center [595, 370] width 120 height 23
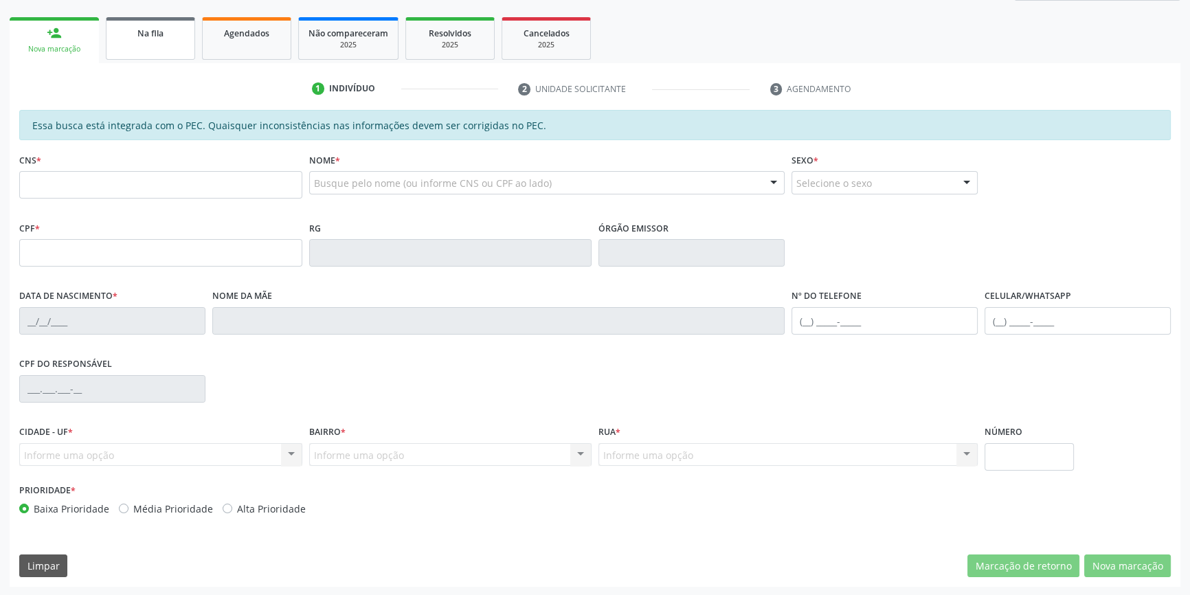
click at [159, 18] on link "Na fila" at bounding box center [150, 38] width 89 height 43
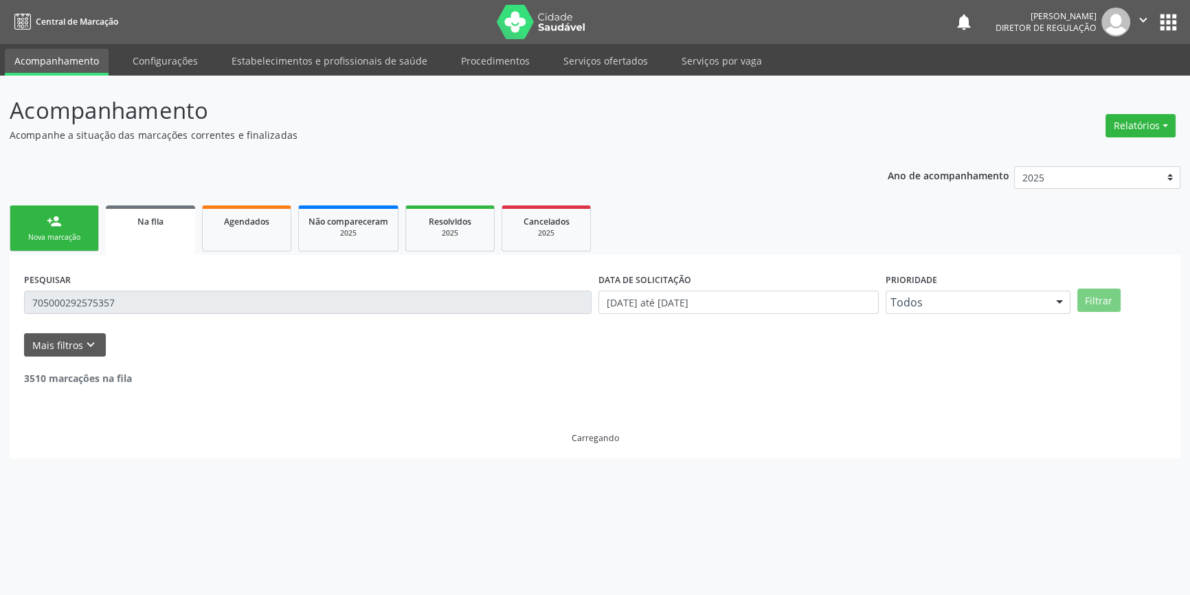
scroll to position [0, 0]
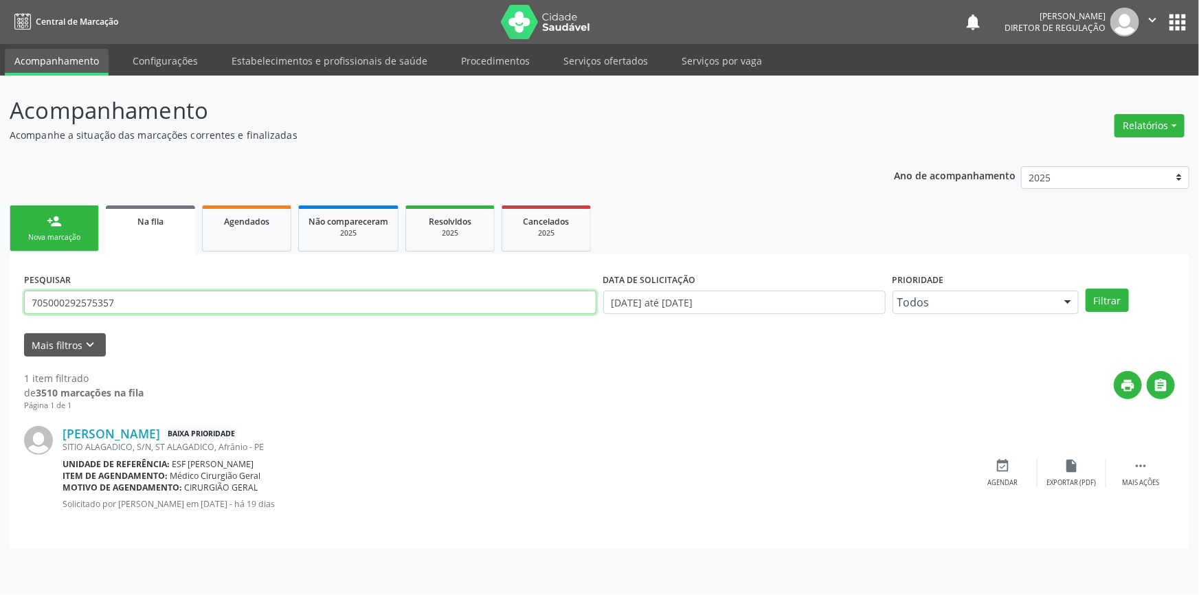
drag, startPoint x: 145, startPoint y: 298, endPoint x: 0, endPoint y: 301, distance: 145.1
click at [0, 301] on div "Acompanhamento Acompanhe a situação das marcações correntes e finalizadas Relat…" at bounding box center [599, 336] width 1199 height 520
type input "702409594224727"
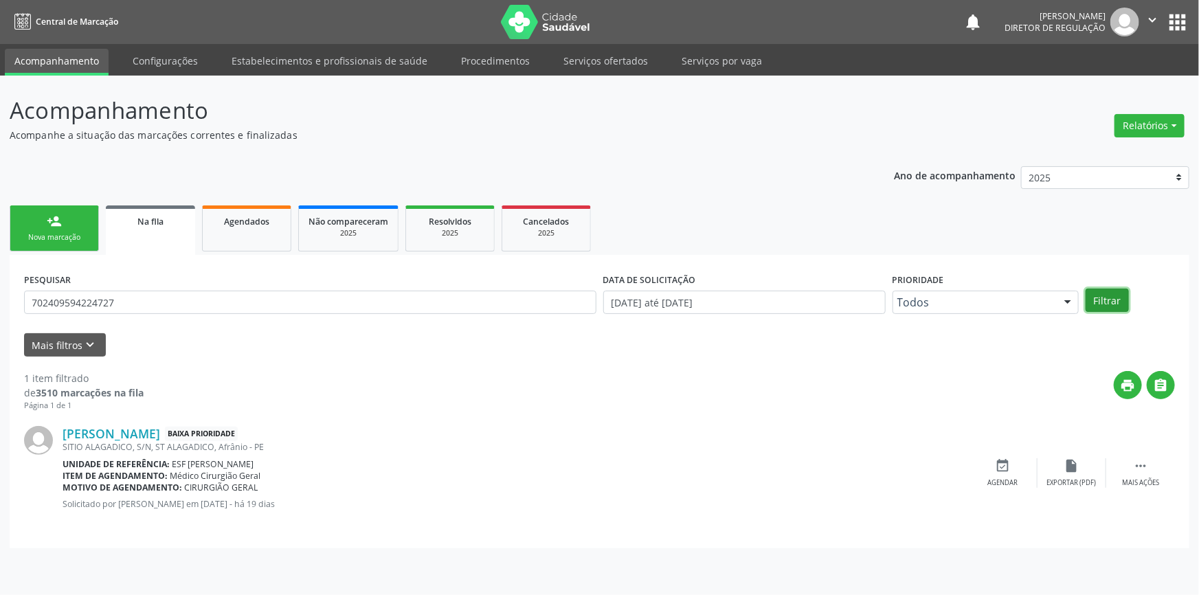
click at [1116, 295] on button "Filtrar" at bounding box center [1107, 300] width 43 height 23
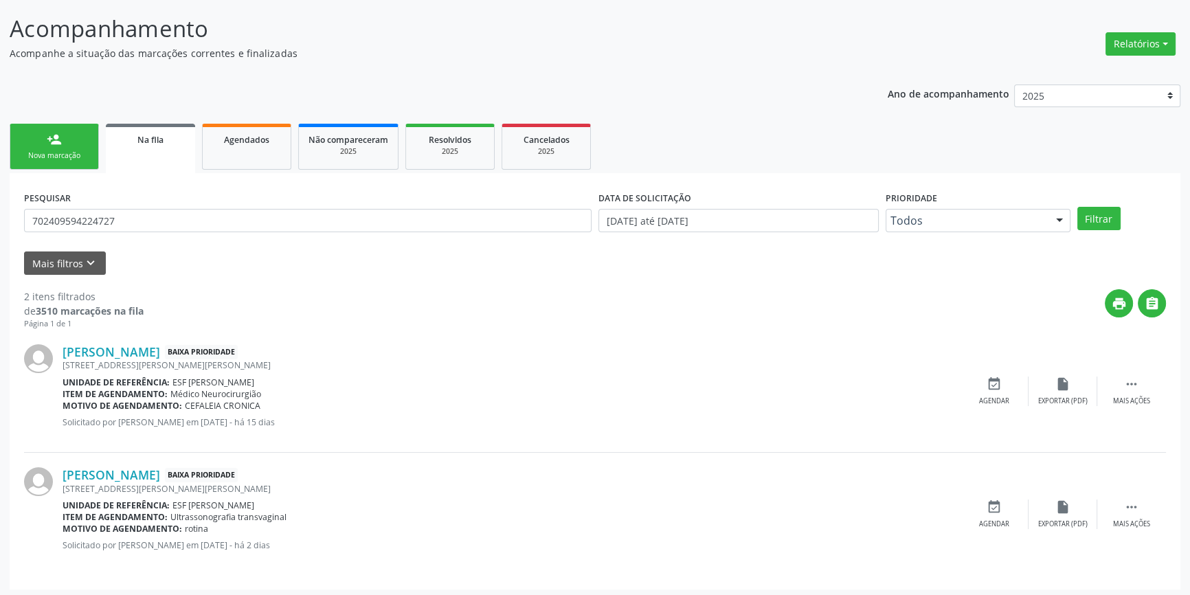
scroll to position [85, 0]
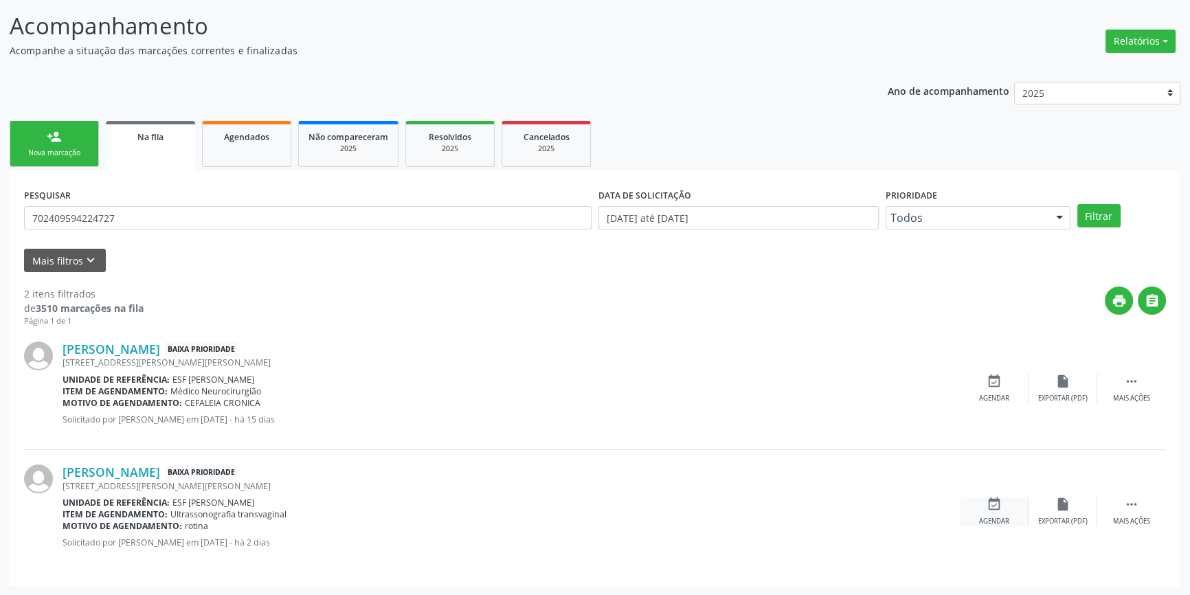
click at [992, 514] on div "event_available Agendar" at bounding box center [994, 512] width 69 height 30
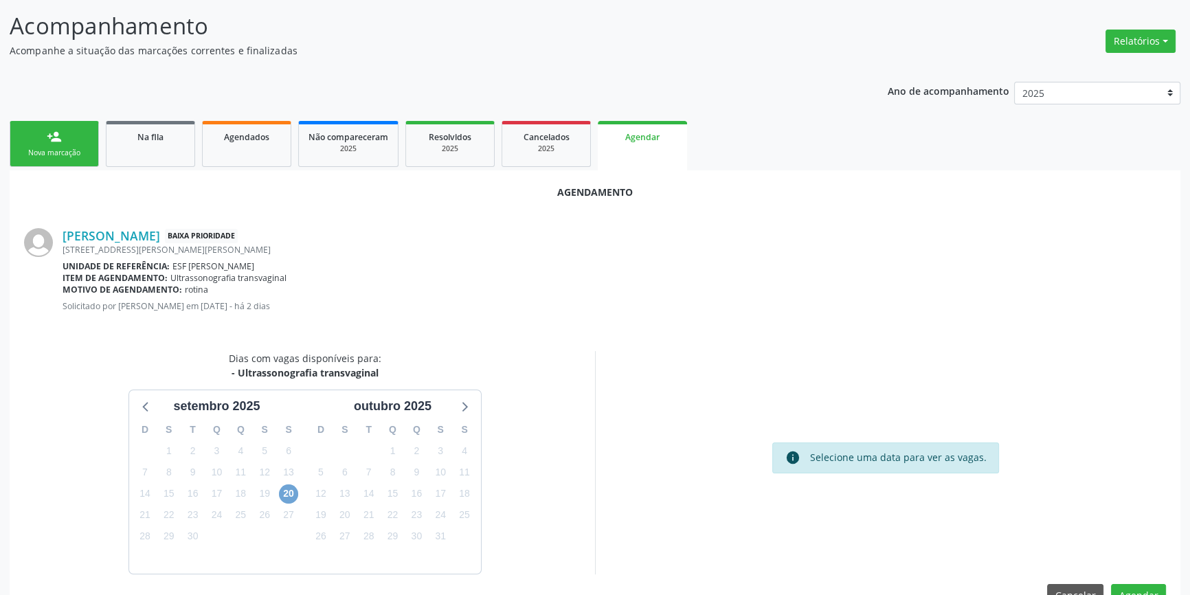
click at [287, 493] on span "20" at bounding box center [288, 494] width 19 height 19
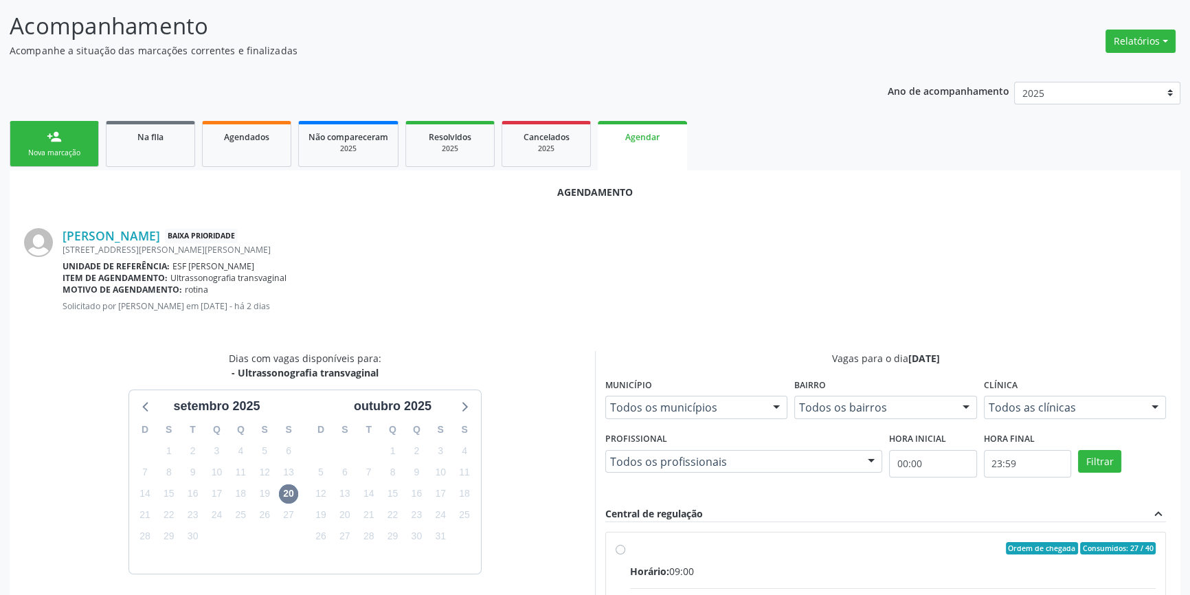
click at [625, 555] on input "Ordem de chegada Consumidos: 27 / 40 Horário: 09:00 Clínica: Renove Afranio Red…" at bounding box center [621, 548] width 10 height 12
radio input "true"
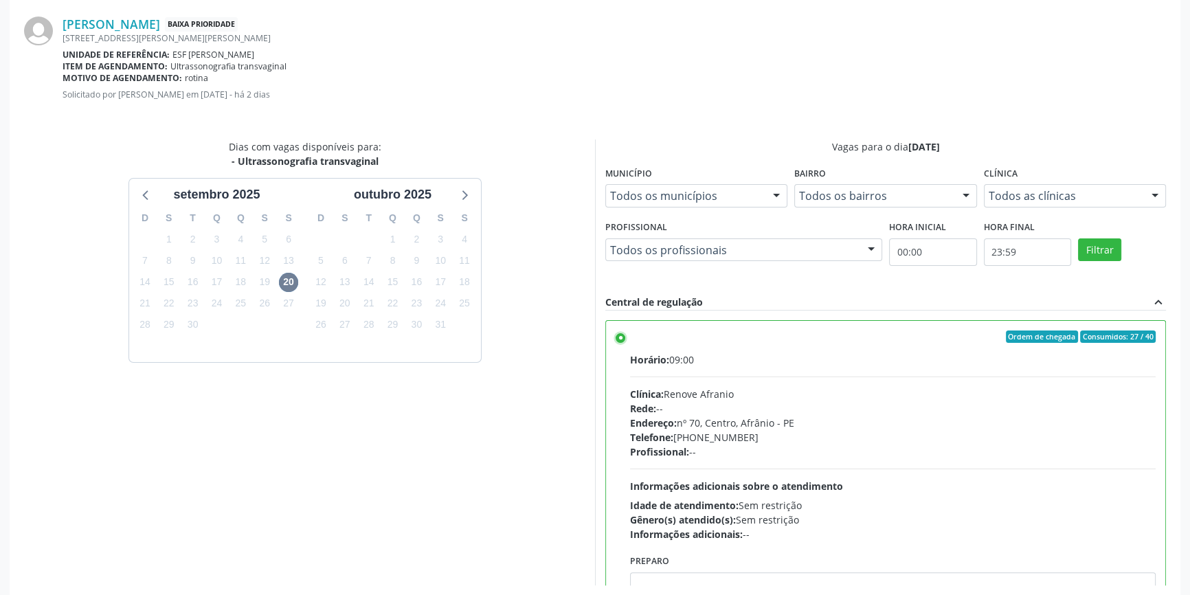
scroll to position [342, 0]
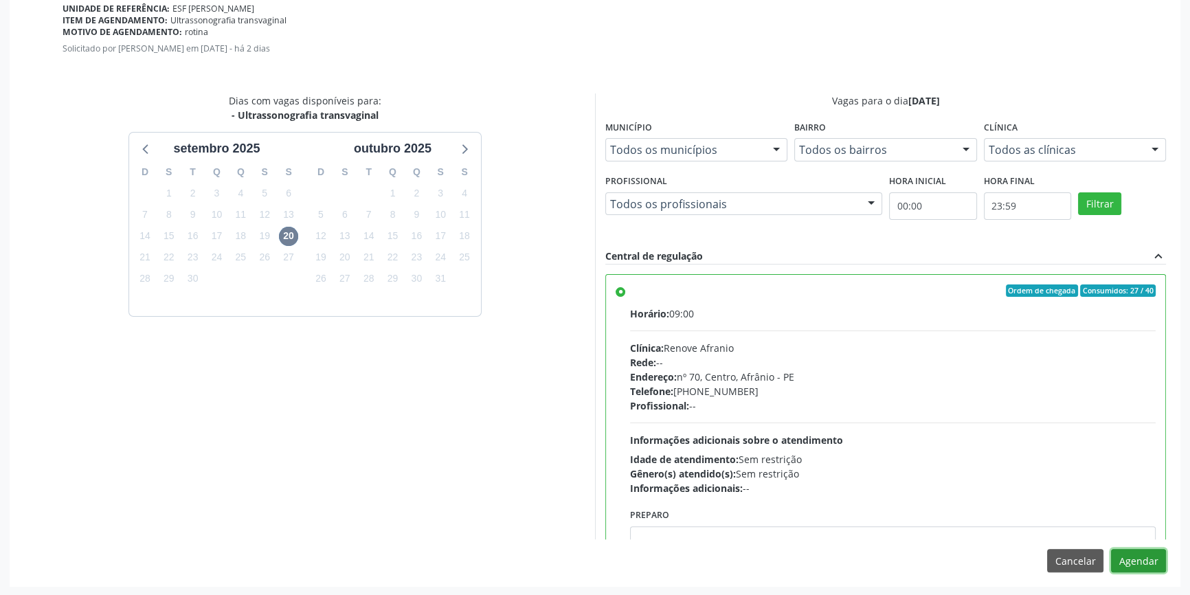
click at [1151, 566] on button "Agendar" at bounding box center [1138, 560] width 55 height 23
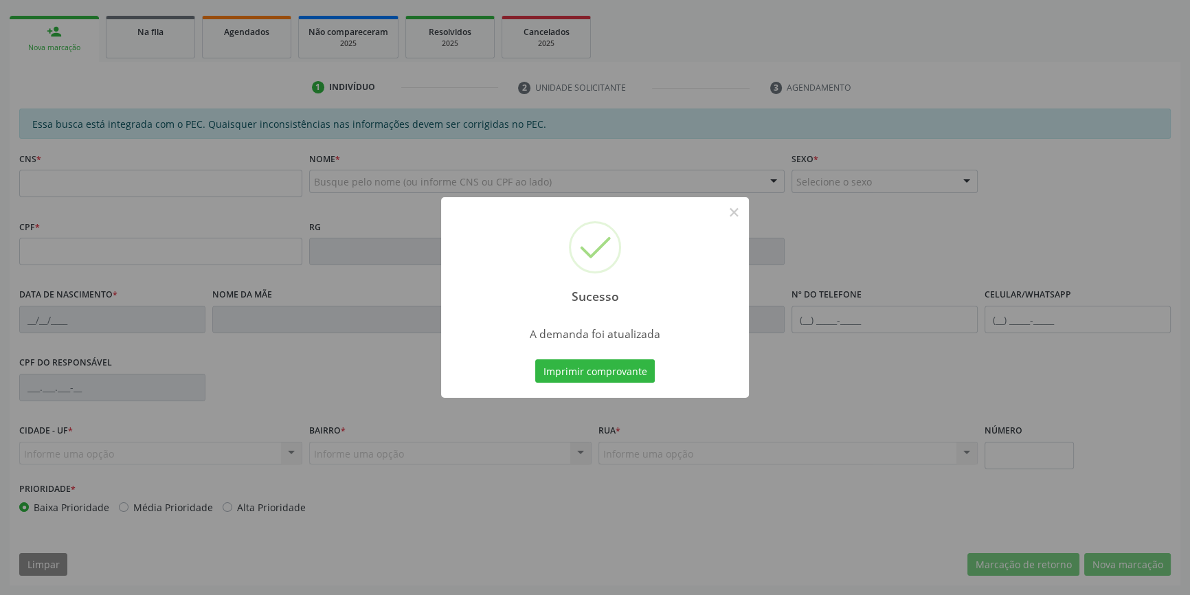
scroll to position [188, 0]
click at [635, 366] on button "Imprimir comprovante" at bounding box center [595, 370] width 120 height 23
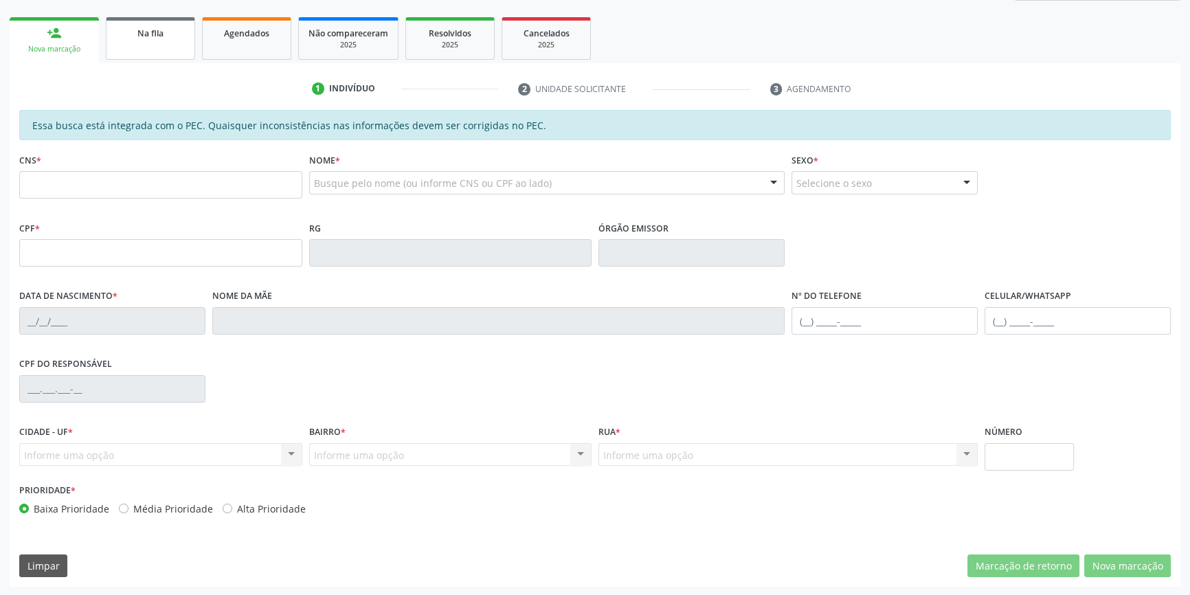
click at [146, 55] on link "Na fila" at bounding box center [150, 38] width 89 height 43
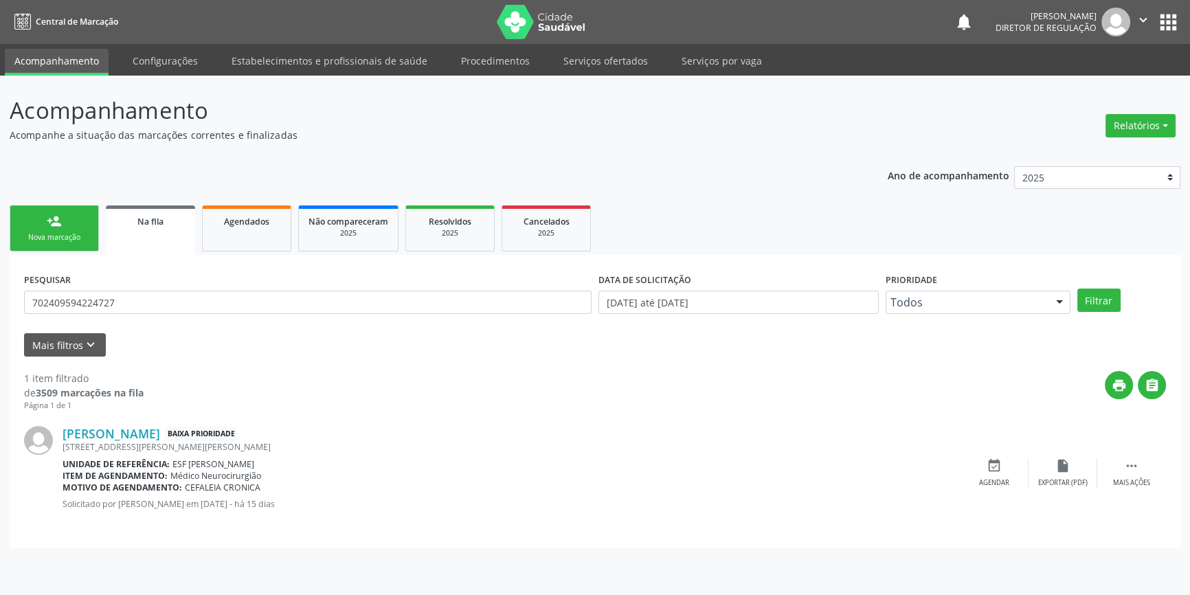
scroll to position [0, 0]
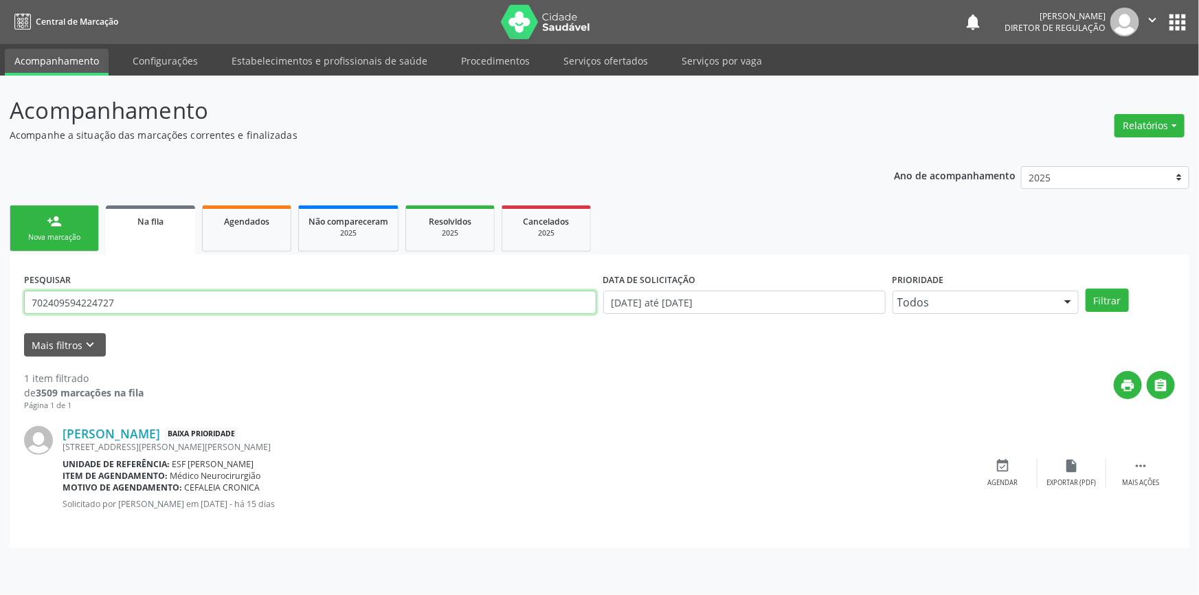
drag, startPoint x: 140, startPoint y: 301, endPoint x: 0, endPoint y: 282, distance: 141.4
click at [0, 290] on div "Acompanhamento Acompanhe a situação das marcações correntes e finalizadas Relat…" at bounding box center [599, 336] width 1199 height 520
type input "700205439716028"
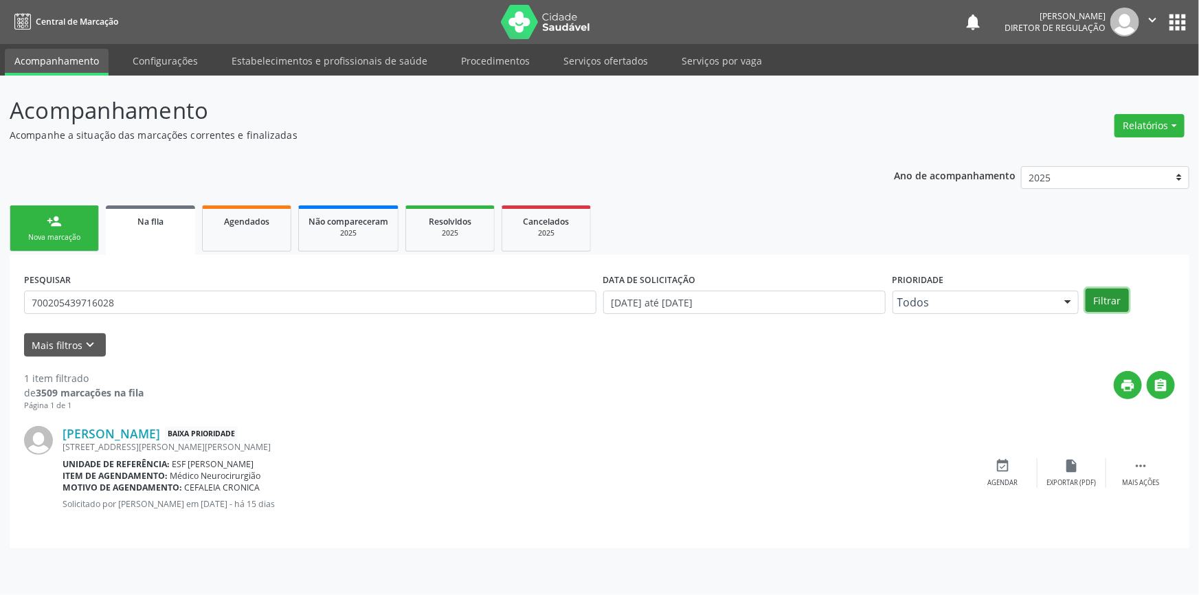
click at [1109, 309] on button "Filtrar" at bounding box center [1107, 300] width 43 height 23
click at [53, 207] on link "person_add Nova marcação" at bounding box center [54, 229] width 89 height 46
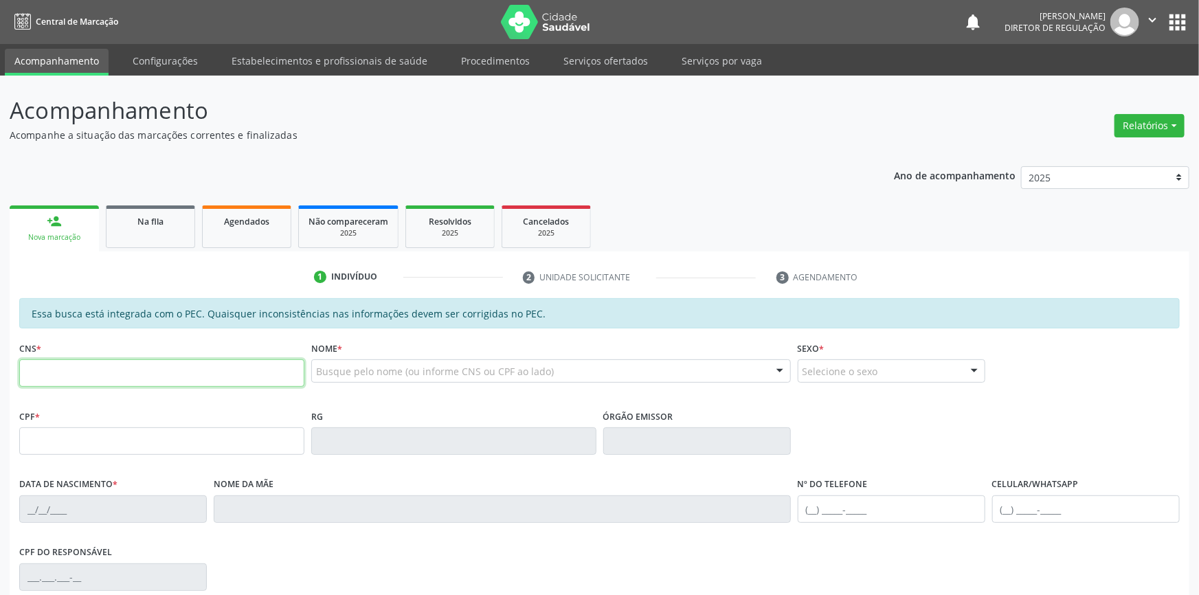
click at [133, 368] on input "text" at bounding box center [161, 372] width 285 height 27
type input "700 2054 3971 6028"
type input "091.353.224-03"
type input "14/11/1990"
type input "Diva de Jesus Quirino"
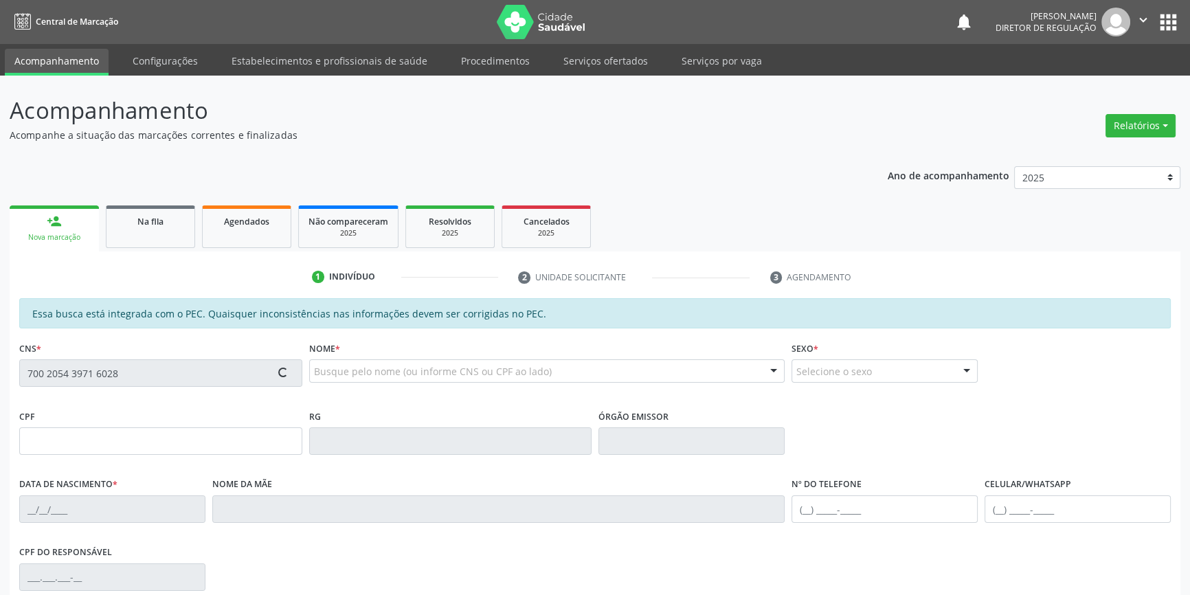
type input "(87) 98172-9815"
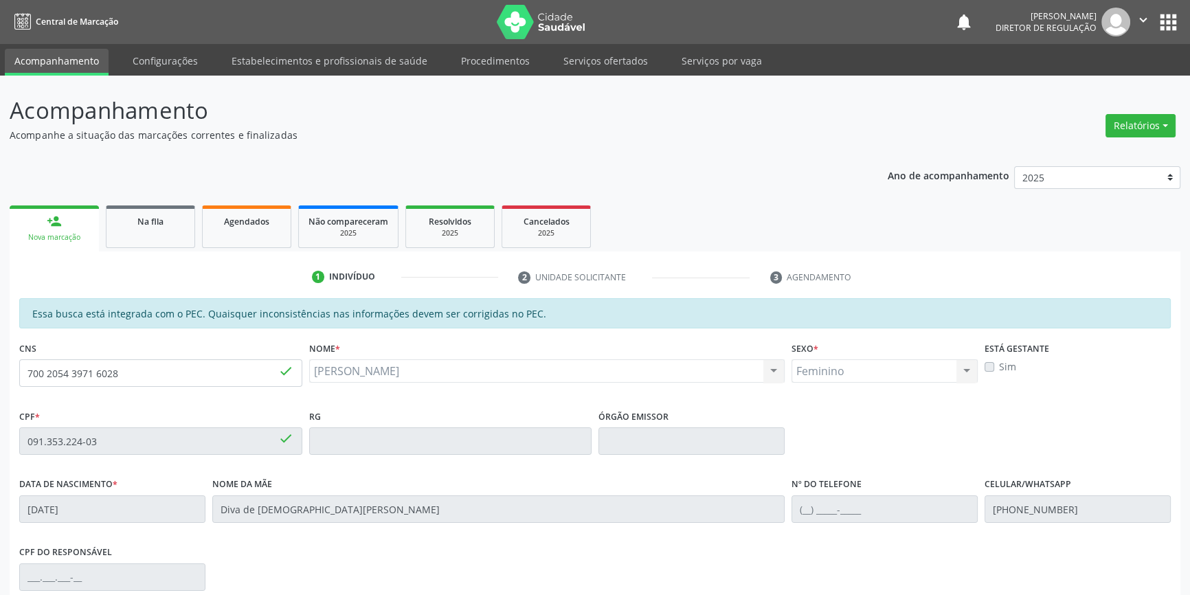
scroll to position [188, 0]
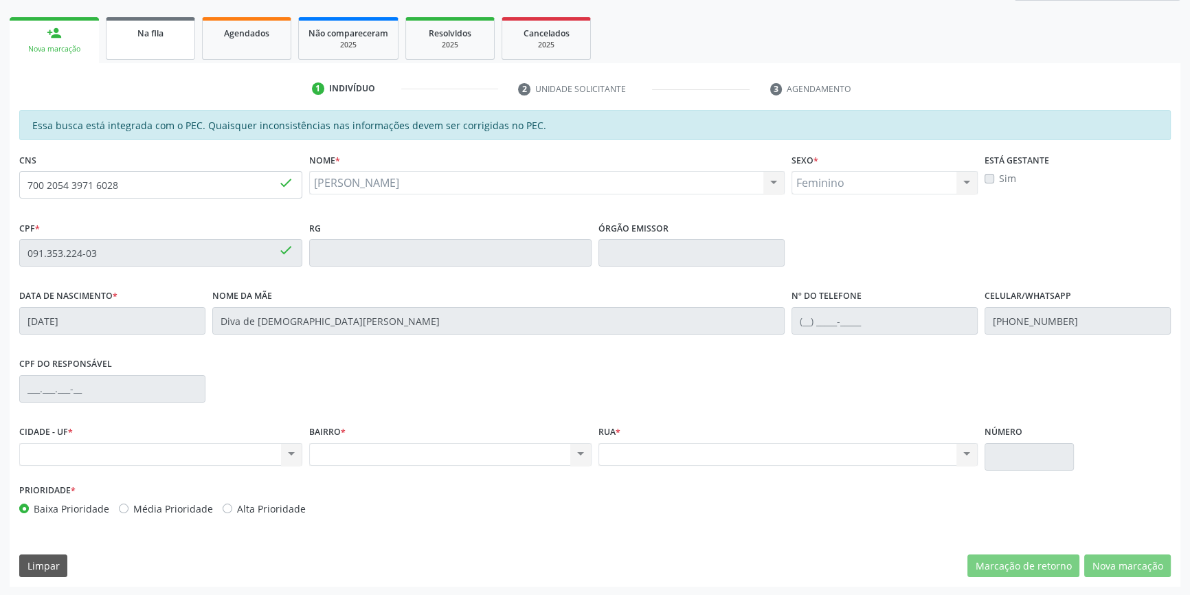
click at [170, 41] on link "Na fila" at bounding box center [150, 38] width 89 height 43
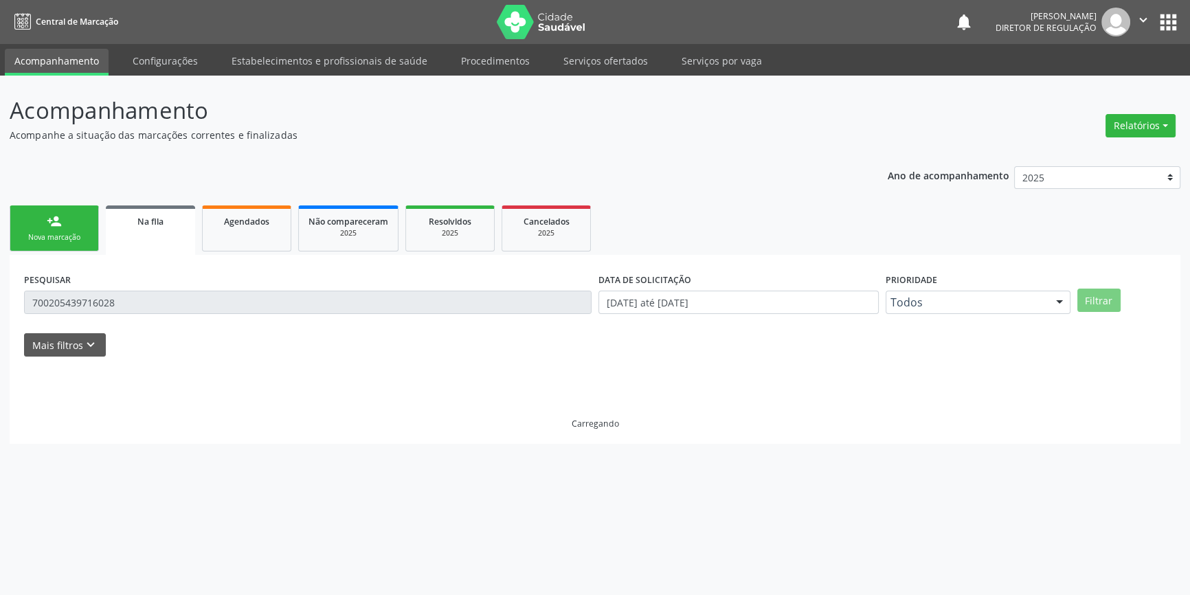
scroll to position [0, 0]
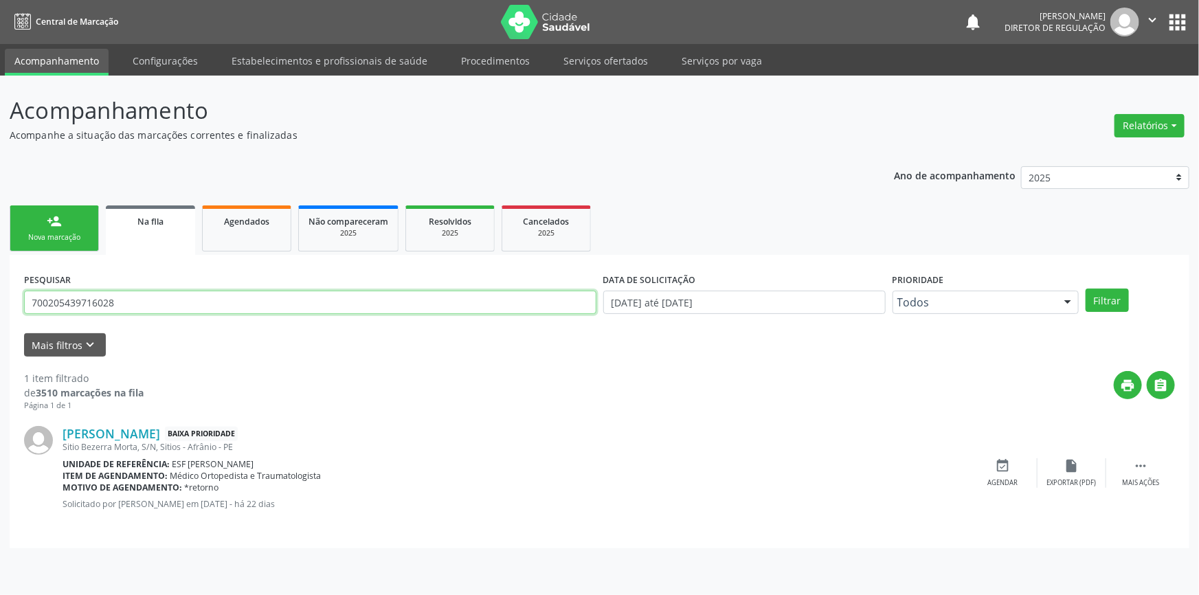
drag, startPoint x: 157, startPoint y: 292, endPoint x: 0, endPoint y: 289, distance: 157.4
click at [0, 289] on div "Acompanhamento Acompanhe a situação das marcações correntes e finalizadas Relat…" at bounding box center [599, 336] width 1199 height 520
type input "700001687068407"
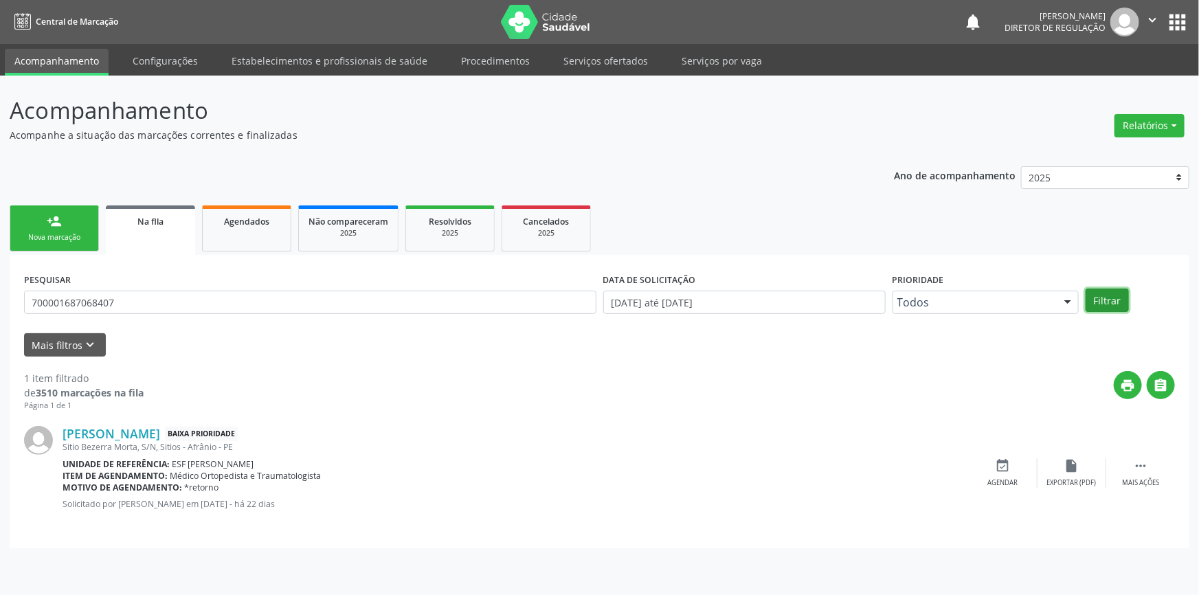
click at [1102, 297] on button "Filtrar" at bounding box center [1107, 300] width 43 height 23
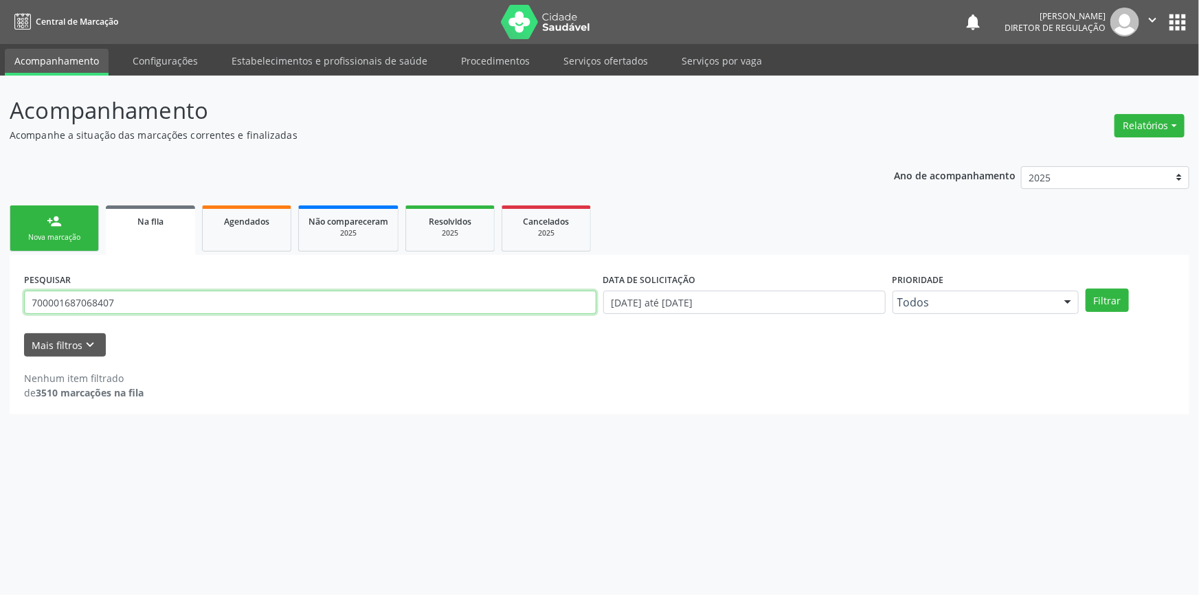
drag, startPoint x: 188, startPoint y: 307, endPoint x: 5, endPoint y: 291, distance: 182.8
click at [5, 291] on div "Acompanhamento Acompanhe a situação das marcações correntes e finalizadas Relat…" at bounding box center [599, 336] width 1199 height 520
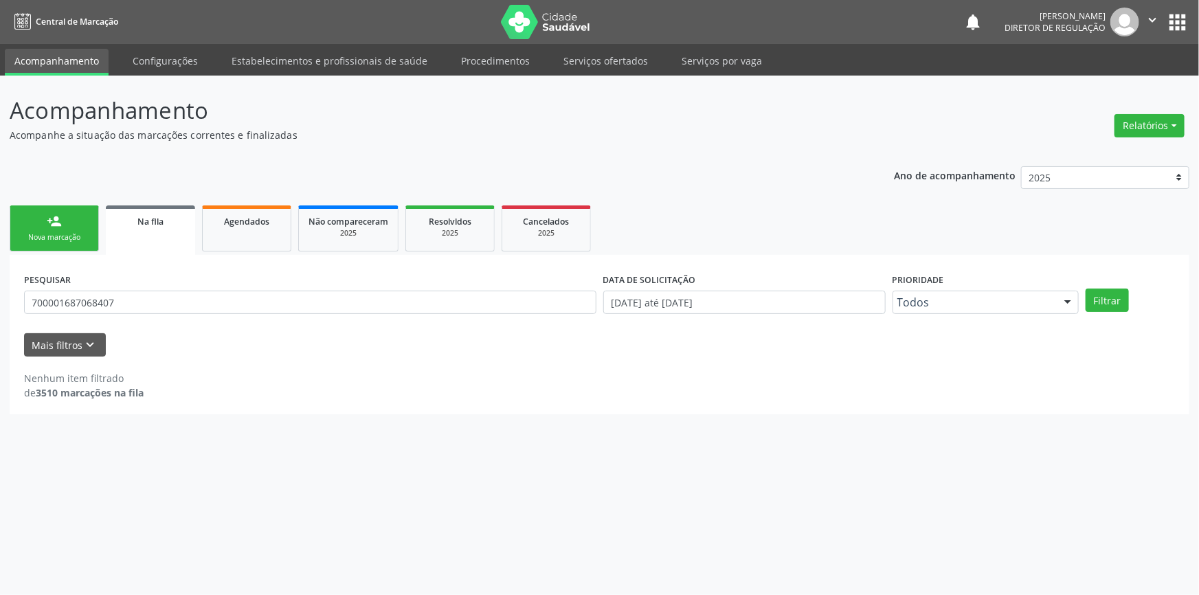
click at [109, 225] on link "Na fila" at bounding box center [150, 230] width 89 height 49
click at [59, 232] on div "Nova marcação" at bounding box center [54, 237] width 69 height 10
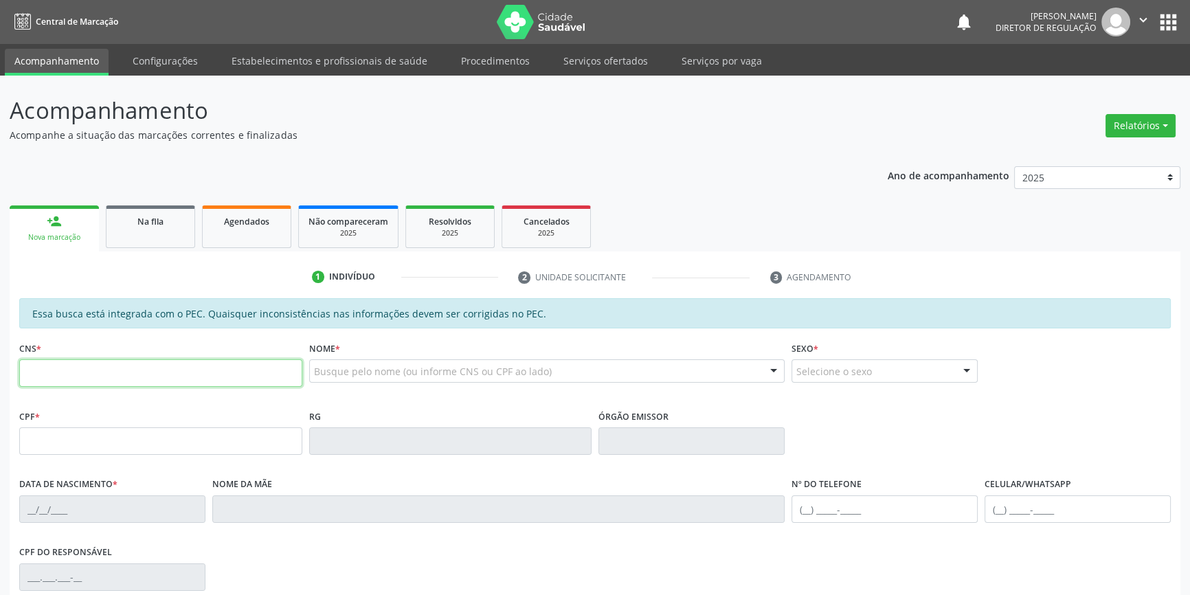
click at [114, 369] on input "text" at bounding box center [160, 372] width 283 height 27
paste input "700 0016 8706 8407"
type input "700 0016 8706 8407"
type input "011.055.784-02"
type input "09/08/1973"
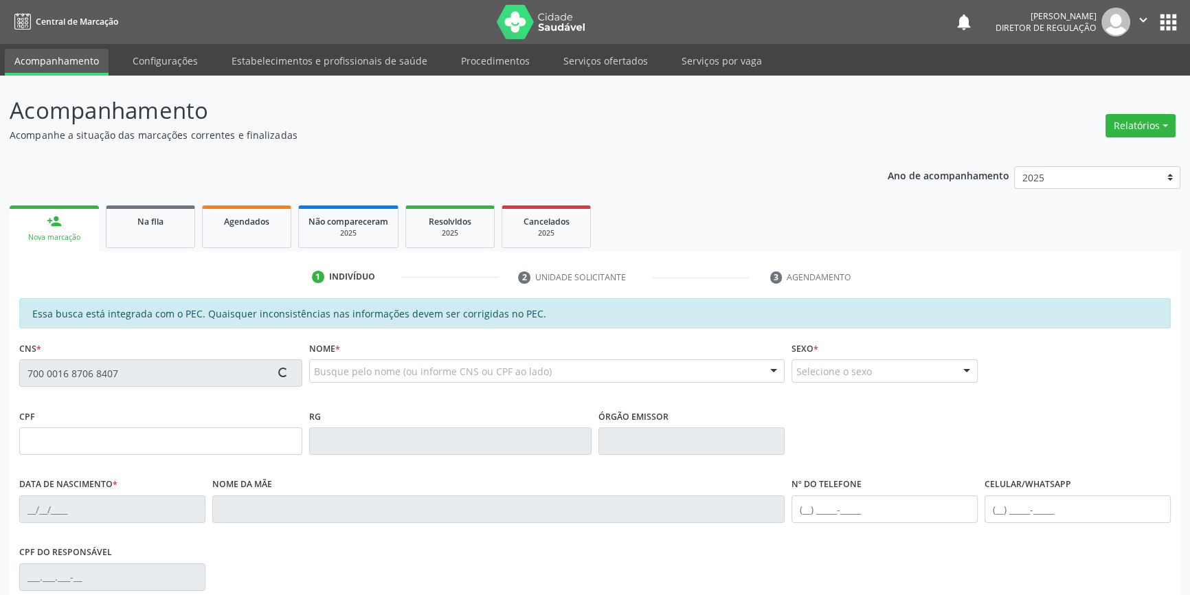
type input "Tereza Rodrigues Bezerra"
type input "(87) 98843-6856"
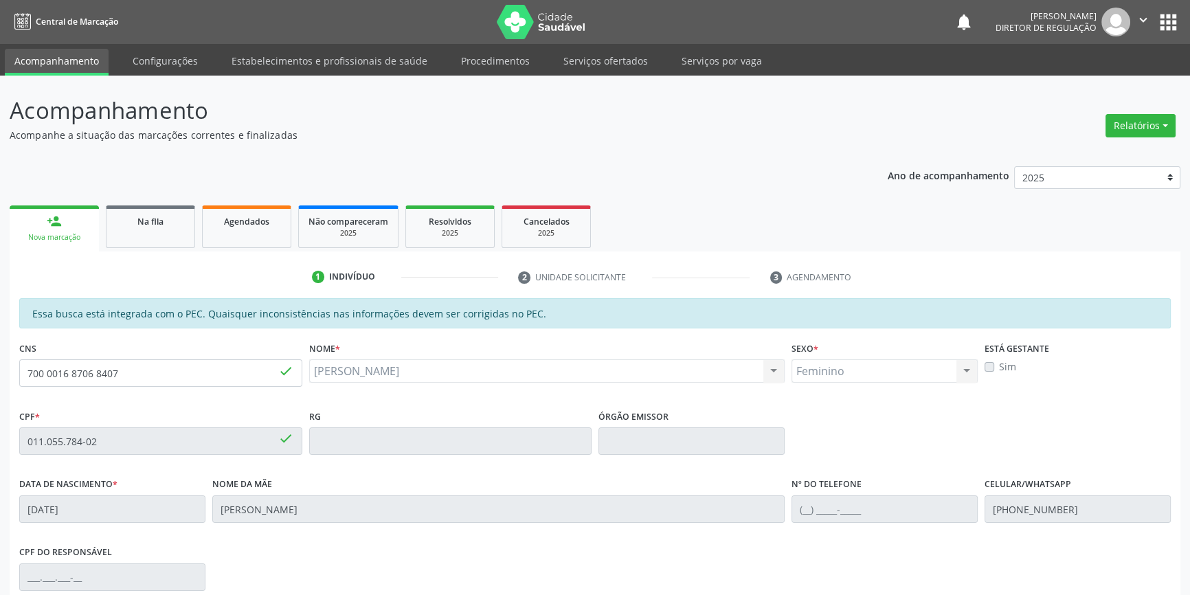
scroll to position [188, 0]
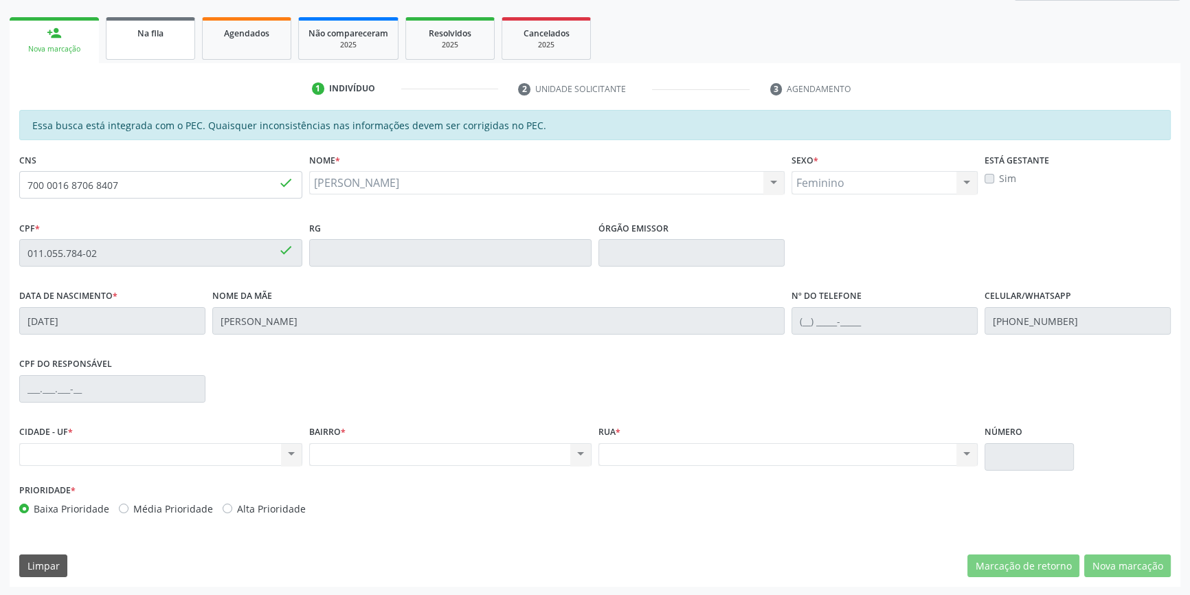
click at [164, 45] on link "Na fila" at bounding box center [150, 38] width 89 height 43
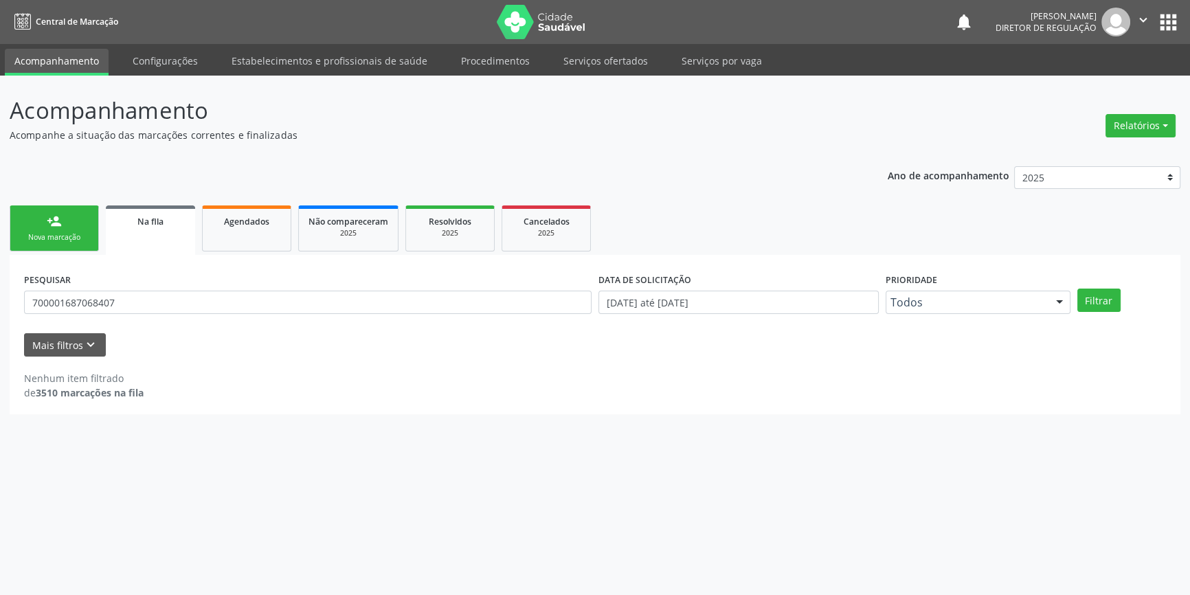
scroll to position [0, 0]
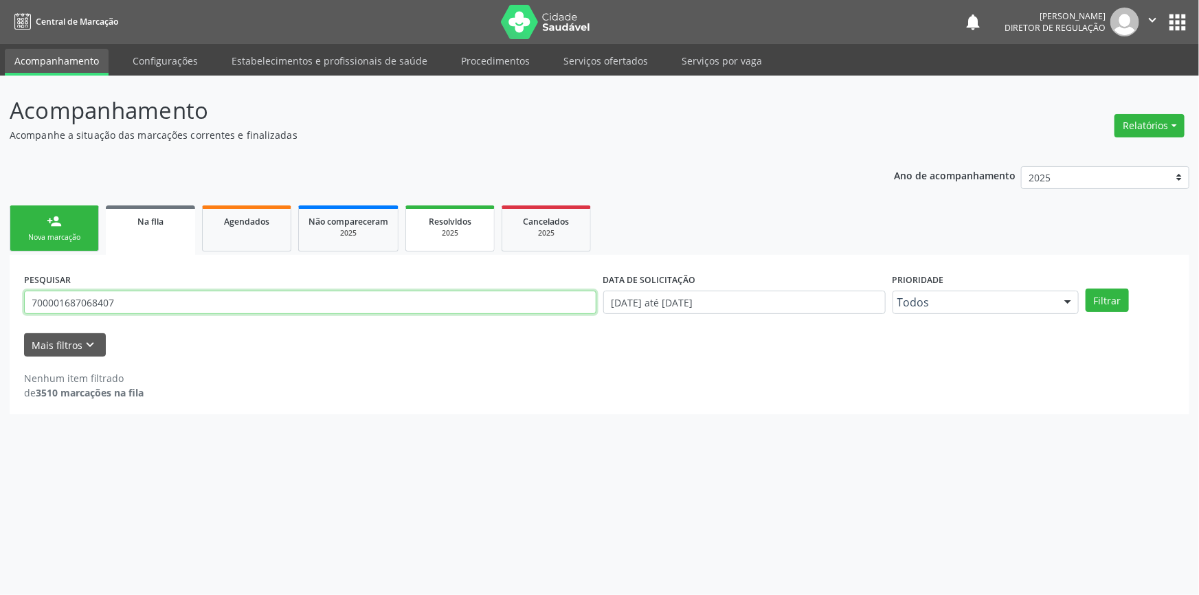
drag, startPoint x: 143, startPoint y: 296, endPoint x: 433, endPoint y: 205, distance: 304.1
click at [0, 289] on div "Acompanhamento Acompanhe a situação das marcações correntes e finalizadas Relat…" at bounding box center [599, 336] width 1199 height 520
type input "708600097884884"
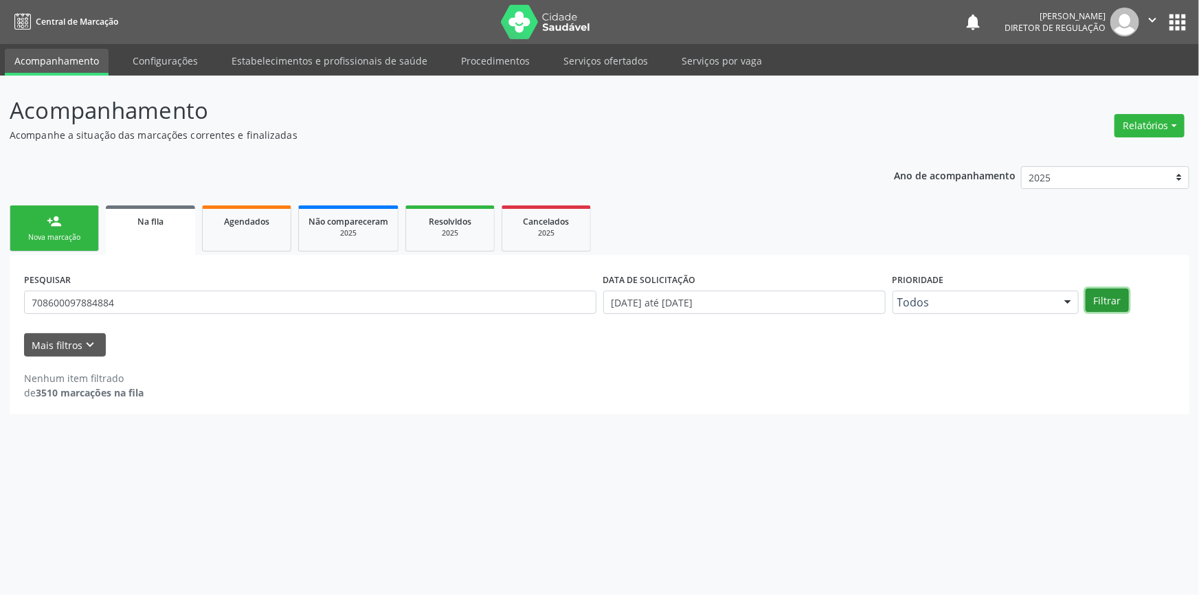
click at [1100, 301] on button "Filtrar" at bounding box center [1107, 300] width 43 height 23
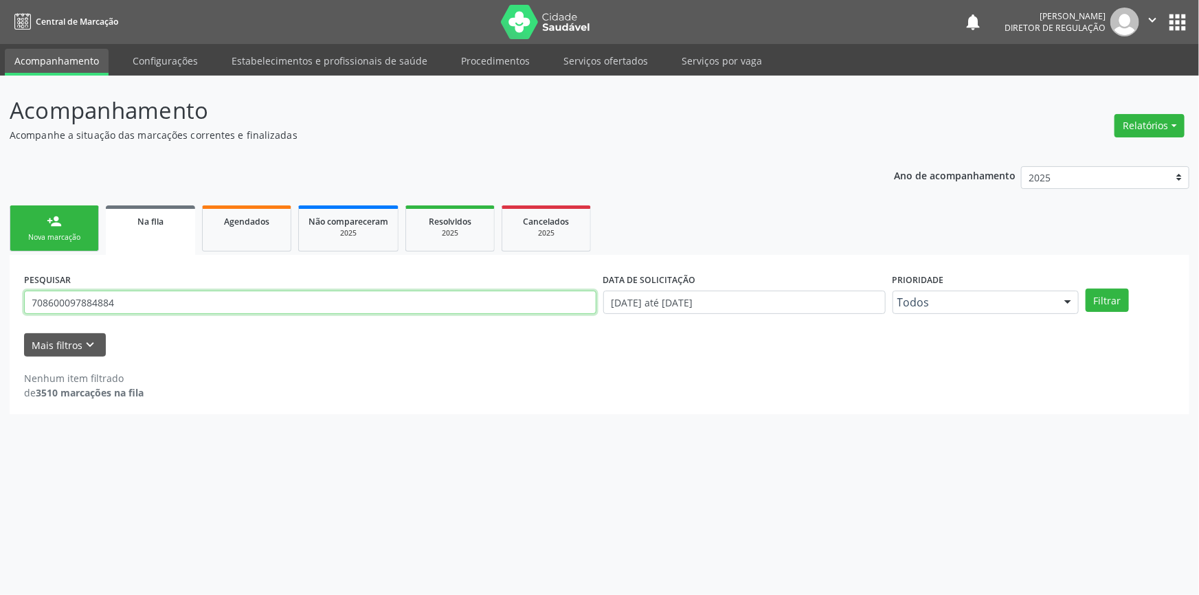
drag, startPoint x: 205, startPoint y: 308, endPoint x: 0, endPoint y: 305, distance: 204.8
click at [0, 305] on div "Acompanhamento Acompanhe a situação das marcações correntes e finalizadas Relat…" at bounding box center [599, 336] width 1199 height 520
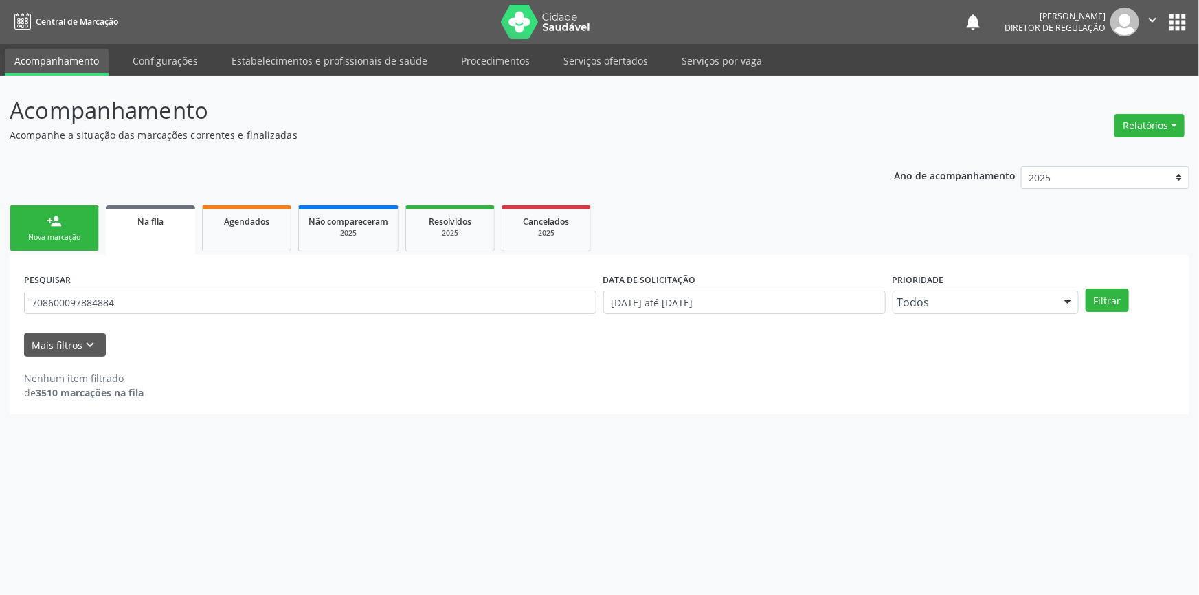
click at [62, 227] on link "person_add Nova marcação" at bounding box center [54, 229] width 89 height 46
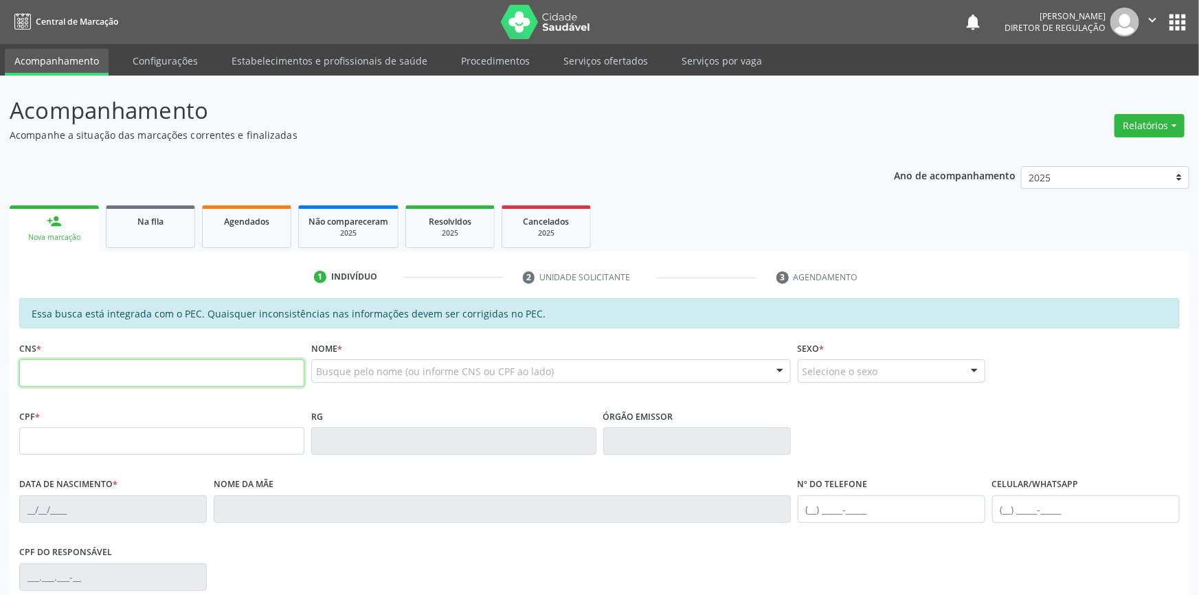
click at [93, 378] on input "text" at bounding box center [161, 372] width 285 height 27
paste input "708 6000 9788 4884"
type input "708 6000 9788 4884"
type input "098.673.204-41"
type input "08/04/2006"
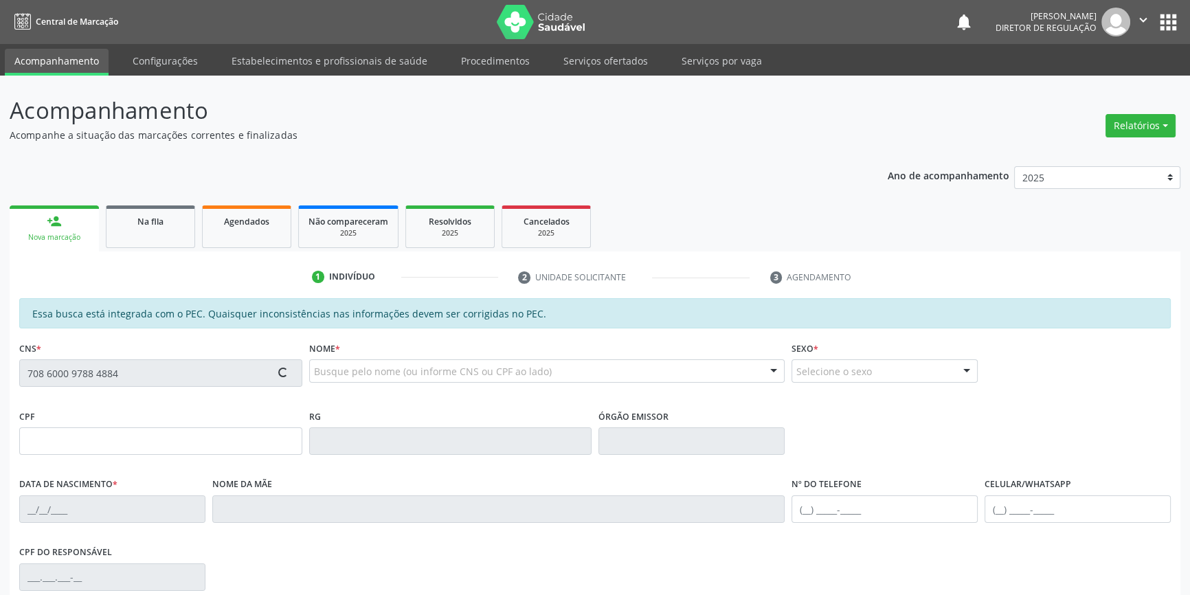
type input "Maria Izabel"
type input "(87) 98855-7866"
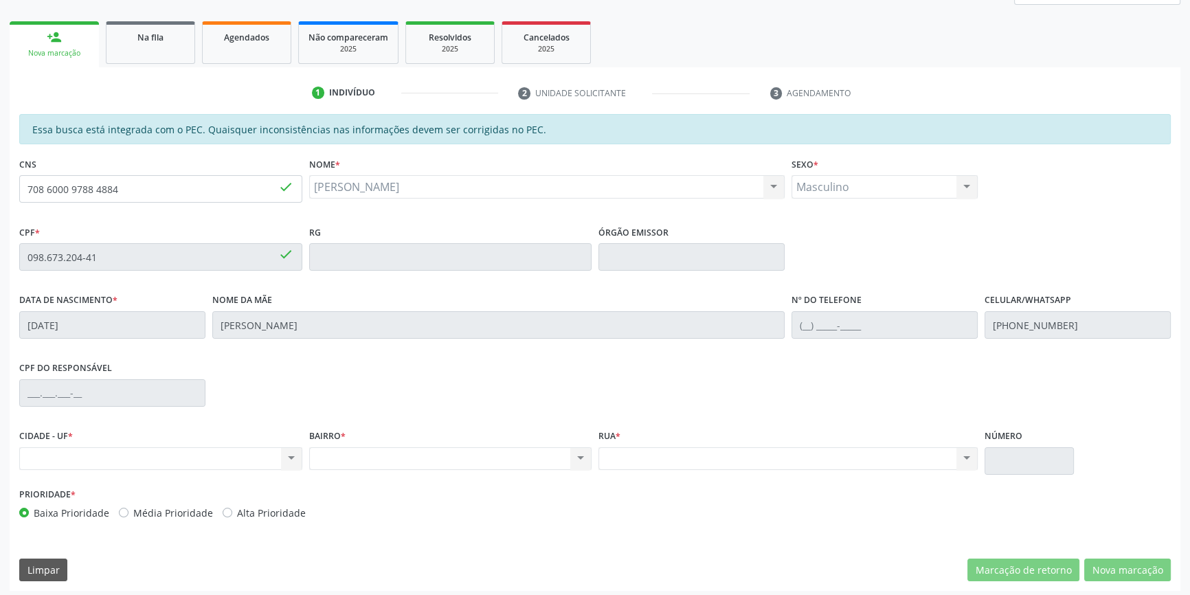
scroll to position [188, 0]
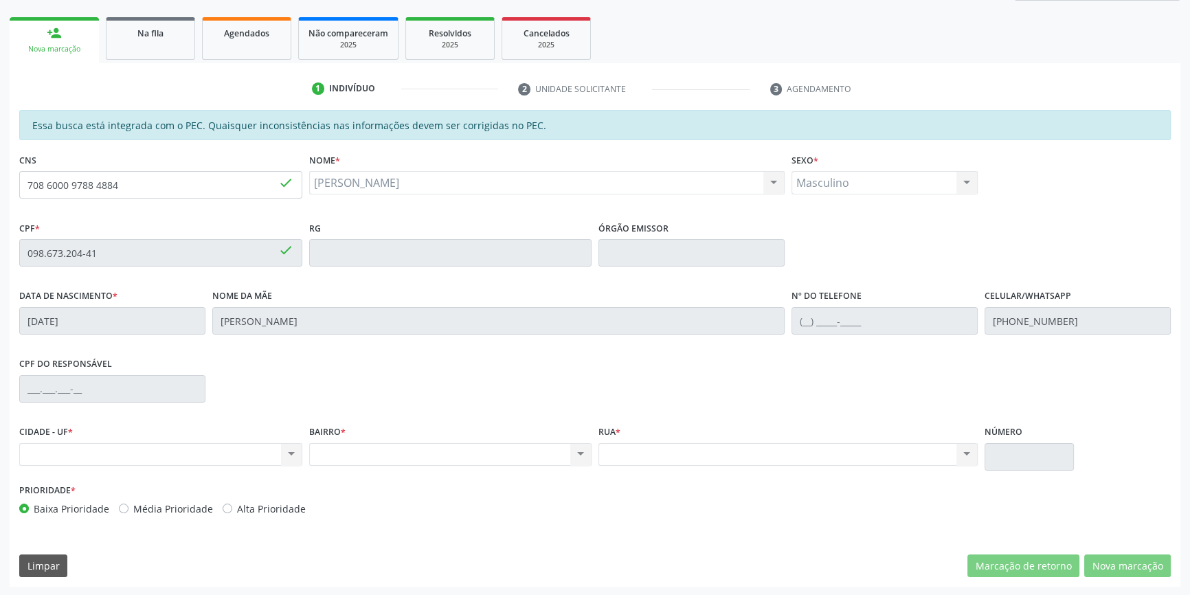
click at [151, 45] on link "Na fila" at bounding box center [150, 38] width 89 height 43
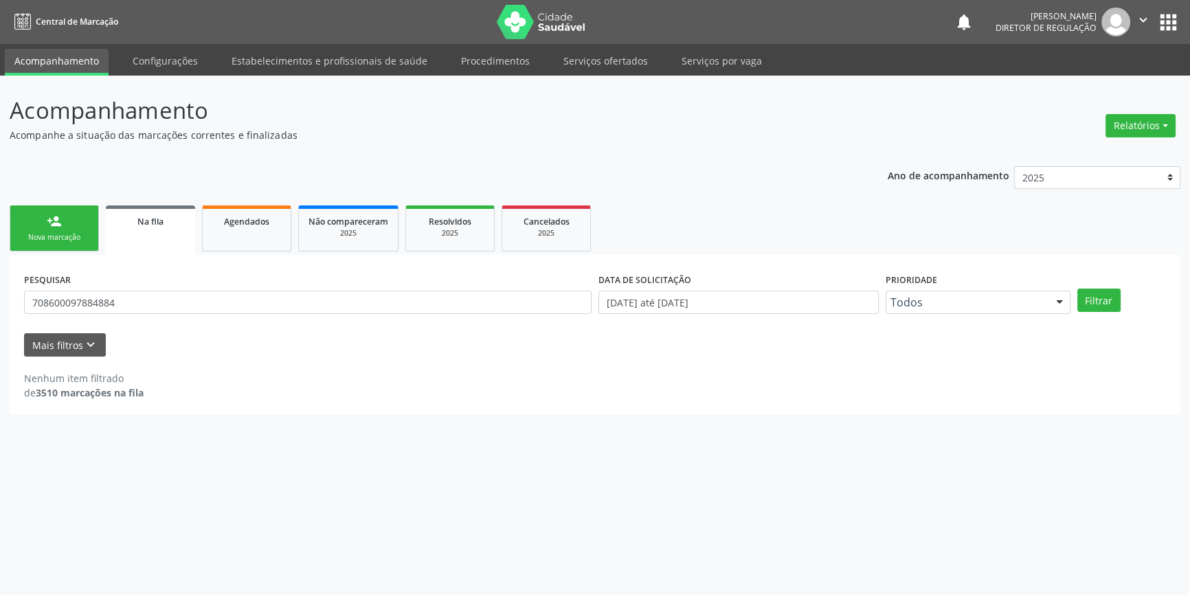
scroll to position [0, 0]
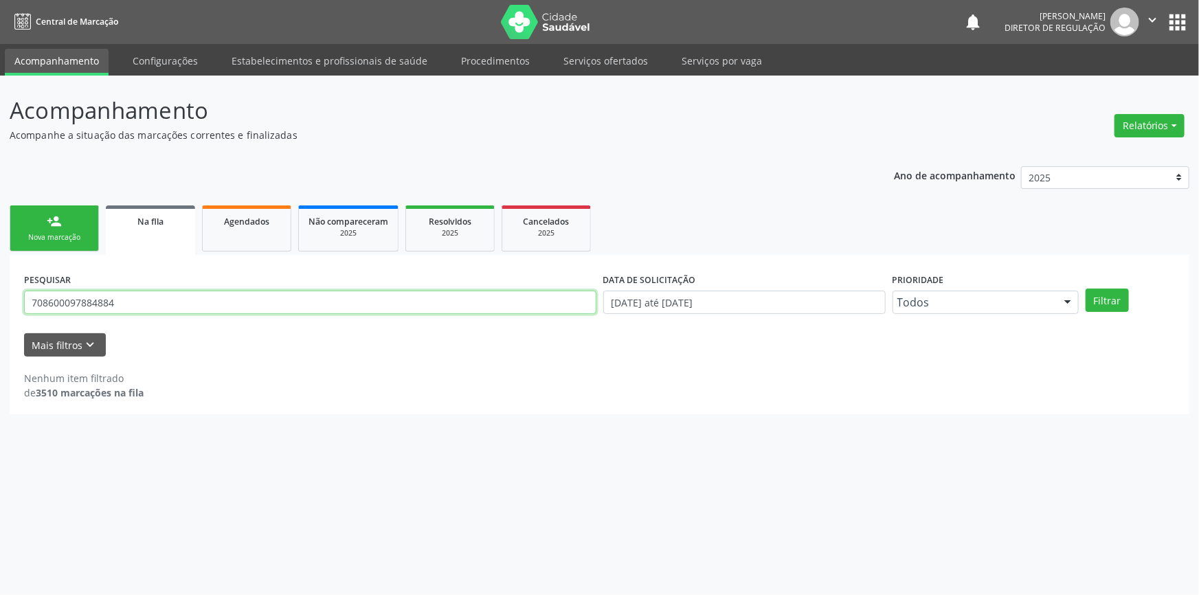
drag, startPoint x: 140, startPoint y: 300, endPoint x: 36, endPoint y: 274, distance: 107.9
click at [0, 286] on div "Acompanhamento Acompanhe a situação das marcações correntes e finalizadas Relat…" at bounding box center [599, 336] width 1199 height 520
type input "700509928570558"
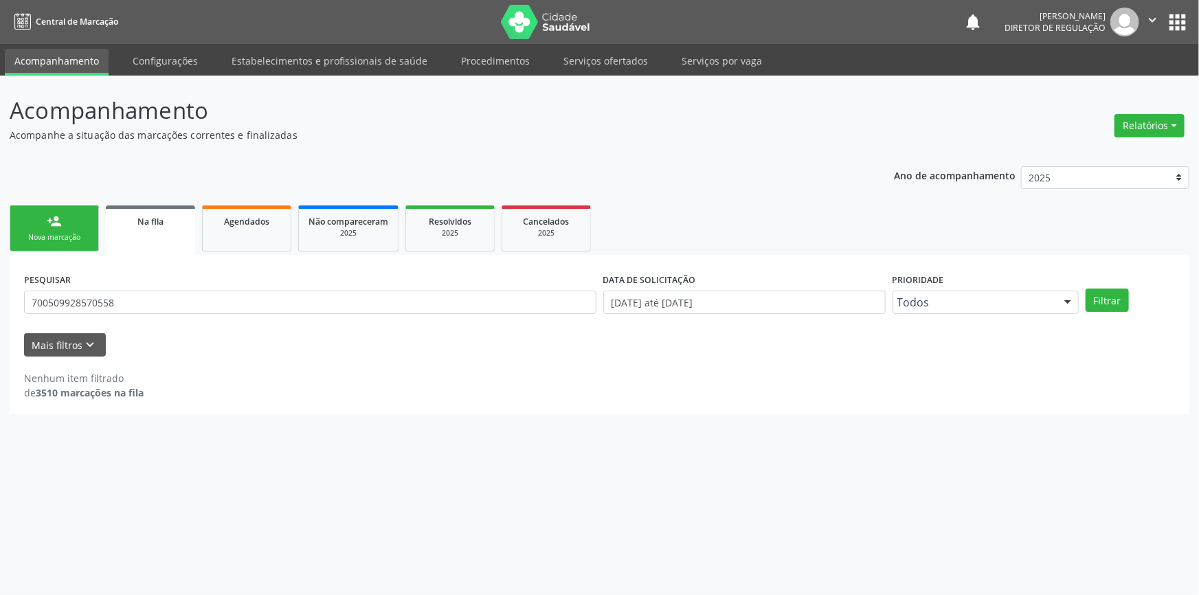
click at [1102, 285] on div "PESQUISAR 700509928570558 DATA DE SOLICITAÇÃO 01/01/2018 até 03/09/2025 Priorid…" at bounding box center [600, 296] width 1158 height 54
click at [1105, 295] on button "Filtrar" at bounding box center [1107, 300] width 43 height 23
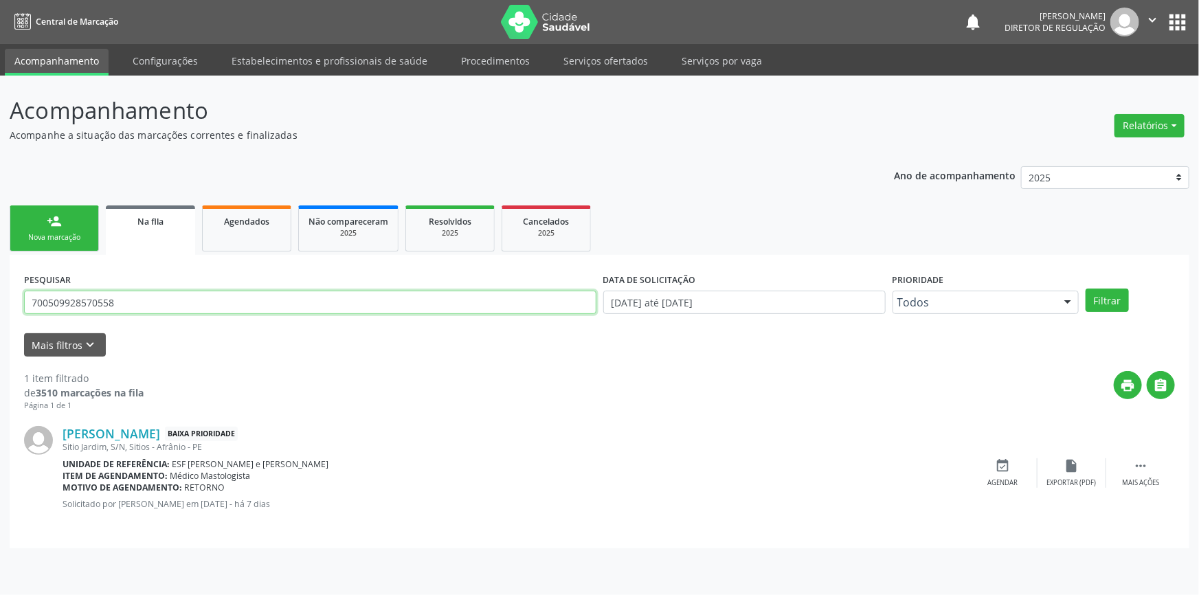
drag, startPoint x: 153, startPoint y: 298, endPoint x: 0, endPoint y: 285, distance: 153.2
click at [0, 285] on div "Acompanhamento Acompanhe a situação das marcações correntes e finalizadas Relat…" at bounding box center [599, 336] width 1199 height 520
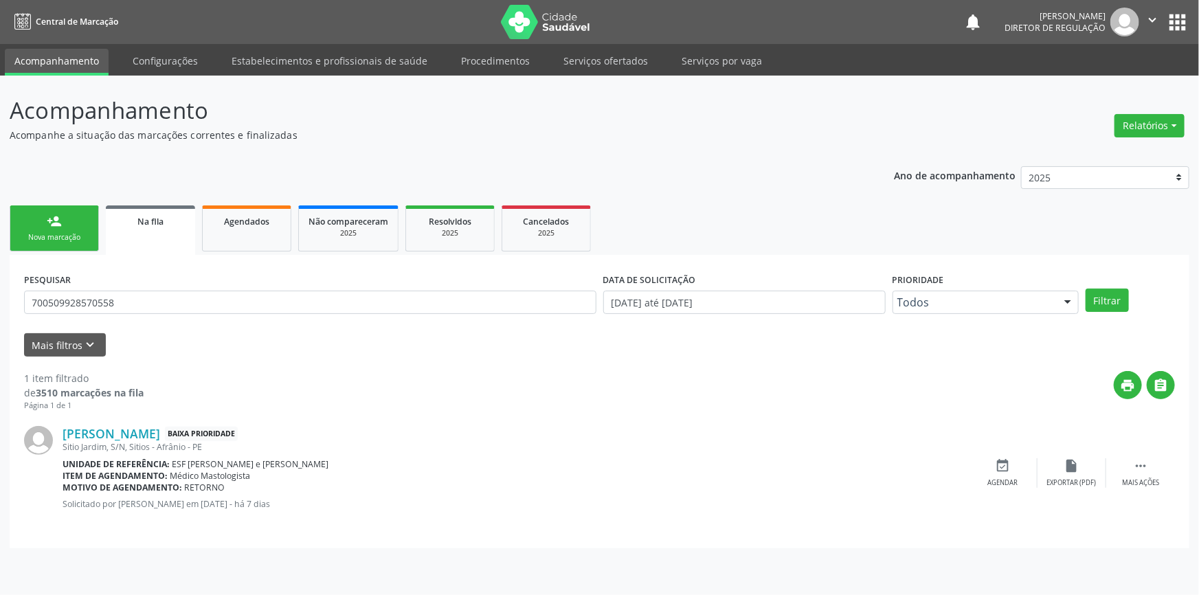
click at [49, 247] on link "person_add Nova marcação" at bounding box center [54, 229] width 89 height 46
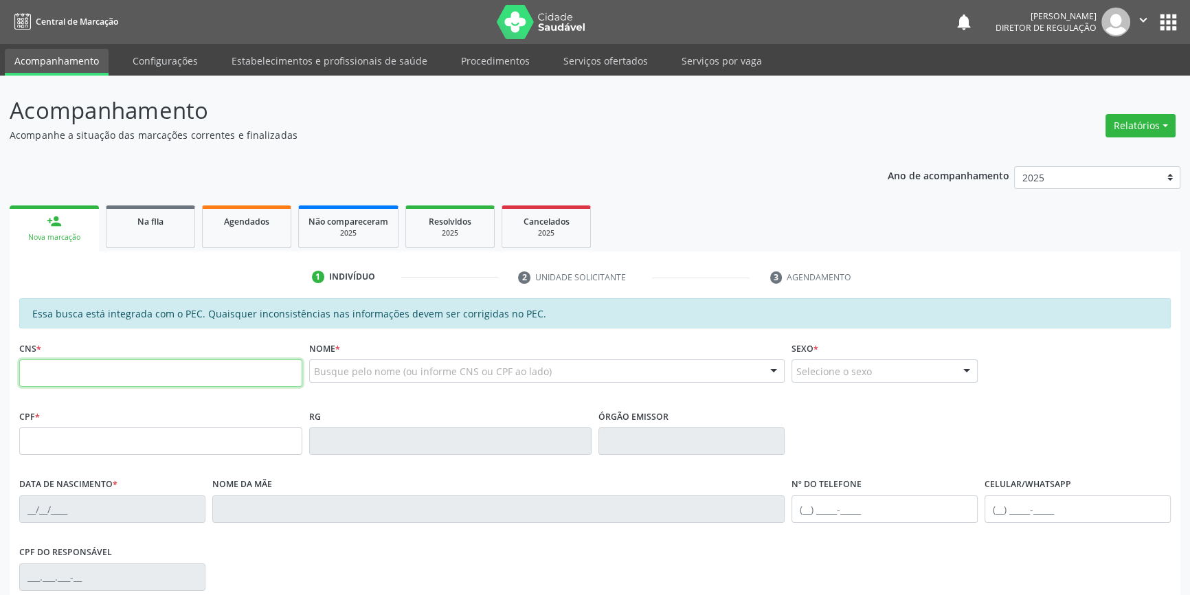
click at [114, 380] on input "text" at bounding box center [160, 372] width 283 height 27
paste input "700 5099 2857 0558"
type input "700 5099 2857 0558"
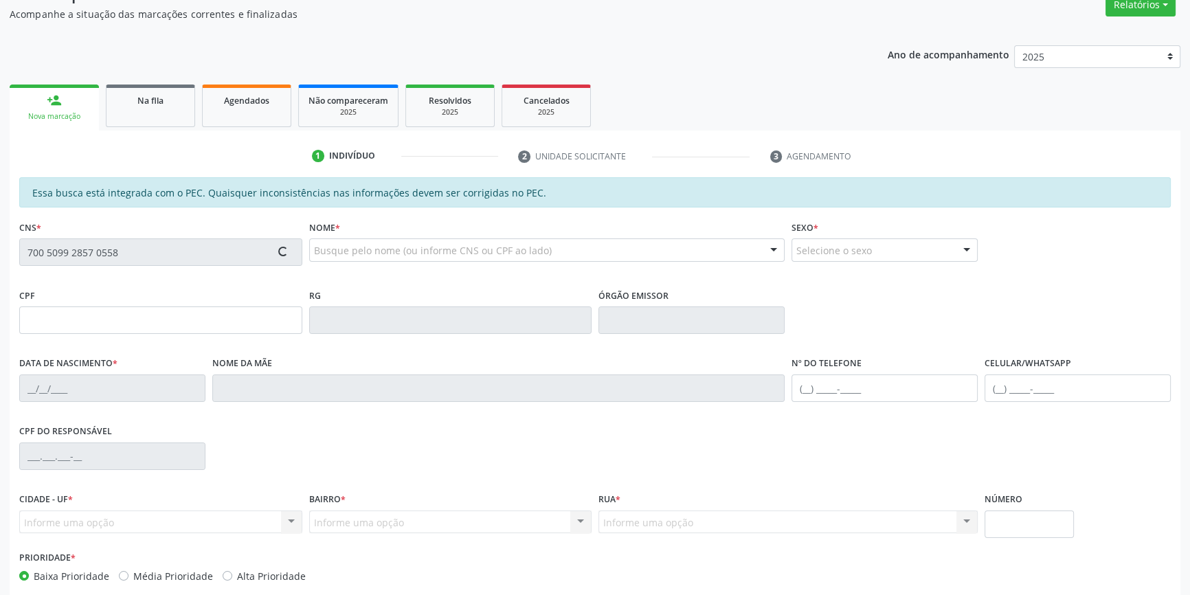
scroll to position [187, 0]
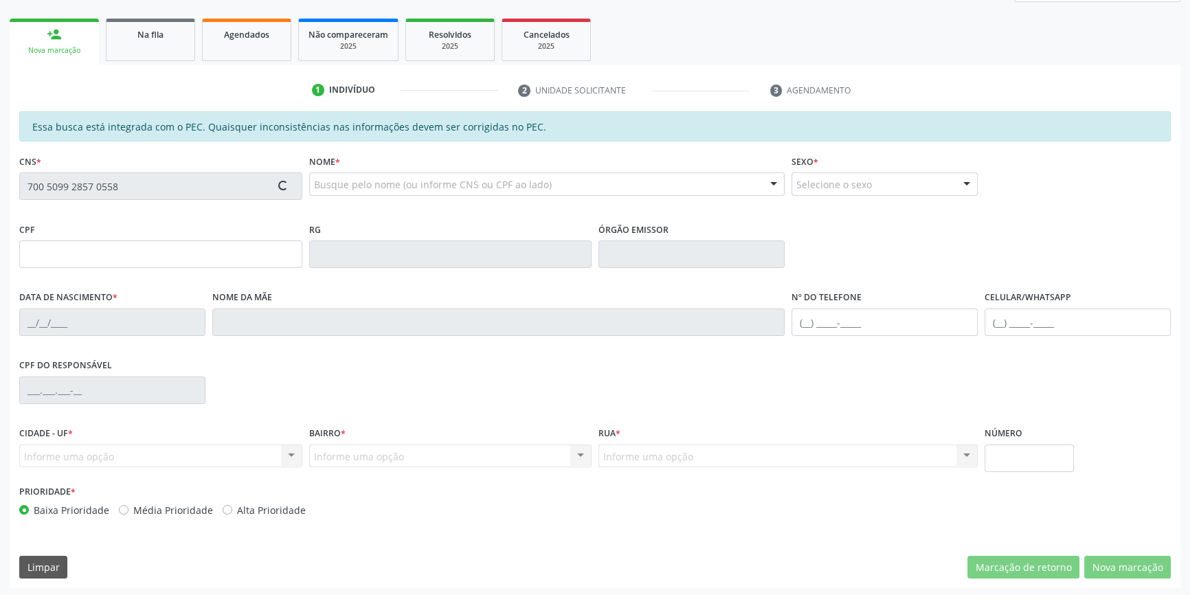
type input "048.935.934-55"
type input "20/09/1973"
type input "Benedita Gomes Pereira"
type input "(87) 98836-7848"
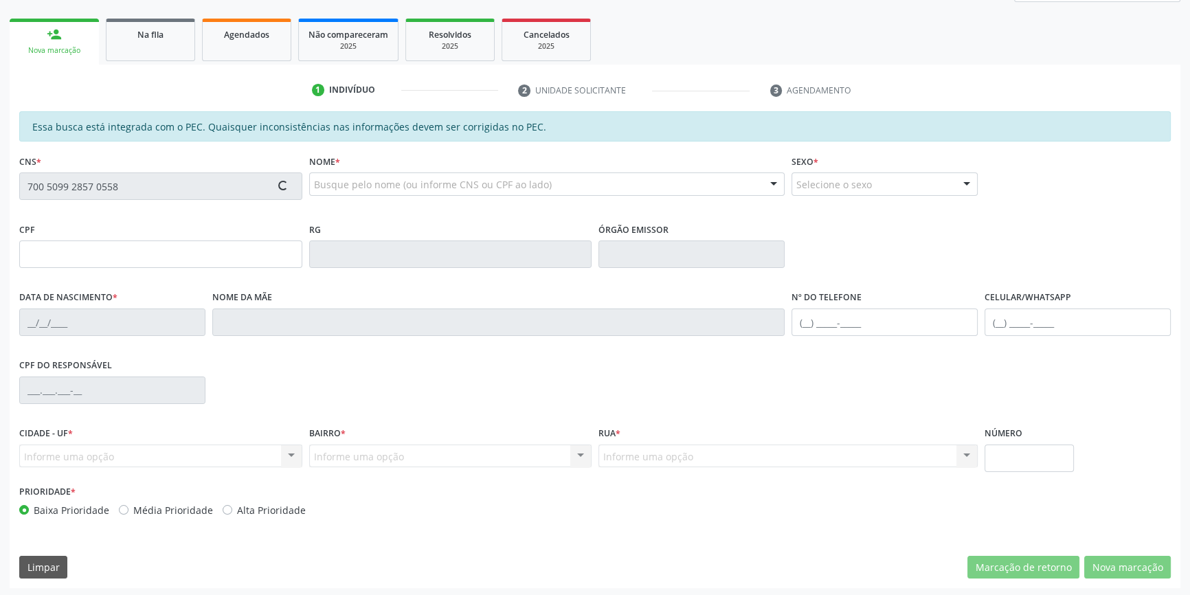
type input "S/N"
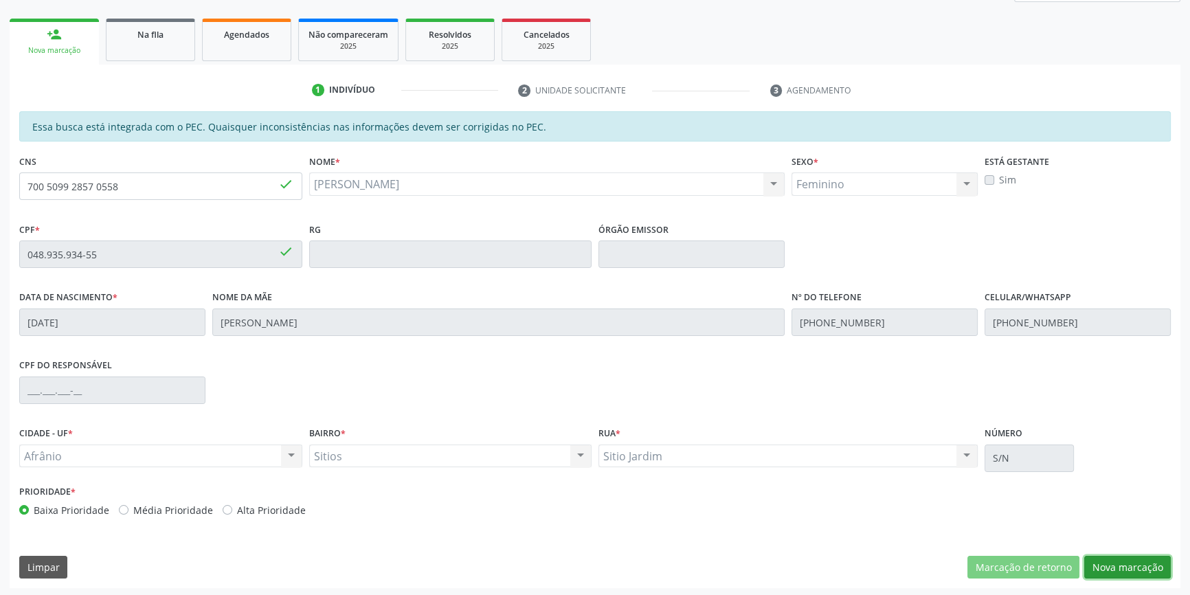
click at [1127, 570] on button "Nova marcação" at bounding box center [1128, 567] width 87 height 23
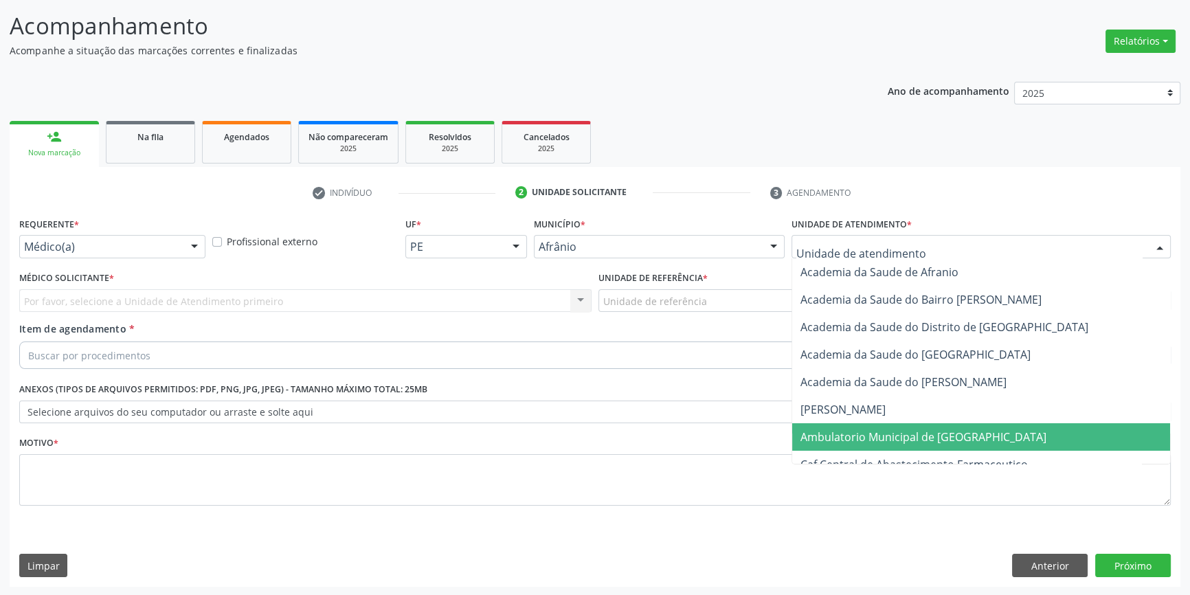
click at [891, 439] on span "Ambulatorio Municipal de [GEOGRAPHIC_DATA]" at bounding box center [924, 437] width 246 height 15
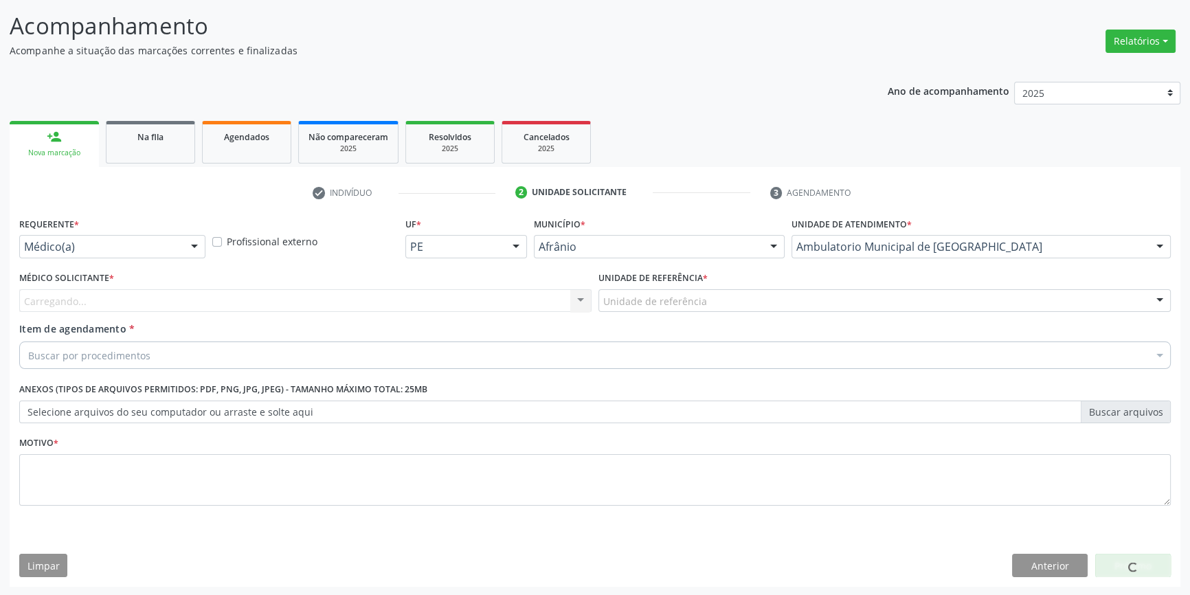
click at [707, 302] on div "Unidade de referência" at bounding box center [885, 300] width 573 height 23
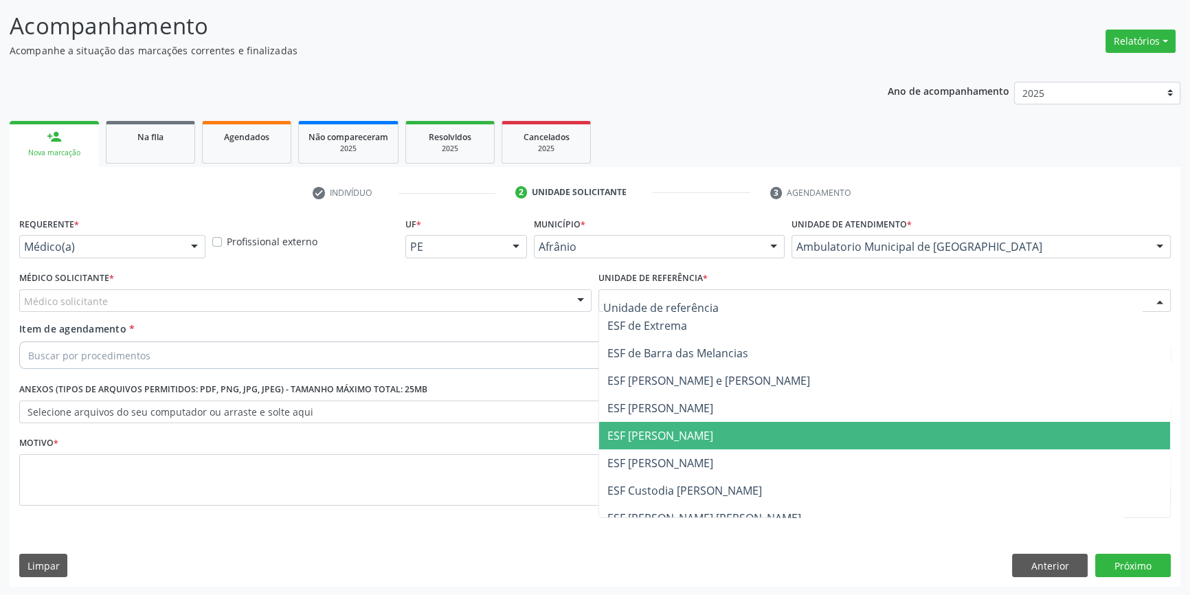
click at [683, 443] on span "ESF [PERSON_NAME]" at bounding box center [884, 435] width 571 height 27
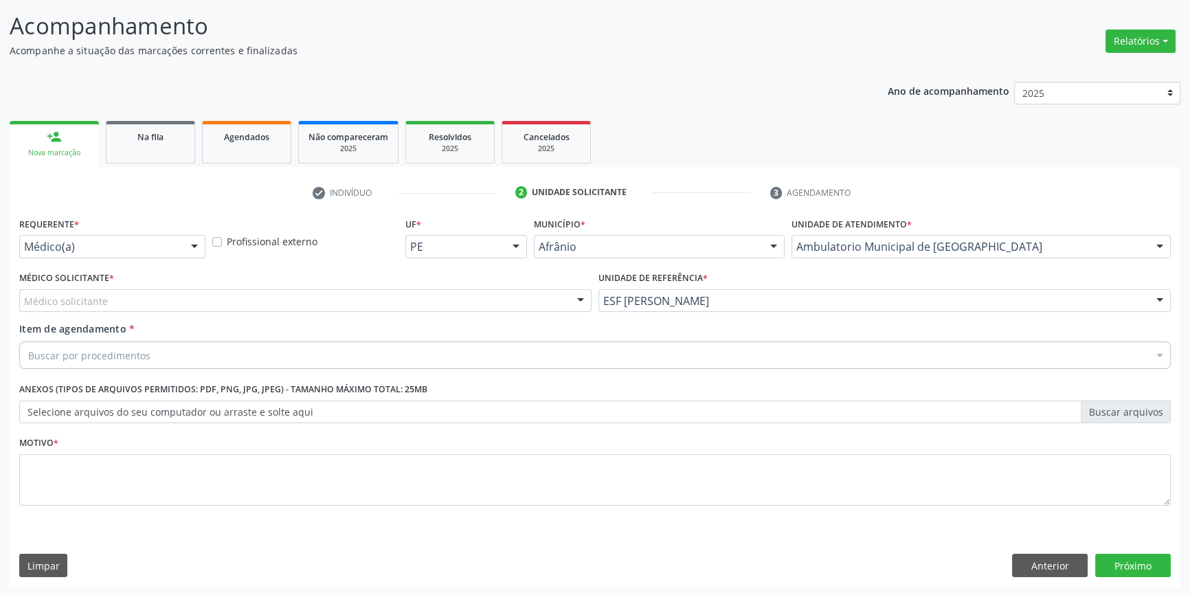
click at [412, 300] on div "Médico solicitante" at bounding box center [305, 300] width 573 height 23
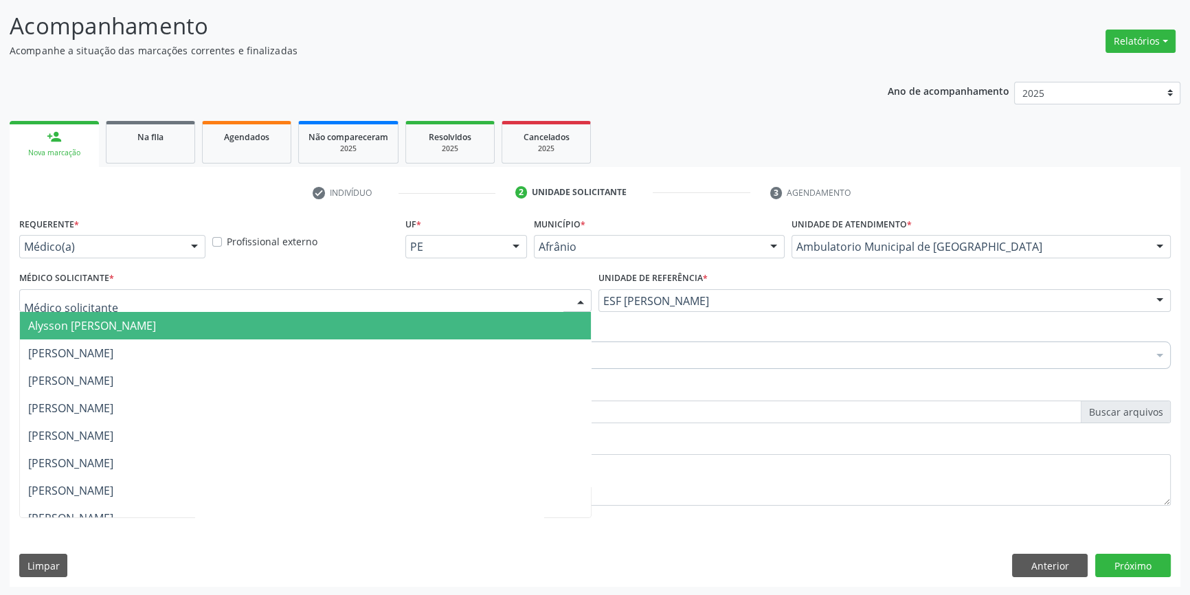
click at [222, 346] on span "[PERSON_NAME]" at bounding box center [305, 353] width 571 height 27
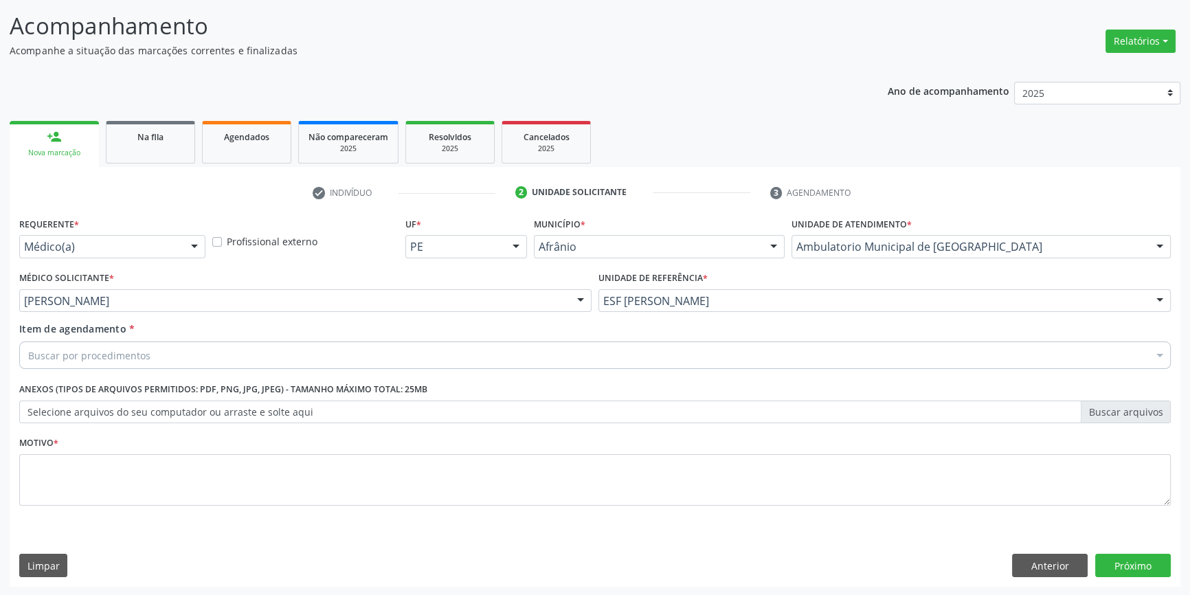
click at [207, 350] on div "Buscar por procedimentos" at bounding box center [595, 355] width 1152 height 27
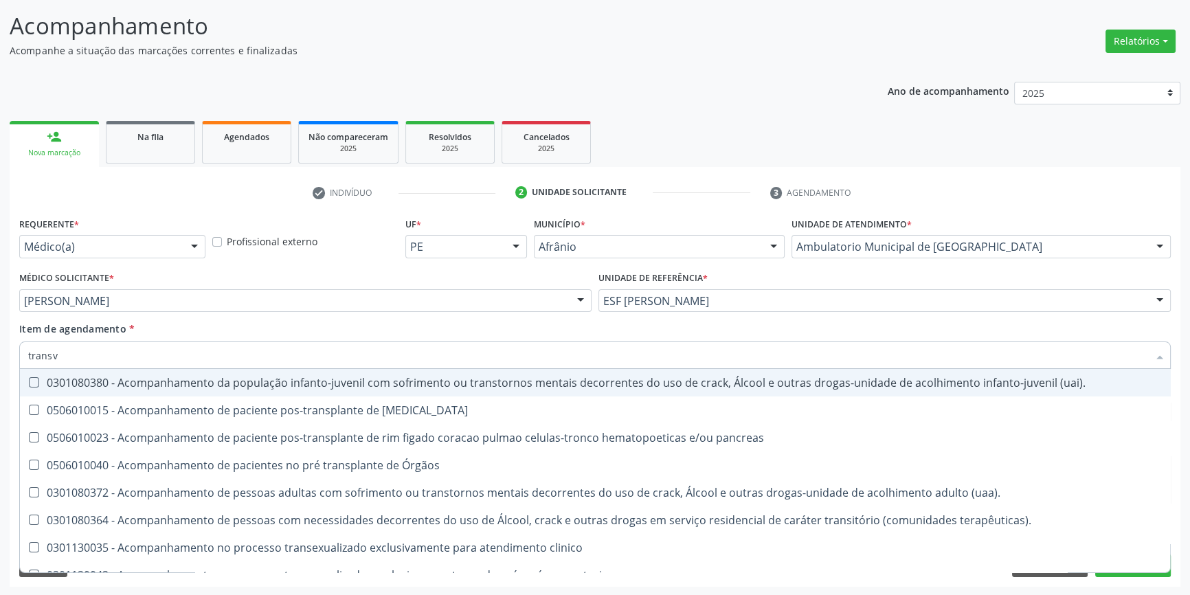
type input "transva"
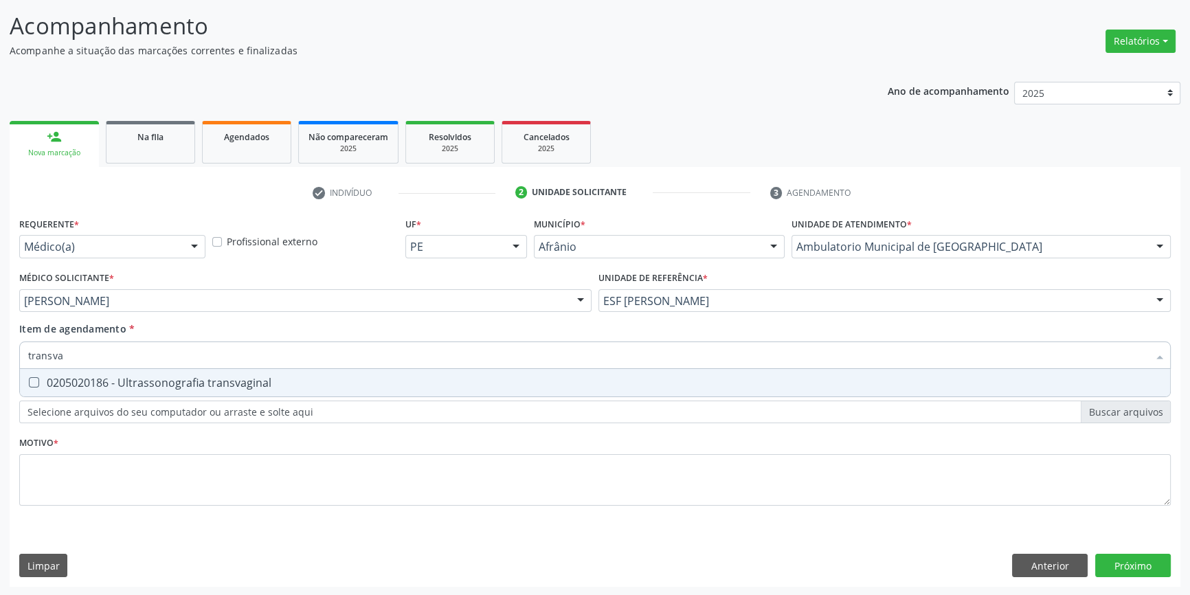
click at [222, 377] on div "0205020186 - Ultrassonografia transvaginal" at bounding box center [595, 382] width 1134 height 11
checkbox transvaginal "true"
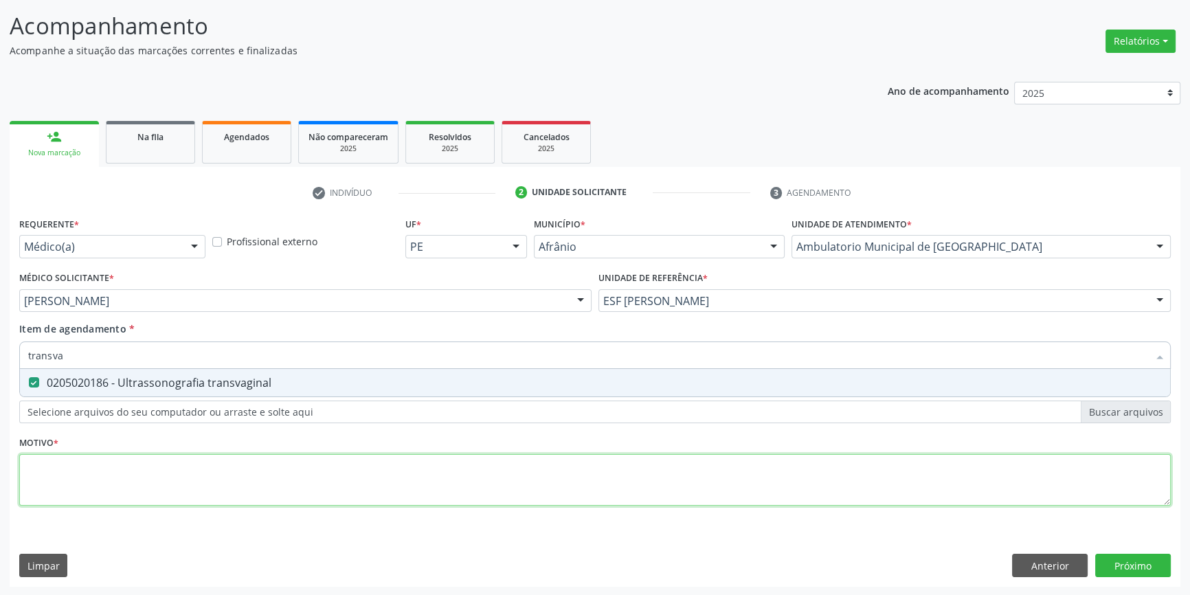
click at [232, 464] on div "Requerente * Médico(a) Médico(a) Enfermeiro(a) Paciente Nenhum resultado encont…" at bounding box center [595, 369] width 1152 height 311
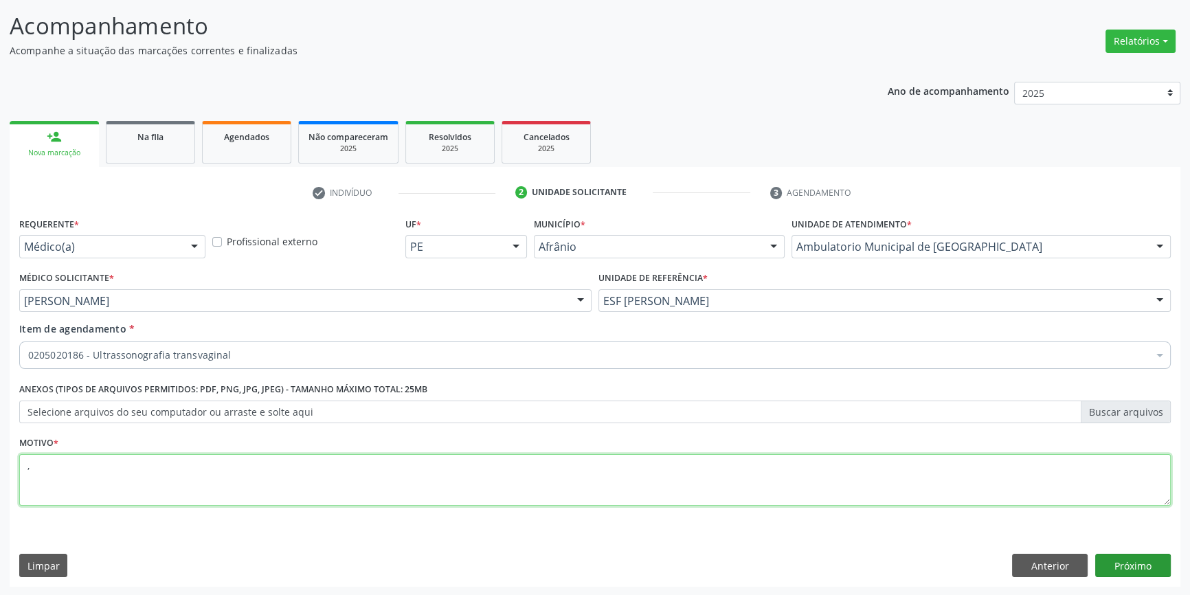
type textarea ","
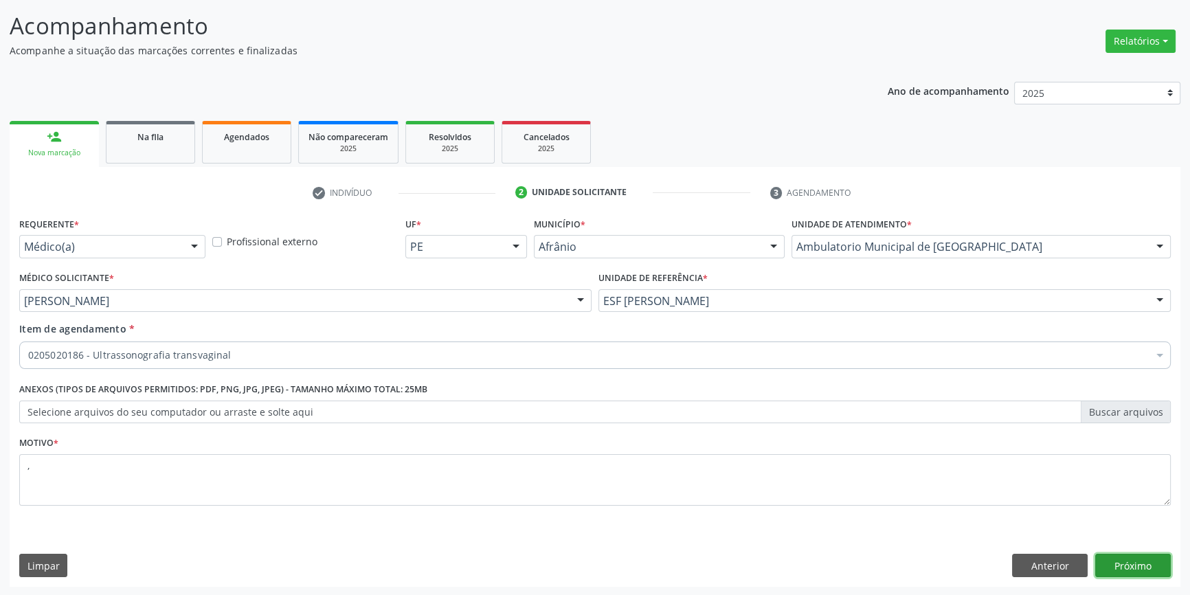
click at [1139, 569] on button "Próximo" at bounding box center [1134, 565] width 76 height 23
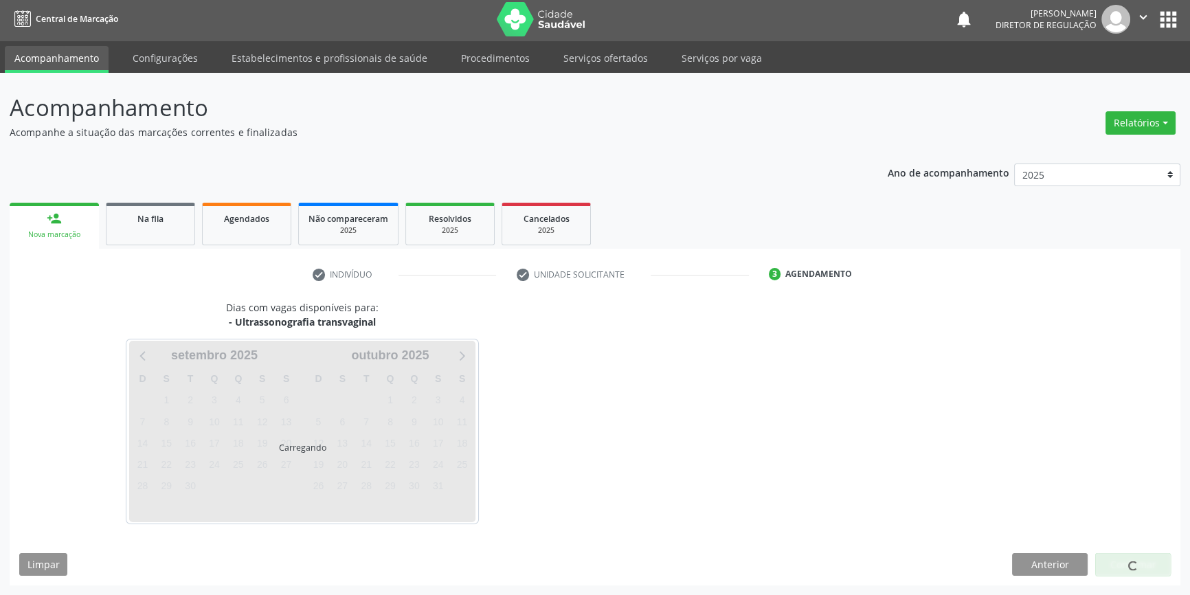
scroll to position [1, 0]
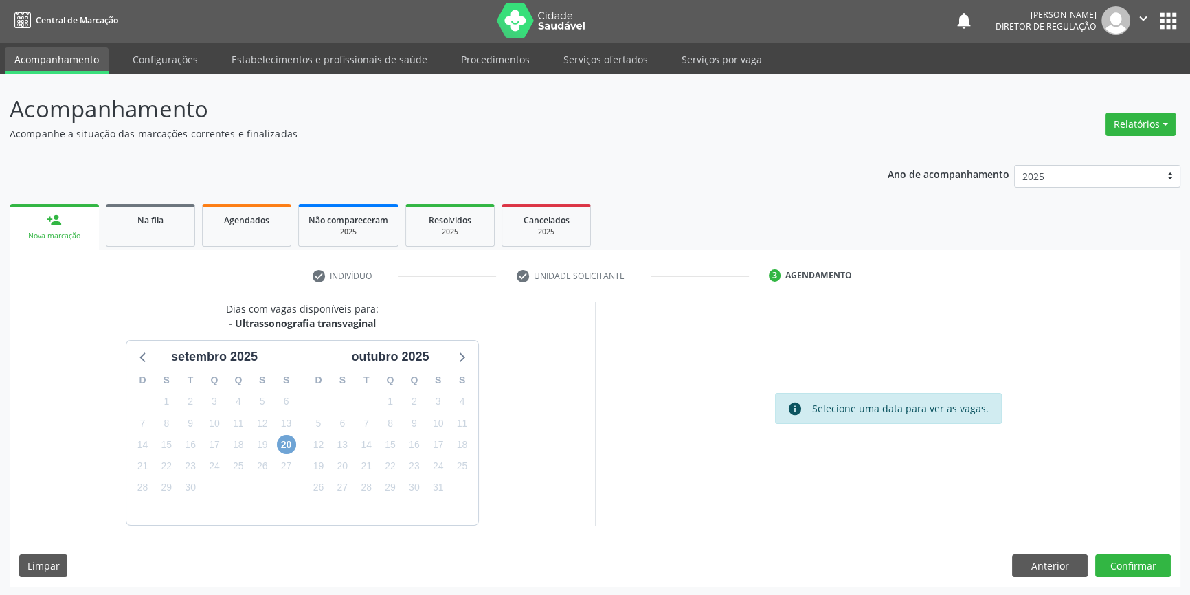
click at [279, 443] on span "20" at bounding box center [286, 444] width 19 height 19
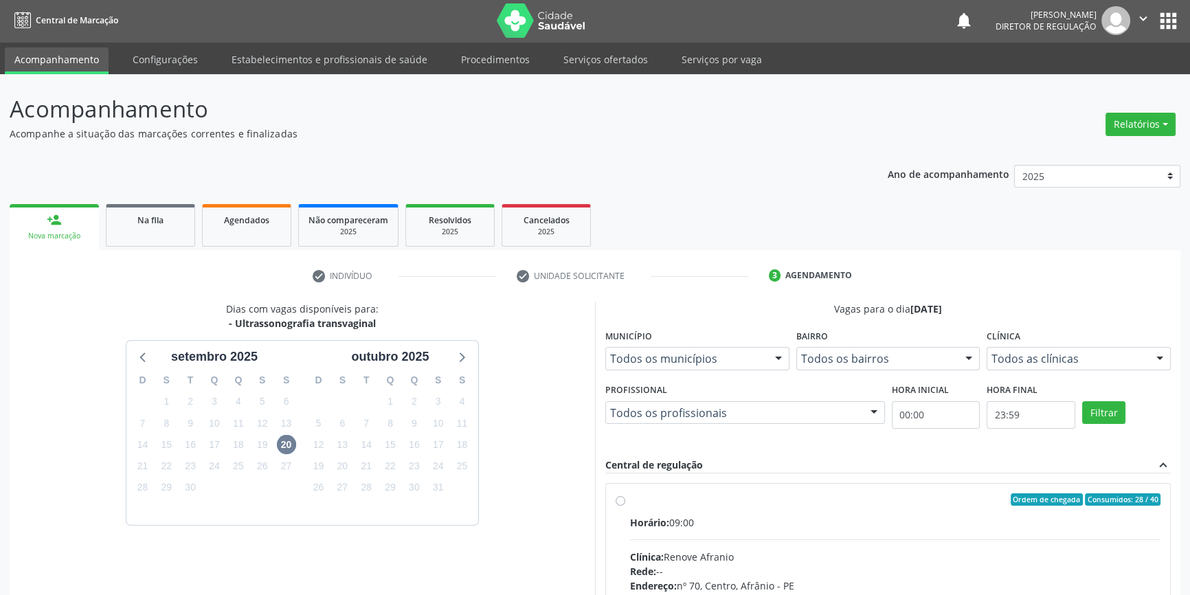
click at [625, 506] on input "Ordem de chegada Consumidos: 28 / 40 Horário: 09:00 Clínica: Renove Afranio Red…" at bounding box center [621, 500] width 10 height 12
radio input "true"
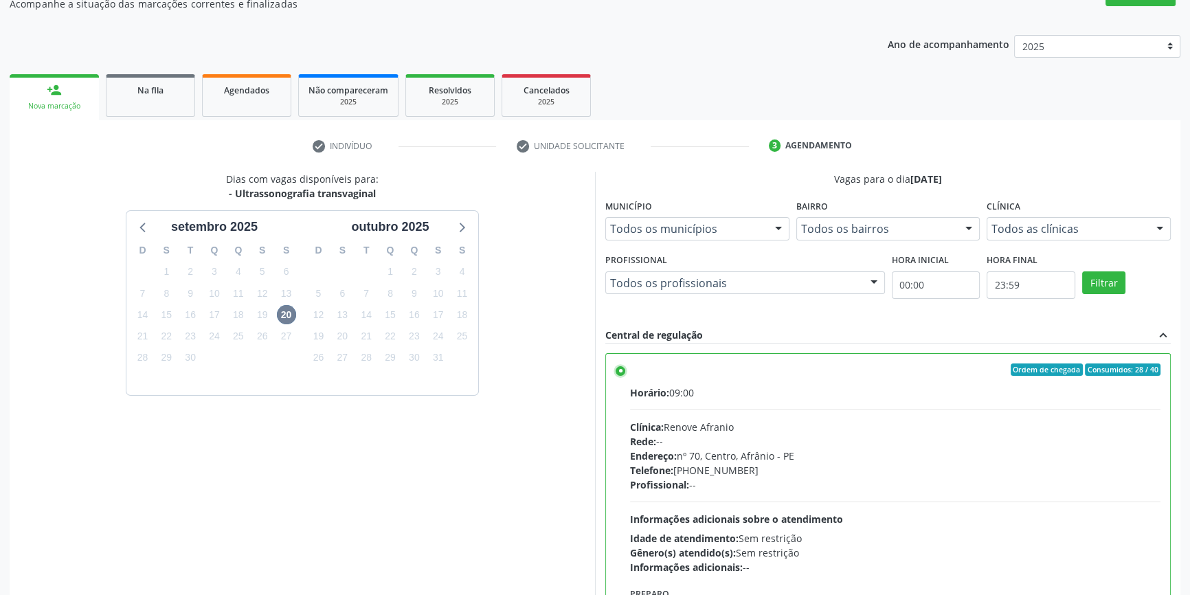
scroll to position [225, 0]
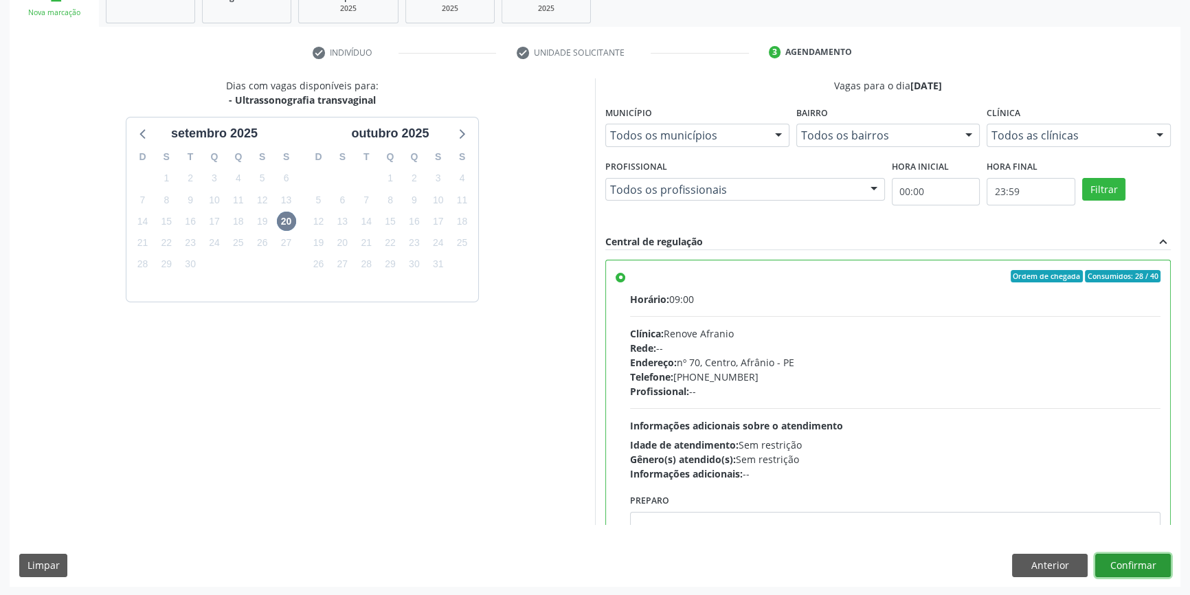
click at [1122, 557] on button "Confirmar" at bounding box center [1134, 565] width 76 height 23
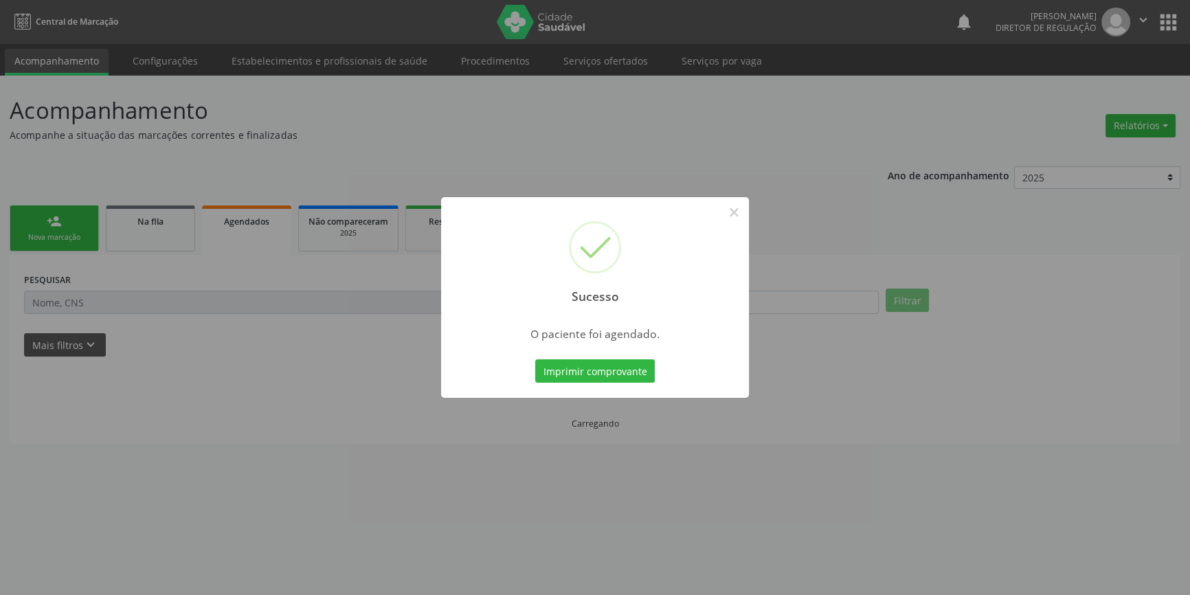
scroll to position [0, 0]
click at [607, 366] on button "Imprimir comprovante" at bounding box center [600, 370] width 120 height 23
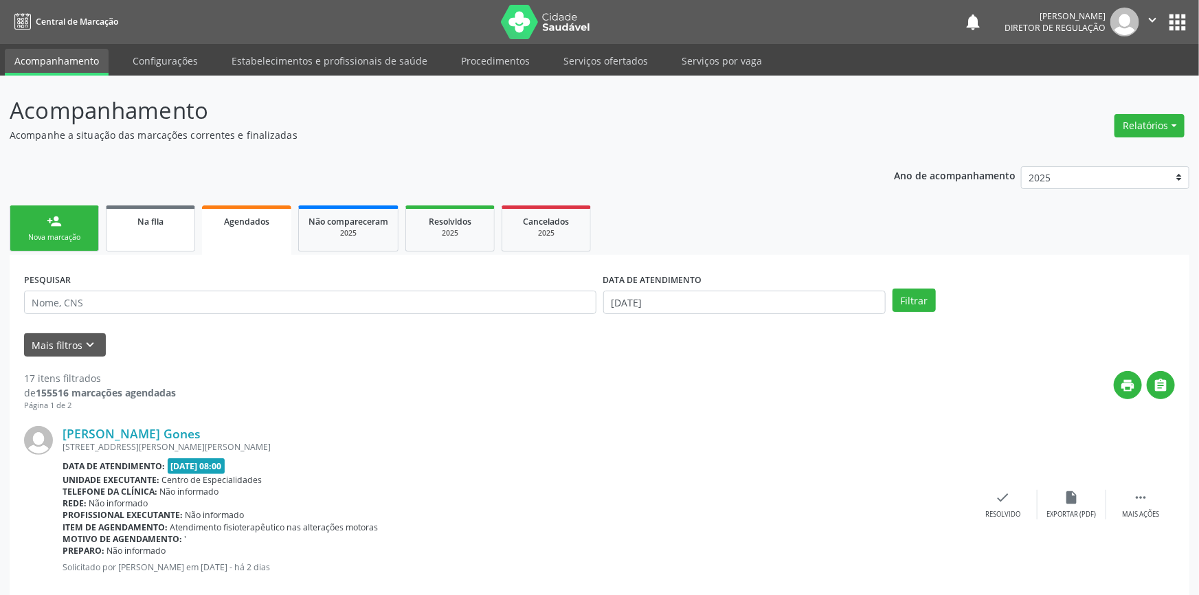
click at [144, 217] on span "Na fila" at bounding box center [150, 222] width 26 height 12
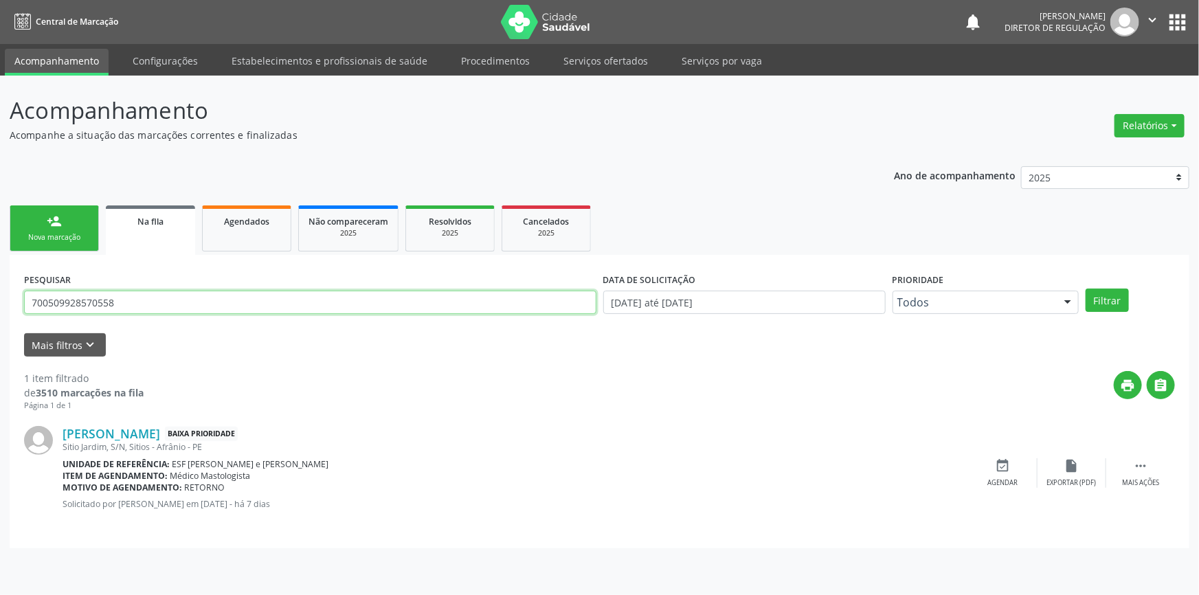
drag, startPoint x: 148, startPoint y: 306, endPoint x: 0, endPoint y: 303, distance: 148.5
click at [0, 303] on div "Acompanhamento Acompanhe a situação das marcações correntes e finalizadas Relat…" at bounding box center [599, 336] width 1199 height 520
type input "700004723300508"
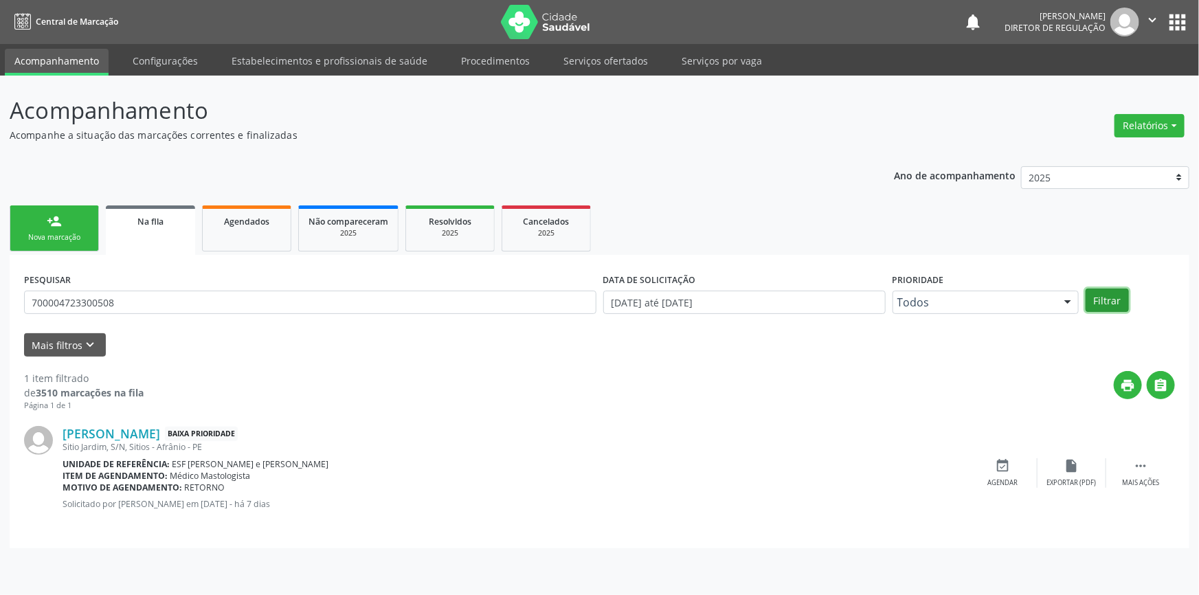
click at [1121, 301] on button "Filtrar" at bounding box center [1107, 300] width 43 height 23
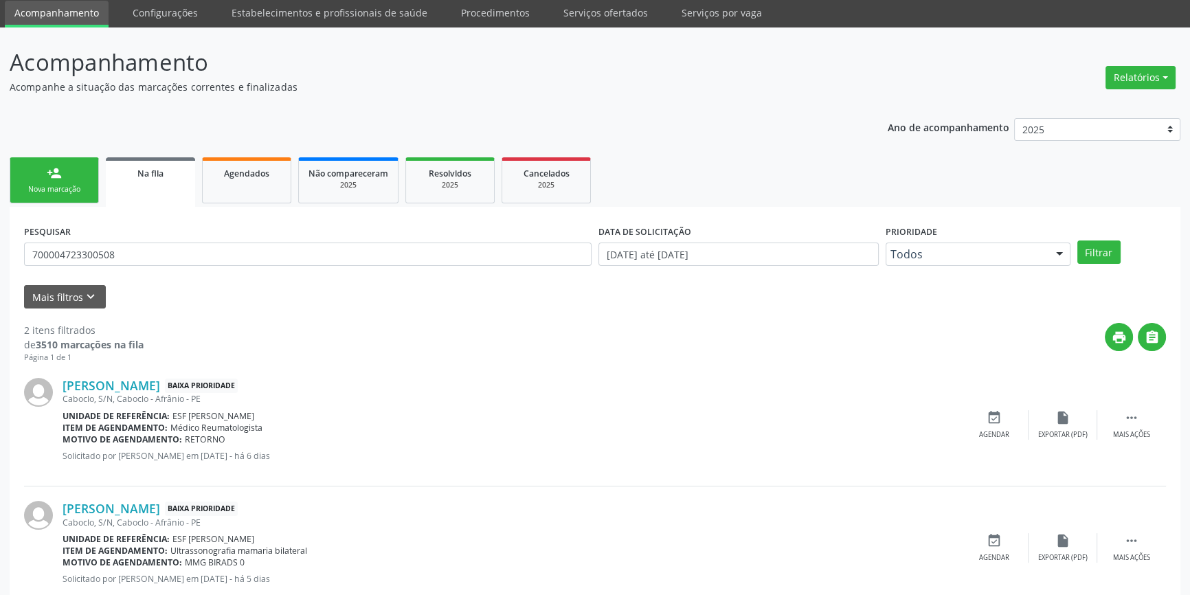
scroll to position [85, 0]
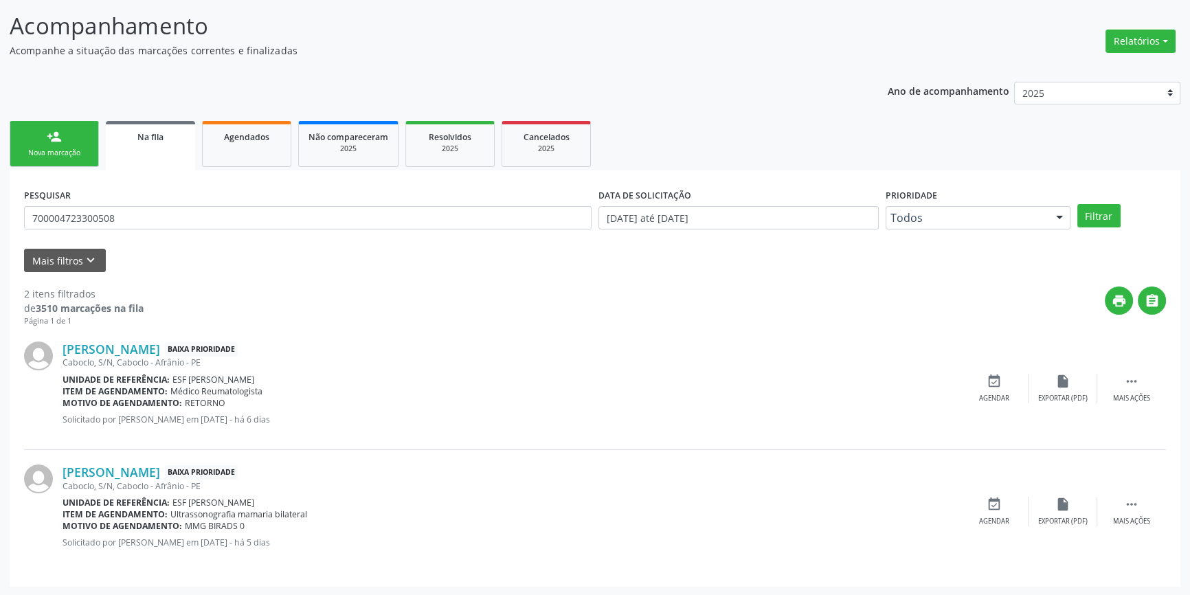
click at [47, 130] on div "person_add" at bounding box center [54, 136] width 15 height 15
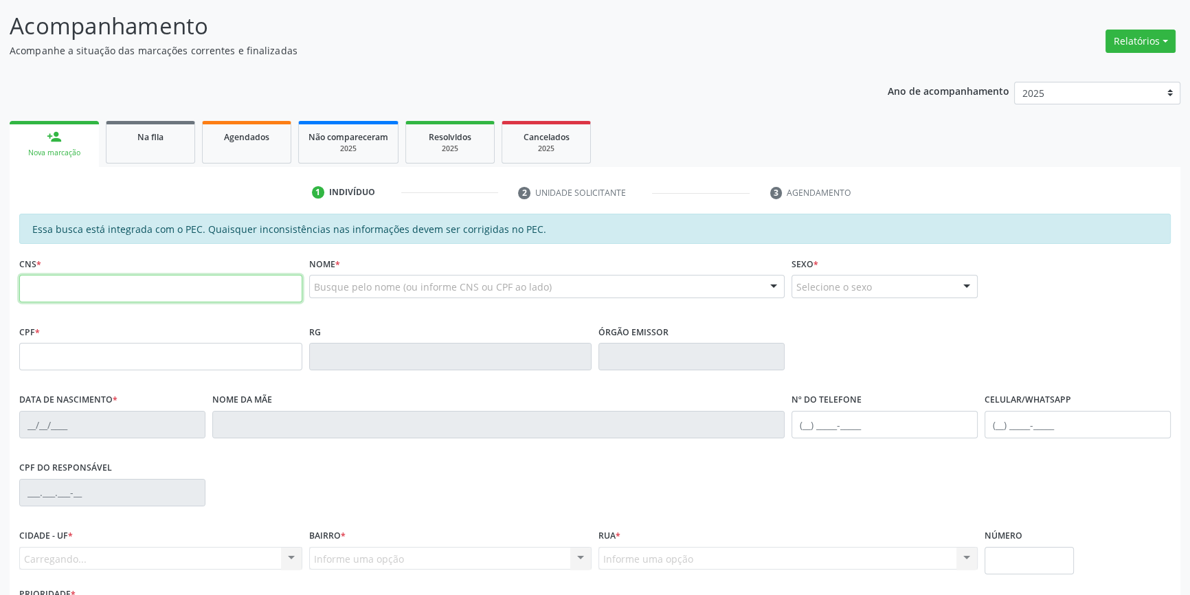
click at [144, 284] on input "text" at bounding box center [160, 288] width 283 height 27
type input "700 0047 2330 0508"
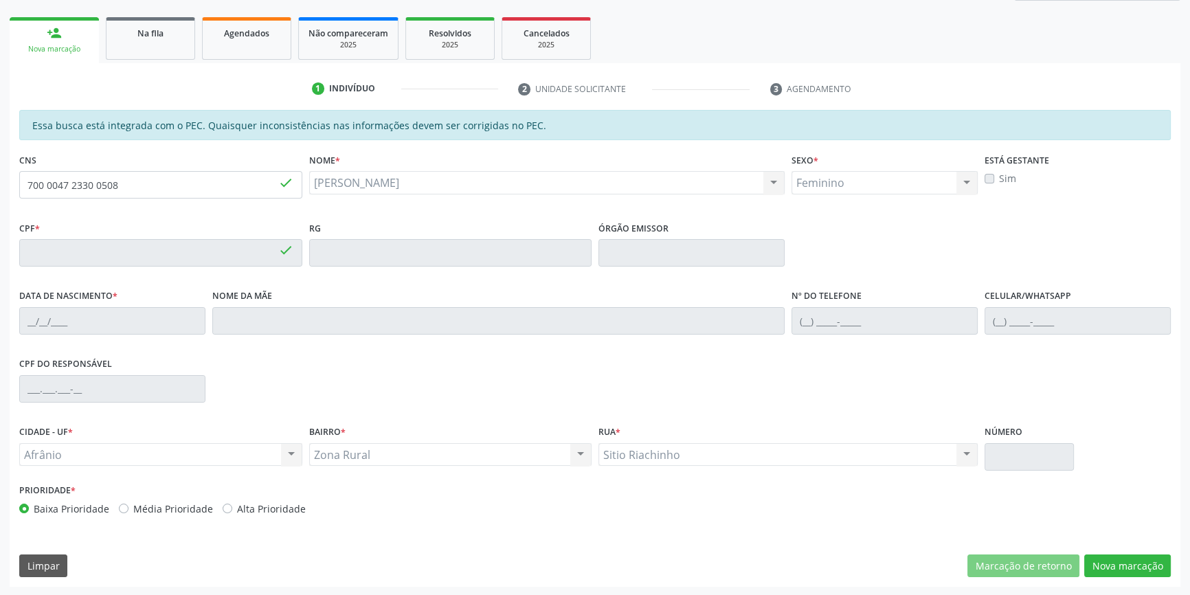
type input "043.188.104-96"
type input "09/06/1979"
type input "Maria do Socorro Cavalcanti"
type input "(87) 98808-9845"
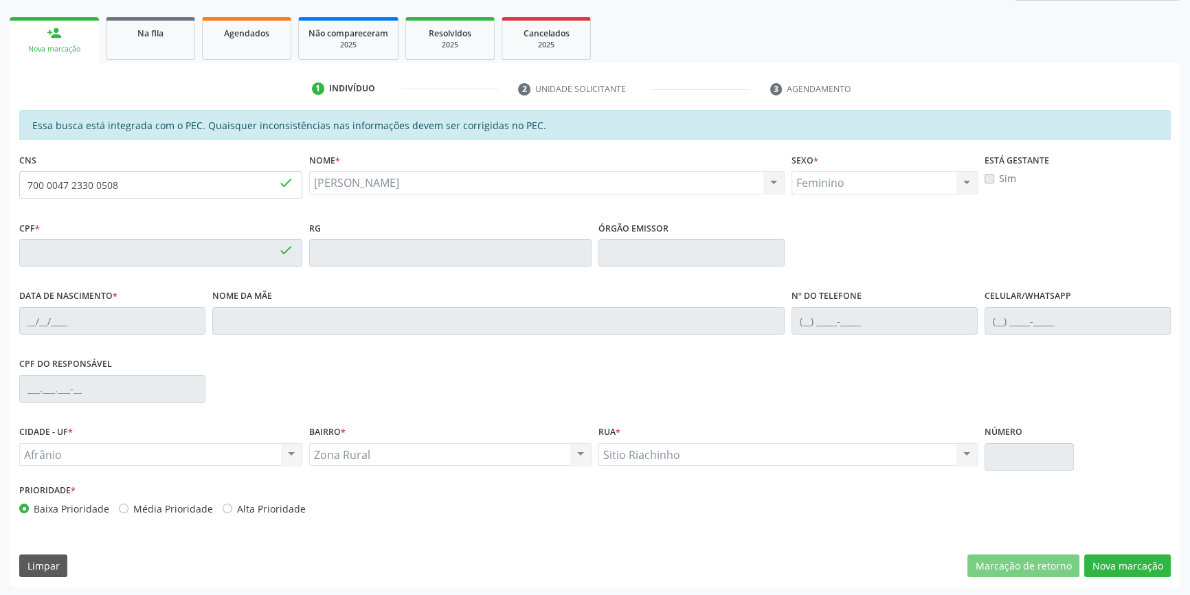
type input "S/N"
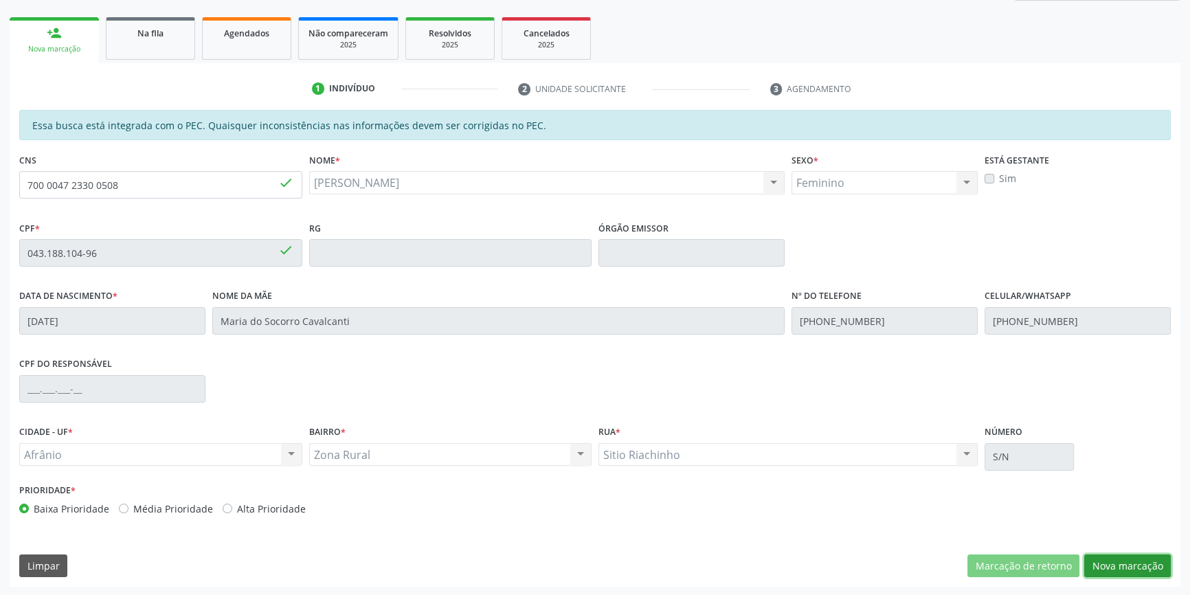
click at [1120, 566] on button "Nova marcação" at bounding box center [1128, 566] width 87 height 23
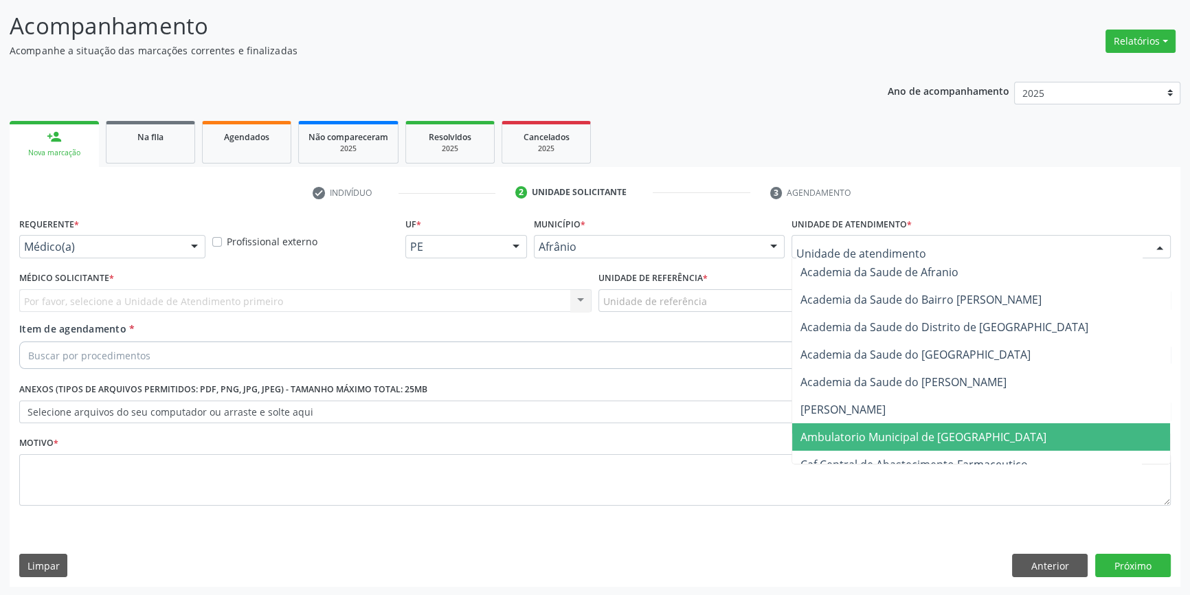
drag, startPoint x: 865, startPoint y: 437, endPoint x: 749, endPoint y: 361, distance: 138.4
click at [862, 437] on span "Ambulatorio Municipal de [GEOGRAPHIC_DATA]" at bounding box center [924, 437] width 246 height 15
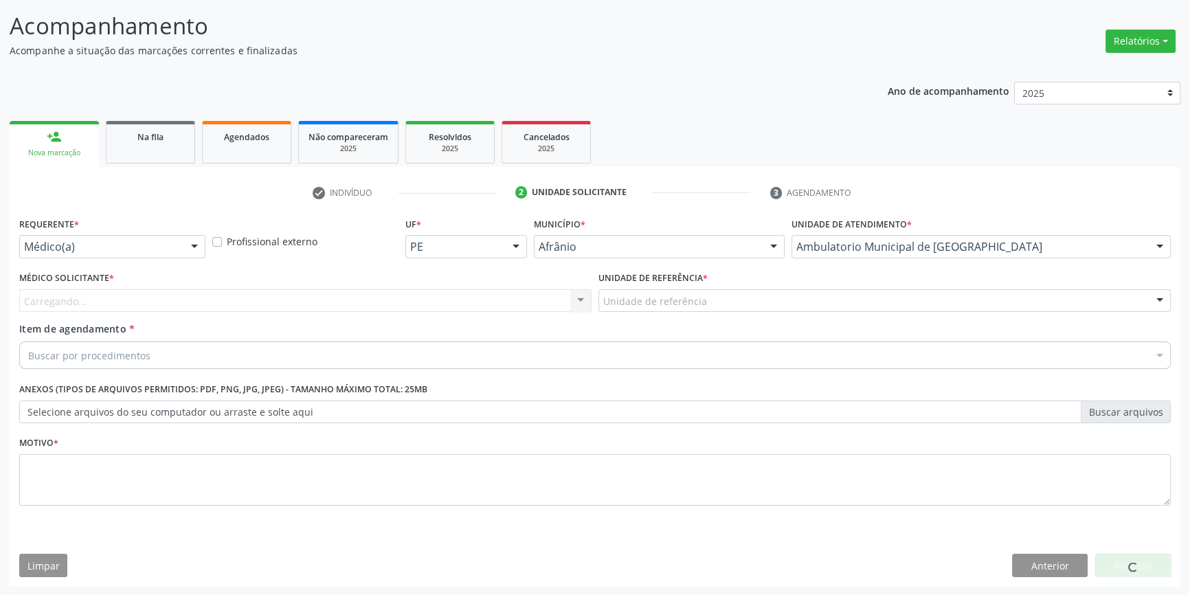
click at [688, 287] on label "Unidade de referência *" at bounding box center [653, 278] width 109 height 21
drag, startPoint x: 689, startPoint y: 303, endPoint x: 689, endPoint y: 318, distance: 14.4
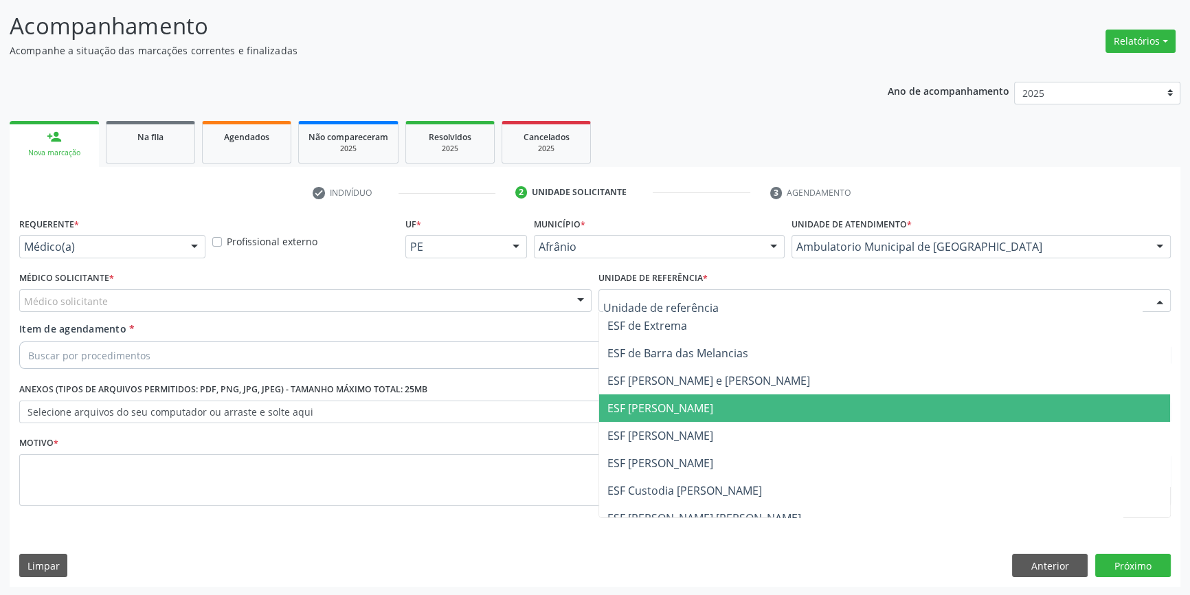
drag, startPoint x: 671, startPoint y: 442, endPoint x: 588, endPoint y: 400, distance: 92.5
click at [668, 441] on span "ESF [PERSON_NAME]" at bounding box center [884, 435] width 571 height 27
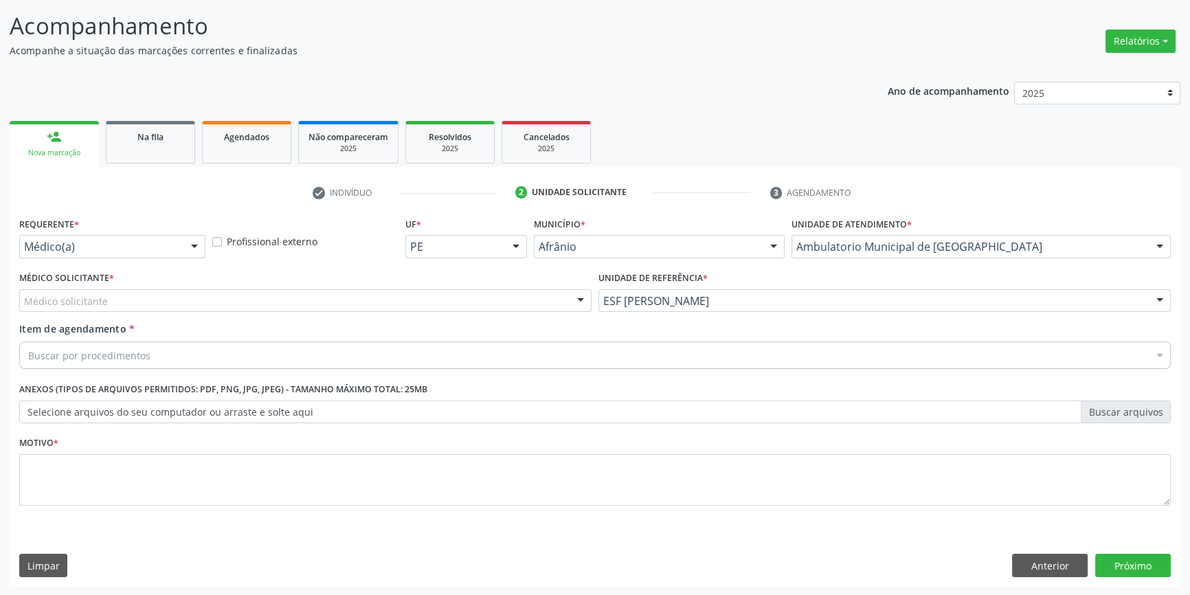
click at [335, 292] on div "Médico solicitante" at bounding box center [305, 300] width 573 height 23
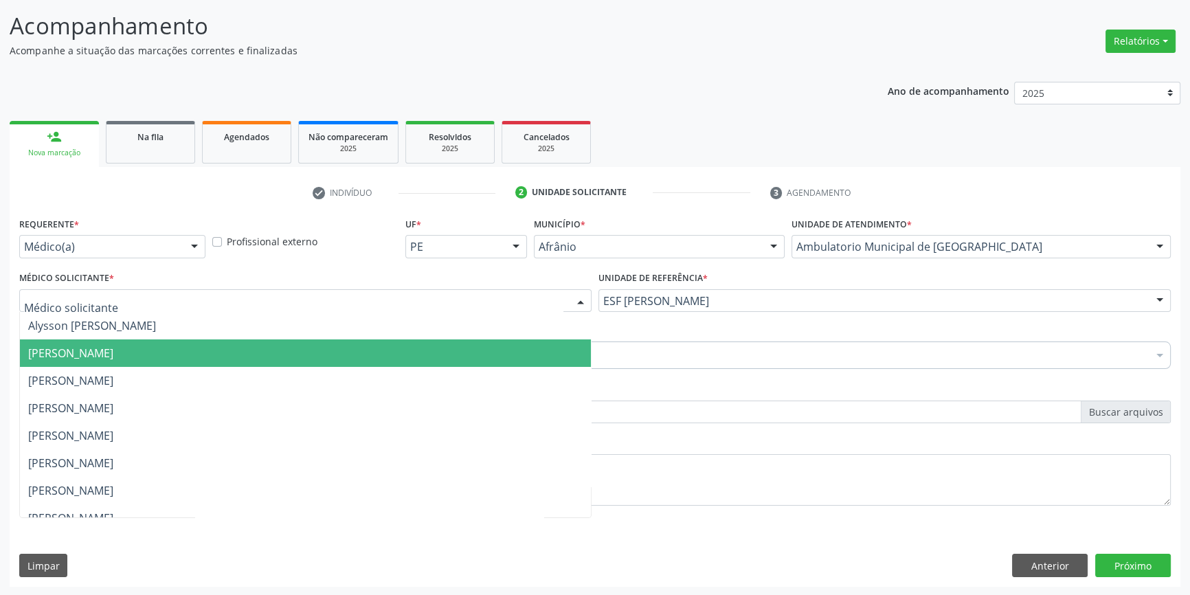
click at [113, 349] on span "[PERSON_NAME]" at bounding box center [70, 353] width 85 height 15
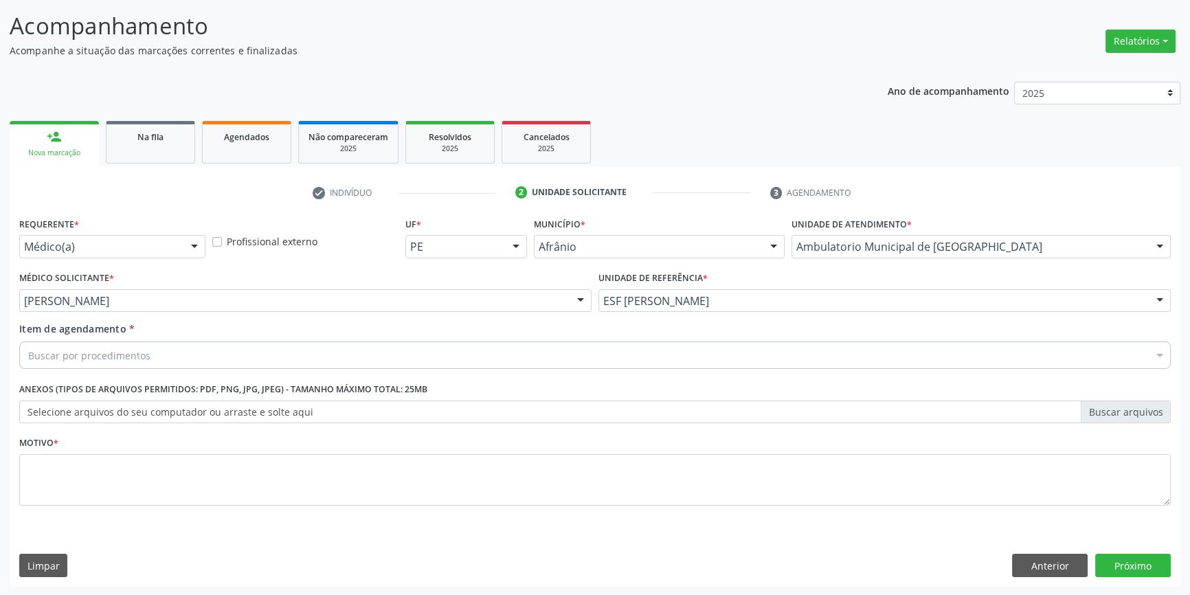
click at [159, 349] on div "Buscar por procedimentos" at bounding box center [595, 355] width 1152 height 27
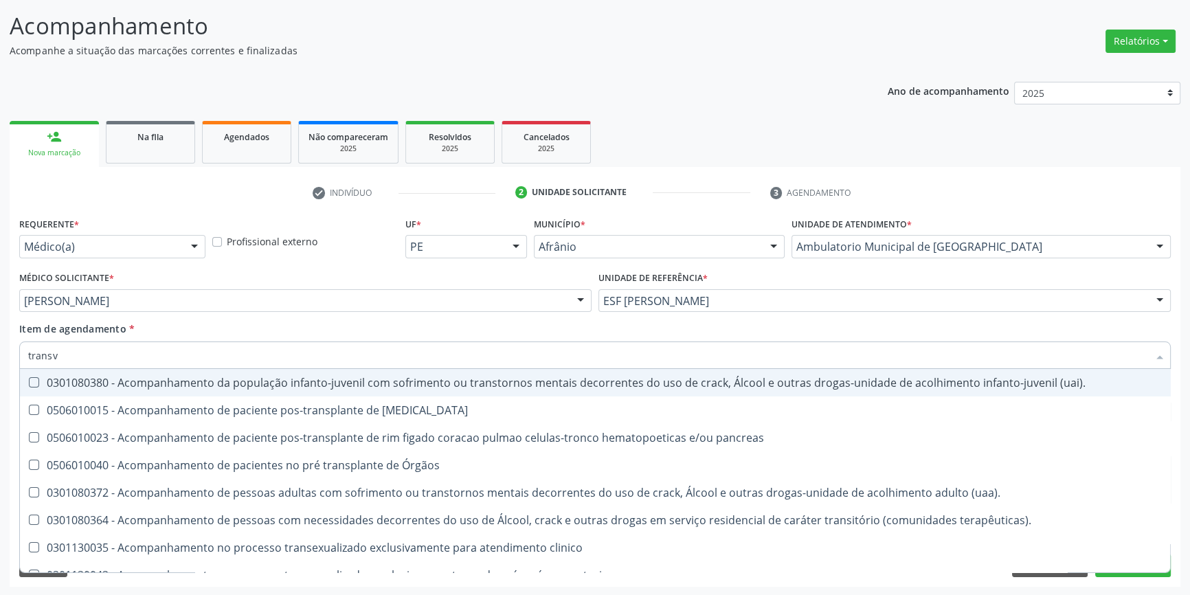
type input "transva"
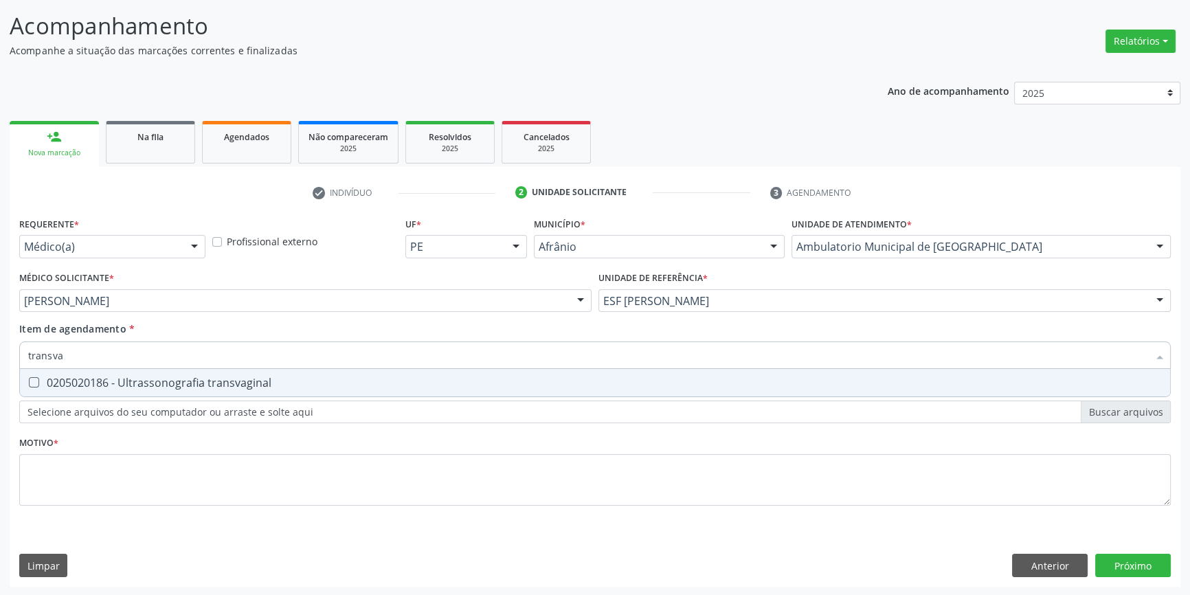
click at [233, 374] on span "0205020186 - Ultrassonografia transvaginal" at bounding box center [595, 382] width 1151 height 27
checkbox transvaginal "true"
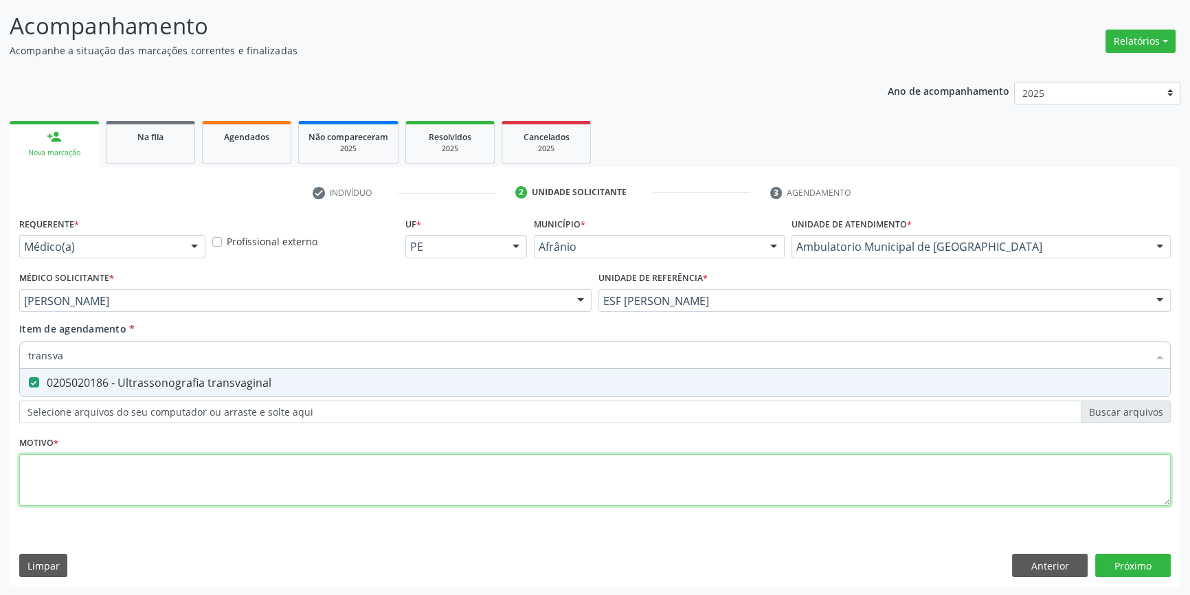
click at [188, 496] on div "Requerente * Médico(a) Médico(a) Enfermeiro(a) Paciente Nenhum resultado encont…" at bounding box center [595, 369] width 1152 height 311
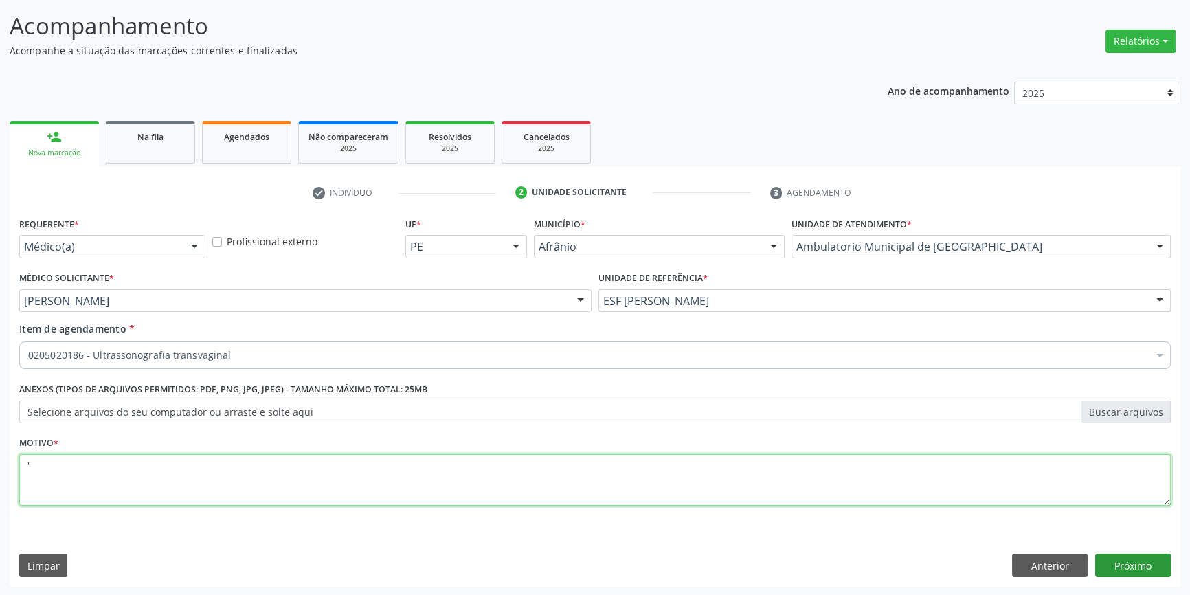
type textarea "'"
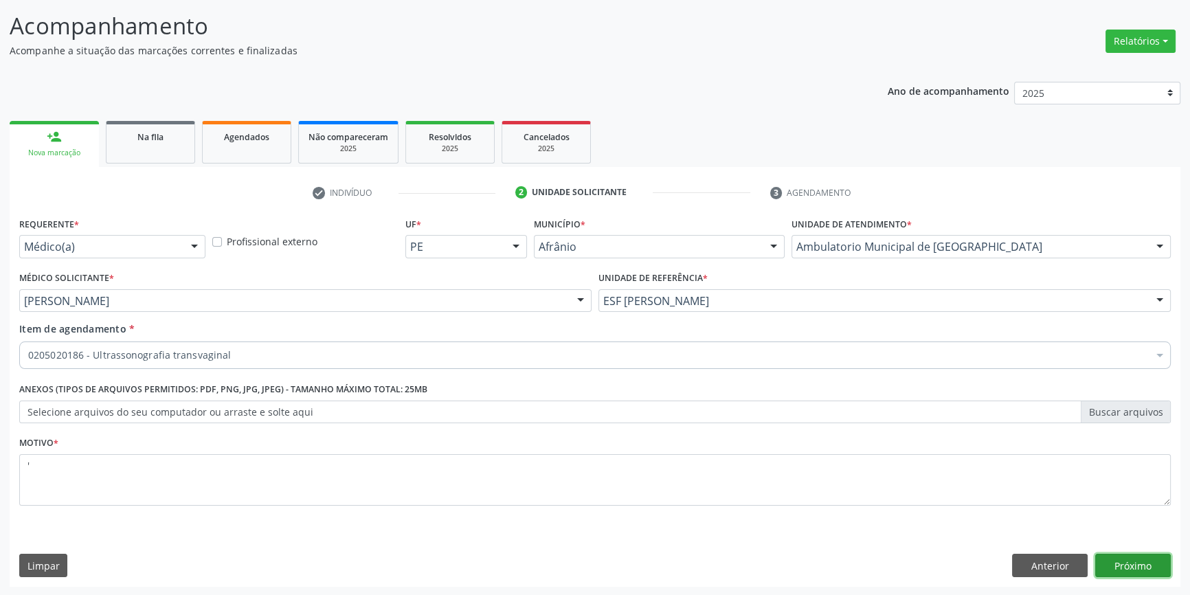
click at [1124, 562] on button "Próximo" at bounding box center [1134, 565] width 76 height 23
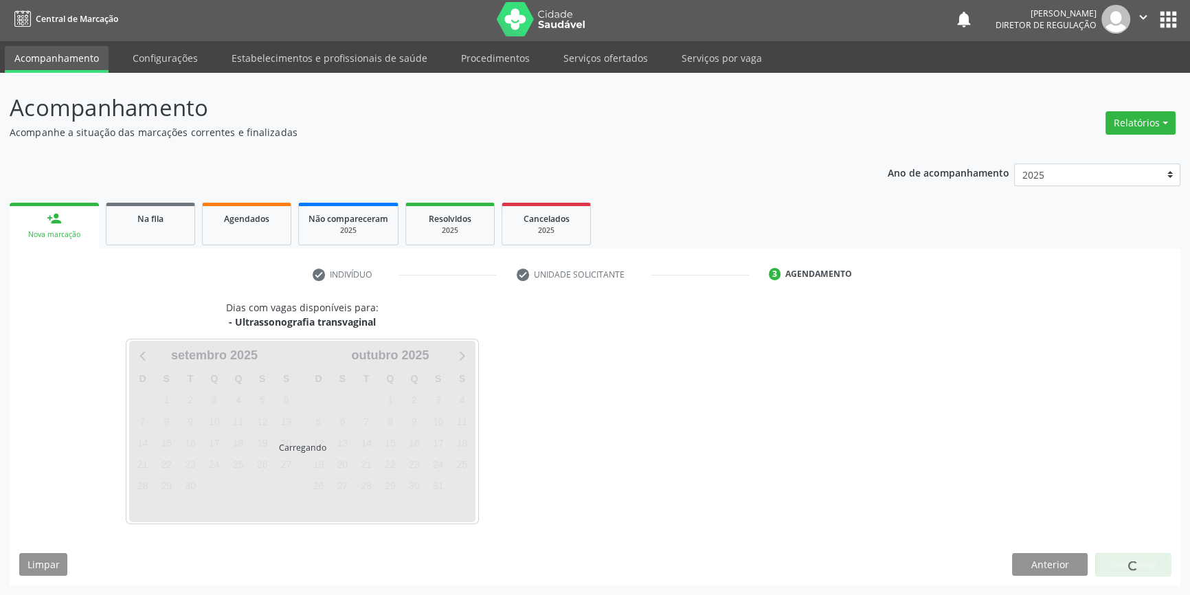
scroll to position [1, 0]
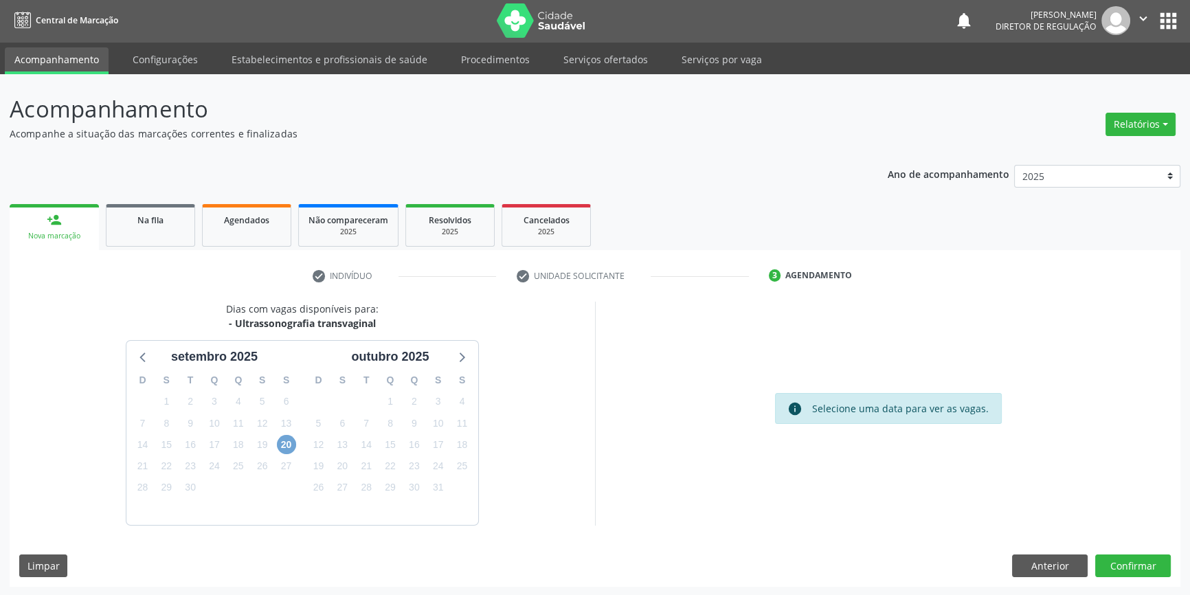
click at [289, 440] on span "20" at bounding box center [286, 444] width 19 height 19
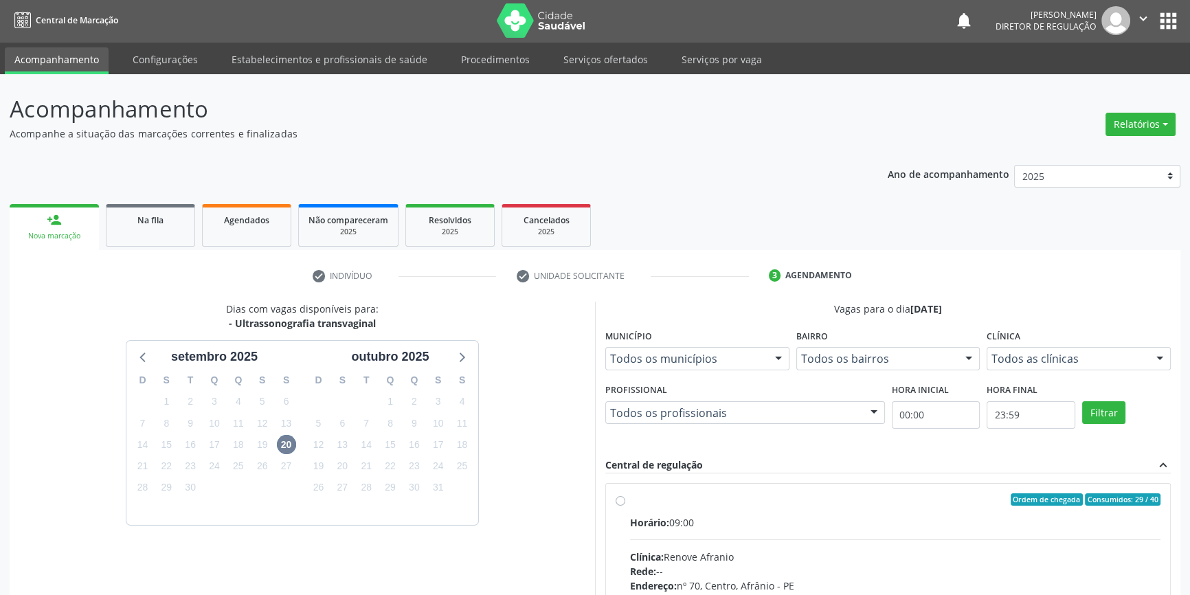
click at [673, 523] on div "Horário: 09:00" at bounding box center [895, 523] width 531 height 14
click at [625, 506] on input "Ordem de chegada Consumidos: 29 / 40 Horário: 09:00 Clínica: Renove Afranio Red…" at bounding box center [621, 500] width 10 height 12
radio input "true"
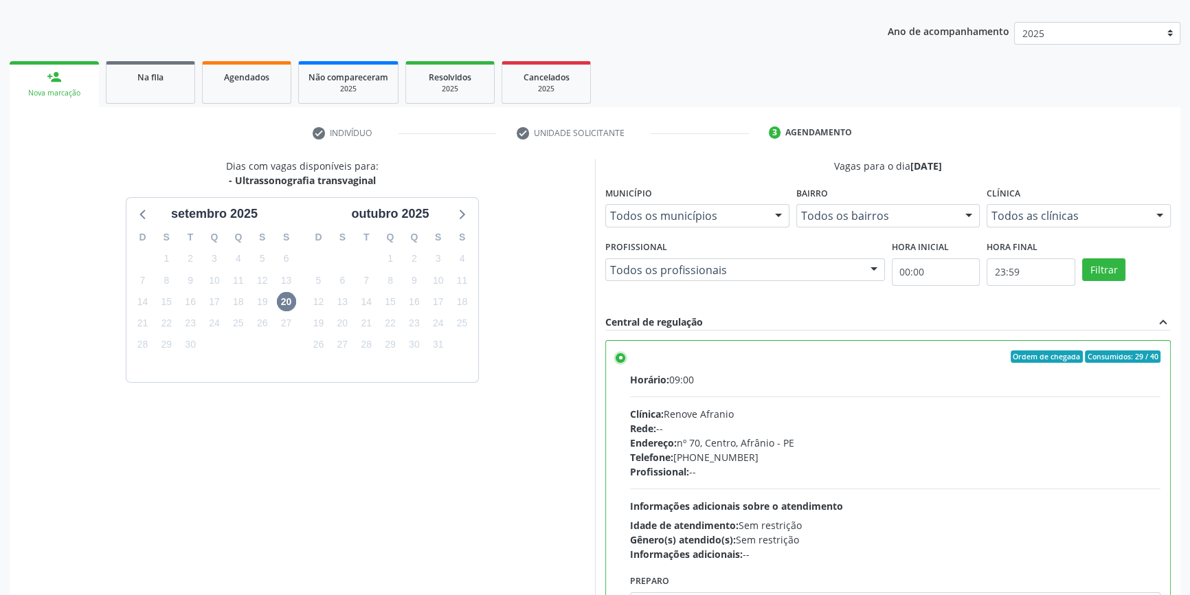
scroll to position [225, 0]
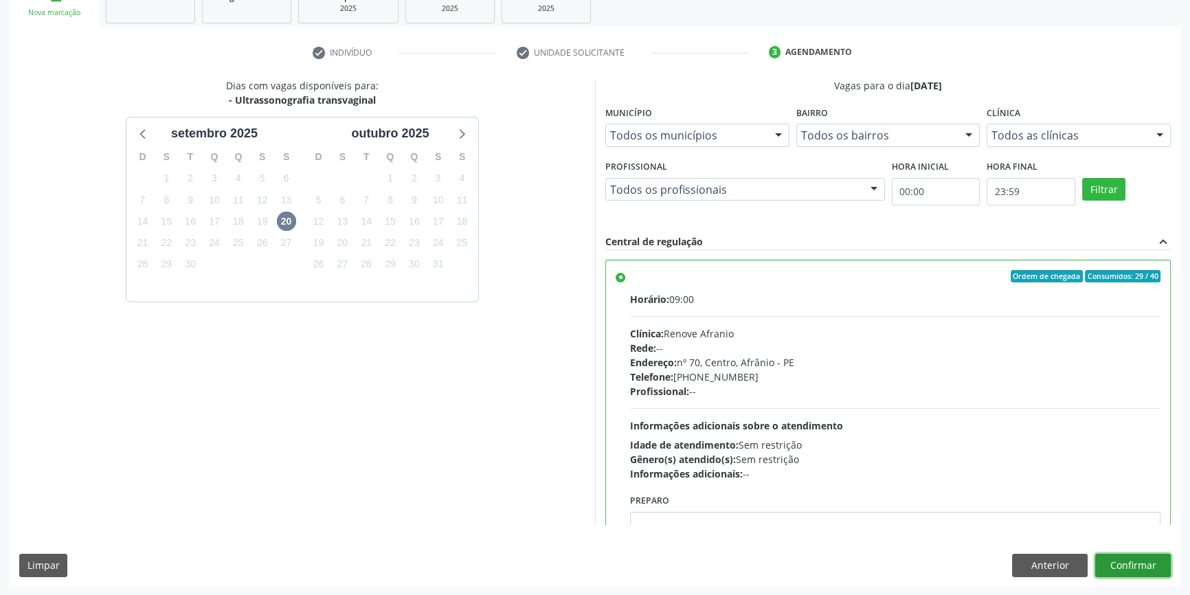
click at [1141, 560] on button "Confirmar" at bounding box center [1134, 565] width 76 height 23
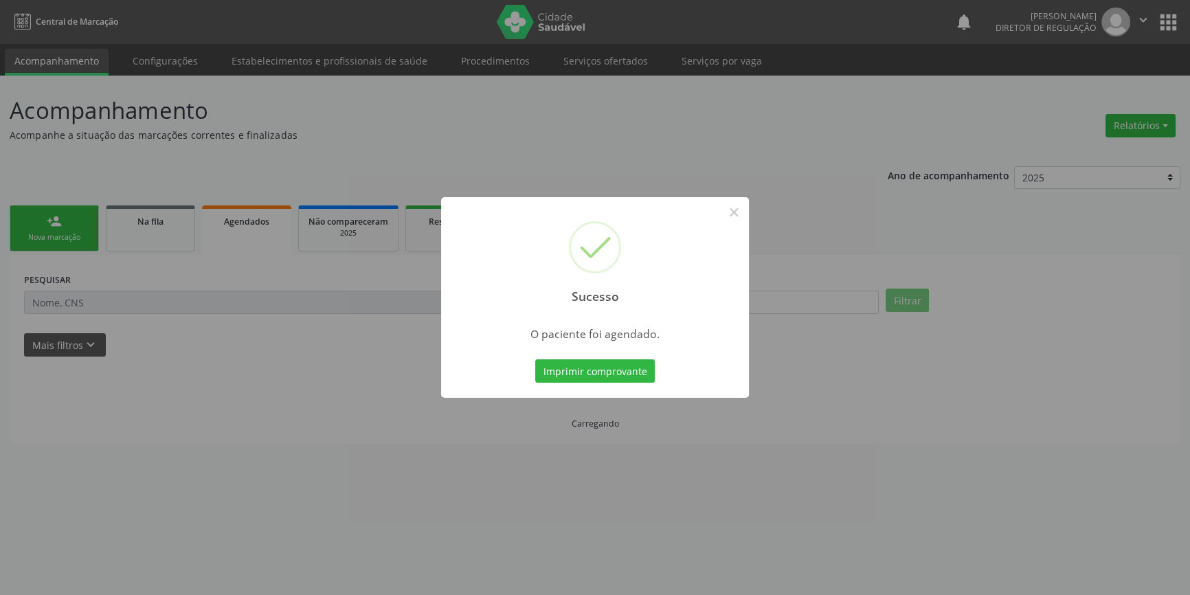
scroll to position [0, 0]
click at [612, 371] on button "Imprimir comprovante" at bounding box center [600, 370] width 120 height 23
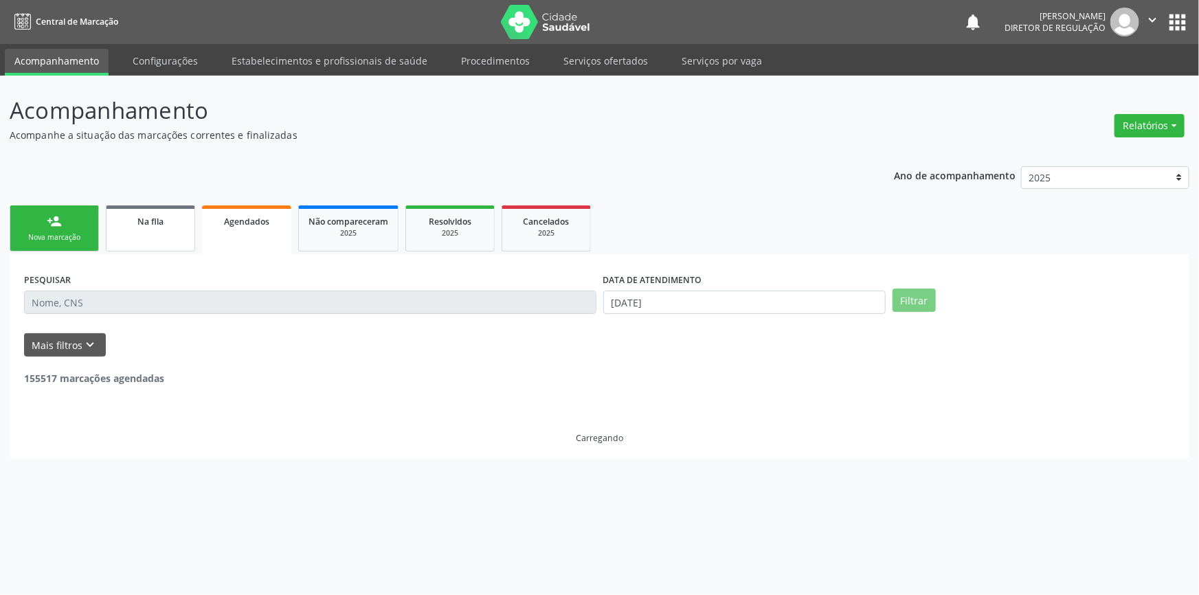
click at [166, 221] on div "Na fila" at bounding box center [150, 221] width 69 height 14
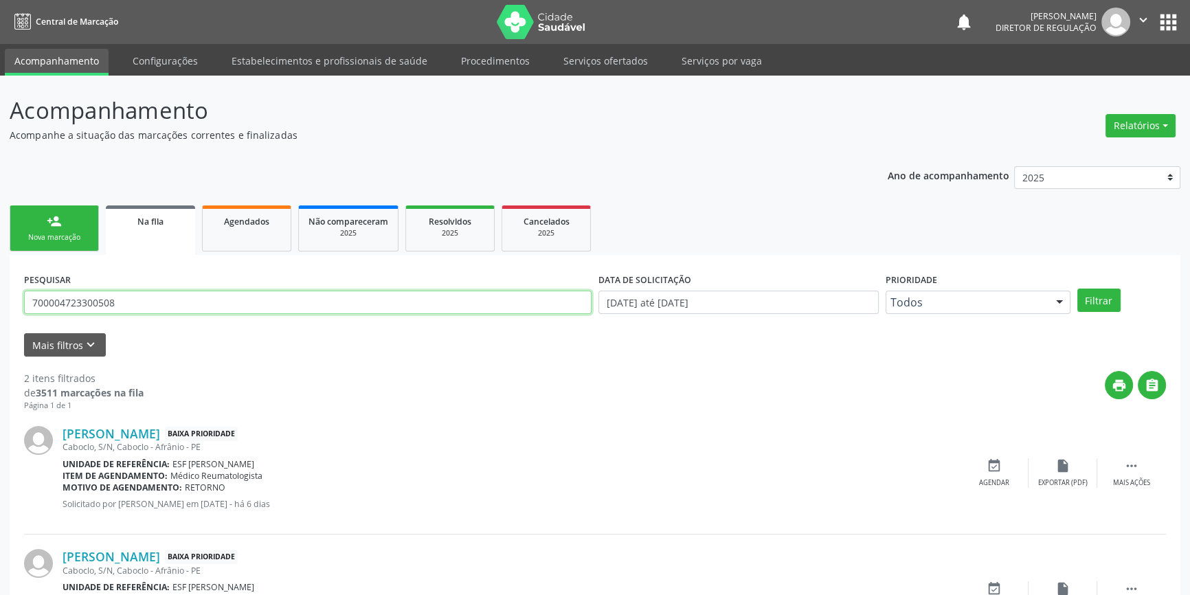
drag, startPoint x: 156, startPoint y: 307, endPoint x: 65, endPoint y: 287, distance: 93.6
click at [0, 306] on div "Acompanhamento Acompanhe a situação das marcações correntes e finalizadas Relat…" at bounding box center [595, 379] width 1190 height 606
type input "7060"
click at [1100, 287] on div "PESQUISAR 706006822277440 DATA DE SOLICITAÇÃO [DATE] até [DATE] Prioridade Todo…" at bounding box center [595, 296] width 1149 height 54
click at [1100, 292] on button "Filtrar" at bounding box center [1099, 300] width 43 height 23
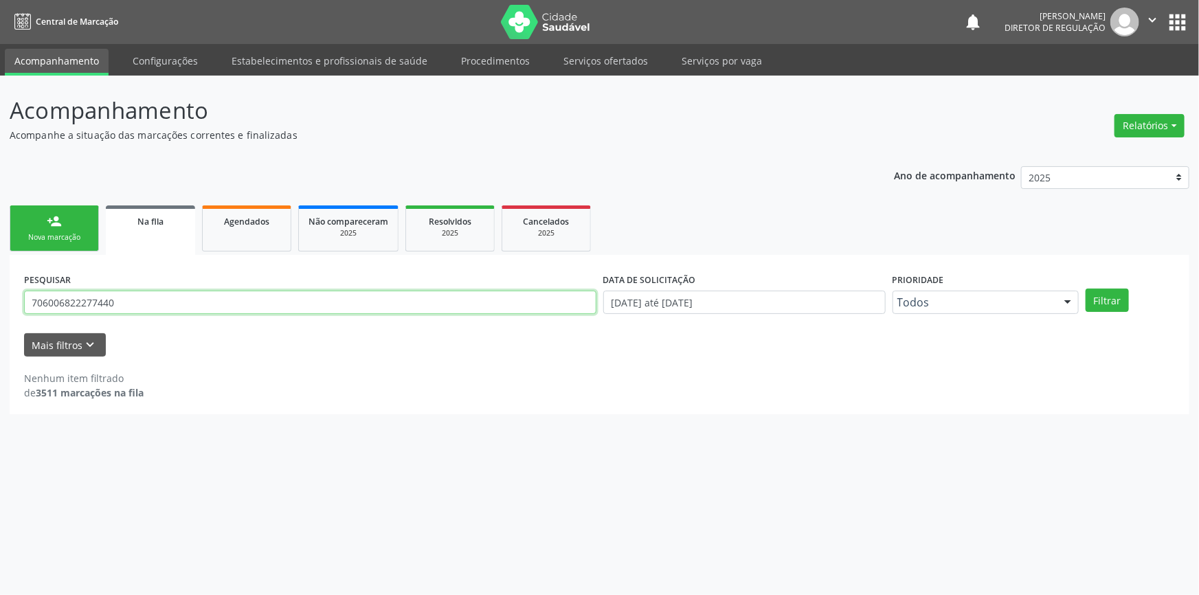
click at [105, 302] on input "706006822277440" at bounding box center [310, 302] width 573 height 23
type input "706006822277940"
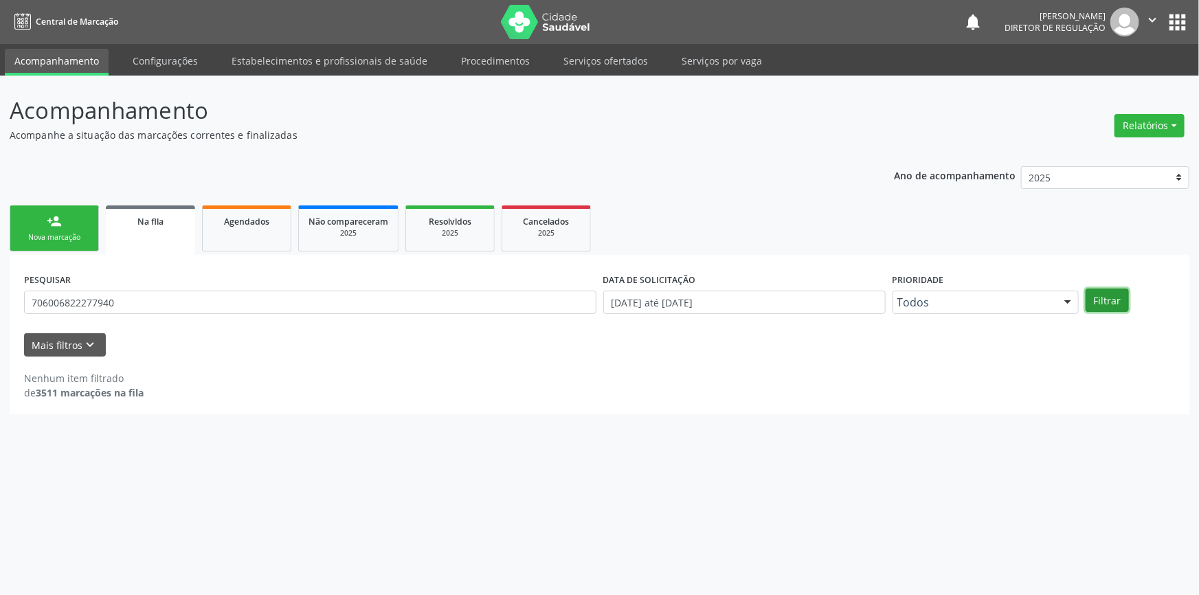
click at [1115, 297] on button "Filtrar" at bounding box center [1107, 300] width 43 height 23
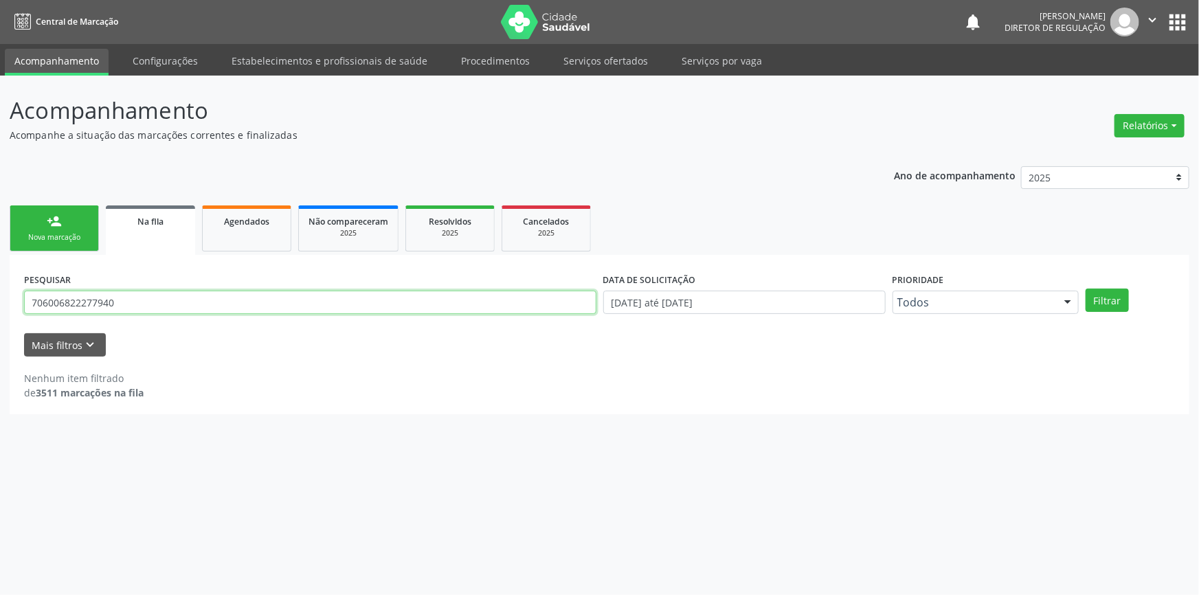
drag, startPoint x: 137, startPoint y: 300, endPoint x: 0, endPoint y: 257, distance: 143.3
click at [0, 262] on div "Acompanhamento Acompanhe a situação das marcações correntes e finalizadas Relat…" at bounding box center [599, 336] width 1199 height 520
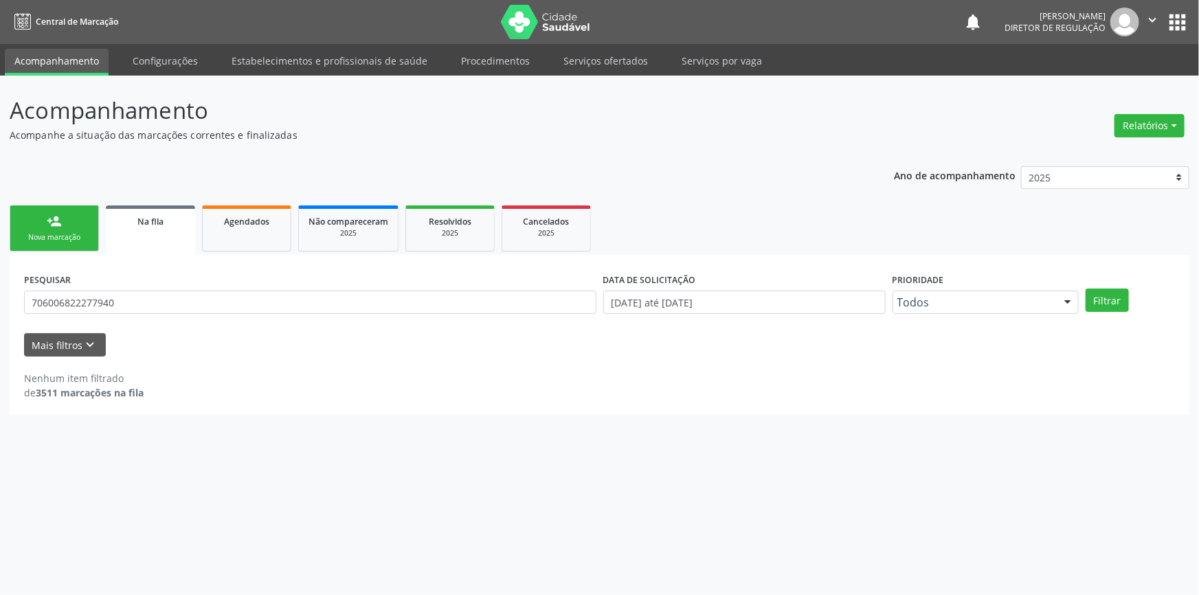
click at [58, 212] on link "person_add Nova marcação" at bounding box center [54, 229] width 89 height 46
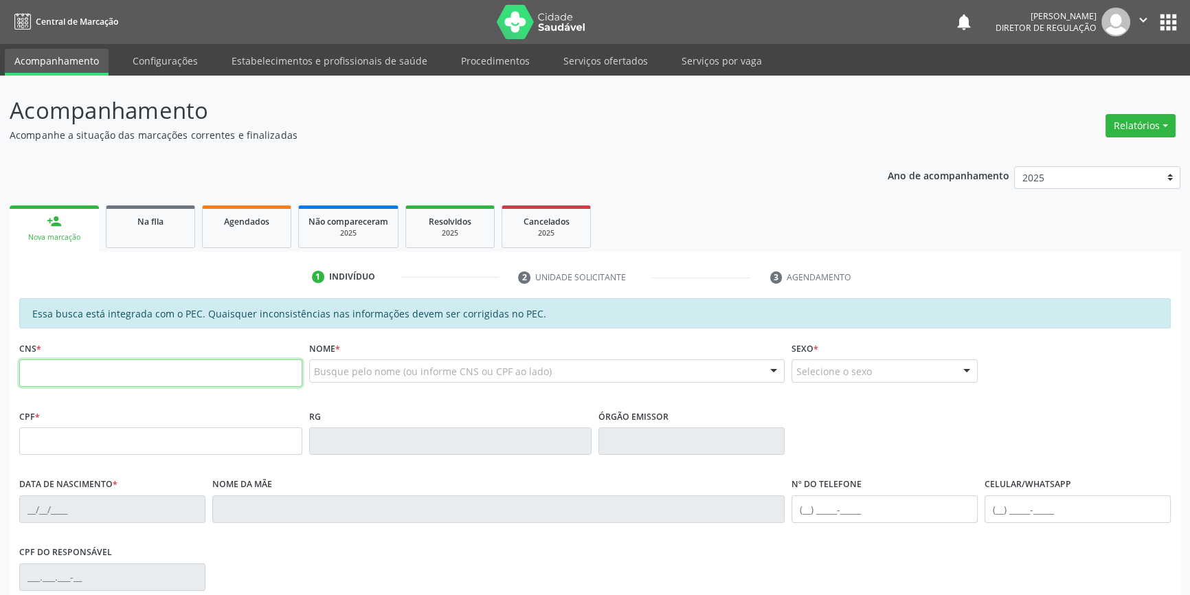
click at [116, 380] on input "text" at bounding box center [160, 372] width 283 height 27
paste input "706 0068 2227 7940"
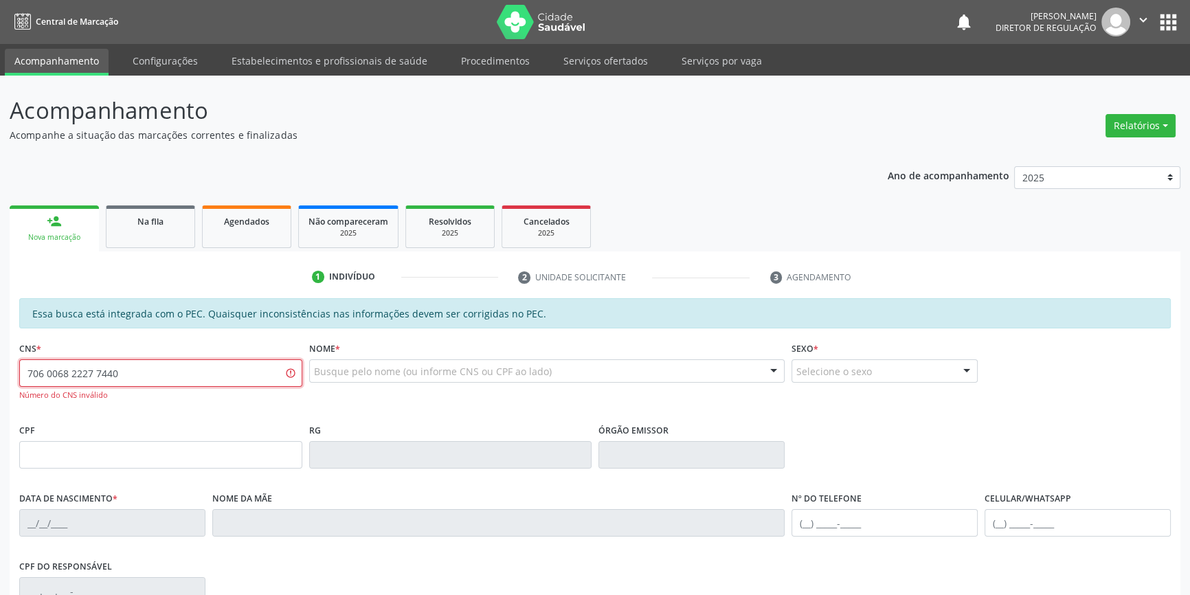
type input "706 0068 2227 7440"
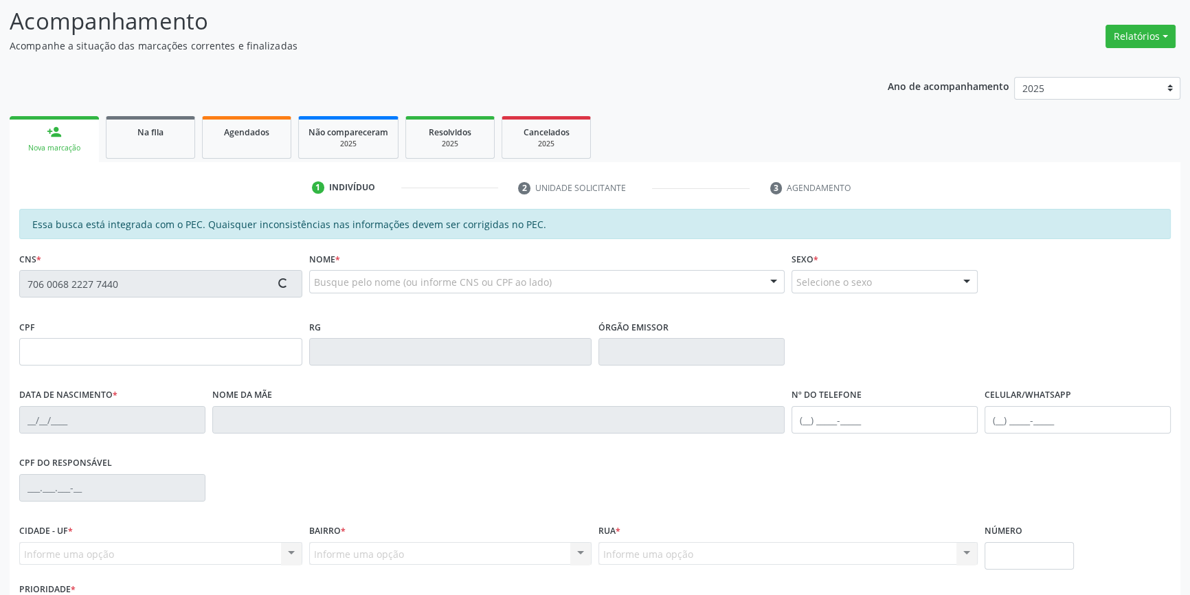
scroll to position [188, 0]
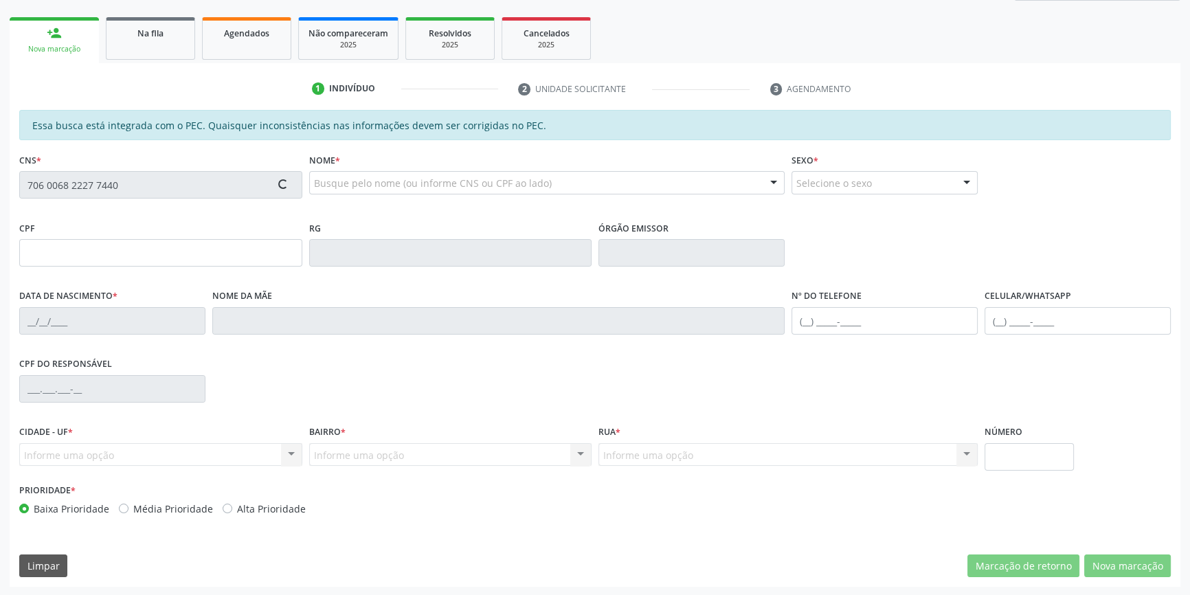
type input "126.342.584-45"
type input "1[DATE]"
type input "Espedita [PERSON_NAME]"
type input "[PHONE_NUMBER]"
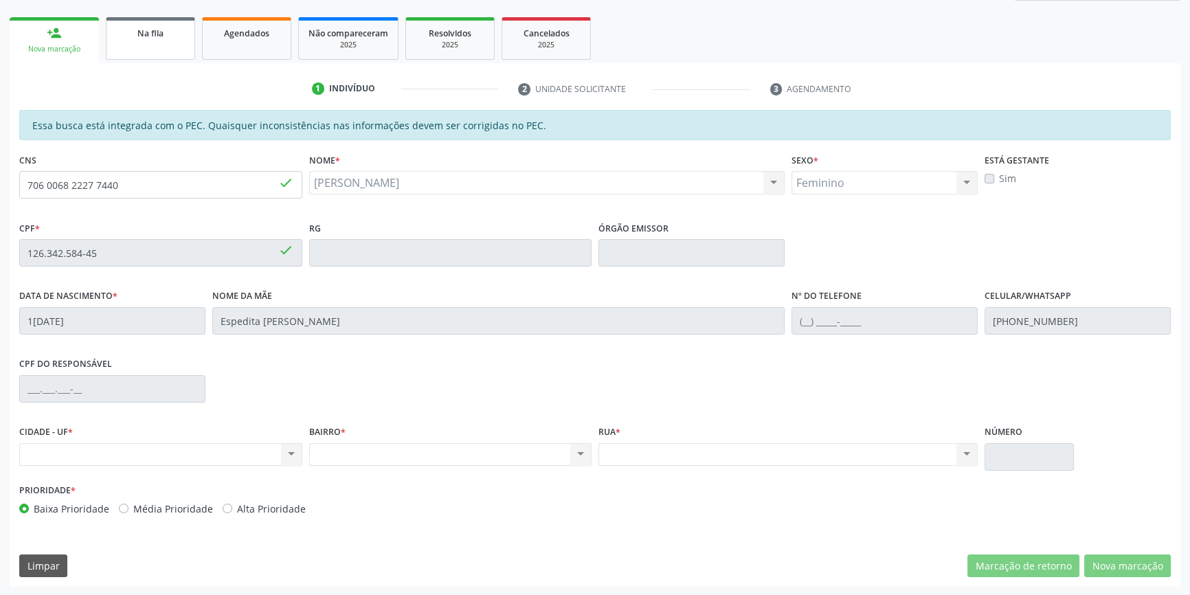
click at [151, 48] on link "Na fila" at bounding box center [150, 38] width 89 height 43
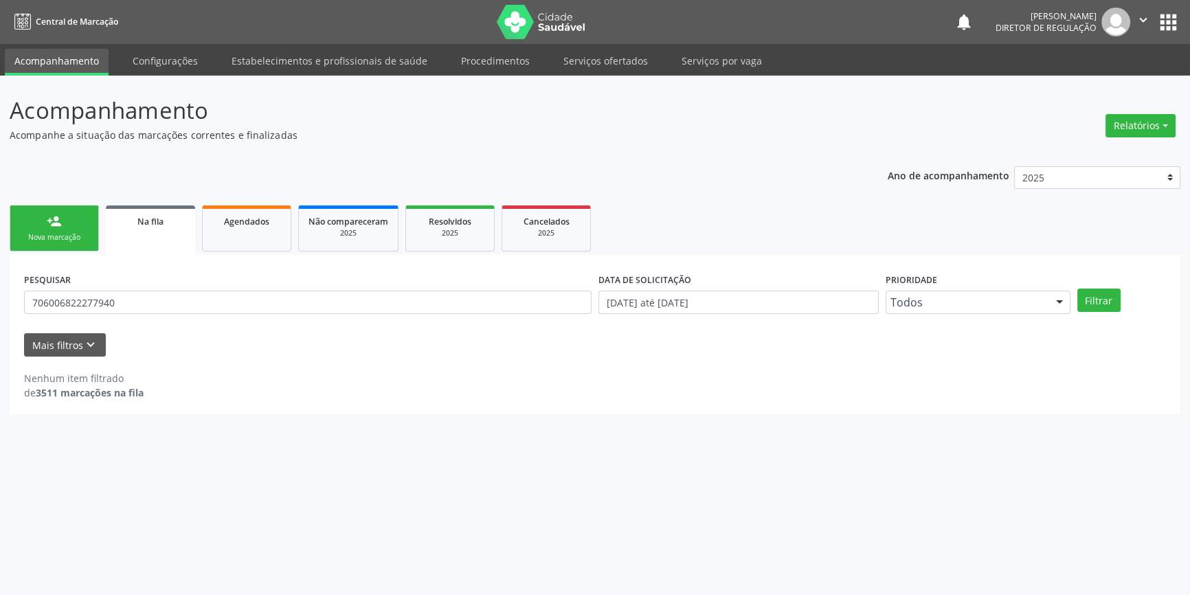
scroll to position [0, 0]
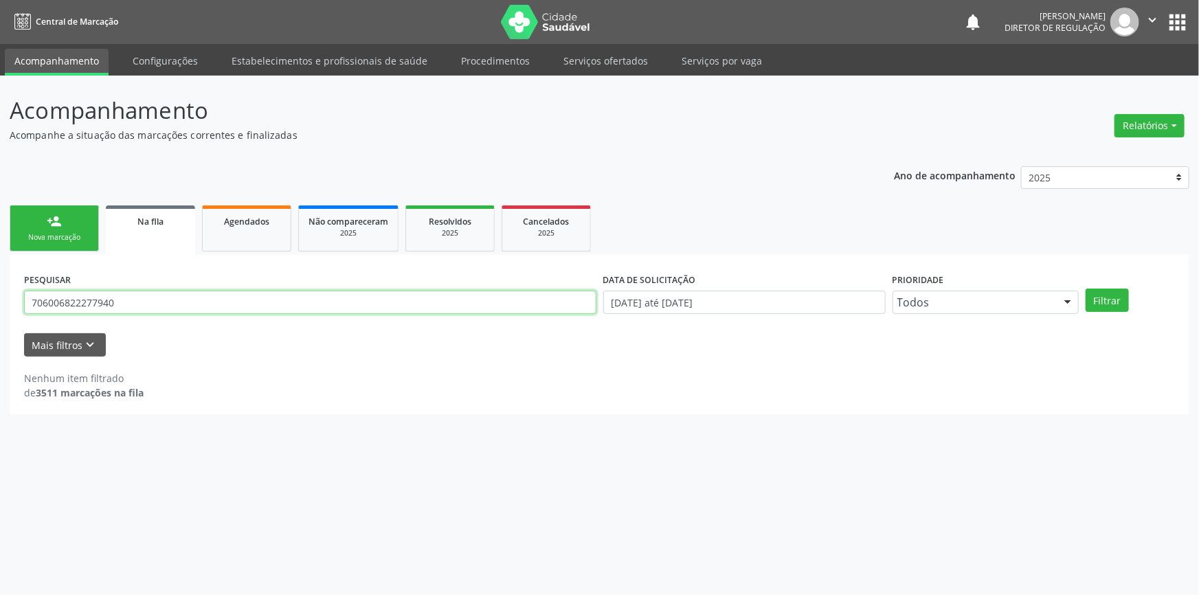
drag, startPoint x: 143, startPoint y: 304, endPoint x: 0, endPoint y: 256, distance: 150.6
click at [0, 256] on div "Acompanhamento Acompanhe a situação das marcações correntes e finalizadas Relat…" at bounding box center [599, 336] width 1199 height 520
type input "706708593384916"
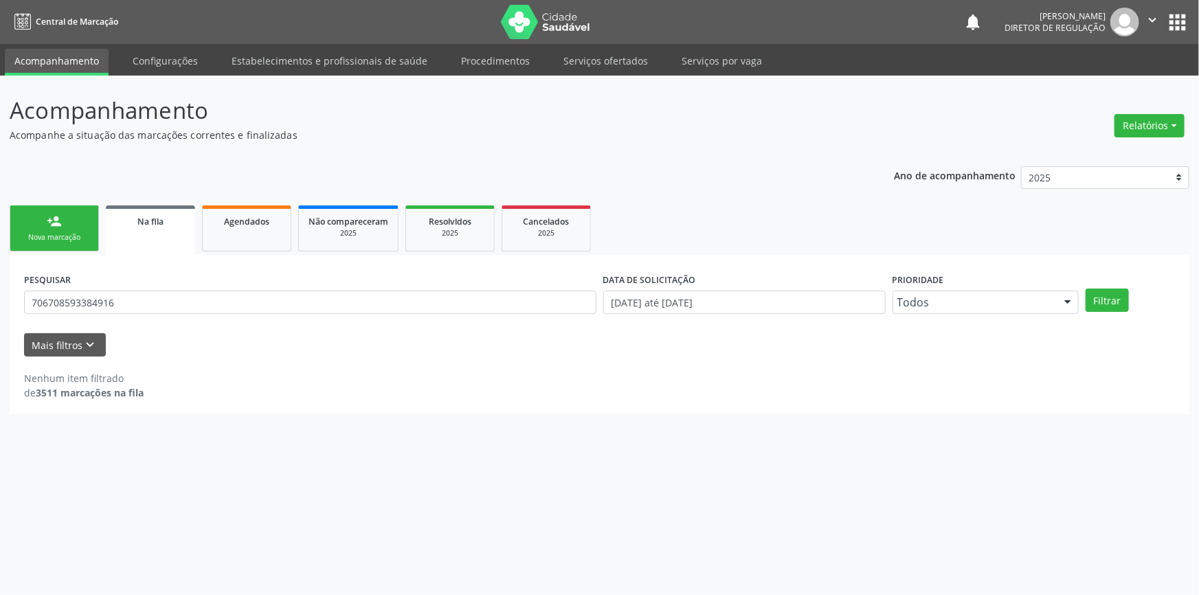
click at [1121, 315] on div "PESQUISAR 706708593384916 DATA DE SOLICITAÇÃO [DATE] até [DATE] Prioridade Todo…" at bounding box center [600, 296] width 1158 height 54
click at [1109, 301] on button "Filtrar" at bounding box center [1107, 300] width 43 height 23
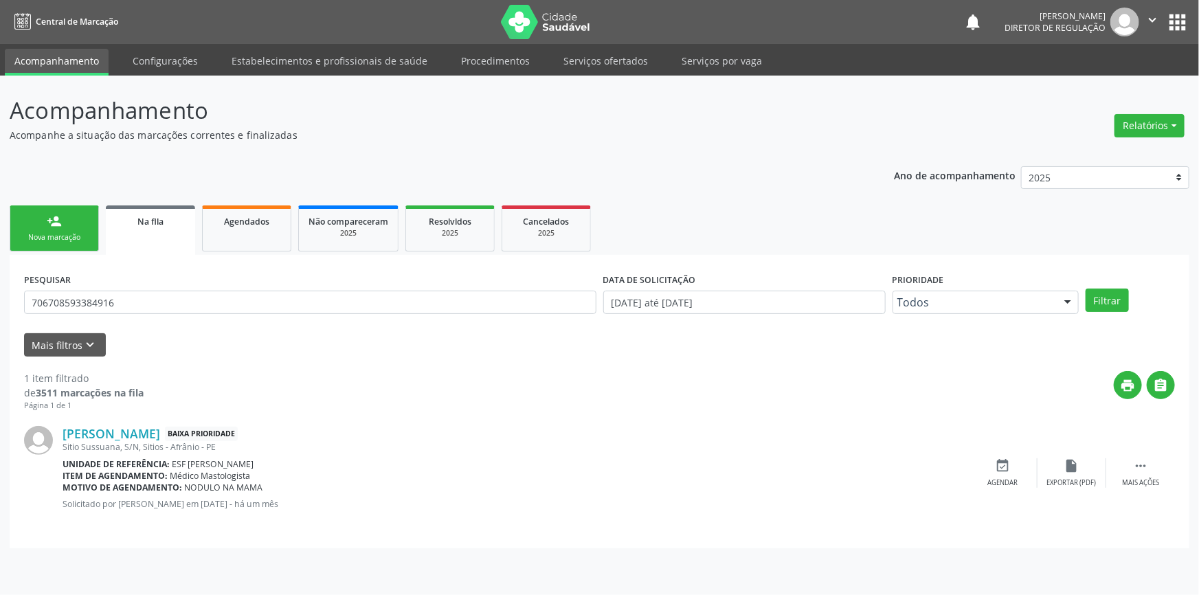
drag, startPoint x: 160, startPoint y: 315, endPoint x: 76, endPoint y: 306, distance: 85.1
click at [76, 306] on div "PESQUISAR 706708593384916" at bounding box center [310, 296] width 579 height 54
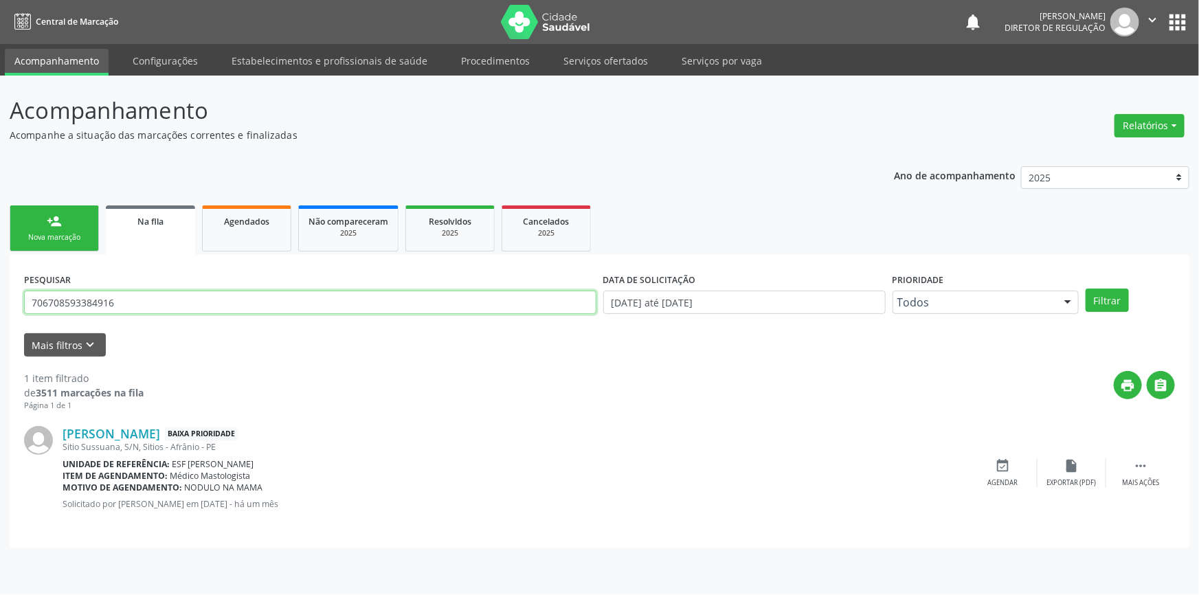
drag, startPoint x: 138, startPoint y: 302, endPoint x: 14, endPoint y: 275, distance: 127.3
click at [0, 284] on div "Acompanhamento Acompanhe a situação das marcações correntes e finalizadas Relat…" at bounding box center [599, 336] width 1199 height 520
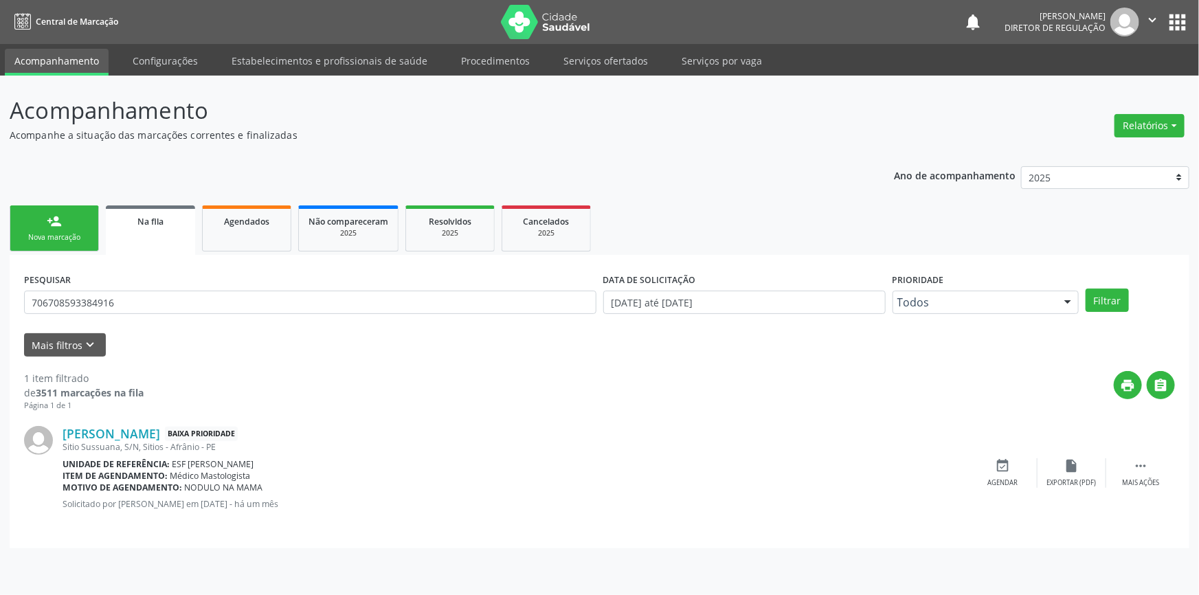
click at [60, 232] on div "Nova marcação" at bounding box center [54, 237] width 69 height 10
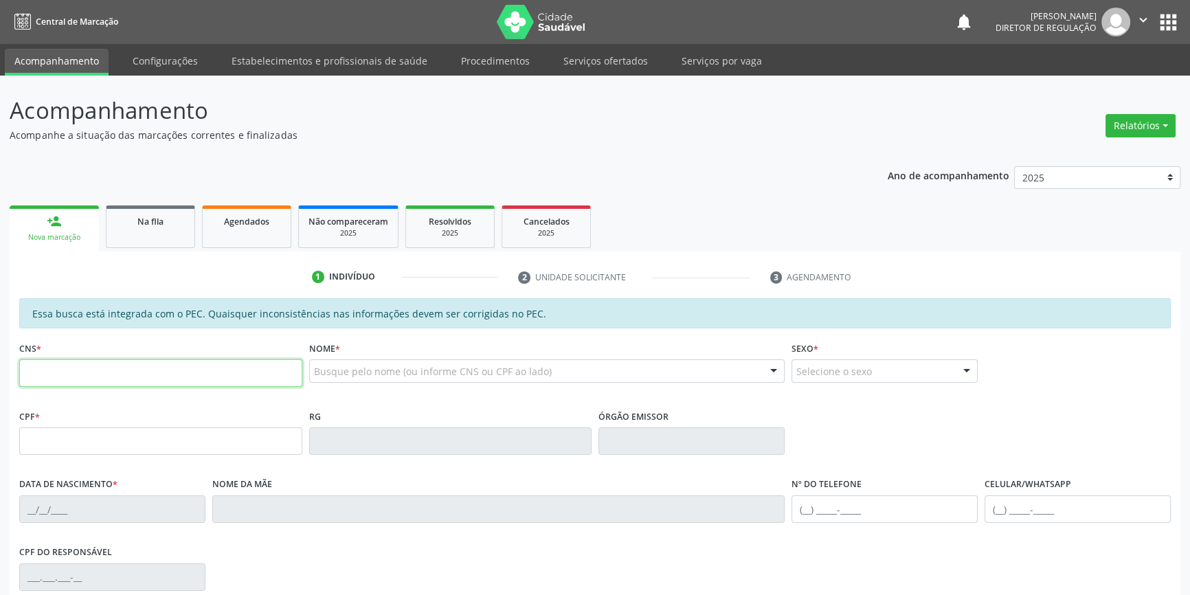
click at [129, 368] on input "text" at bounding box center [160, 372] width 283 height 27
paste input "706 7085 9338 4916"
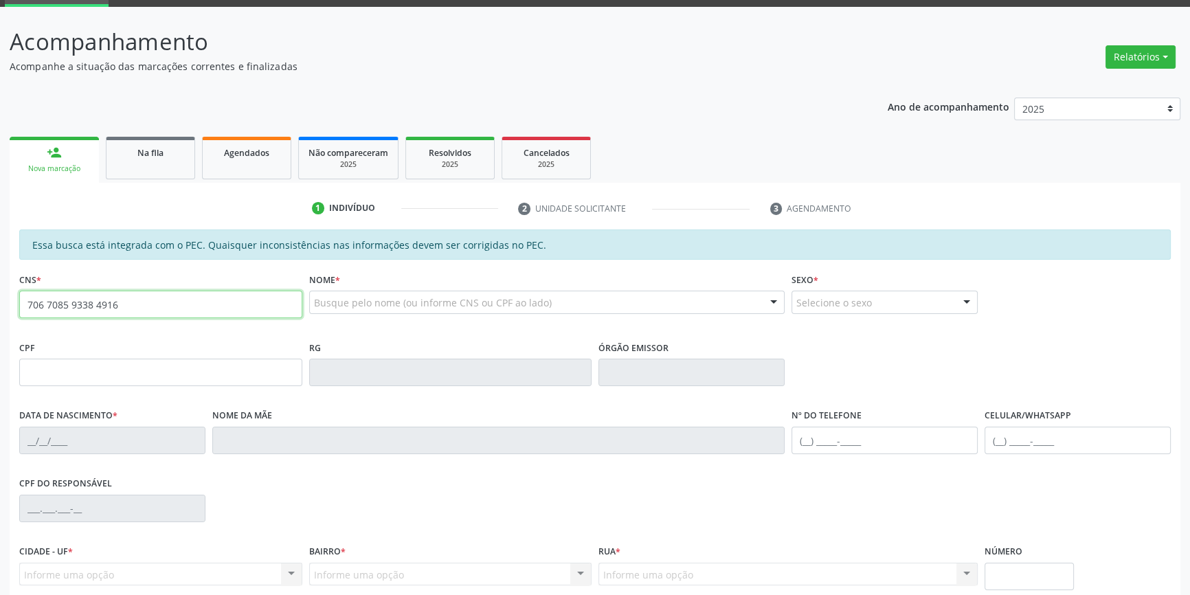
type input "706 7085 9338 4916"
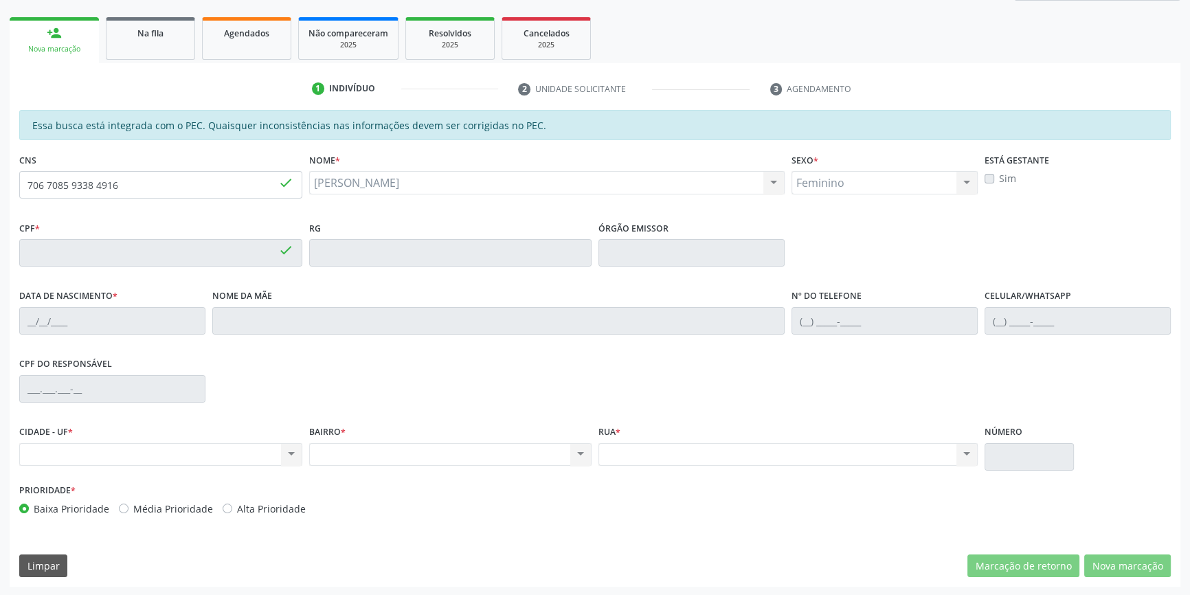
type input "038.042.734-67"
type input "21/10/1981"
type input "Rita Damasceno Rodrigues"
type input "(87) 98843-3483"
click at [158, 42] on link "Na fila" at bounding box center [150, 38] width 89 height 43
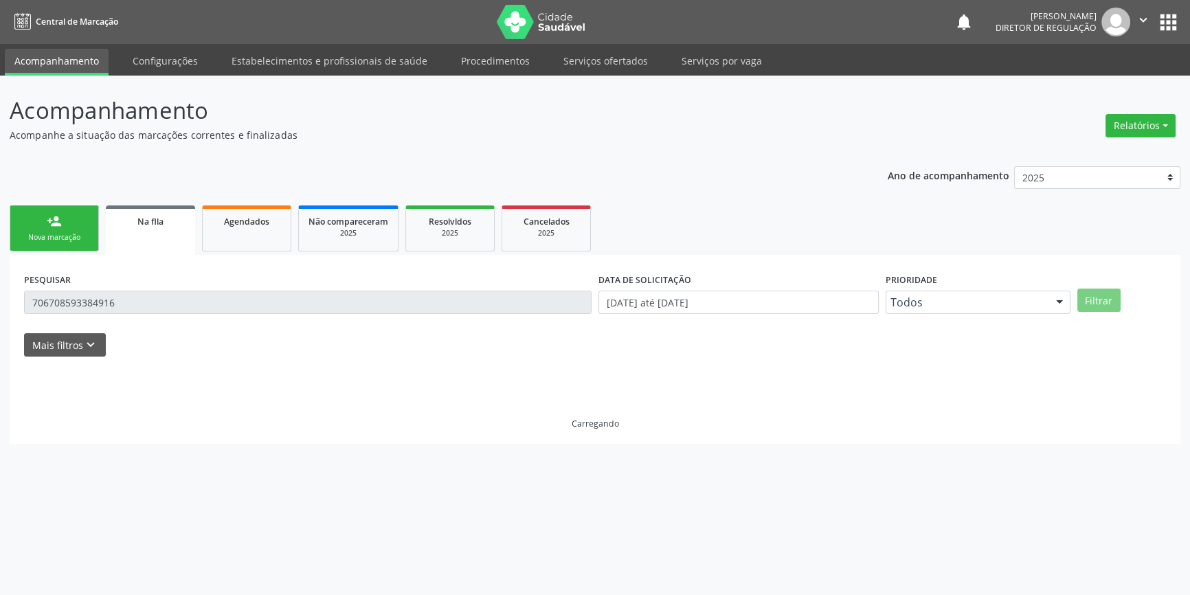
scroll to position [0, 0]
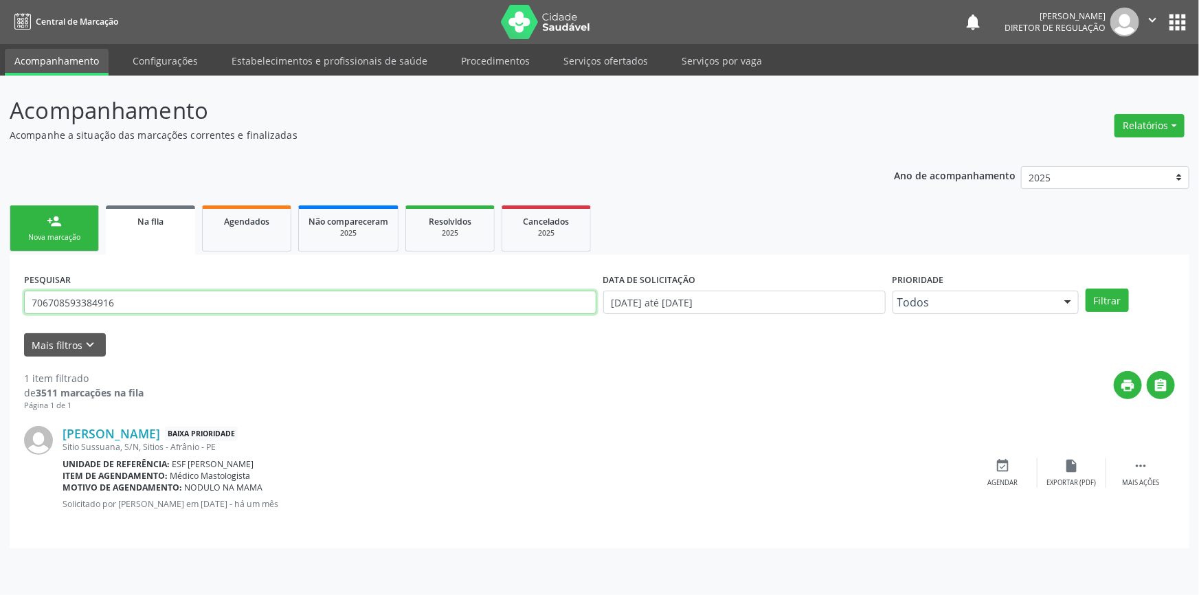
drag, startPoint x: 151, startPoint y: 307, endPoint x: 0, endPoint y: 289, distance: 151.7
click at [0, 289] on div "Acompanhamento Acompanhe a situação das marcações correntes e finalizadas Relat…" at bounding box center [599, 336] width 1199 height 520
type input "708005321801428"
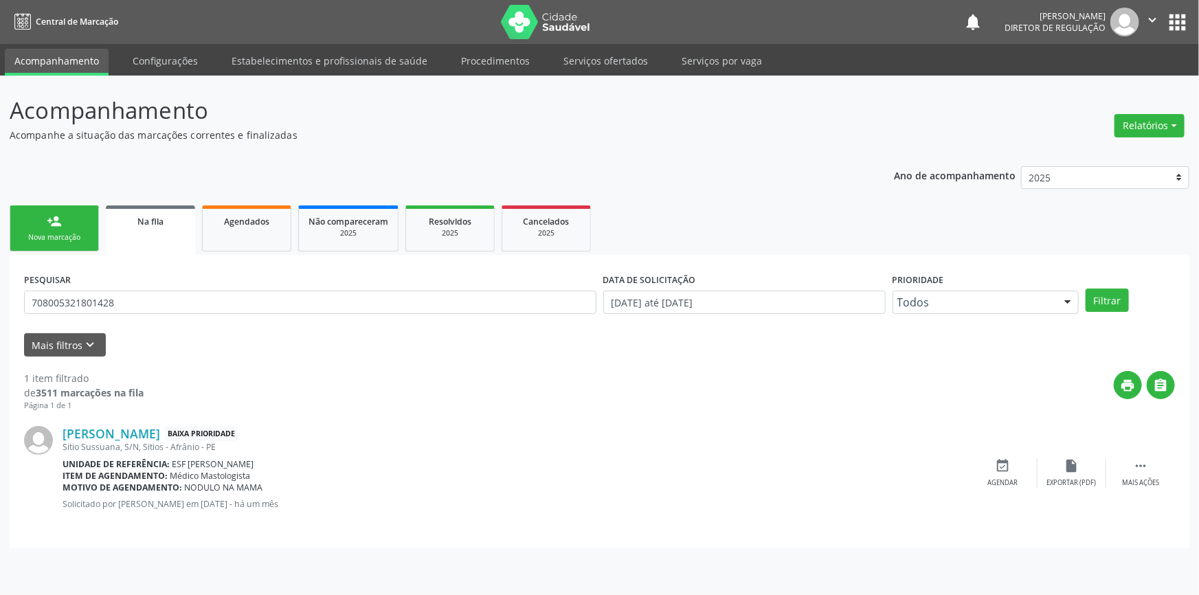
click at [1085, 301] on div "Filtrar" at bounding box center [1131, 300] width 96 height 23
click at [1096, 300] on button "Filtrar" at bounding box center [1107, 300] width 43 height 23
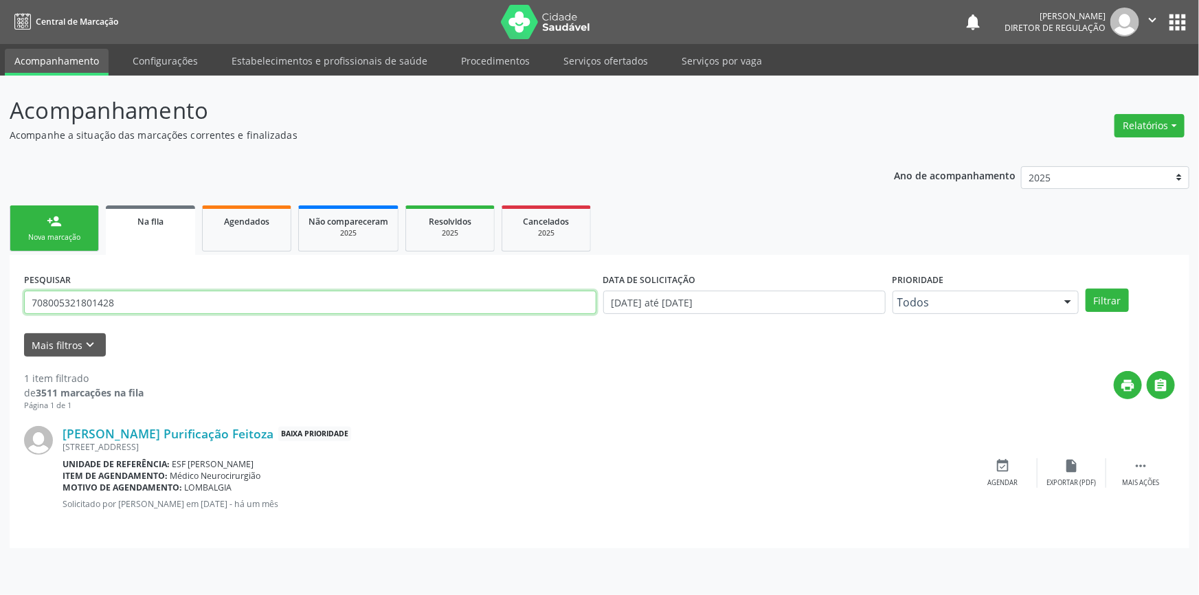
drag, startPoint x: 215, startPoint y: 307, endPoint x: 0, endPoint y: 309, distance: 215.1
click at [0, 309] on div "Acompanhamento Acompanhe a situação das marcações correntes e finalizadas Relat…" at bounding box center [599, 336] width 1199 height 520
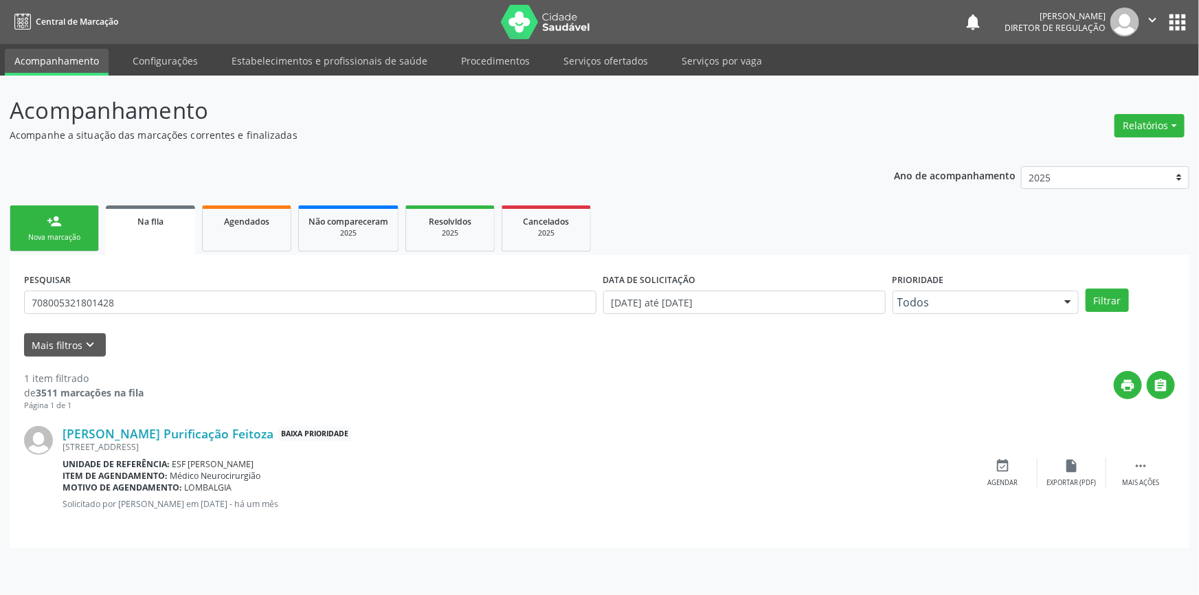
click at [67, 226] on link "person_add Nova marcação" at bounding box center [54, 229] width 89 height 46
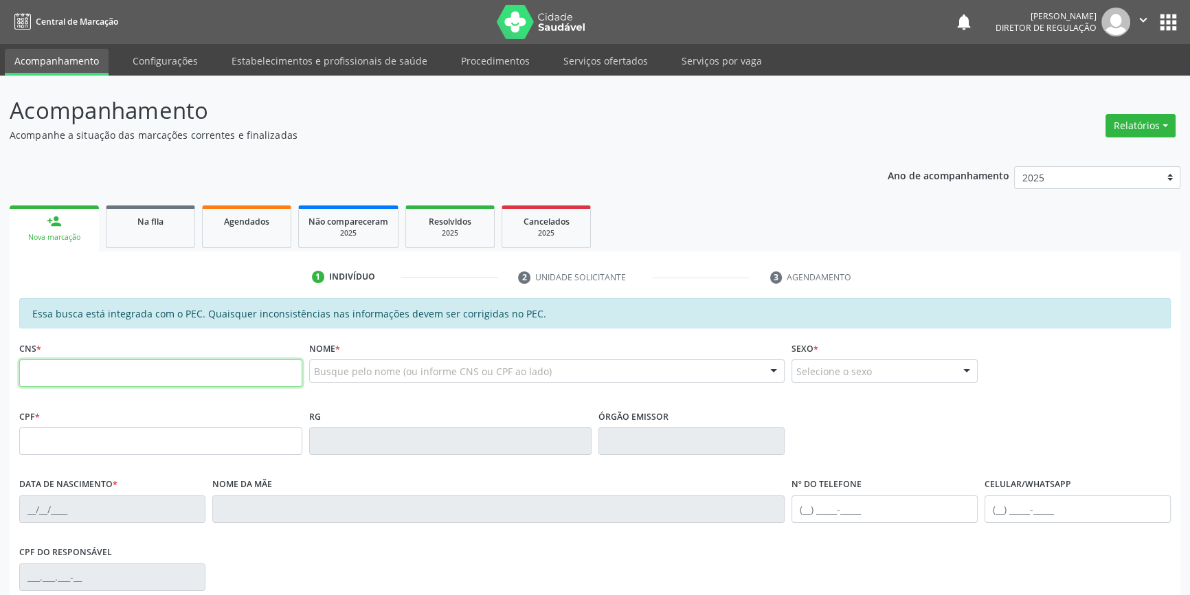
click at [156, 381] on input "text" at bounding box center [160, 372] width 283 height 27
paste input "708 0053 2180 1428"
type input "708 0053 2180 1428"
type input "101.832.704-52"
type input "20/10/1994"
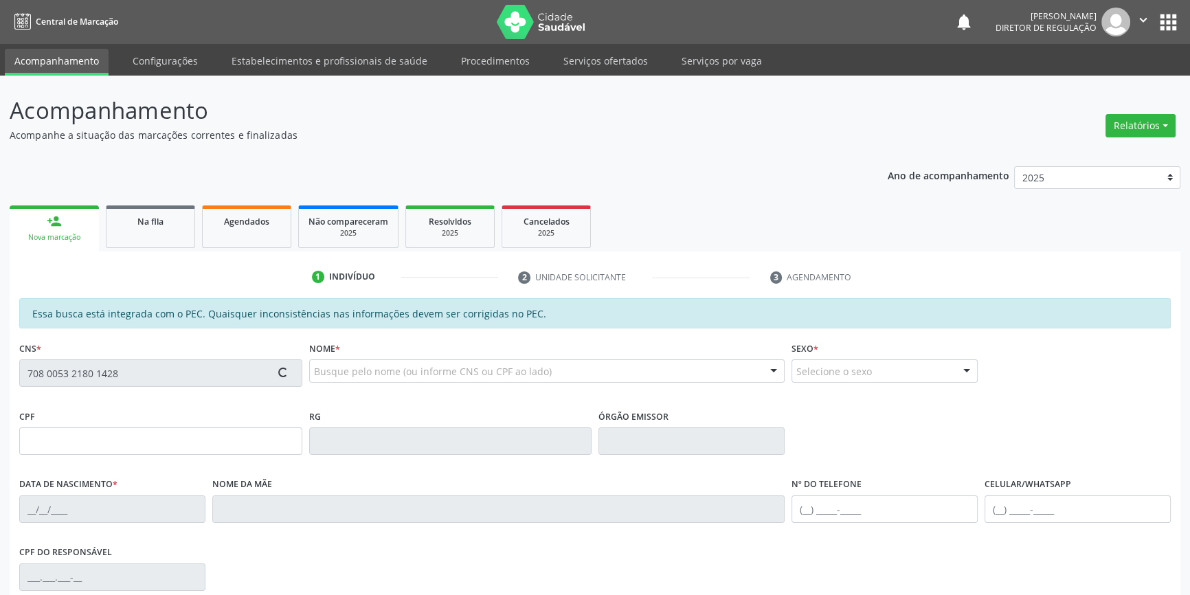
type input "Silvania Santiago Purificação Feitoza"
type input "(87) 98865-3012"
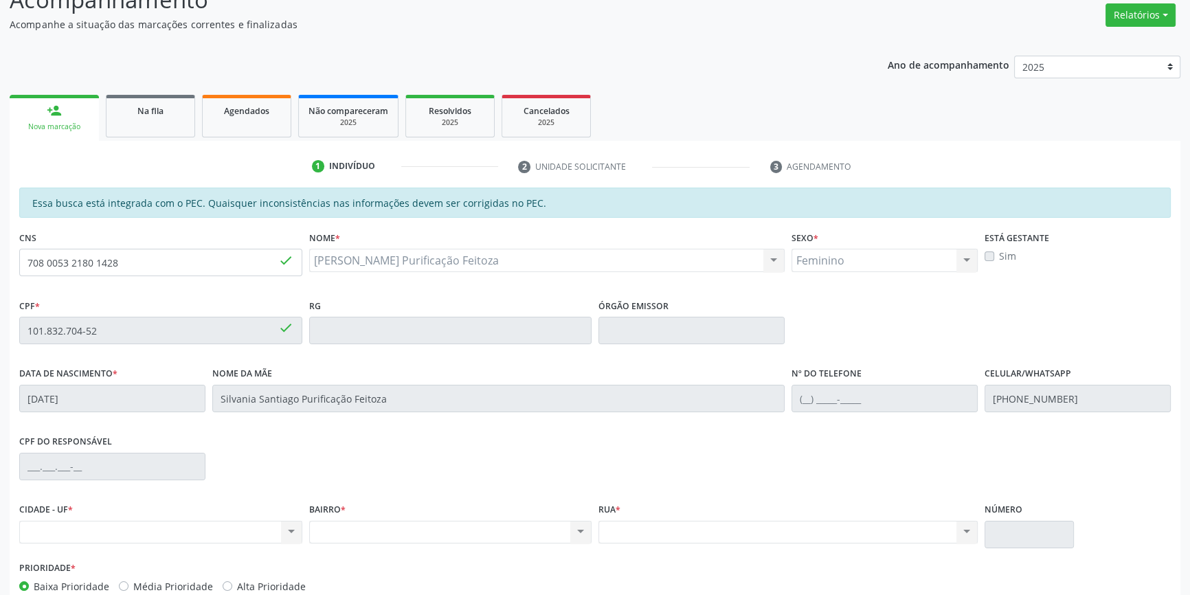
scroll to position [188, 0]
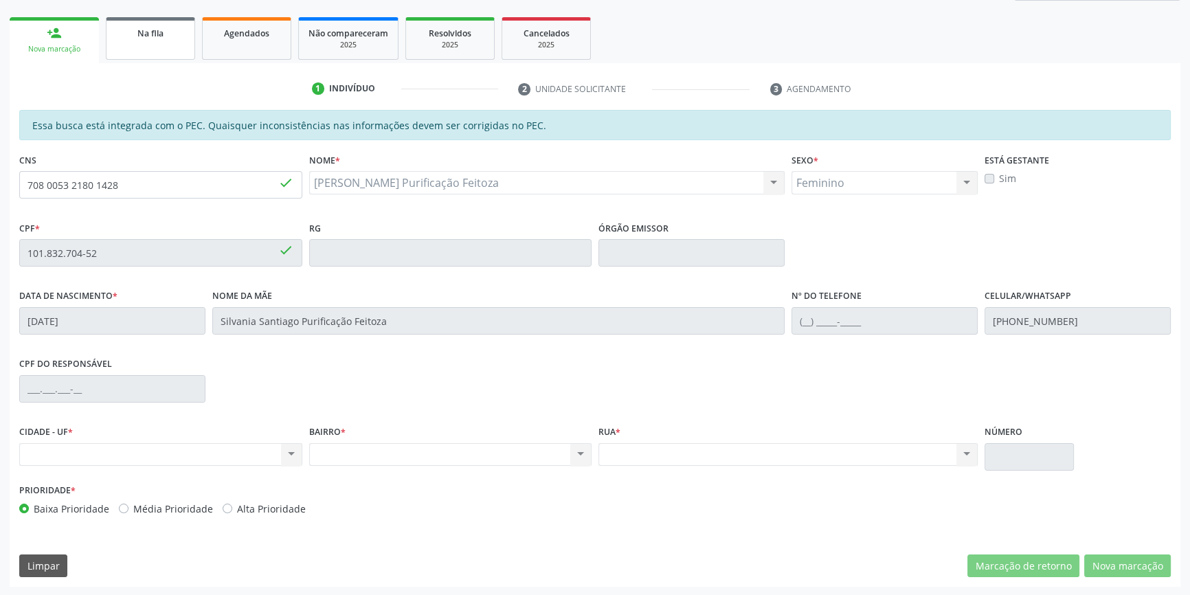
click at [157, 34] on span "Na fila" at bounding box center [150, 33] width 26 height 12
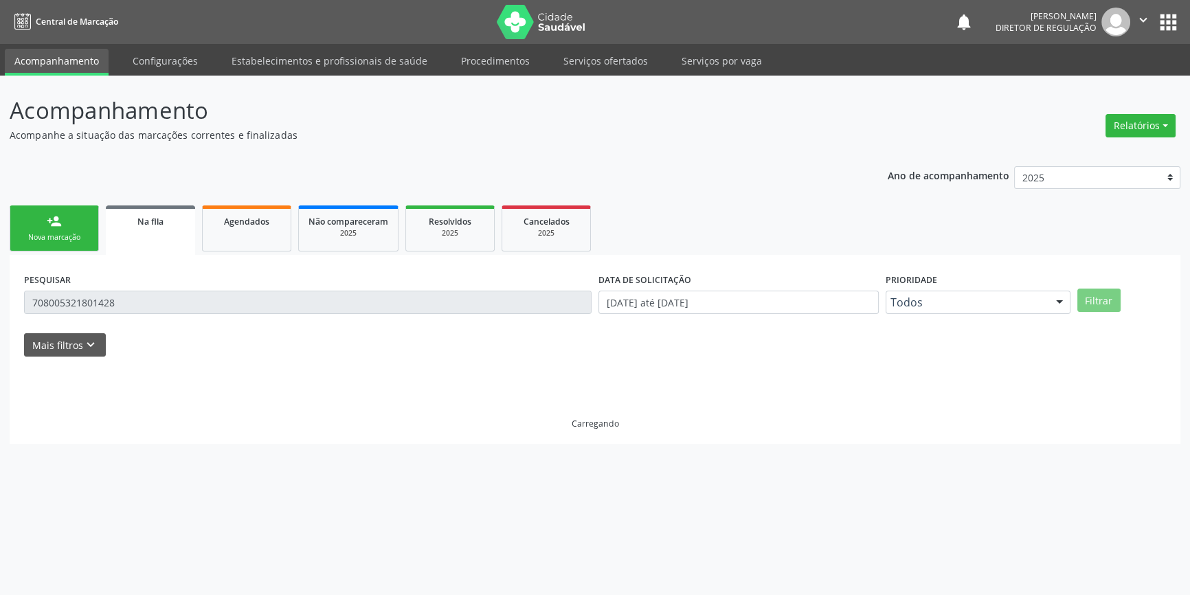
scroll to position [0, 0]
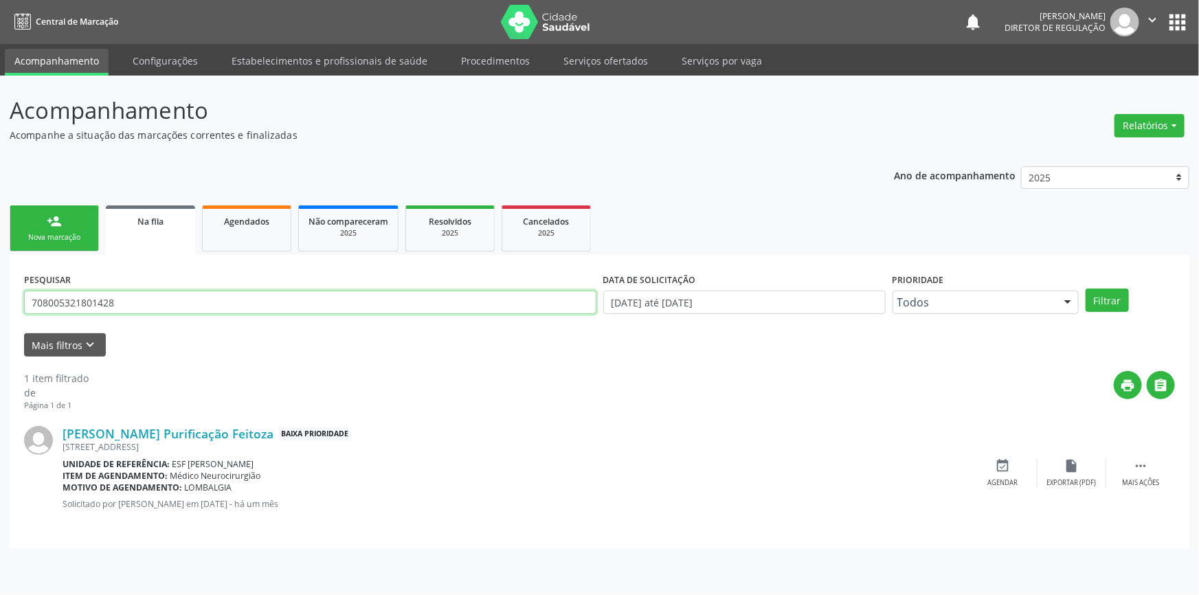
drag, startPoint x: 145, startPoint y: 304, endPoint x: 0, endPoint y: 299, distance: 145.1
click at [0, 299] on div "Acompanhamento Acompanhe a situação das marcações correntes e finalizadas Relat…" at bounding box center [599, 336] width 1199 height 520
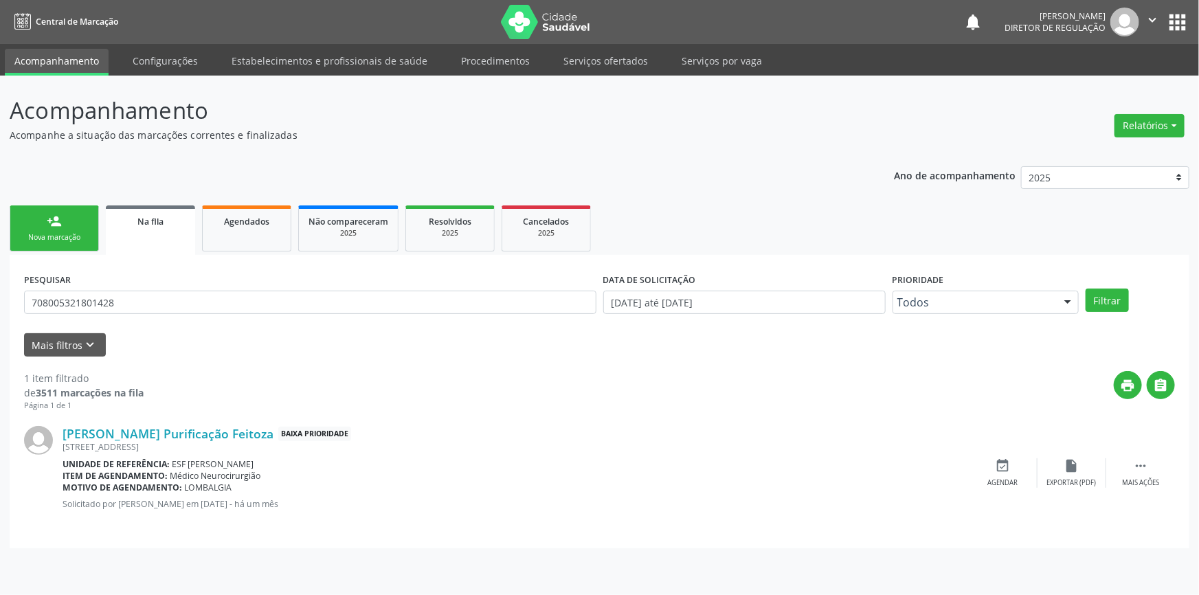
click at [62, 225] on link "person_add Nova marcação" at bounding box center [54, 229] width 89 height 46
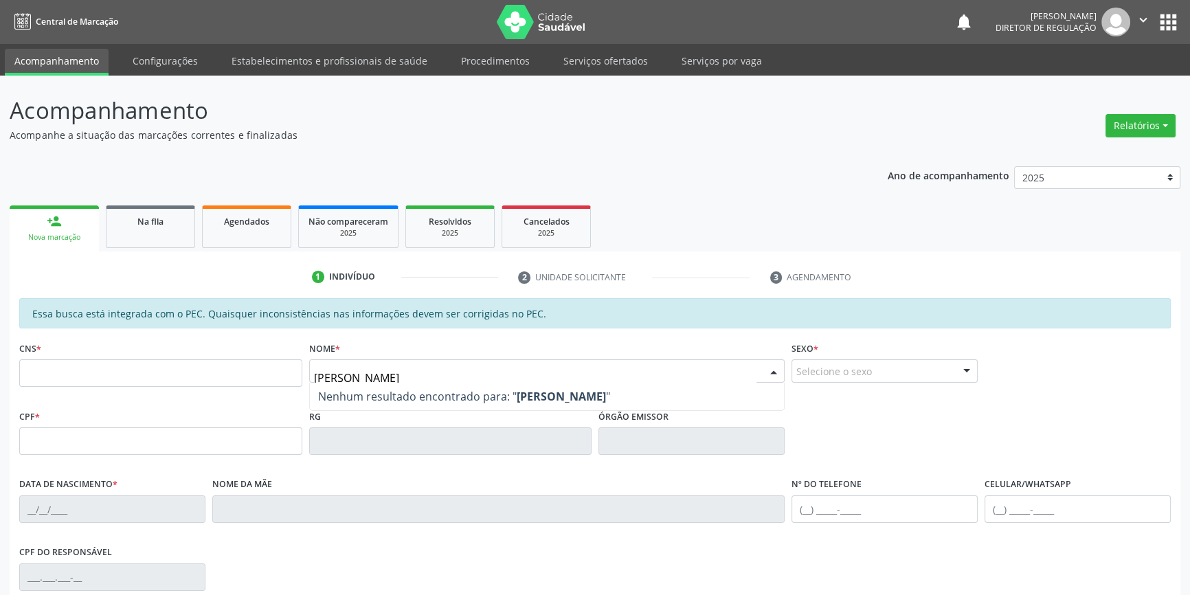
type input "mayara santos"
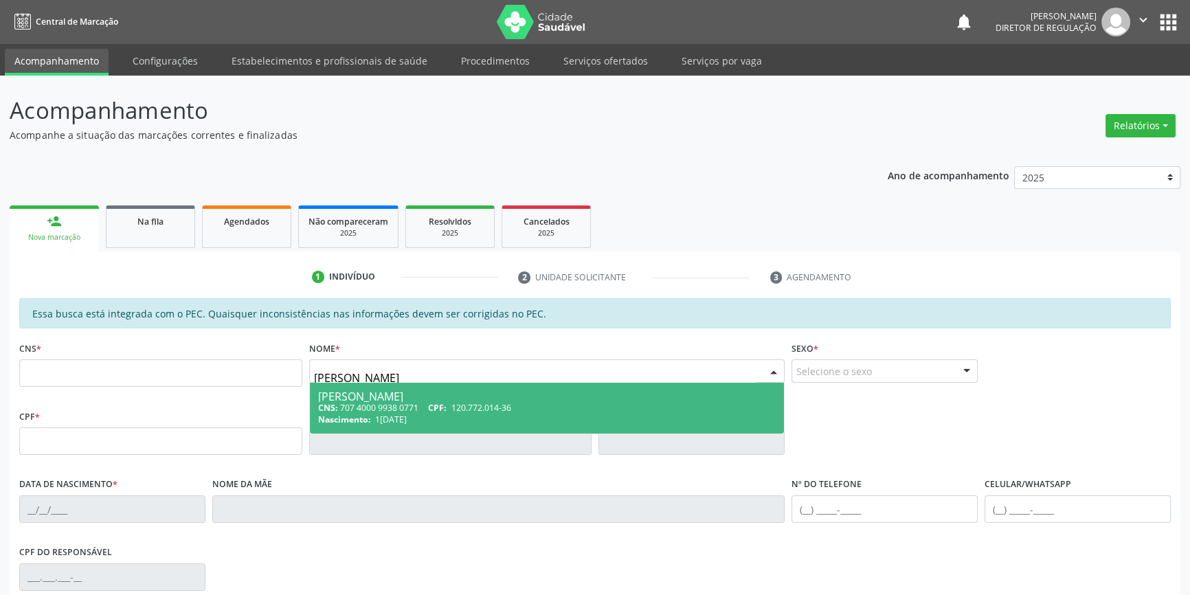
type input "707 4000 9938 0771"
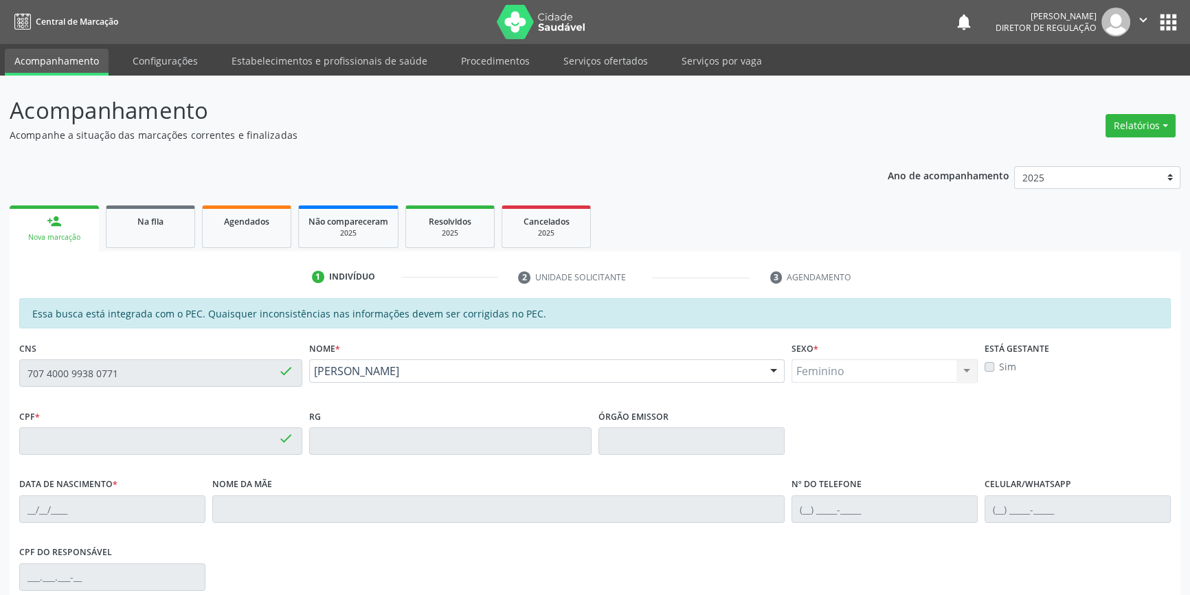
type input "120.772.014-36"
type input "12/06/1999"
type input "Maria Valda Mere Santos Silva"
type input "(87) 98804-2332"
click at [0, 374] on div "Acompanhamento Acompanhe a situação das marcações correntes e finalizadas Relat…" at bounding box center [595, 430] width 1190 height 709
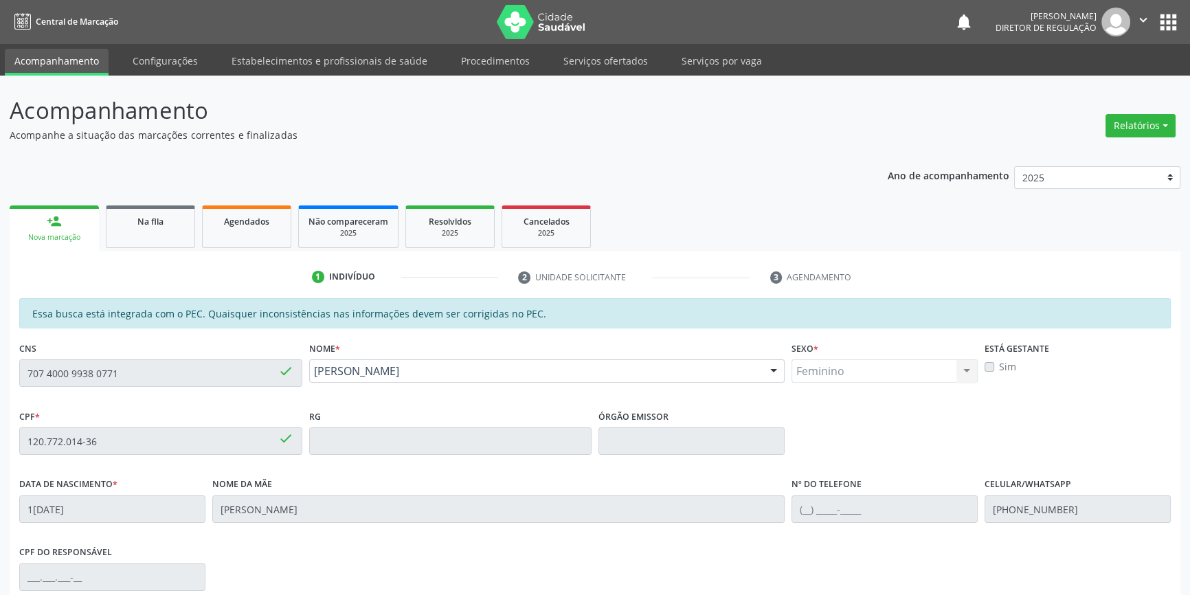
click at [174, 248] on ul "person_add Nova marcação Na fila Agendados Não compareceram 2025 Resolvidos 202…" at bounding box center [595, 226] width 1171 height 49
click at [173, 234] on link "Na fila" at bounding box center [150, 227] width 89 height 43
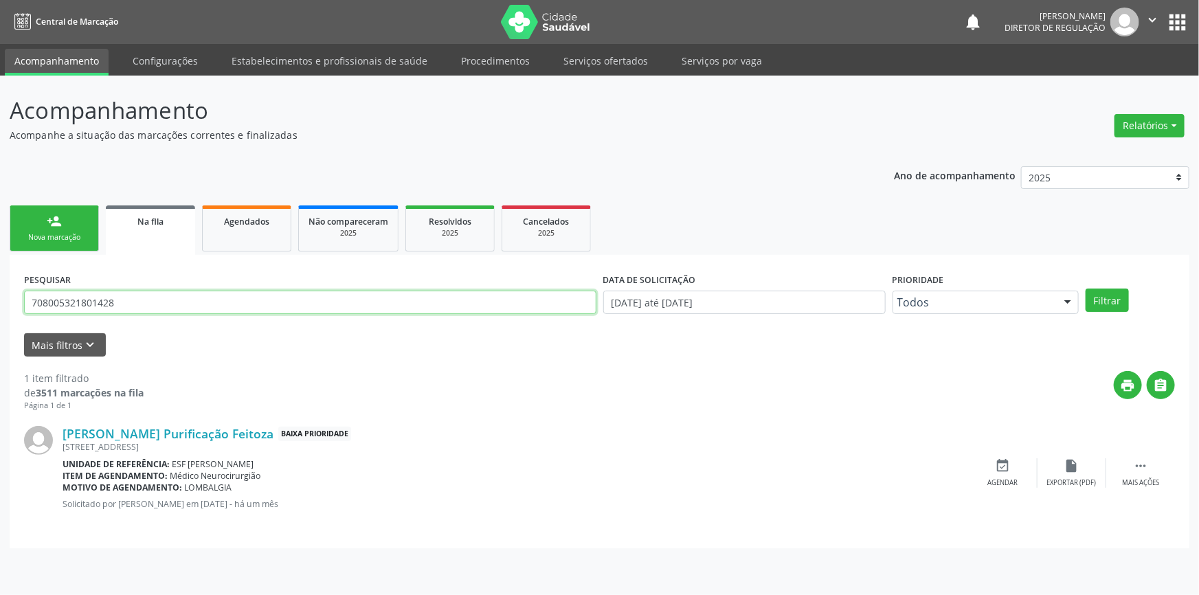
drag, startPoint x: 162, startPoint y: 296, endPoint x: 0, endPoint y: 300, distance: 161.6
click at [0, 300] on div "Acompanhamento Acompanhe a situação das marcações correntes e finalizadas Relat…" at bounding box center [599, 336] width 1199 height 520
paste input "7 4000 9938 0771"
type input "707 4000 9938 0771"
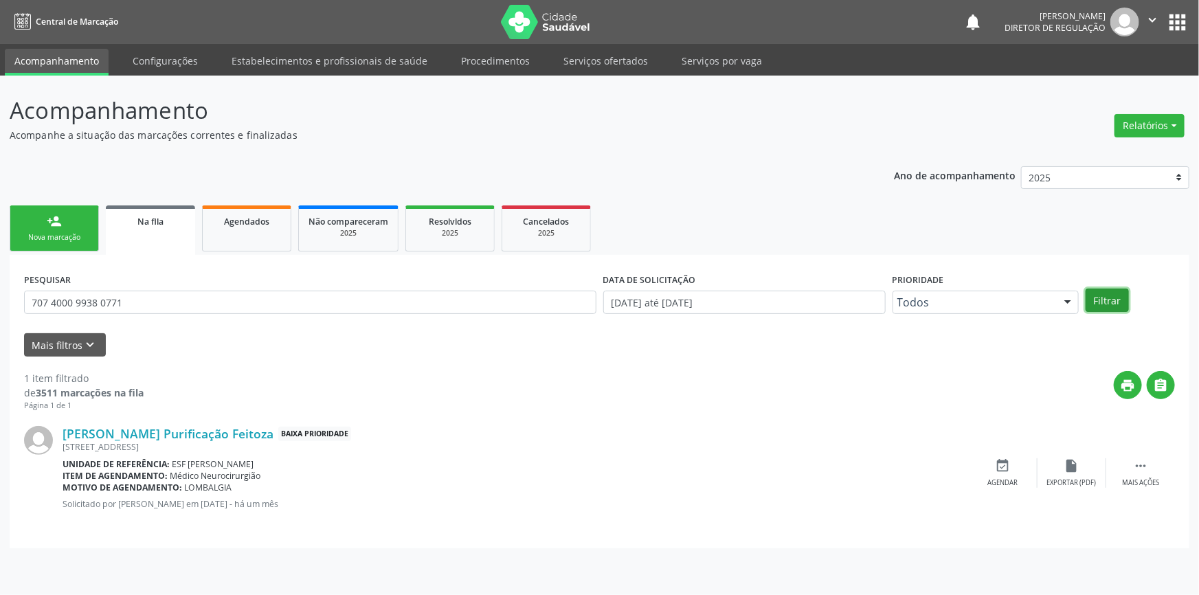
click at [1093, 298] on button "Filtrar" at bounding box center [1107, 300] width 43 height 23
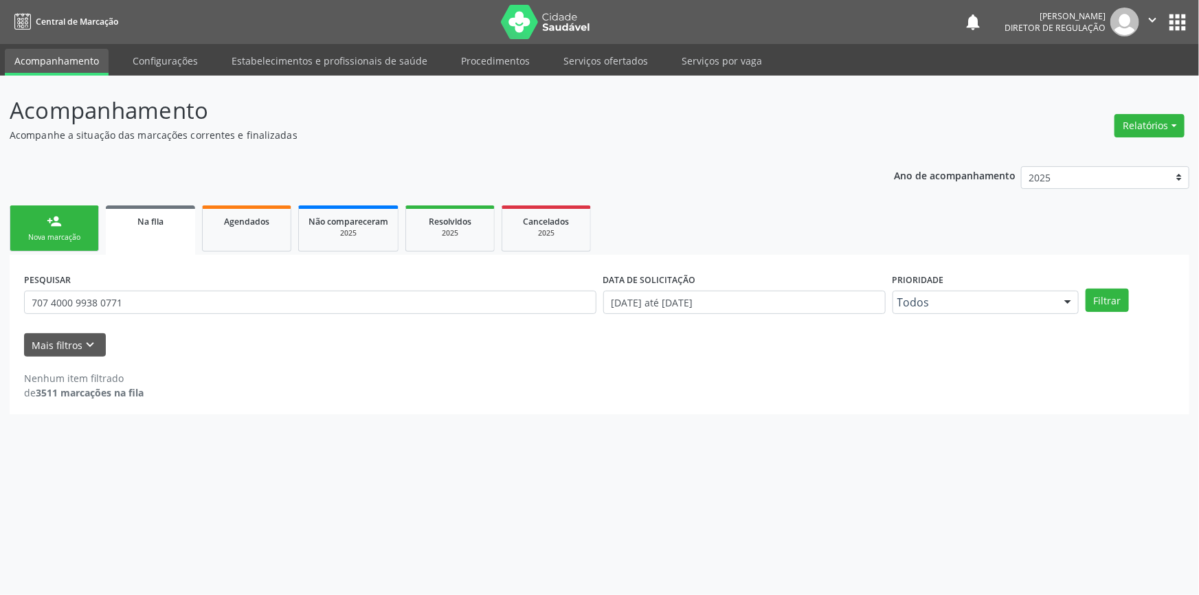
click at [69, 227] on link "person_add Nova marcação" at bounding box center [54, 229] width 89 height 46
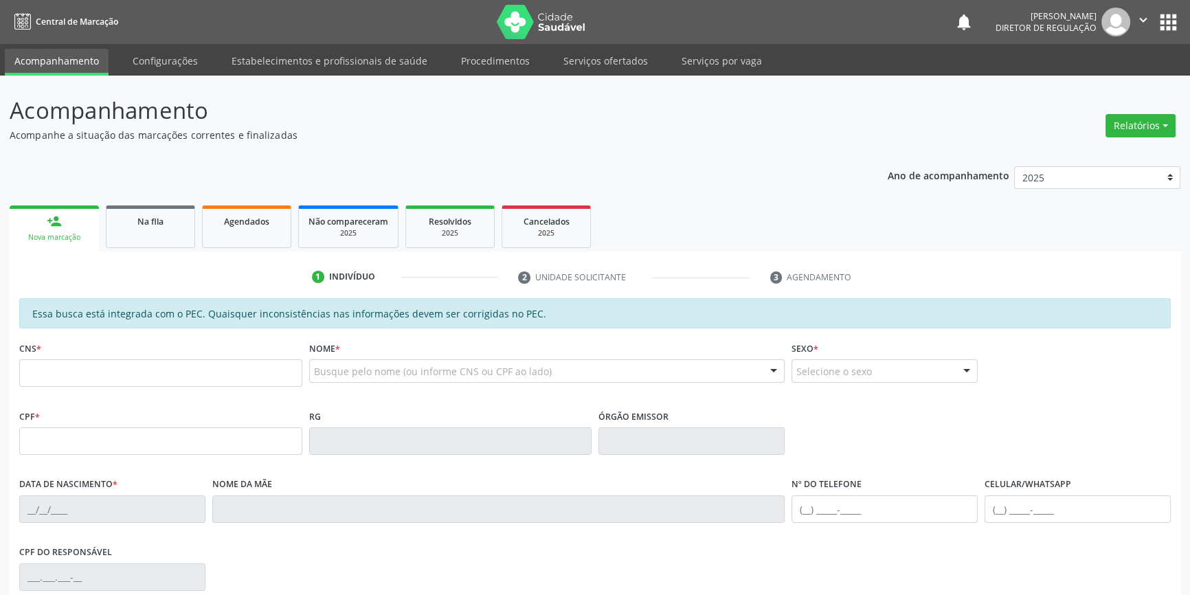
click at [104, 357] on div "CNS *" at bounding box center [160, 362] width 283 height 49
click at [104, 375] on input "text" at bounding box center [160, 372] width 283 height 27
paste input "707 4000 9938 0771"
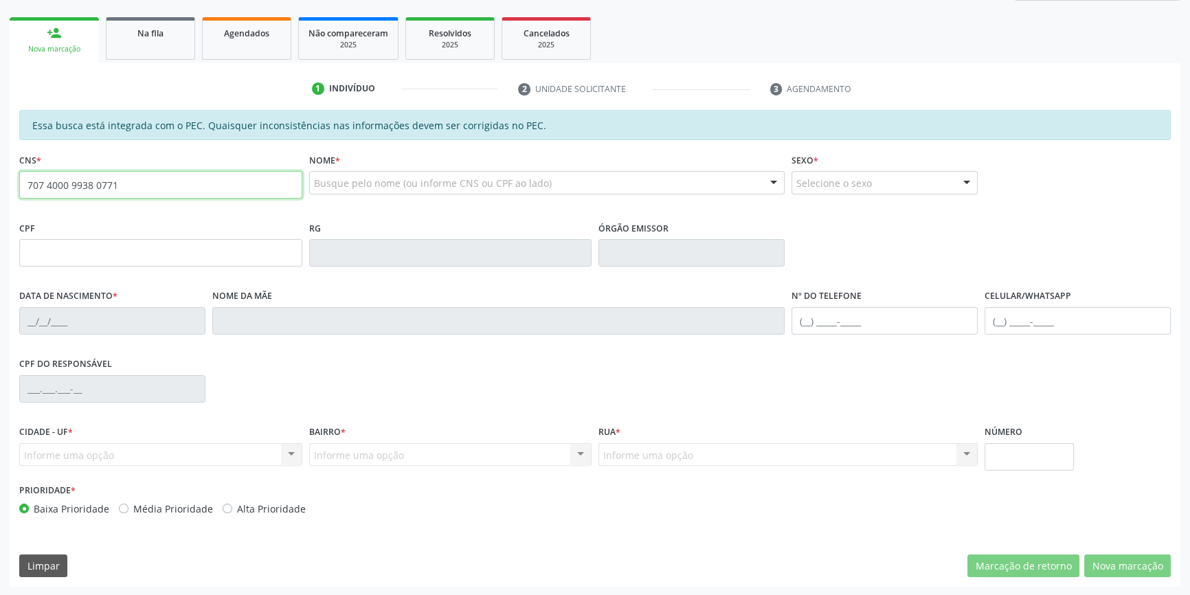
type input "707 4000 9938 0771"
type input "120.772.014-36"
type input "12/06/1999"
type input "Maria Valda Mere Santos Silva"
type input "(87) 98804-2332"
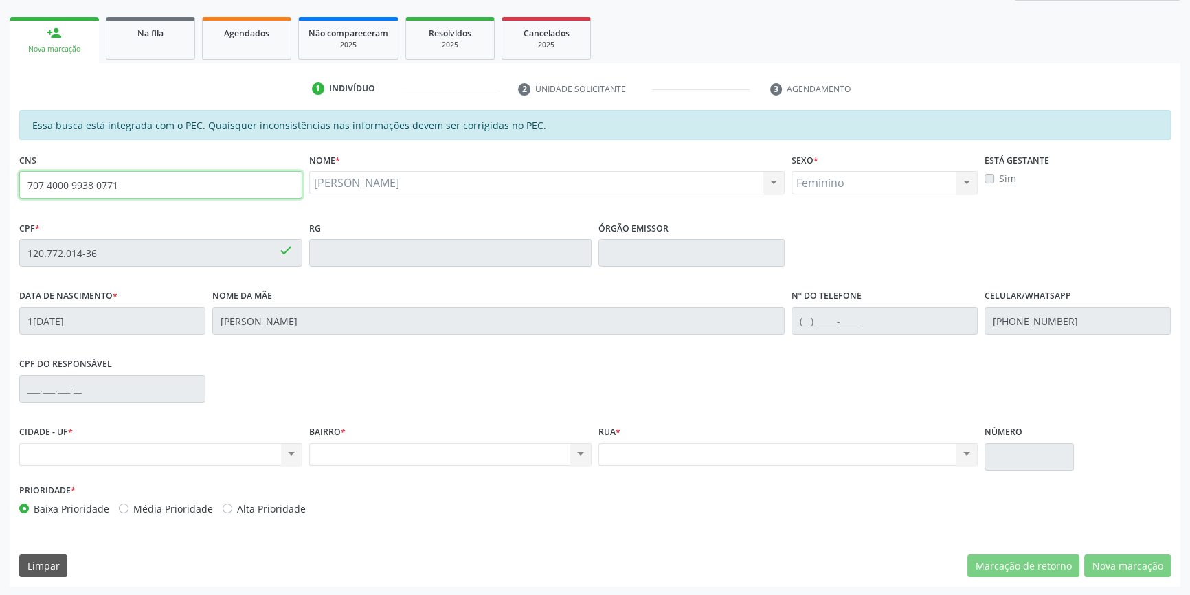
drag, startPoint x: 181, startPoint y: 186, endPoint x: 0, endPoint y: 137, distance: 187.7
click at [0, 151] on div "Acompanhamento Acompanhe a situação das marcações correntes e finalizadas Relat…" at bounding box center [595, 241] width 1190 height 709
click at [144, 42] on link "Na fila" at bounding box center [150, 38] width 89 height 43
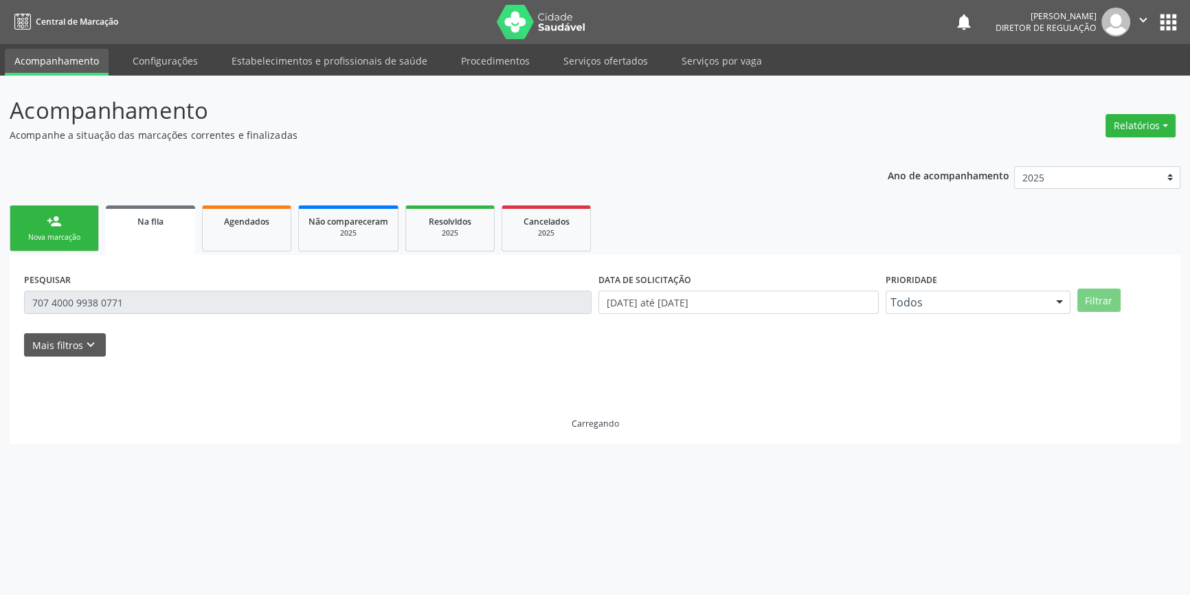
scroll to position [0, 0]
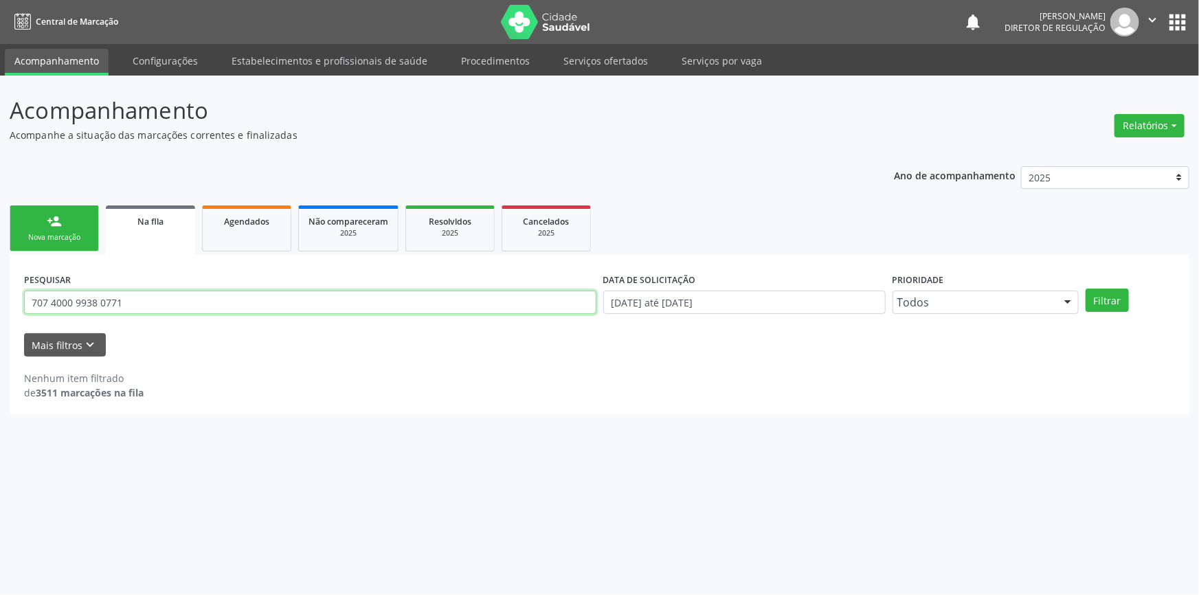
drag, startPoint x: 137, startPoint y: 303, endPoint x: 5, endPoint y: 256, distance: 140.2
click at [0, 265] on div "Acompanhamento Acompanhe a situação das marcações correntes e finalizadas Relat…" at bounding box center [599, 336] width 1199 height 520
type input "700502346776858"
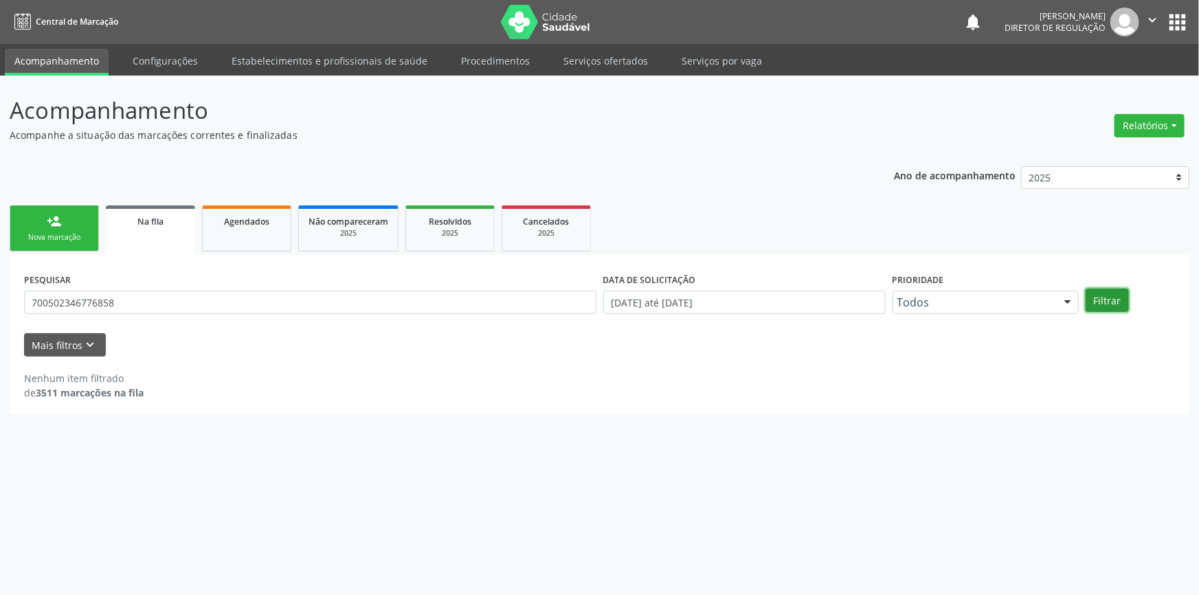
click at [1102, 304] on button "Filtrar" at bounding box center [1107, 300] width 43 height 23
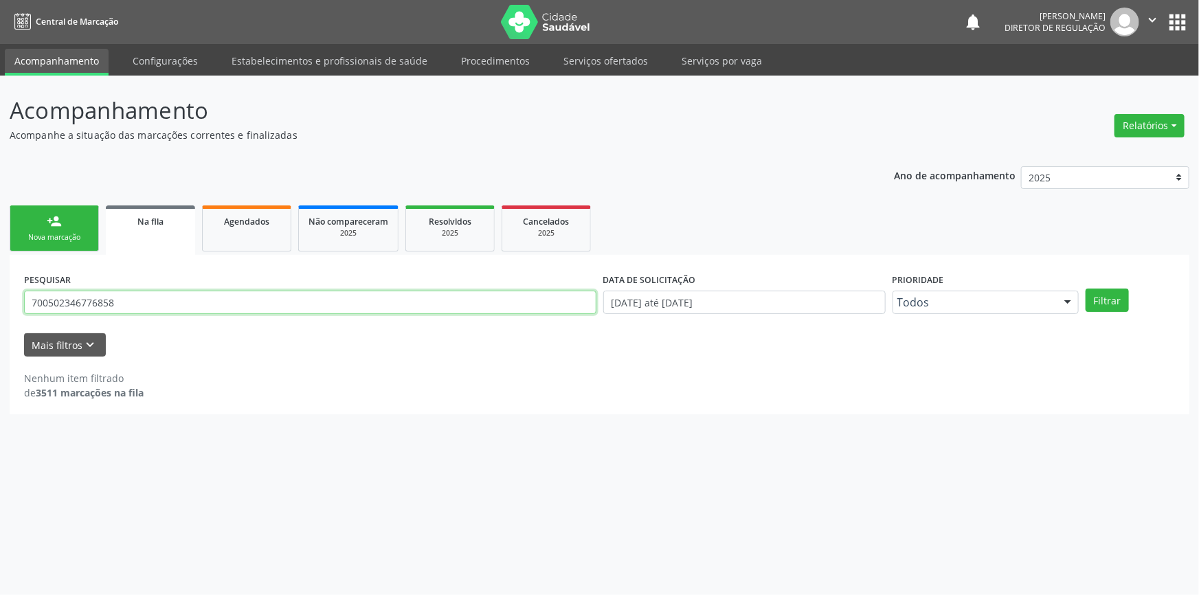
drag, startPoint x: 89, startPoint y: 296, endPoint x: 0, endPoint y: 282, distance: 90.4
click at [0, 285] on div "Acompanhamento Acompanhe a situação das marcações correntes e finalizadas Relat…" at bounding box center [599, 336] width 1199 height 520
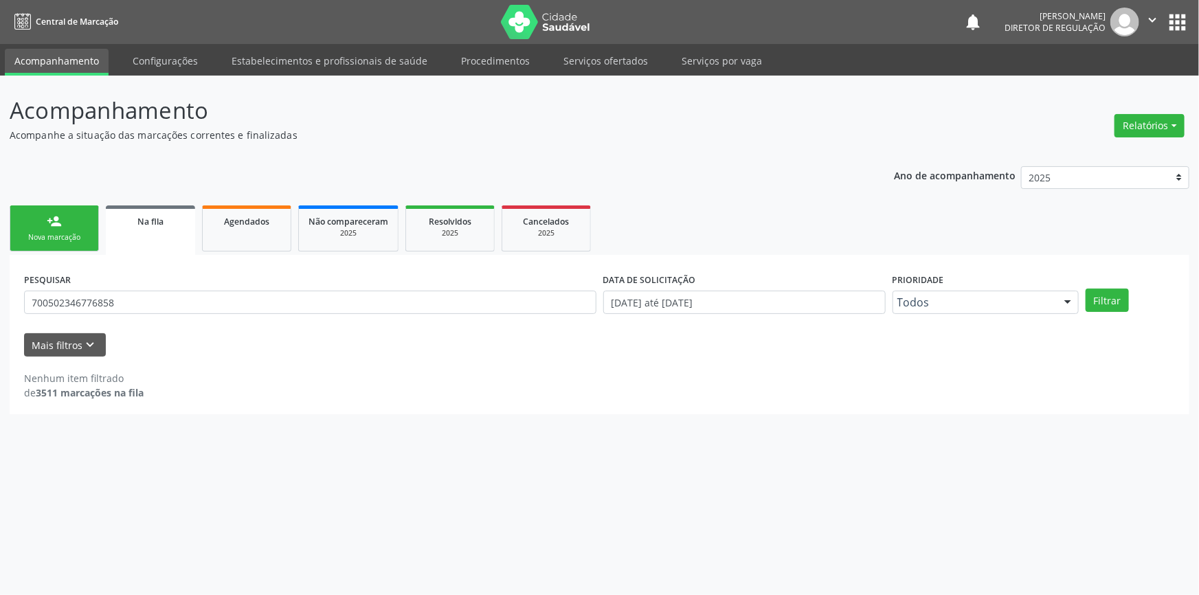
click at [48, 224] on div "person_add" at bounding box center [54, 221] width 15 height 15
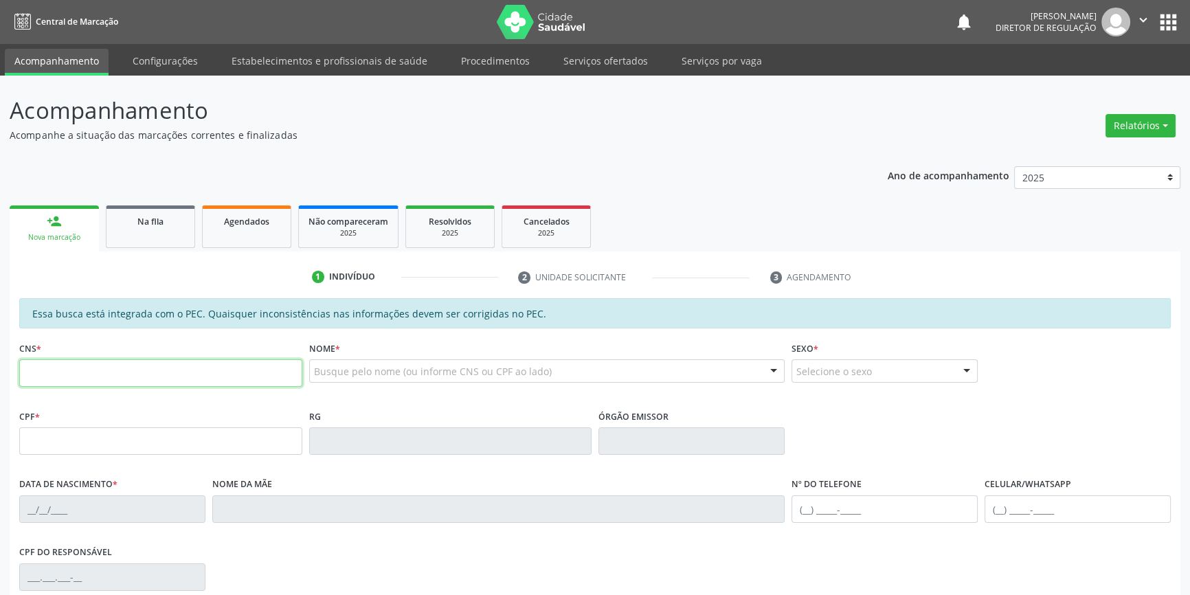
click at [150, 386] on input "text" at bounding box center [160, 372] width 283 height 27
click at [146, 384] on input "text" at bounding box center [160, 372] width 283 height 27
paste input "700 5023 4677 6858"
type input "700 5023 4677 6858"
type input "24/04/1993"
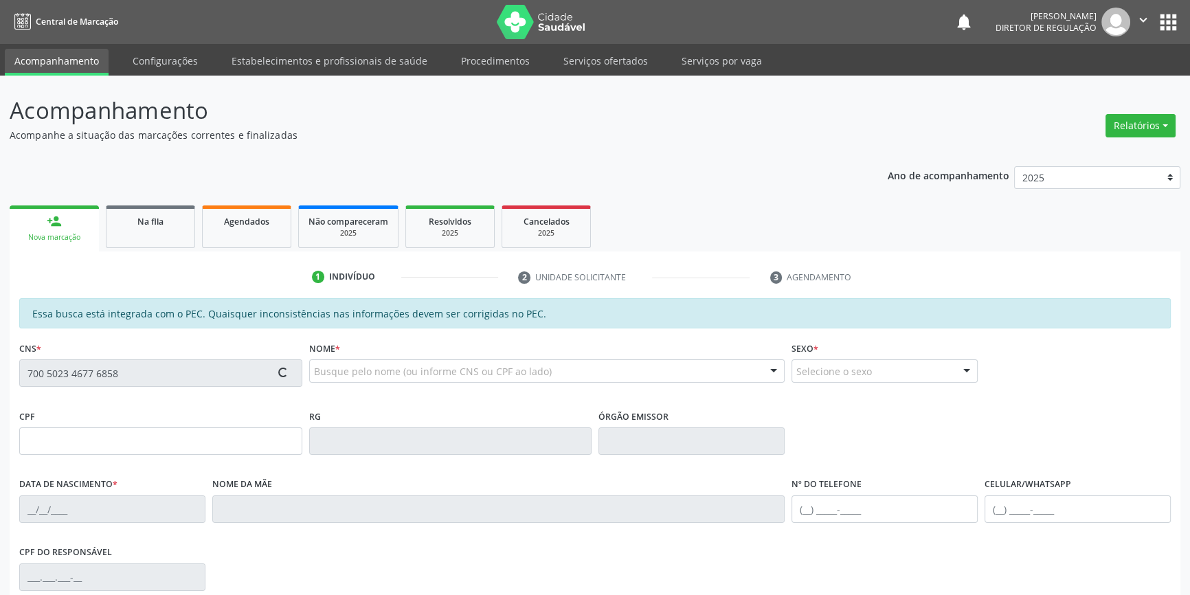
type input "Eunice de Melo Silva e Sousa"
type input "(87) 98868-2637"
type input "350"
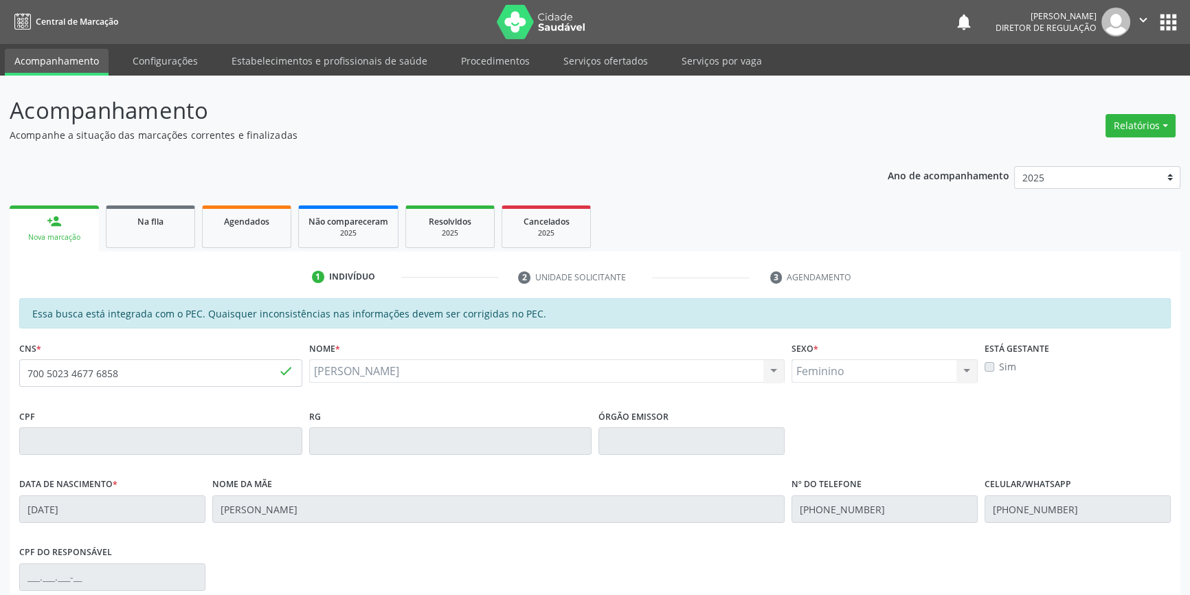
scroll to position [188, 0]
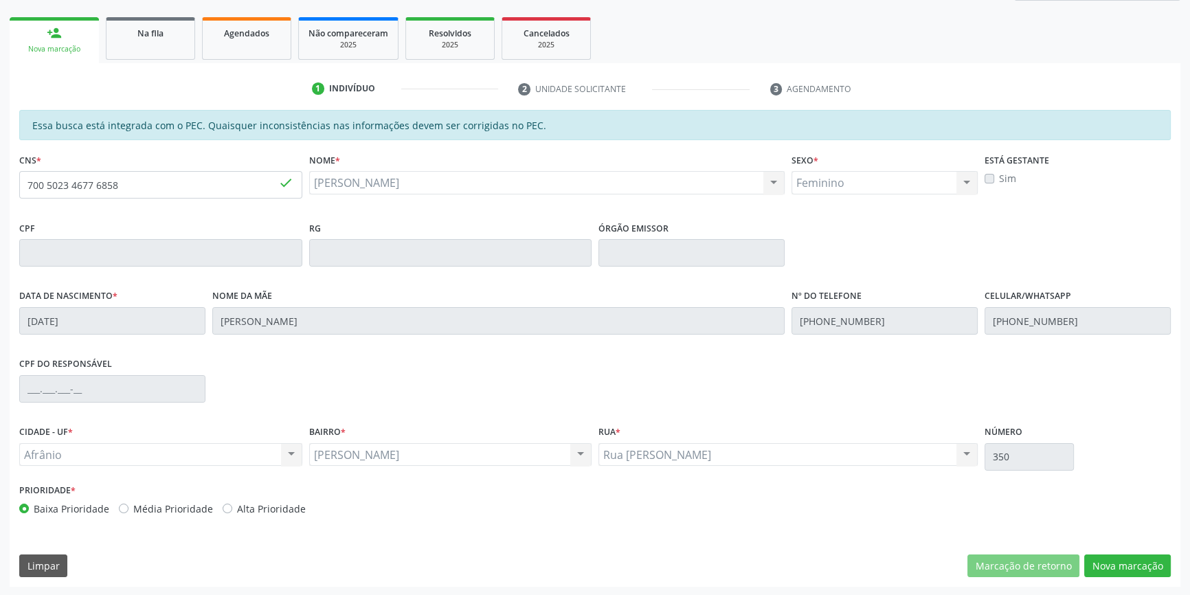
click at [1080, 563] on div "Marcação de retorno Nova marcação" at bounding box center [1069, 566] width 203 height 23
click at [1087, 562] on button "Nova marcação" at bounding box center [1128, 566] width 87 height 23
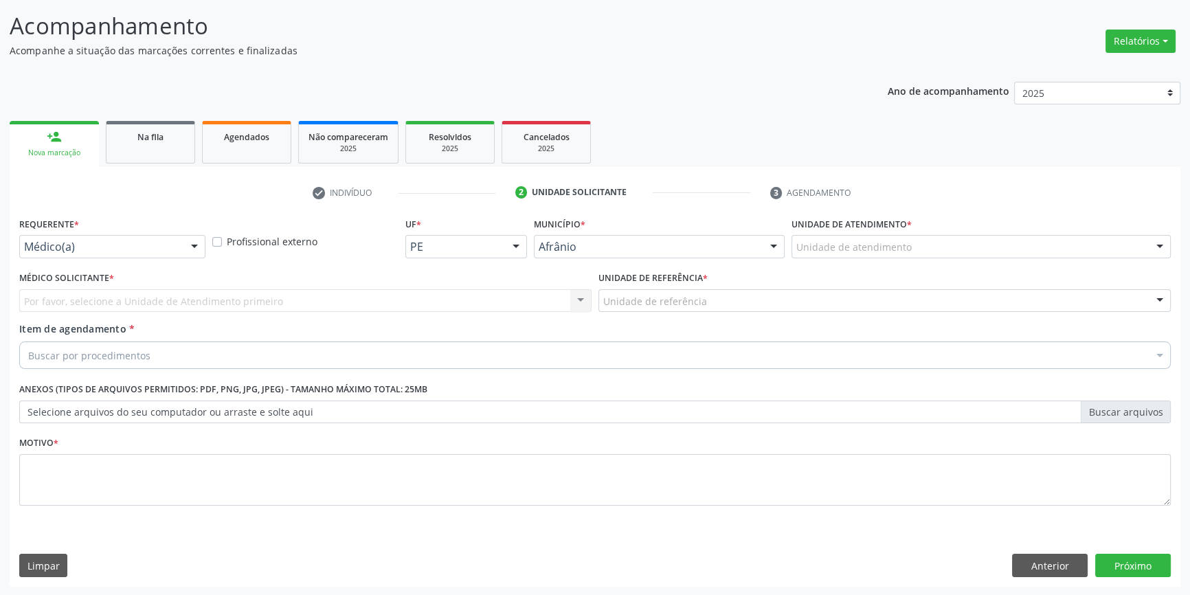
drag, startPoint x: 912, startPoint y: 264, endPoint x: 902, endPoint y: 243, distance: 23.1
click at [911, 262] on div "Unidade de atendimento * Unidade de atendimento Academia da Saude de Afranio Ac…" at bounding box center [981, 241] width 386 height 54
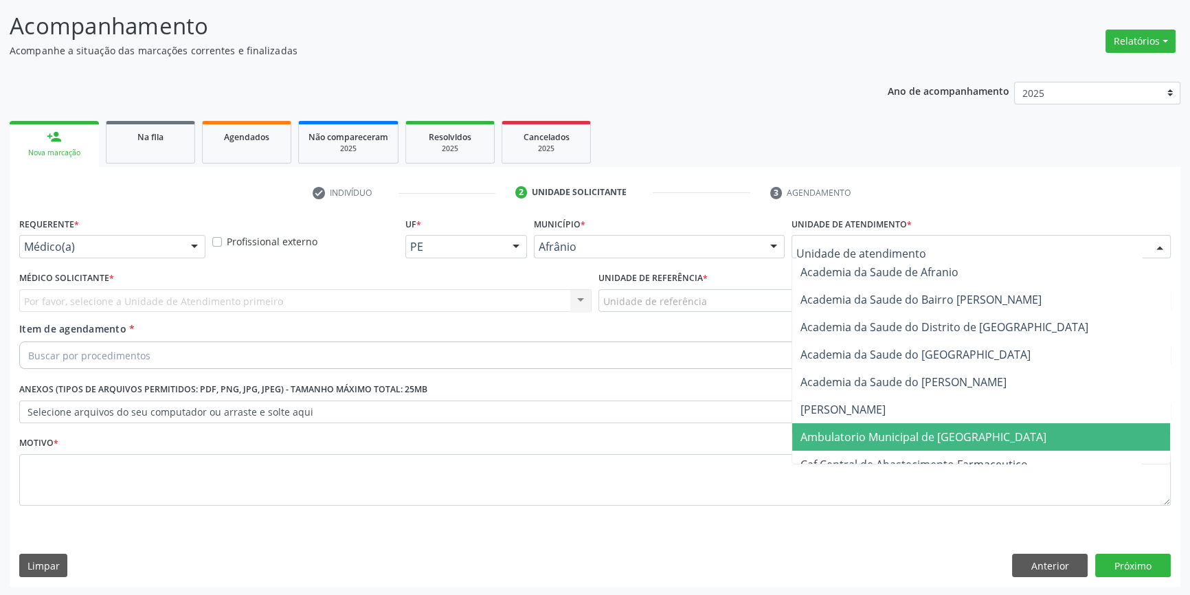
drag, startPoint x: 866, startPoint y: 440, endPoint x: 771, endPoint y: 364, distance: 121.8
click at [861, 439] on span "Ambulatorio Municipal de [GEOGRAPHIC_DATA]" at bounding box center [924, 437] width 246 height 15
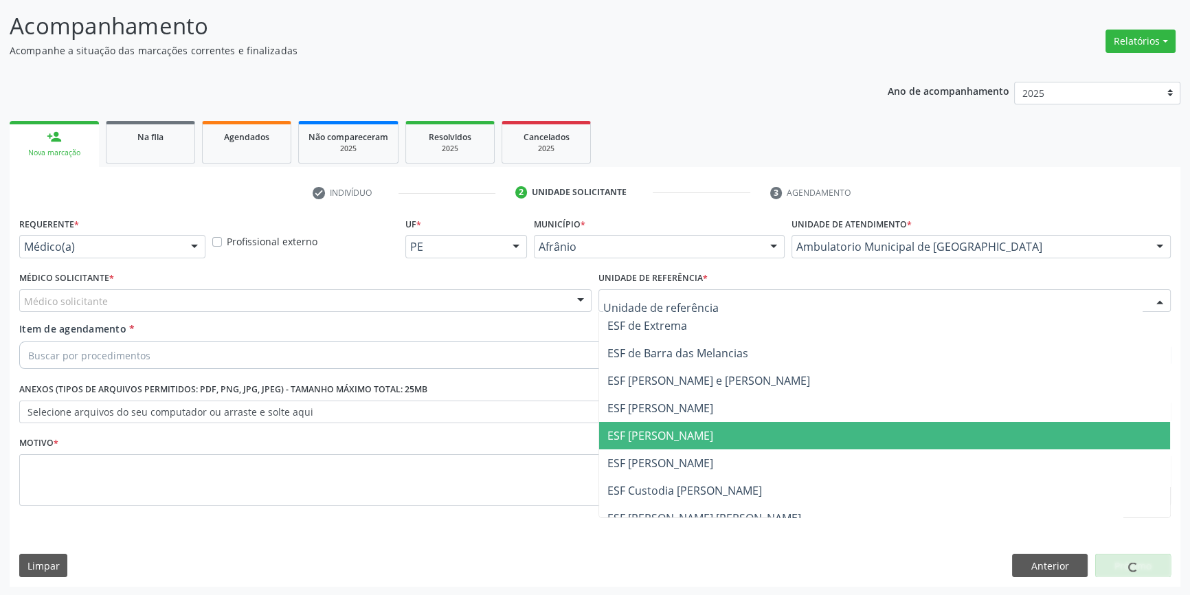
drag, startPoint x: 662, startPoint y: 438, endPoint x: 439, endPoint y: 340, distance: 243.8
click at [659, 434] on span "ESF [PERSON_NAME]" at bounding box center [661, 435] width 106 height 15
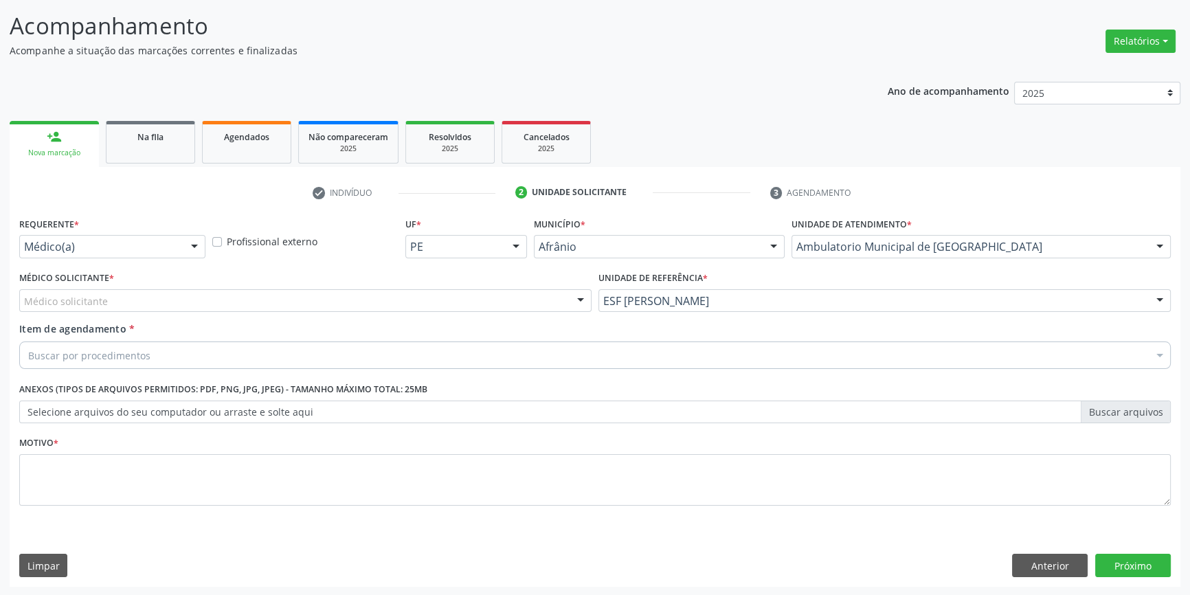
click at [363, 304] on div "Médico solicitante" at bounding box center [305, 300] width 573 height 23
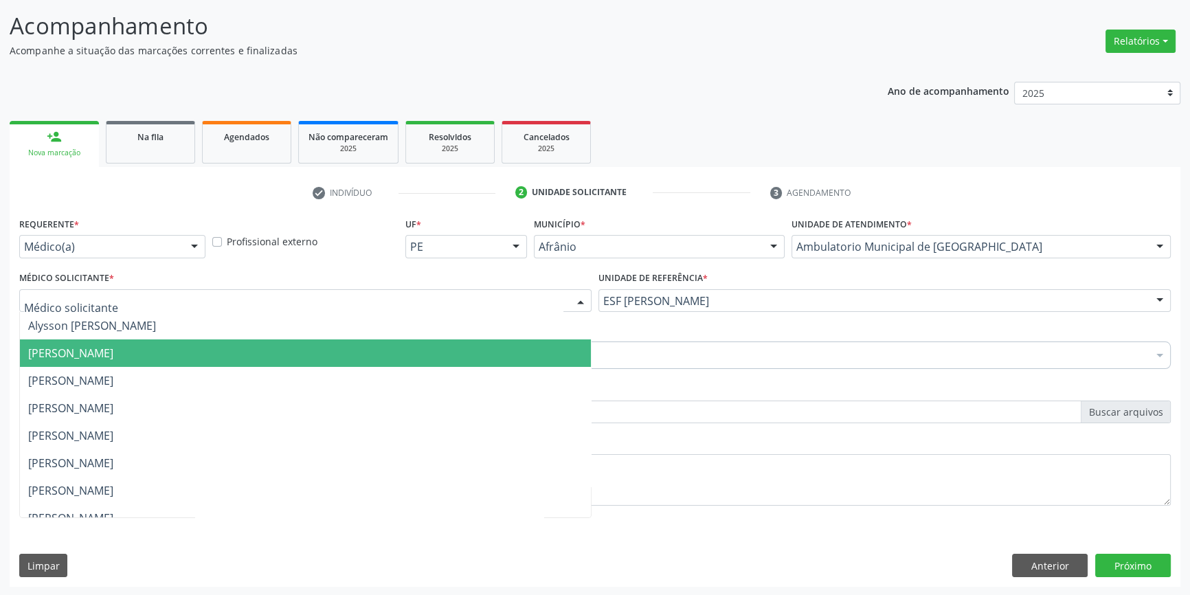
click at [216, 348] on span "[PERSON_NAME]" at bounding box center [305, 353] width 571 height 27
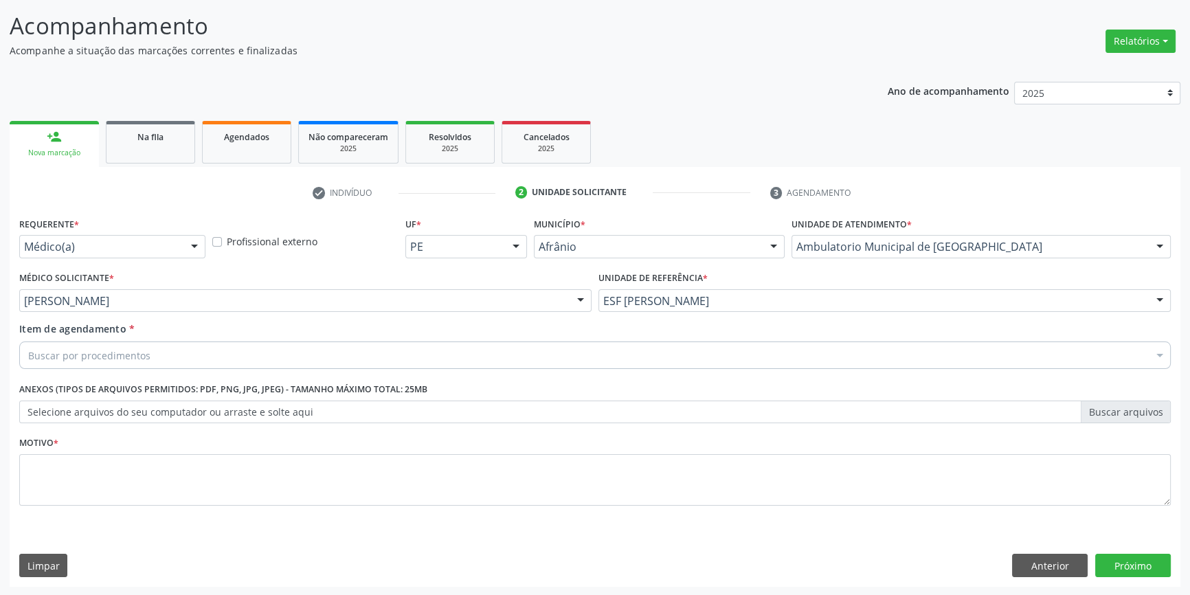
click at [174, 355] on div "Buscar por procedimentos" at bounding box center [595, 355] width 1152 height 27
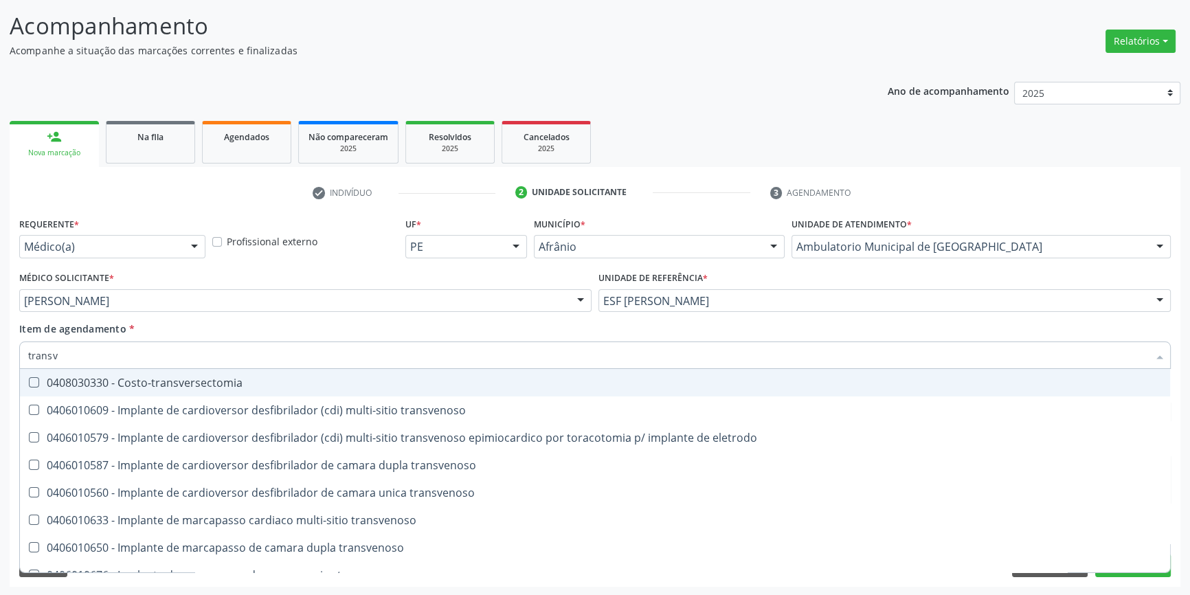
type input "transva"
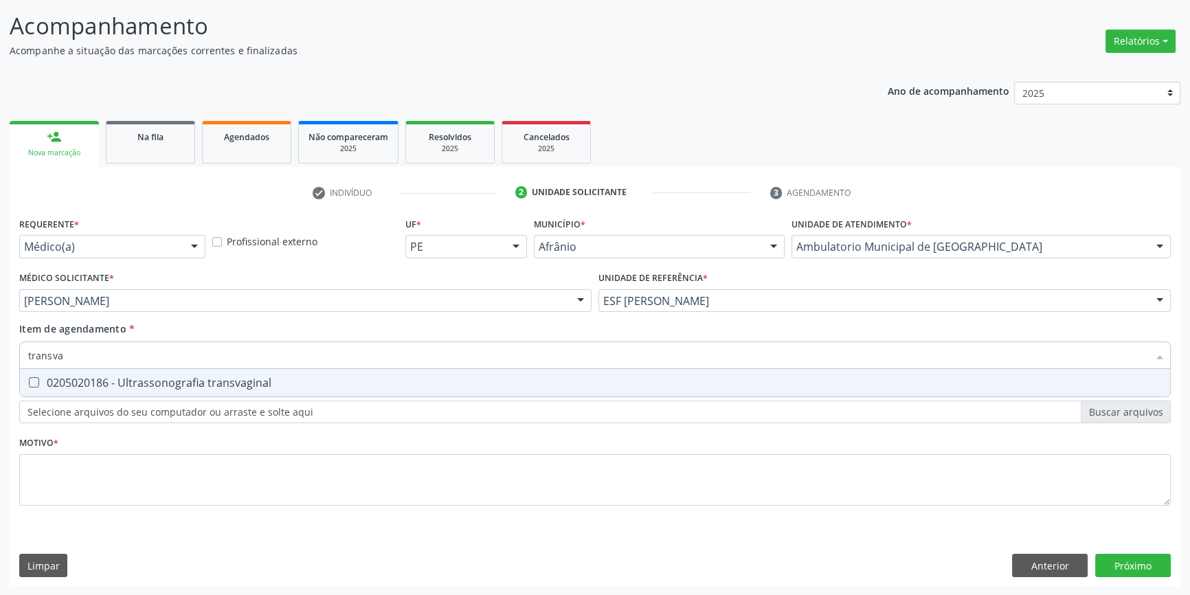
click at [202, 389] on span "0205020186 - Ultrassonografia transvaginal" at bounding box center [595, 382] width 1151 height 27
checkbox transvaginal "true"
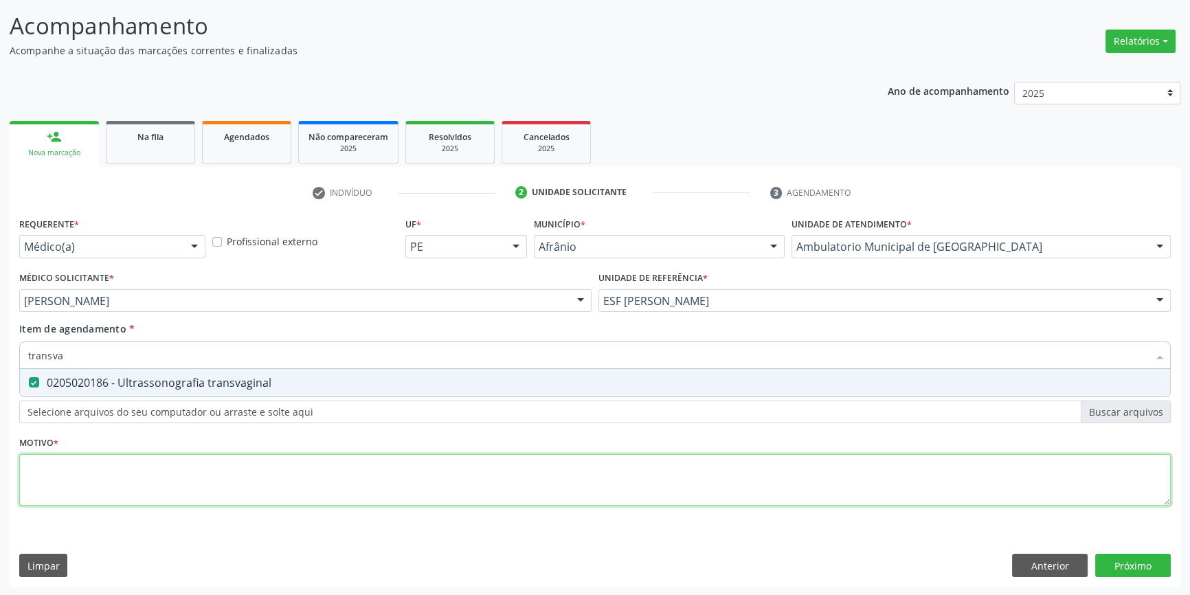
click at [181, 487] on div "Requerente * Médico(a) Médico(a) Enfermeiro(a) Paciente Nenhum resultado encont…" at bounding box center [595, 369] width 1152 height 311
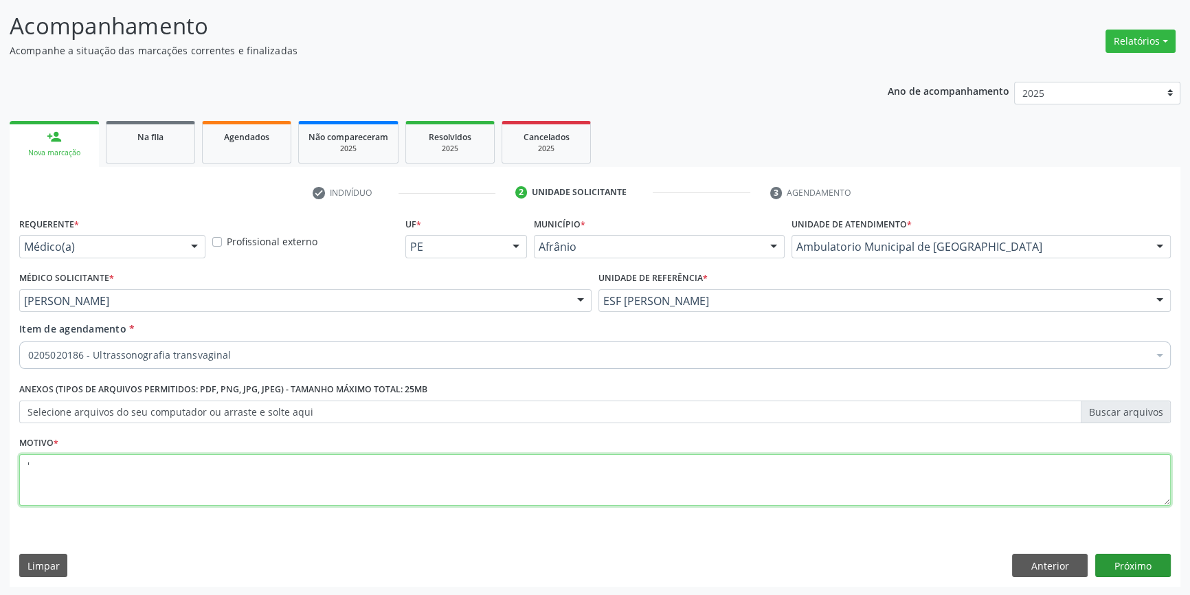
type textarea "'"
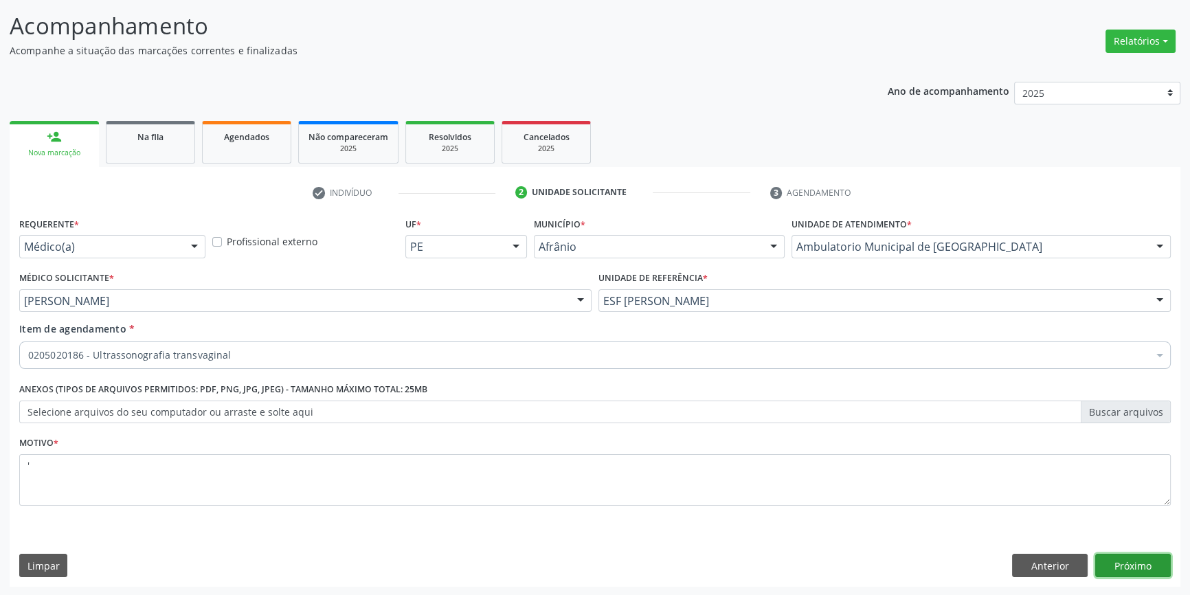
click at [1147, 562] on button "Próximo" at bounding box center [1134, 565] width 76 height 23
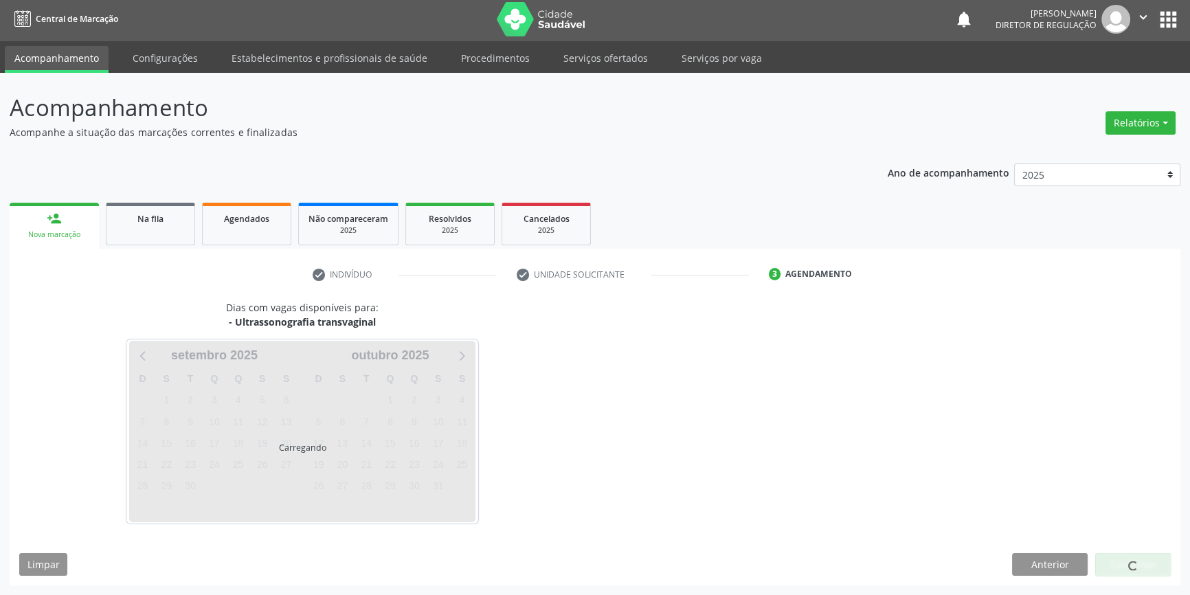
scroll to position [1, 0]
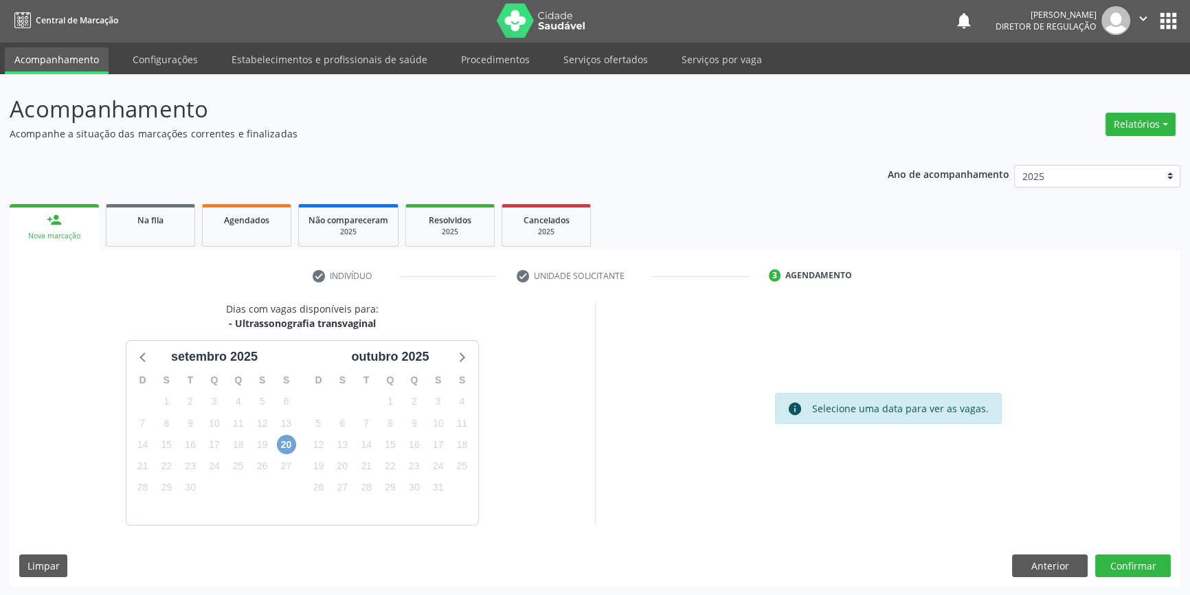
click at [288, 440] on span "20" at bounding box center [286, 444] width 19 height 19
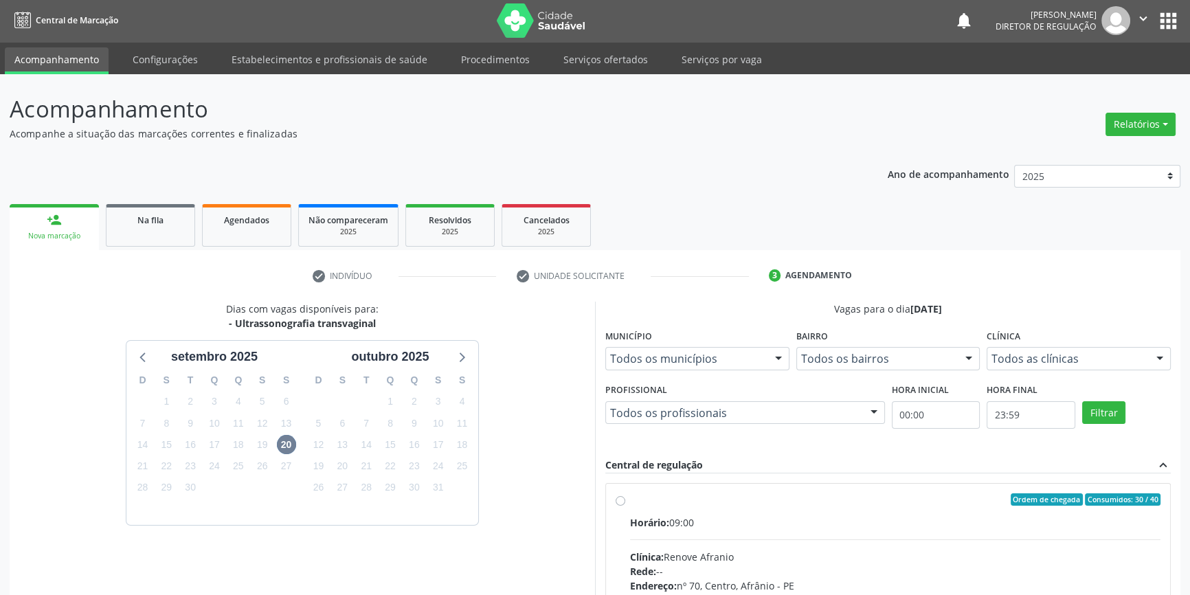
click at [687, 491] on div "Ordem de chegada Consumidos: 30 / 40 Horário: 09:00 Clínica: Renove Afranio Red…" at bounding box center [888, 599] width 564 height 230
radio input "true"
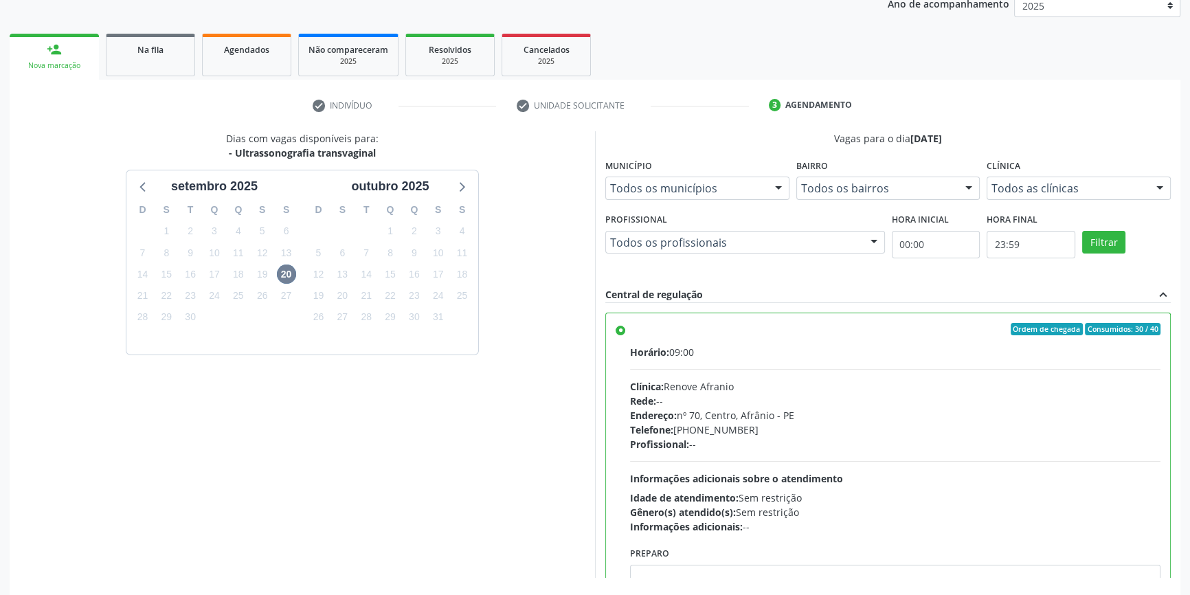
scroll to position [225, 0]
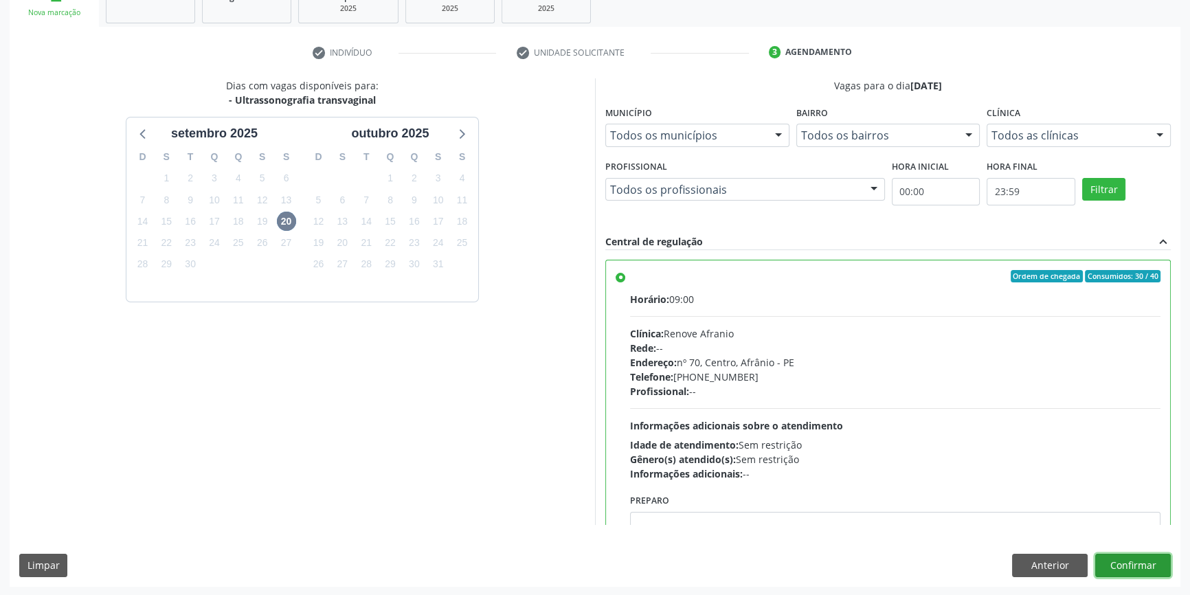
click at [1141, 568] on button "Confirmar" at bounding box center [1134, 565] width 76 height 23
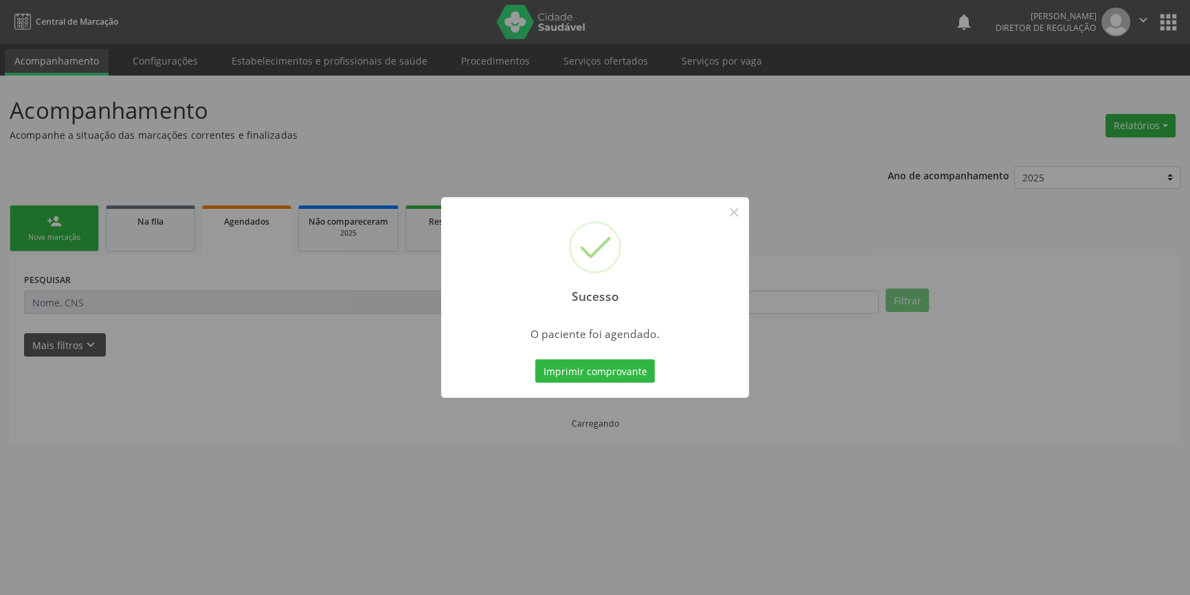
scroll to position [0, 0]
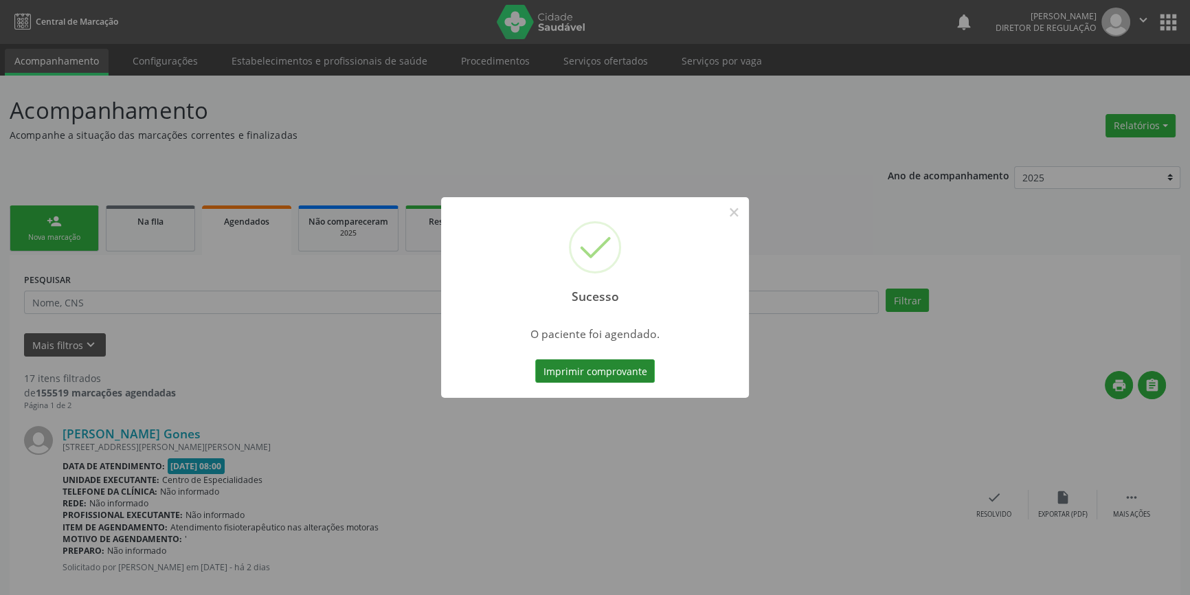
click at [577, 361] on button "Imprimir comprovante" at bounding box center [595, 370] width 120 height 23
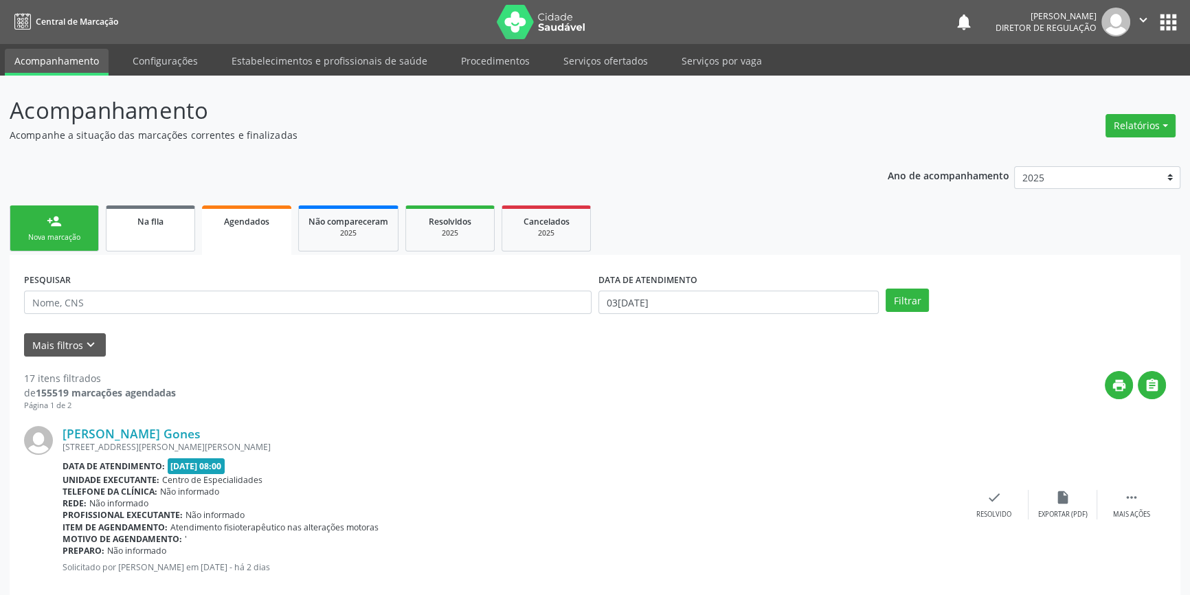
click at [146, 226] on span "Na fila" at bounding box center [150, 222] width 26 height 12
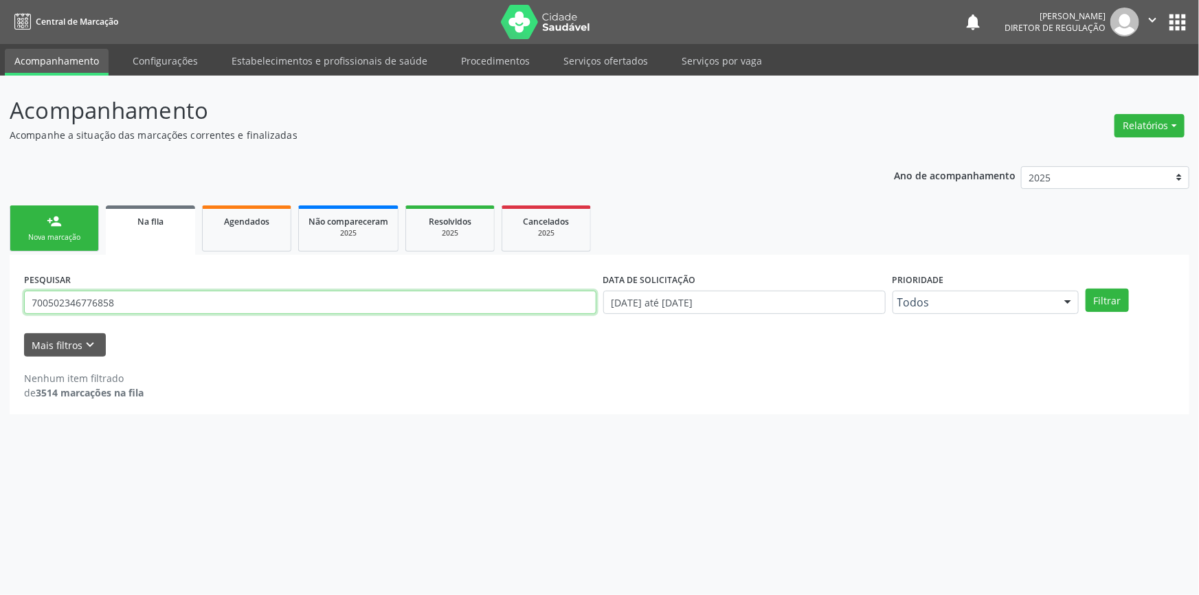
drag, startPoint x: 61, startPoint y: 315, endPoint x: 0, endPoint y: 331, distance: 63.4
click at [0, 331] on div "Acompanhamento Acompanhe a situação das marcações correntes e finalizadas Relat…" at bounding box center [599, 336] width 1199 height 520
type input "708407202995162"
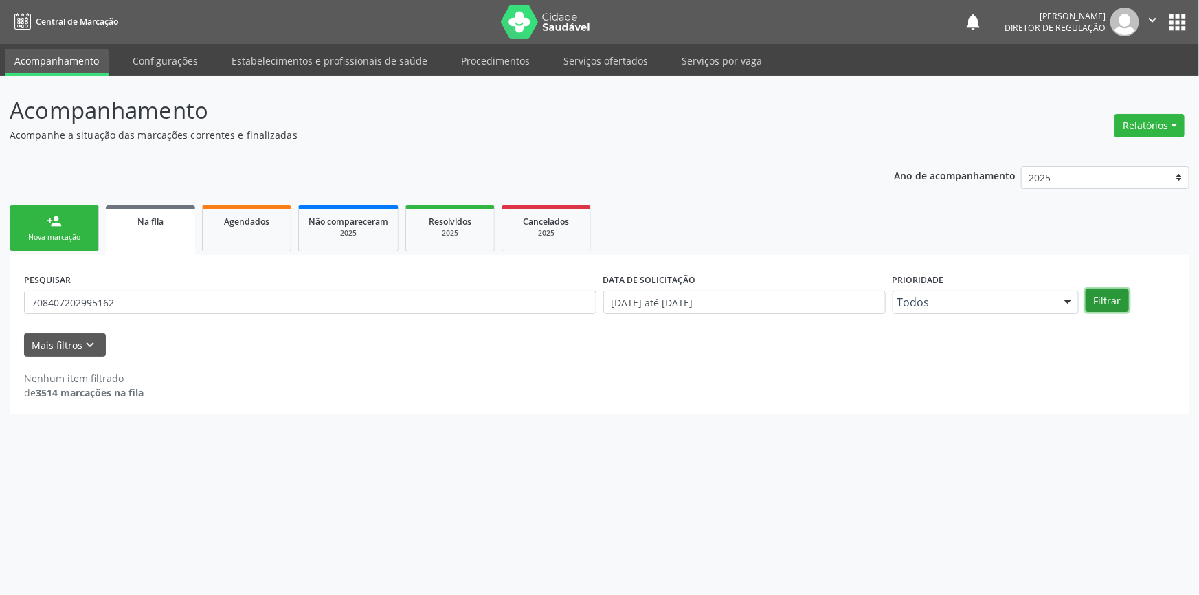
click at [1124, 302] on button "Filtrar" at bounding box center [1107, 300] width 43 height 23
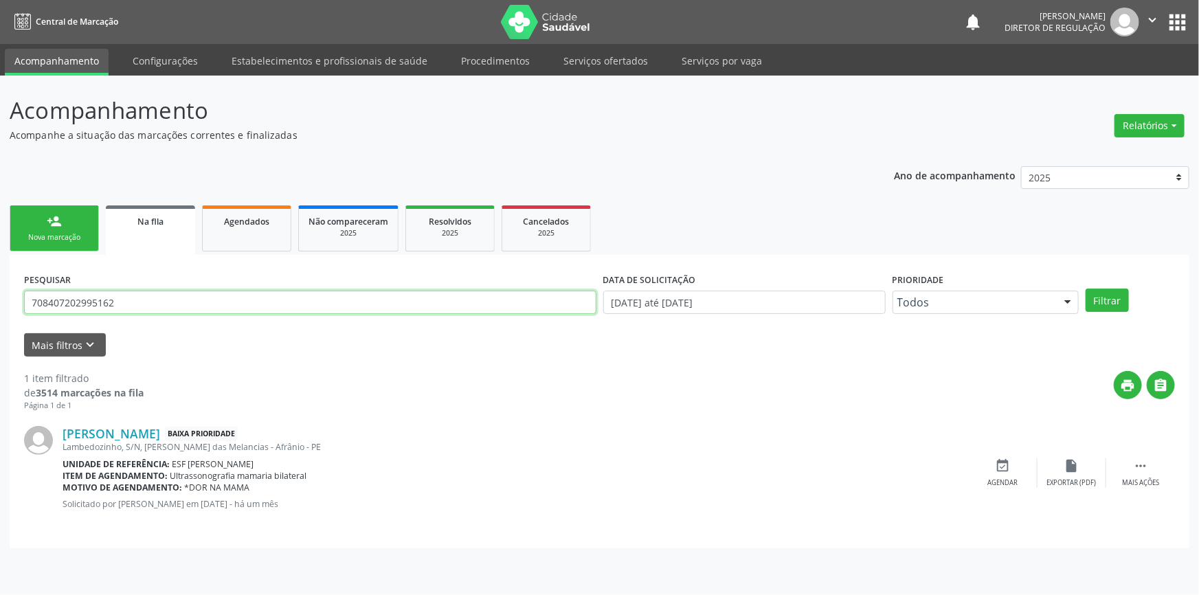
drag, startPoint x: 166, startPoint y: 302, endPoint x: 0, endPoint y: 289, distance: 166.1
click at [0, 295] on div "Acompanhamento Acompanhe a situação das marcações correntes e finalizadas Relat…" at bounding box center [599, 336] width 1199 height 520
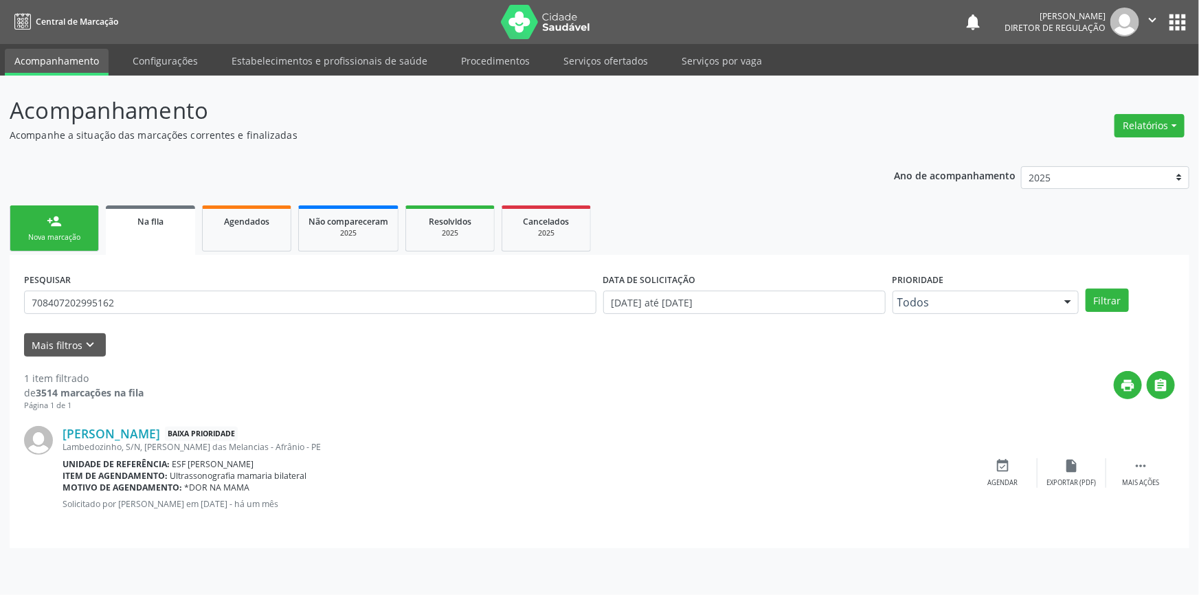
click at [48, 241] on div "Nova marcação" at bounding box center [54, 237] width 69 height 10
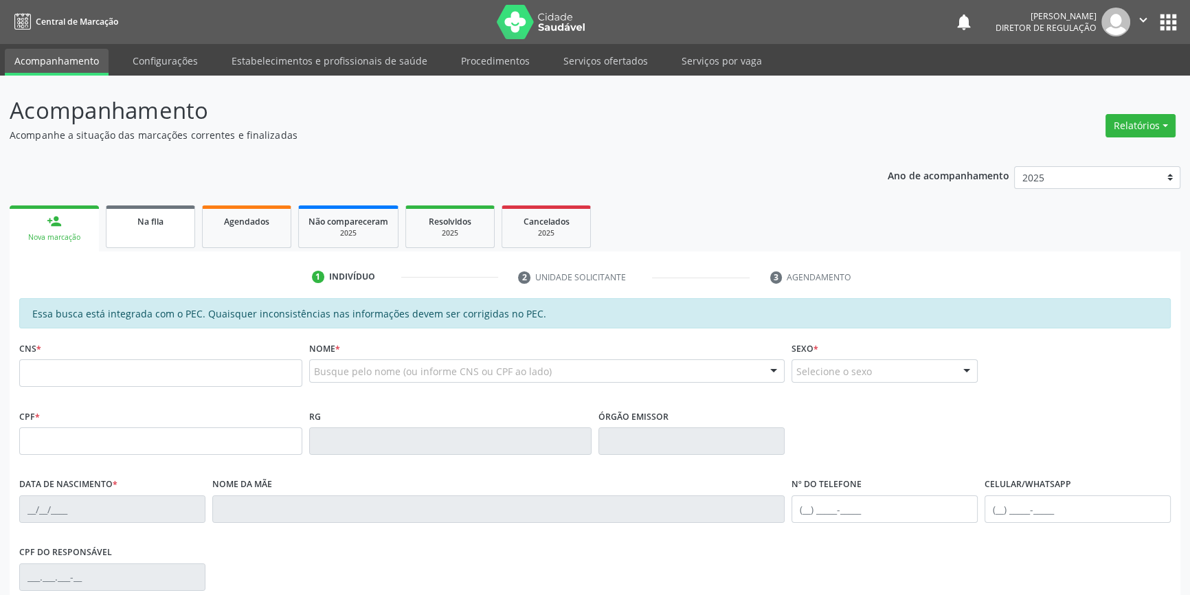
click at [145, 231] on link "Na fila" at bounding box center [150, 227] width 89 height 43
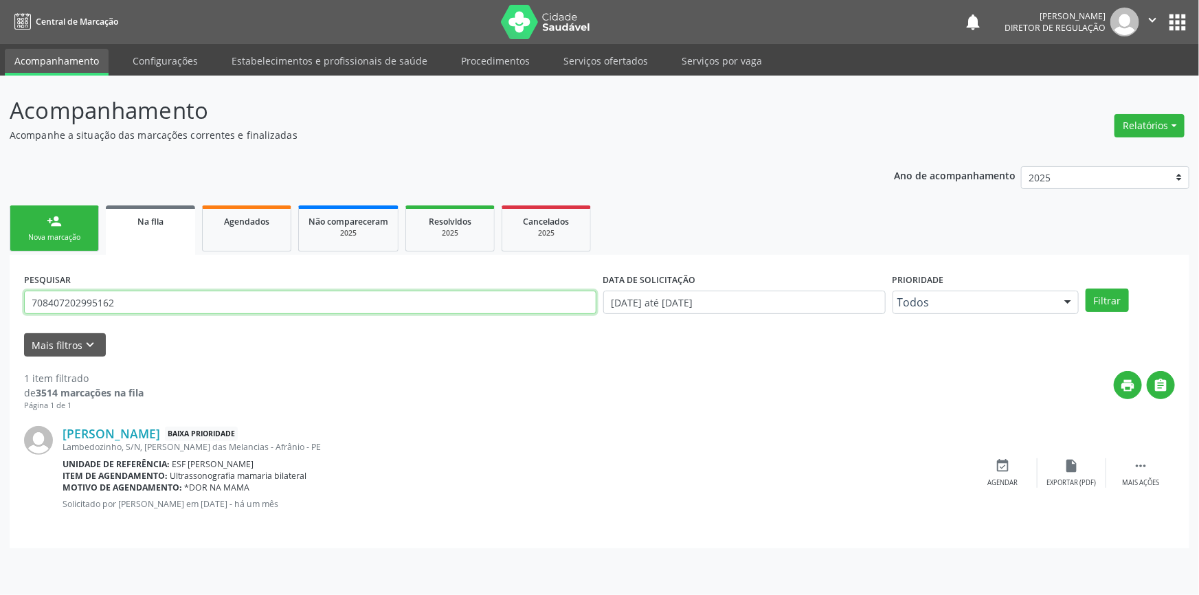
click at [153, 305] on input "708407202995162" at bounding box center [310, 302] width 573 height 23
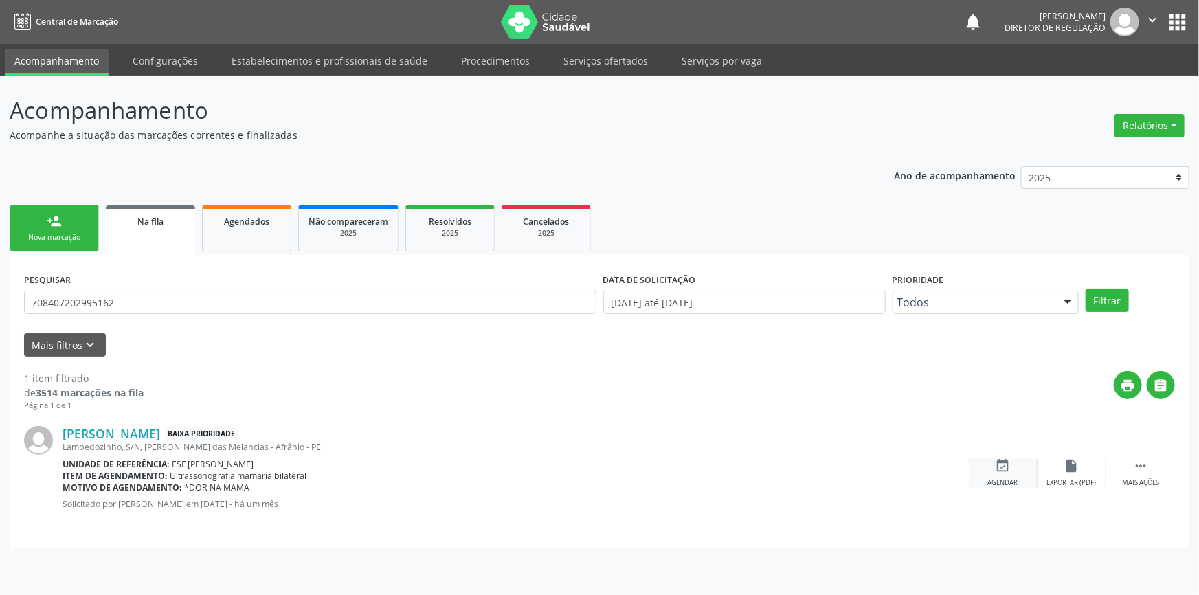
click at [1004, 472] on icon "event_available" at bounding box center [1003, 465] width 15 height 15
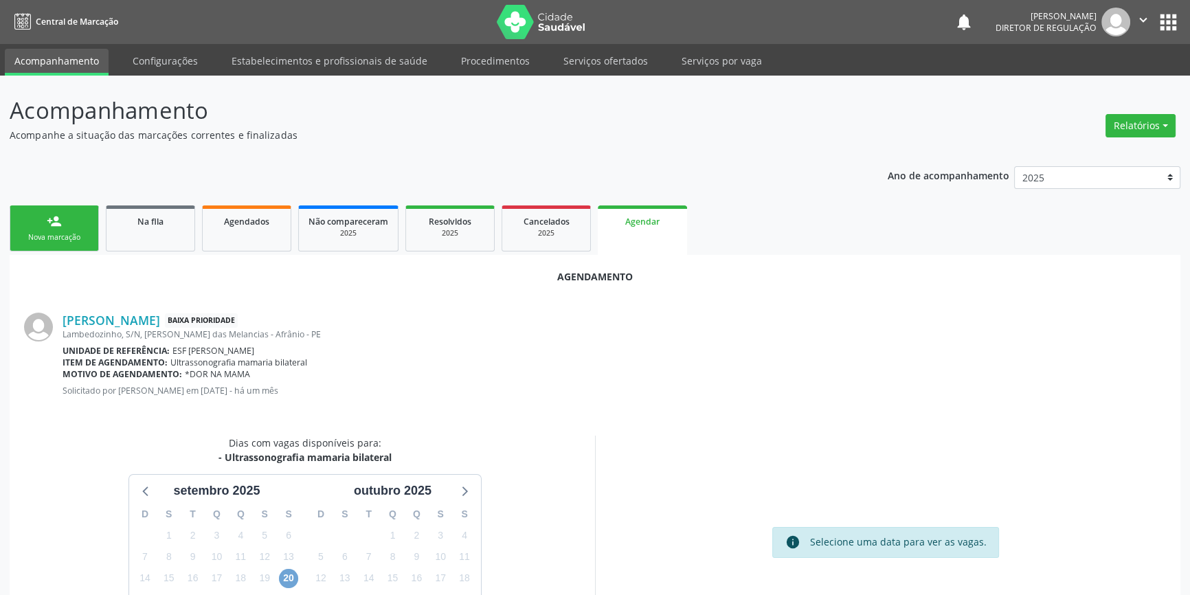
click at [287, 577] on span "20" at bounding box center [288, 578] width 19 height 19
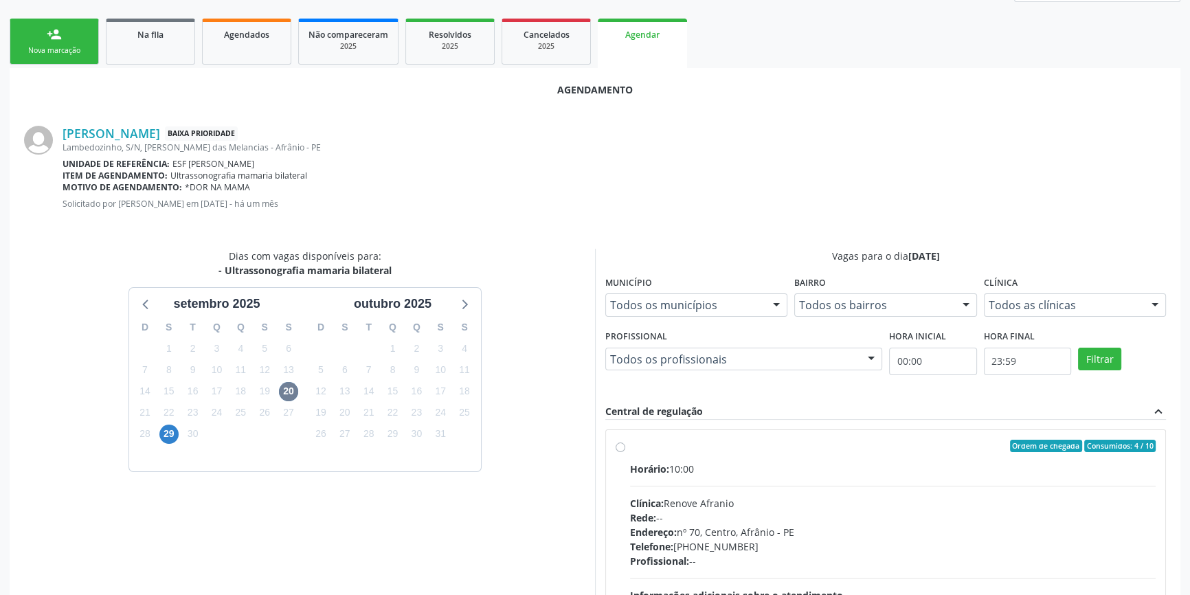
click at [669, 463] on span "Horário:" at bounding box center [649, 469] width 39 height 13
click at [625, 452] on input "Ordem de chegada Consumidos: 4 / 10 Horário: 10:00 Clínica: Renove Afranio Rede…" at bounding box center [621, 446] width 10 height 12
radio input "true"
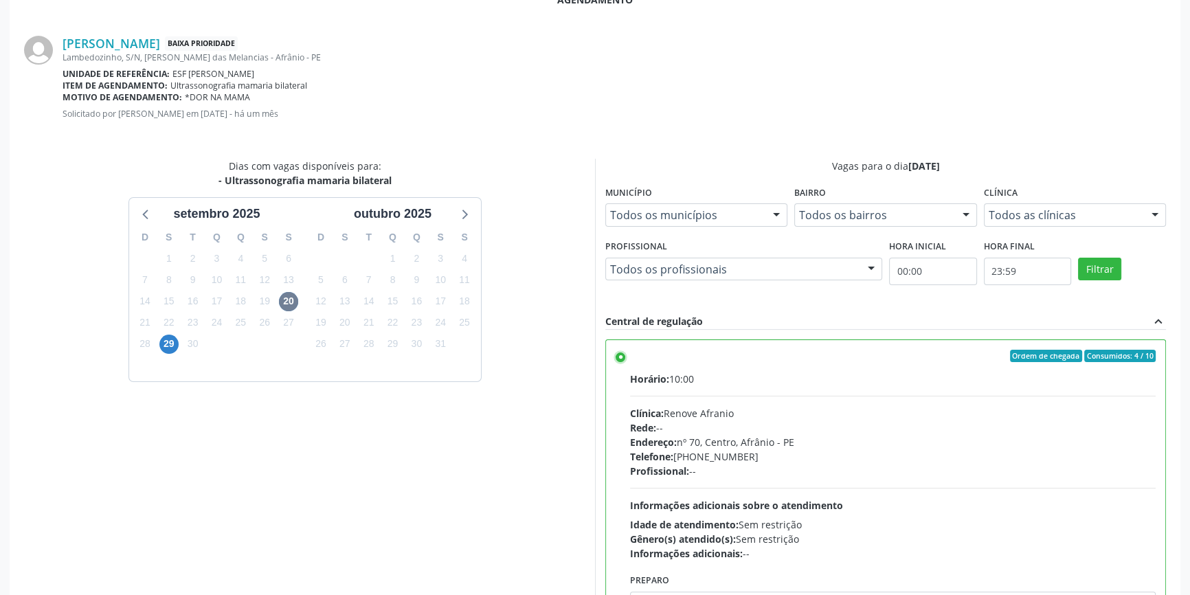
scroll to position [342, 0]
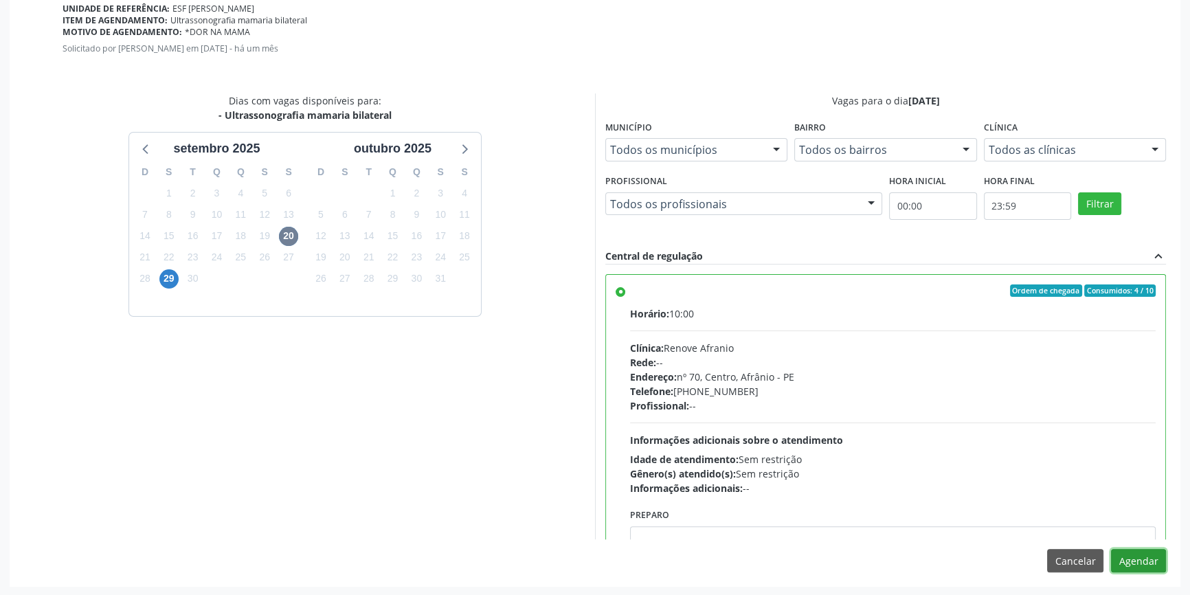
click at [1130, 555] on button "Agendar" at bounding box center [1138, 560] width 55 height 23
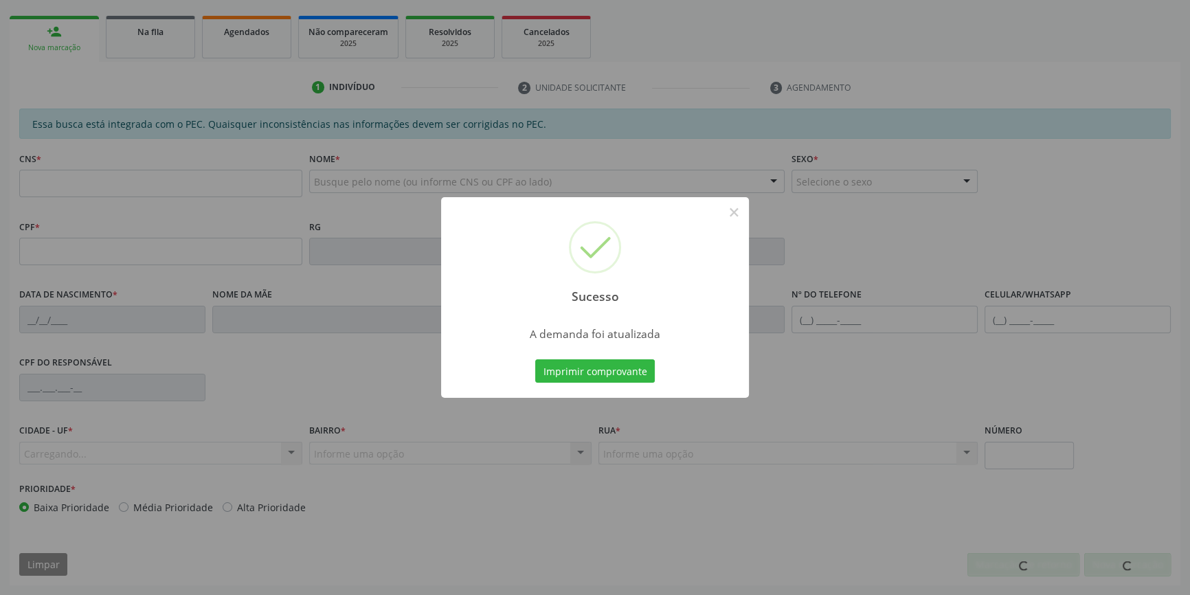
scroll to position [188, 0]
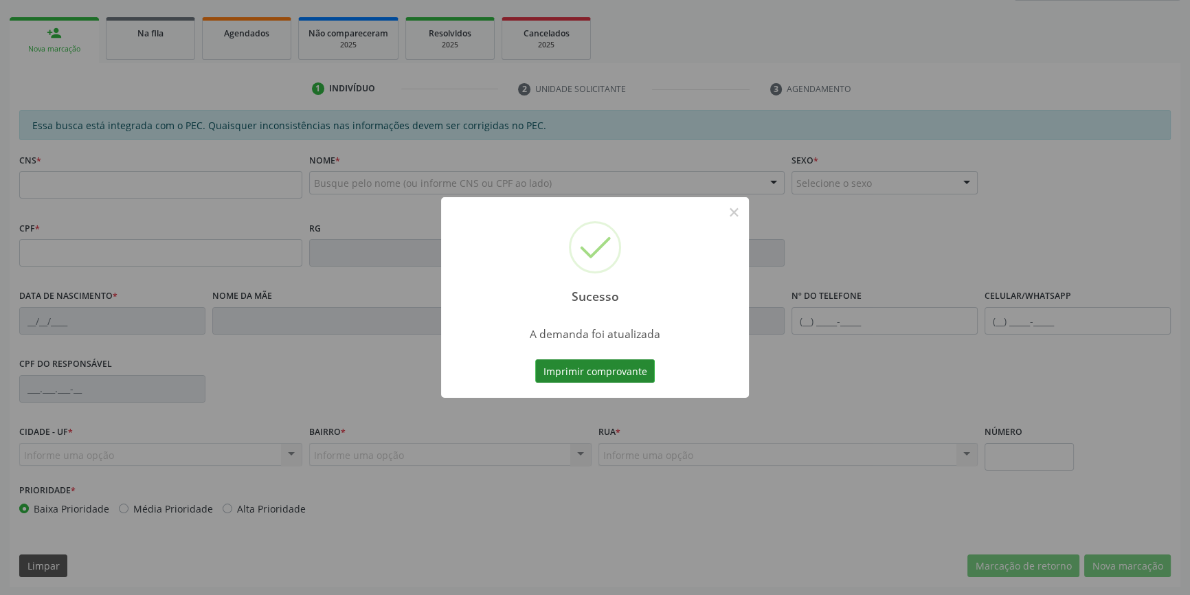
click at [645, 372] on button "Imprimir comprovante" at bounding box center [595, 370] width 120 height 23
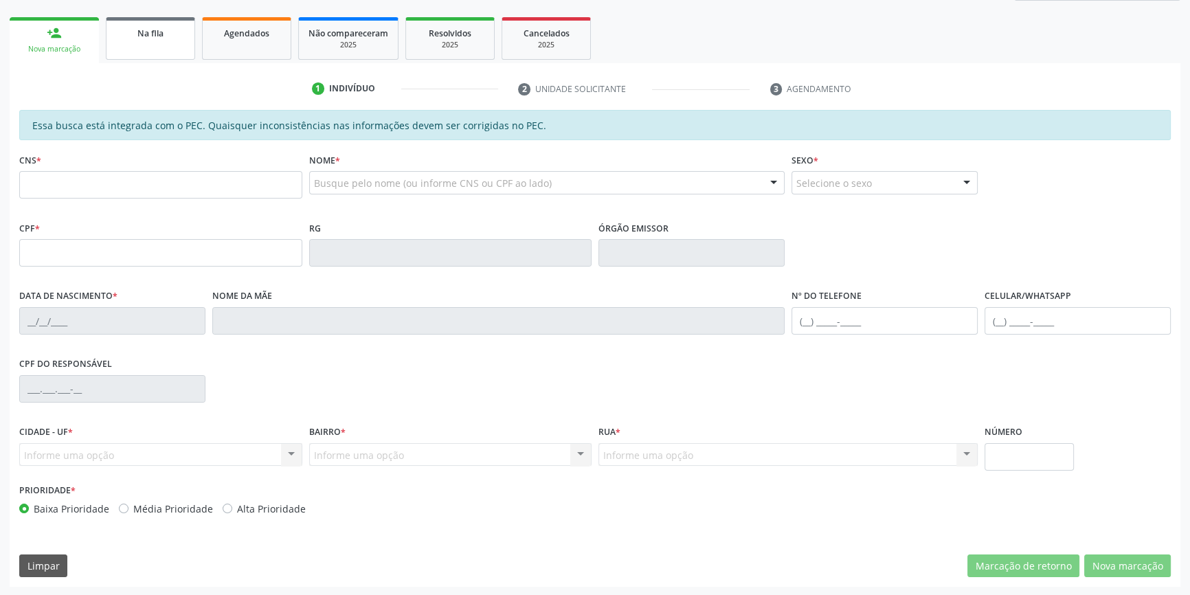
click at [153, 33] on span "Na fila" at bounding box center [150, 33] width 26 height 12
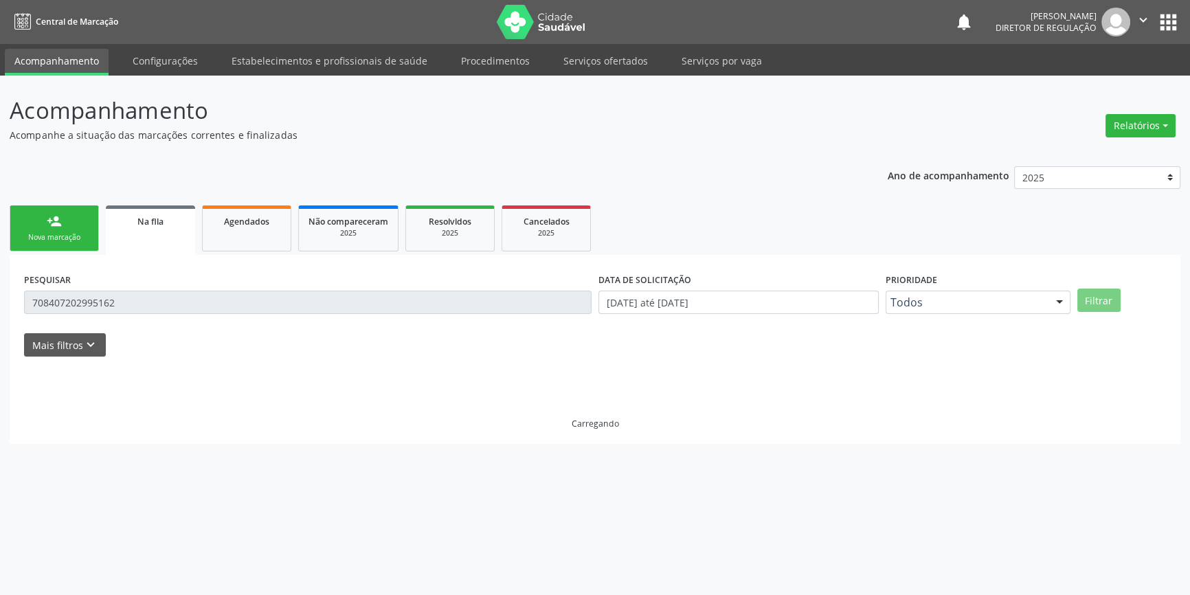
scroll to position [0, 0]
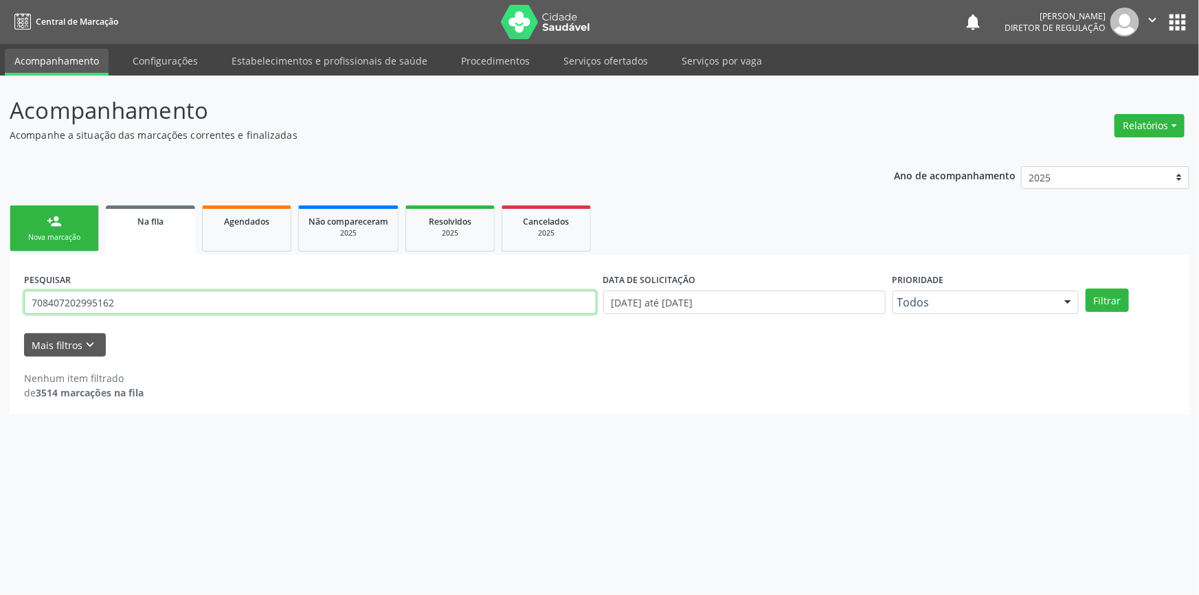
drag, startPoint x: 137, startPoint y: 298, endPoint x: 0, endPoint y: 245, distance: 146.9
click at [0, 245] on div "Acompanhamento Acompanhe a situação das marcações correntes e finalizadas Relat…" at bounding box center [599, 336] width 1199 height 520
type input "701201047104114"
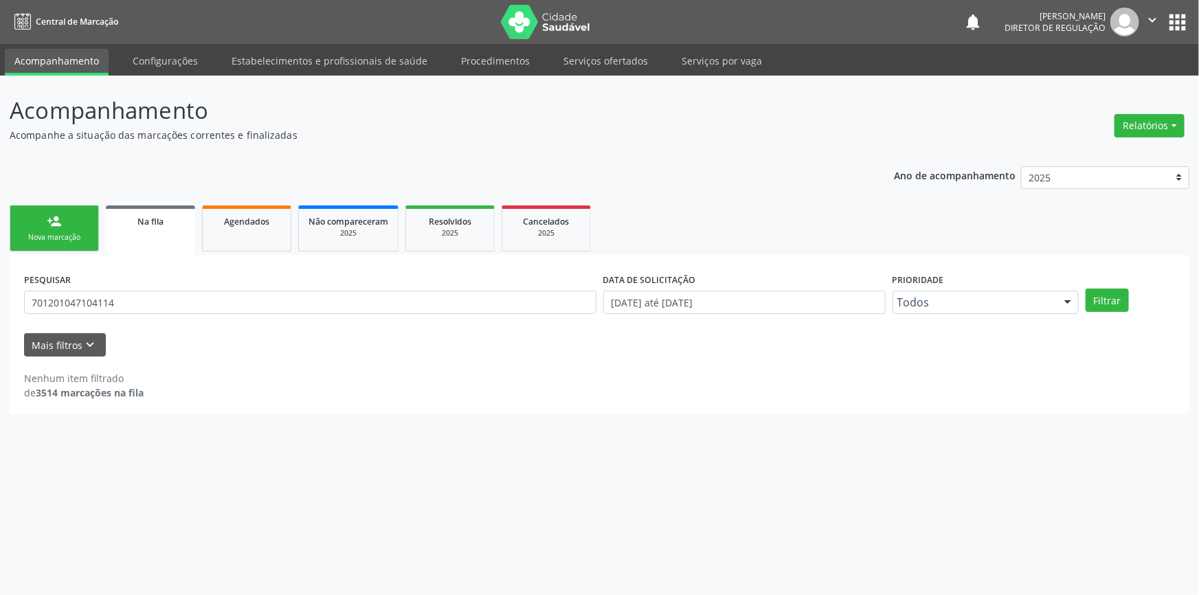
click at [1102, 286] on div "PESQUISAR 701201047104114 DATA DE SOLICITAÇÃO 01/01/2018 até 03/09/2025 Priorid…" at bounding box center [600, 296] width 1158 height 54
click at [1105, 289] on button "Filtrar" at bounding box center [1107, 300] width 43 height 23
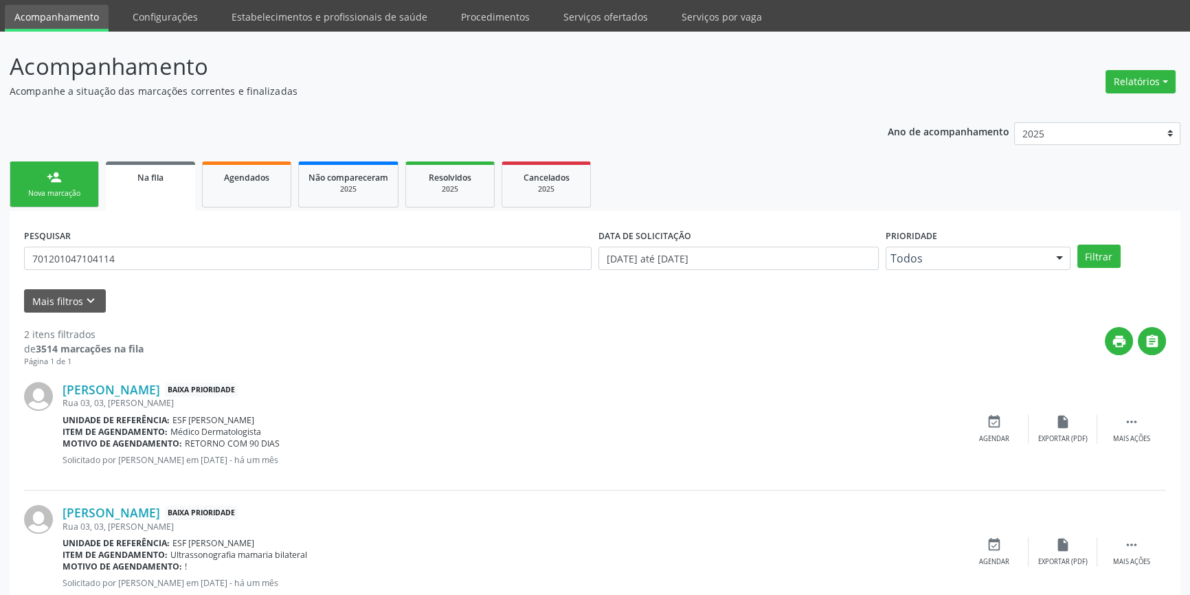
scroll to position [85, 0]
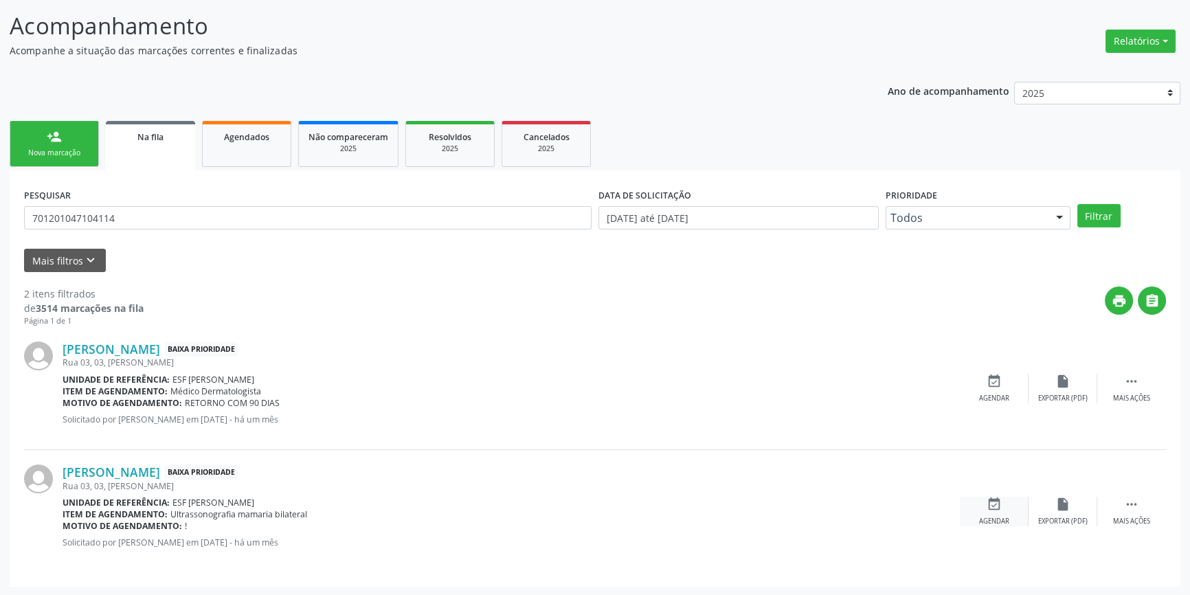
click at [1009, 513] on div "event_available Agendar" at bounding box center [994, 512] width 69 height 30
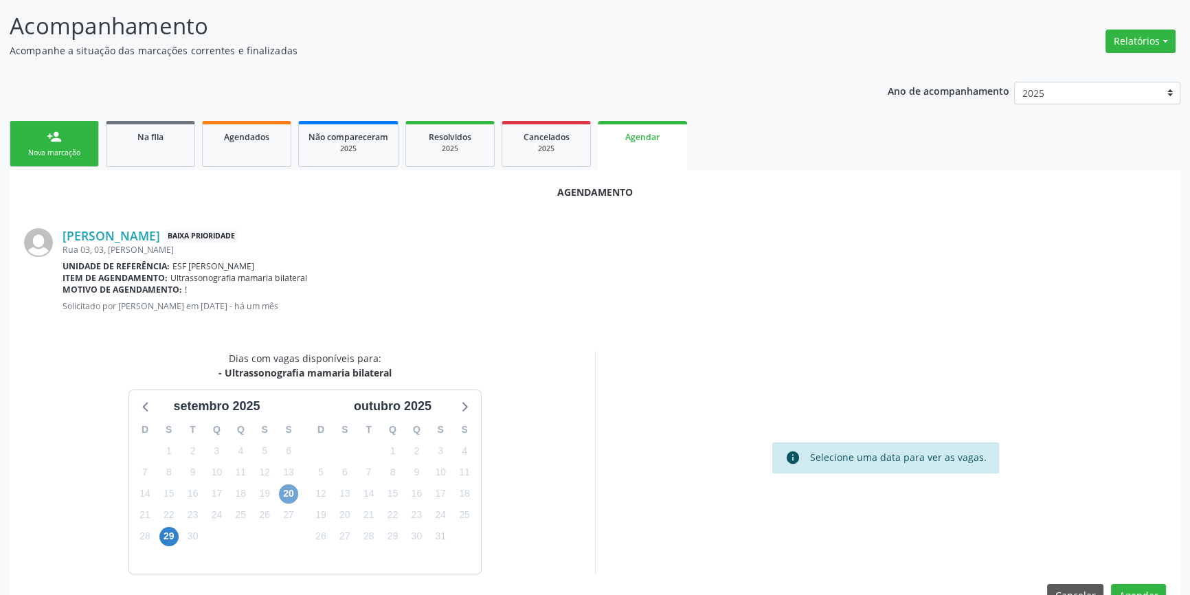
click at [291, 494] on span "20" at bounding box center [288, 494] width 19 height 19
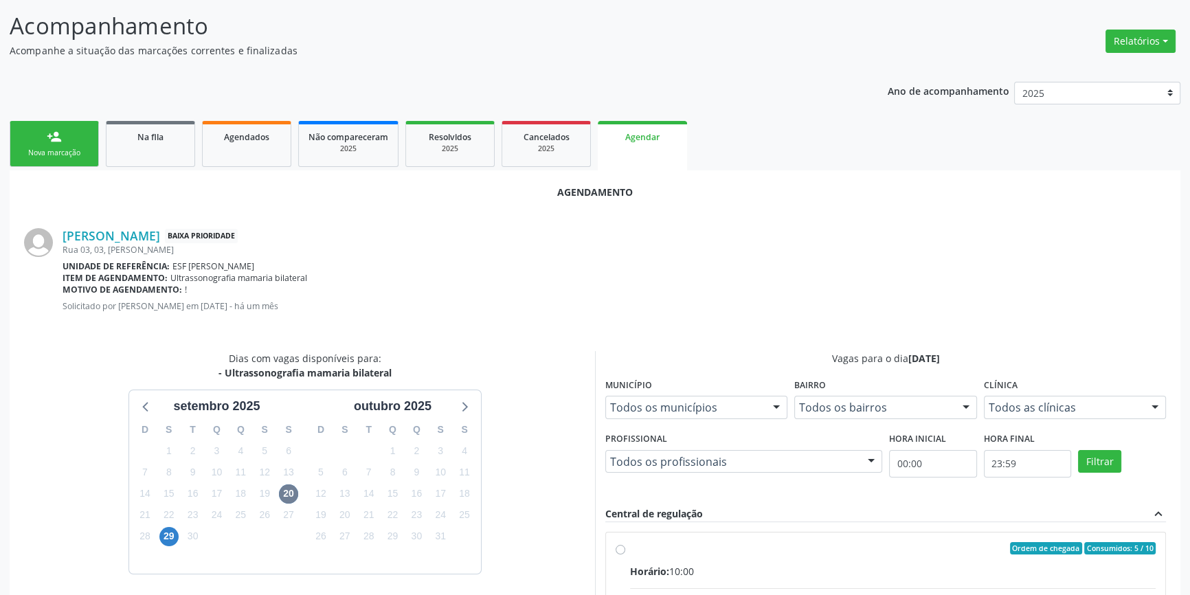
click at [625, 555] on input "Ordem de chegada Consumidos: 5 / 10 Horário: 10:00 Clínica: Renove Afranio Rede…" at bounding box center [621, 548] width 10 height 12
radio input "true"
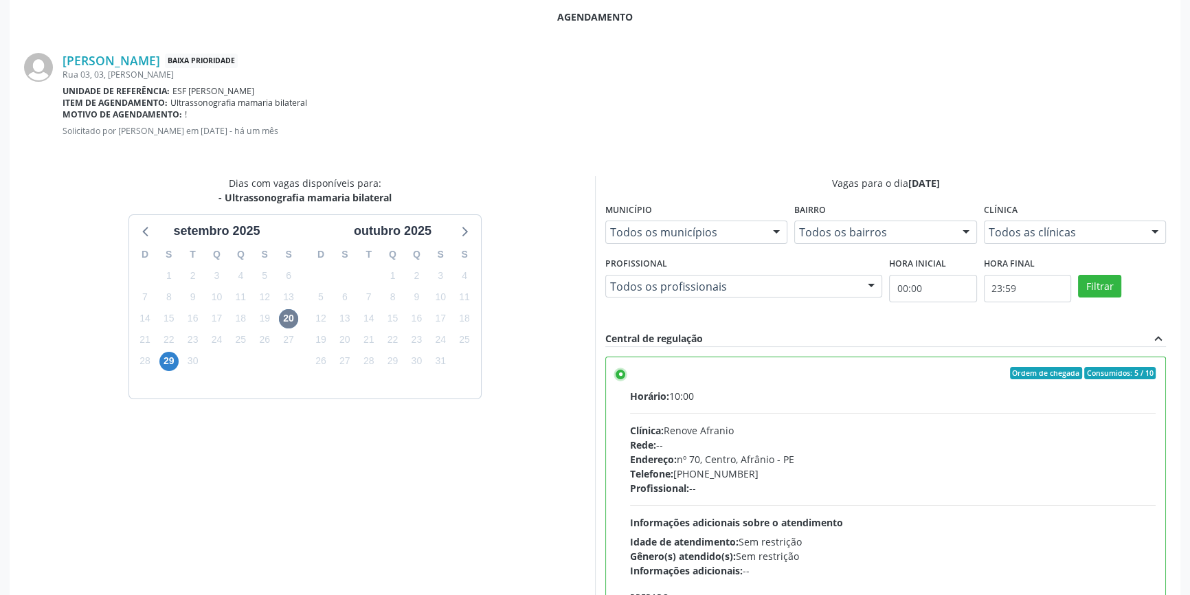
scroll to position [342, 0]
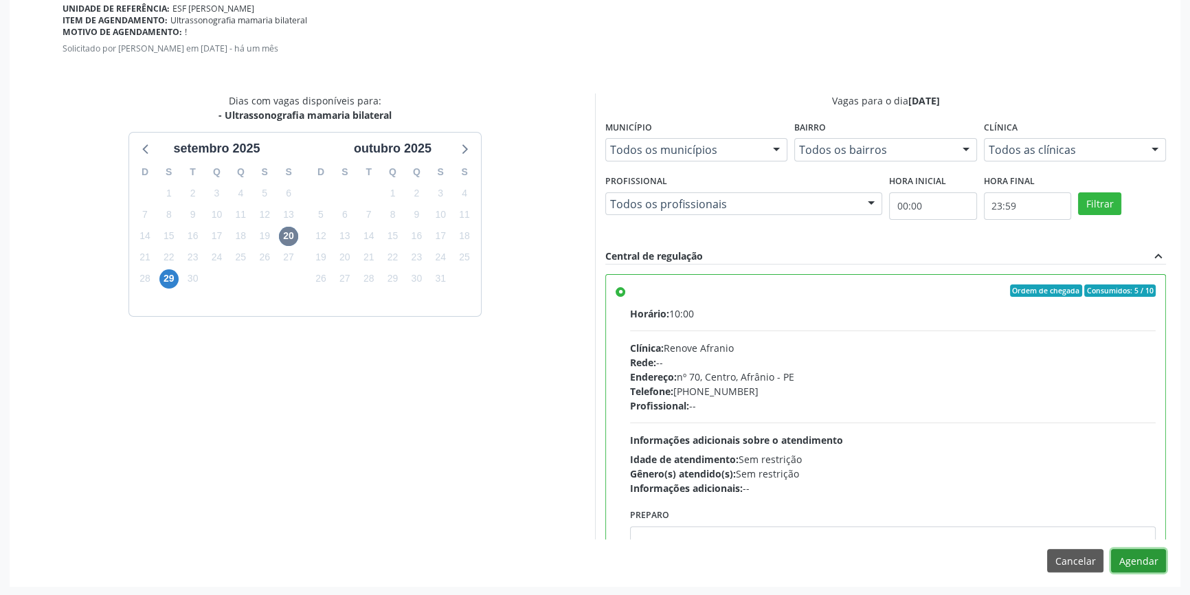
click at [1134, 564] on button "Agendar" at bounding box center [1138, 560] width 55 height 23
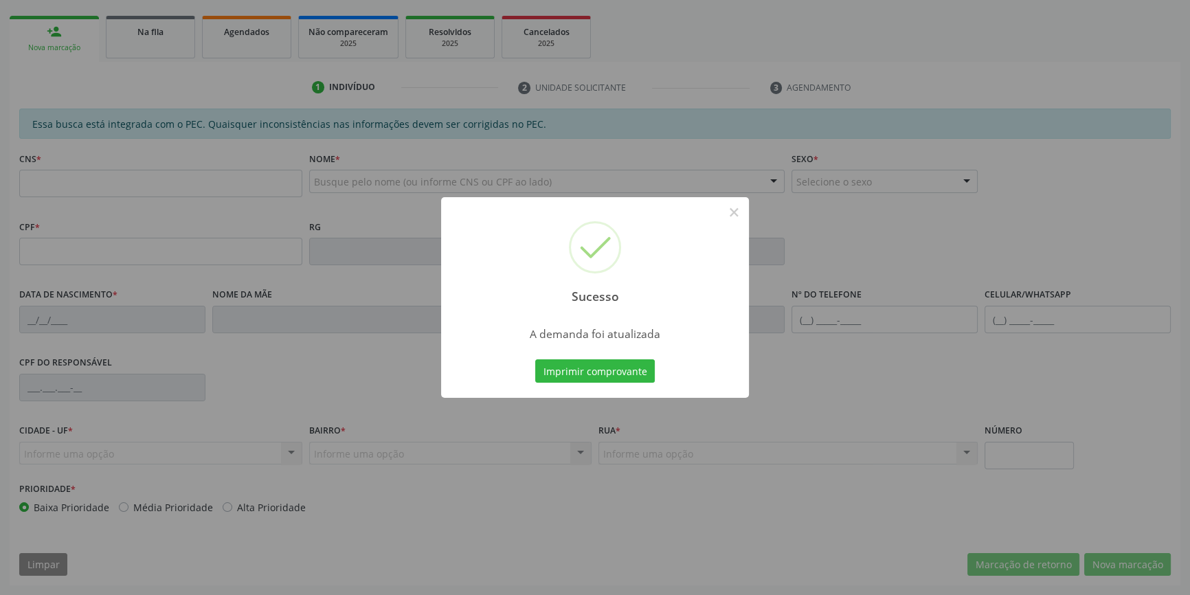
scroll to position [188, 0]
click at [634, 372] on button "Imprimir comprovante" at bounding box center [595, 370] width 120 height 23
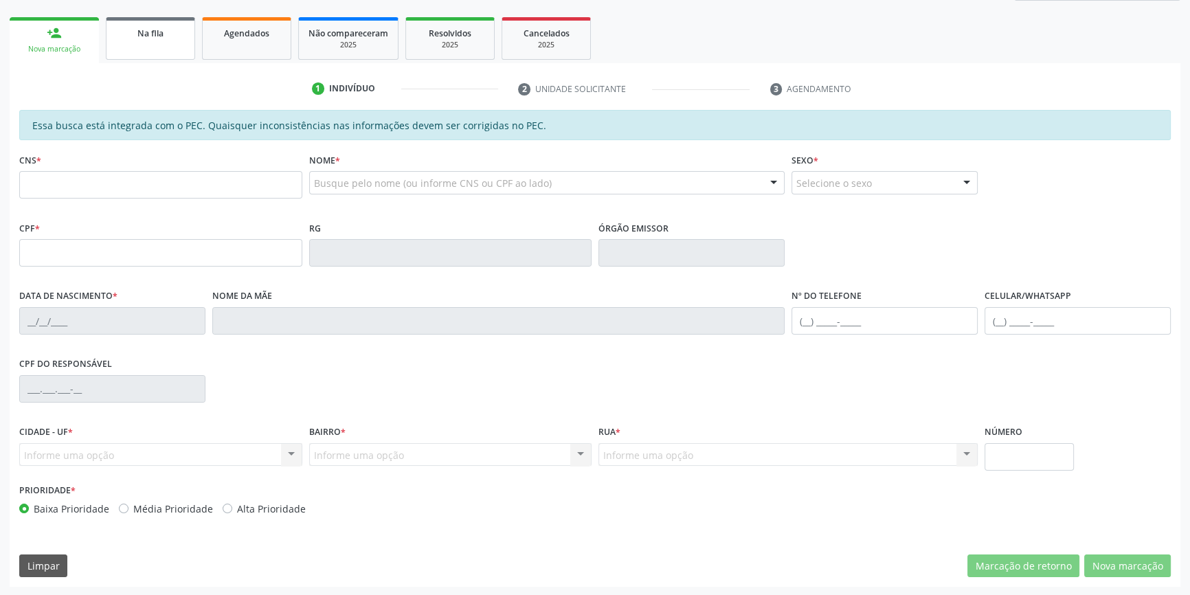
click at [164, 47] on link "Na fila" at bounding box center [150, 38] width 89 height 43
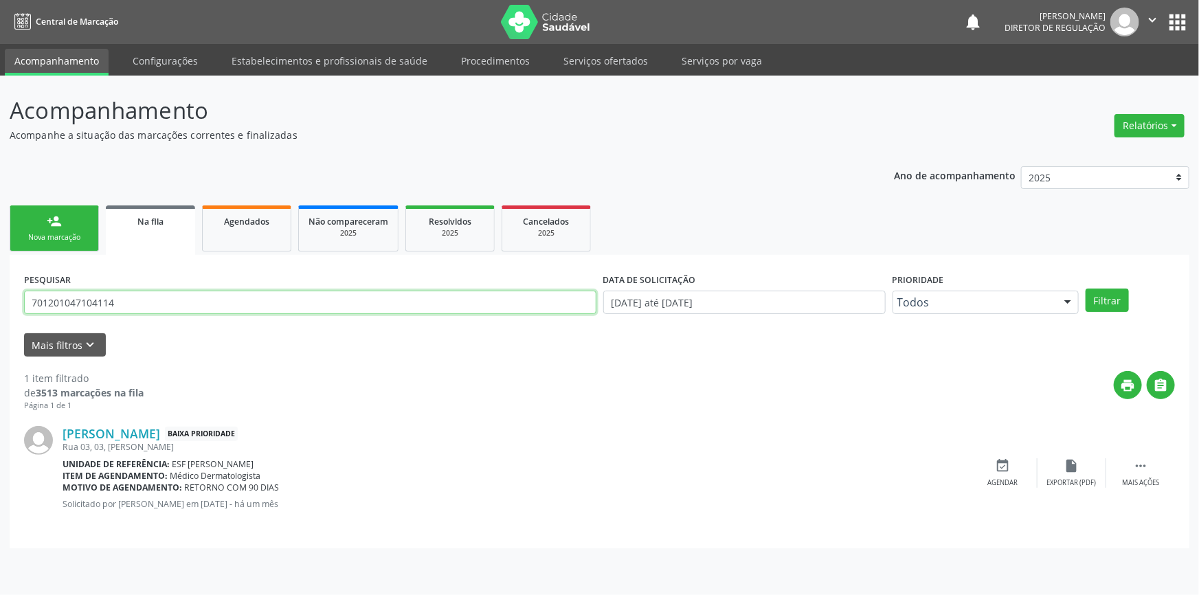
drag, startPoint x: 174, startPoint y: 295, endPoint x: 0, endPoint y: 282, distance: 174.4
click at [0, 282] on div "Acompanhamento Acompanhe a situação das marcações correntes e finalizadas Relat…" at bounding box center [599, 336] width 1199 height 520
type input "705802497894238"
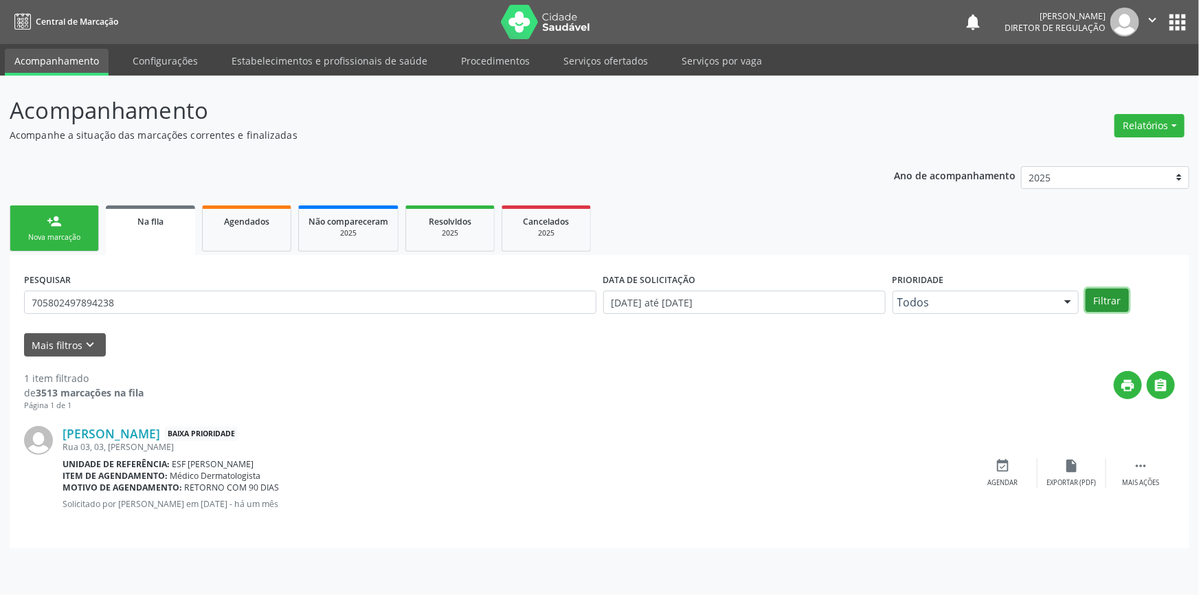
click at [1110, 302] on button "Filtrar" at bounding box center [1107, 300] width 43 height 23
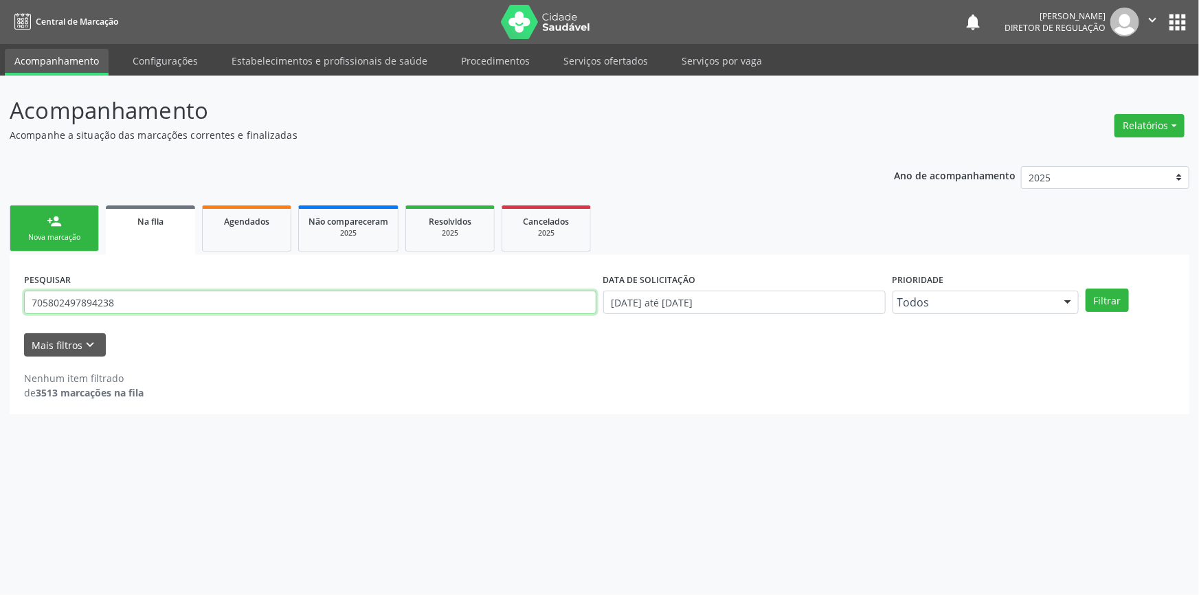
drag, startPoint x: 146, startPoint y: 301, endPoint x: 0, endPoint y: 293, distance: 146.6
click at [0, 293] on div "Acompanhamento Acompanhe a situação das marcações correntes e finalizadas Relat…" at bounding box center [599, 336] width 1199 height 520
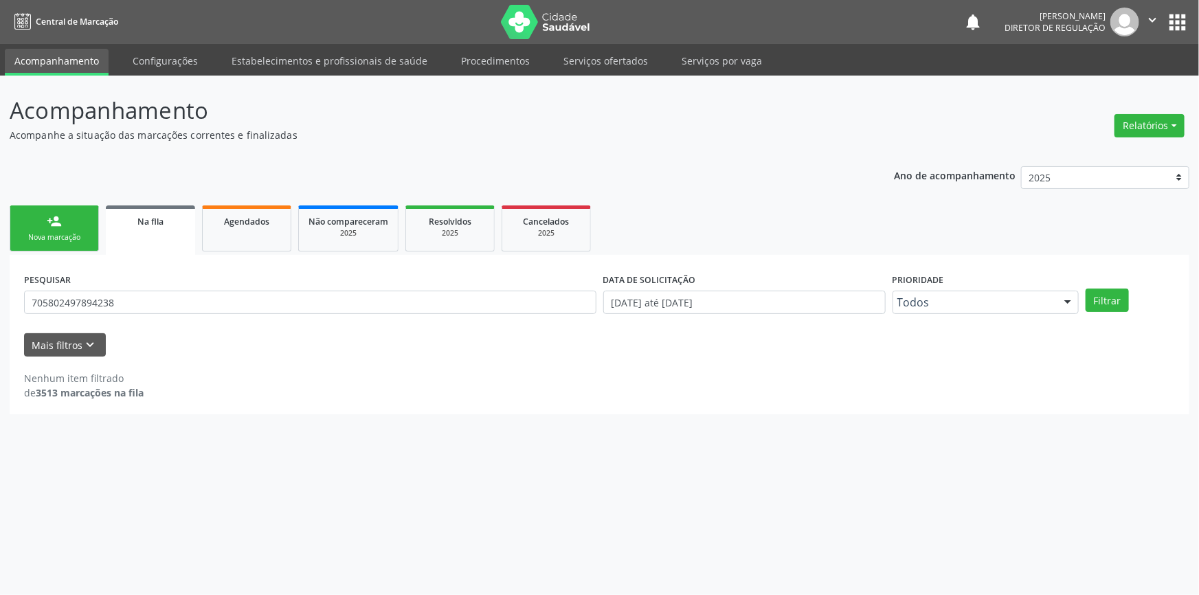
click at [52, 211] on link "person_add Nova marcação" at bounding box center [54, 229] width 89 height 46
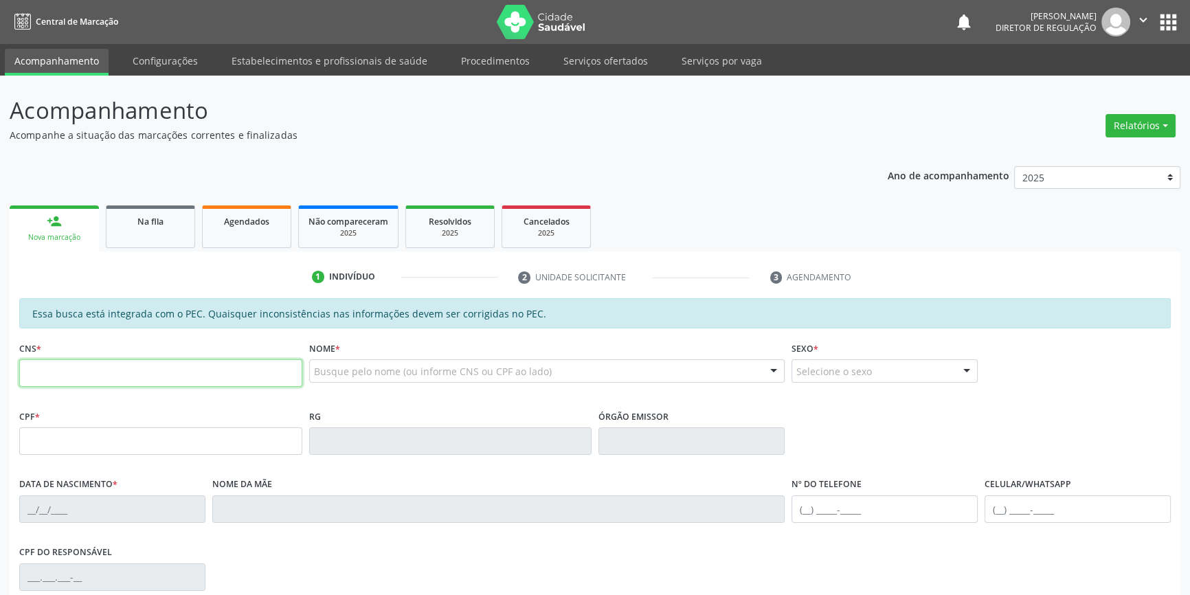
click at [155, 372] on input "text" at bounding box center [160, 372] width 283 height 27
paste input "705 8024 9789 4238"
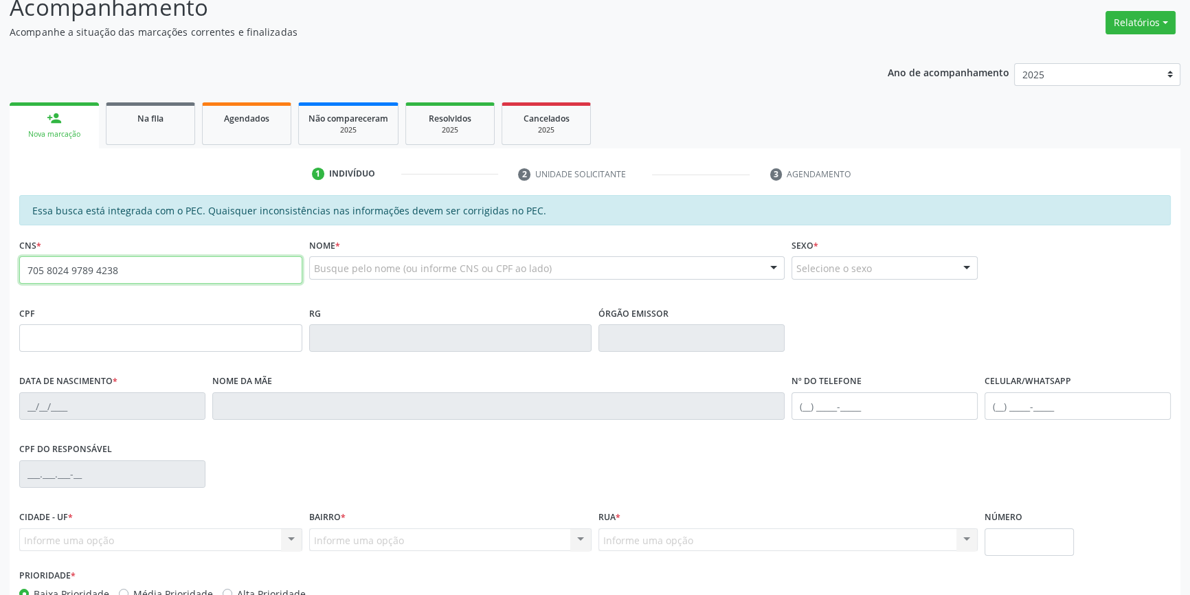
type input "705 8024 9789 4238"
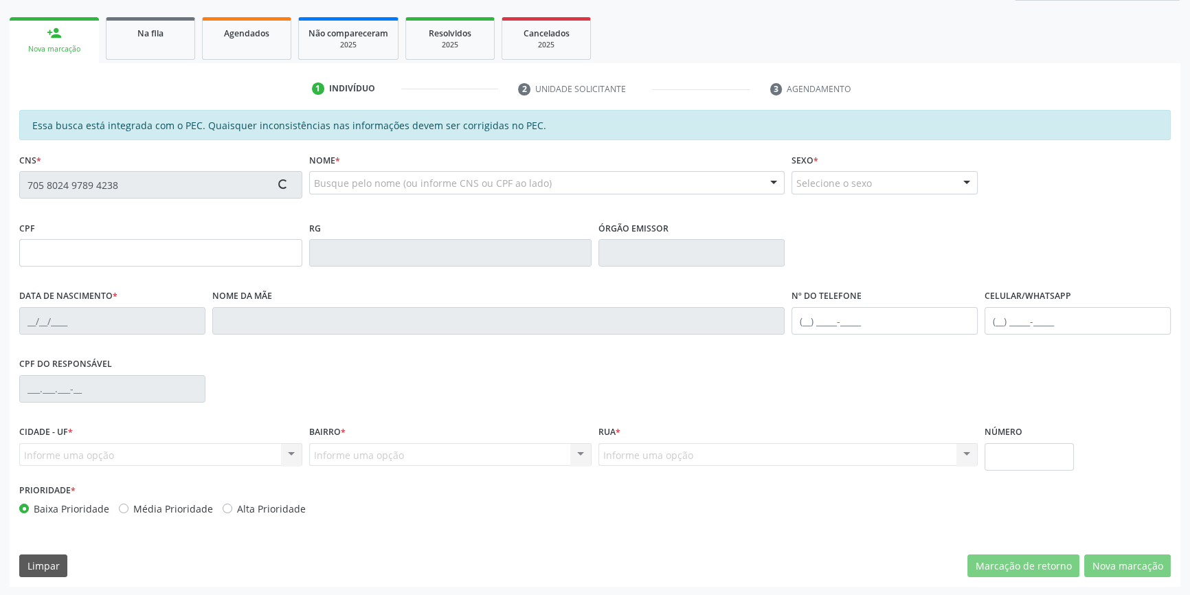
type input "044.487.574-39"
type input "05/[DATE]"
type input "[PERSON_NAME]"
type input "(87) 9612-4323"
type input "[PHONE_NUMBER]"
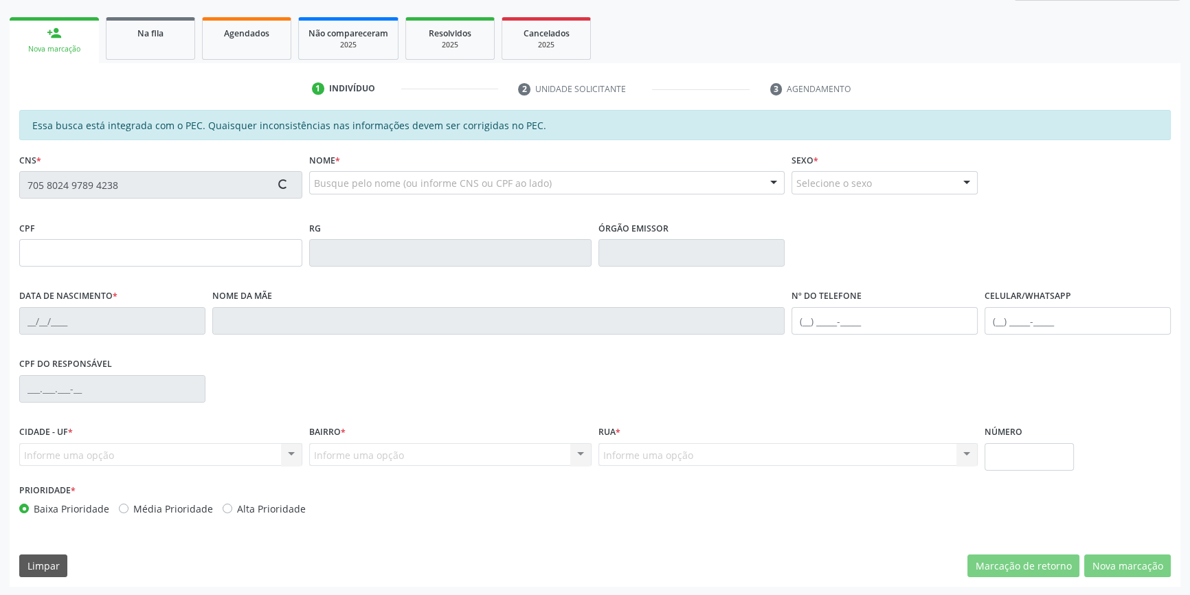
type input "S/N"
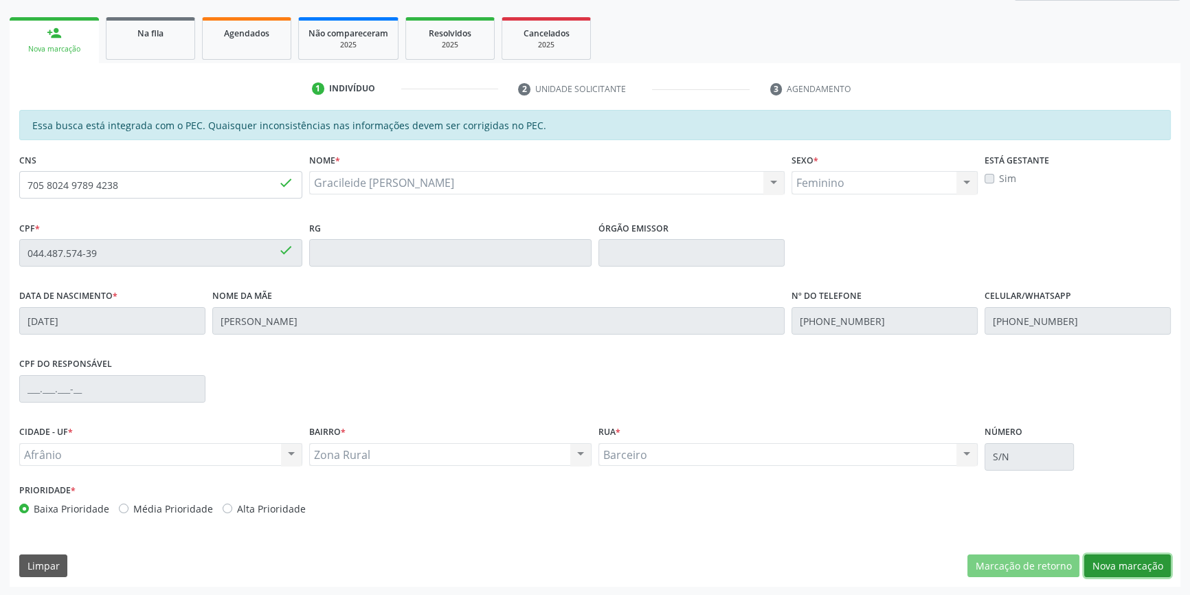
click at [1111, 558] on button "Nova marcação" at bounding box center [1128, 566] width 87 height 23
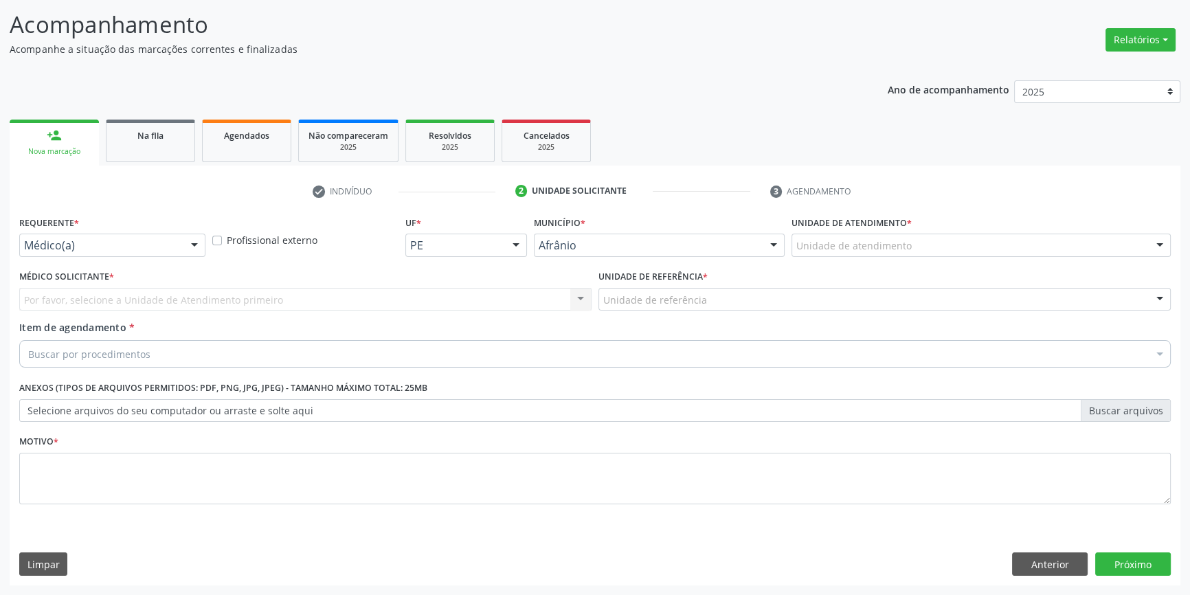
scroll to position [85, 0]
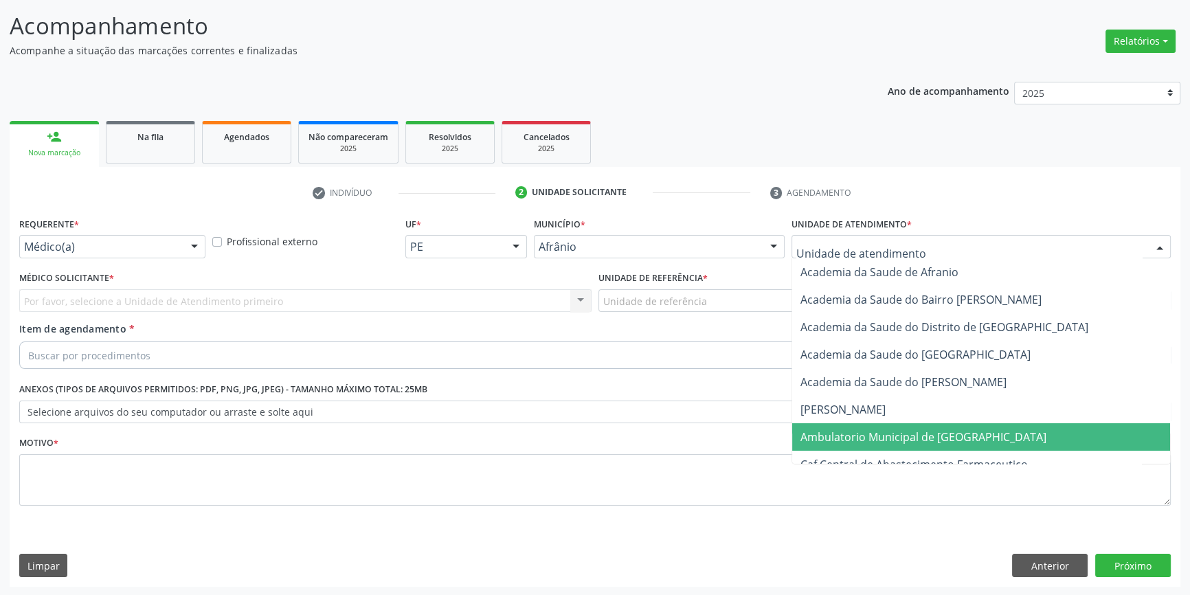
drag, startPoint x: 873, startPoint y: 449, endPoint x: 861, endPoint y: 438, distance: 16.6
click at [900, 445] on span "Ambulatorio Municipal de [GEOGRAPHIC_DATA]" at bounding box center [981, 436] width 378 height 27
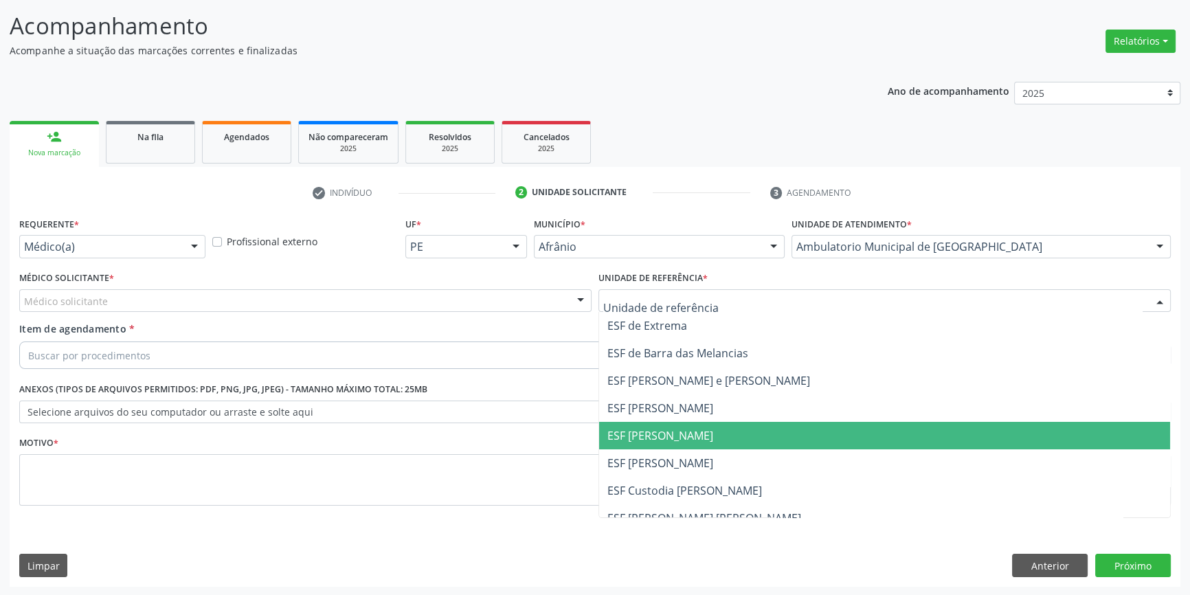
drag, startPoint x: 660, startPoint y: 427, endPoint x: 522, endPoint y: 340, distance: 162.8
click at [657, 425] on span "ESF [PERSON_NAME]" at bounding box center [884, 435] width 571 height 27
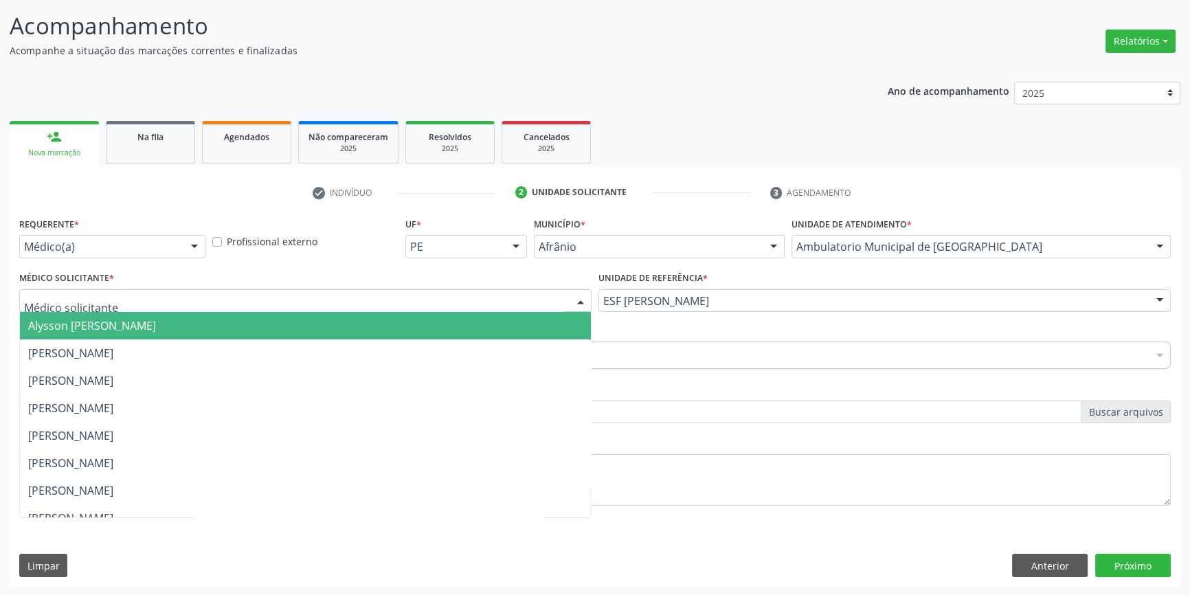
drag, startPoint x: 443, startPoint y: 304, endPoint x: 322, endPoint y: 325, distance: 122.2
click at [441, 304] on div at bounding box center [305, 300] width 573 height 23
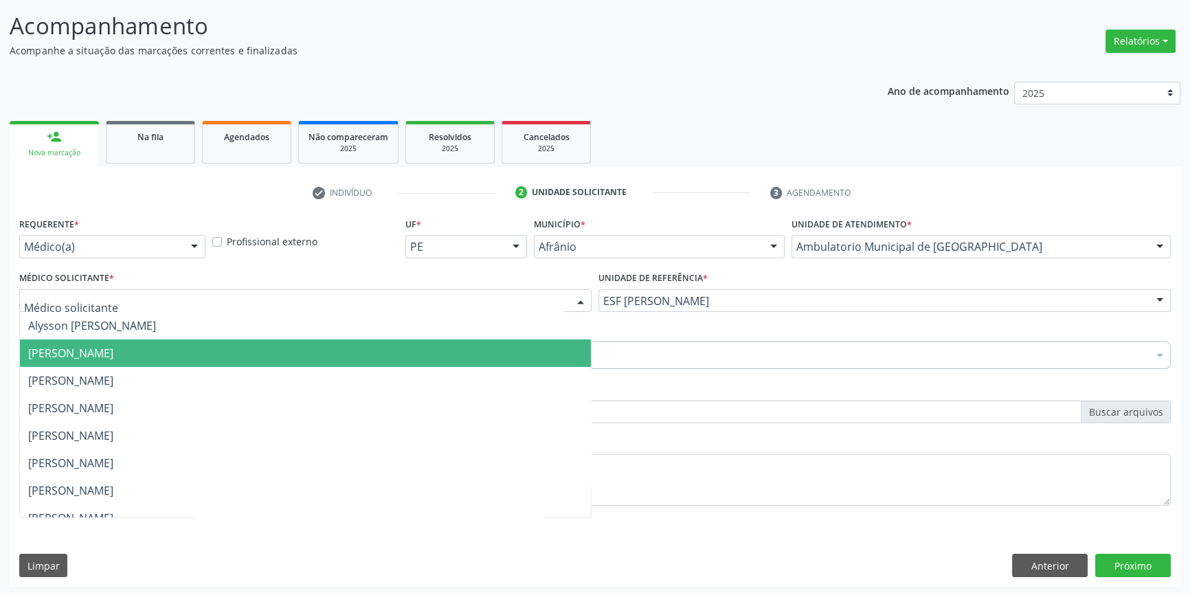
click at [175, 368] on span "[PERSON_NAME]" at bounding box center [305, 380] width 571 height 27
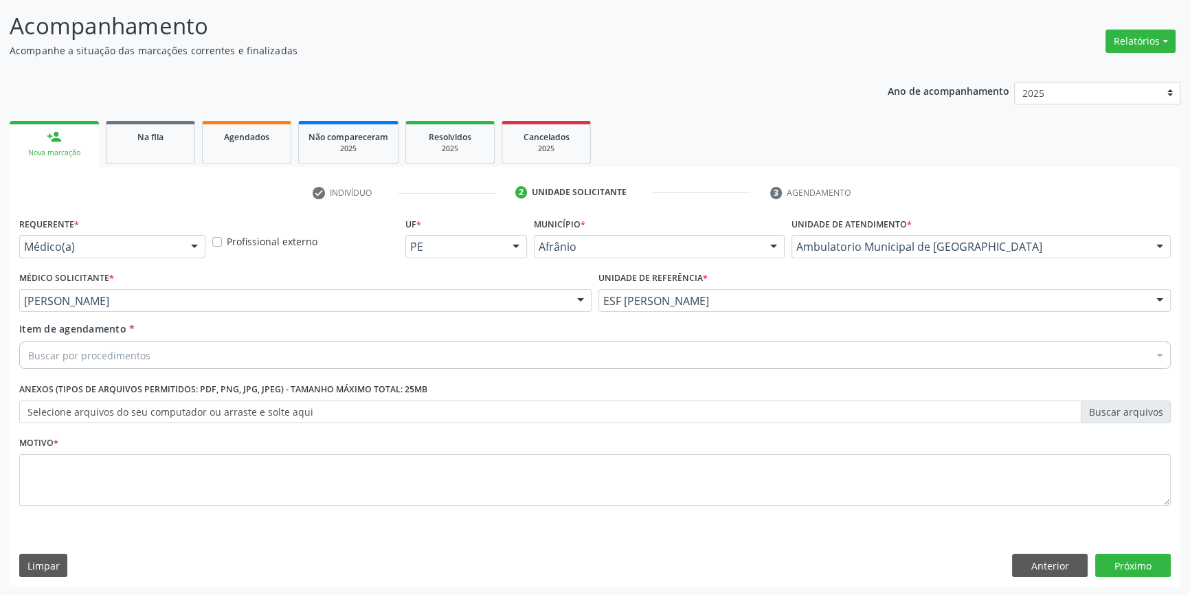
click at [151, 361] on div "Buscar por procedimentos" at bounding box center [595, 355] width 1152 height 27
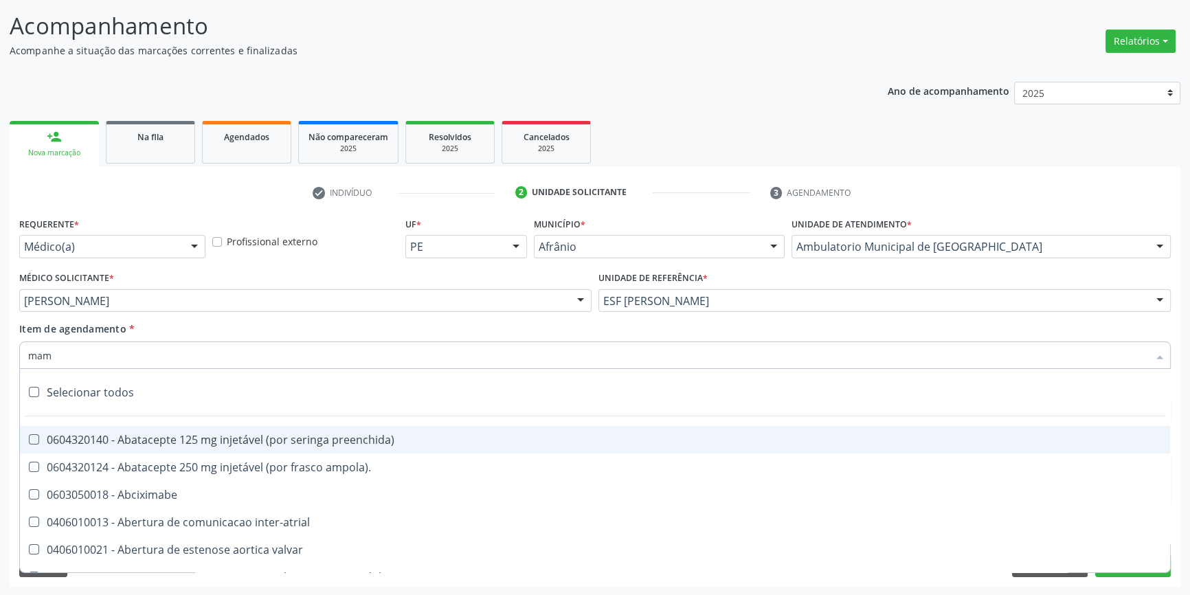
type input "mama"
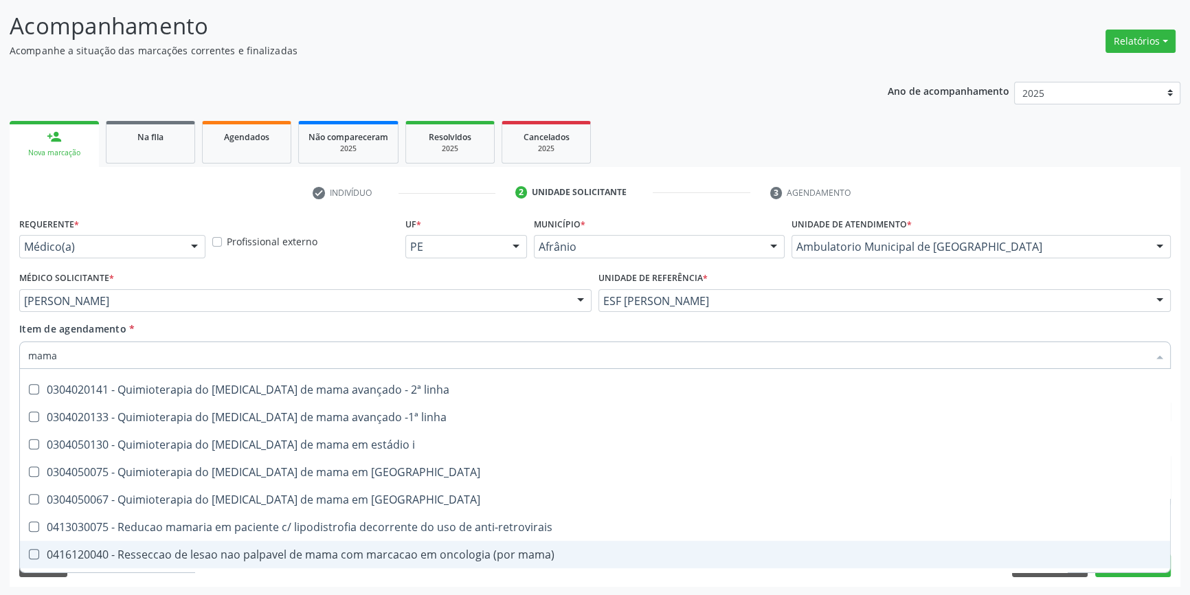
scroll to position [1143, 0]
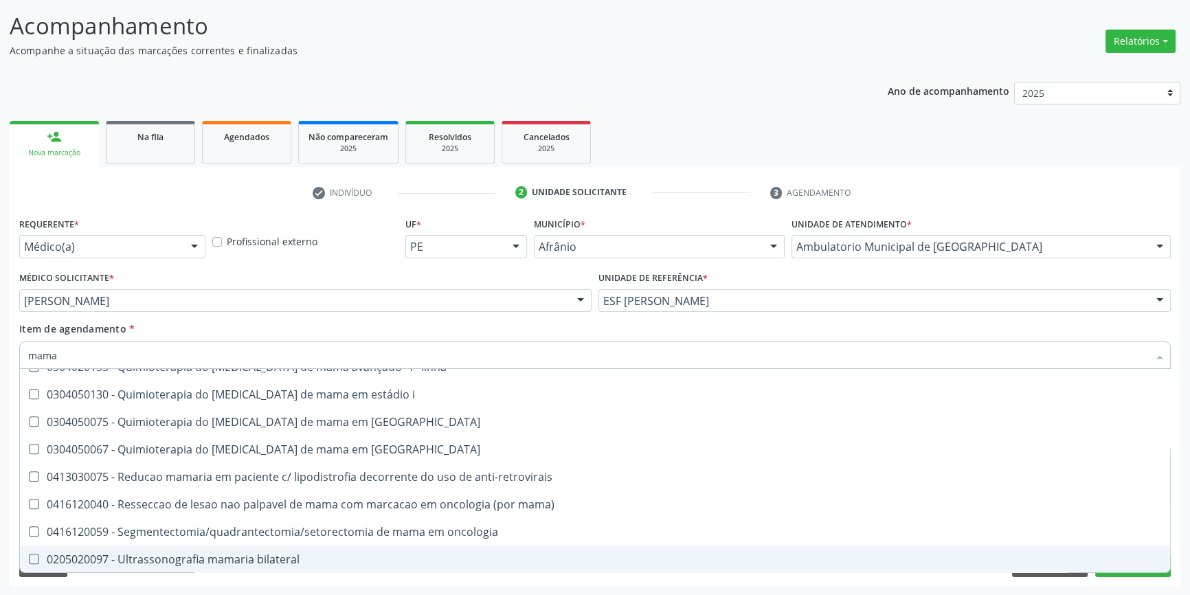
click at [220, 555] on div "0205020097 - Ultrassonografia mamaria bilateral" at bounding box center [595, 559] width 1134 height 11
checkbox bilateral "true"
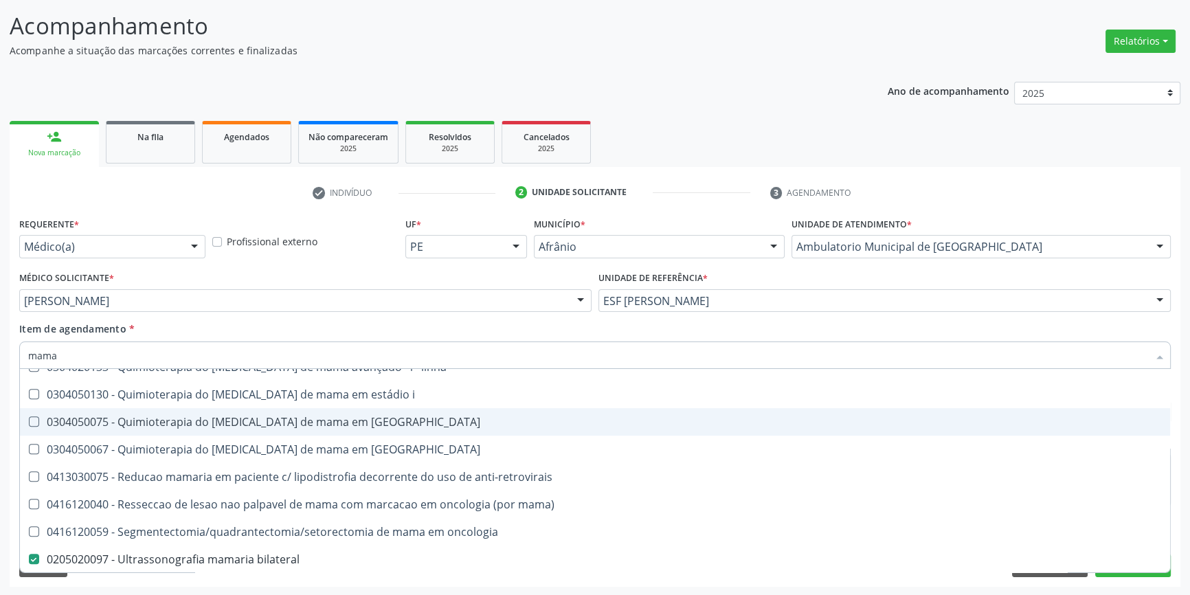
click at [298, 324] on div "Item de agendamento * mama Desfazer seleção 0201010569 - Biopsia/exerese de nod…" at bounding box center [595, 343] width 1152 height 43
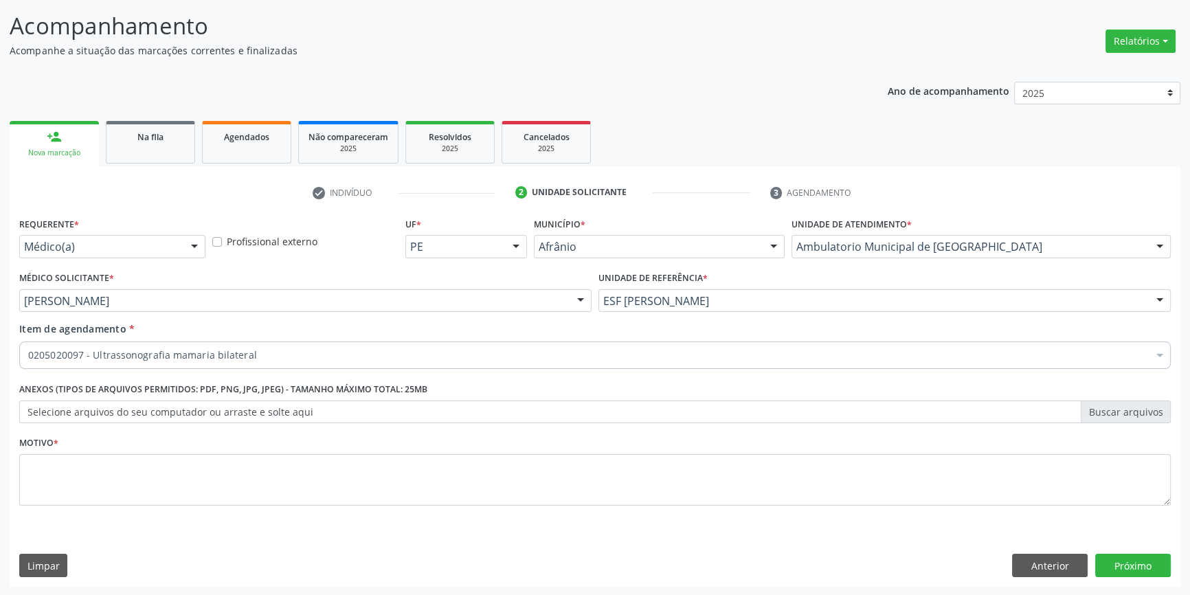
scroll to position [0, 0]
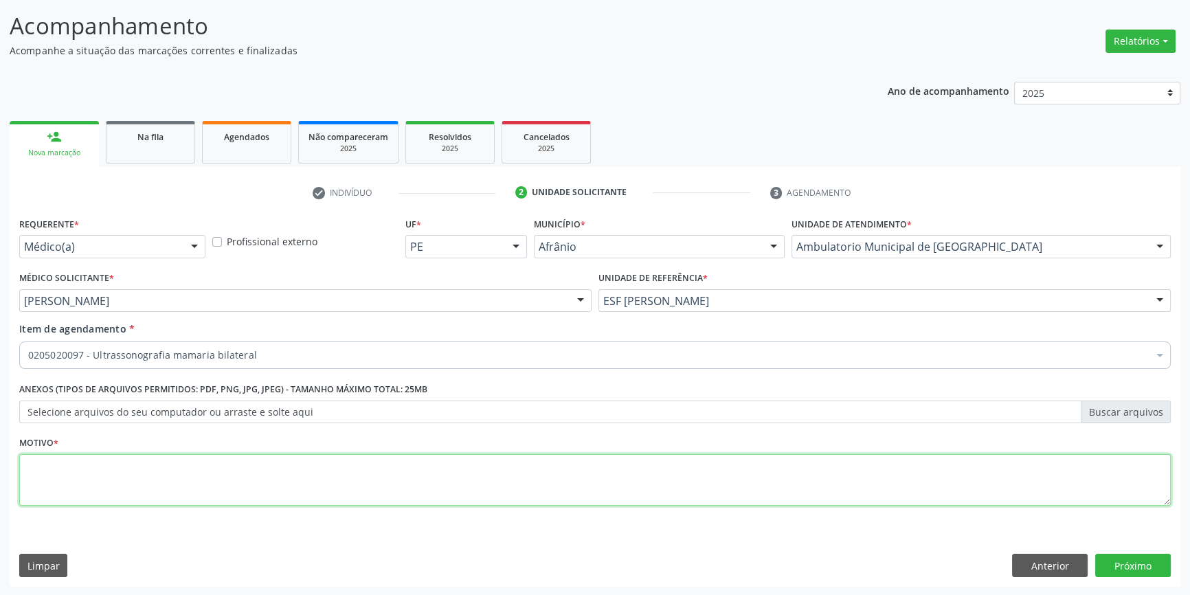
click at [186, 462] on textarea at bounding box center [595, 480] width 1152 height 52
type textarea "'"
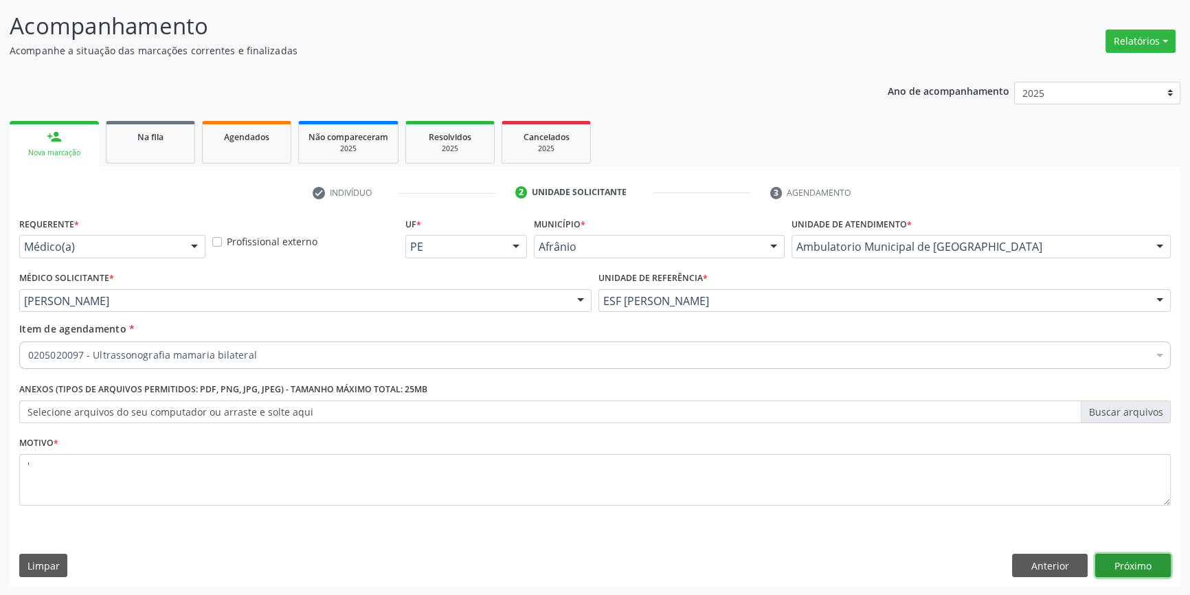
click at [1142, 557] on button "Próximo" at bounding box center [1134, 565] width 76 height 23
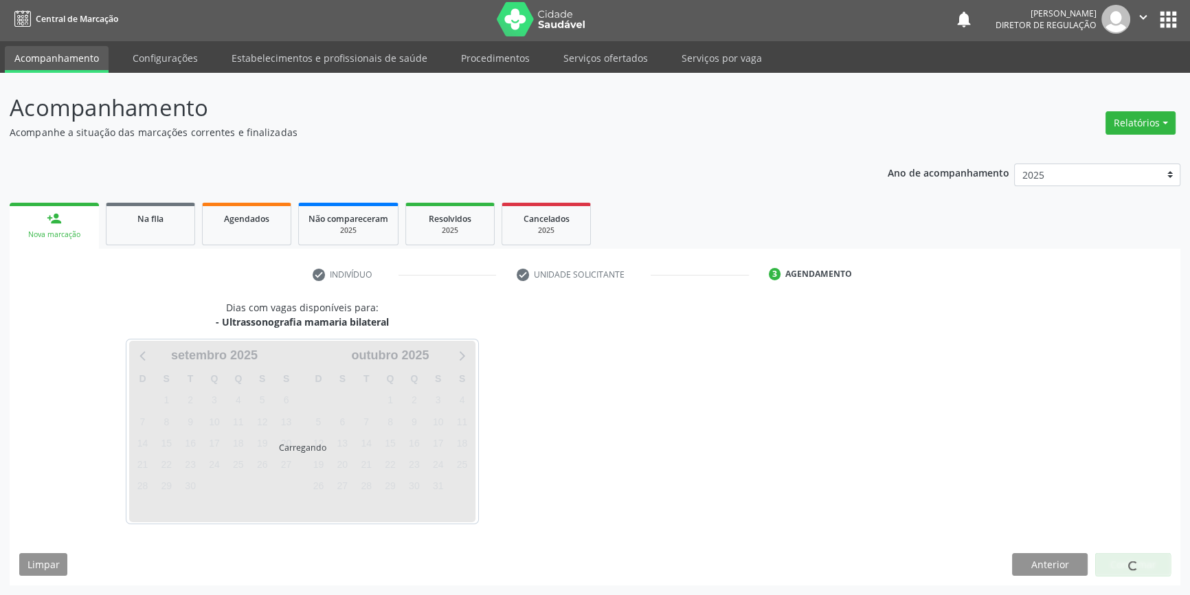
scroll to position [1, 0]
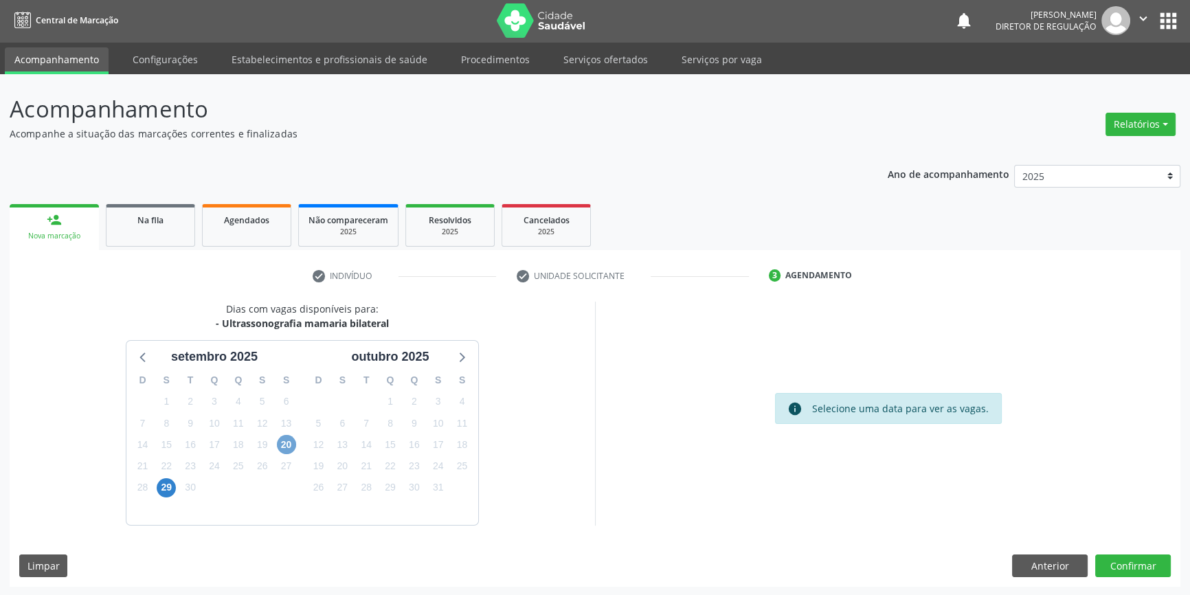
click at [289, 451] on span "20" at bounding box center [286, 444] width 19 height 19
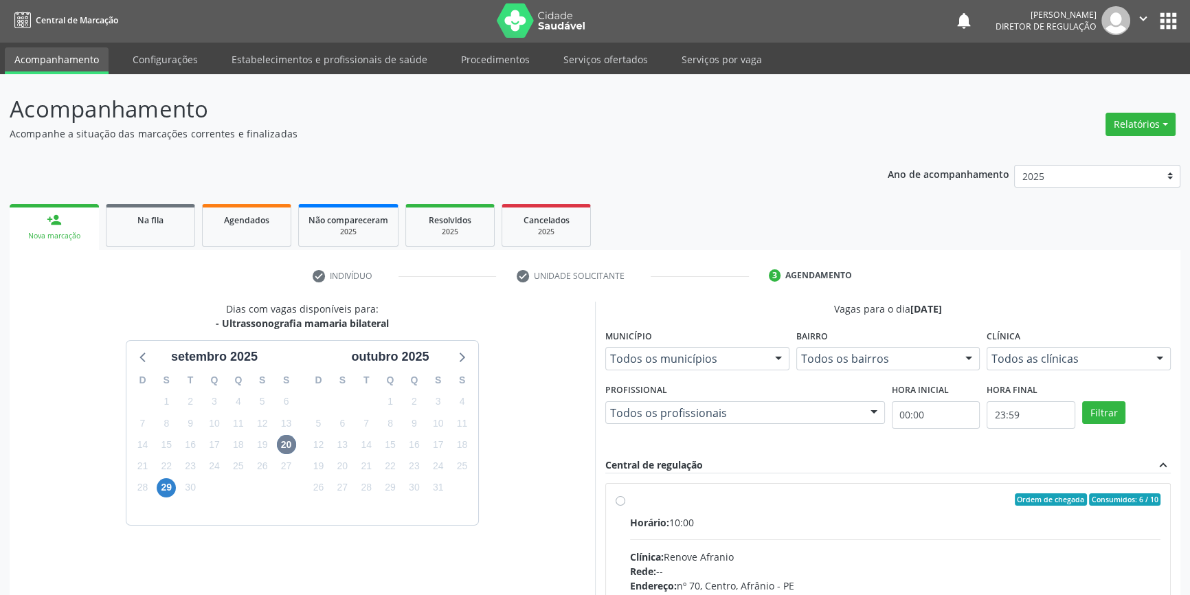
click at [757, 516] on div "Horário: 10:00" at bounding box center [895, 523] width 531 height 14
click at [625, 506] on input "Ordem de chegada Consumidos: 6 / 10 Horário: 10:00 Clínica: Renove Afranio Rede…" at bounding box center [621, 500] width 10 height 12
radio input "true"
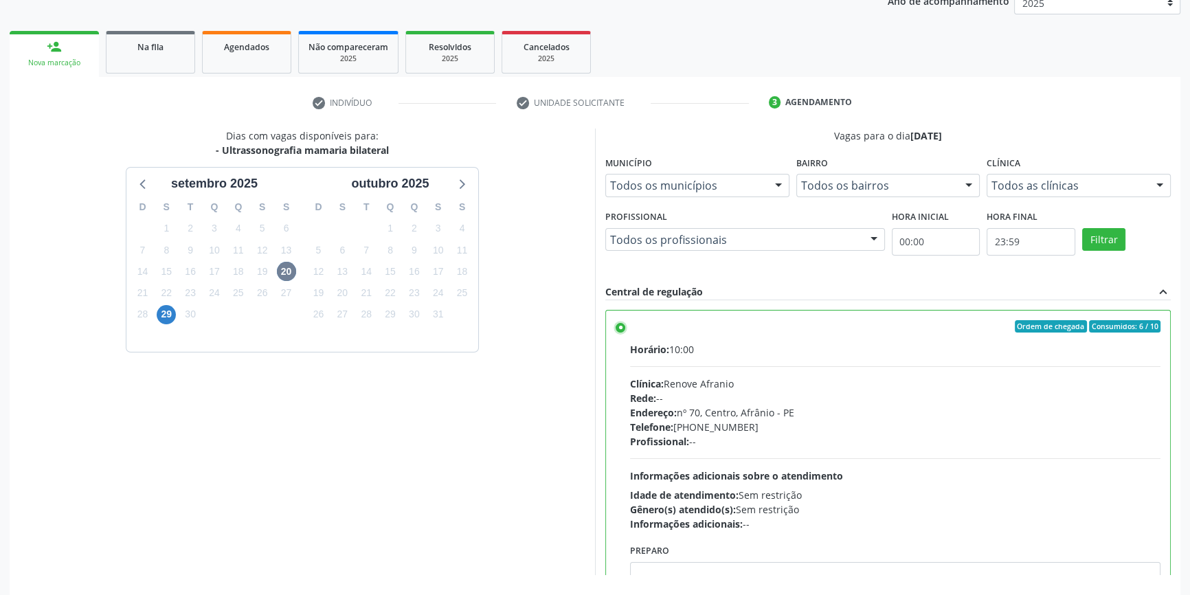
scroll to position [225, 0]
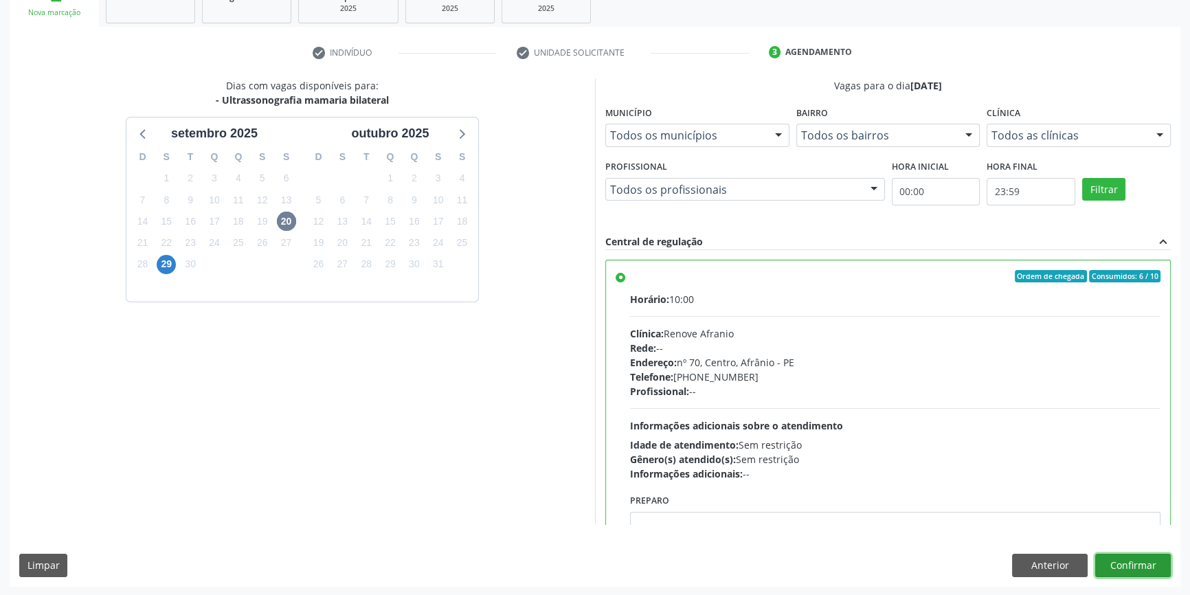
click at [1150, 560] on button "Confirmar" at bounding box center [1134, 565] width 76 height 23
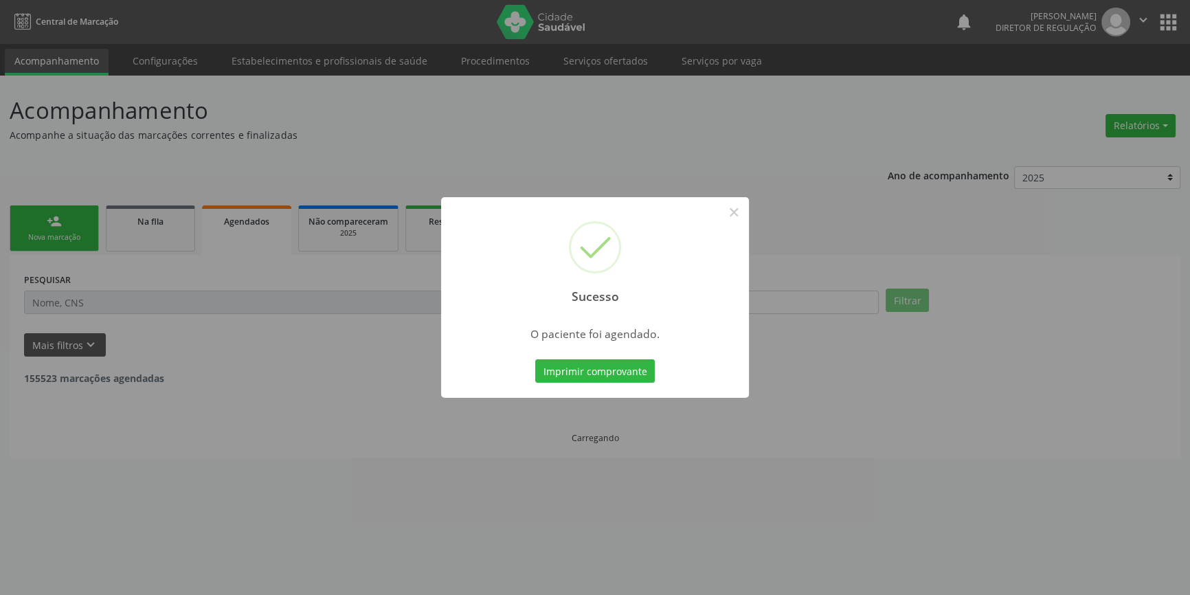
scroll to position [0, 0]
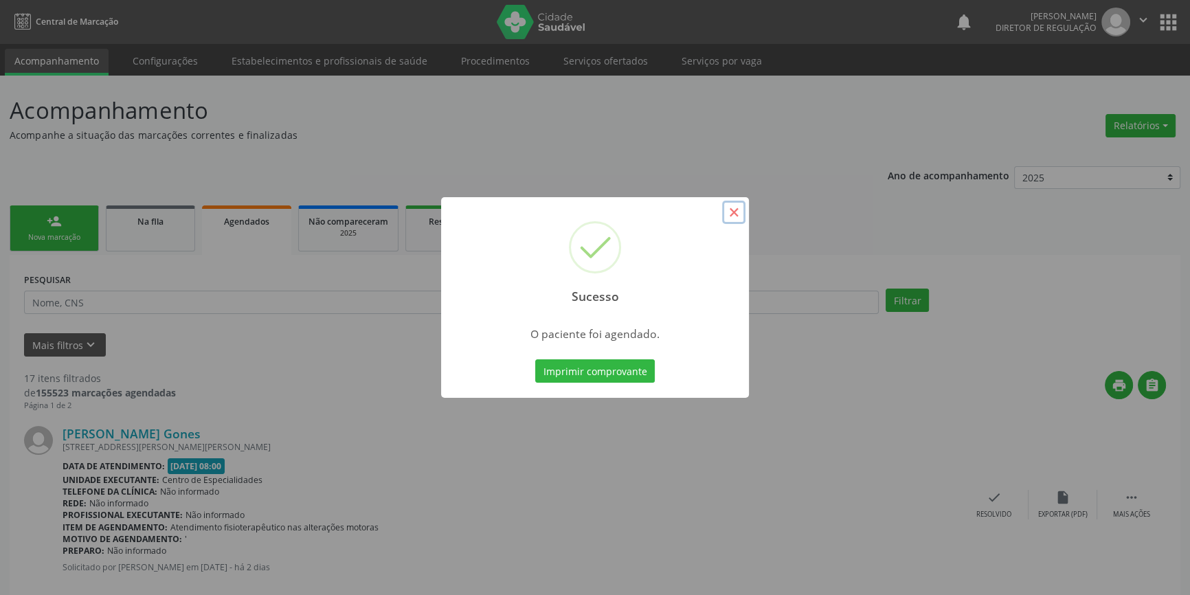
click at [737, 212] on button "×" at bounding box center [733, 212] width 23 height 23
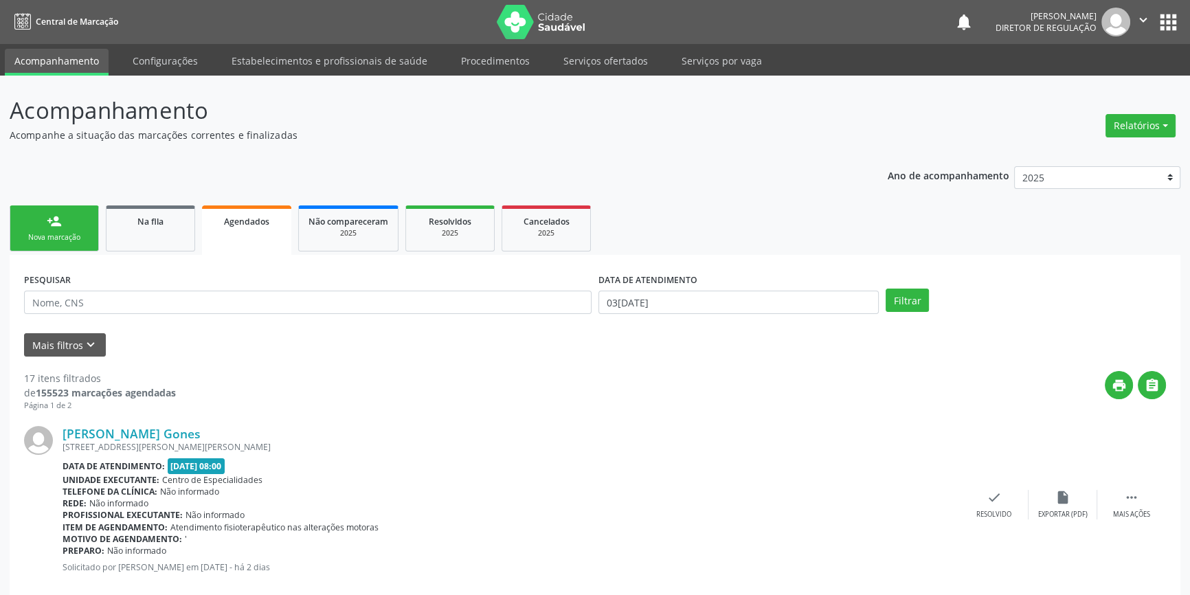
click at [47, 214] on div "person_add" at bounding box center [54, 221] width 15 height 15
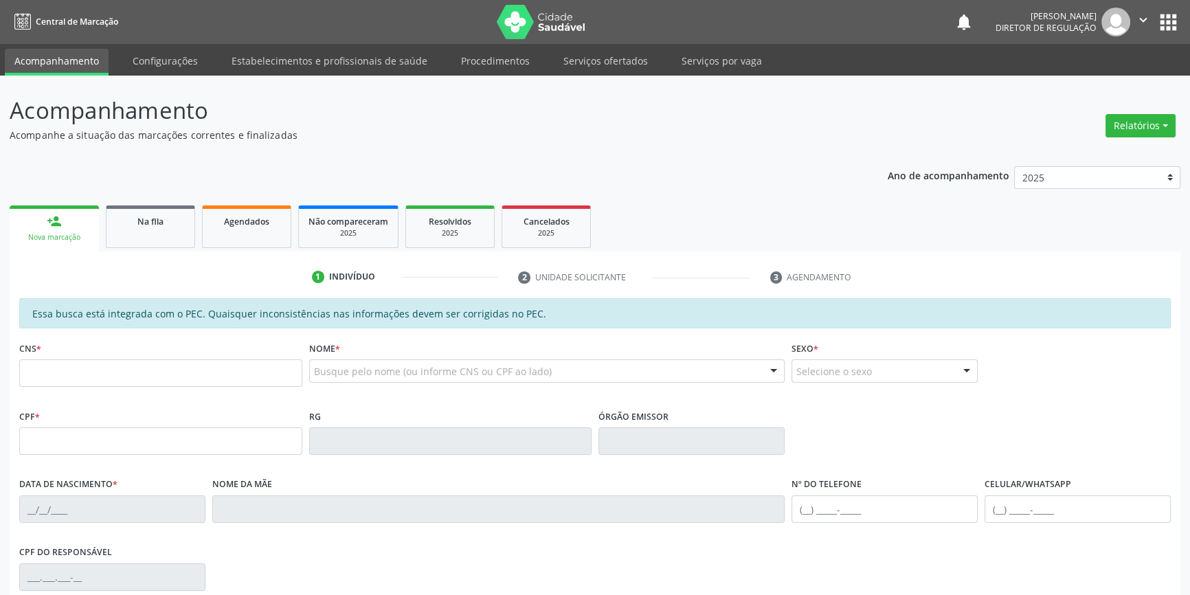
click at [153, 256] on div "1 Indivíduo 2 Unidade solicitante 3 Agendamento Essa busca está integrada com o…" at bounding box center [595, 514] width 1171 height 524
click at [153, 246] on link "Na fila" at bounding box center [150, 227] width 89 height 43
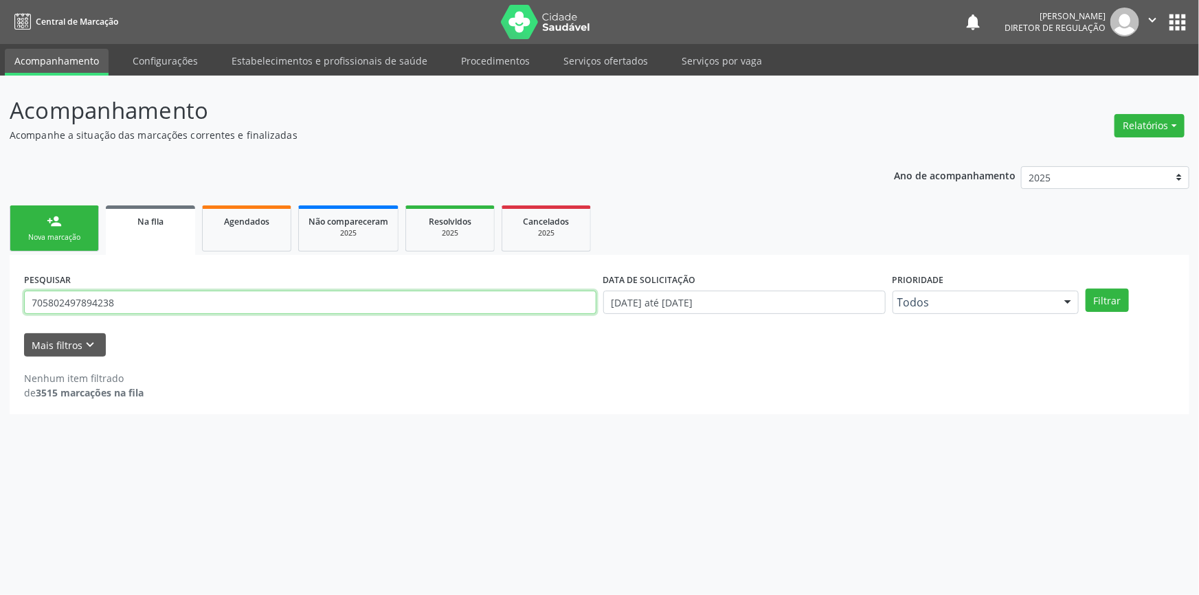
drag, startPoint x: 151, startPoint y: 302, endPoint x: 0, endPoint y: 282, distance: 152.5
click at [0, 282] on div "Acompanhamento Acompanhe a situação das marcações correntes e finalizadas Relat…" at bounding box center [599, 336] width 1199 height 520
type input "706802773499626"
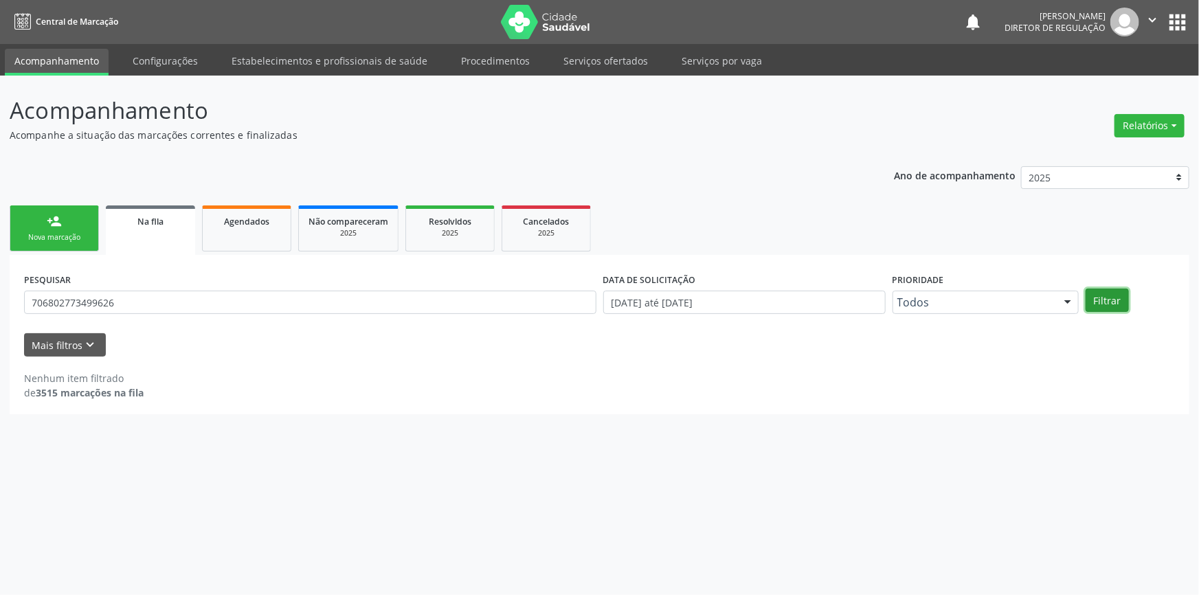
click at [1100, 291] on button "Filtrar" at bounding box center [1107, 300] width 43 height 23
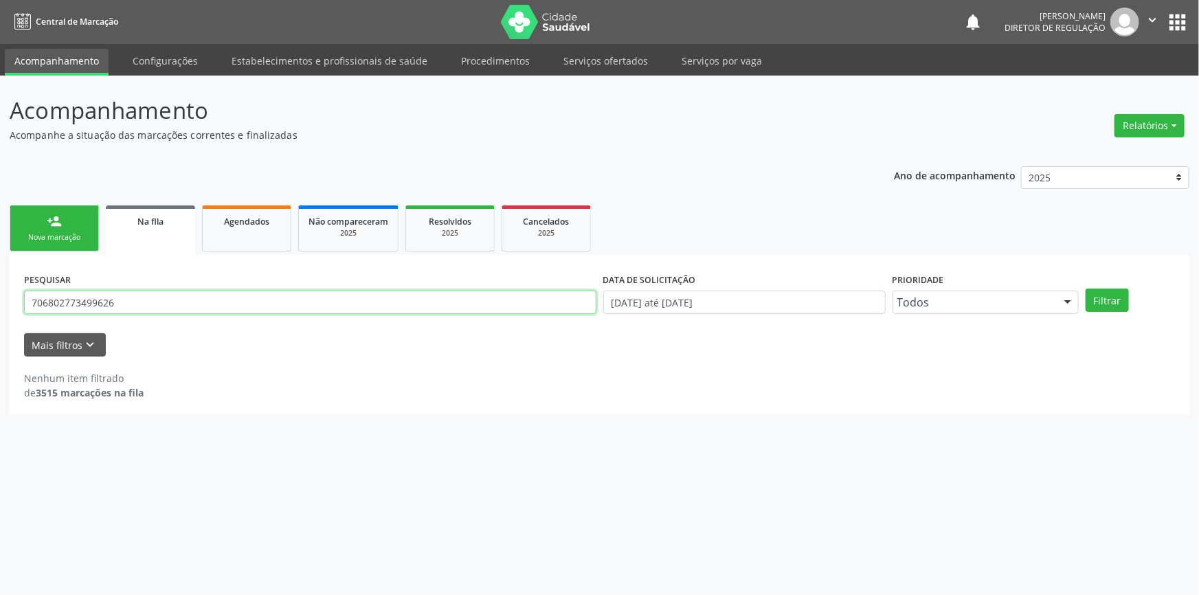
drag, startPoint x: 135, startPoint y: 307, endPoint x: 0, endPoint y: 311, distance: 135.5
click at [0, 311] on div "Acompanhamento Acompanhe a situação das marcações correntes e finalizadas Relat…" at bounding box center [599, 336] width 1199 height 520
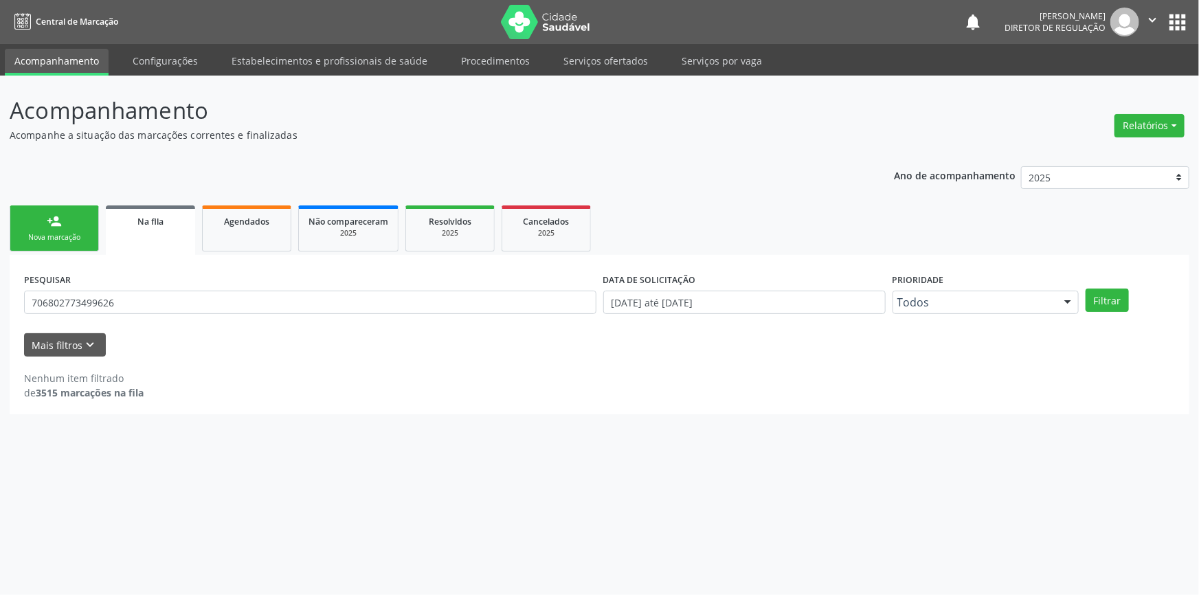
click at [41, 232] on div "Nova marcação" at bounding box center [54, 237] width 69 height 10
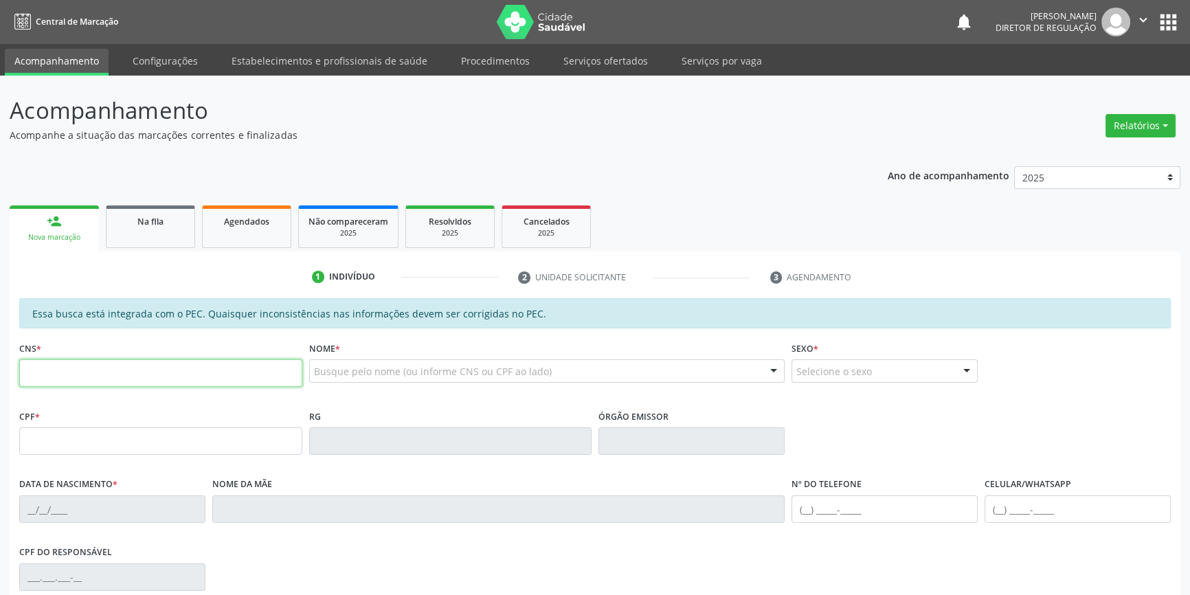
click at [149, 371] on input "text" at bounding box center [160, 372] width 283 height 27
paste input "706 8027 7349 9626"
type input "706 8027 7349 9626"
type input "763.360.424-72"
type input "22/06/1966"
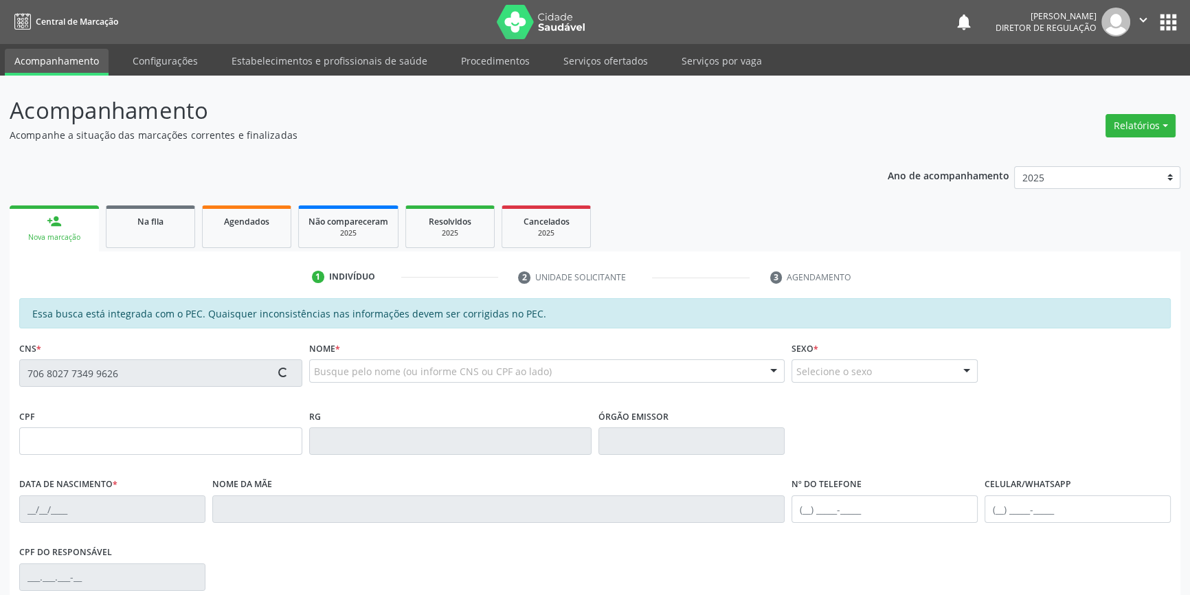
type input "Izaura de Souza Suares"
type input "(87) 8811-9656"
type input "(87) 98809-8719"
type input "S/N"
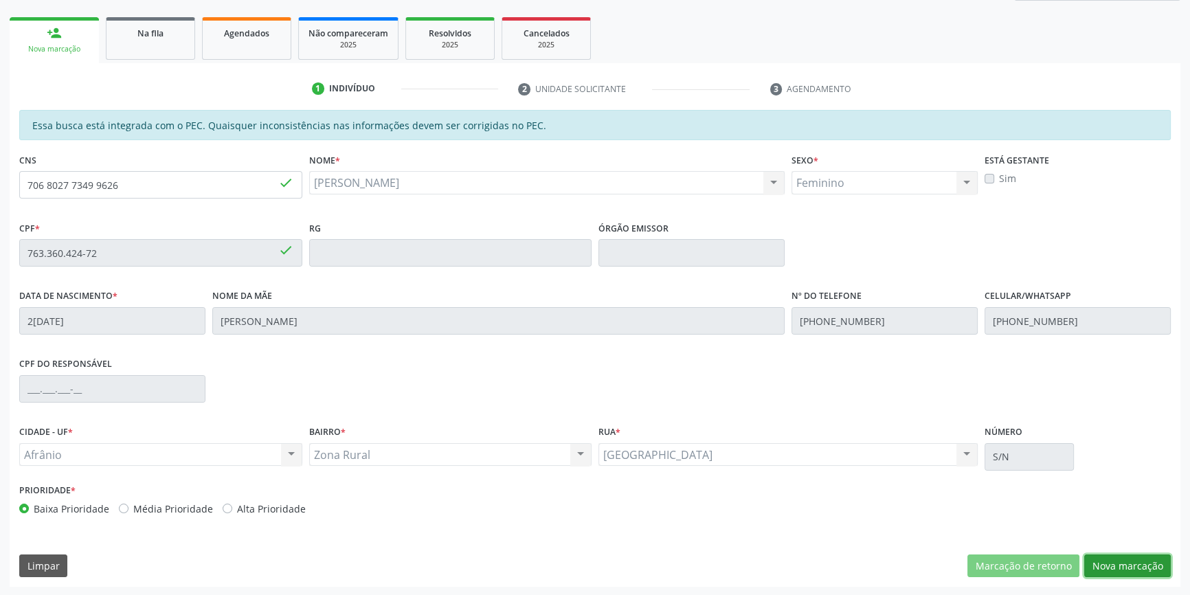
click at [1134, 560] on button "Nova marcação" at bounding box center [1128, 566] width 87 height 23
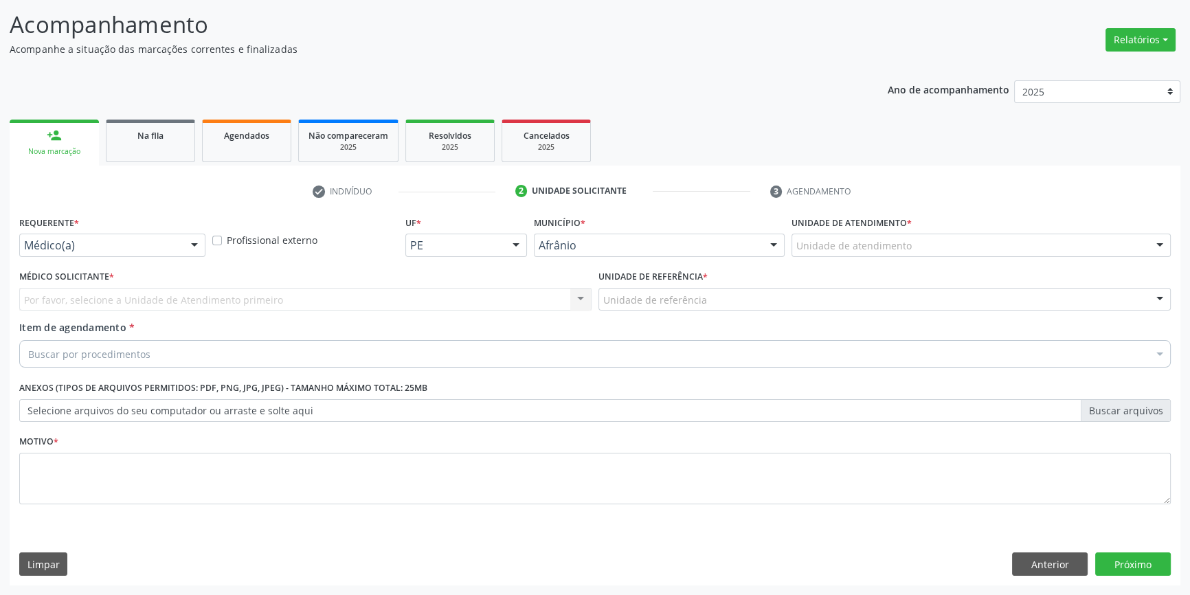
scroll to position [85, 0]
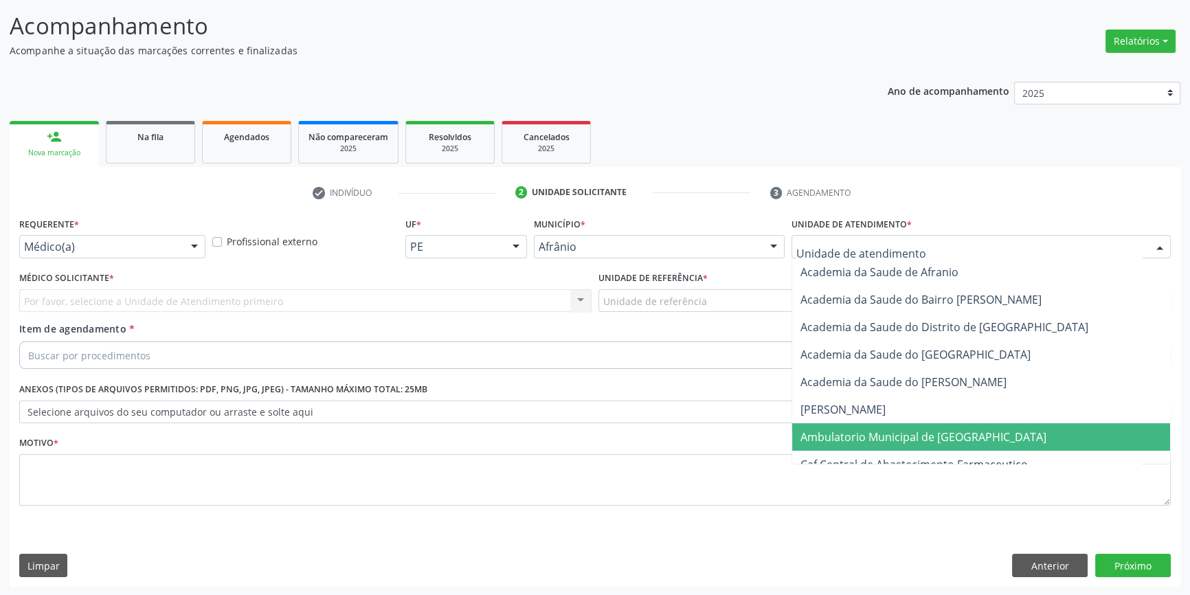
click at [866, 432] on span "Ambulatorio Municipal de [GEOGRAPHIC_DATA]" at bounding box center [924, 437] width 246 height 15
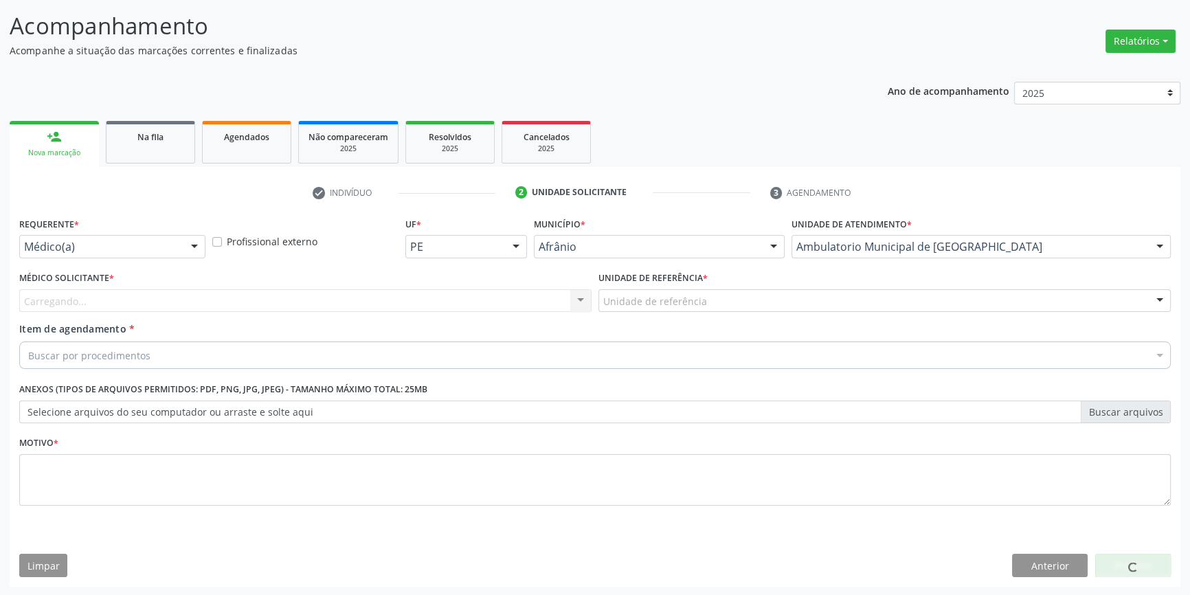
click at [710, 315] on div "Unidade de referência * Unidade de referência ESF de Extrema ESF de Barra das M…" at bounding box center [884, 295] width 579 height 54
click at [701, 317] on div "Unidade de referência * Unidade de referência ESF de Extrema ESF de Barra das M…" at bounding box center [884, 295] width 579 height 54
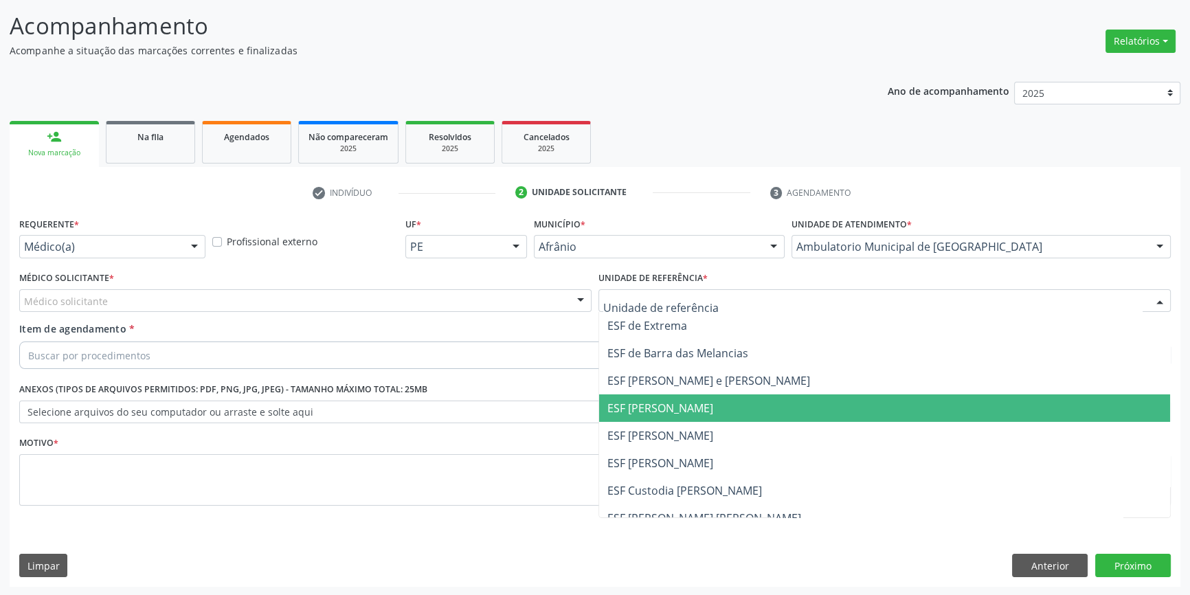
click at [693, 420] on span "ESF [PERSON_NAME]" at bounding box center [884, 408] width 571 height 27
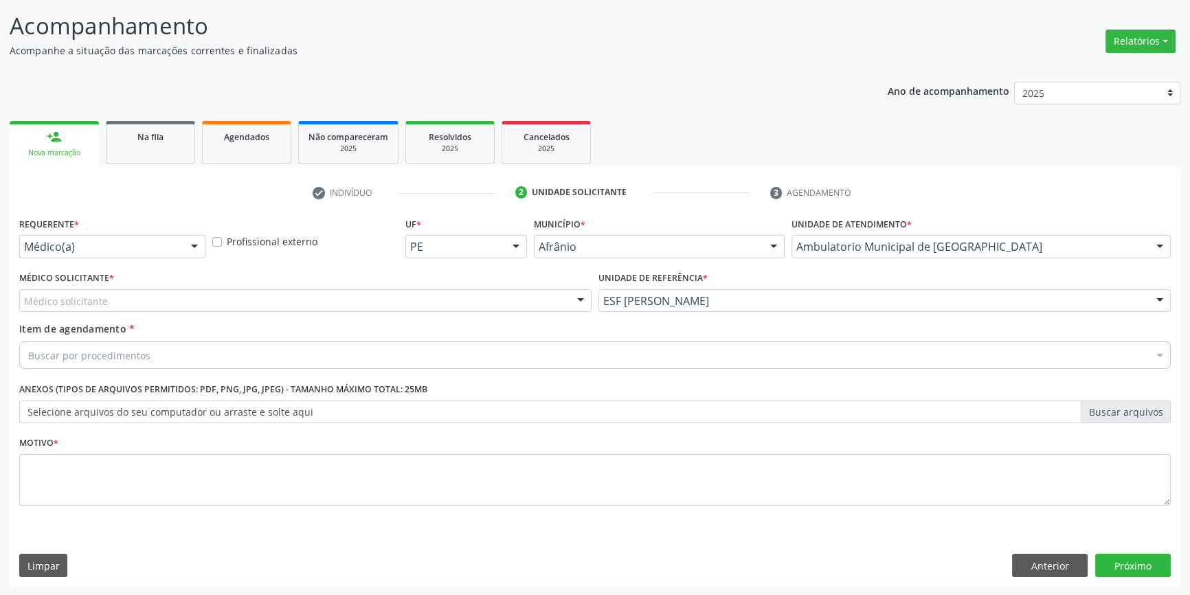
click at [388, 308] on div "Médico solicitante" at bounding box center [305, 300] width 573 height 23
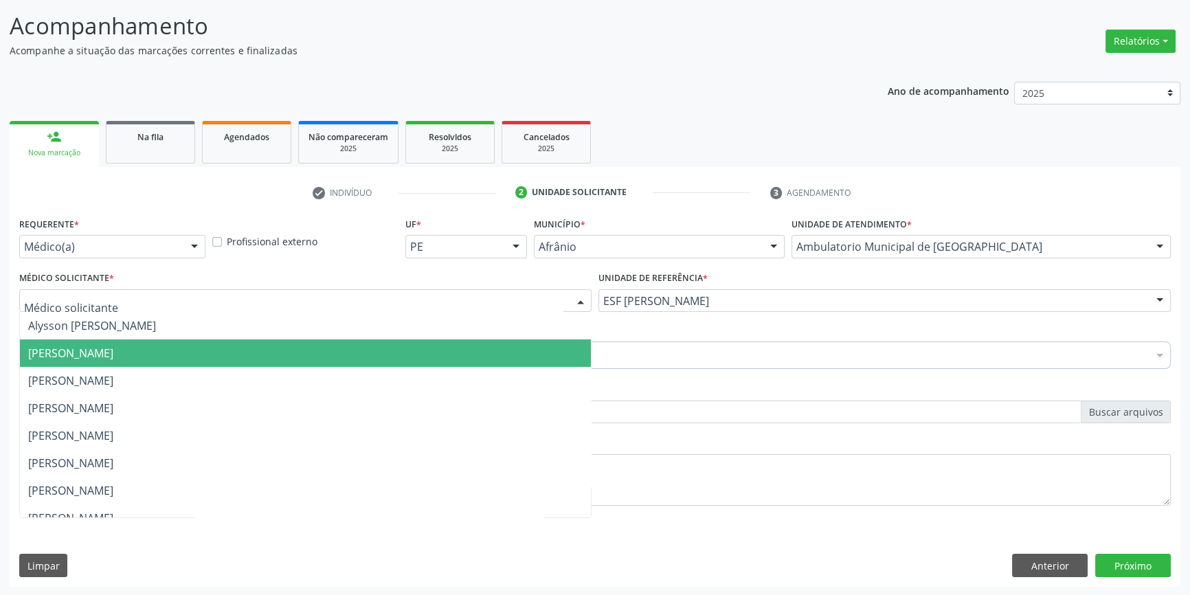
click at [104, 346] on span "[PERSON_NAME]" at bounding box center [70, 353] width 85 height 15
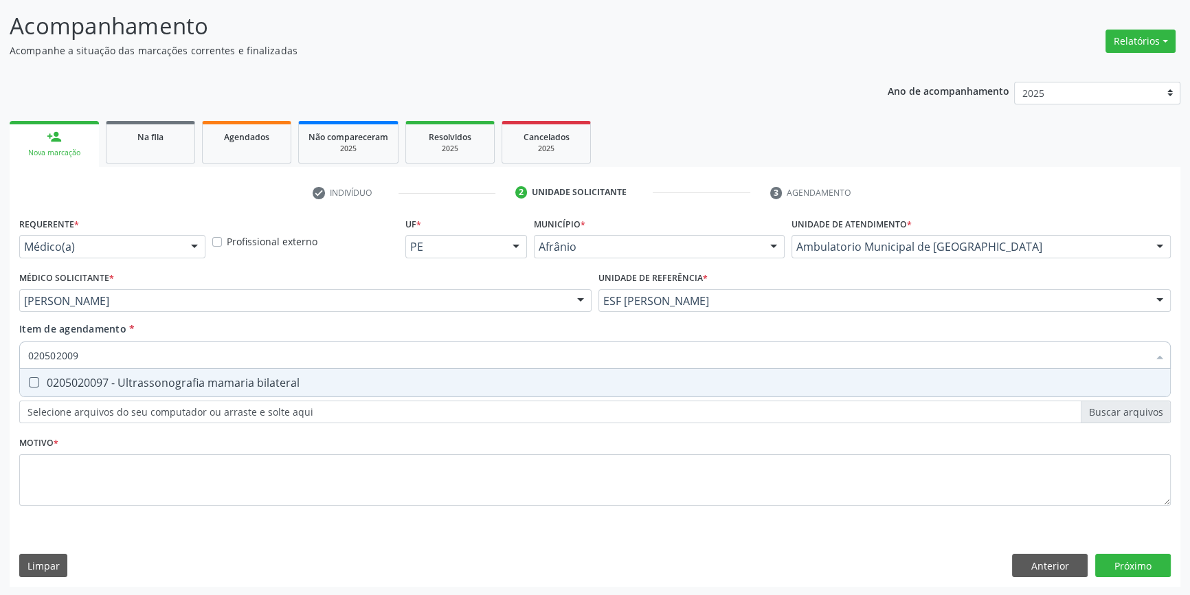
type input "0205020097"
click at [316, 385] on div "0205020097 - Ultrassonografia mamaria bilateral" at bounding box center [595, 382] width 1134 height 11
checkbox bilateral "true"
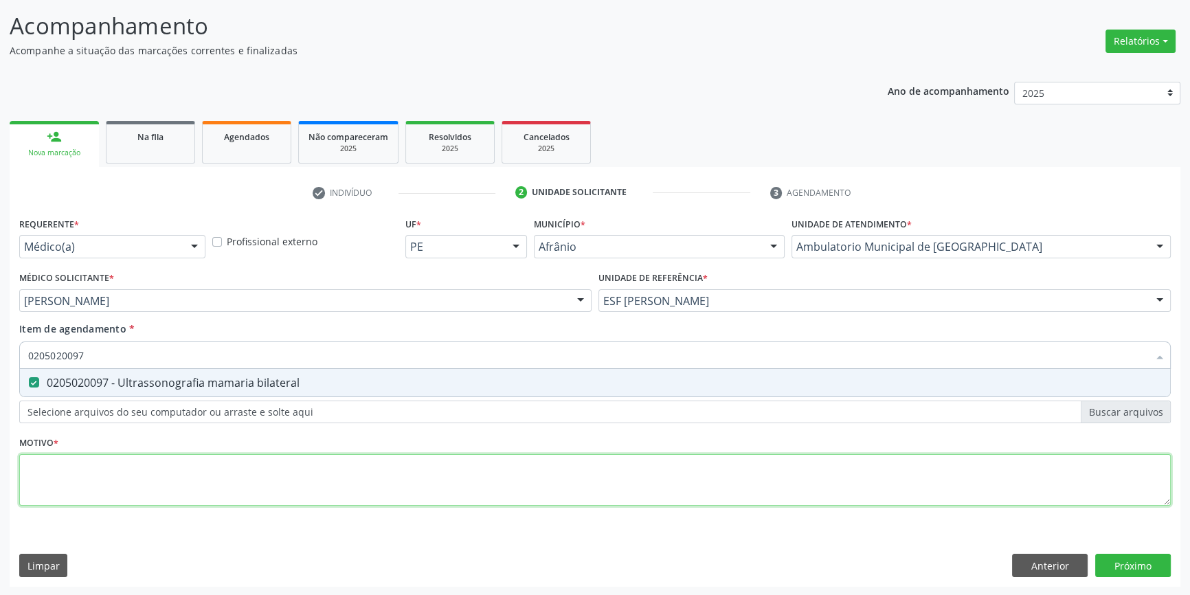
click at [219, 467] on div "Requerente * Médico(a) Médico(a) Enfermeiro(a) Paciente Nenhum resultado encont…" at bounding box center [595, 369] width 1152 height 311
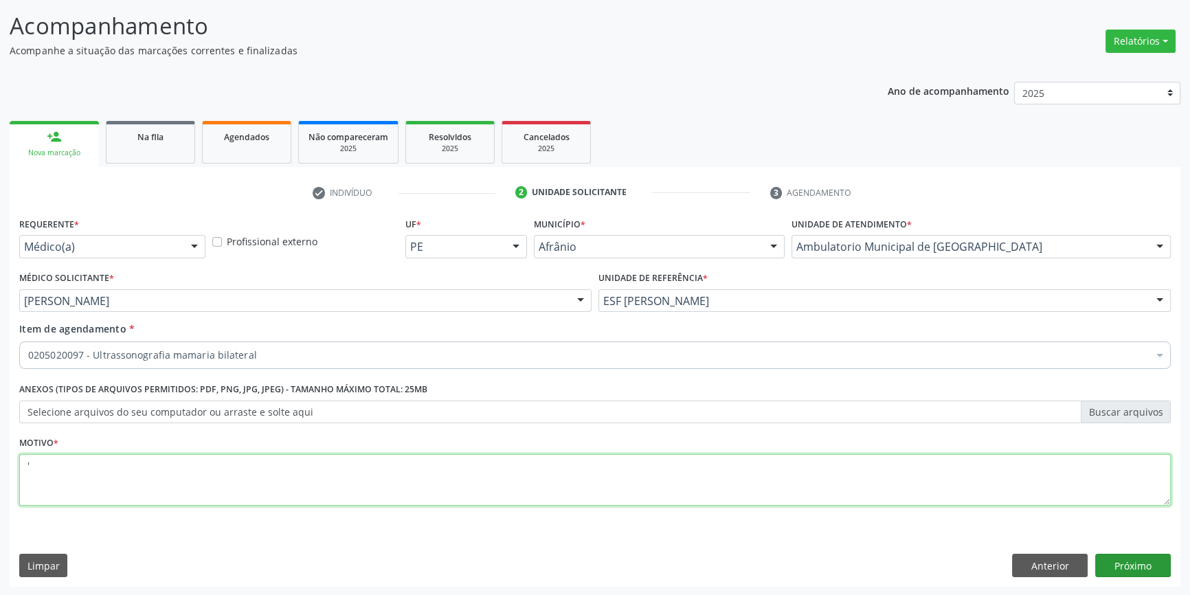
type textarea "'"
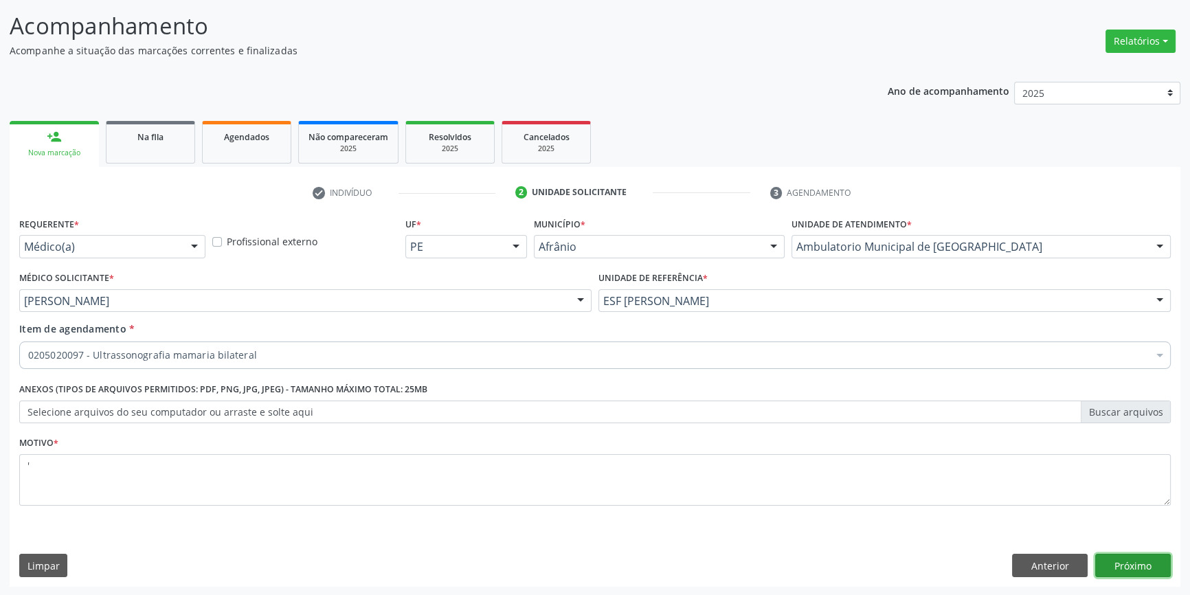
click at [1149, 560] on button "Próximo" at bounding box center [1134, 565] width 76 height 23
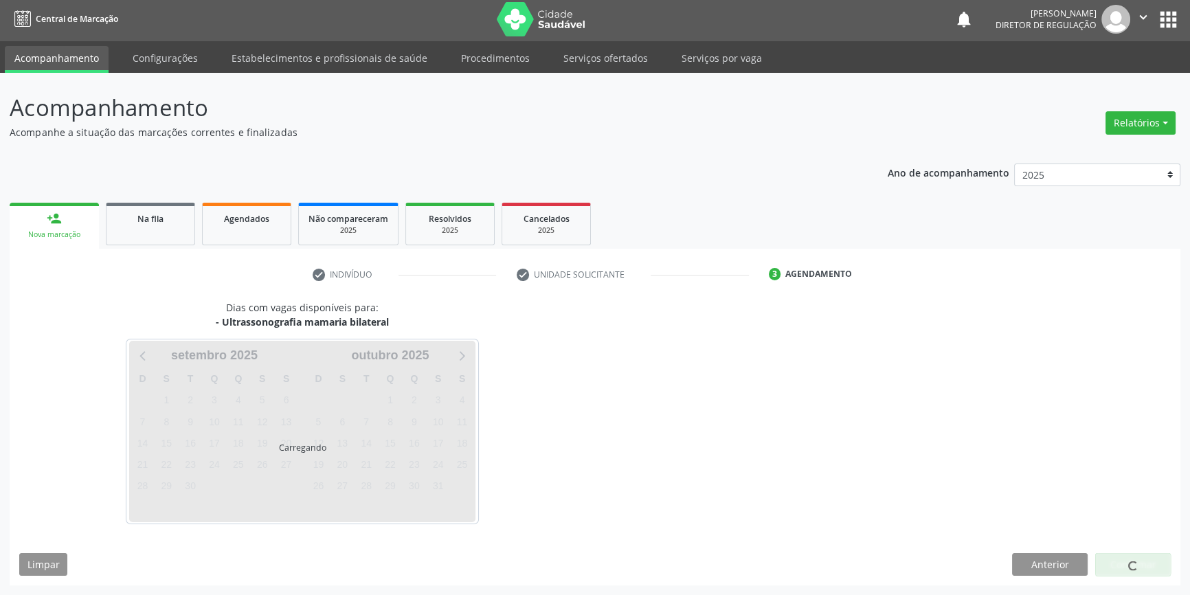
scroll to position [1, 0]
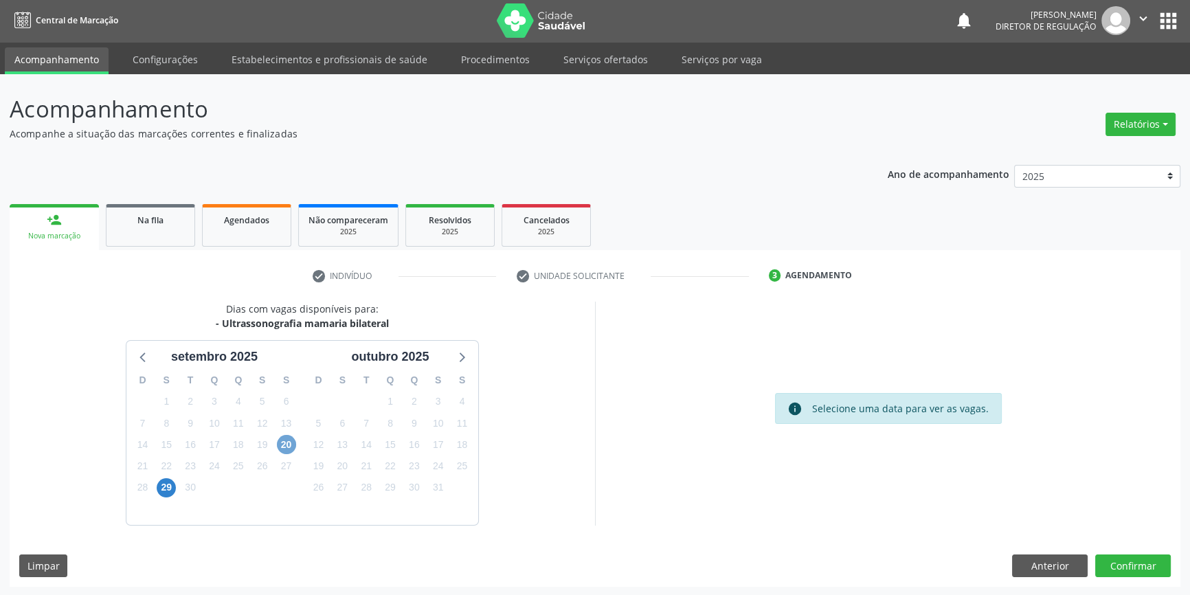
click at [289, 441] on span "20" at bounding box center [286, 444] width 19 height 19
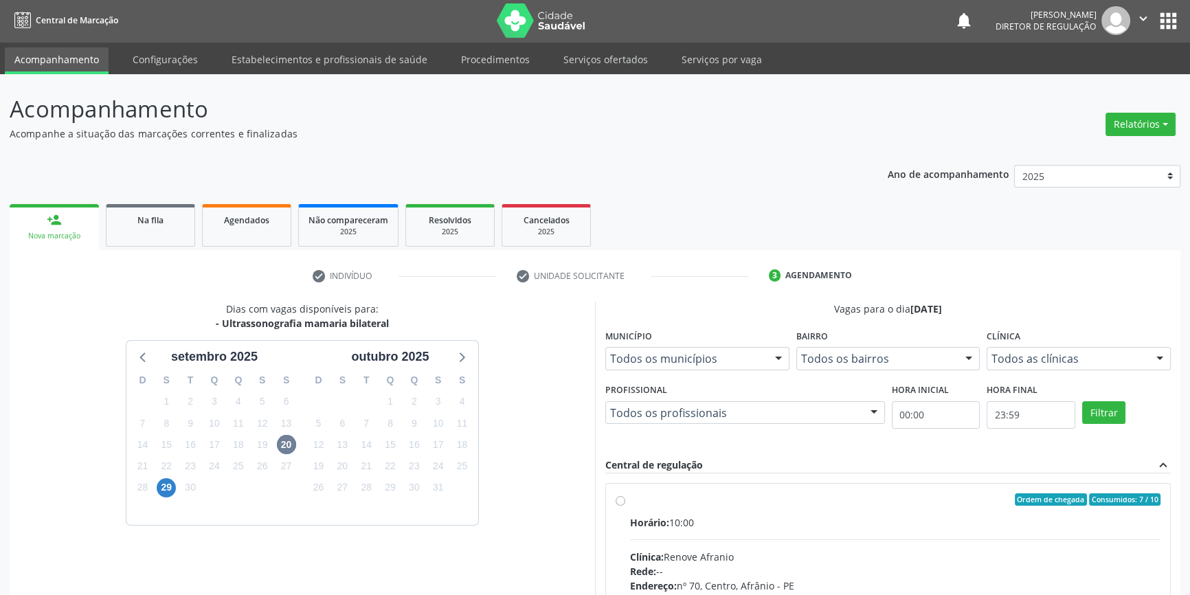
click at [625, 506] on input "Ordem de chegada Consumidos: 7 / 10 Horário: 10:00 Clínica: Renove Afranio Rede…" at bounding box center [621, 500] width 10 height 12
radio input "true"
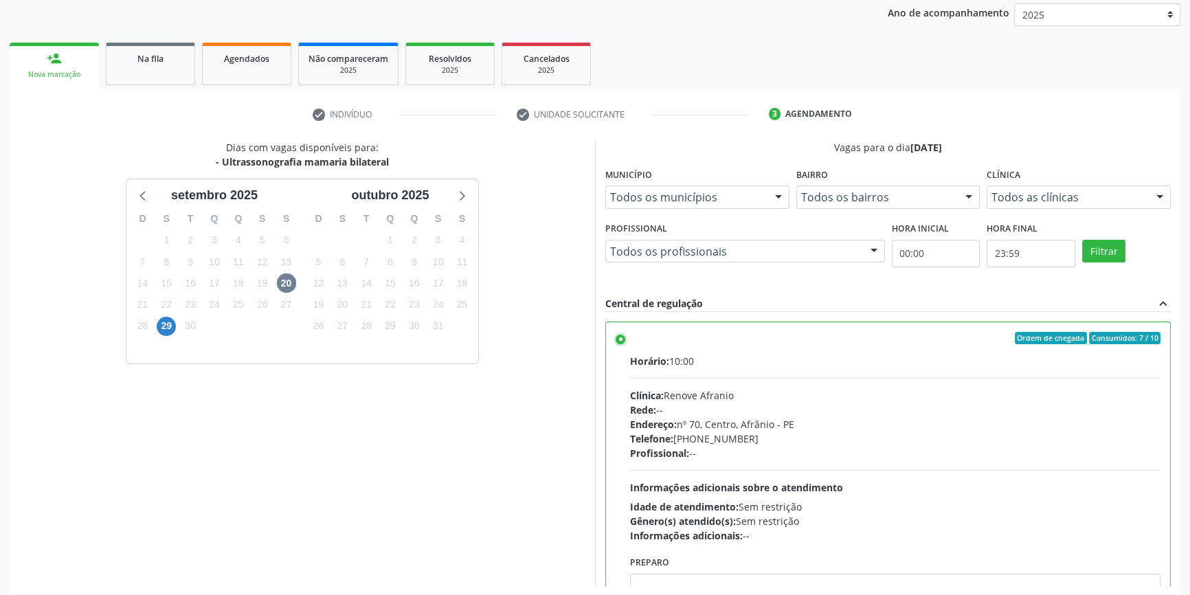
scroll to position [225, 0]
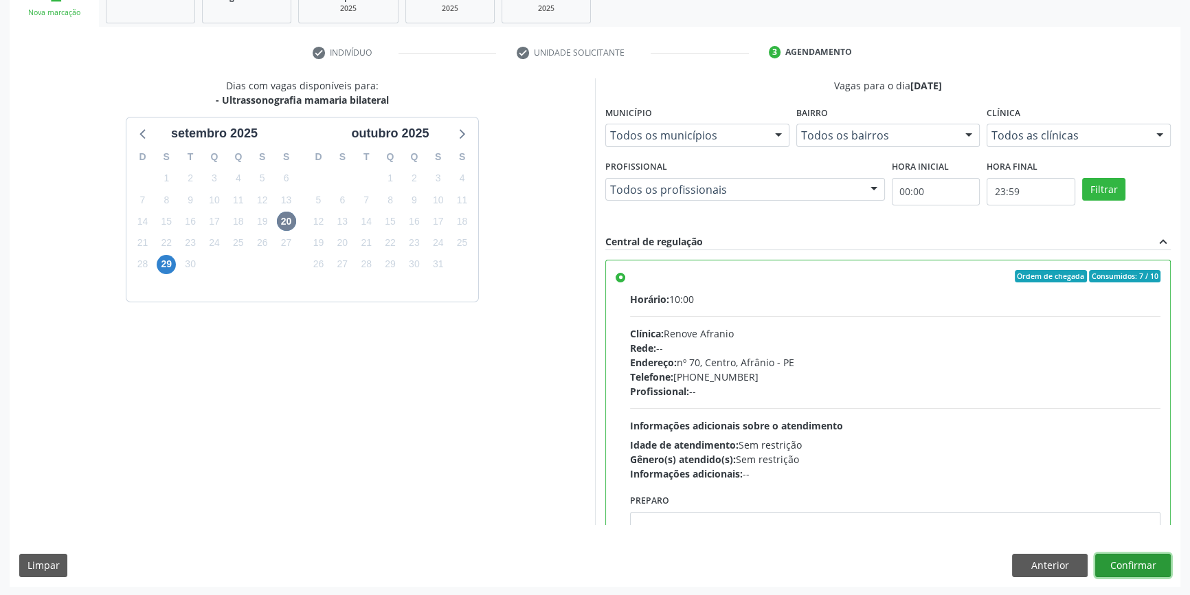
click at [1129, 560] on button "Confirmar" at bounding box center [1134, 565] width 76 height 23
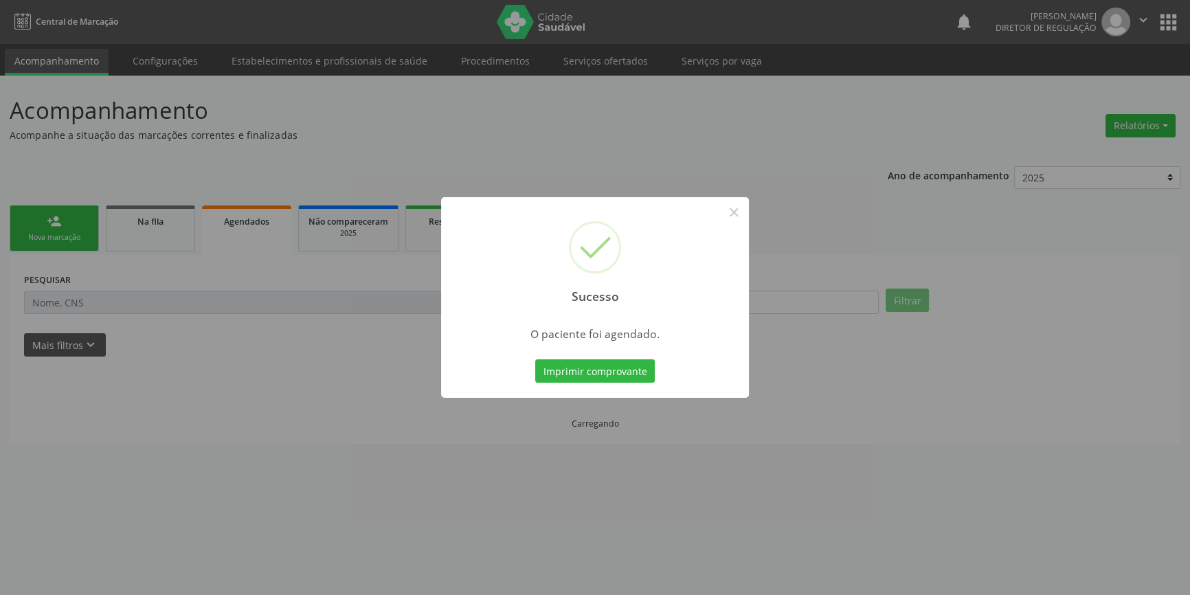
scroll to position [0, 0]
click at [611, 371] on button "Imprimir comprovante" at bounding box center [600, 370] width 120 height 23
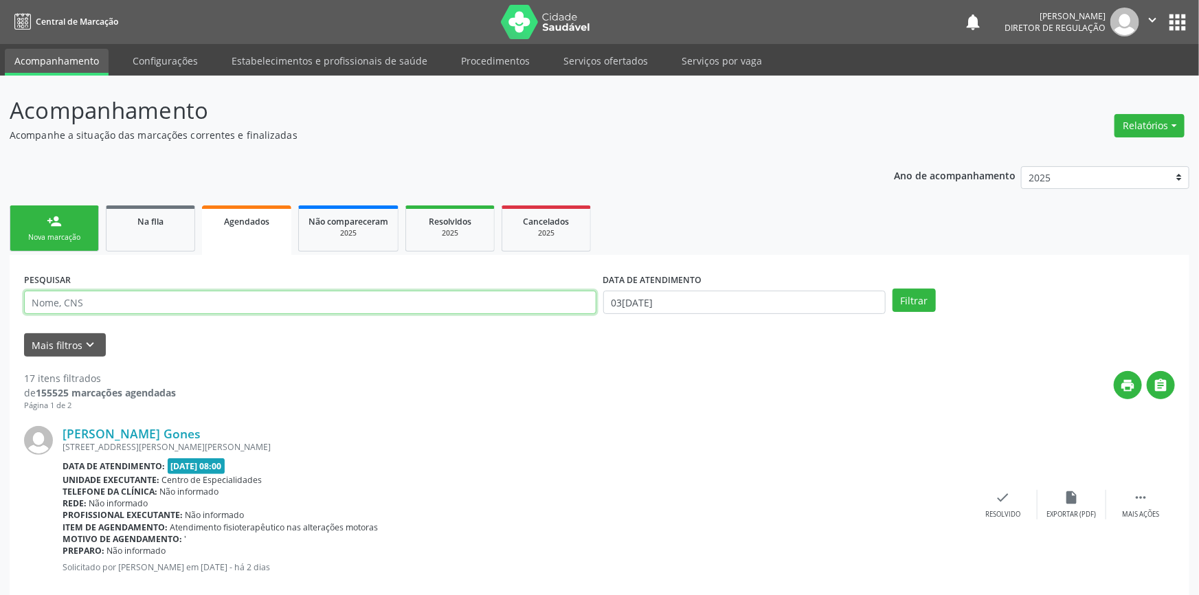
click at [107, 295] on input "text" at bounding box center [310, 302] width 573 height 23
type input "70460"
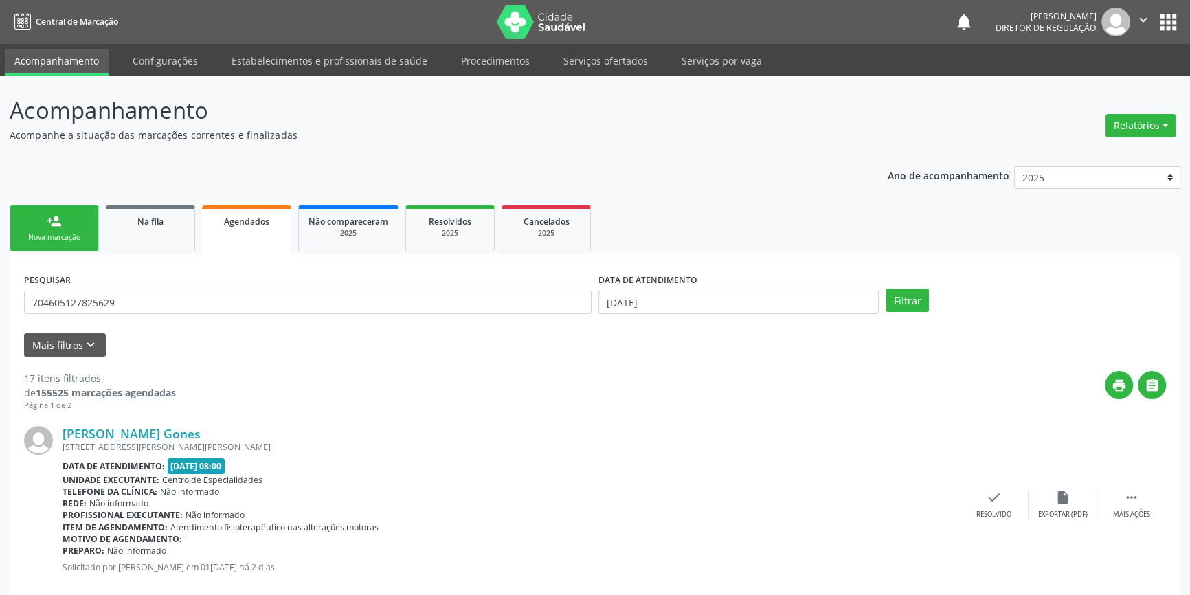
drag, startPoint x: 148, startPoint y: 296, endPoint x: 0, endPoint y: 263, distance: 151.4
type input "704605127825629"
click at [147, 210] on link "Na fila" at bounding box center [150, 229] width 89 height 46
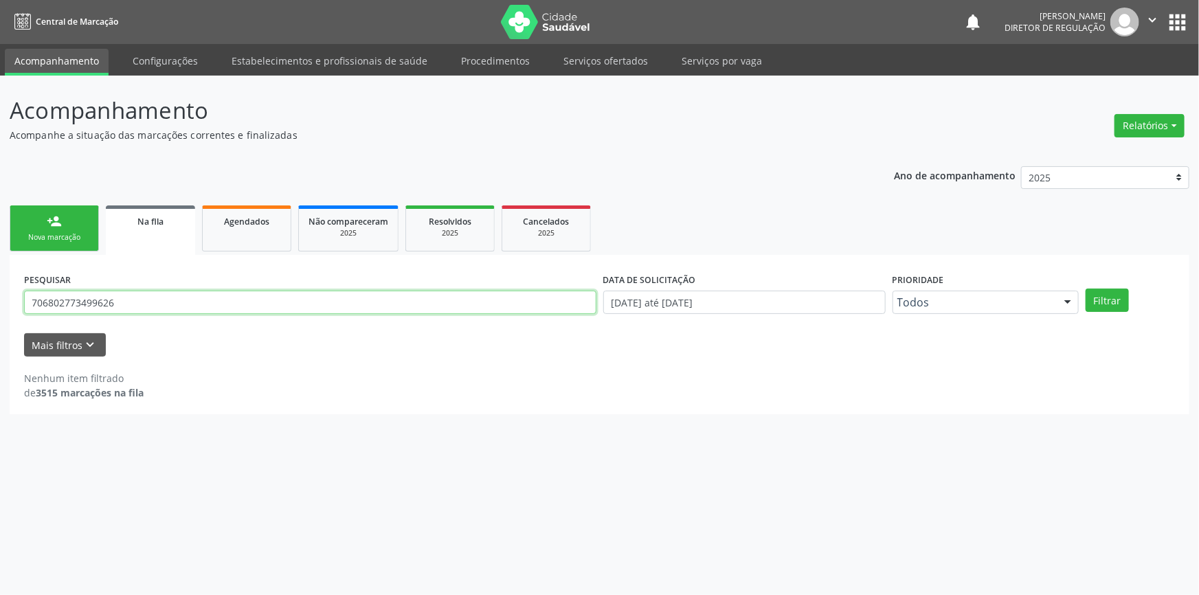
drag, startPoint x: 139, startPoint y: 291, endPoint x: 0, endPoint y: 289, distance: 138.9
click at [0, 289] on div "Acompanhamento Acompanhe a situação das marcações correntes e finalizadas Relat…" at bounding box center [599, 336] width 1199 height 520
paste input "4605127825629"
type input "704605127825629"
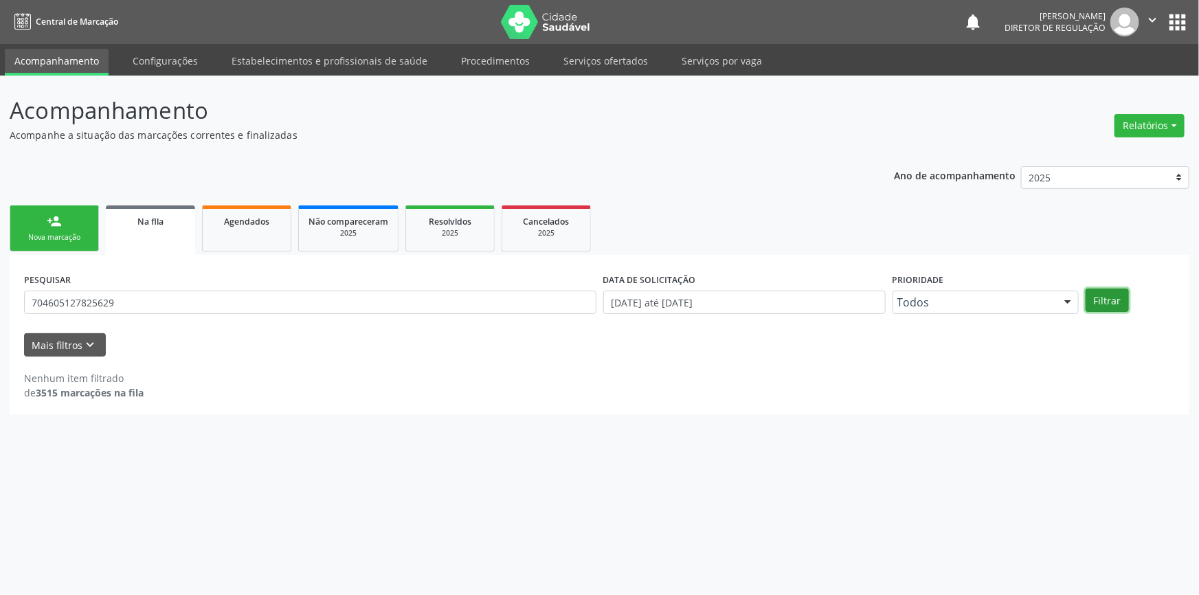
click at [1104, 299] on button "Filtrar" at bounding box center [1107, 300] width 43 height 23
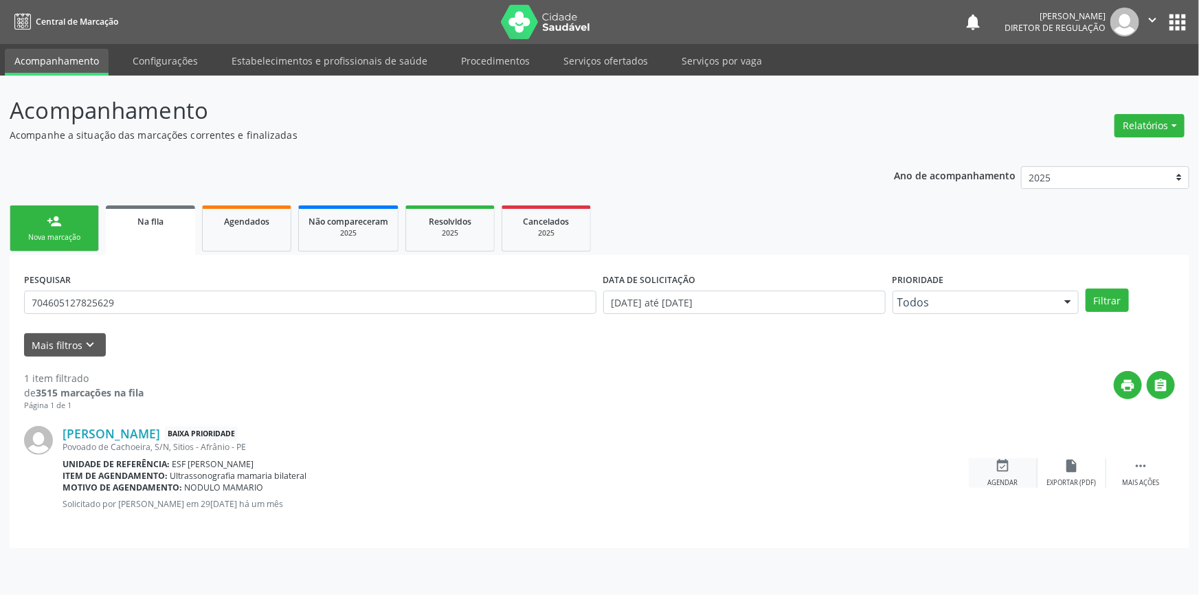
click at [983, 469] on div "event_available Agendar" at bounding box center [1003, 473] width 69 height 30
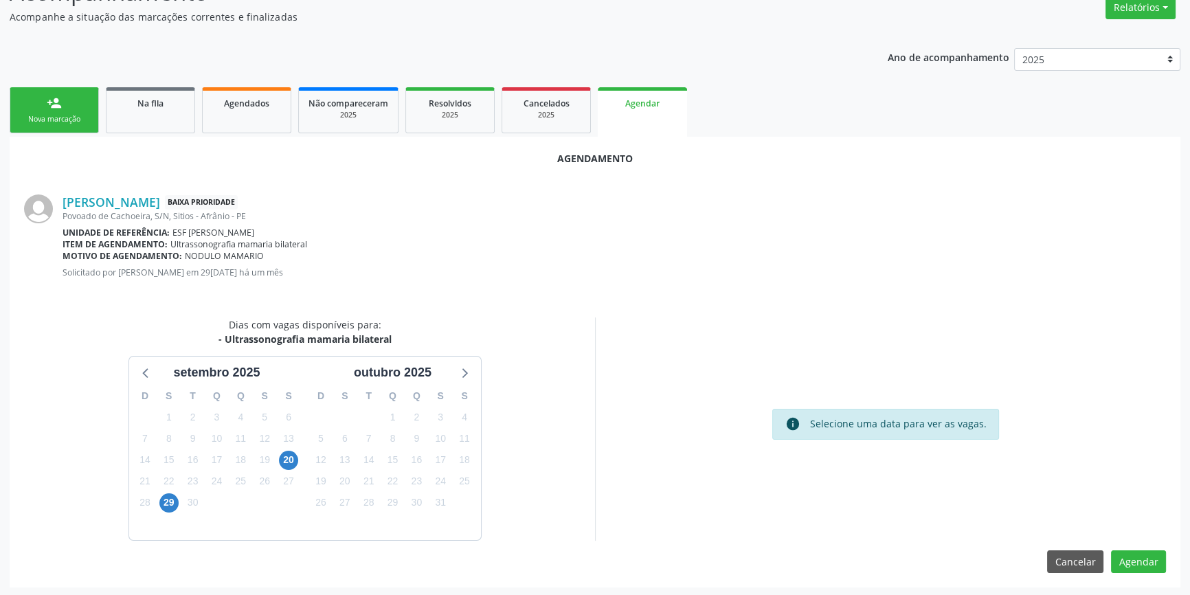
scroll to position [119, 0]
click at [288, 456] on span "20" at bounding box center [288, 459] width 19 height 19
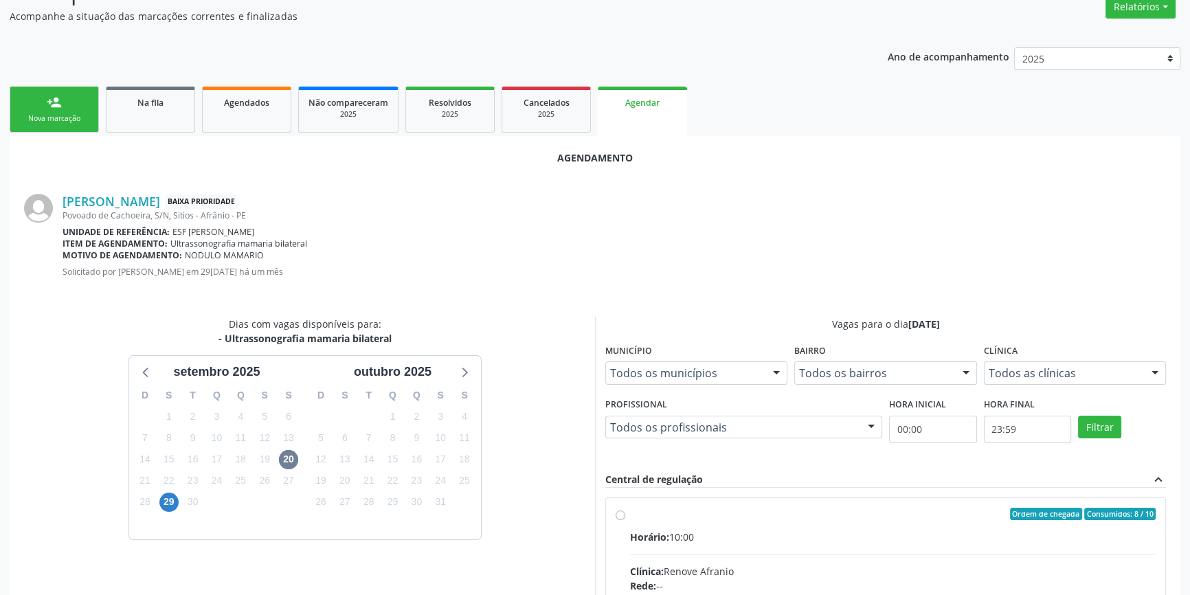
click at [650, 530] on div "Horário: 10:00" at bounding box center [893, 537] width 526 height 14
click at [625, 520] on input "Ordem de chegada Consumidos: 8 / 10 Horário: 10:00 Clínica: Renove Afranio Rede…" at bounding box center [621, 514] width 10 height 12
radio input "true"
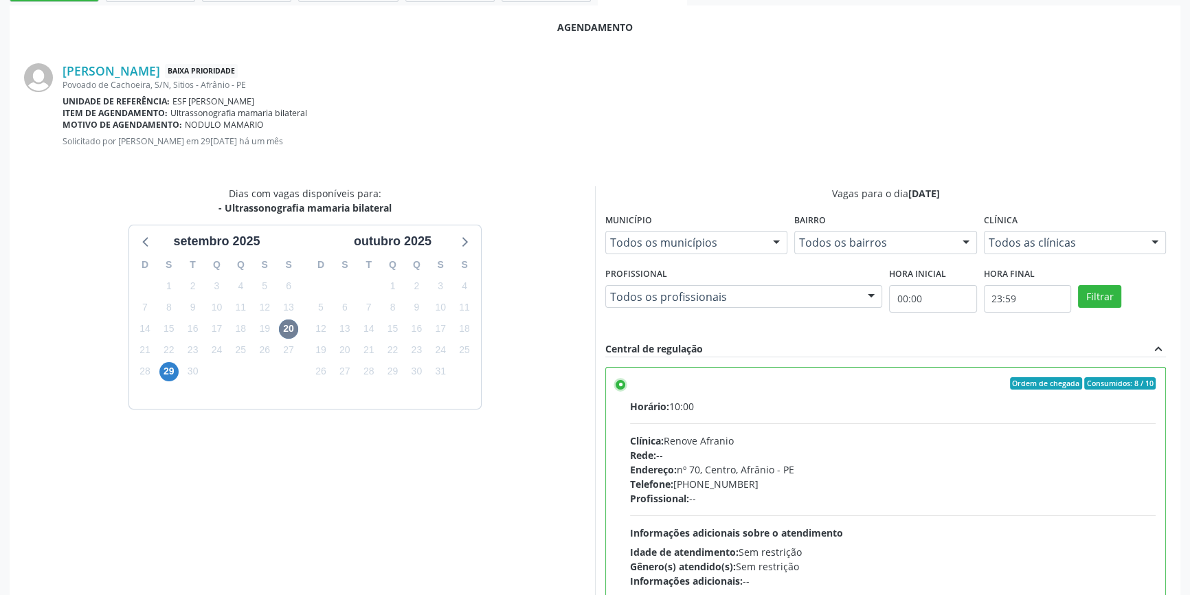
scroll to position [342, 0]
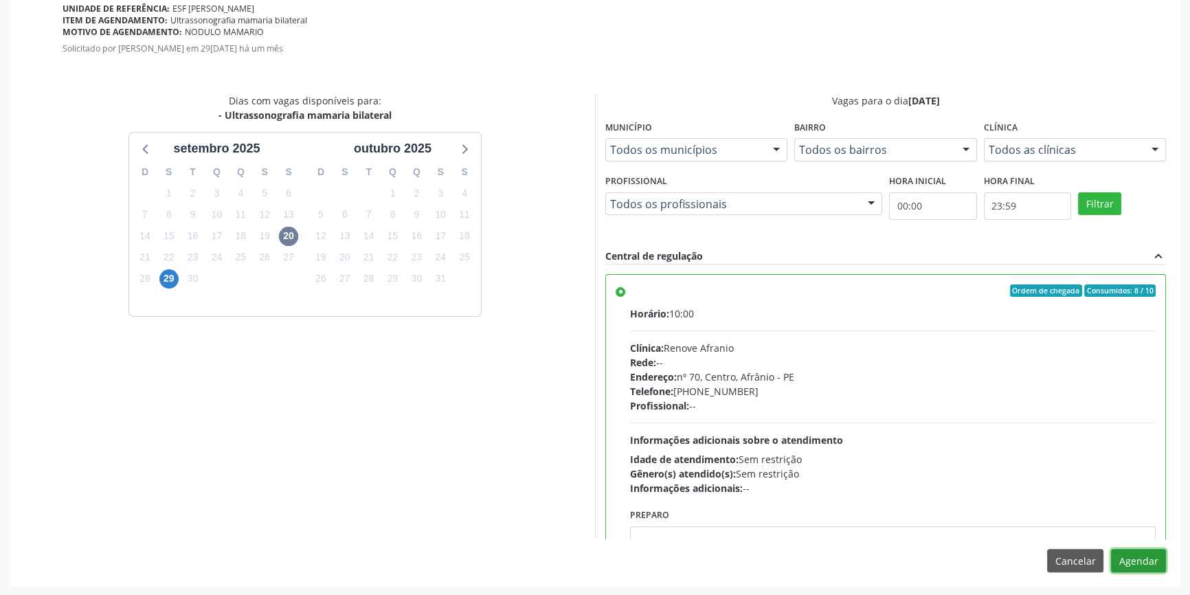
click at [1131, 559] on button "Agendar" at bounding box center [1138, 560] width 55 height 23
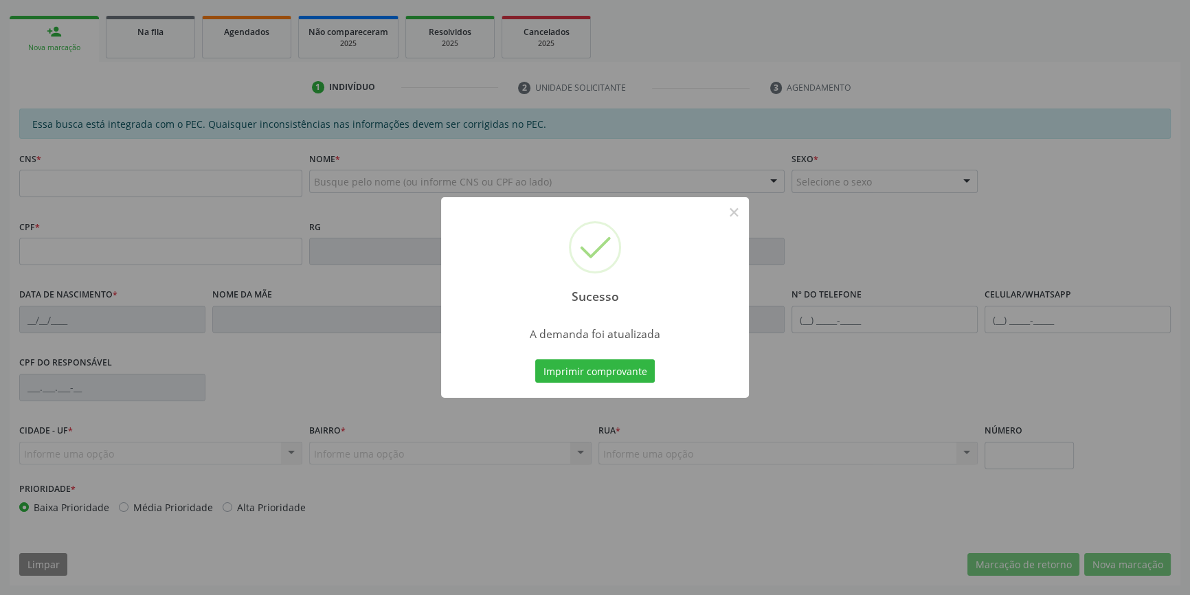
scroll to position [188, 0]
click at [607, 375] on button "Imprimir comprovante" at bounding box center [595, 370] width 120 height 23
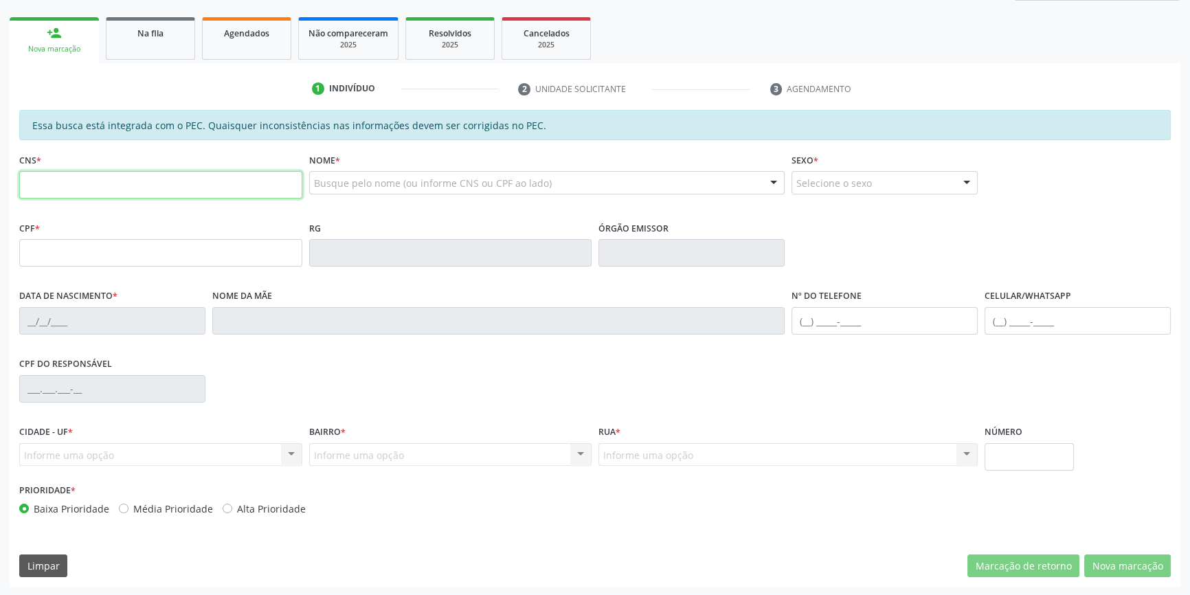
click at [104, 194] on input "text" at bounding box center [160, 184] width 283 height 27
type input "705 8024 9789 4238"
type input "044.487.574-39"
type input "05/[DATE]"
type input "[PERSON_NAME]"
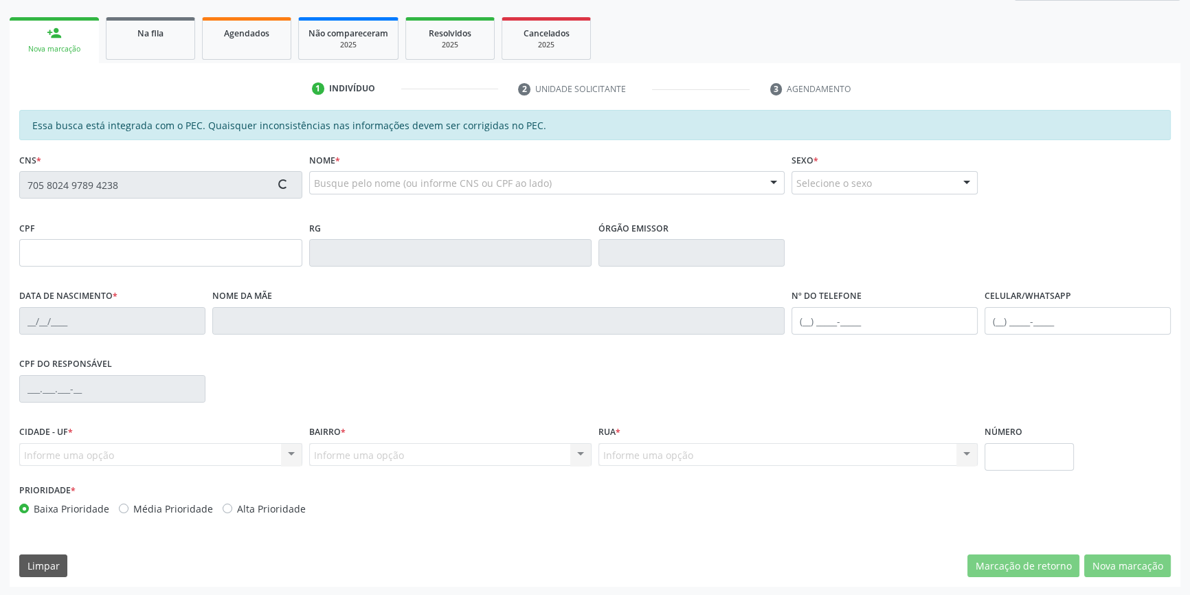
type input "[PHONE_NUMBER]"
type input "398.258.844-87"
type input "S/N"
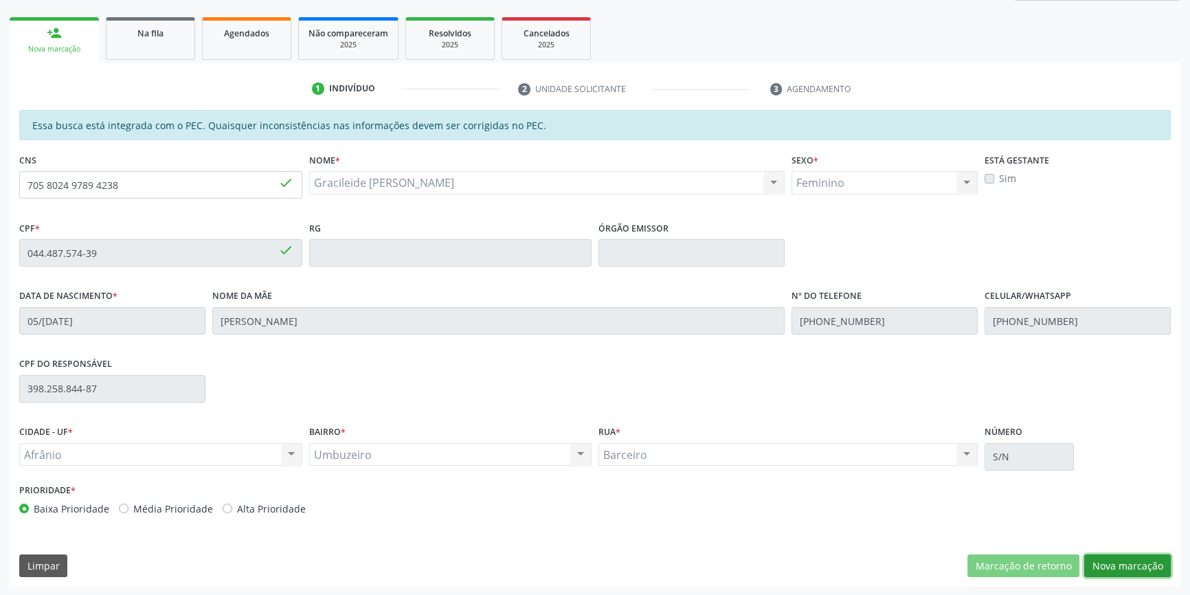
click at [1146, 573] on button "Nova marcação" at bounding box center [1128, 566] width 87 height 23
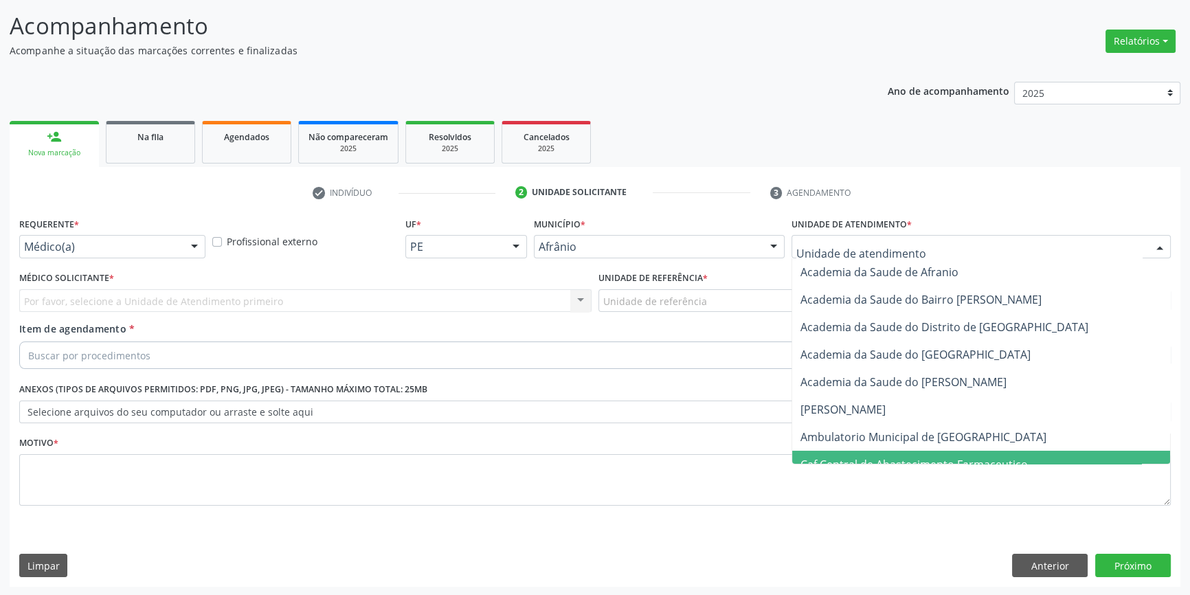
click at [914, 451] on span "Caf Central de Abastecimento Farmaceutico" at bounding box center [981, 464] width 378 height 27
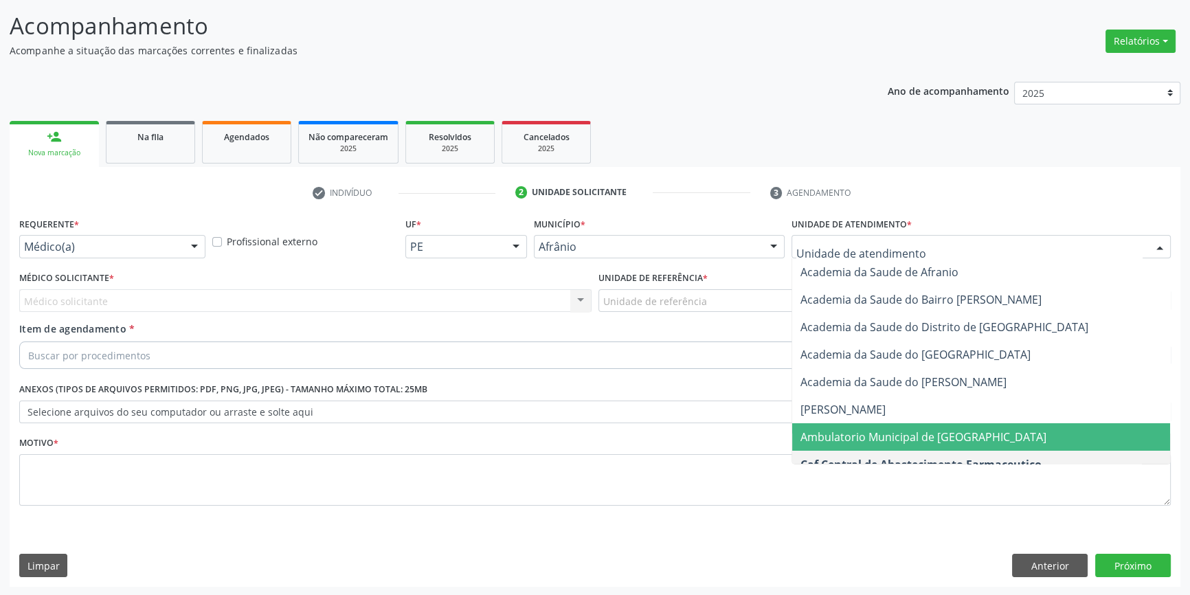
click at [910, 434] on span "Ambulatorio Municipal de [GEOGRAPHIC_DATA]" at bounding box center [924, 437] width 246 height 15
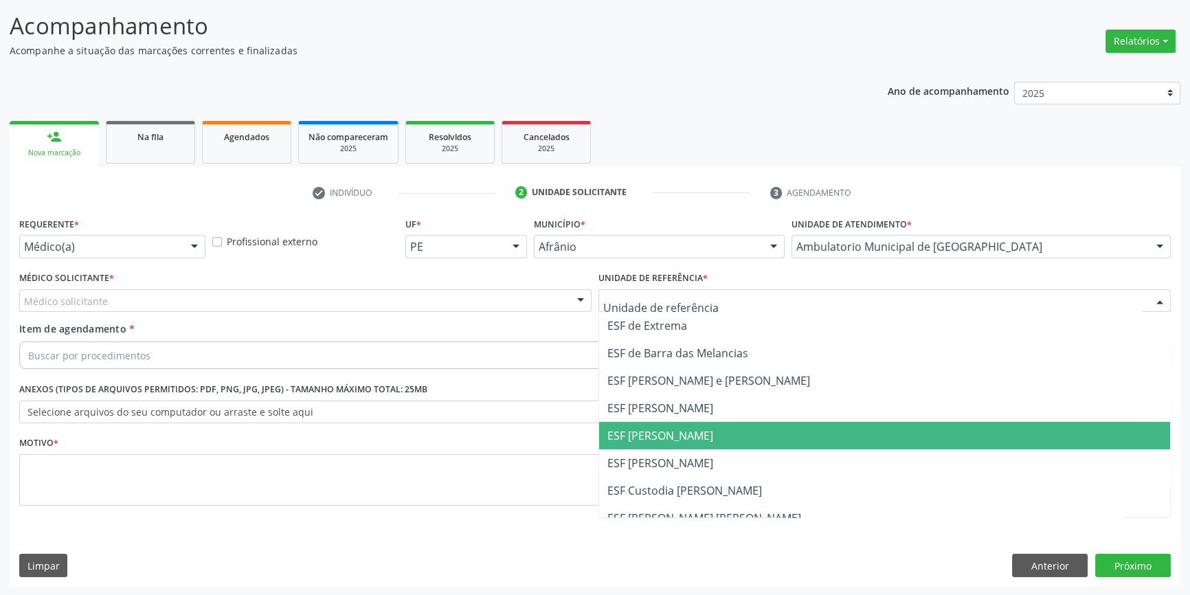
click at [702, 450] on span "ESF [PERSON_NAME]" at bounding box center [884, 463] width 571 height 27
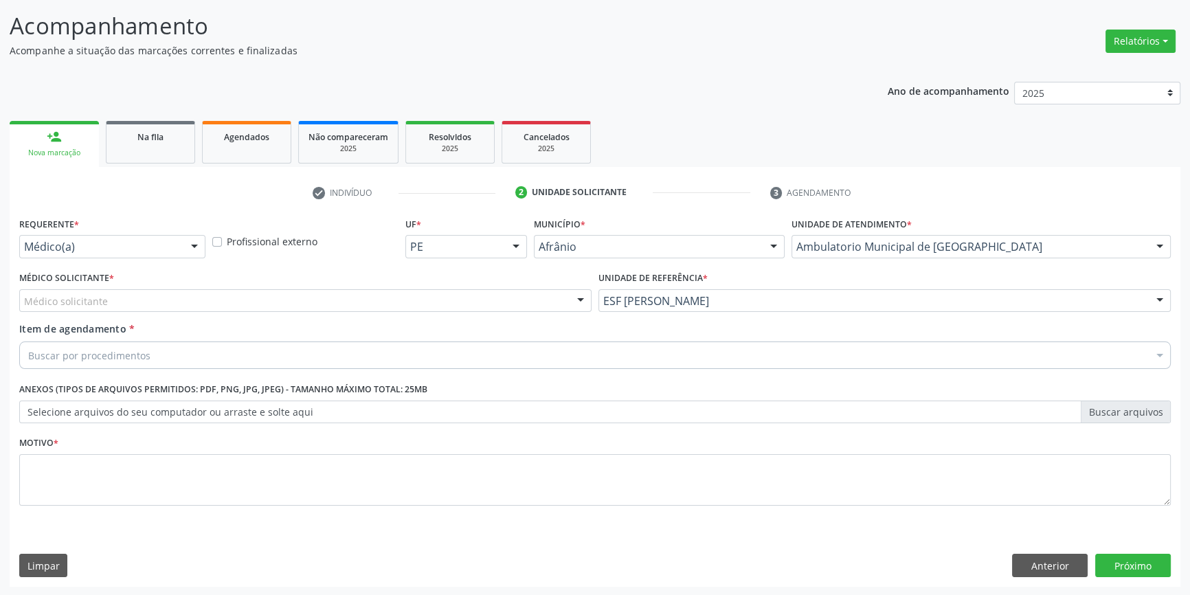
click at [341, 295] on div "Médico solicitante" at bounding box center [305, 300] width 573 height 23
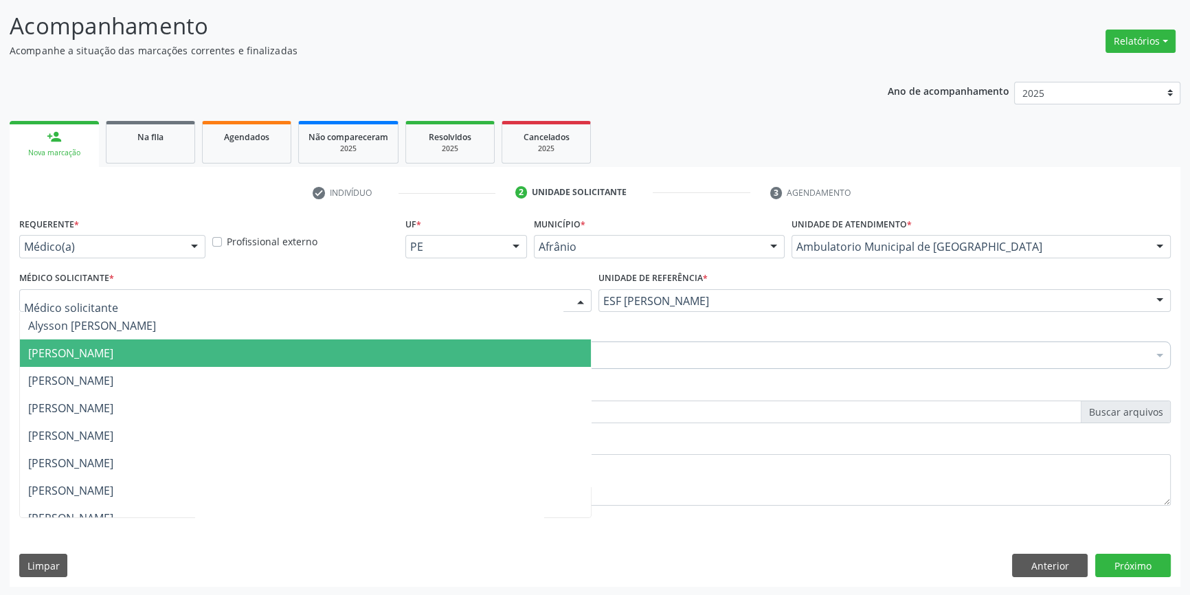
click at [168, 342] on span "[PERSON_NAME]" at bounding box center [305, 353] width 571 height 27
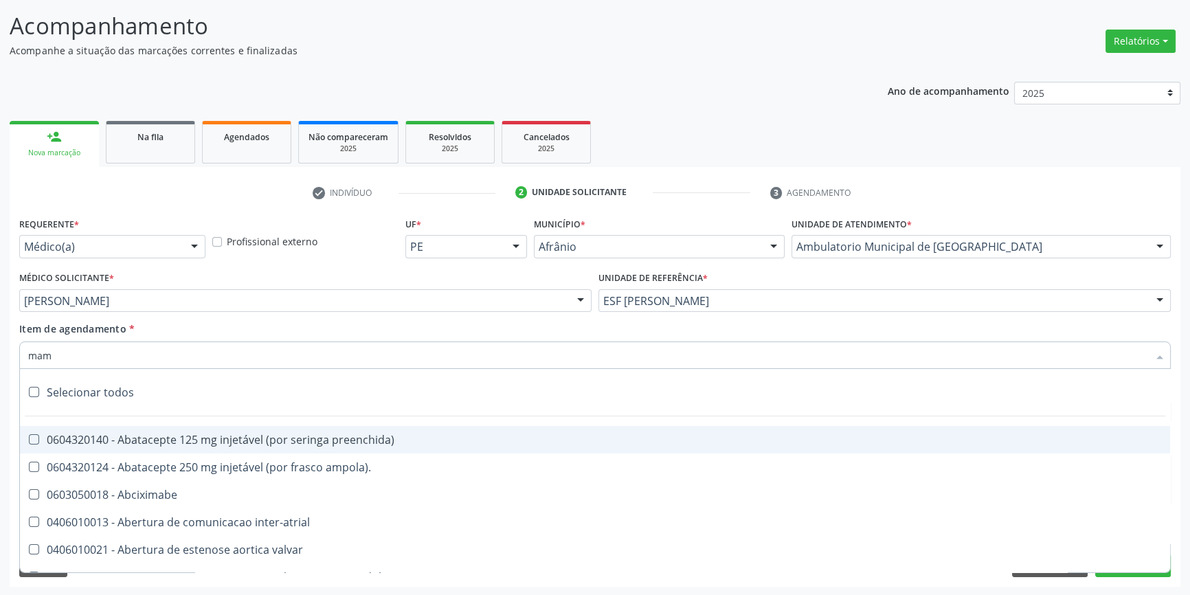
type input "mama"
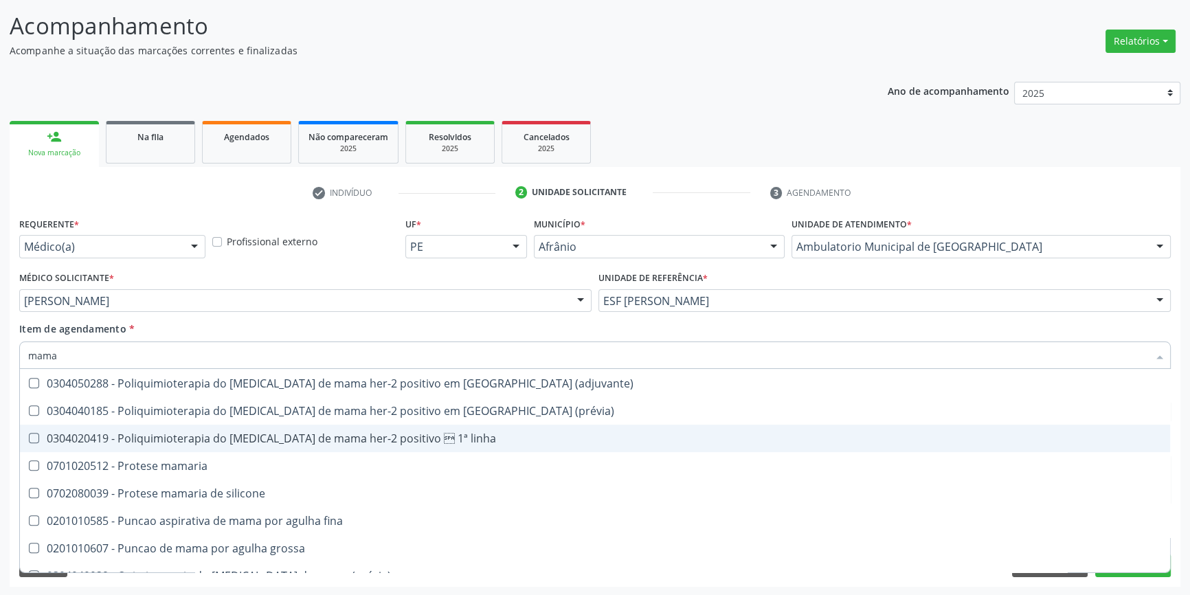
scroll to position [1143, 0]
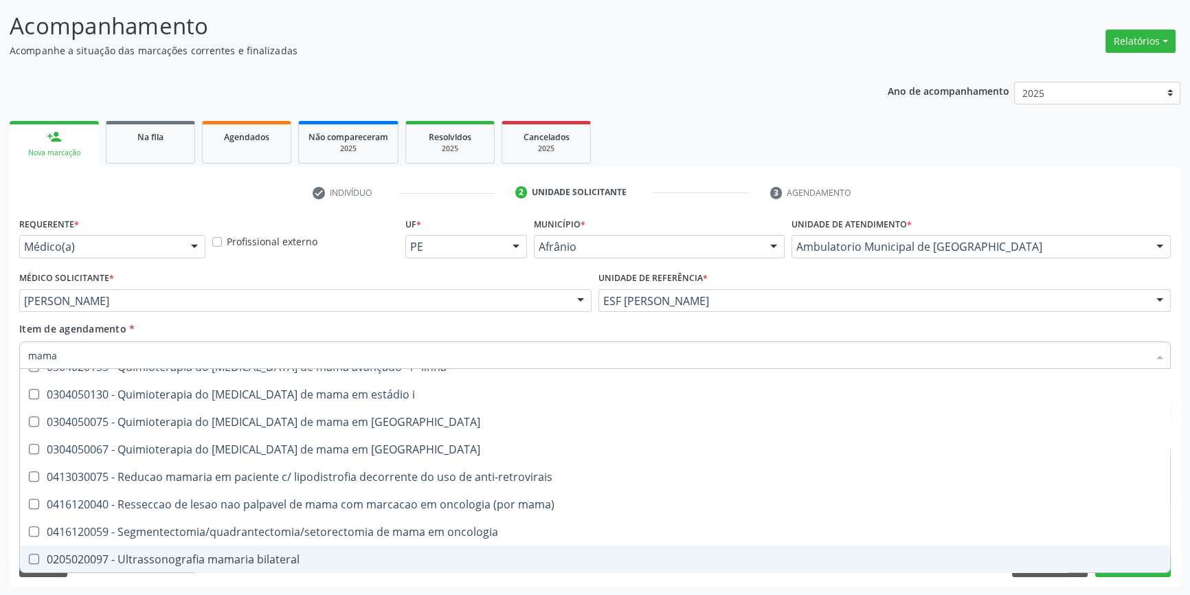
click at [282, 546] on span "0205020097 - Ultrassonografia mamaria bilateral" at bounding box center [595, 559] width 1151 height 27
checkbox bilateral "true"
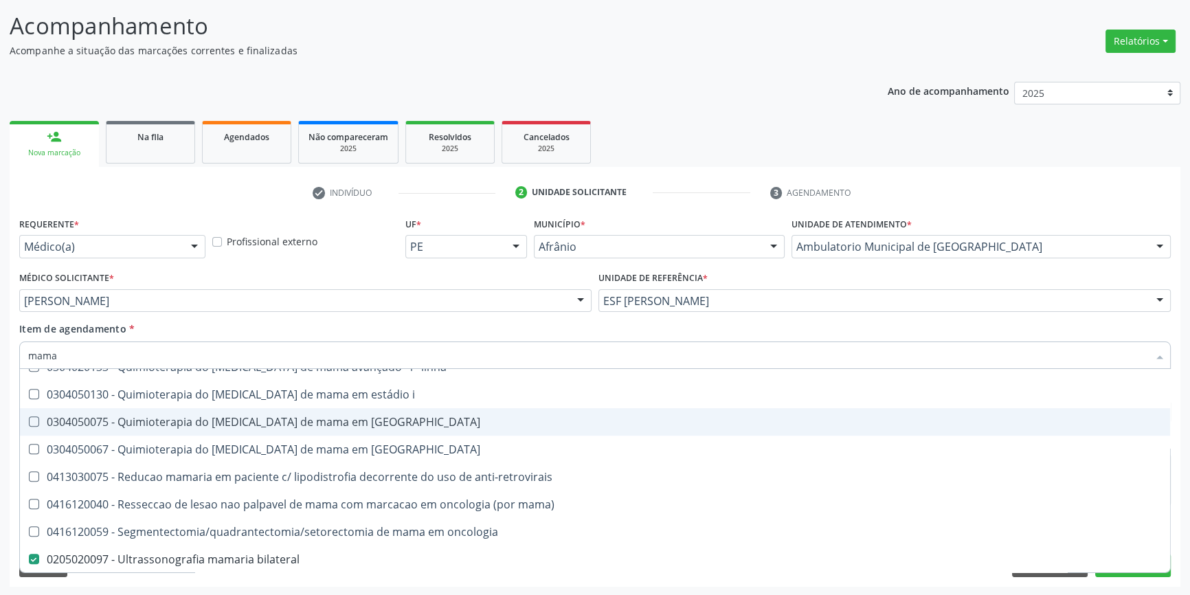
click at [467, 329] on div "Item de agendamento * mama Desfazer seleção 0201010569 - Biopsia/exerese de nod…" at bounding box center [595, 343] width 1152 height 43
checkbox mama "true"
checkbox bilateral "false"
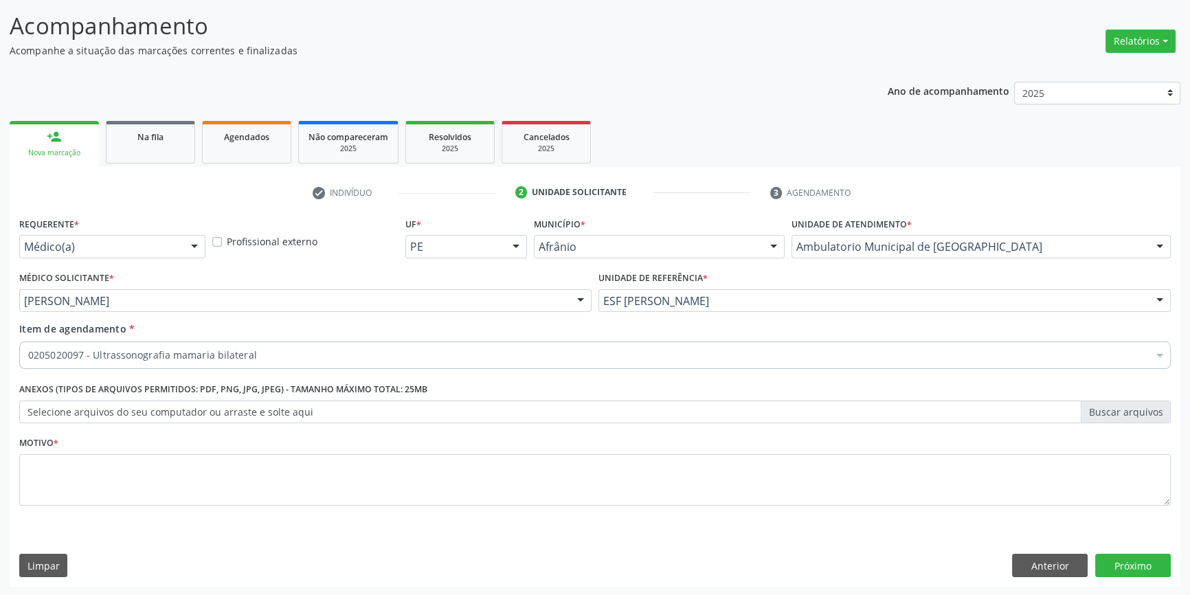
scroll to position [0, 0]
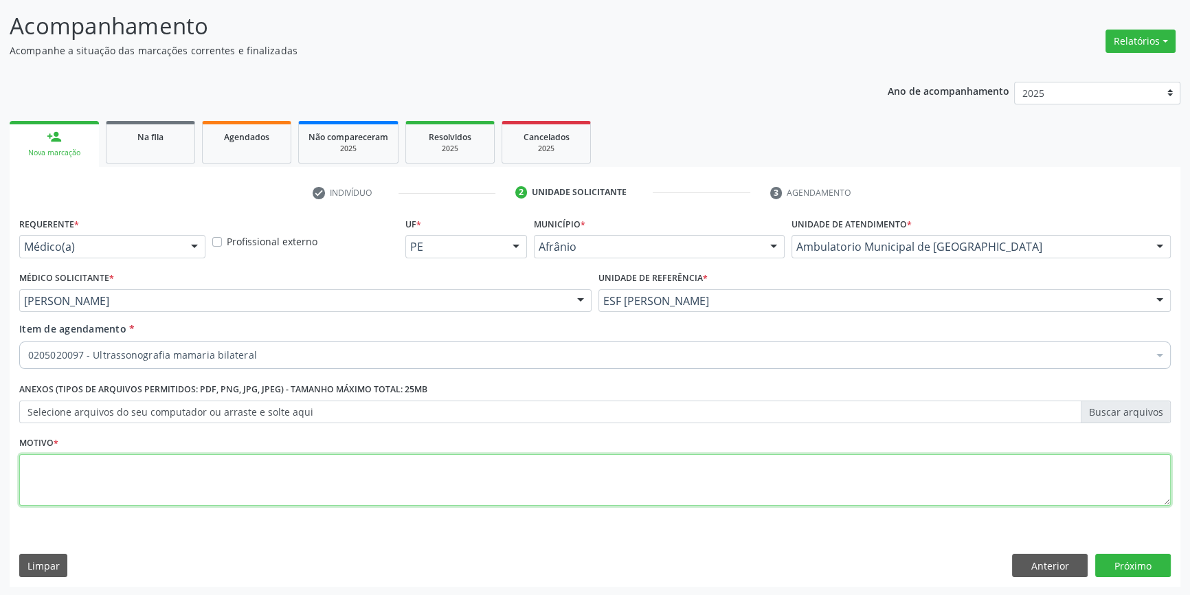
click at [235, 501] on textarea at bounding box center [595, 480] width 1152 height 52
type textarea "'"
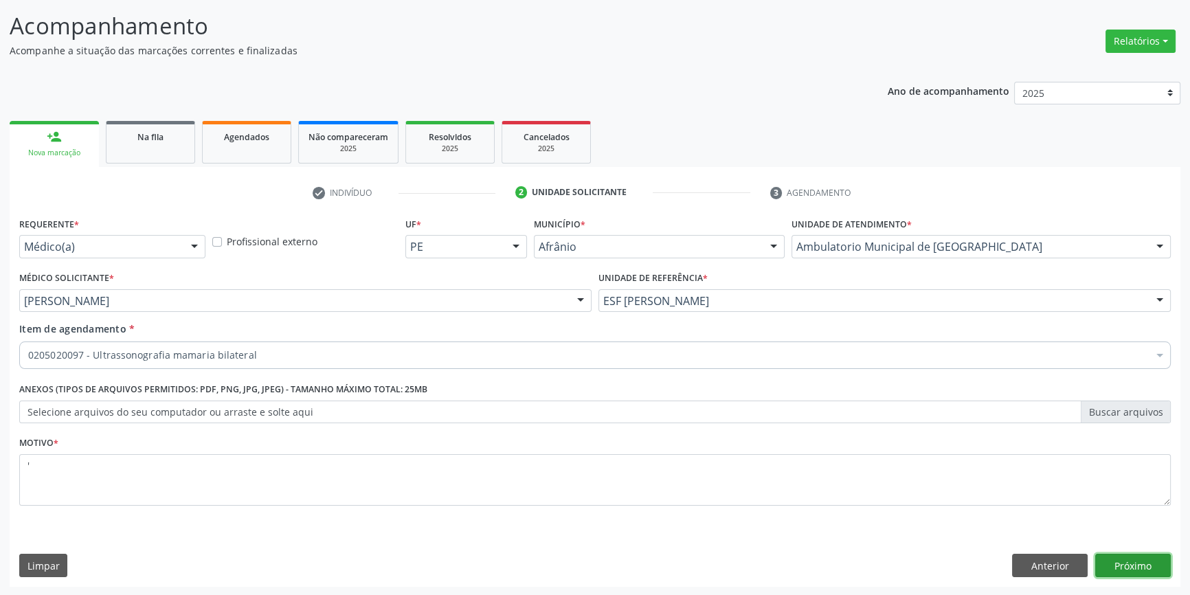
click at [1102, 571] on button "Próximo" at bounding box center [1134, 565] width 76 height 23
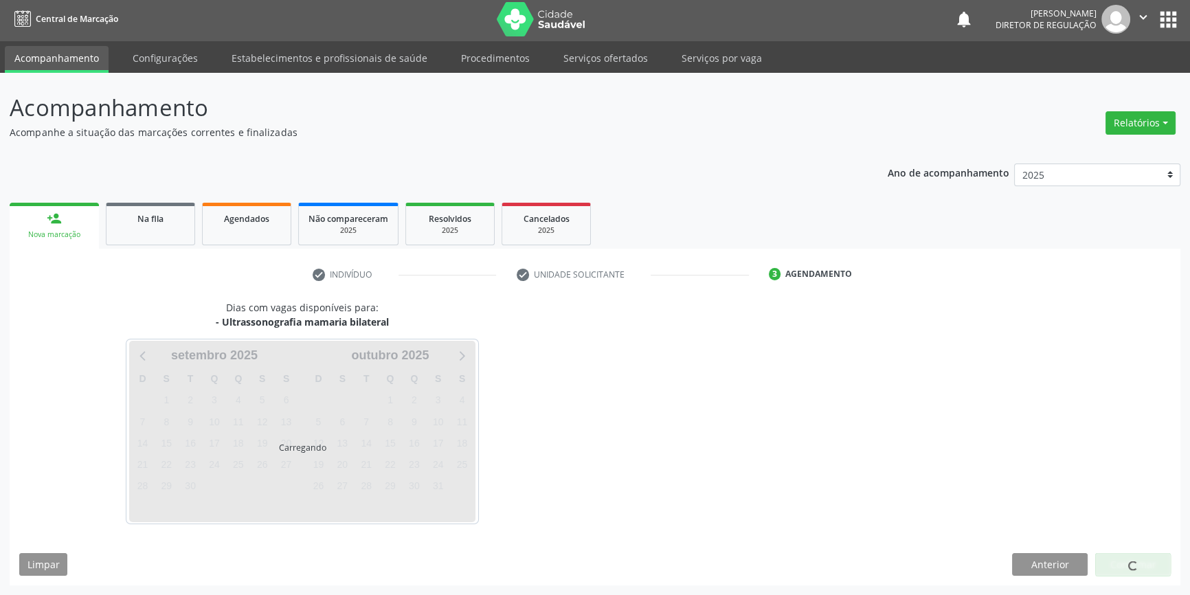
scroll to position [1, 0]
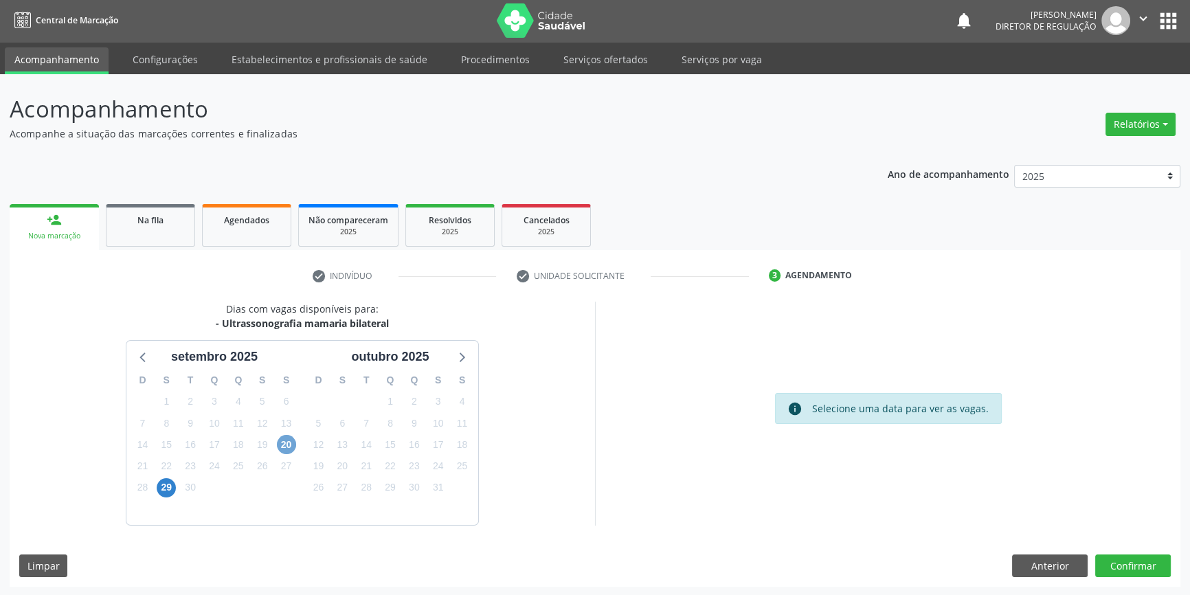
click at [278, 448] on span "20" at bounding box center [286, 444] width 19 height 19
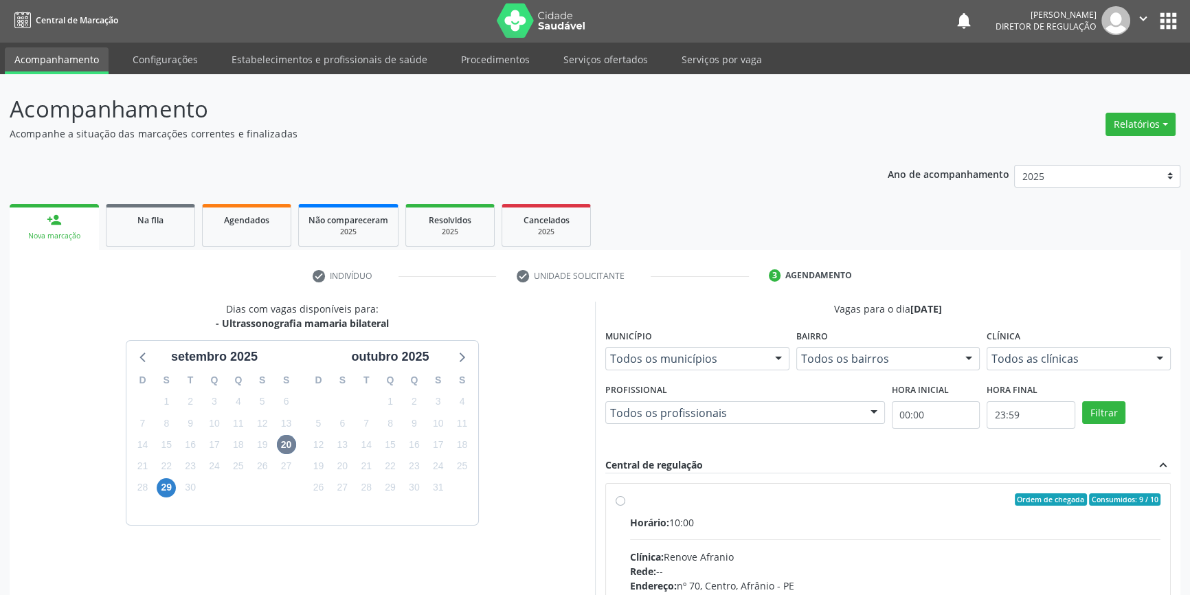
click at [678, 524] on div "Horário: 10:00" at bounding box center [895, 523] width 531 height 14
click at [625, 506] on input "Ordem de chegada Consumidos: 9 / 10 Horário: 10:00 Clínica: Renove Afranio Rede…" at bounding box center [621, 500] width 10 height 12
radio input "true"
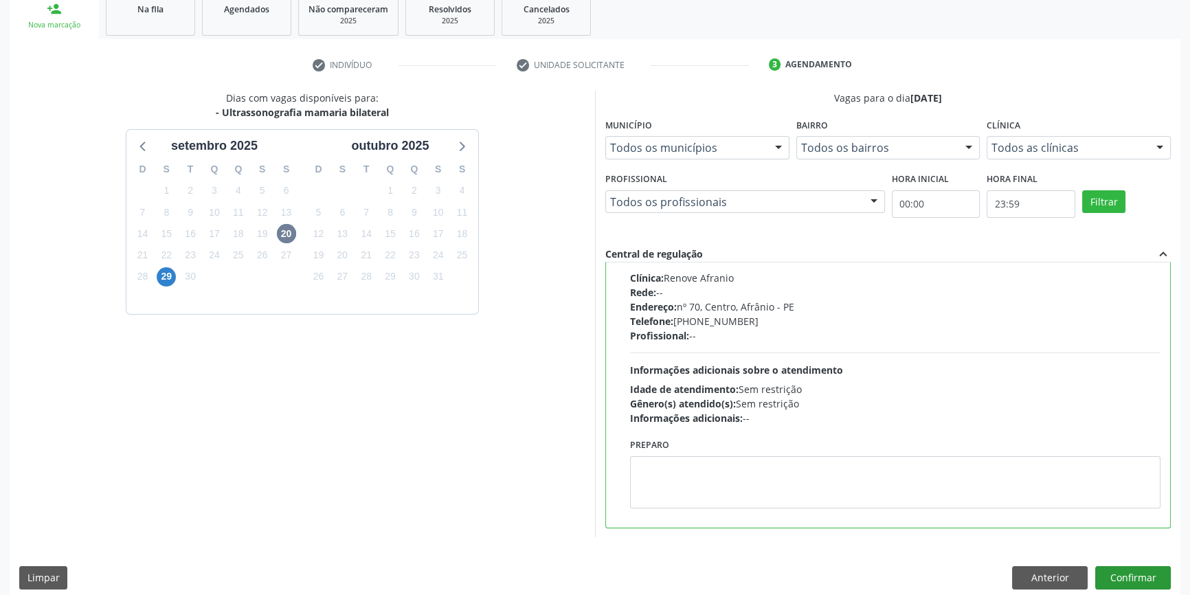
scroll to position [225, 0]
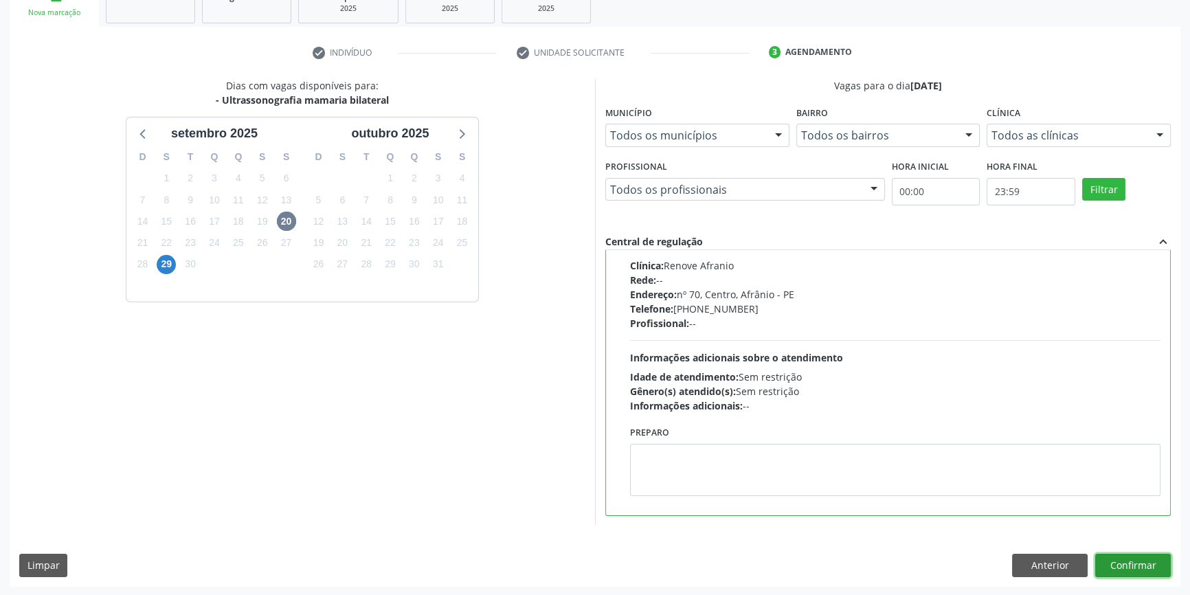
click at [1125, 568] on button "Confirmar" at bounding box center [1134, 565] width 76 height 23
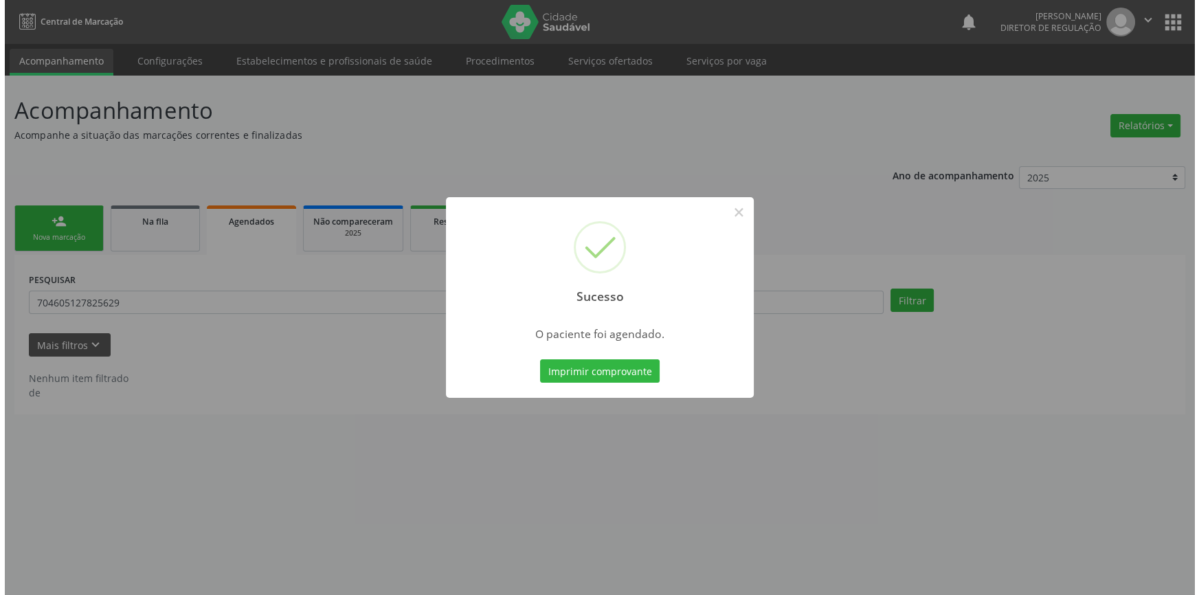
scroll to position [0, 0]
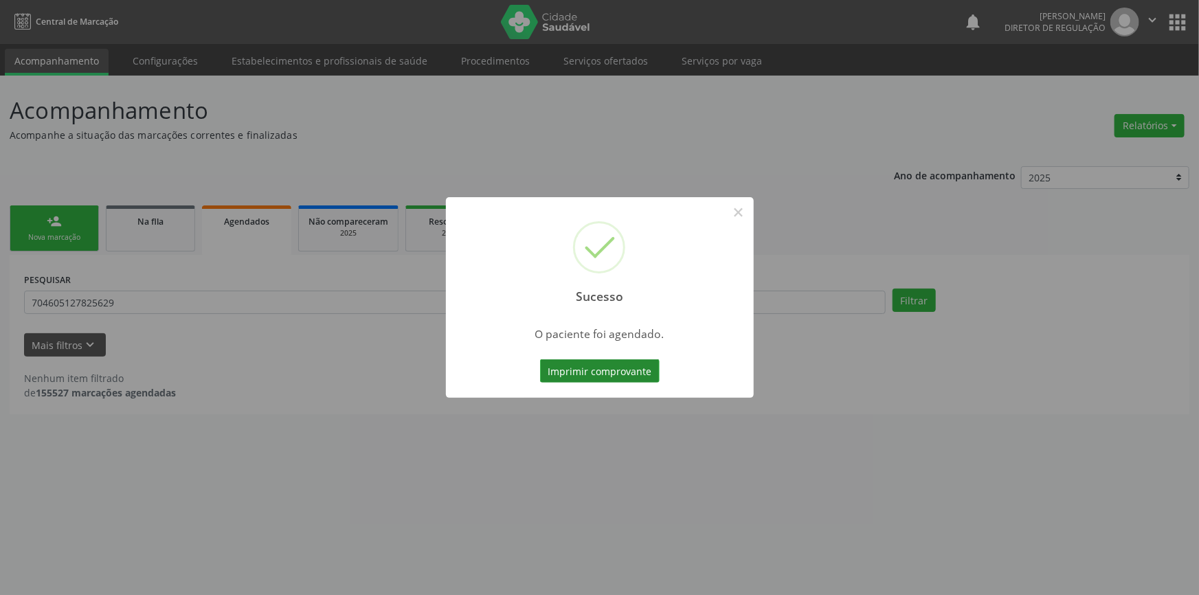
click at [630, 375] on button "Imprimir comprovante" at bounding box center [600, 370] width 120 height 23
